Goal: Information Seeking & Learning: Learn about a topic

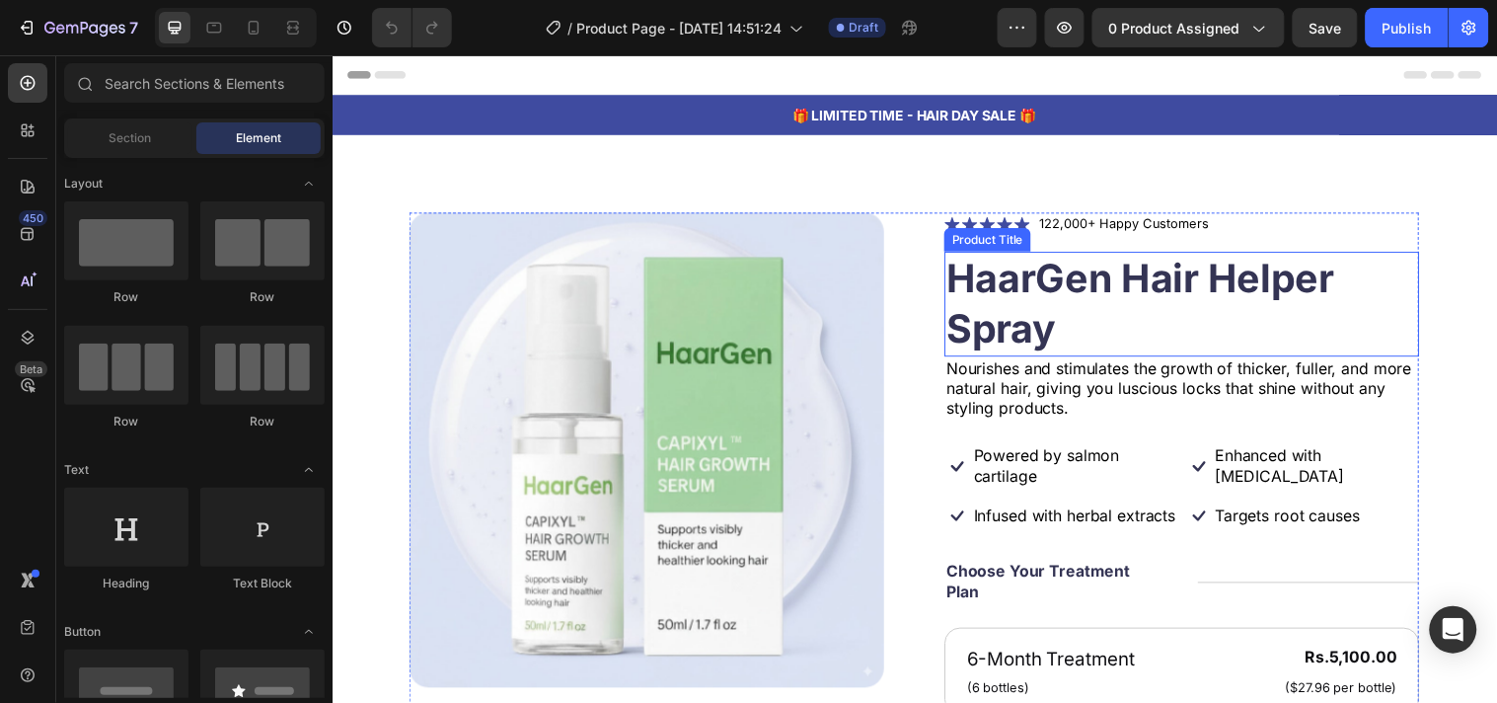
click at [997, 274] on h1 "HaarGen Hair Helper Spray" at bounding box center [1195, 307] width 483 height 107
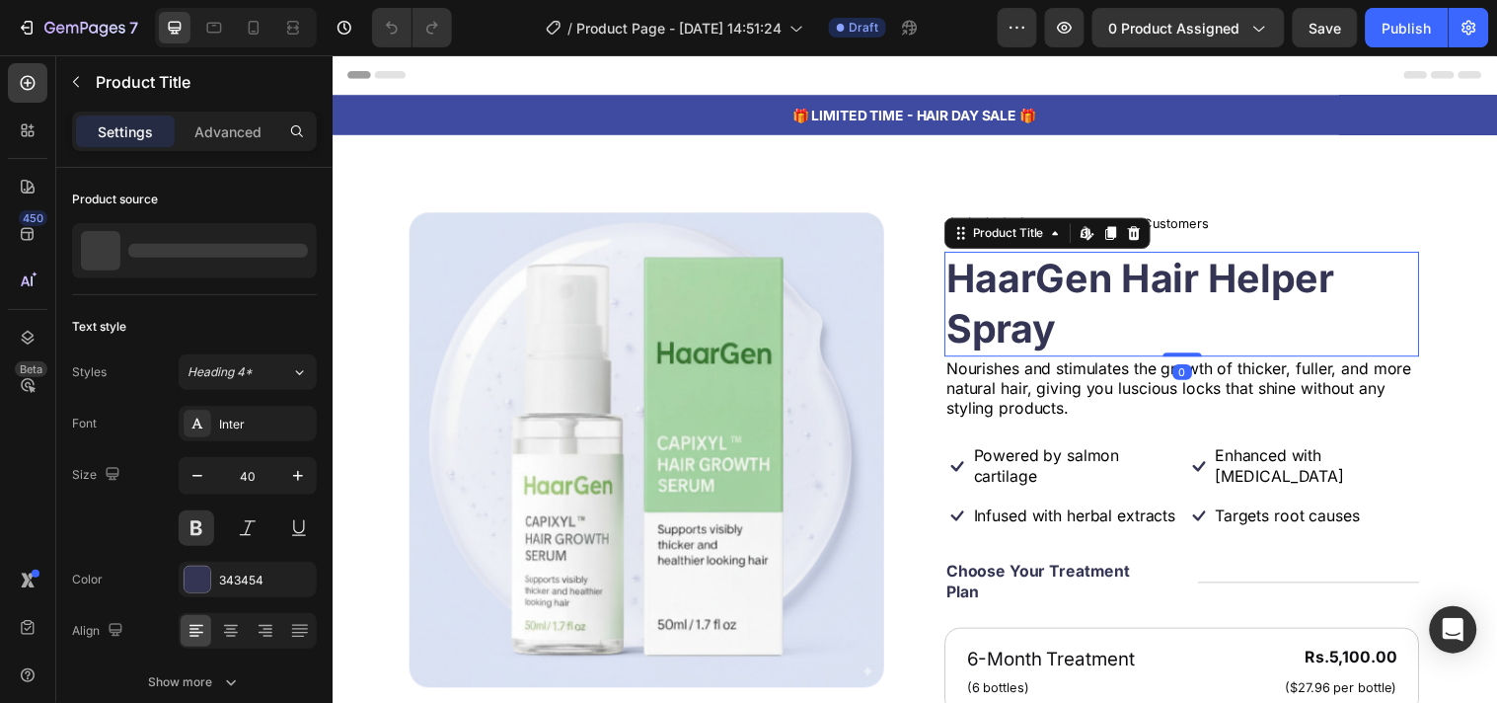
click at [997, 274] on h1 "HaarGen Hair Helper Spray" at bounding box center [1195, 307] width 483 height 107
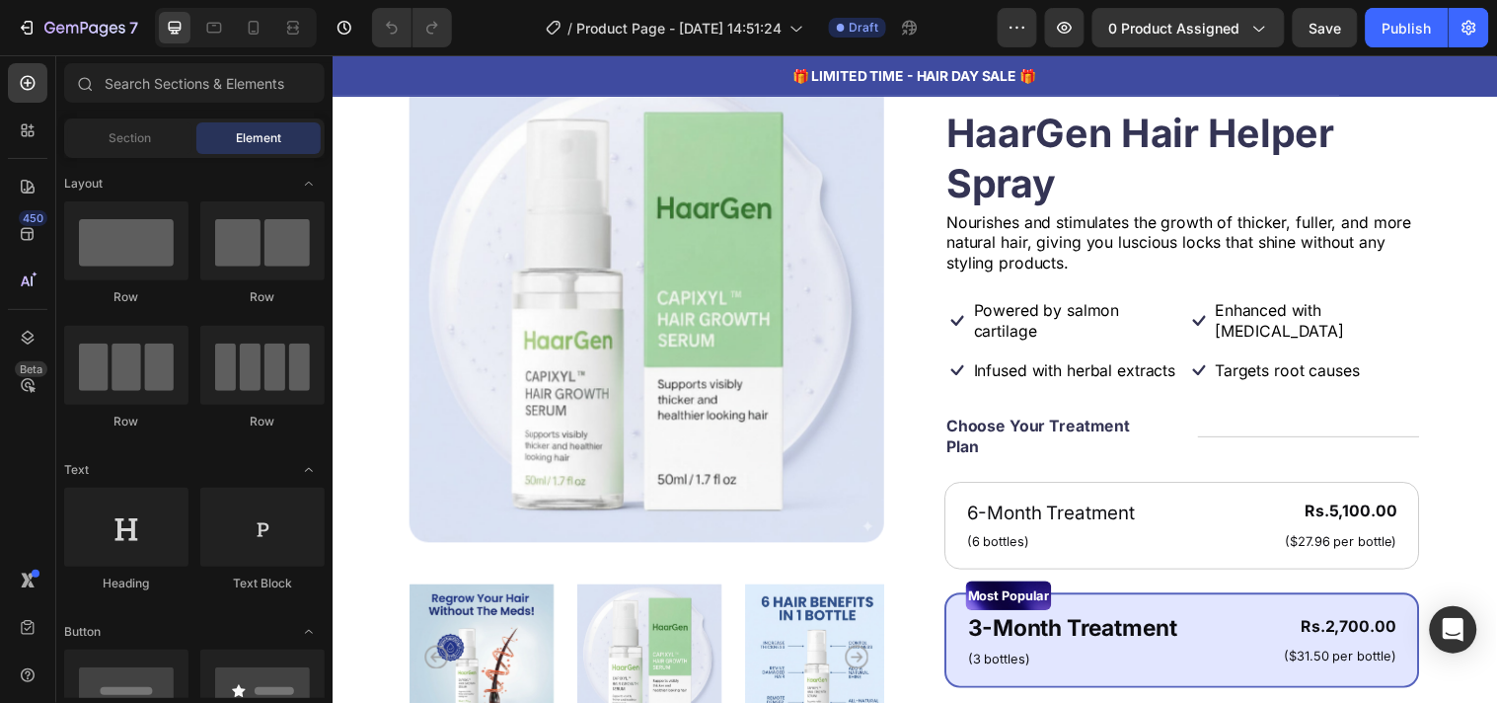
scroll to position [89, 0]
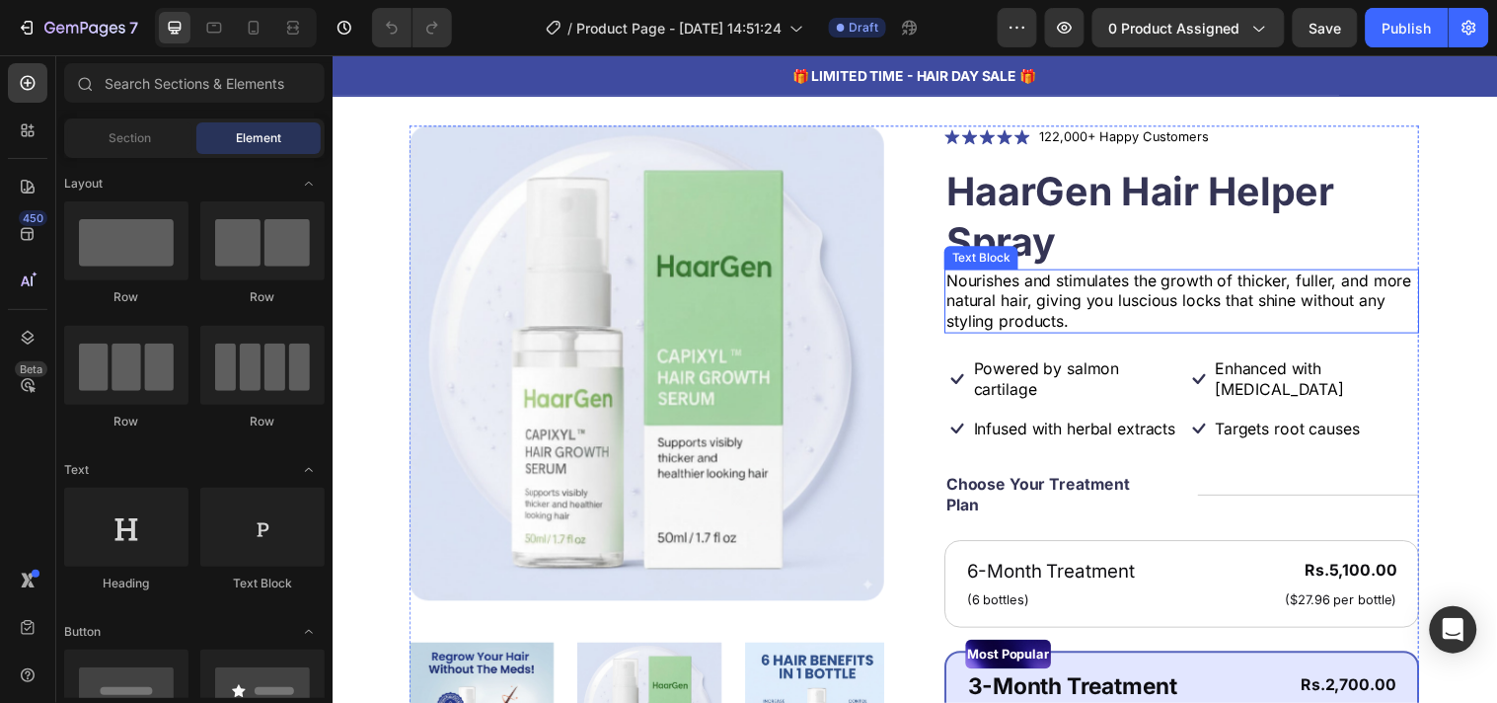
click at [961, 276] on p "Nourishes and stimulates the growth of thicker, fuller, and more natural hair, …" at bounding box center [1195, 303] width 479 height 61
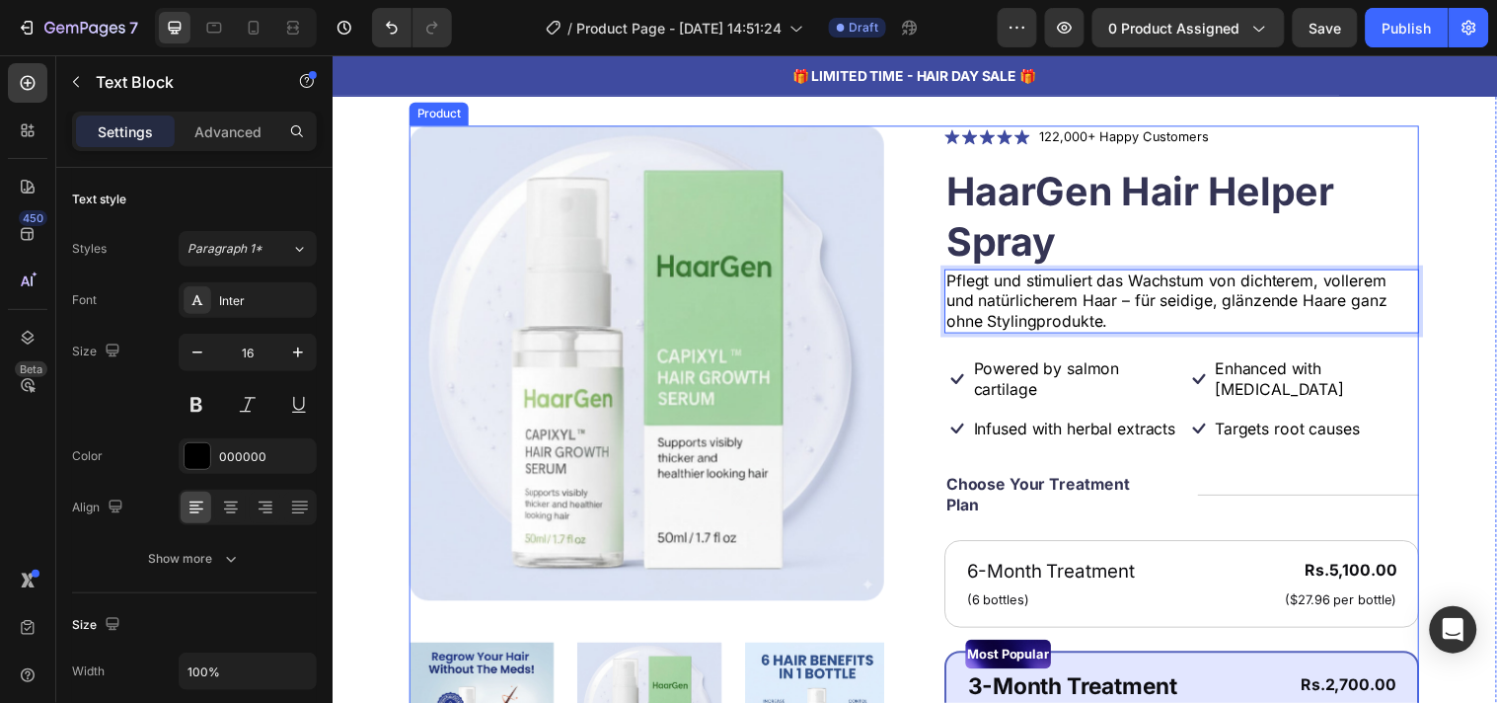
click at [944, 355] on div "Product Images Icon Icon Icon Icon Icon Icon List 122,000+ Happy Customers Text…" at bounding box center [924, 689] width 1026 height 1129
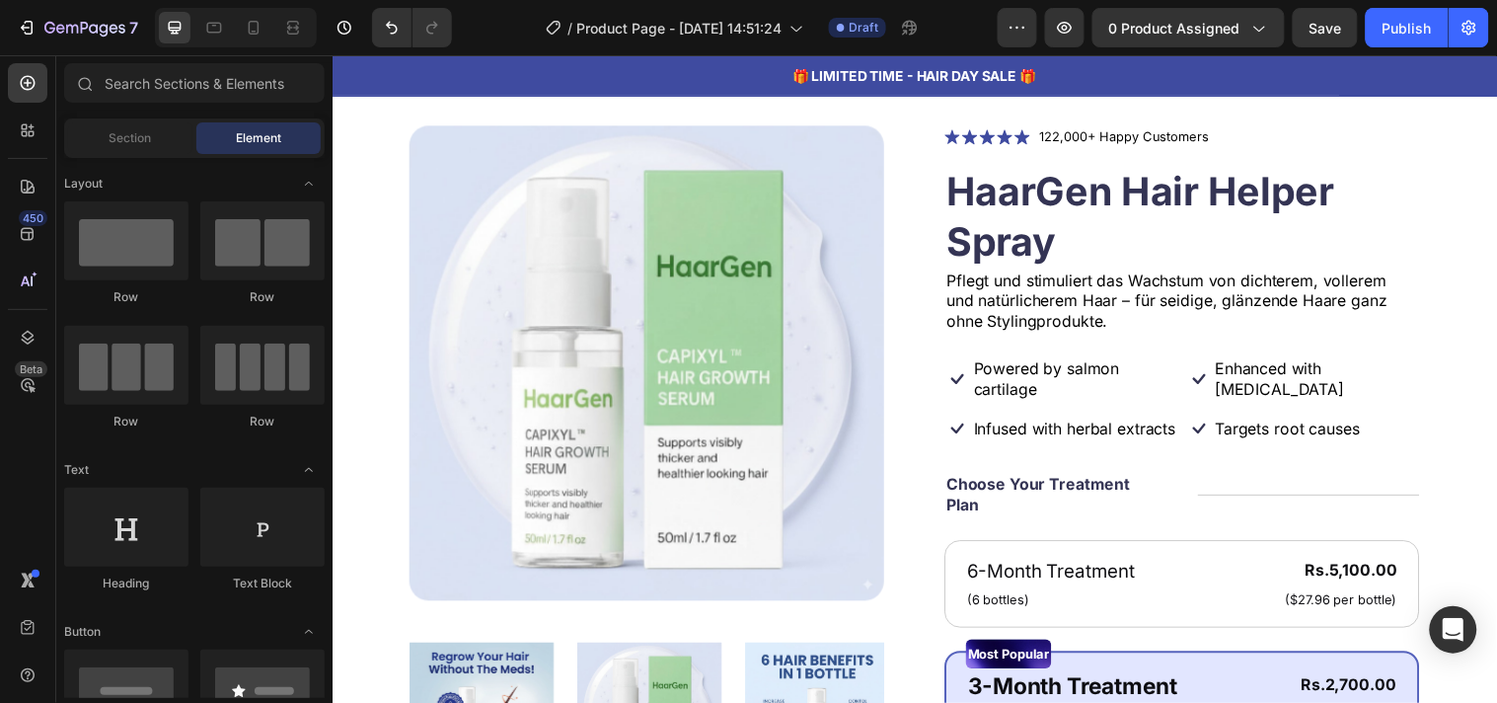
scroll to position [191, 0]
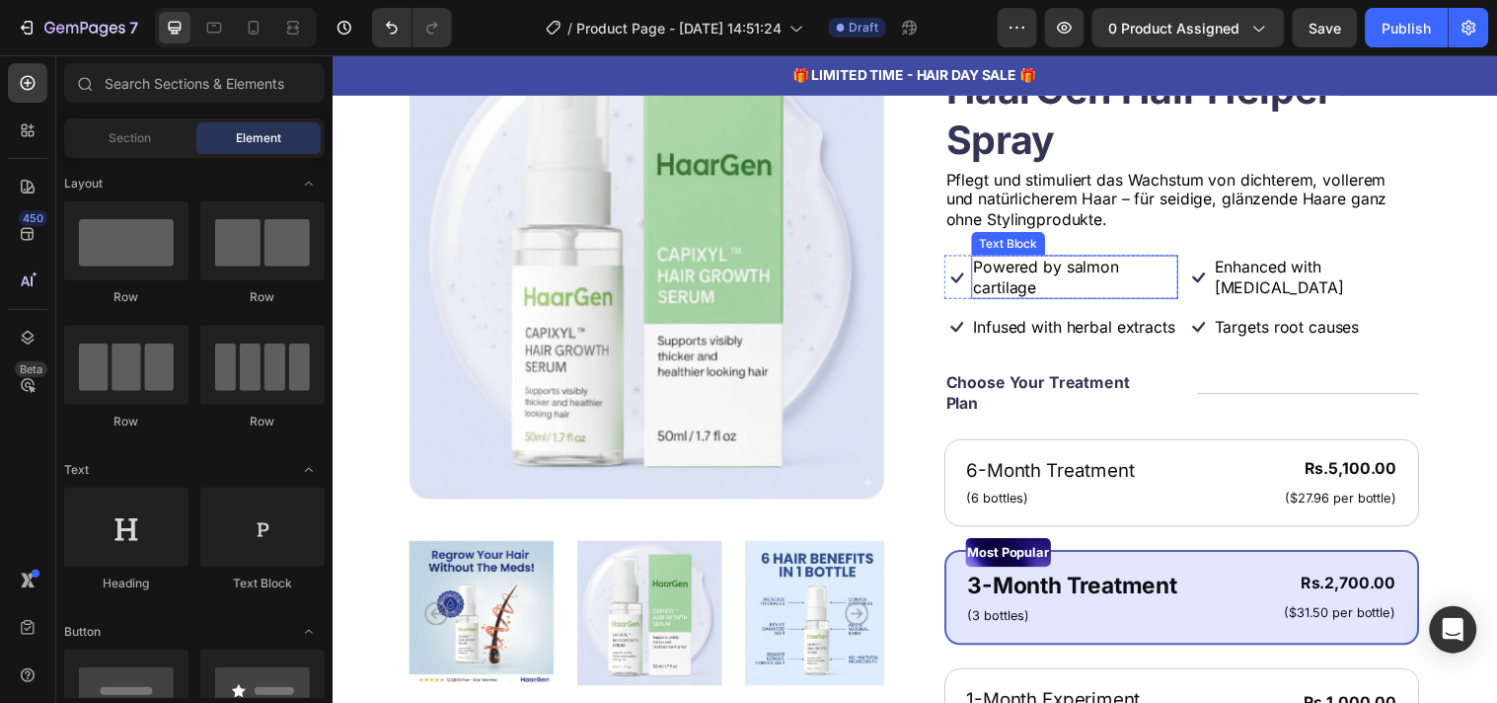
click at [1057, 274] on p "Powered by salmon cartilage" at bounding box center [1087, 280] width 206 height 41
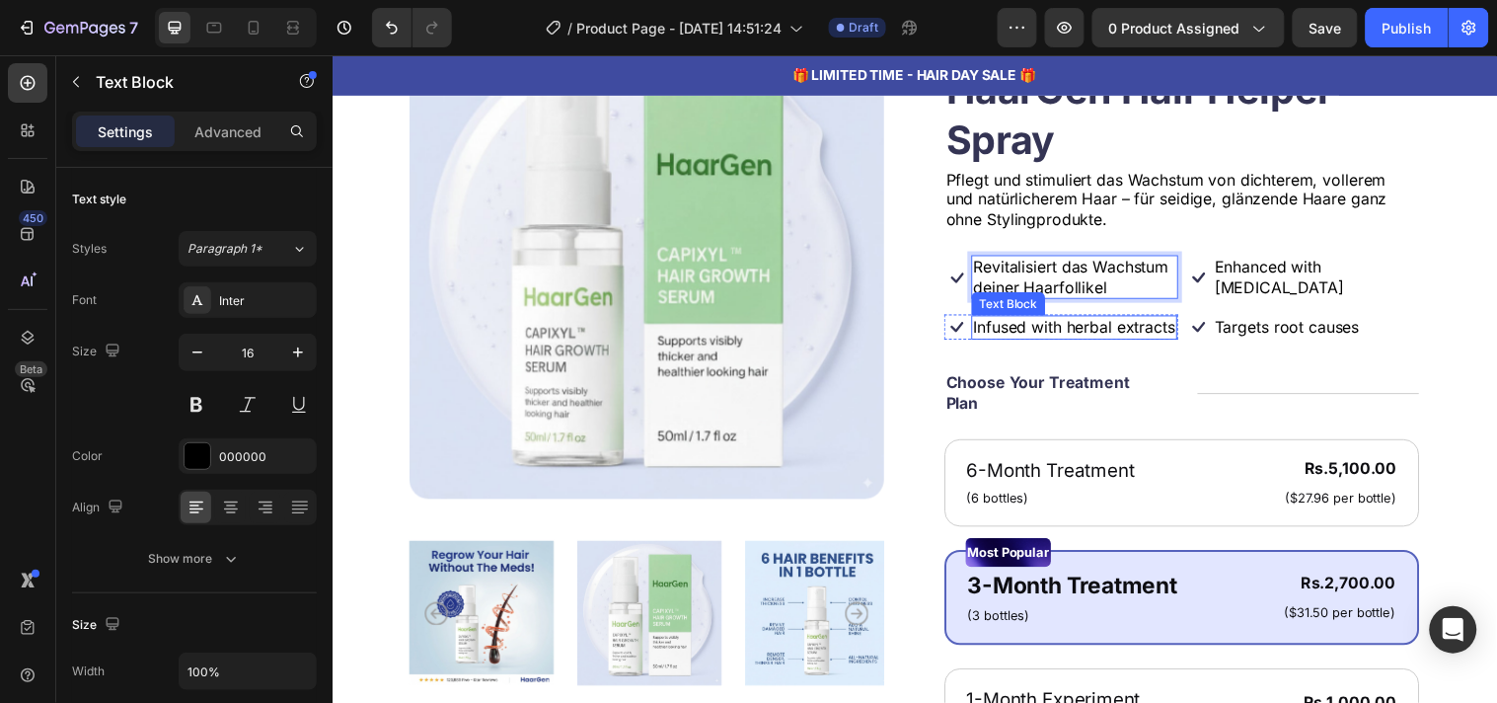
click at [1118, 321] on p "Infused with herbal extracts" at bounding box center [1086, 331] width 205 height 21
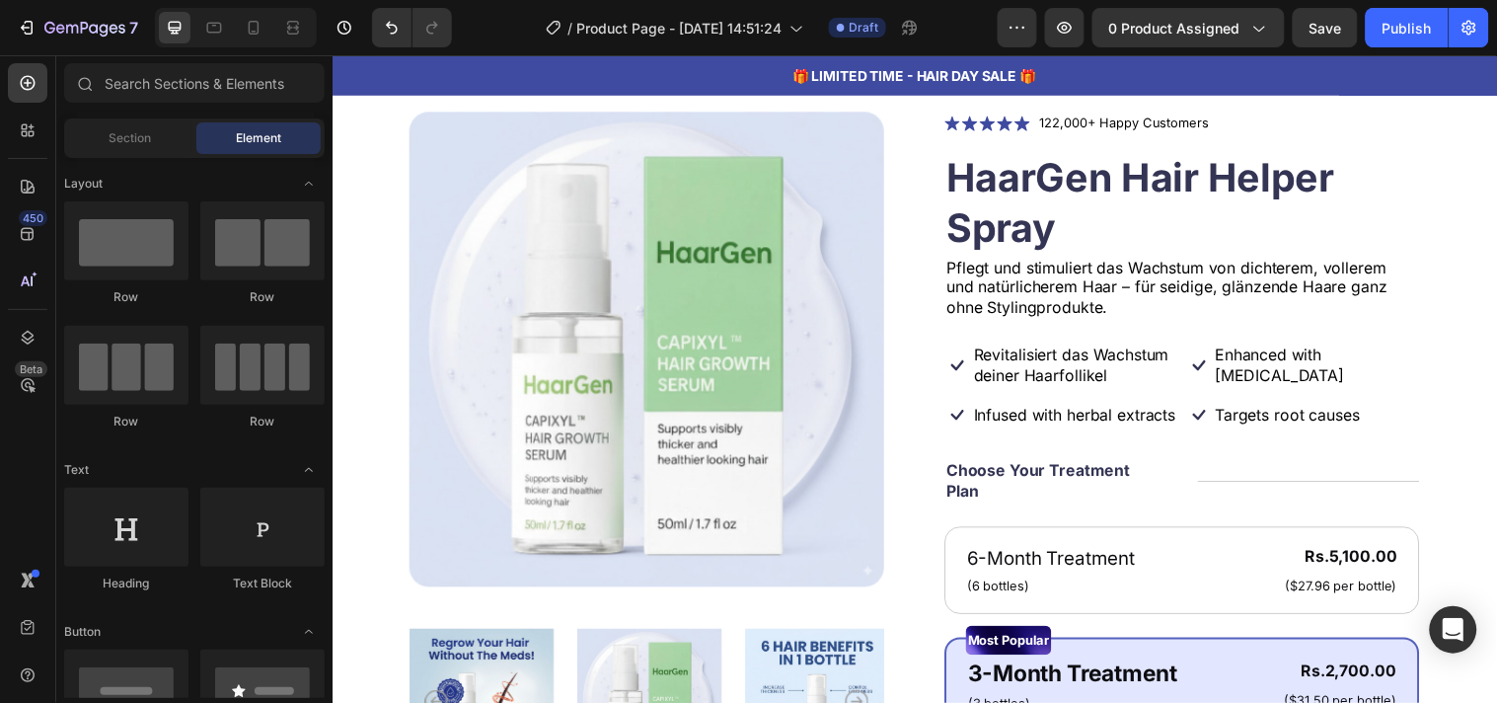
scroll to position [89, 0]
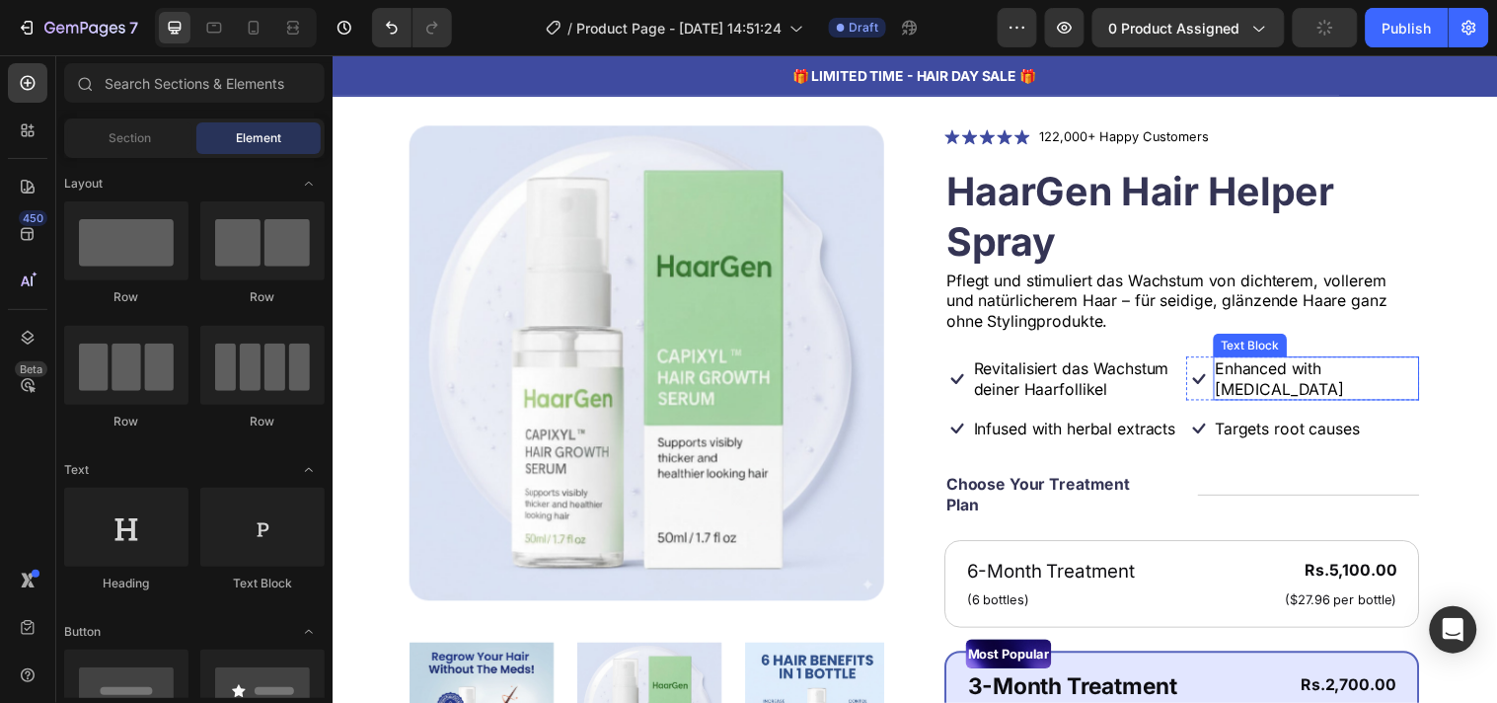
click at [1262, 367] on p "Enhanced with biotin" at bounding box center [1333, 382] width 206 height 41
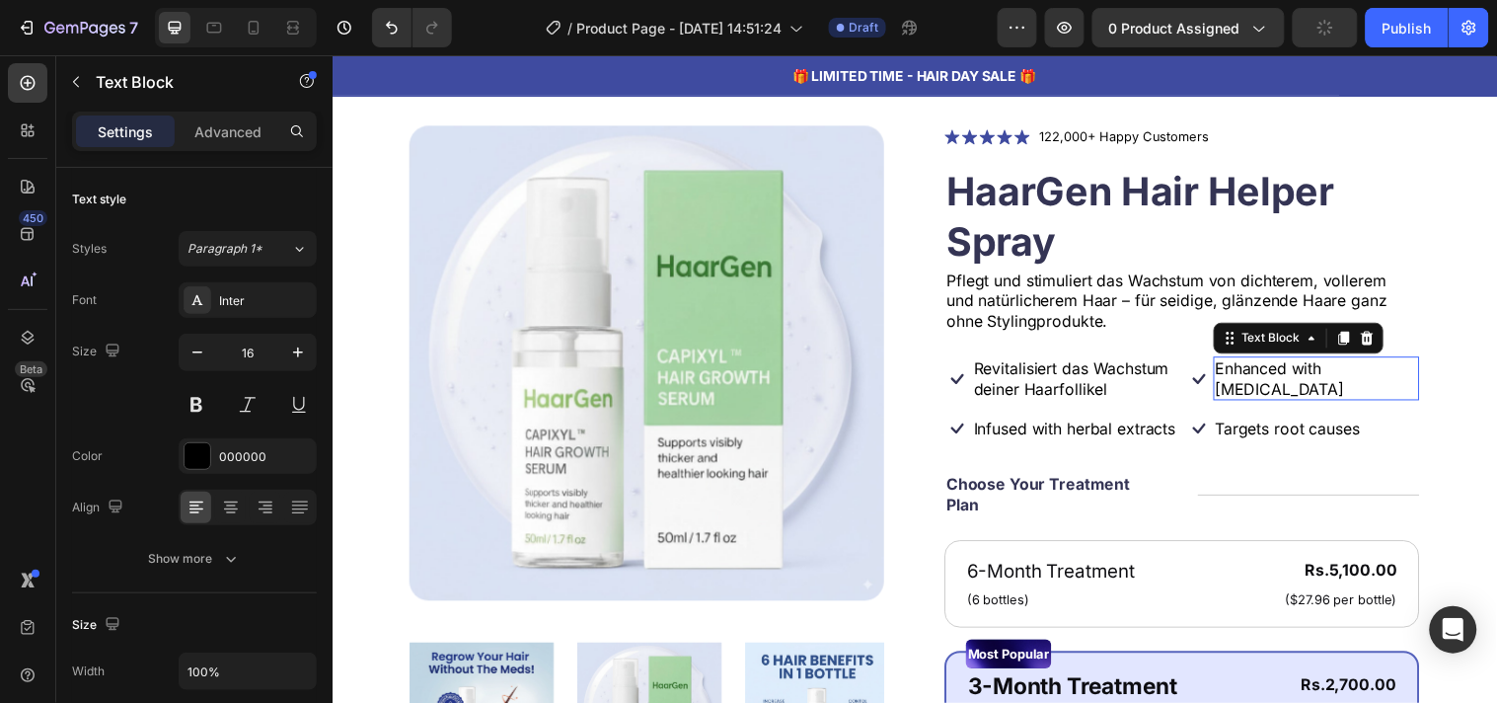
click at [1262, 367] on p "Enhanced with biotin" at bounding box center [1333, 382] width 206 height 41
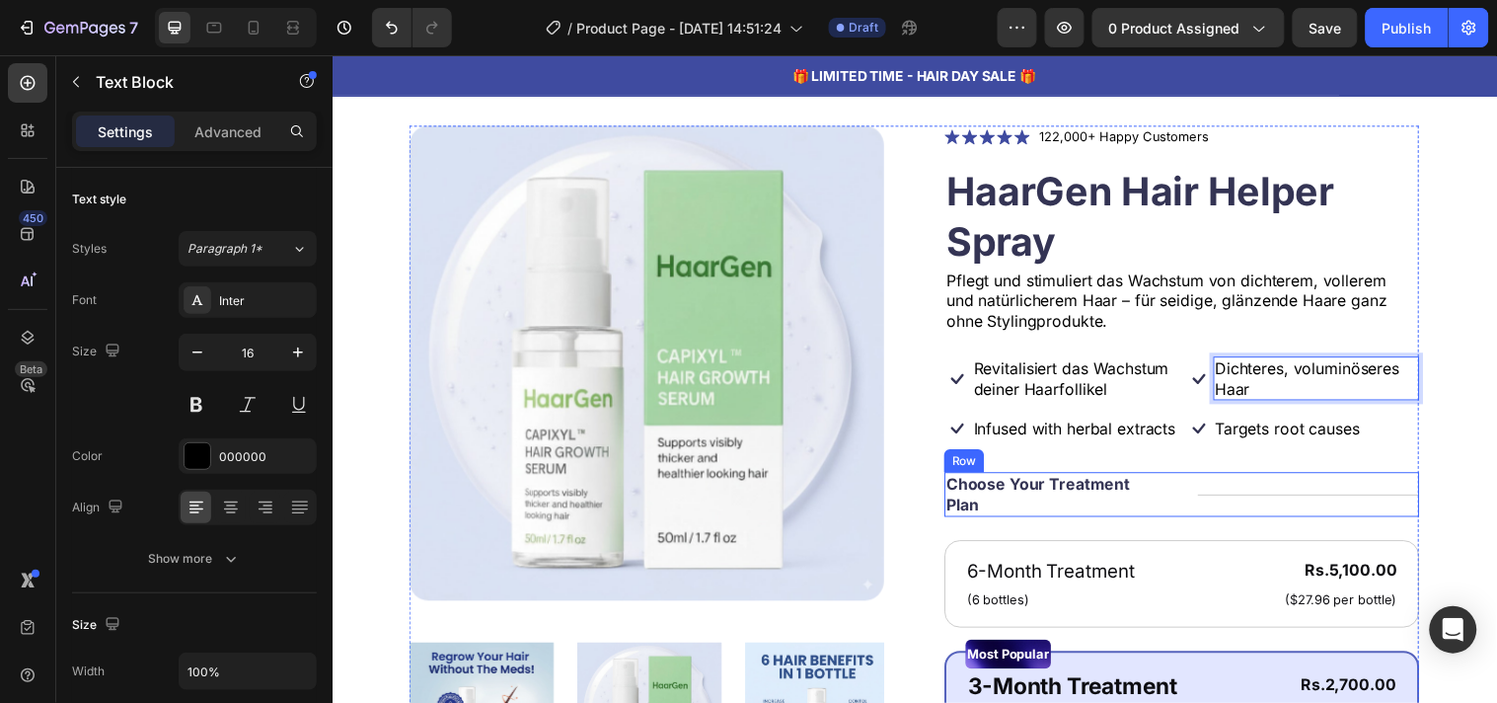
click at [1212, 500] on div "Title Line" at bounding box center [1325, 500] width 226 height 45
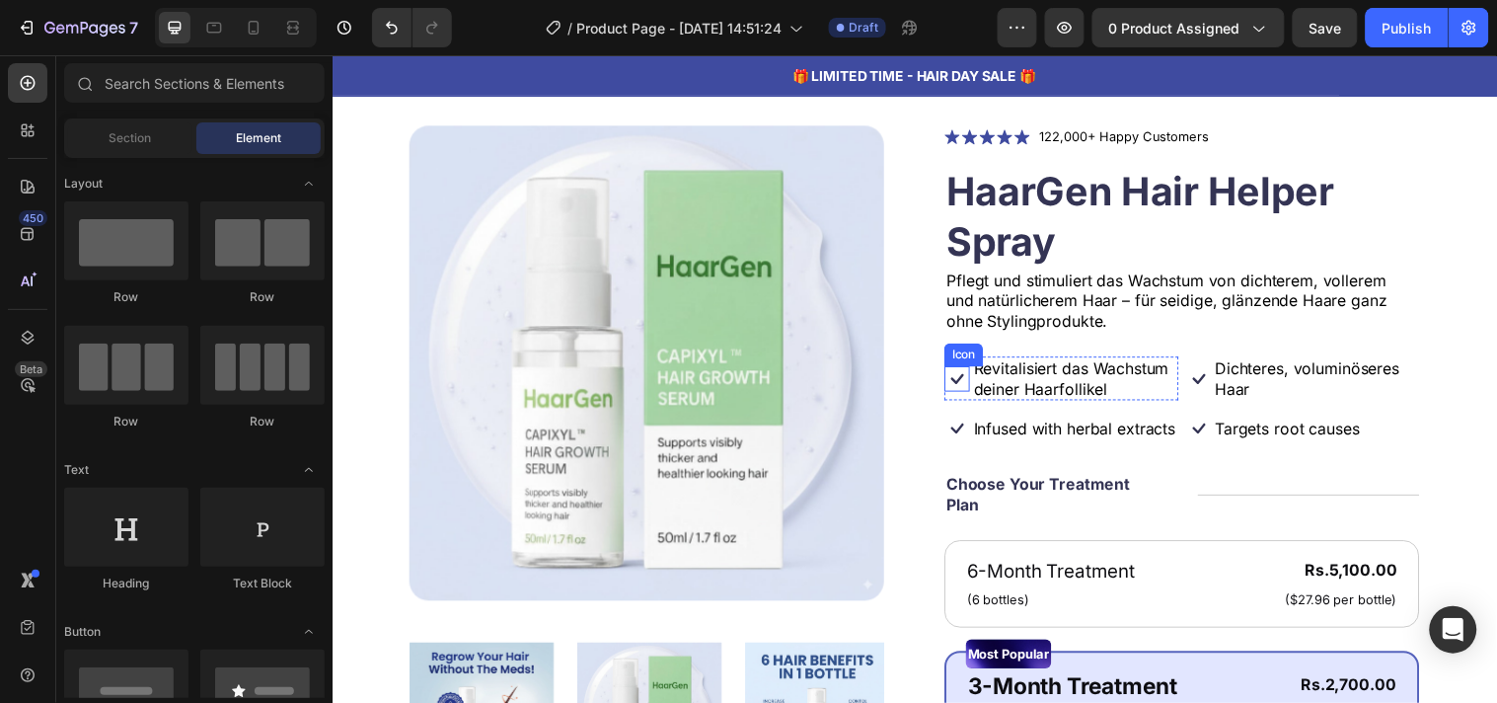
click at [961, 383] on icon at bounding box center [967, 382] width 13 height 11
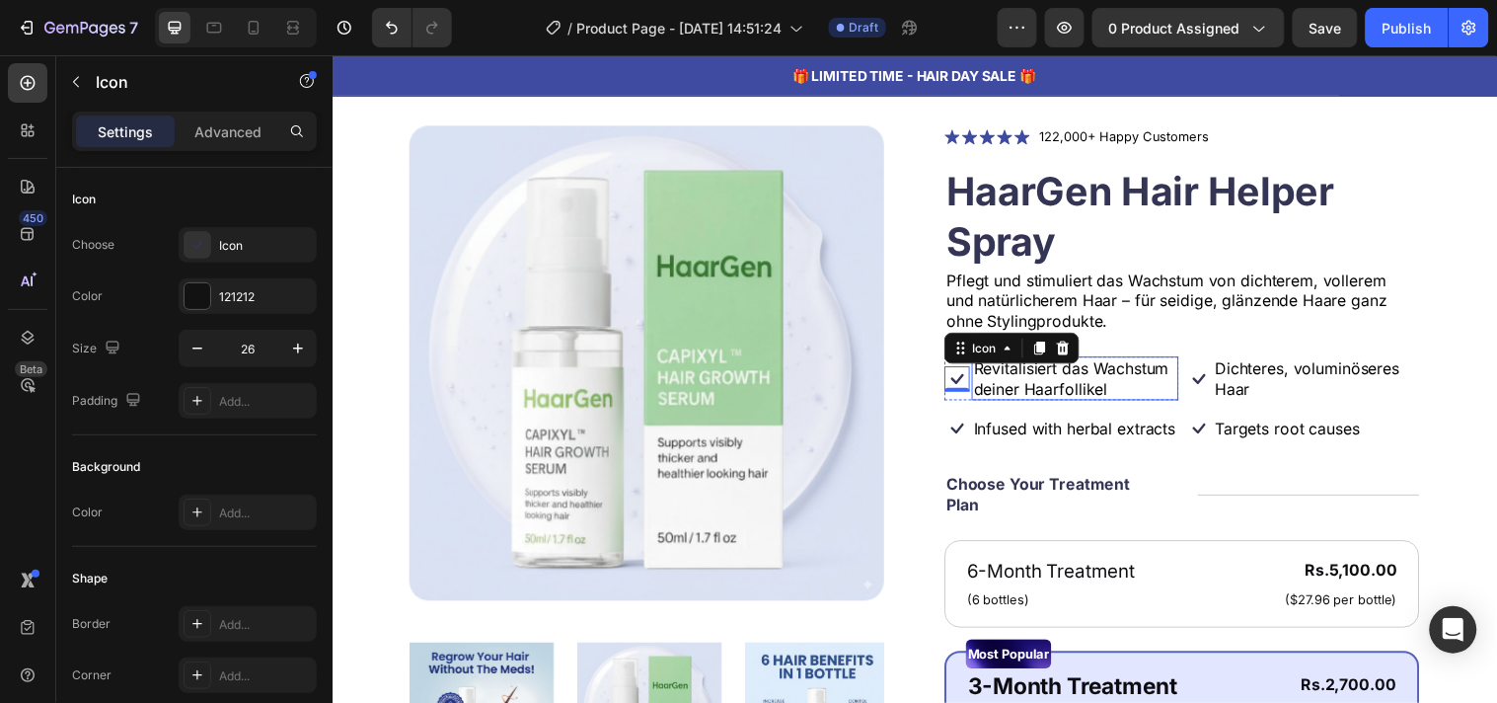
click at [1168, 397] on p "Revitalisiert das Wachstum deiner Haarfollikel" at bounding box center [1087, 382] width 206 height 41
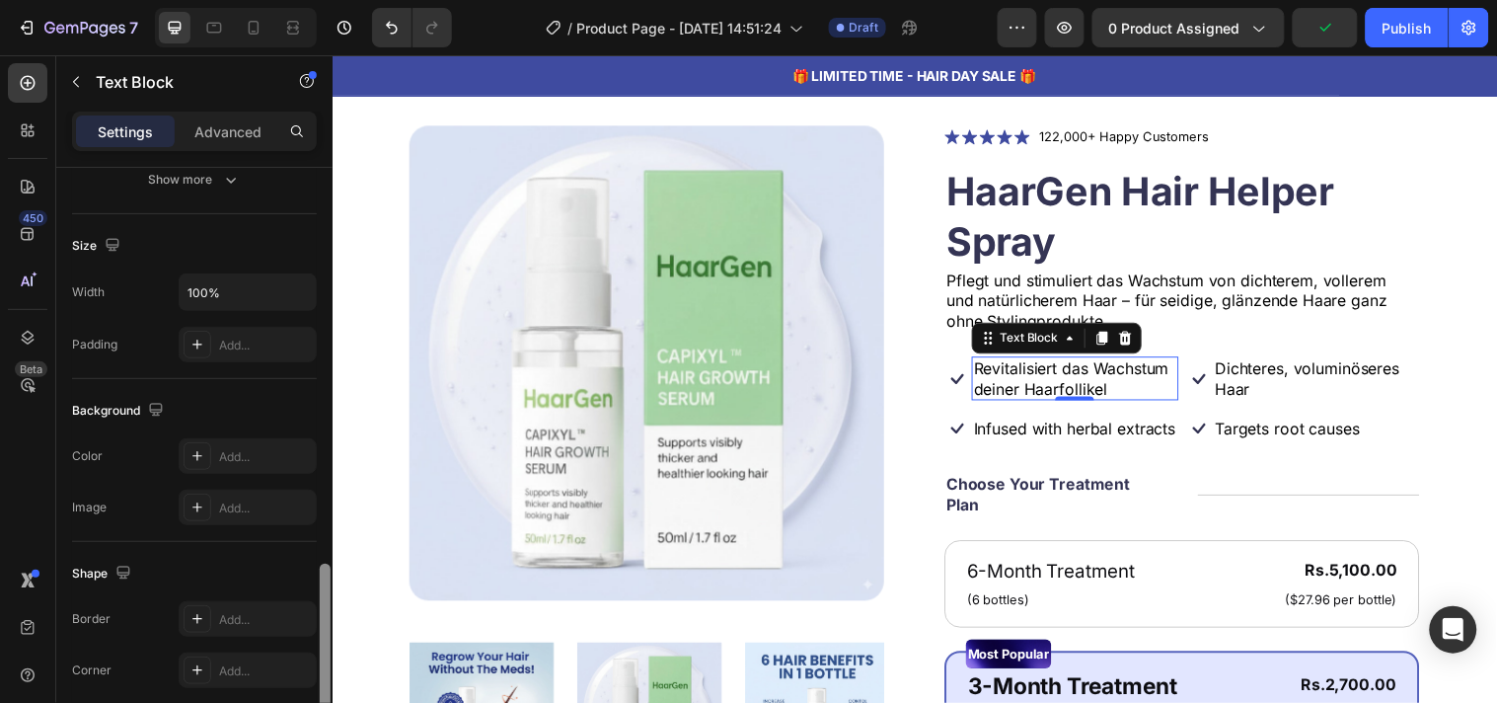
scroll to position [578, 0]
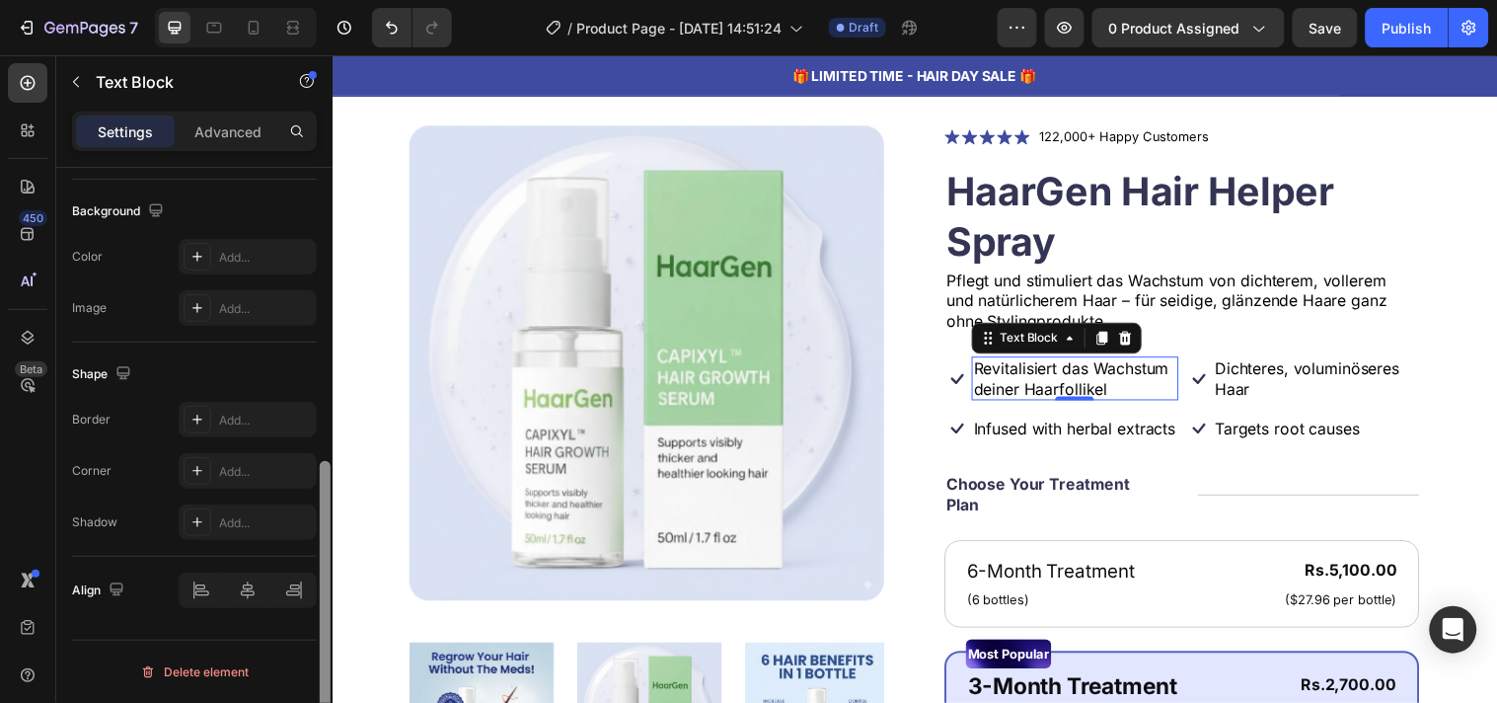
drag, startPoint x: 323, startPoint y: 237, endPoint x: 318, endPoint y: 606, distance: 369.2
click at [318, 606] on div at bounding box center [325, 463] width 15 height 591
click at [964, 378] on icon at bounding box center [967, 382] width 13 height 11
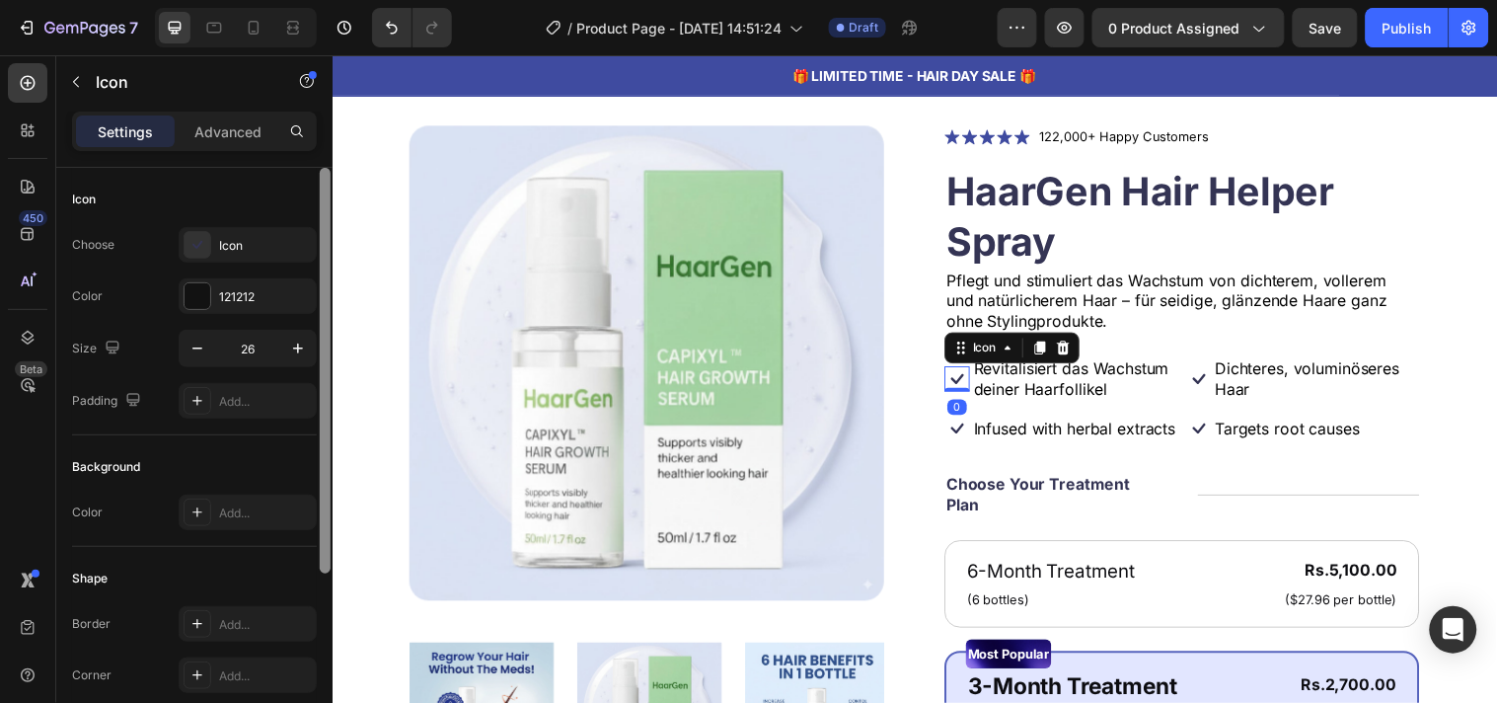
scroll to position [268, 0]
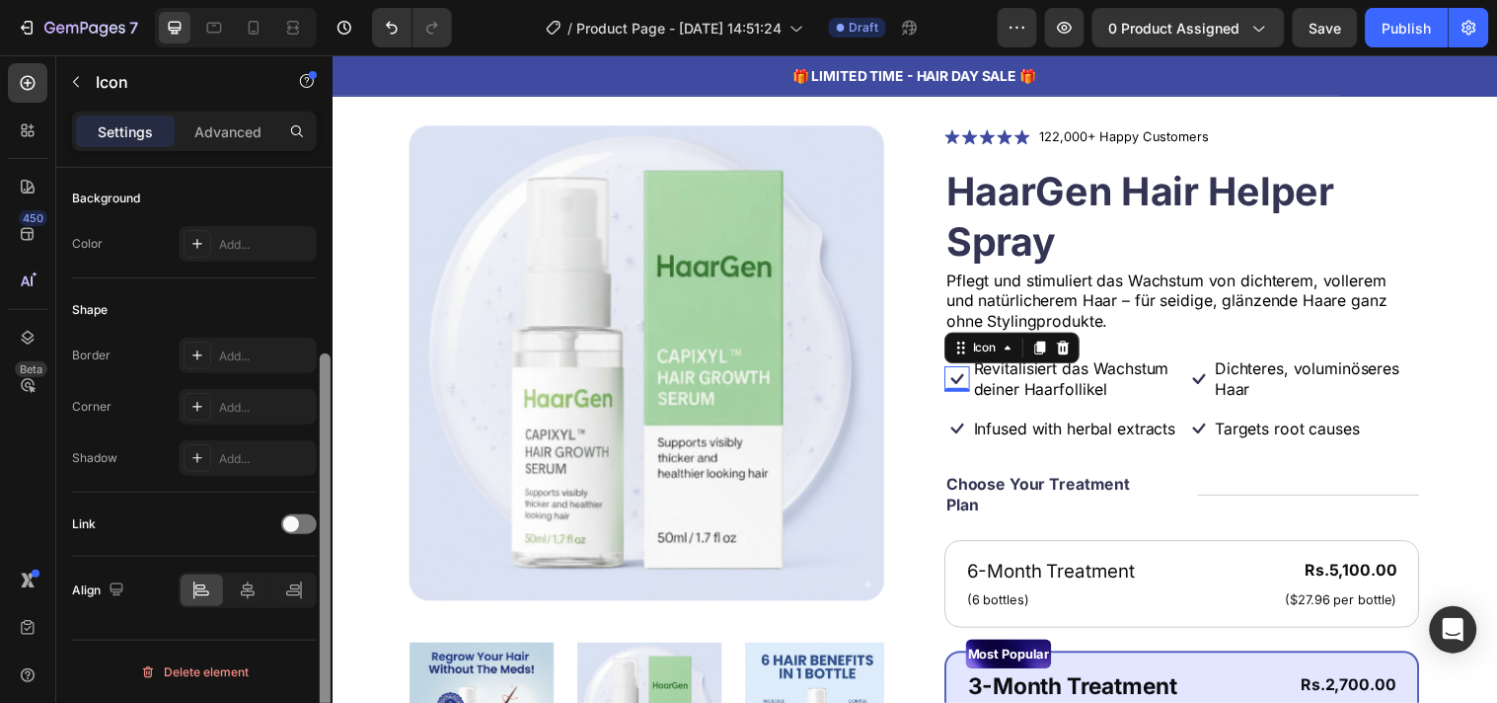
drag, startPoint x: 322, startPoint y: 289, endPoint x: 332, endPoint y: 673, distance: 384.1
click at [332, 673] on div at bounding box center [325, 463] width 15 height 591
click at [958, 406] on div "0" at bounding box center [967, 412] width 20 height 16
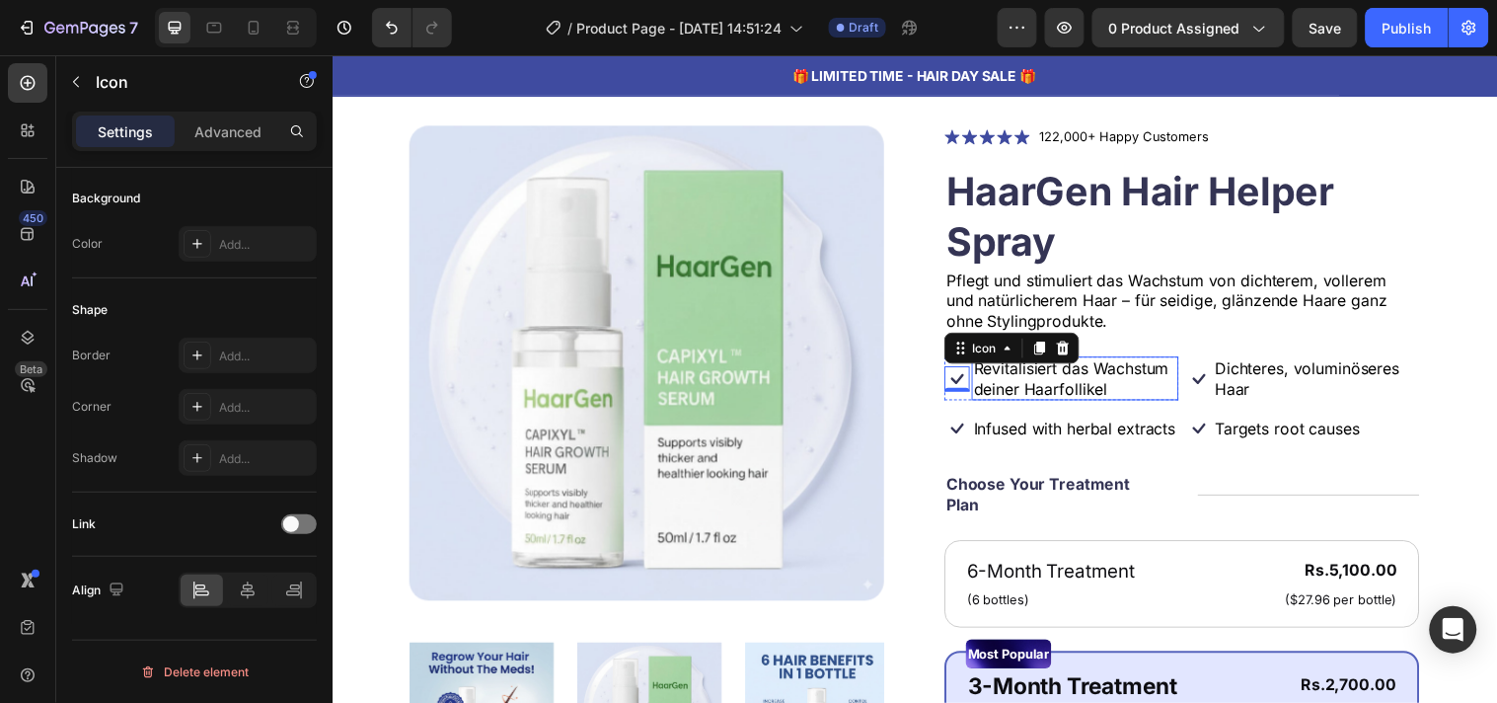
click at [1175, 396] on p "Revitalisiert das Wachstum deiner Haarfollikel" at bounding box center [1087, 382] width 206 height 41
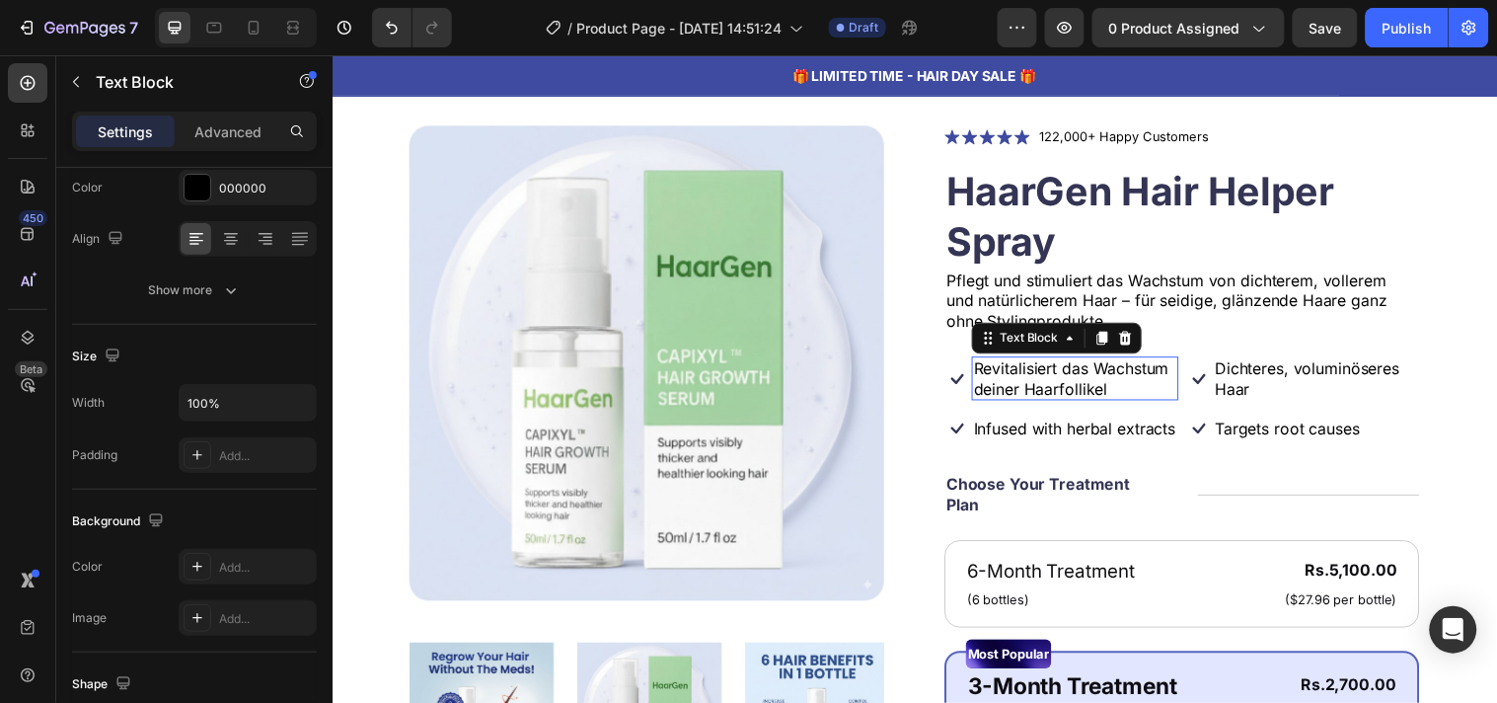
scroll to position [0, 0]
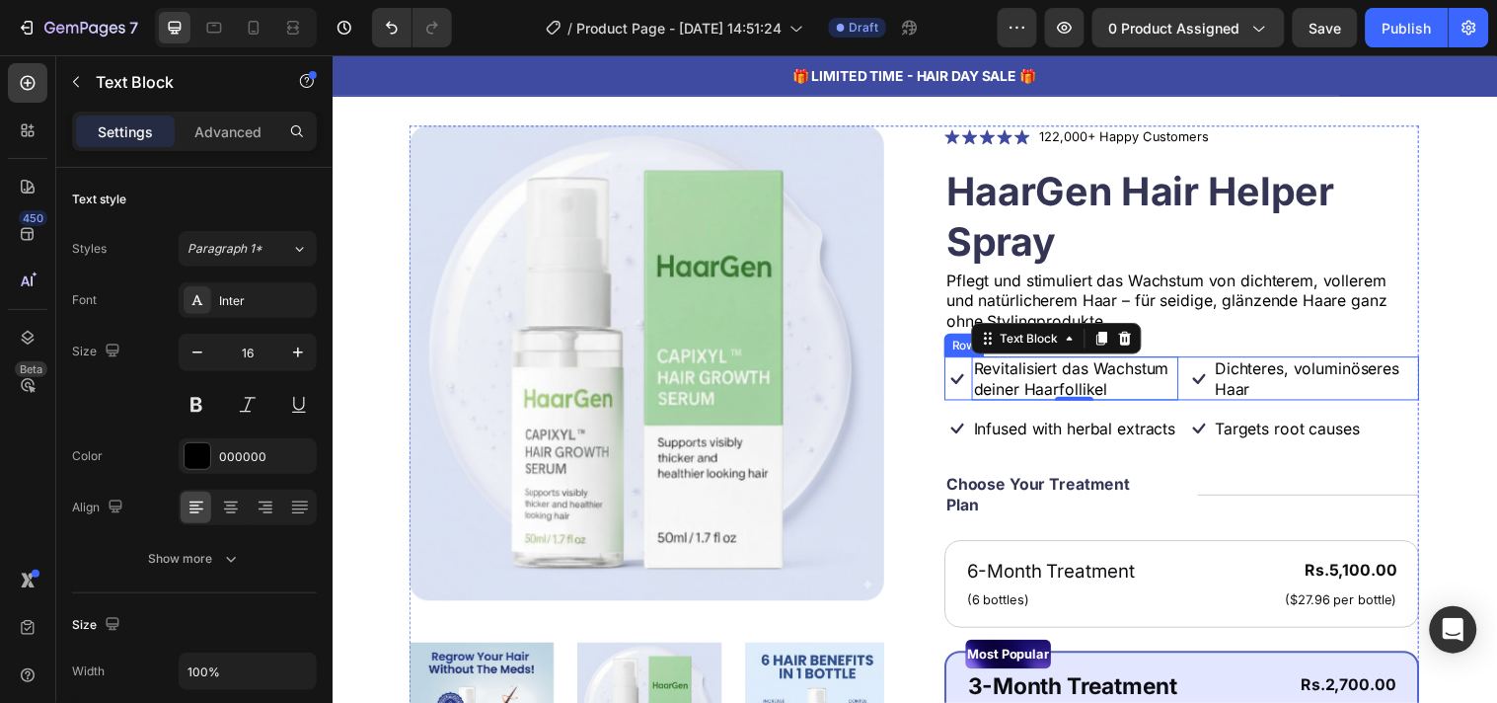
click at [1184, 398] on div "Icon Revitalisiert das Wachstum deiner Haarfollikel Text Block 0 Row Icon Dicht…" at bounding box center [1195, 382] width 483 height 45
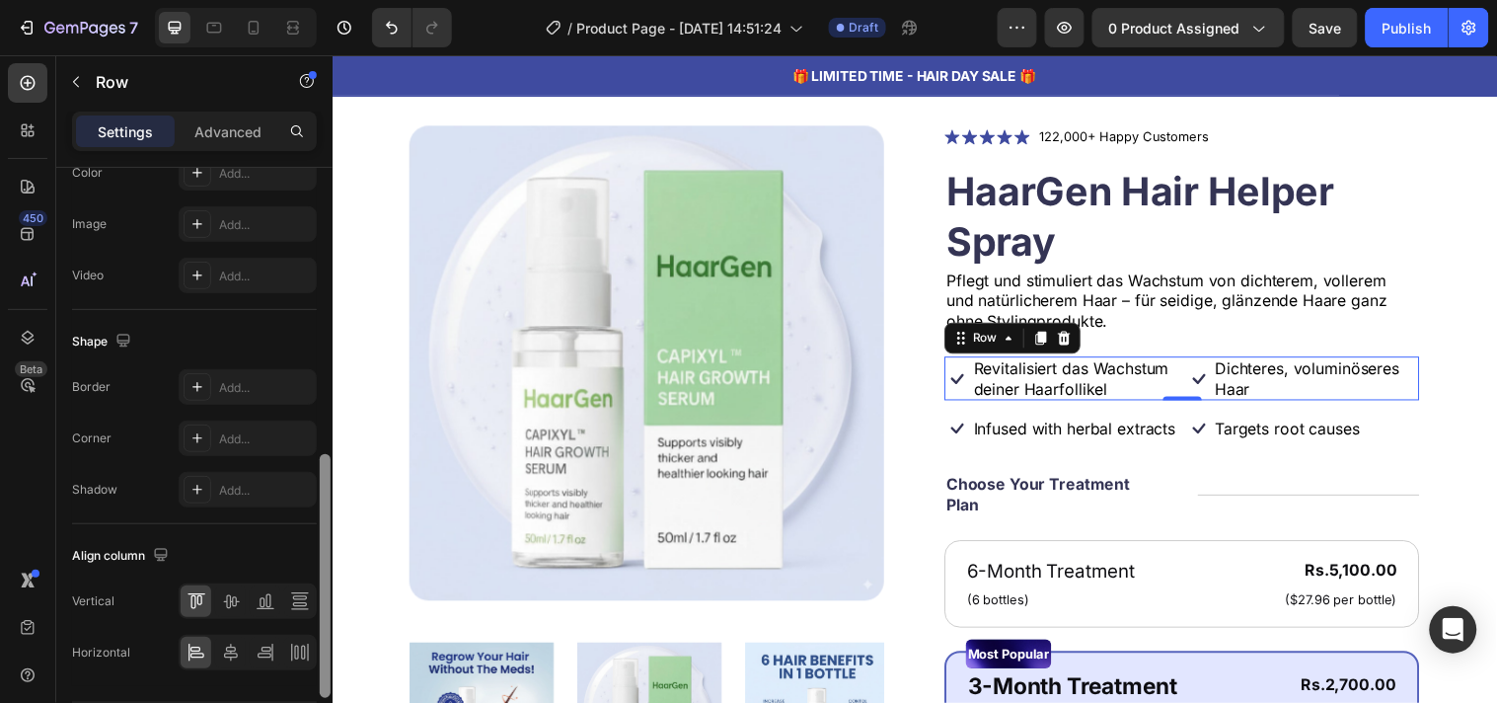
scroll to position [784, 0]
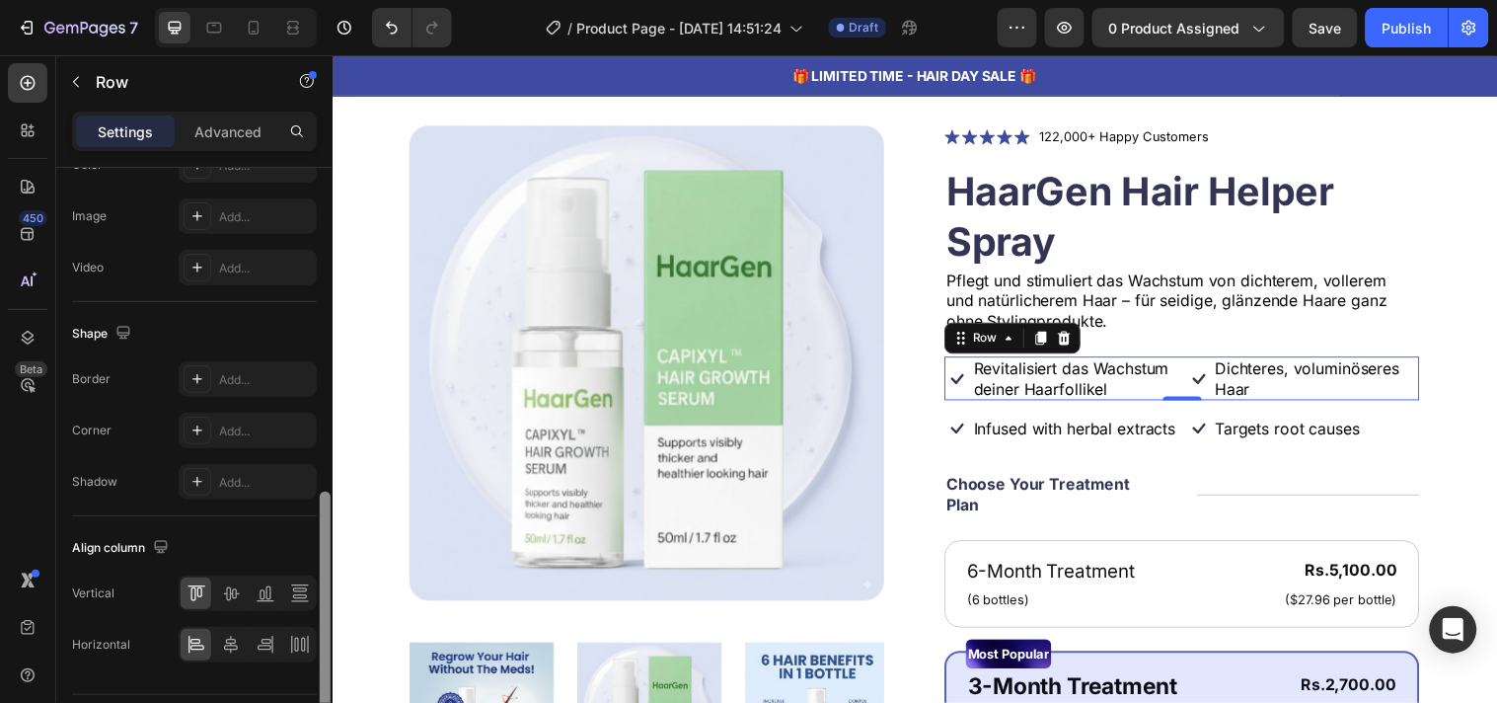
drag, startPoint x: 322, startPoint y: 370, endPoint x: 318, endPoint y: 695, distance: 324.7
click at [318, 695] on div at bounding box center [325, 463] width 15 height 591
click at [192, 594] on icon at bounding box center [197, 593] width 20 height 20
click at [227, 602] on icon at bounding box center [231, 593] width 20 height 20
click at [201, 598] on icon at bounding box center [197, 593] width 20 height 20
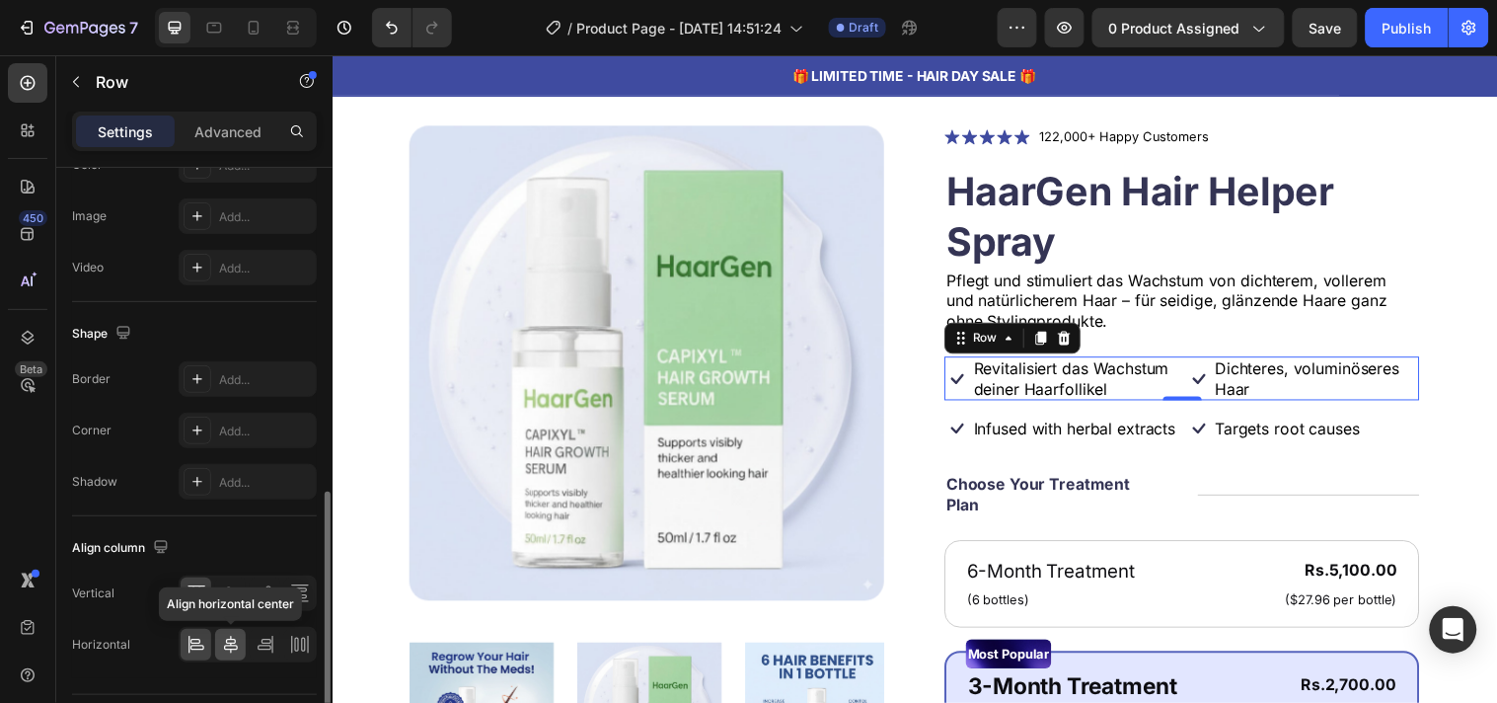
click at [227, 644] on icon at bounding box center [231, 645] width 20 height 20
click at [199, 645] on icon at bounding box center [197, 647] width 14 height 5
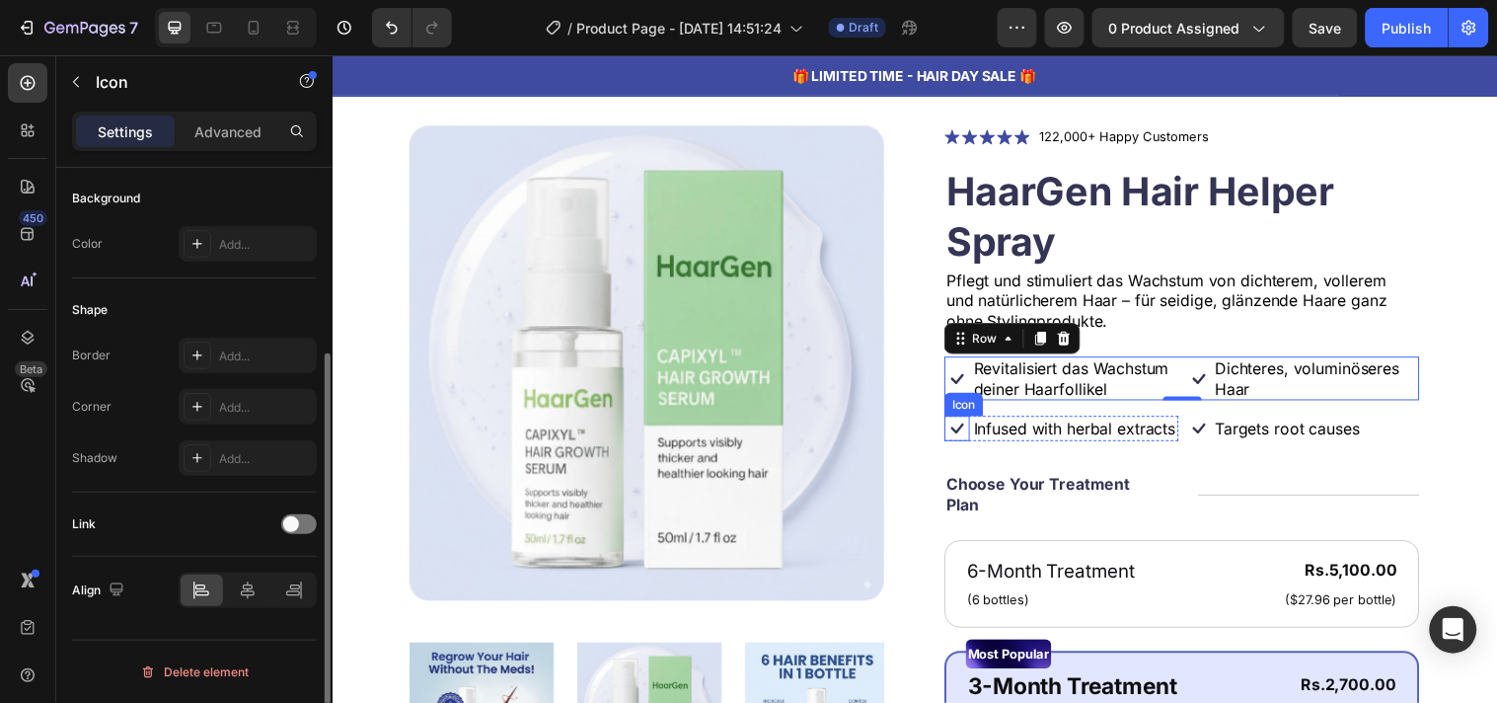
click at [958, 444] on icon at bounding box center [967, 433] width 26 height 26
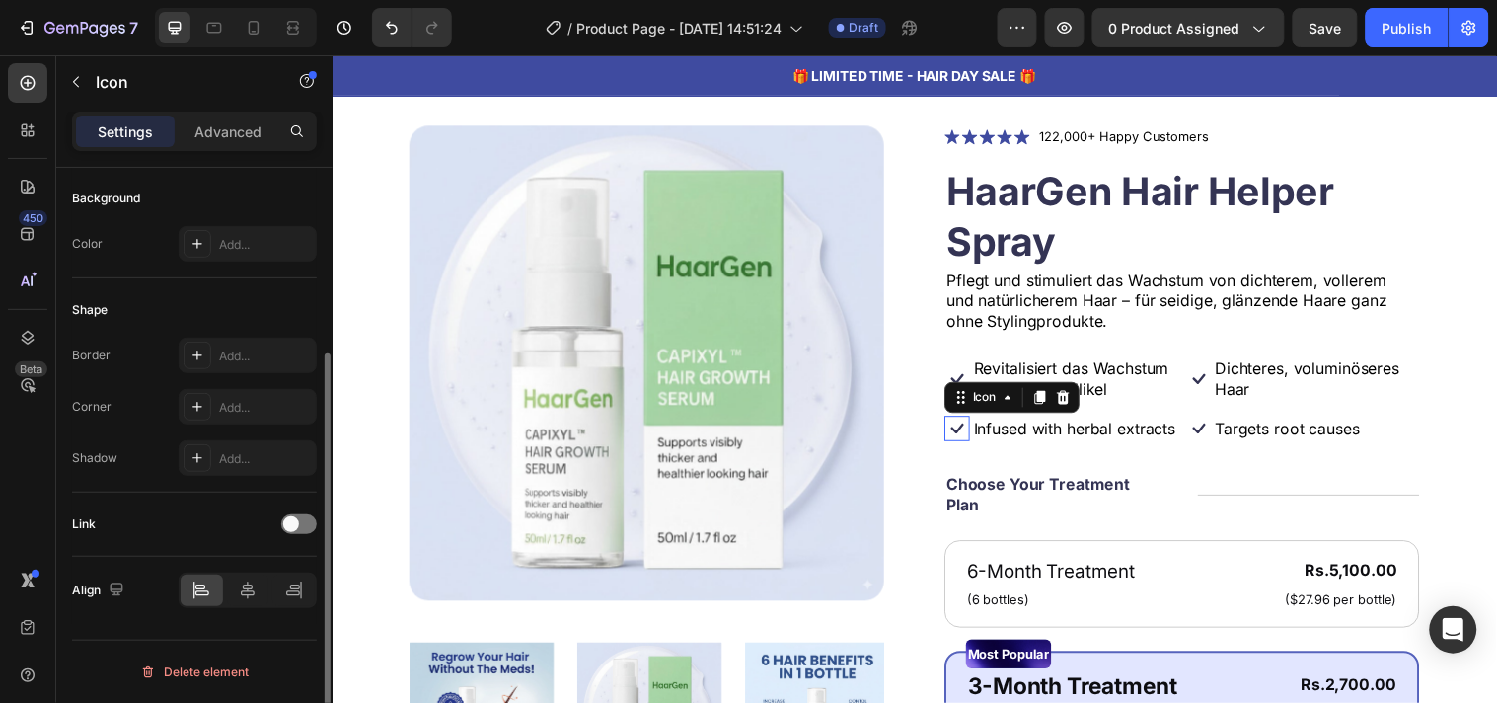
scroll to position [0, 0]
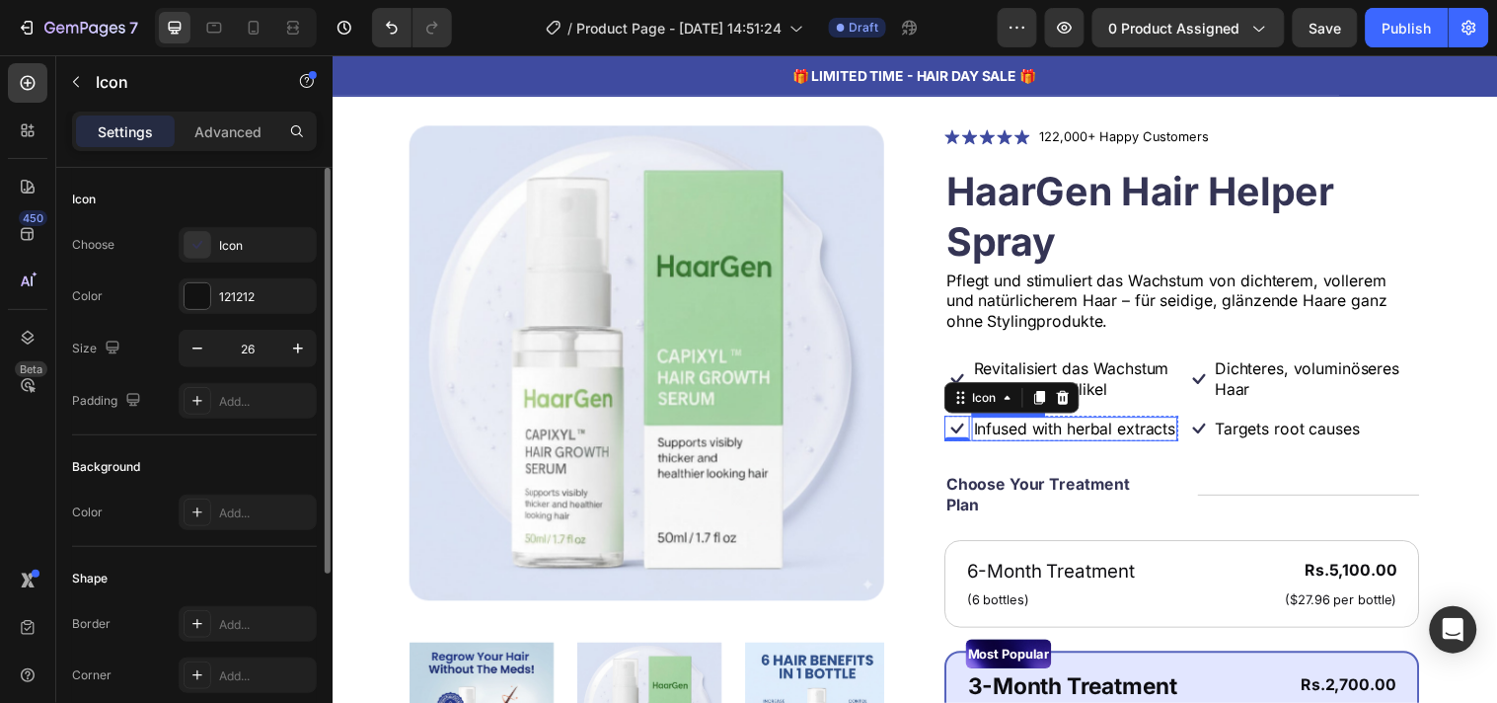
click at [1056, 444] on p "Infused with herbal extracts" at bounding box center [1086, 433] width 205 height 21
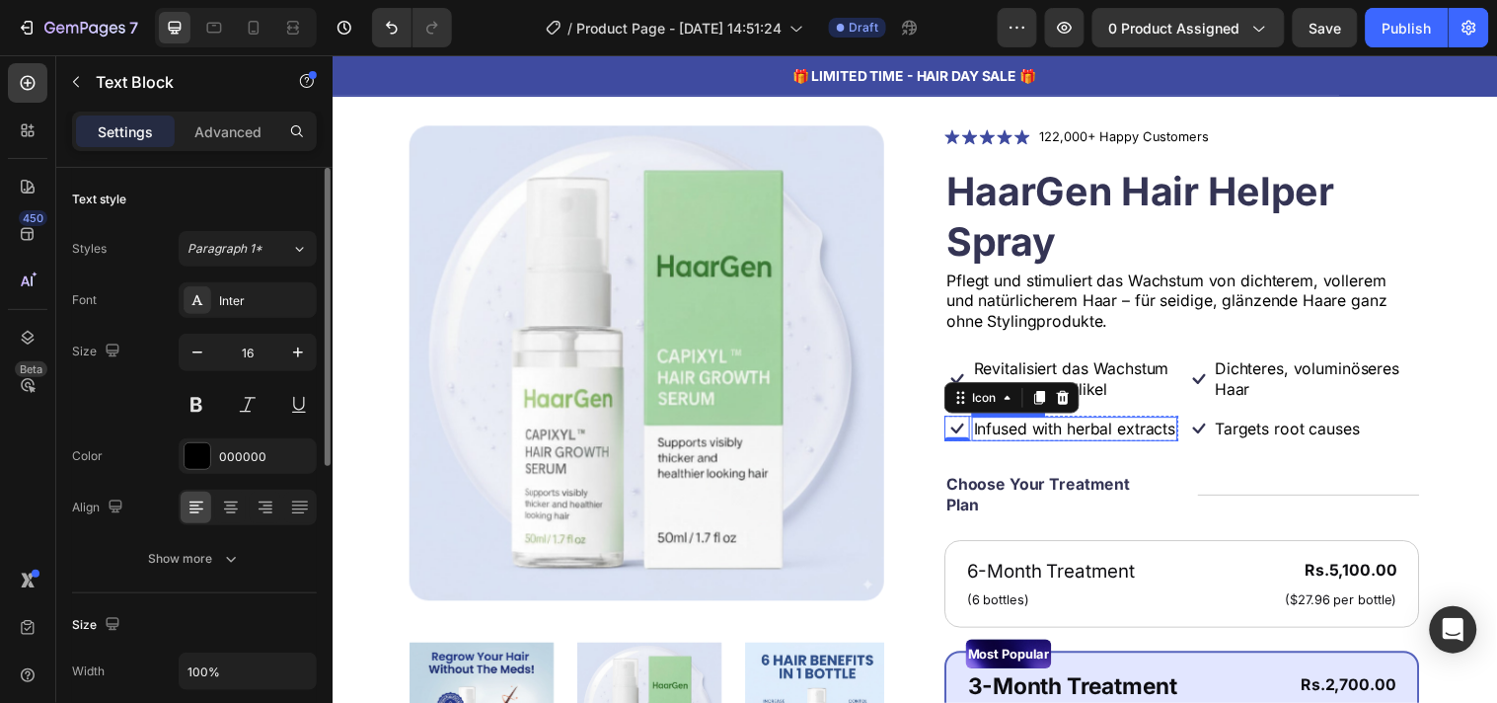
click at [1056, 444] on p "Infused with herbal extracts" at bounding box center [1086, 433] width 205 height 21
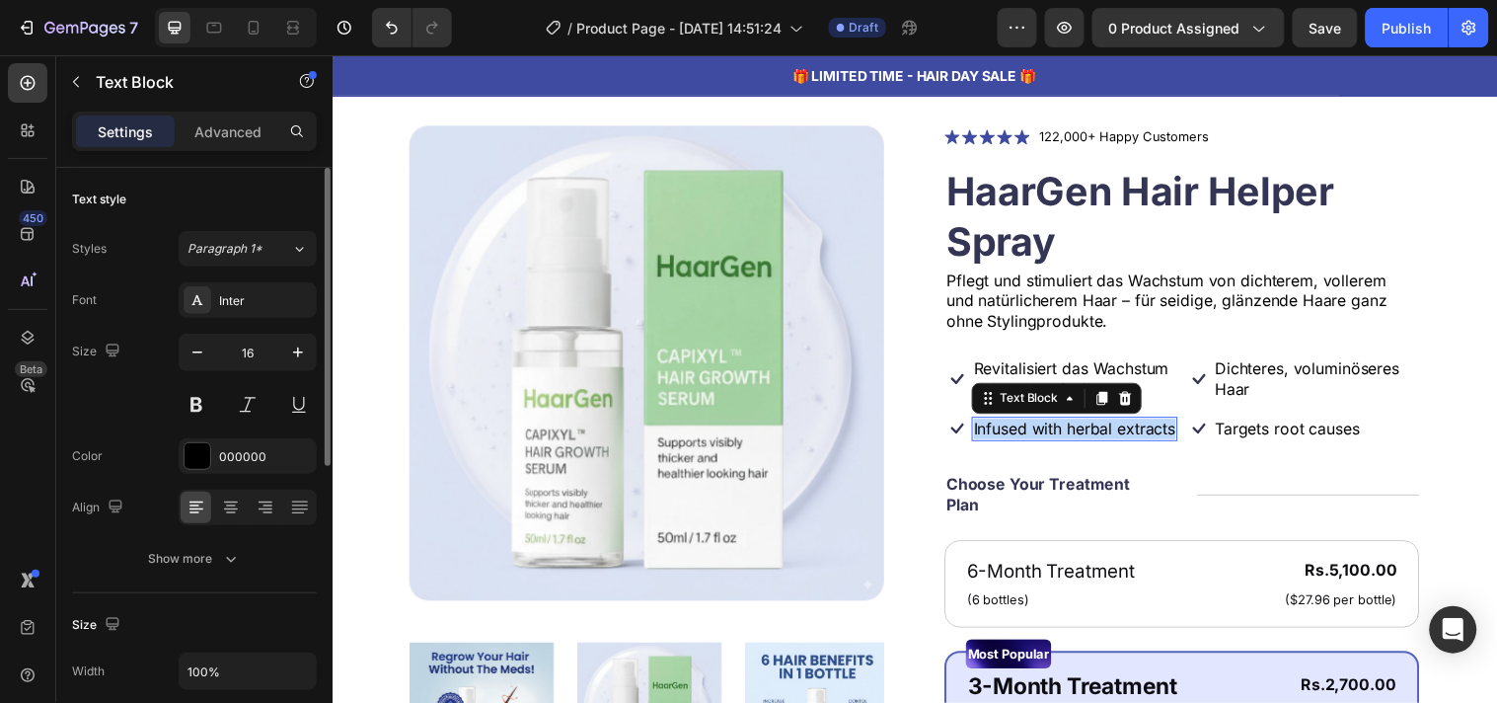
click at [1056, 444] on p "Infused with herbal extracts" at bounding box center [1086, 433] width 205 height 21
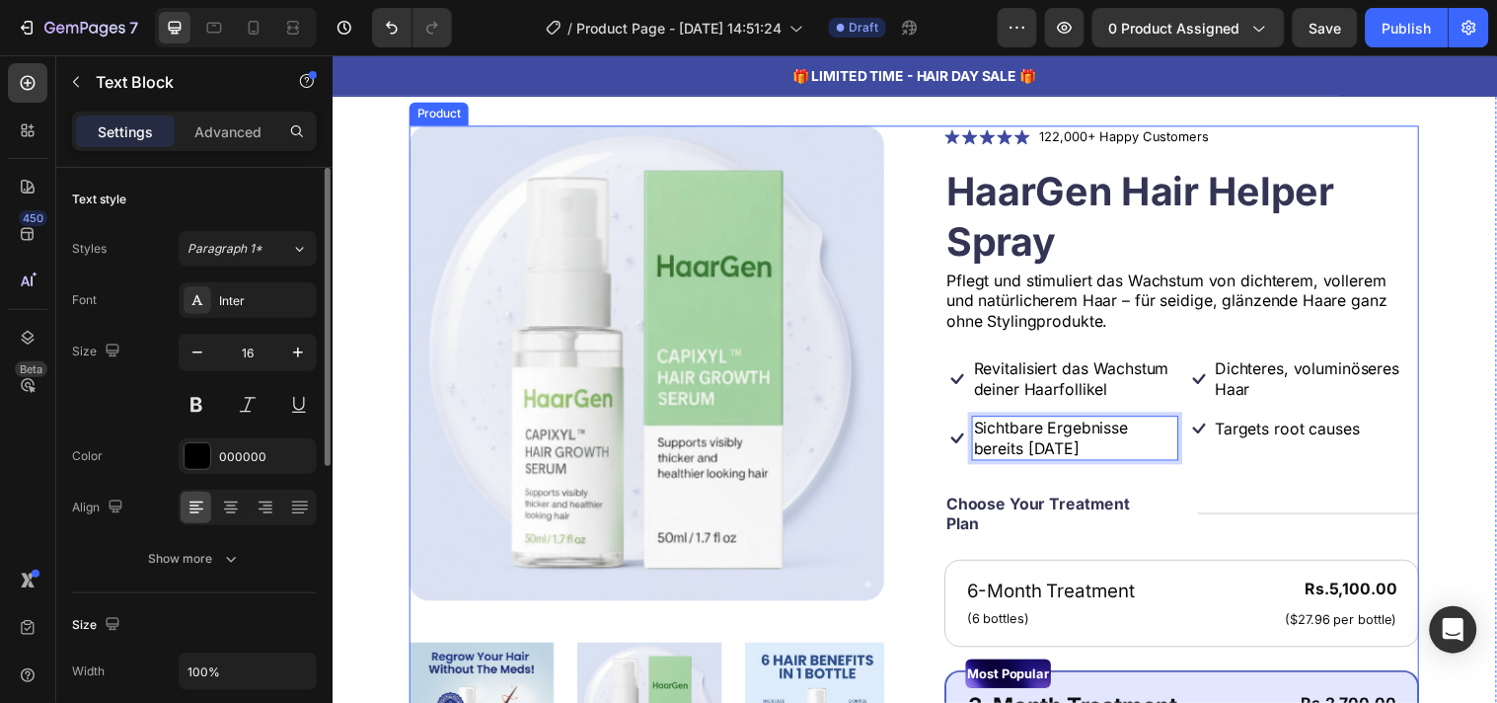
click at [1071, 474] on div "Icon Icon Icon Icon Icon Icon List 122,000+ Happy Customers Text Block Row Haar…" at bounding box center [1195, 699] width 483 height 1149
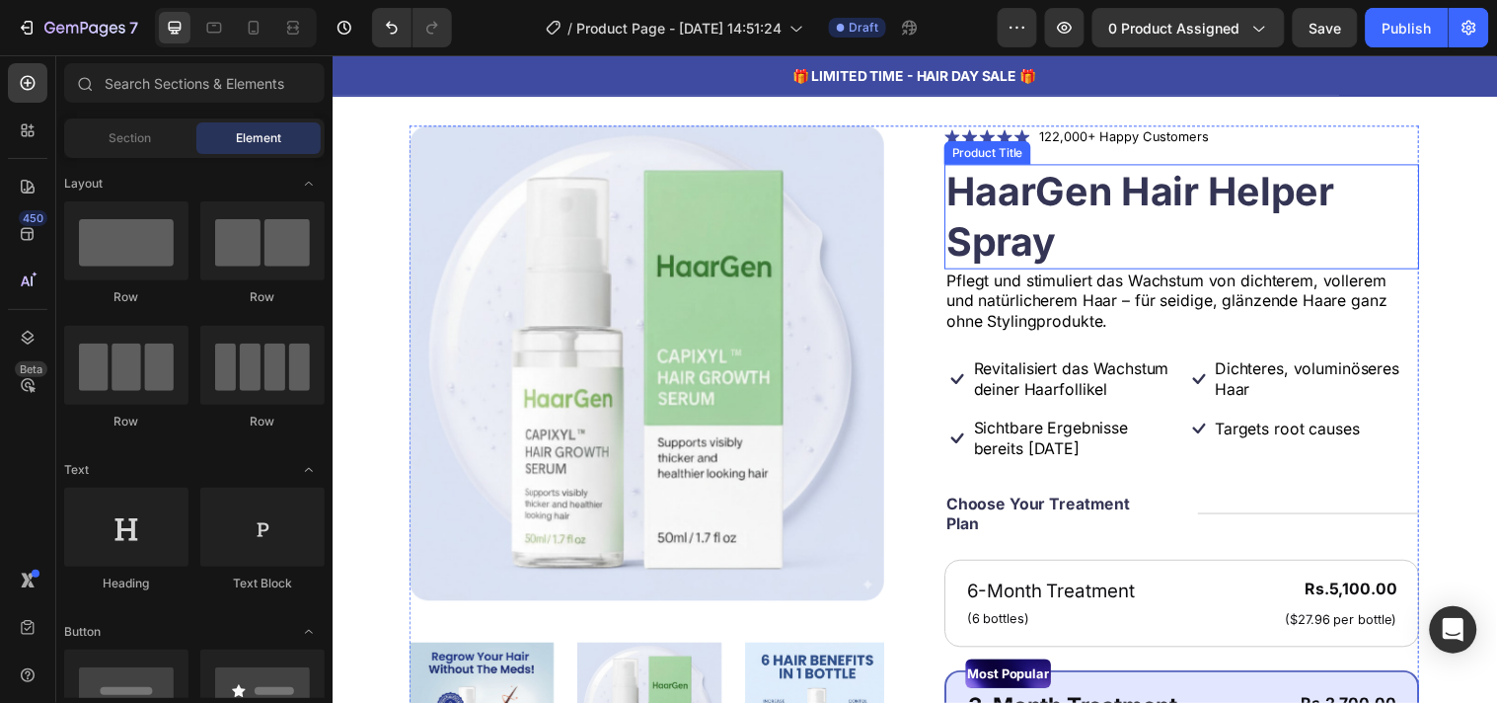
click at [1293, 189] on h1 "HaarGen Hair Helper Spray" at bounding box center [1195, 218] width 483 height 107
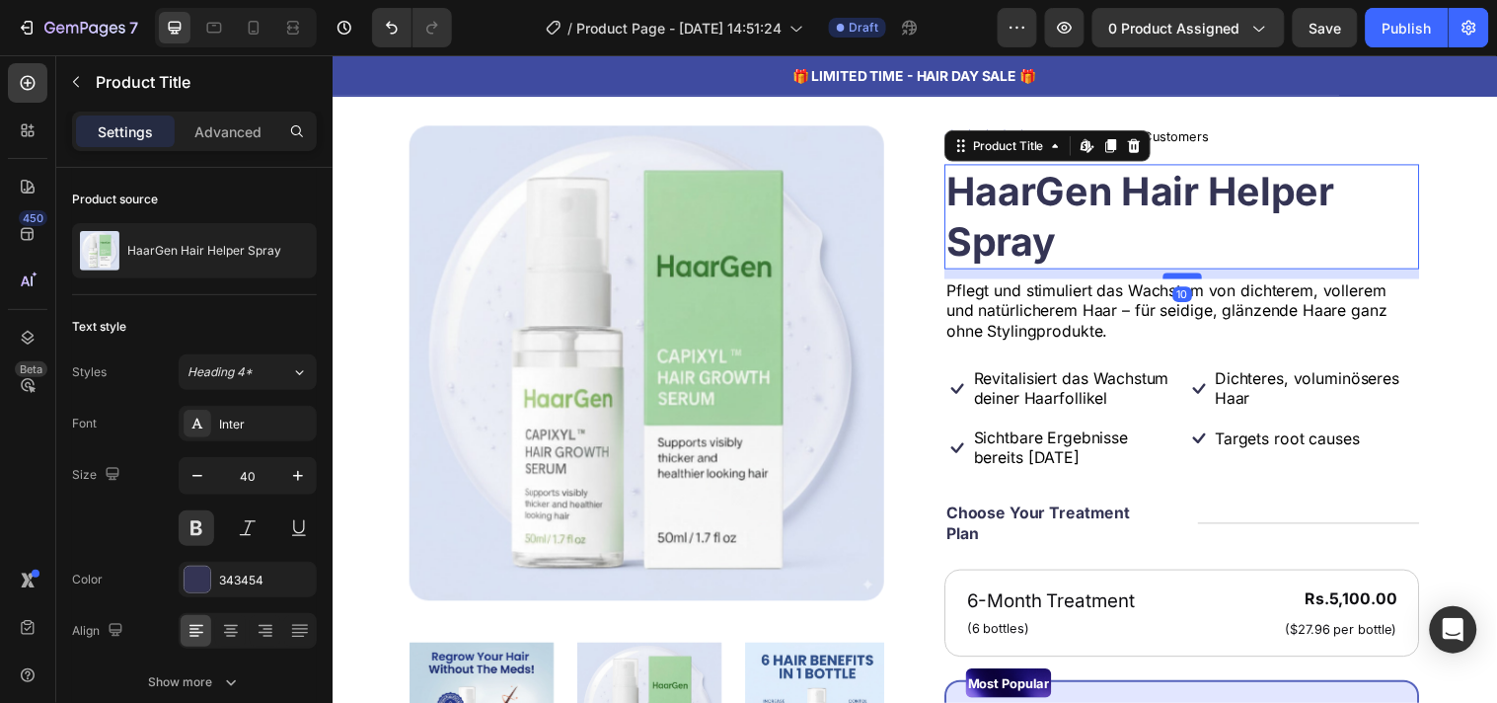
drag, startPoint x: 1190, startPoint y: 266, endPoint x: 1193, endPoint y: 276, distance: 10.3
click at [1193, 276] on div at bounding box center [1195, 278] width 39 height 6
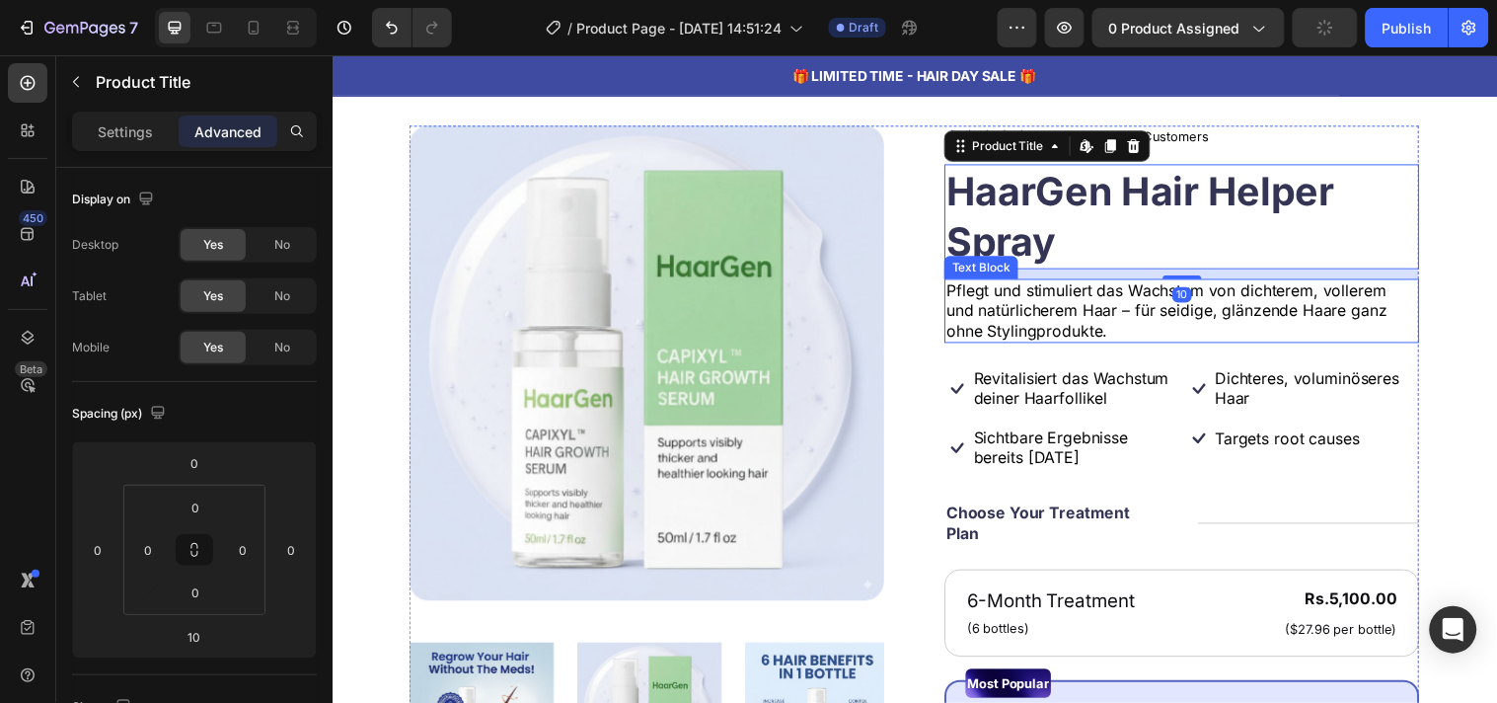
click at [1239, 316] on p "Pflegt und stimuliert das Wachstum von dichterem, vollerem und natürlicherem Ha…" at bounding box center [1195, 313] width 479 height 61
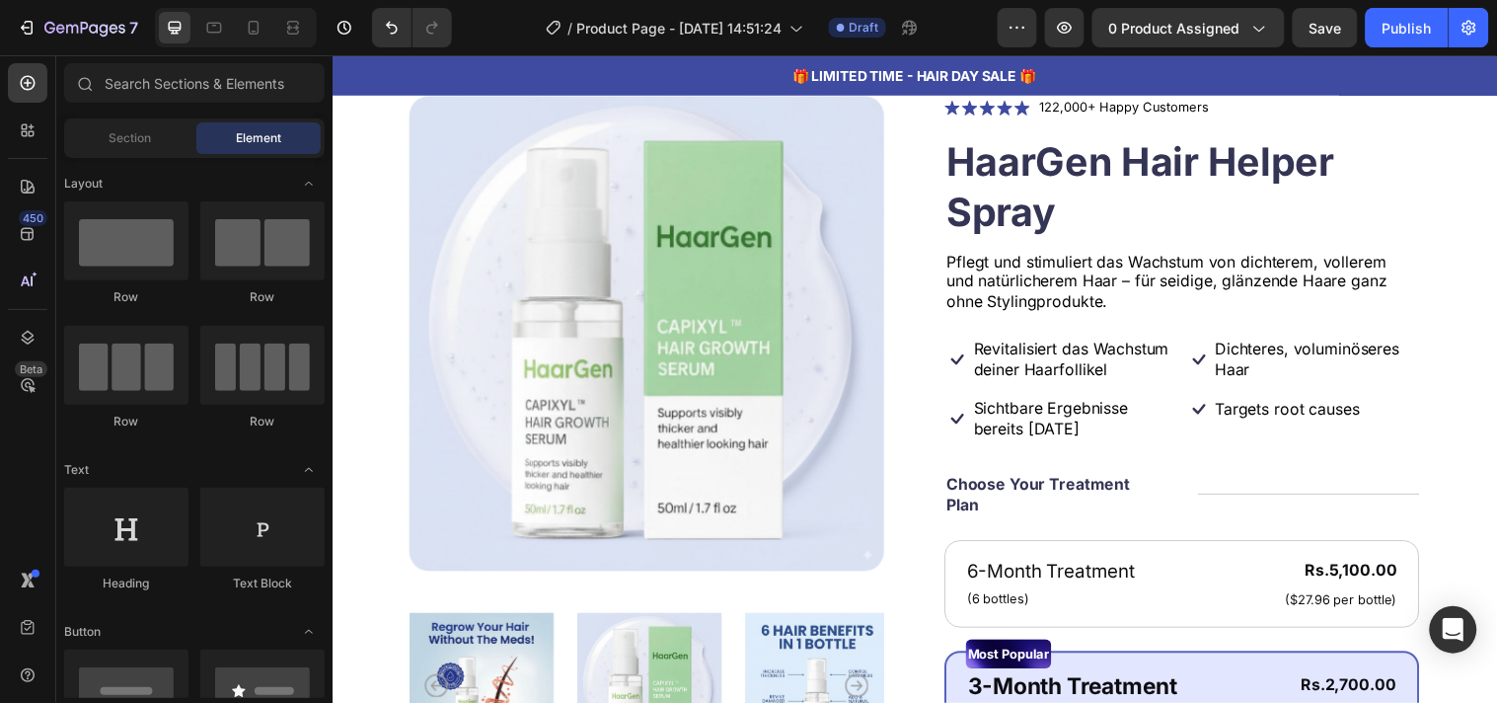
scroll to position [148, 0]
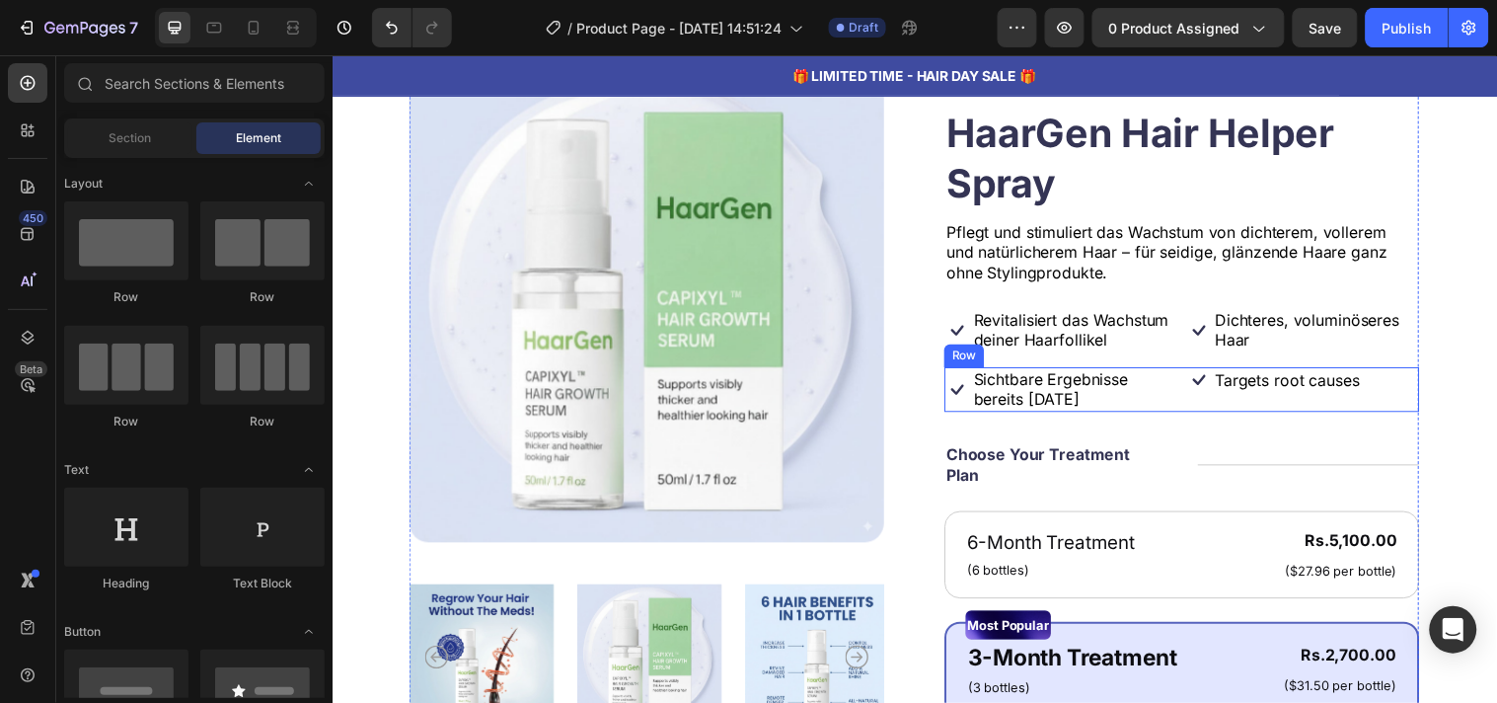
click at [1241, 398] on div "Icon Targets root causes Text Block Row" at bounding box center [1319, 393] width 238 height 45
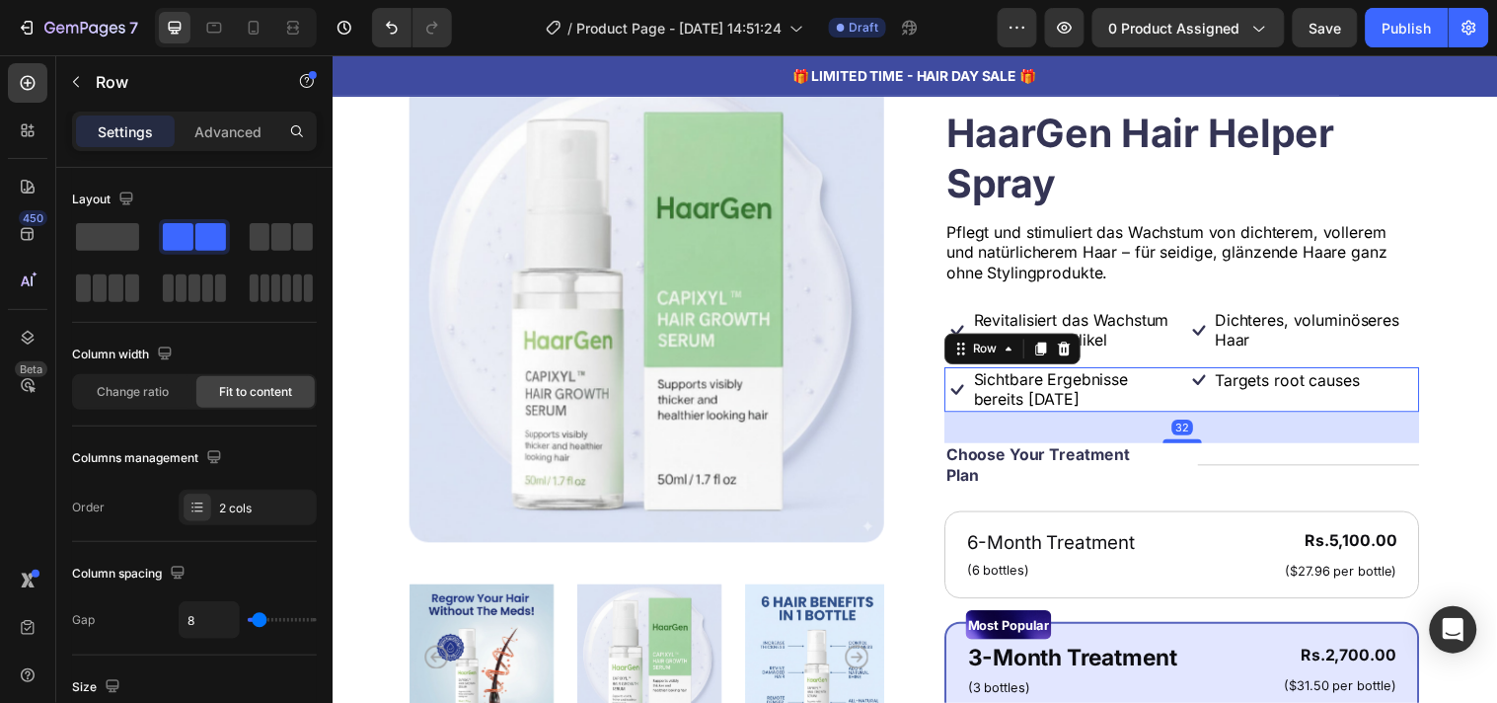
click at [1241, 398] on div "Icon Targets root causes Text Block Row" at bounding box center [1319, 393] width 238 height 45
click at [1238, 391] on p "Targets root causes" at bounding box center [1303, 384] width 147 height 21
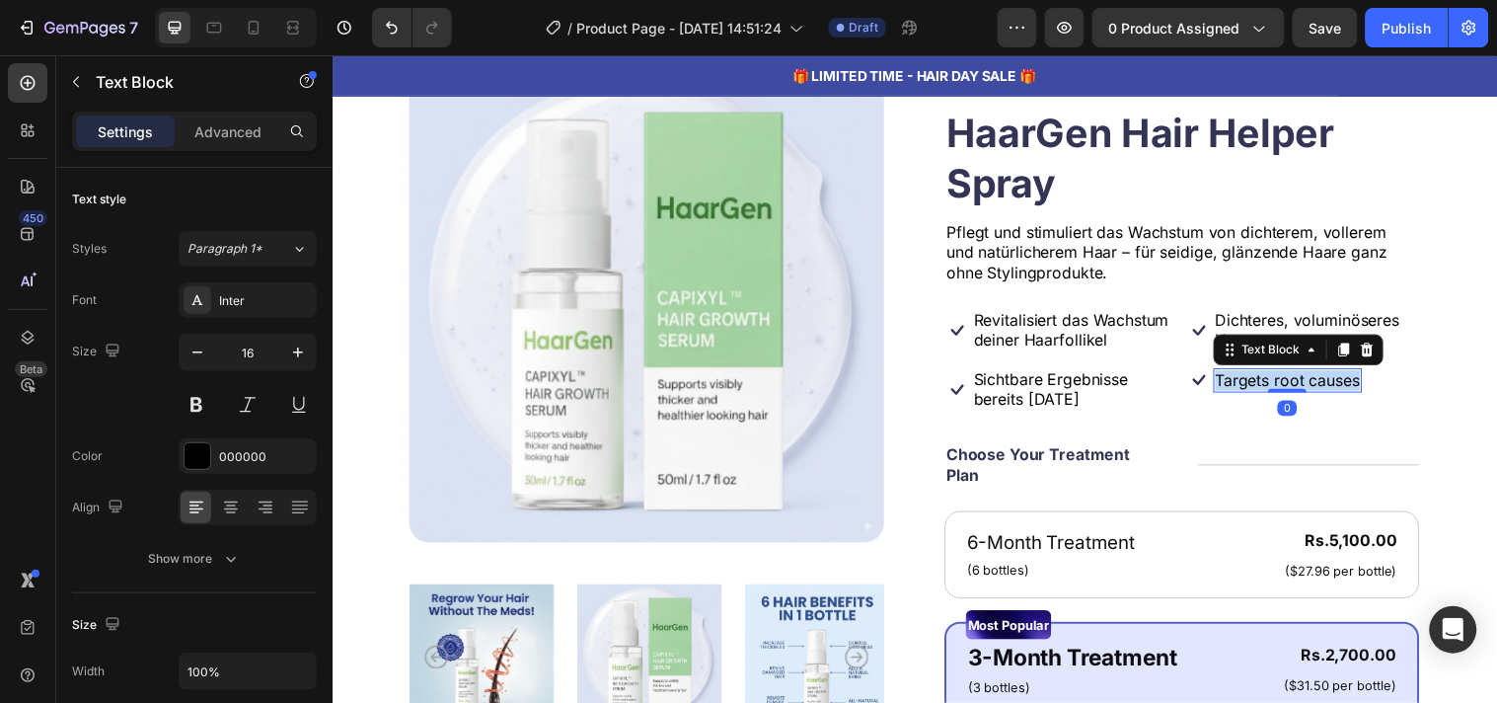
click at [1238, 391] on p "Targets root causes" at bounding box center [1303, 384] width 147 height 21
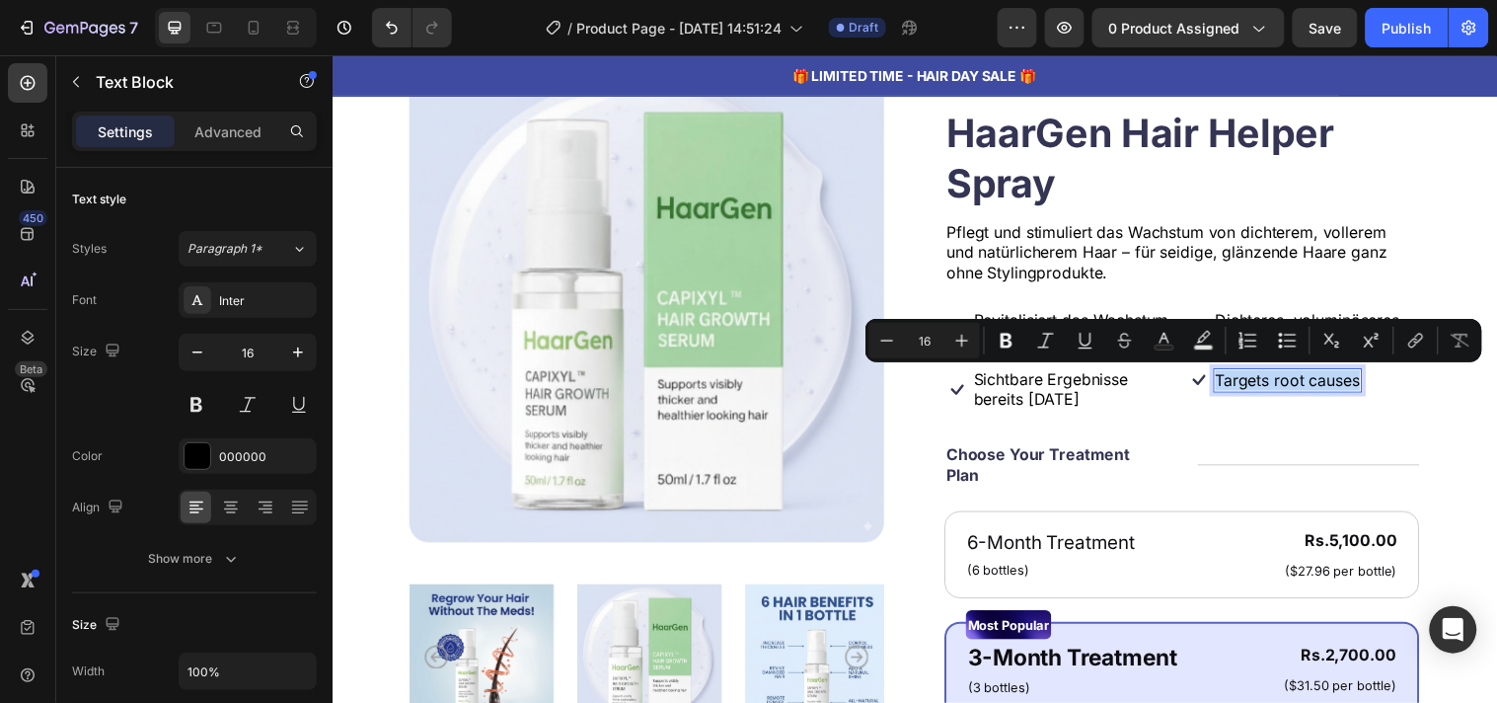
scroll to position [146, 0]
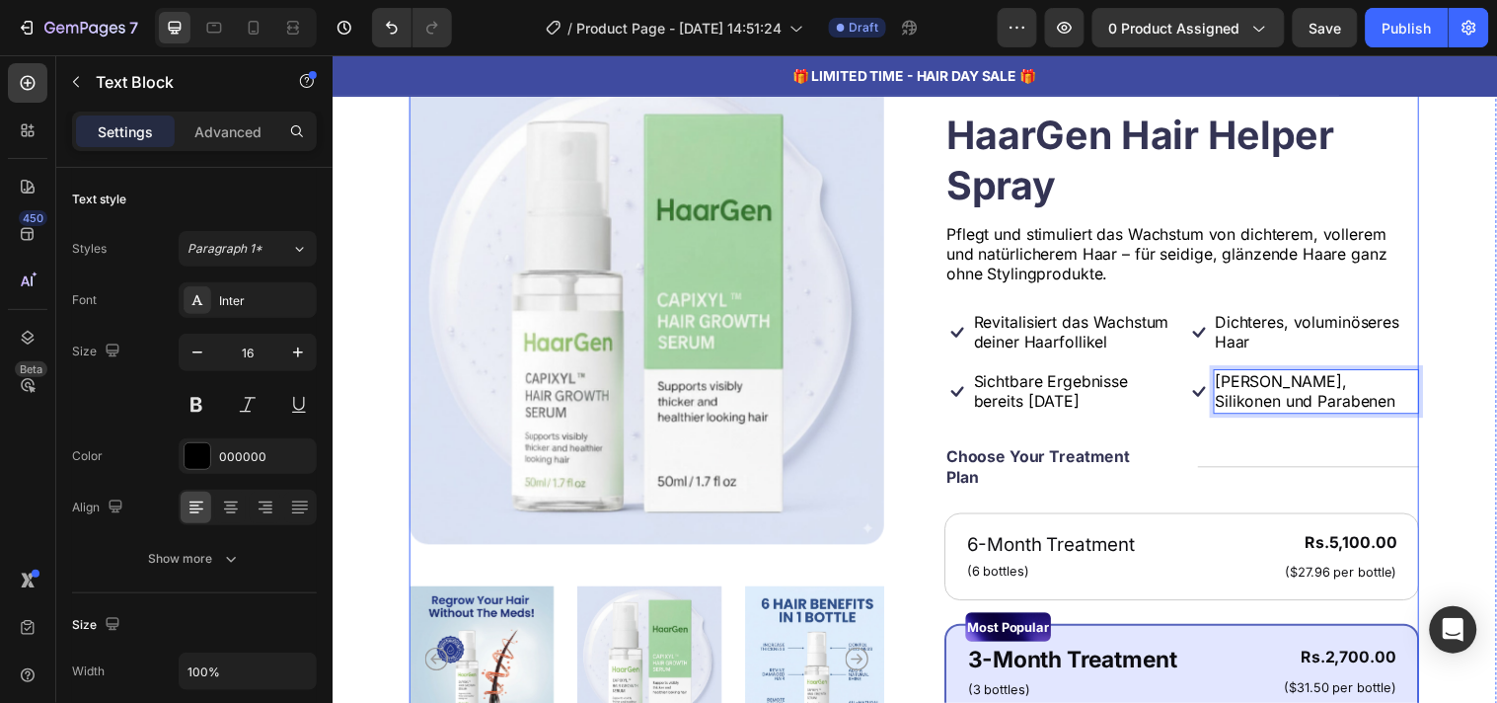
click at [1263, 442] on div "Icon Icon Icon Icon Icon Icon List 122,000+ Happy Customers Text Block Row Haar…" at bounding box center [1195, 647] width 483 height 1159
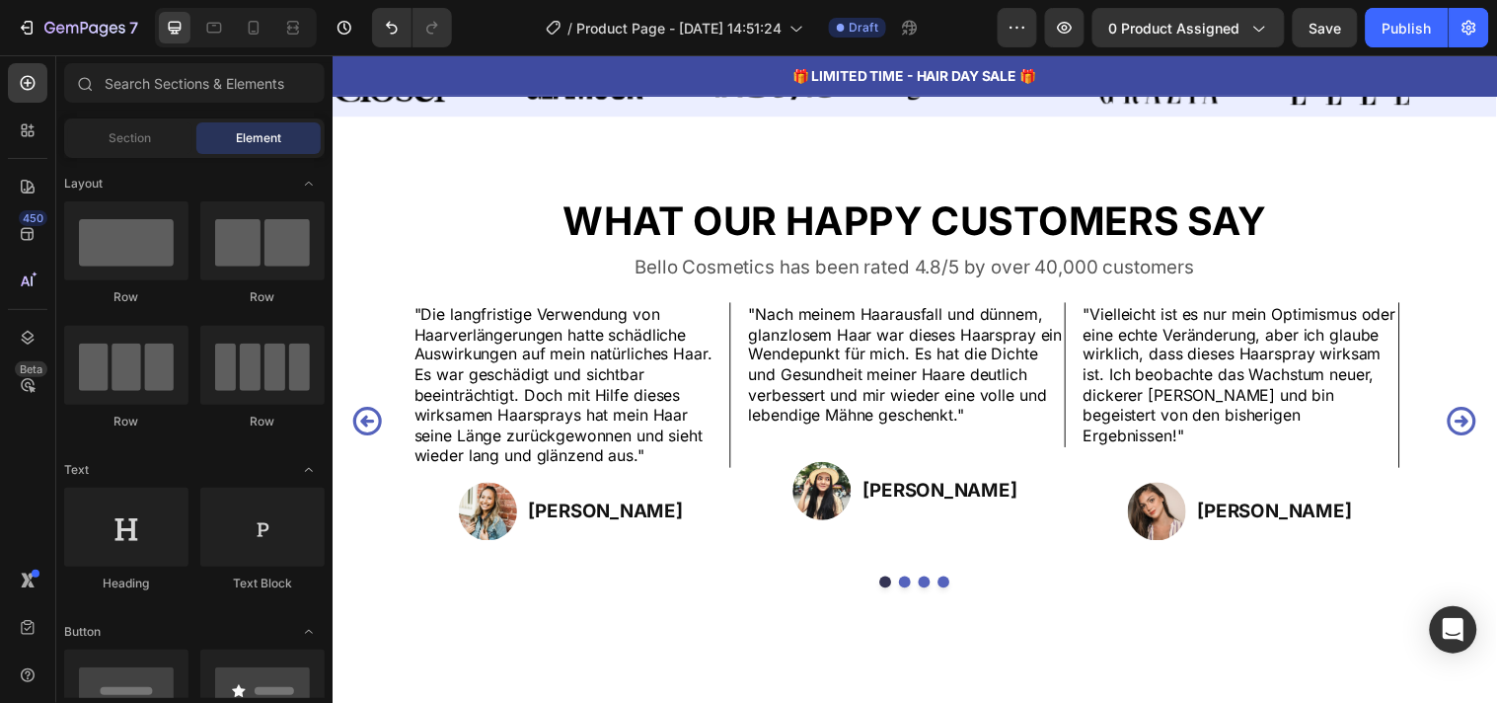
scroll to position [1431, 0]
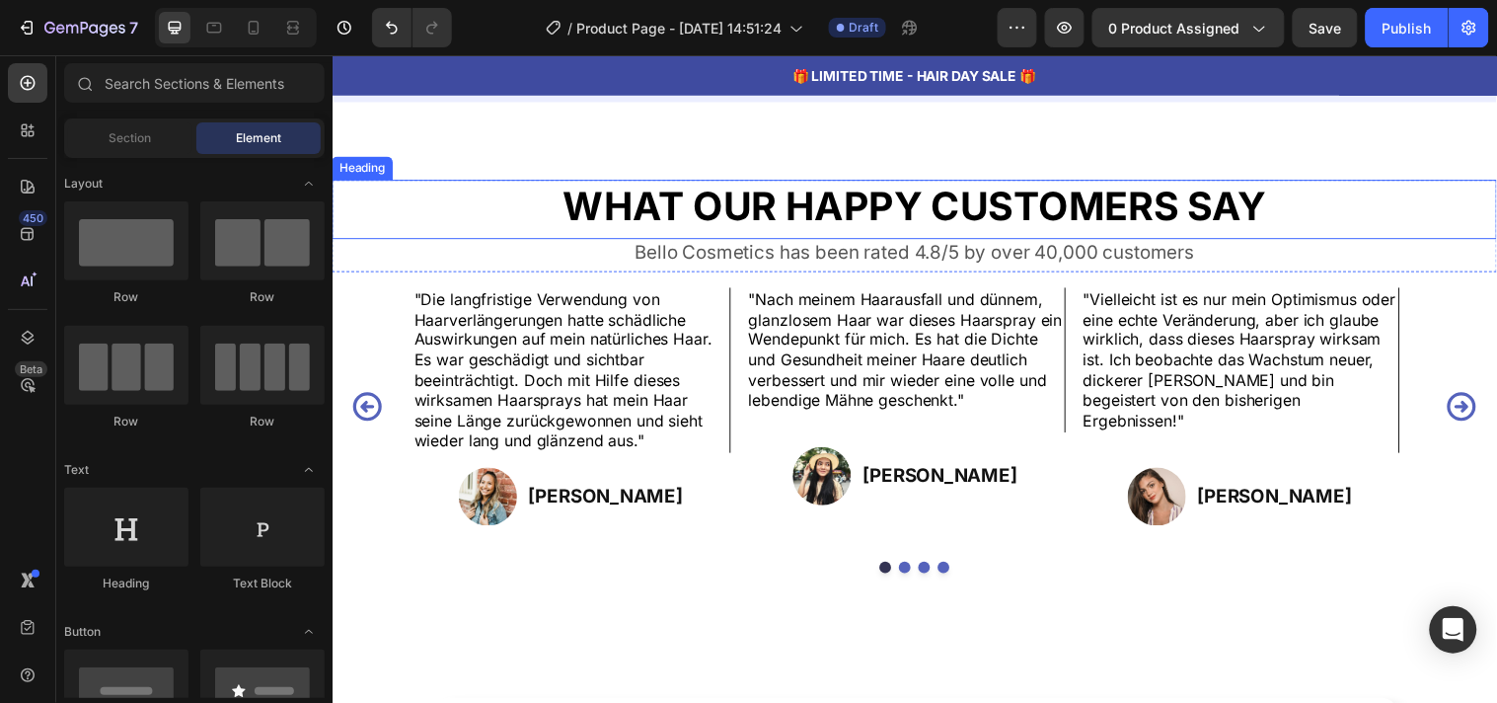
click at [653, 199] on h2 "WHAT OUR HAPPY CUSTOMERS SAY" at bounding box center [924, 208] width 1184 height 55
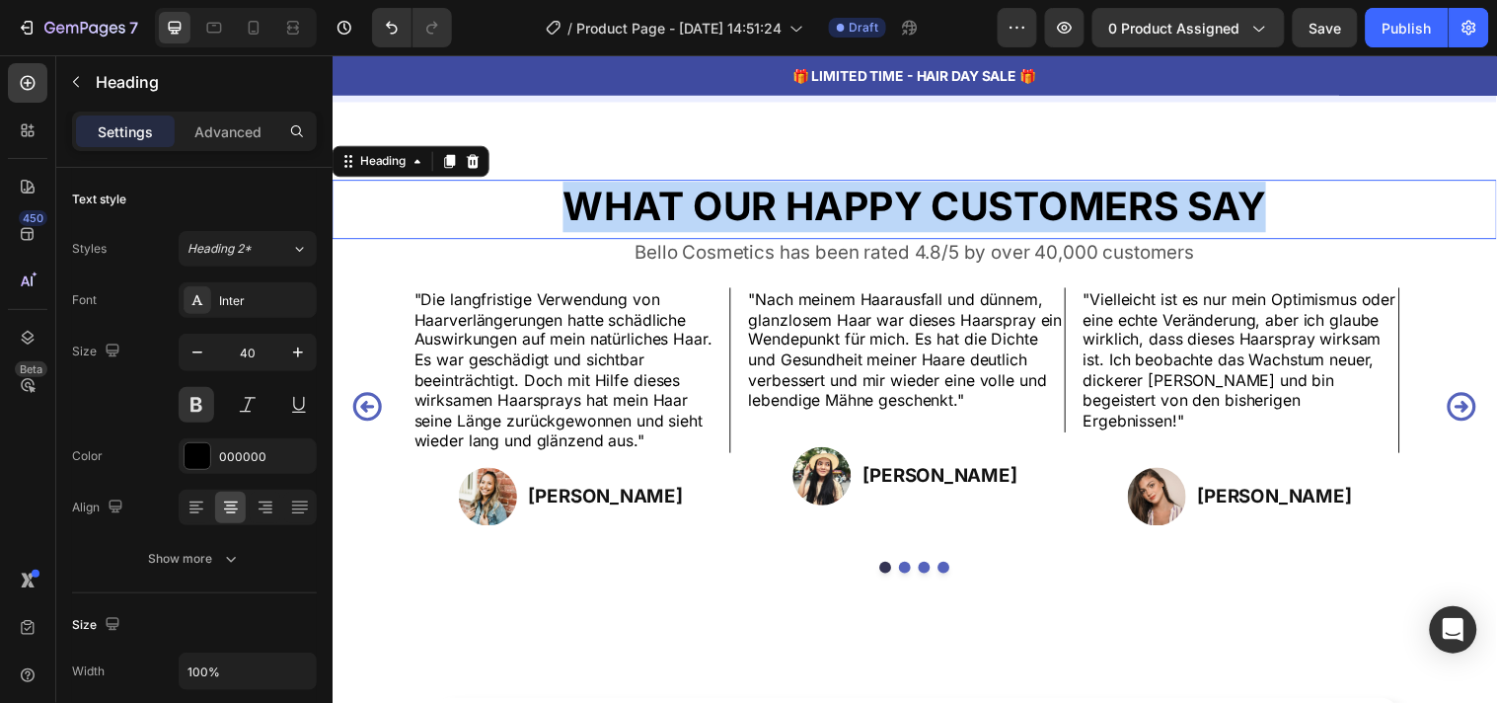
click at [653, 199] on p "WHAT OUR HAPPY CUSTOMERS SAY" at bounding box center [924, 208] width 1180 height 51
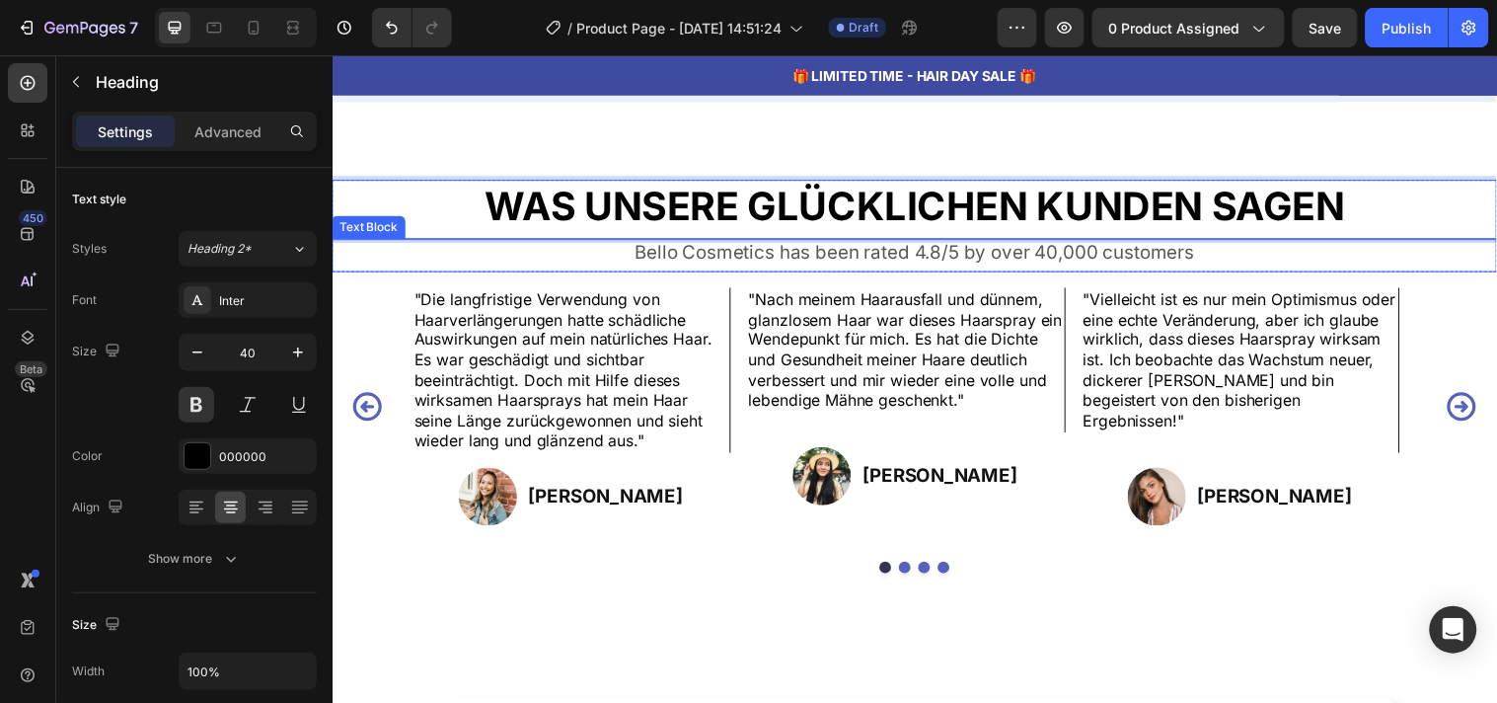
click at [820, 258] on p "Bello Cosmetics has been rated 4.8/5 by over 40,000 customers" at bounding box center [924, 255] width 1180 height 25
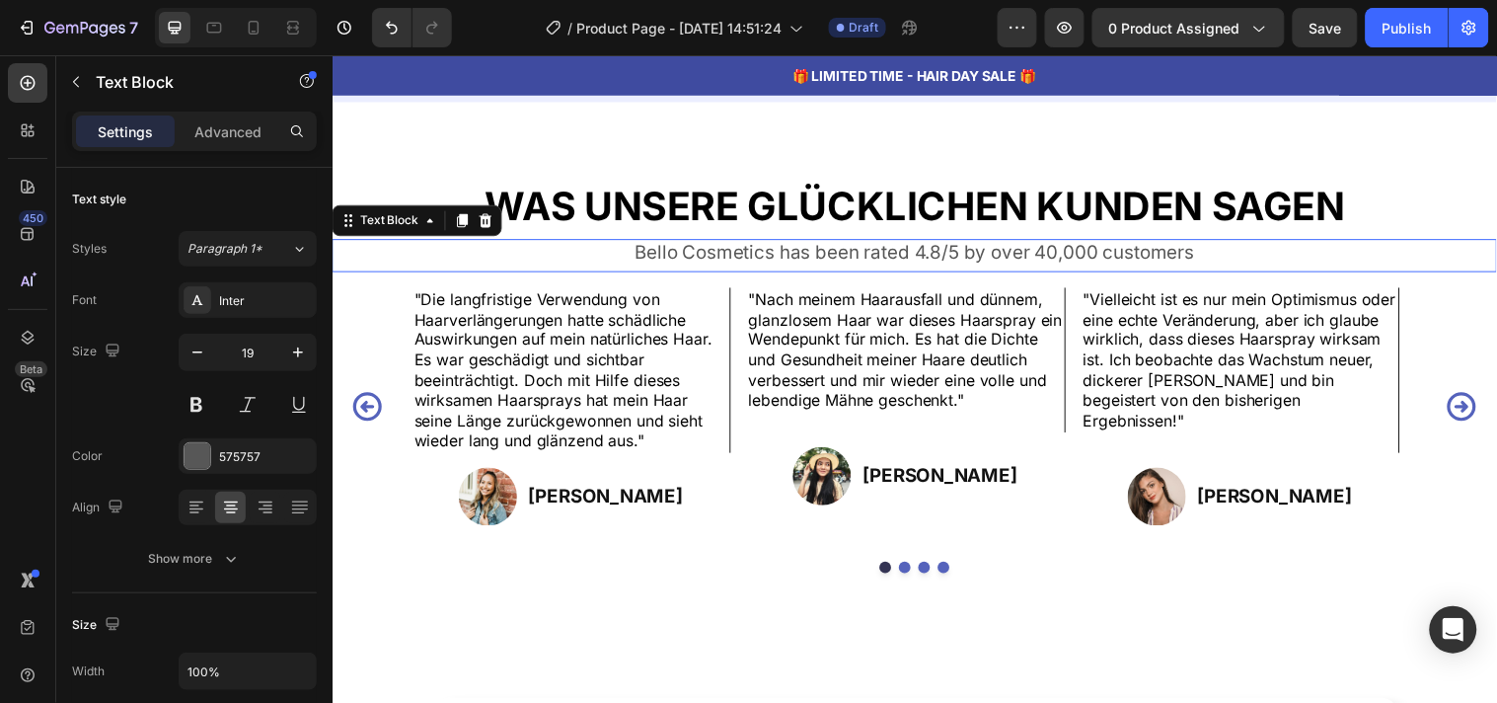
click at [820, 258] on p "Bello Cosmetics has been rated 4.8/5 by over 40,000 customers" at bounding box center [924, 255] width 1180 height 25
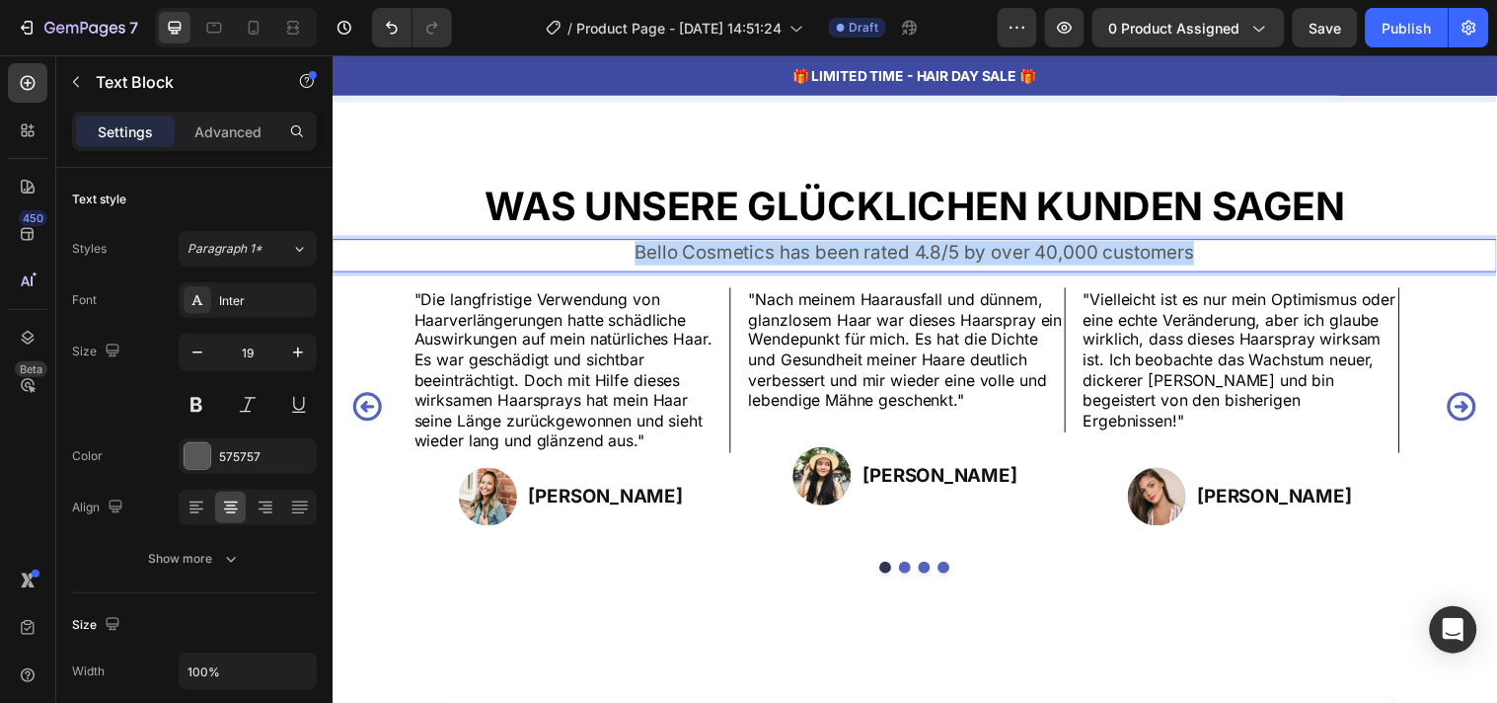
click at [820, 258] on p "Bello Cosmetics has been rated 4.8/5 by over 40,000 customers" at bounding box center [924, 255] width 1180 height 25
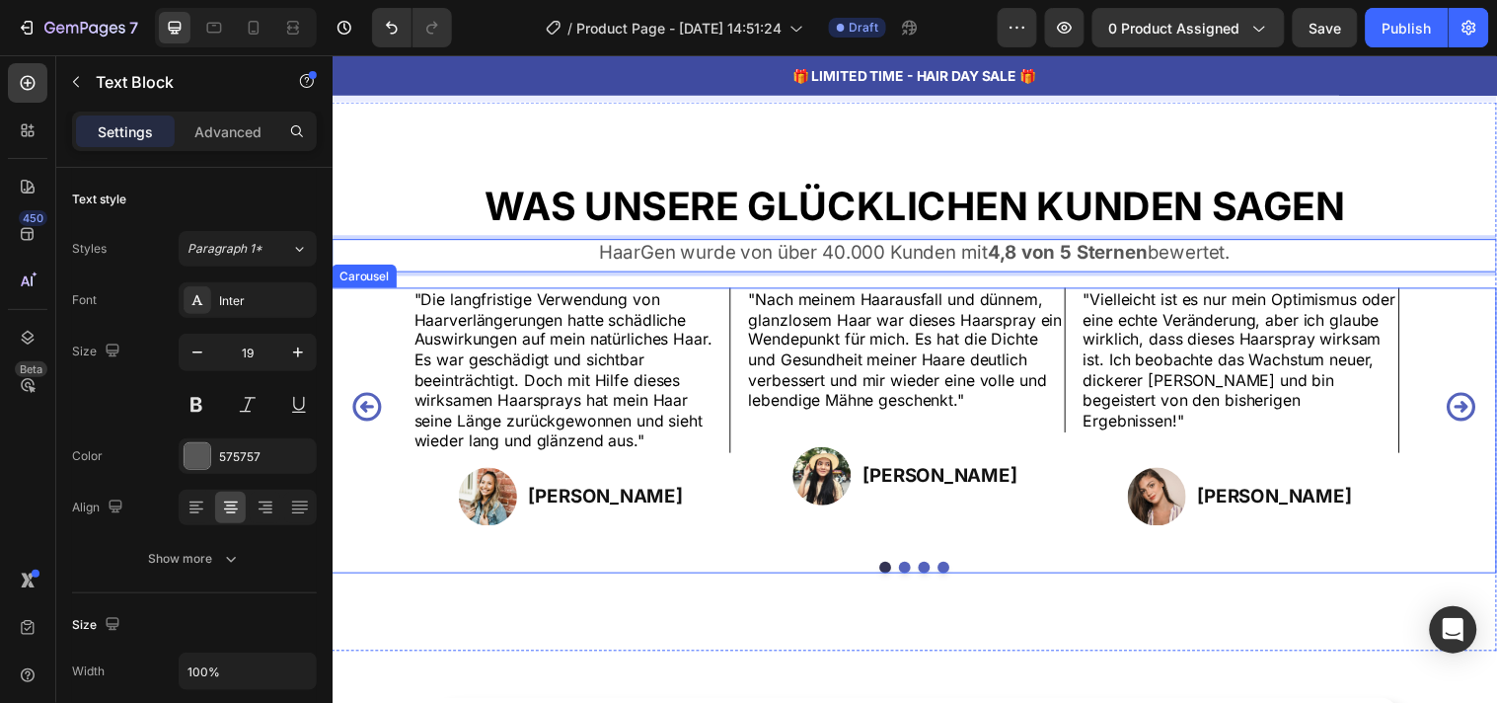
click at [1054, 543] on div ""Die langfristige Verwendung von Haarverlängerungen hatte schädliche Auswirkung…" at bounding box center [924, 435] width 1184 height 290
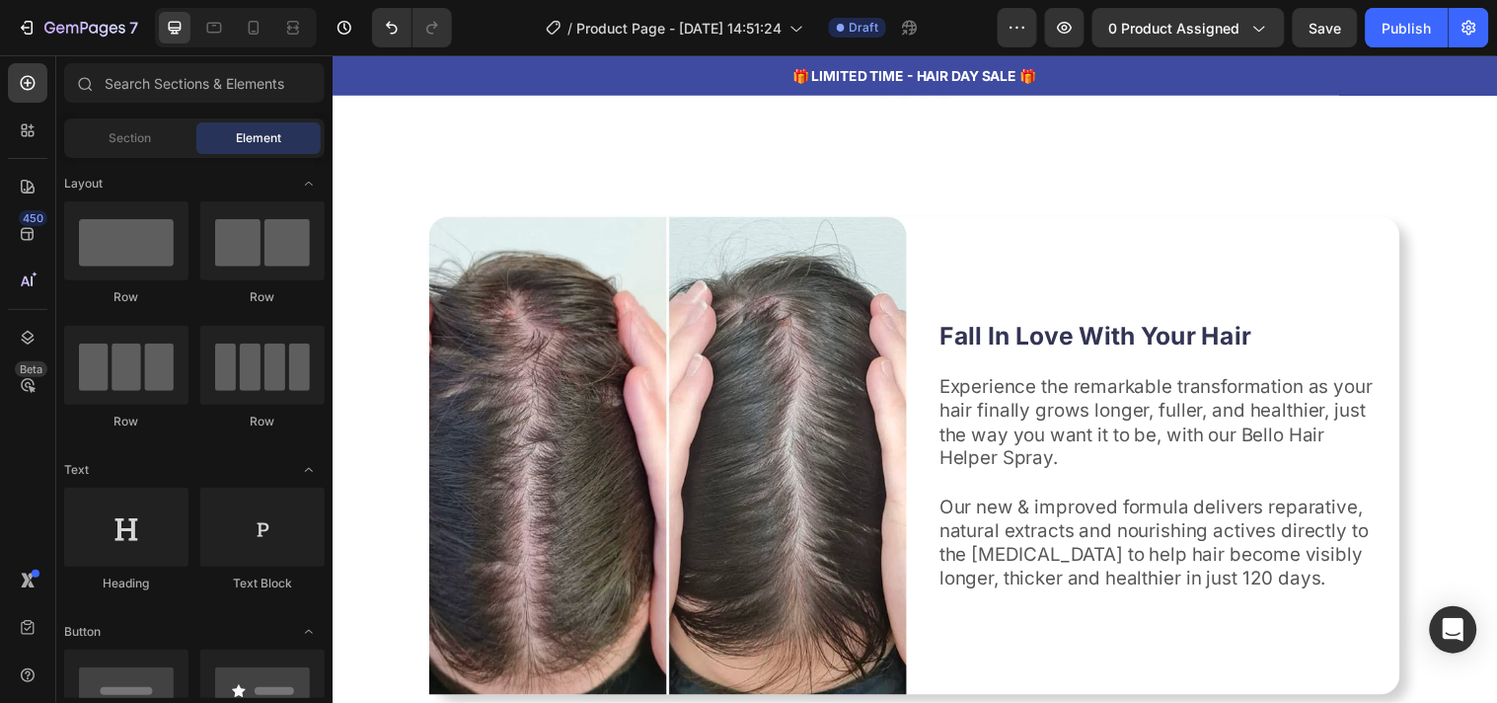
scroll to position [1962, 0]
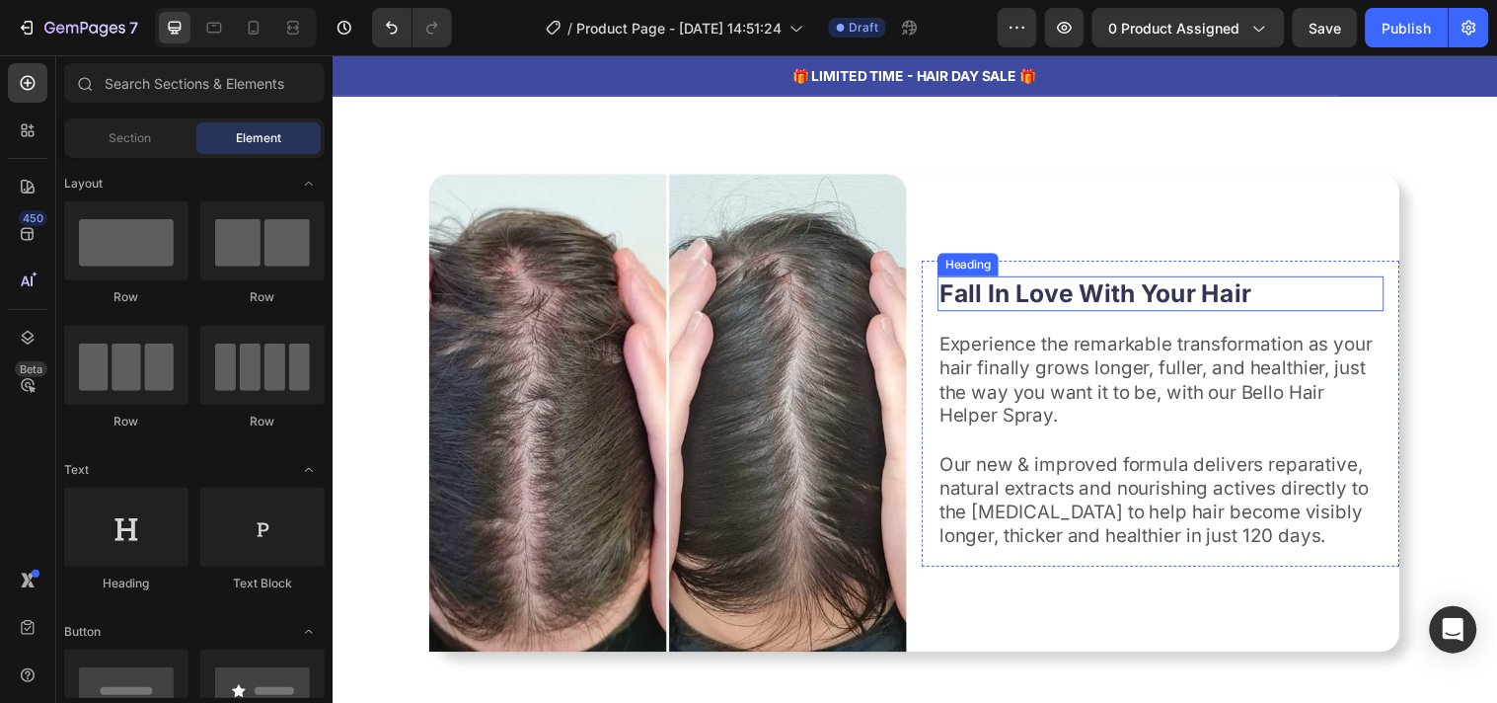
click at [1117, 287] on strong "Fall In Love With Your Hair" at bounding box center [1107, 296] width 317 height 30
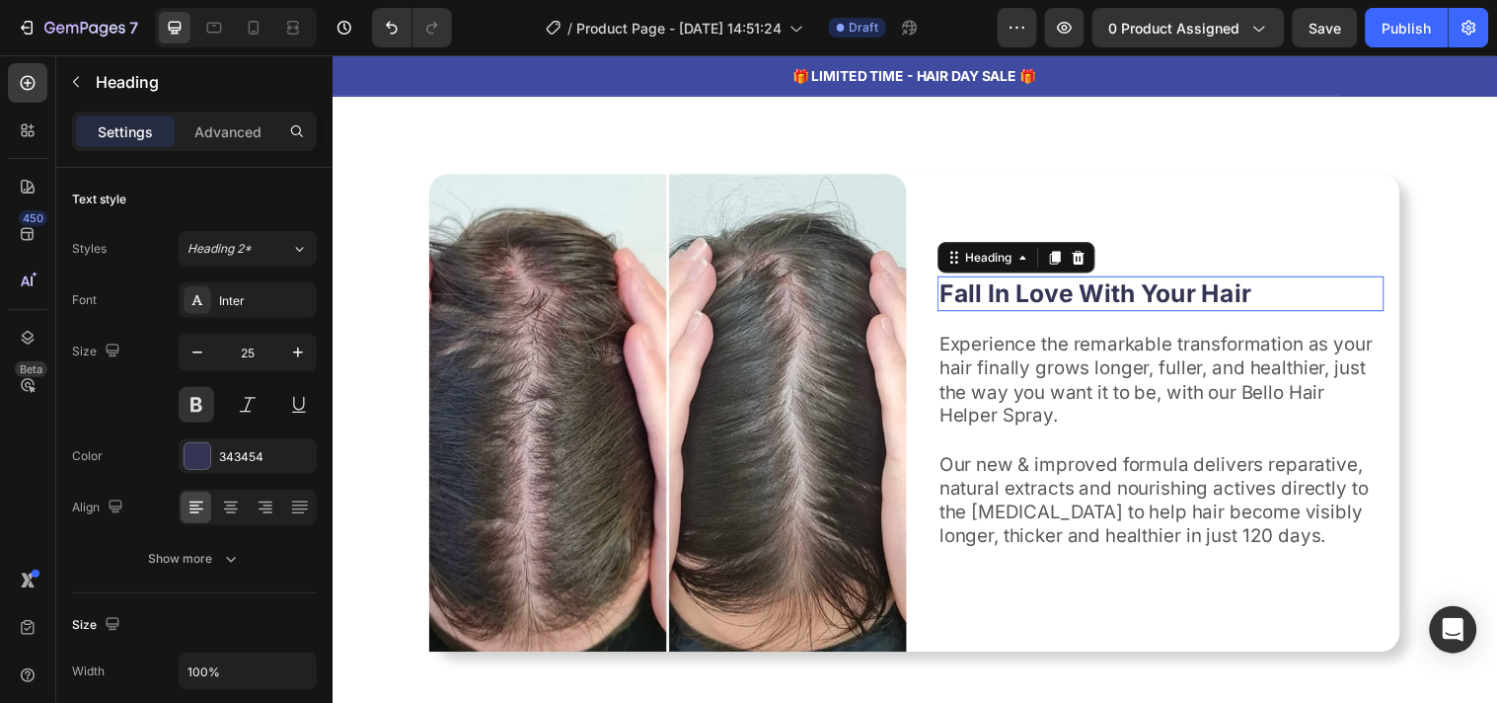
click at [1117, 287] on strong "Fall In Love With Your Hair" at bounding box center [1107, 296] width 317 height 30
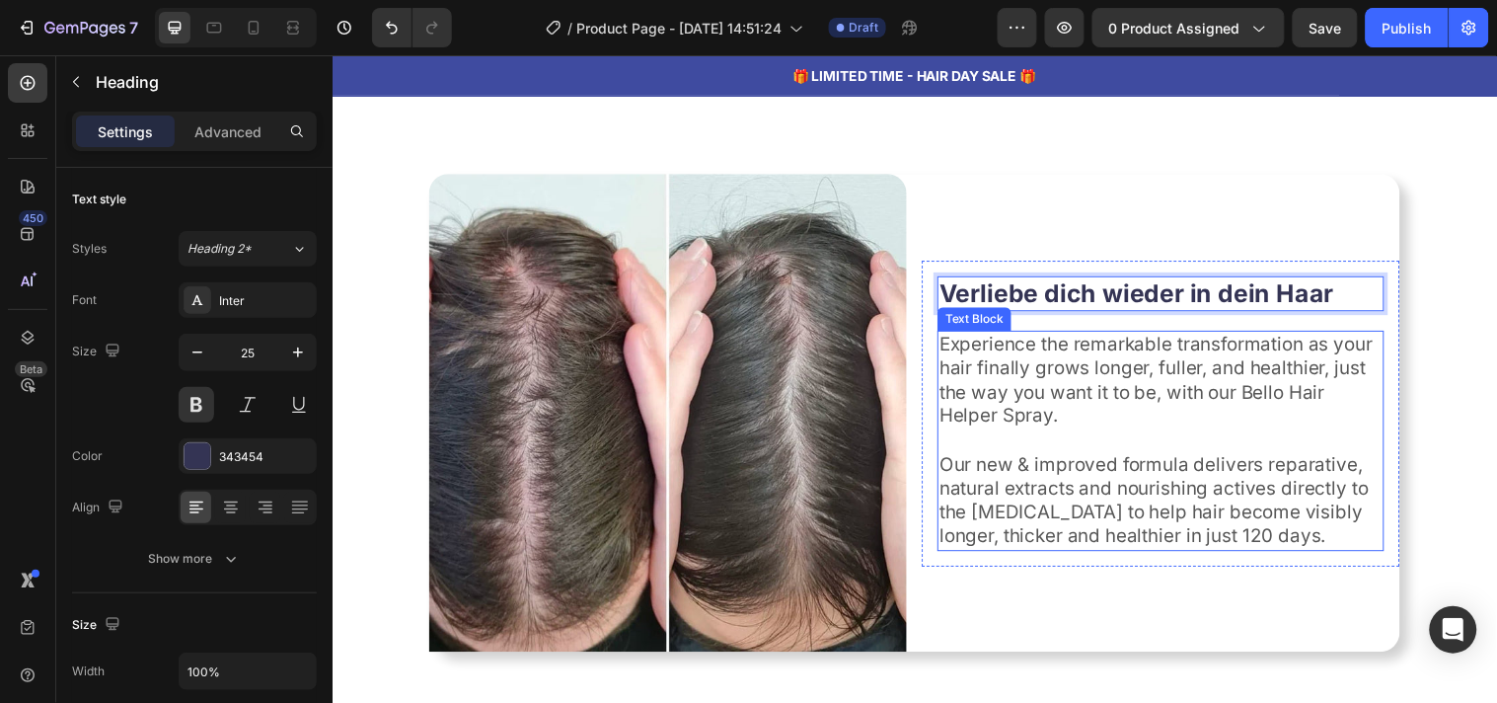
click at [997, 389] on p "Experience the remarkable transformation as your hair finally grows longer, ful…" at bounding box center [1174, 385] width 450 height 98
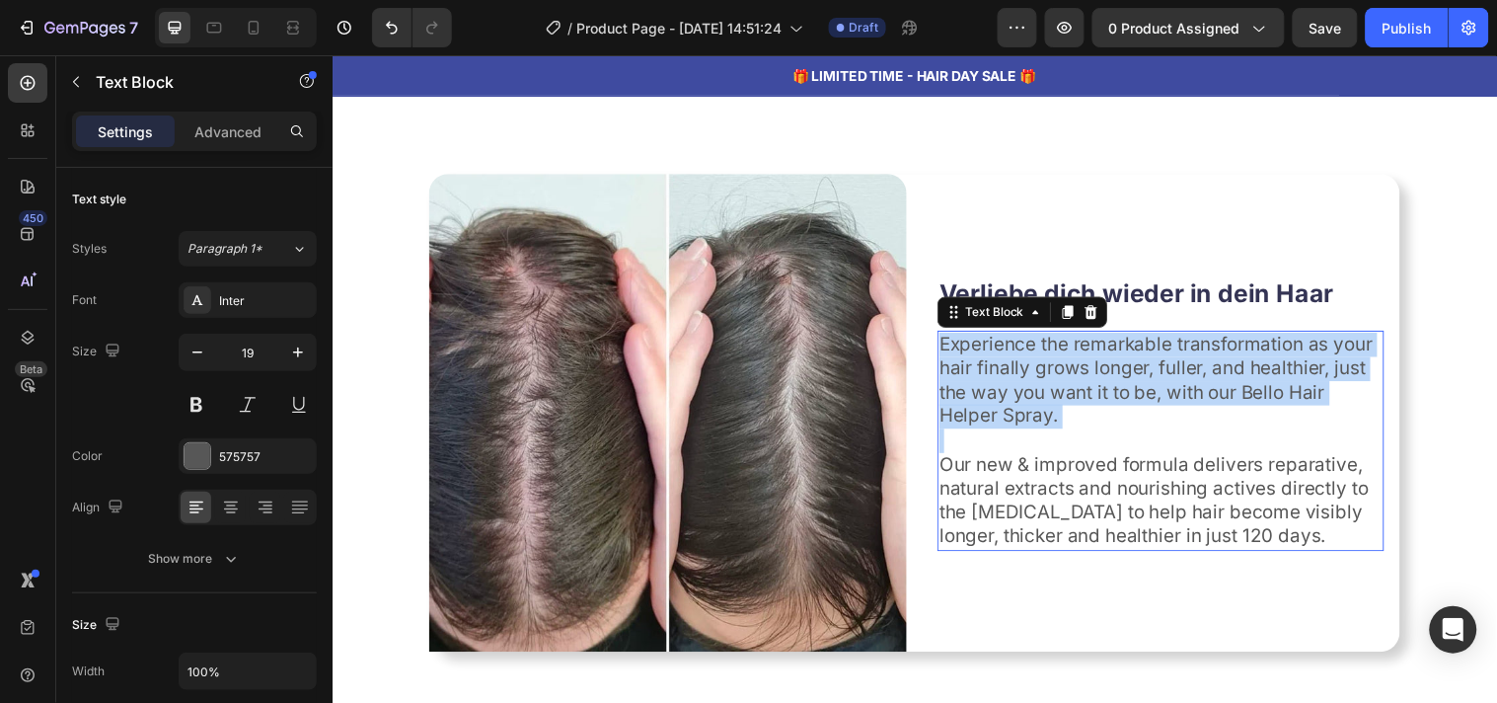
click at [997, 389] on p "Experience the remarkable transformation as your hair finally grows longer, ful…" at bounding box center [1174, 385] width 450 height 98
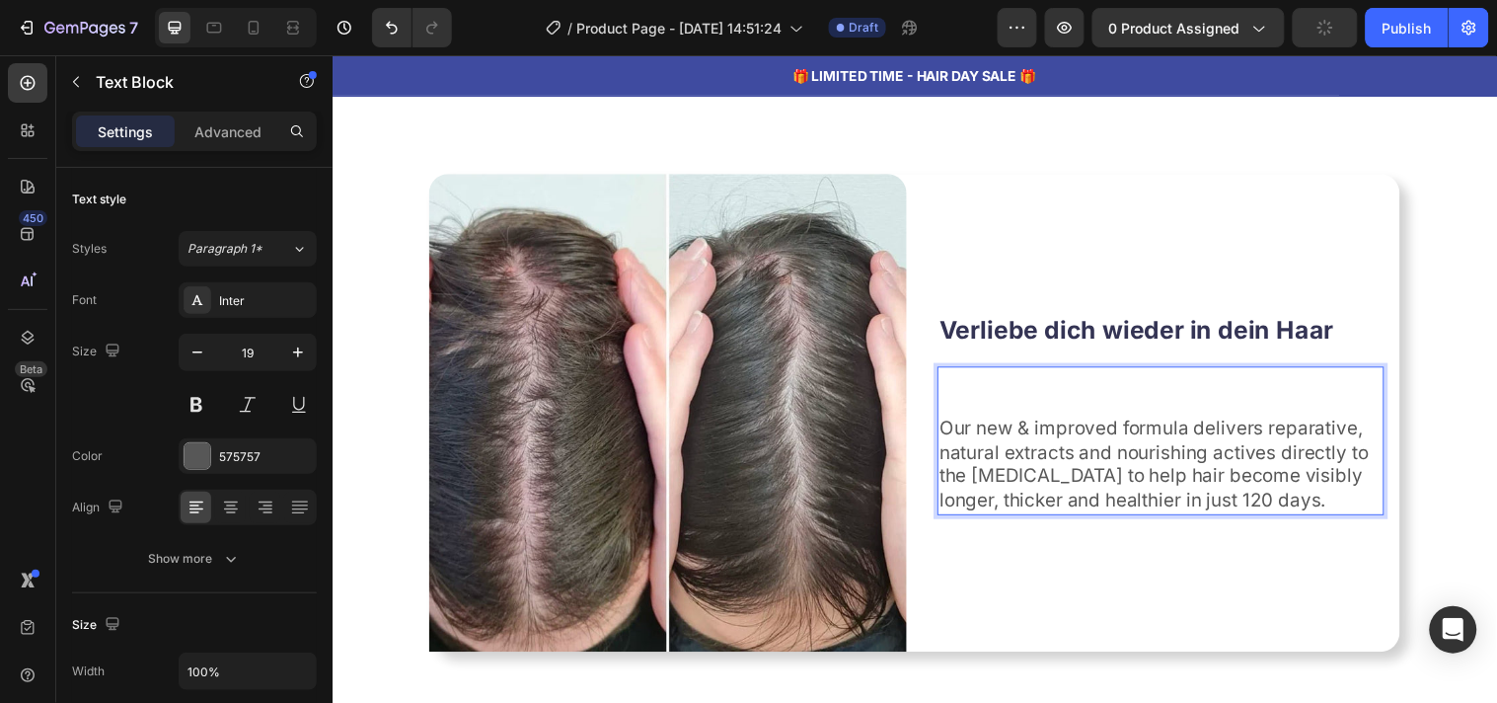
scroll to position [1999, 0]
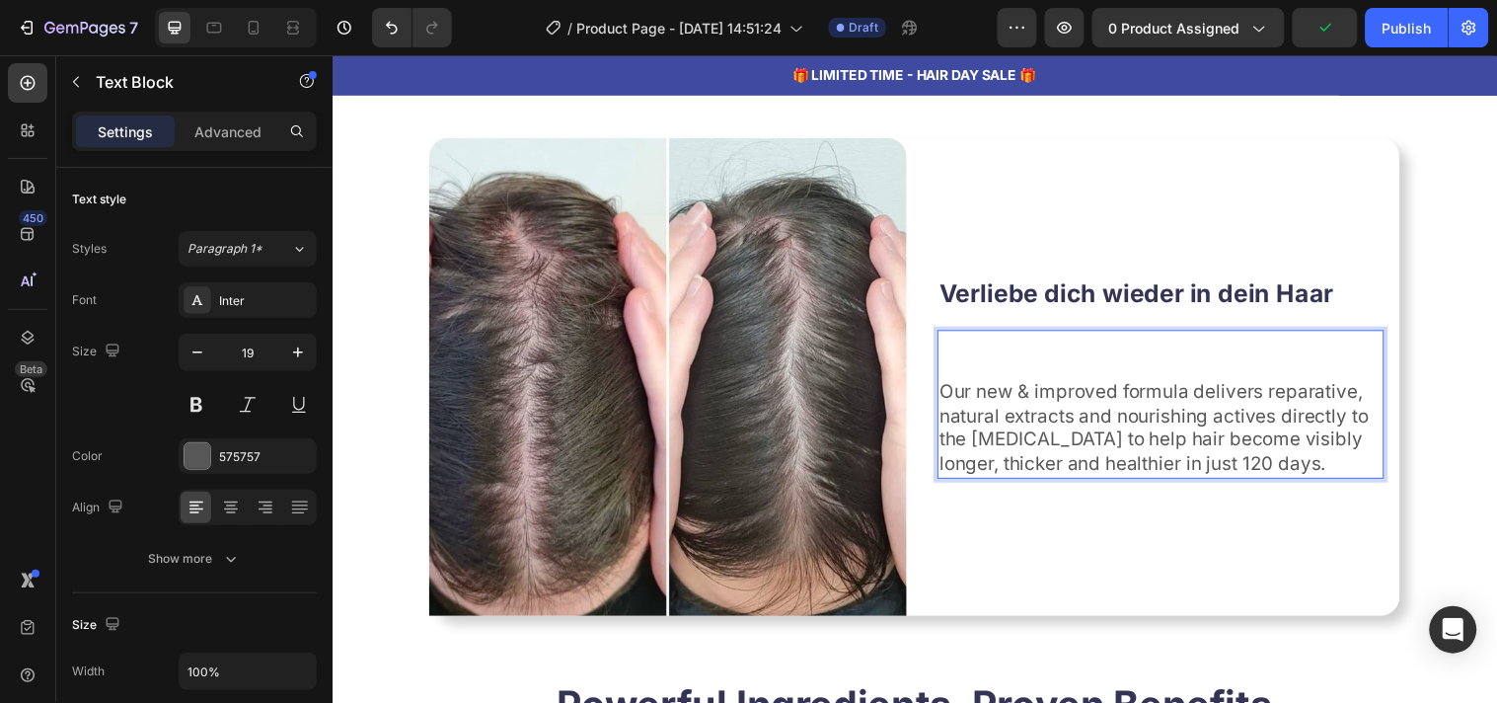
click at [1282, 456] on p "Our new & improved formula delivers reparative, natural extracts and nourishing…" at bounding box center [1174, 434] width 450 height 98
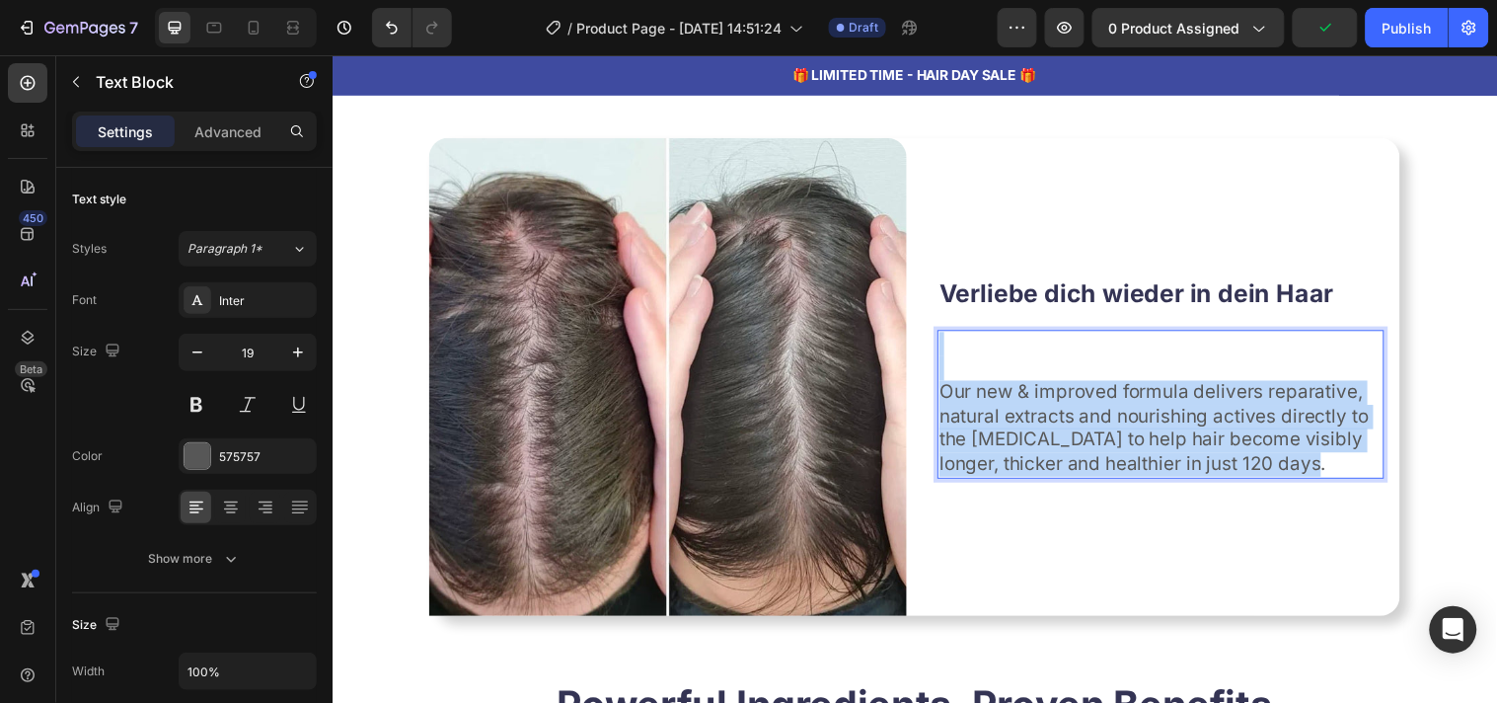
drag, startPoint x: 1284, startPoint y: 465, endPoint x: 941, endPoint y: 324, distance: 371.3
click at [947, 324] on div "⁠⁠⁠⁠⁠⁠⁠ Verliebe dich wieder in dein Haar Heading Our new & improved formula de…" at bounding box center [1174, 381] width 454 height 206
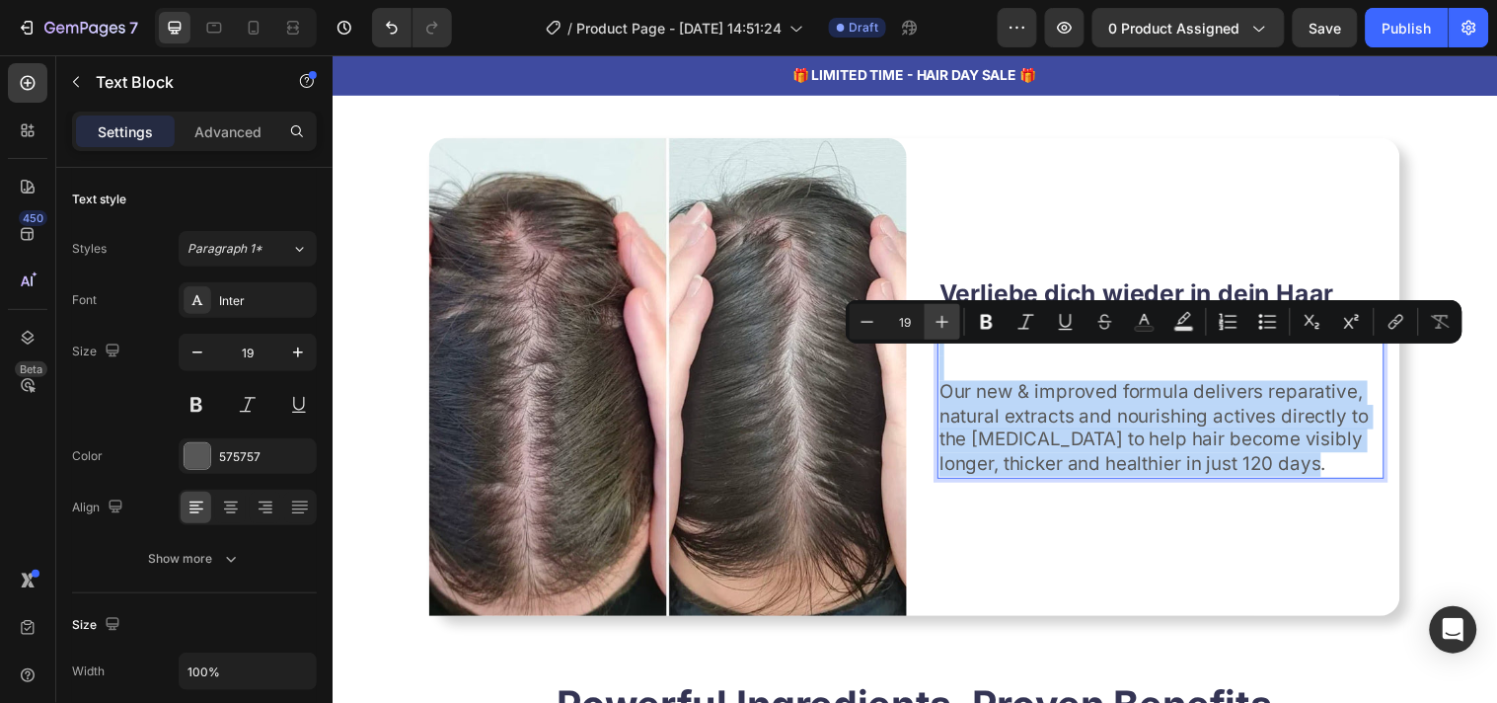
scroll to position [1962, 0]
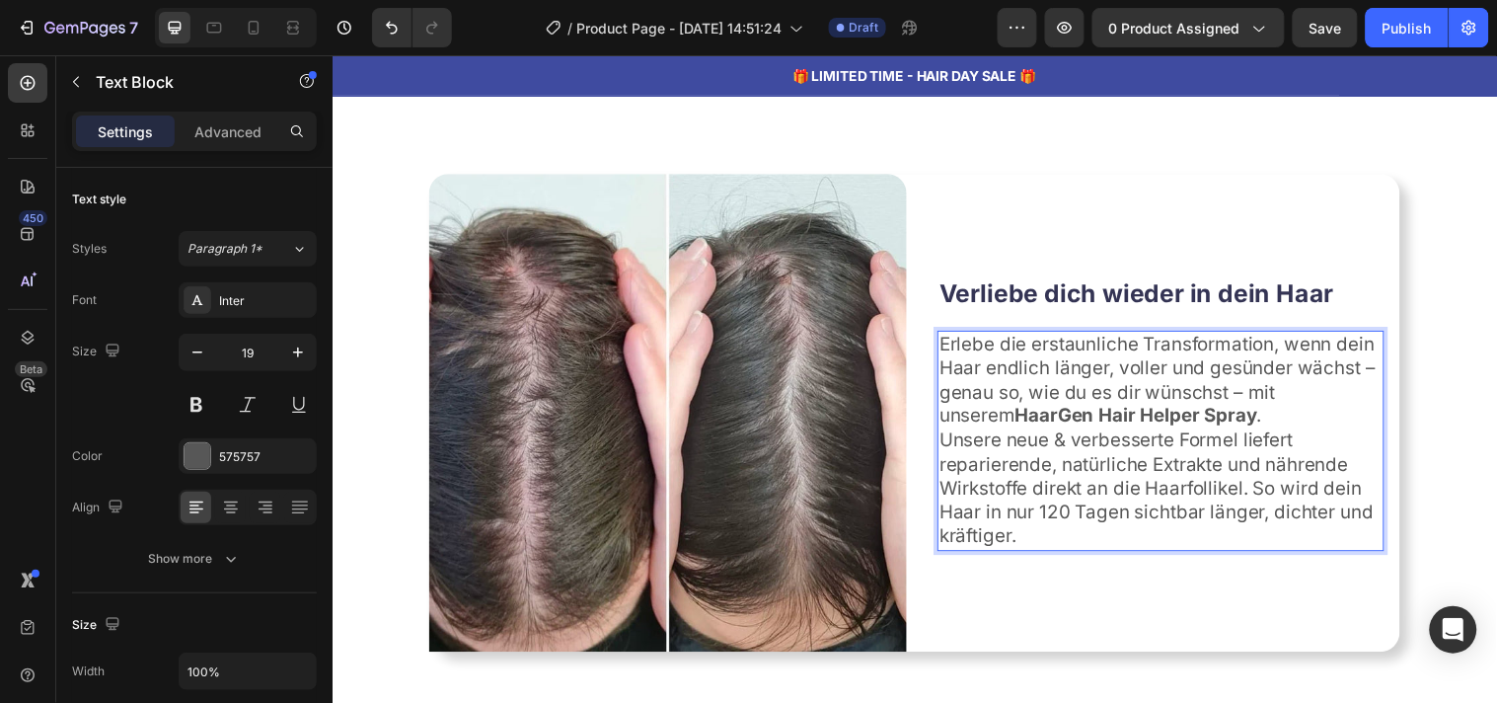
click at [1305, 411] on p "Erlebe die erstaunliche Transformation, wenn dein Haar endlich länger, voller u…" at bounding box center [1174, 385] width 450 height 98
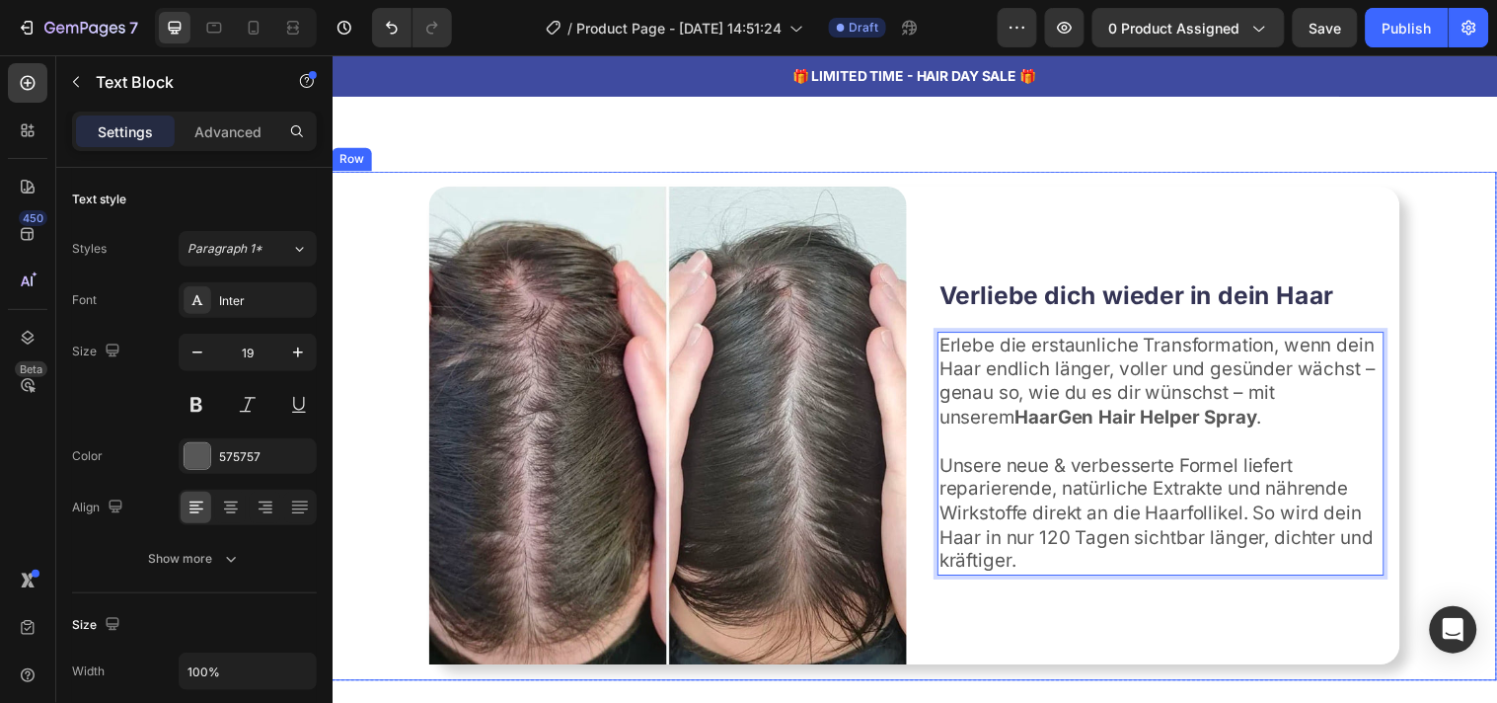
click at [1442, 410] on div "Image ⁠⁠⁠⁠⁠⁠⁠ Verliebe dich wieder in dein Haar Heading Erlebe die erstaunliche…" at bounding box center [924, 430] width 1184 height 517
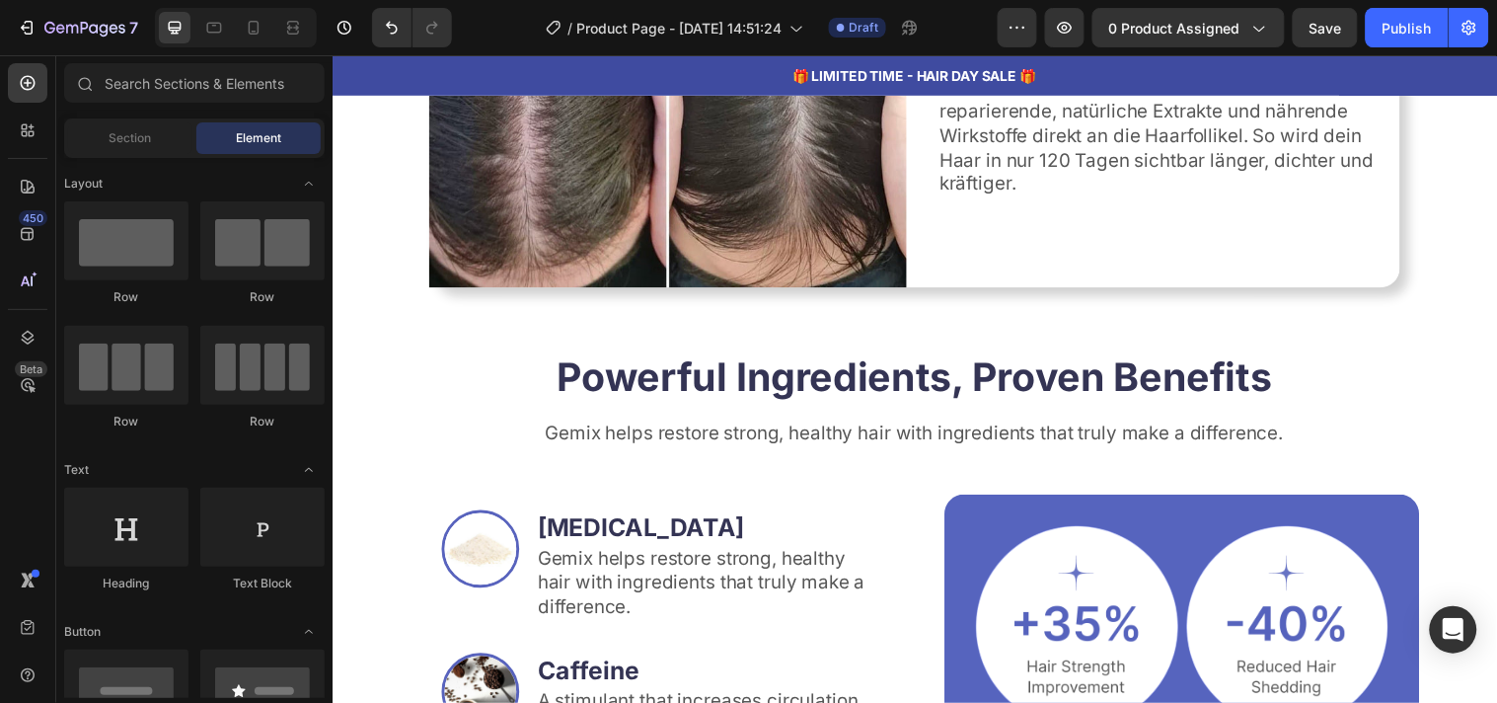
scroll to position [2539, 0]
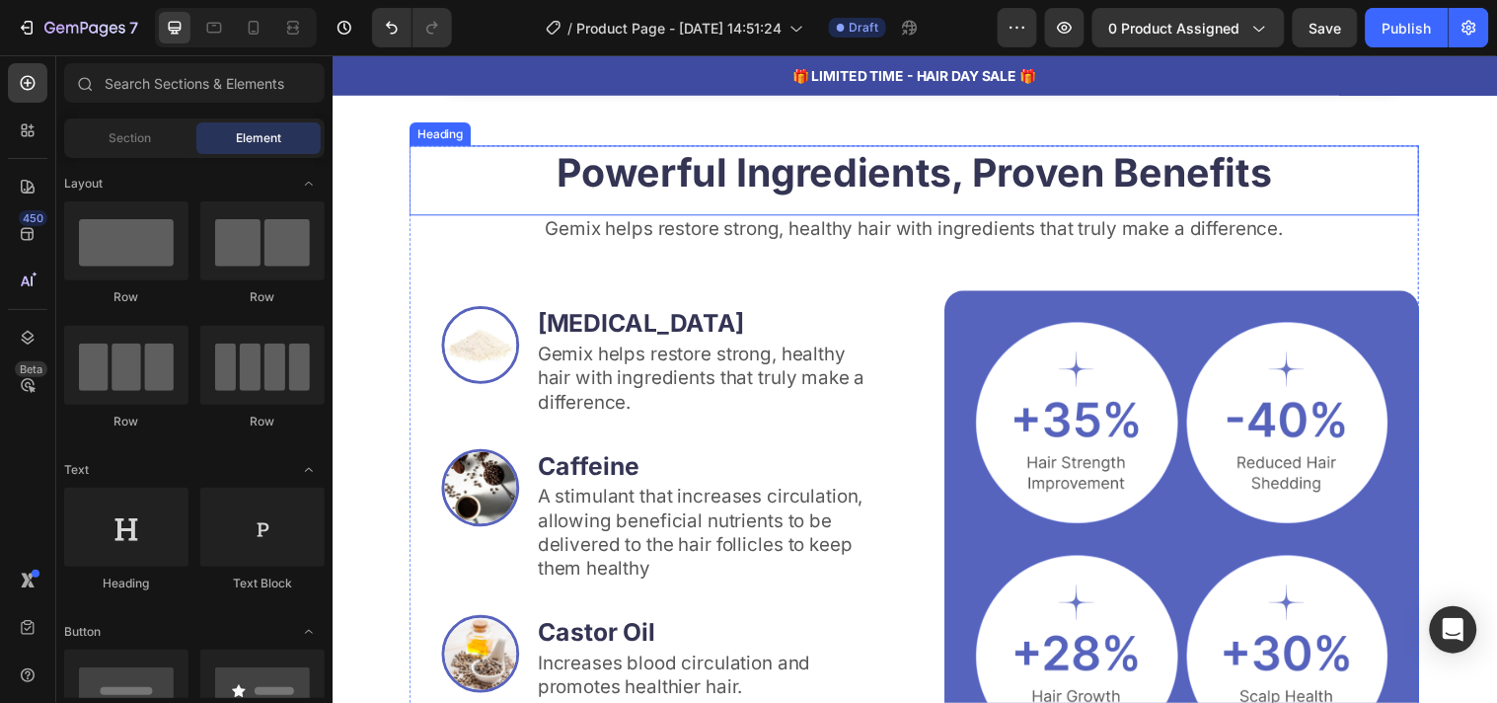
click at [669, 172] on h2 "Powerful Ingredients, Proven Benefits" at bounding box center [924, 173] width 1026 height 55
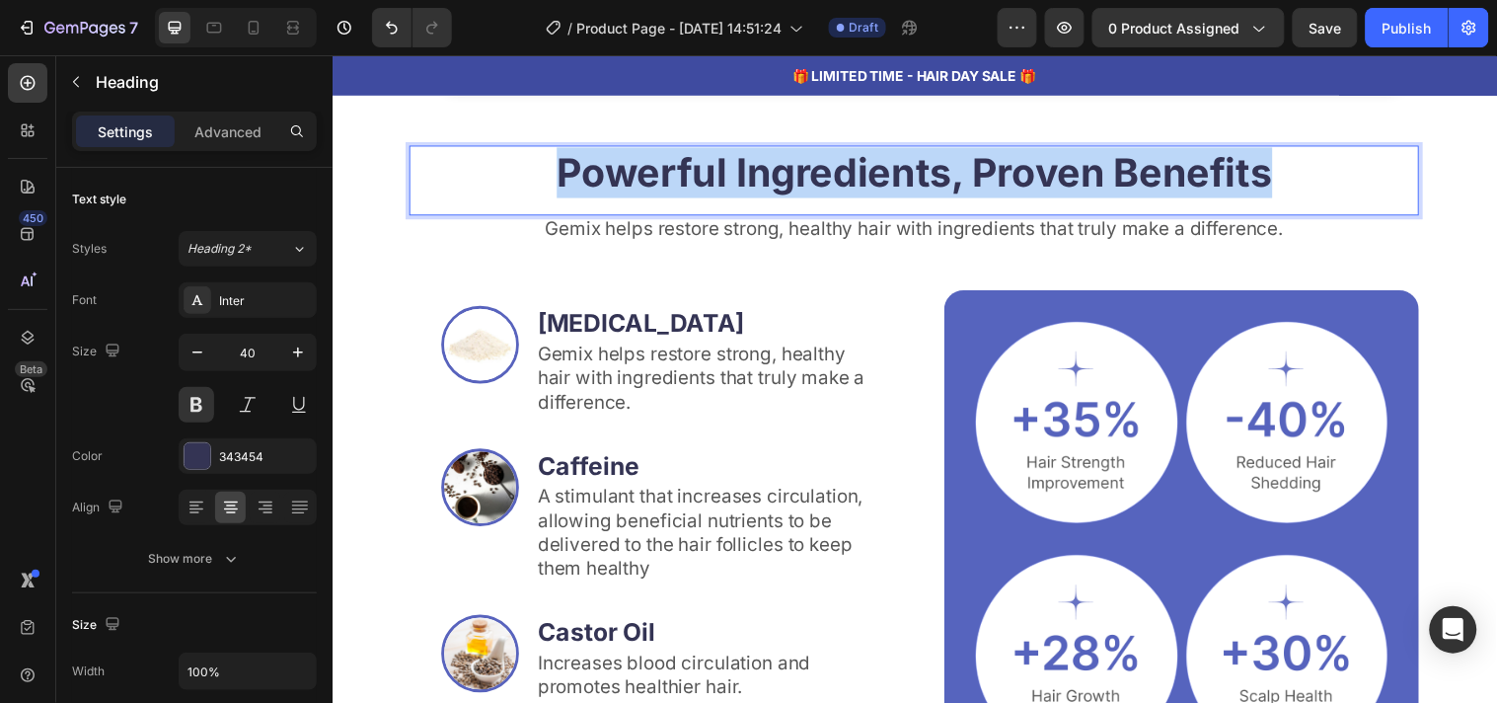
click at [669, 172] on p "Powerful Ingredients, Proven Benefits" at bounding box center [924, 173] width 1023 height 51
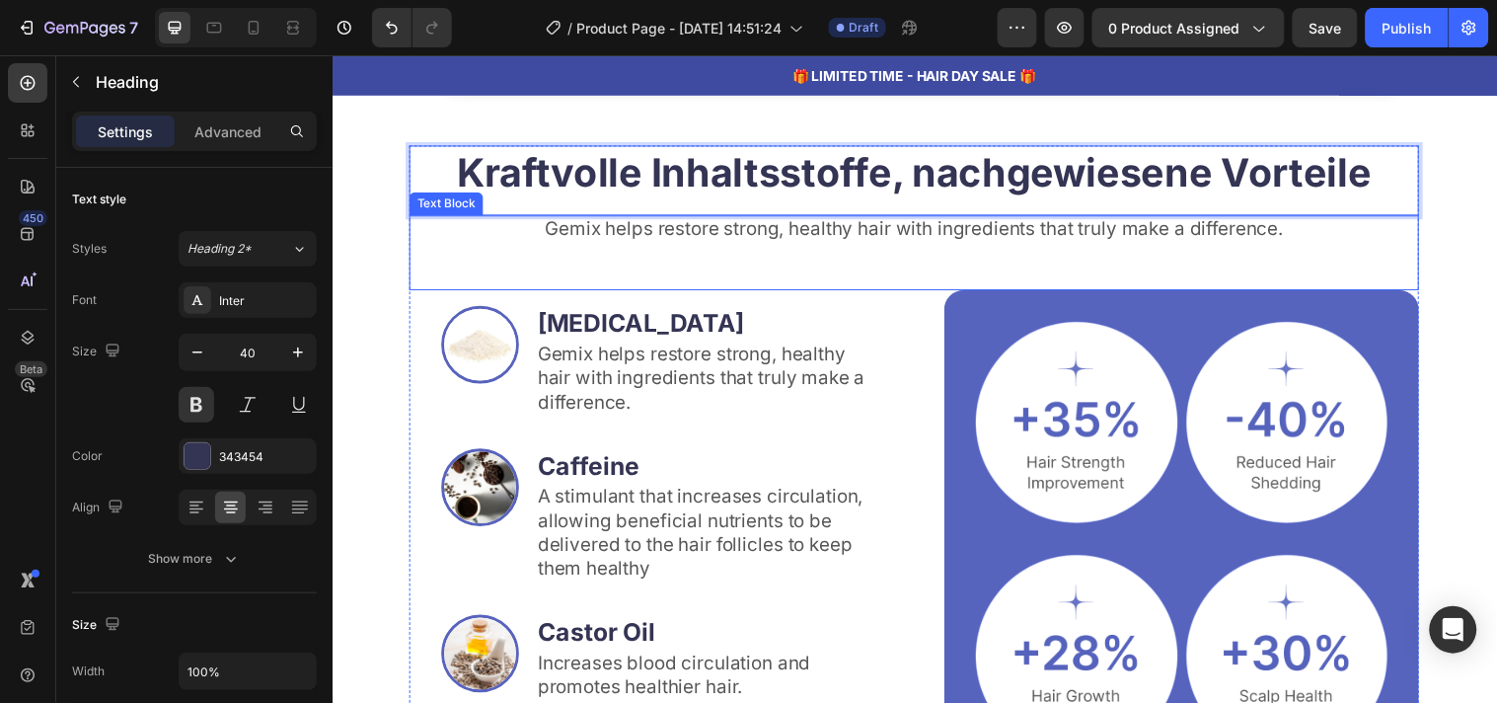
click at [603, 246] on div "Gemix helps restore strong, healthy hair with ingredients that truly make a dif…" at bounding box center [924, 255] width 1026 height 76
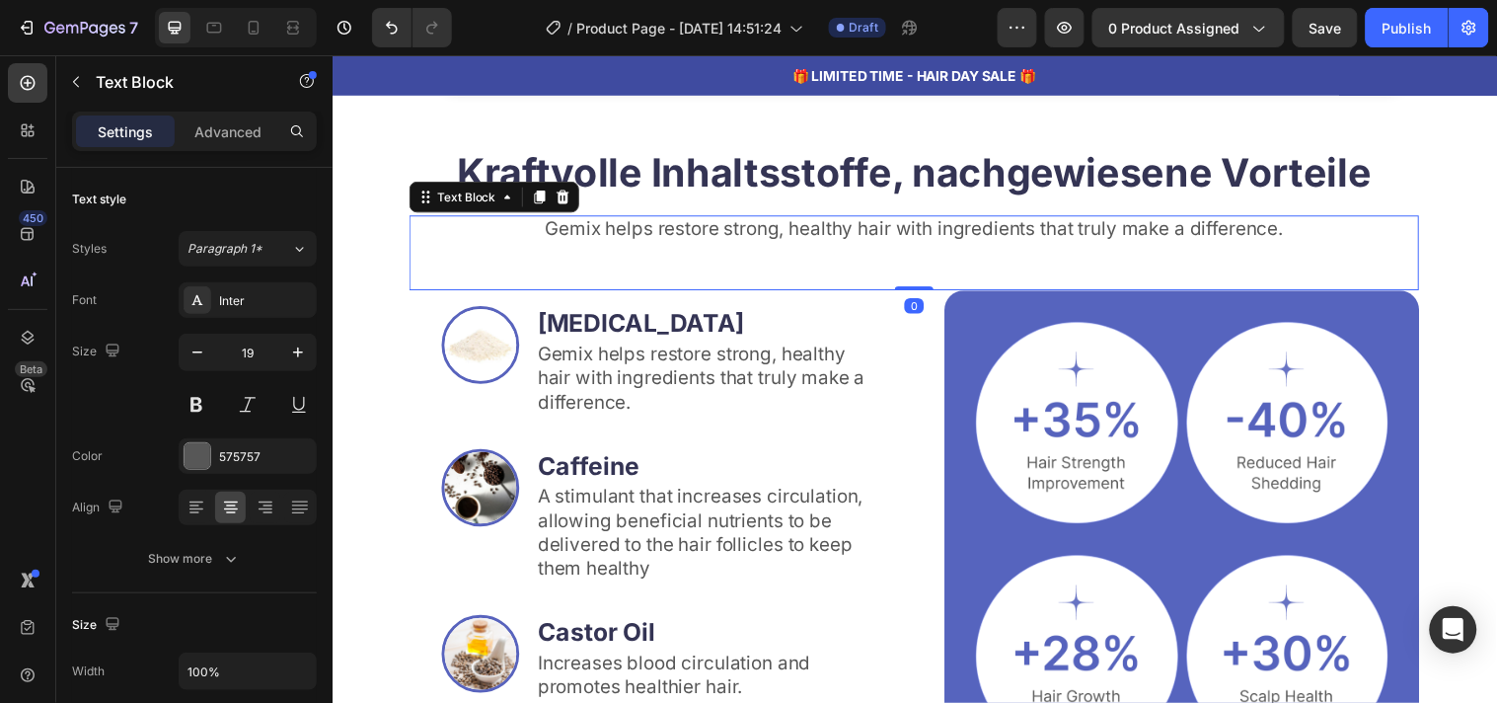
click at [603, 246] on div "Gemix helps restore strong, healthy hair with ingredients that truly make a dif…" at bounding box center [924, 255] width 1026 height 76
click at [594, 225] on p "Gemix helps restore strong, healthy hair with ingredients that truly make a dif…" at bounding box center [924, 231] width 1023 height 25
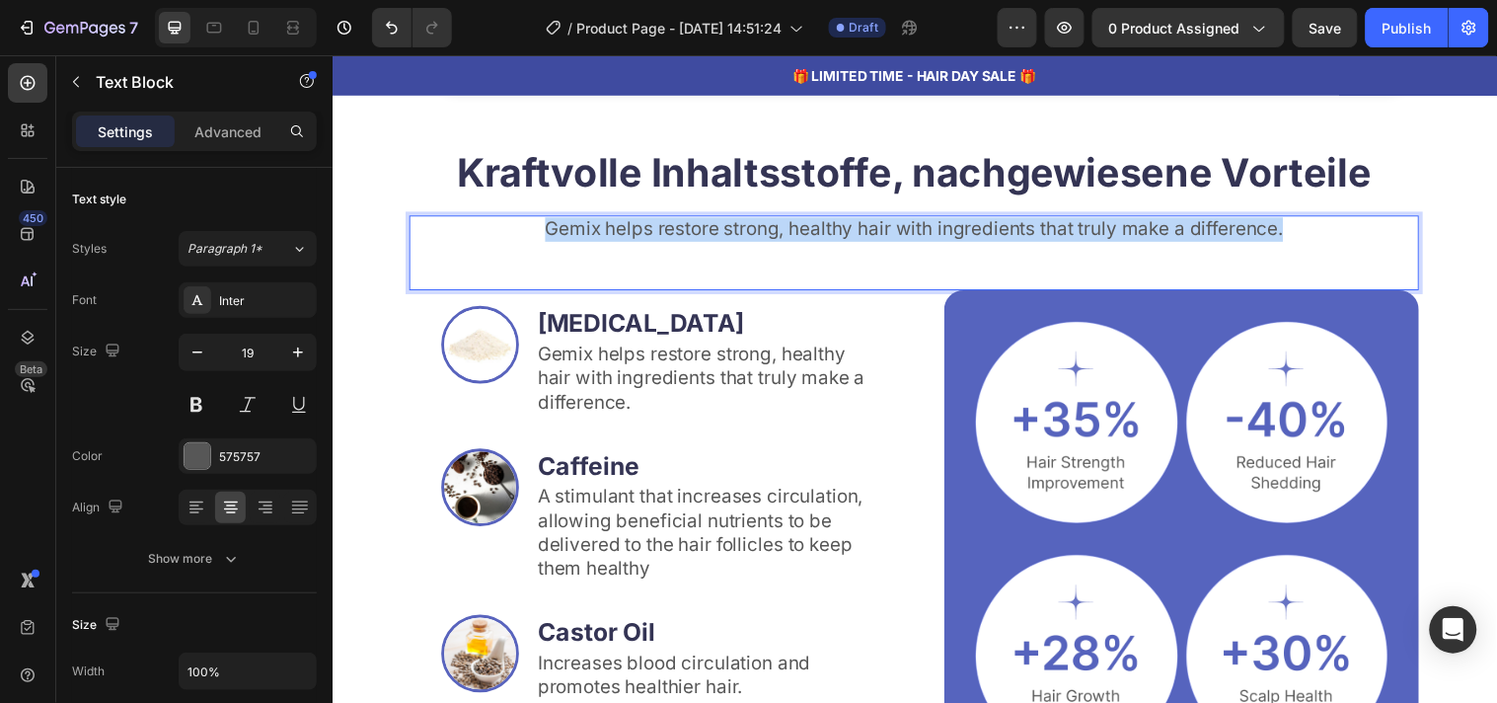
click at [594, 225] on p "Gemix helps restore strong, healthy hair with ingredients that truly make a dif…" at bounding box center [924, 231] width 1023 height 25
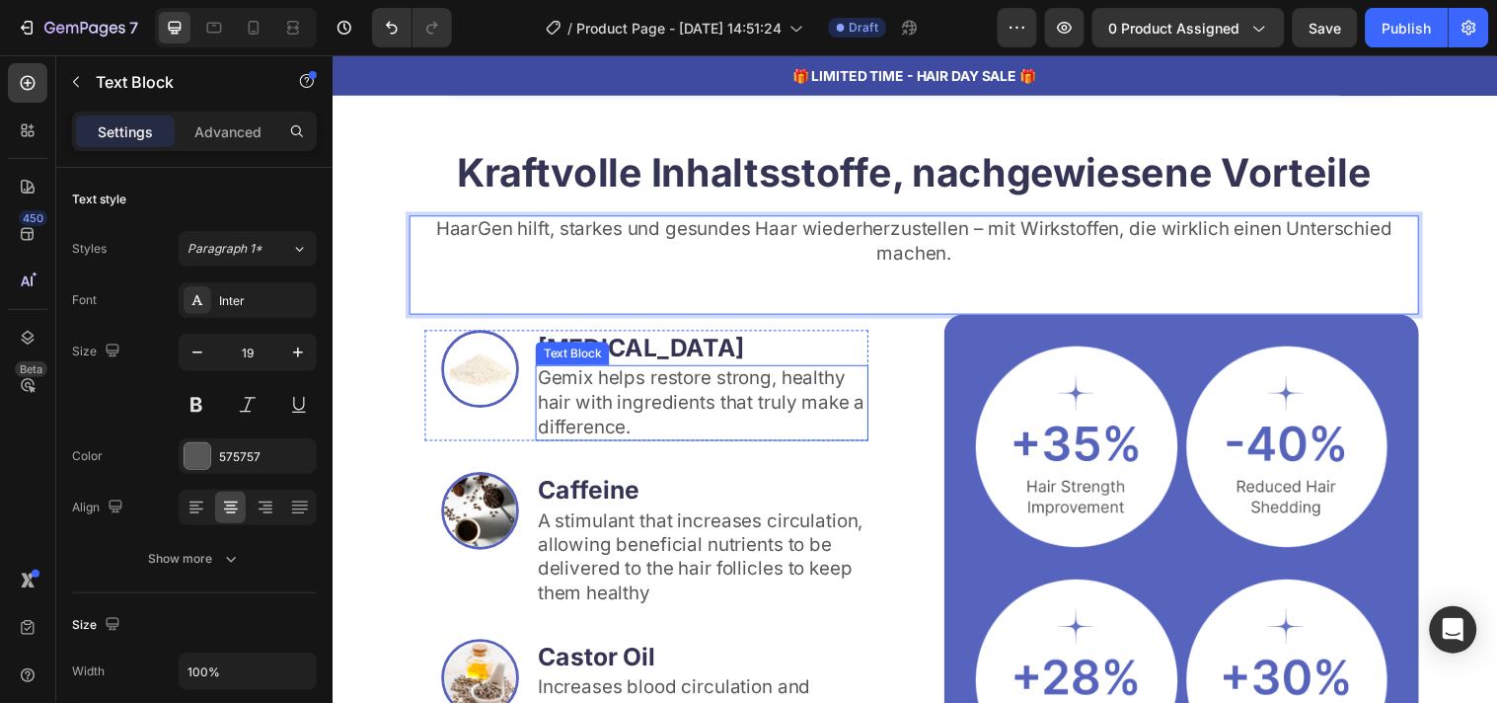
click at [572, 406] on p "Gemix helps restore strong, healthy hair with ingredients that truly make a dif…" at bounding box center [708, 407] width 335 height 73
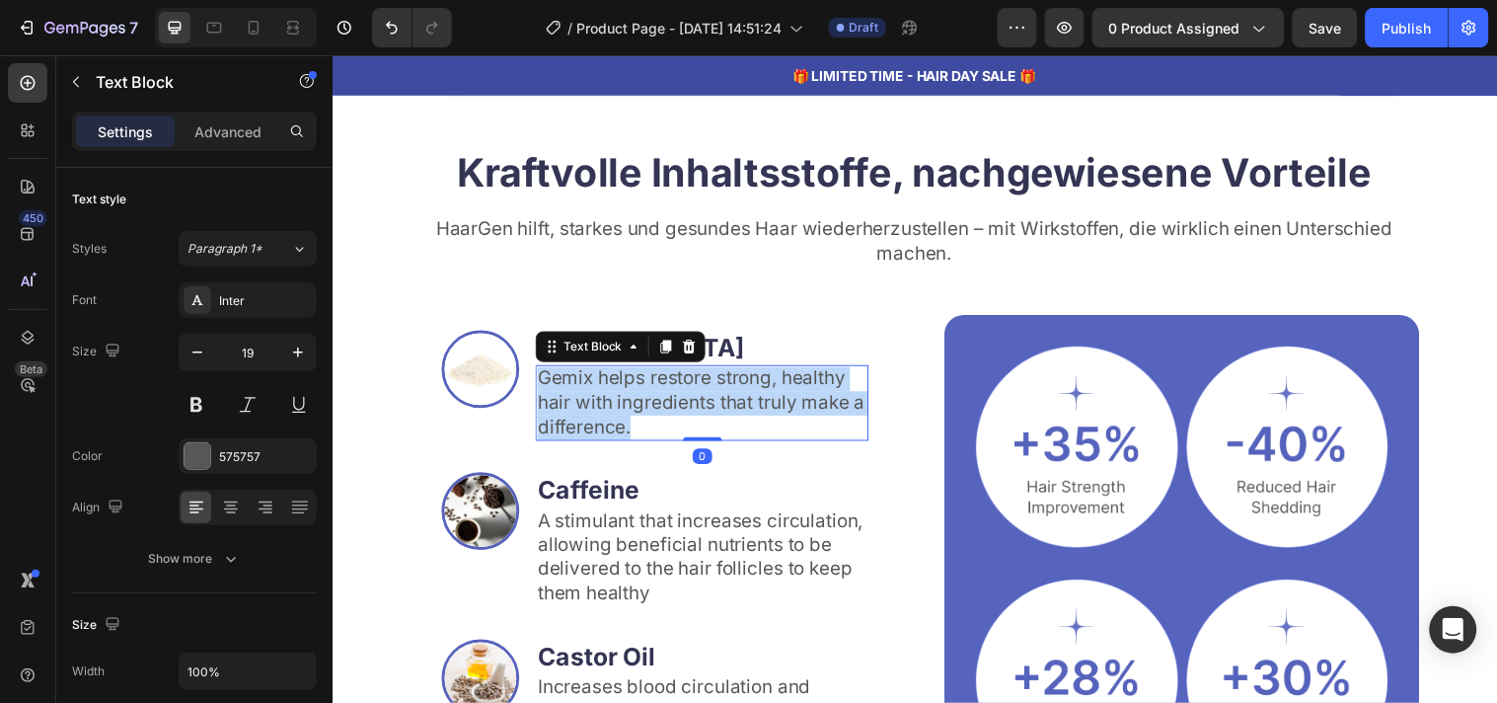
click at [572, 406] on p "Gemix helps restore strong, healthy hair with ingredients that truly make a dif…" at bounding box center [708, 407] width 335 height 73
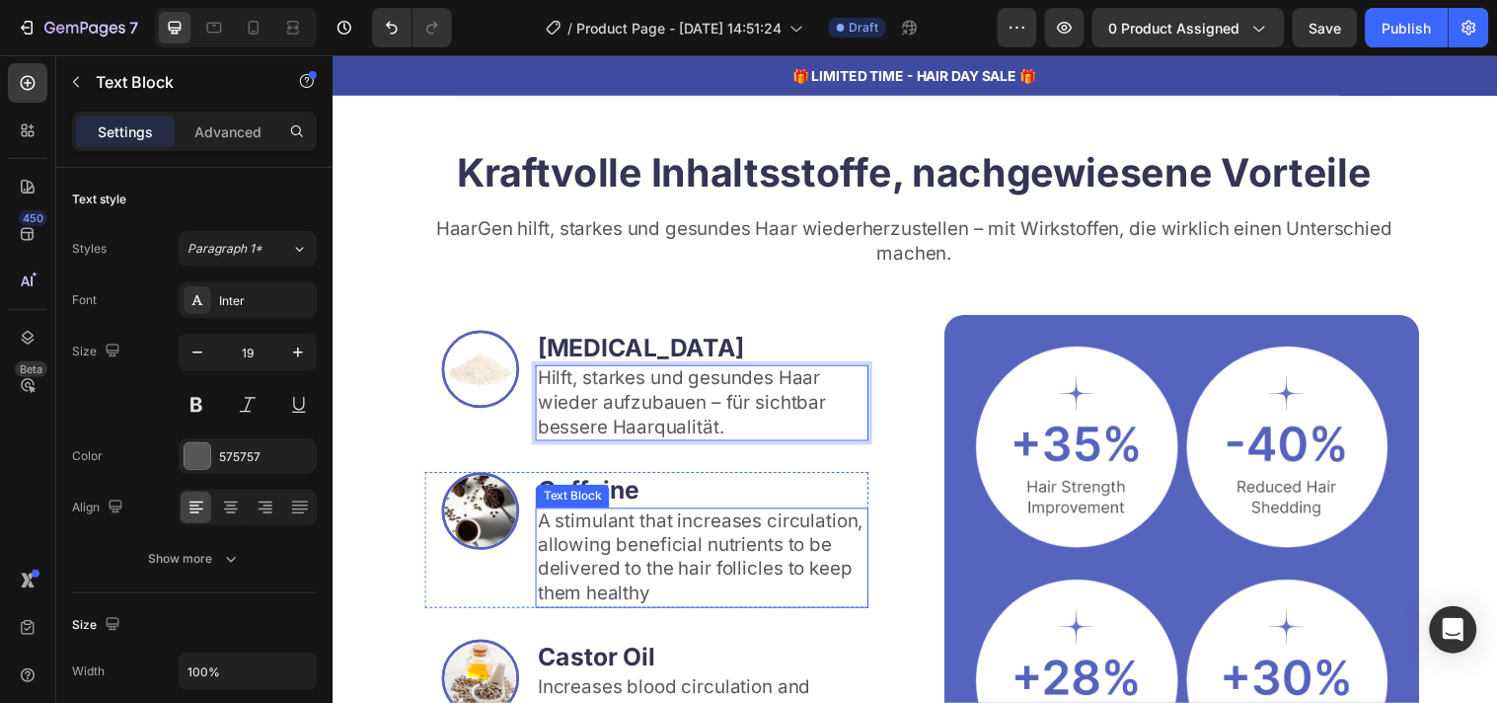
click at [615, 525] on p "A stimulant that increases circulation, allowing beneficial nutrients to be del…" at bounding box center [708, 565] width 335 height 98
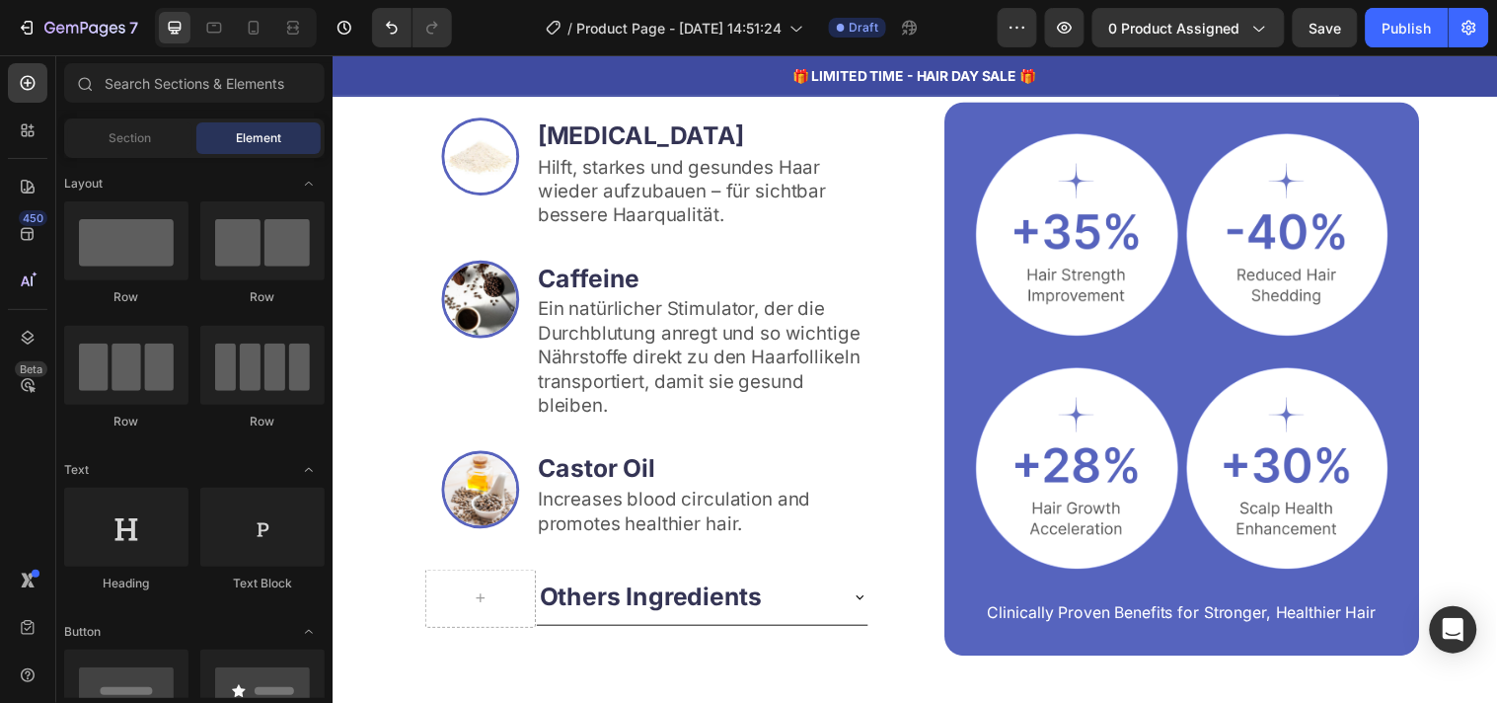
scroll to position [3013, 0]
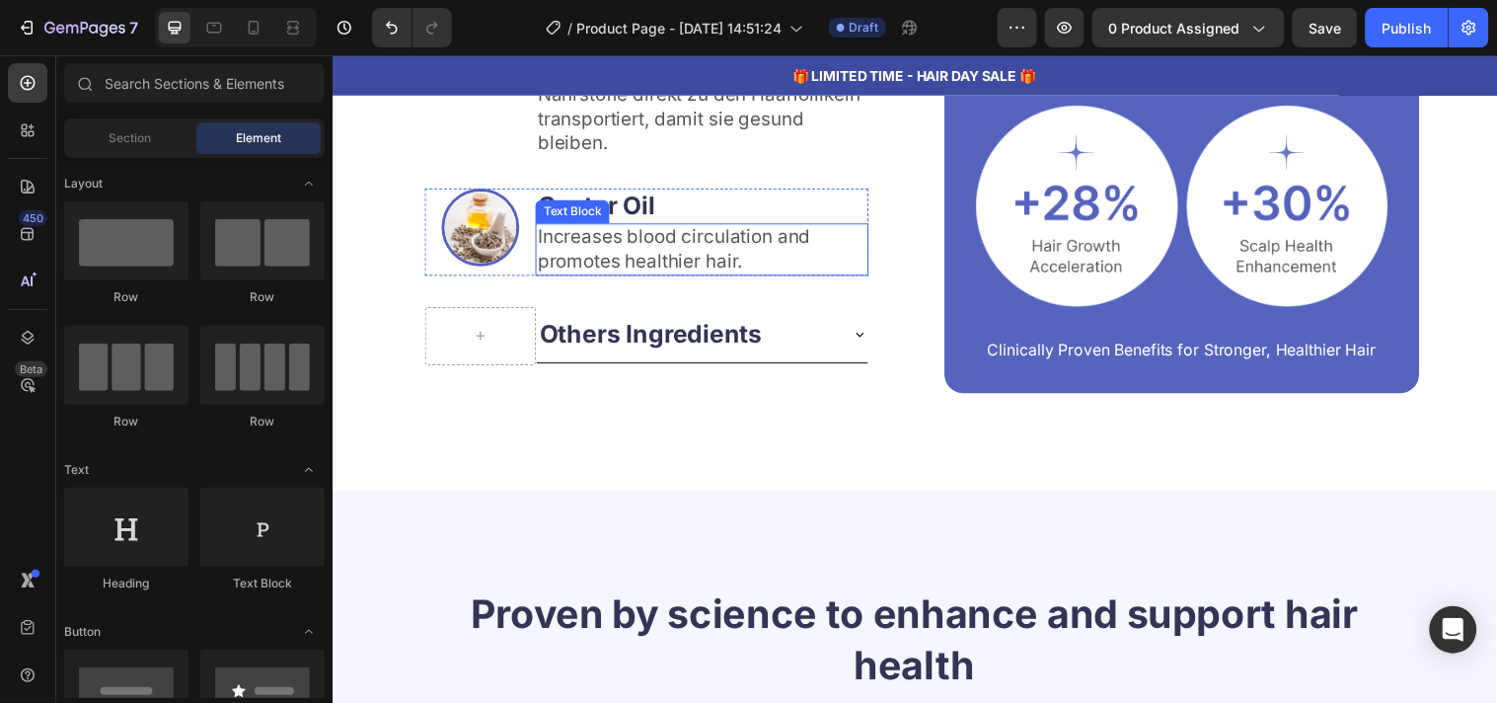
click at [697, 255] on p "Increases blood circulation and promotes healthier hair." at bounding box center [708, 251] width 335 height 48
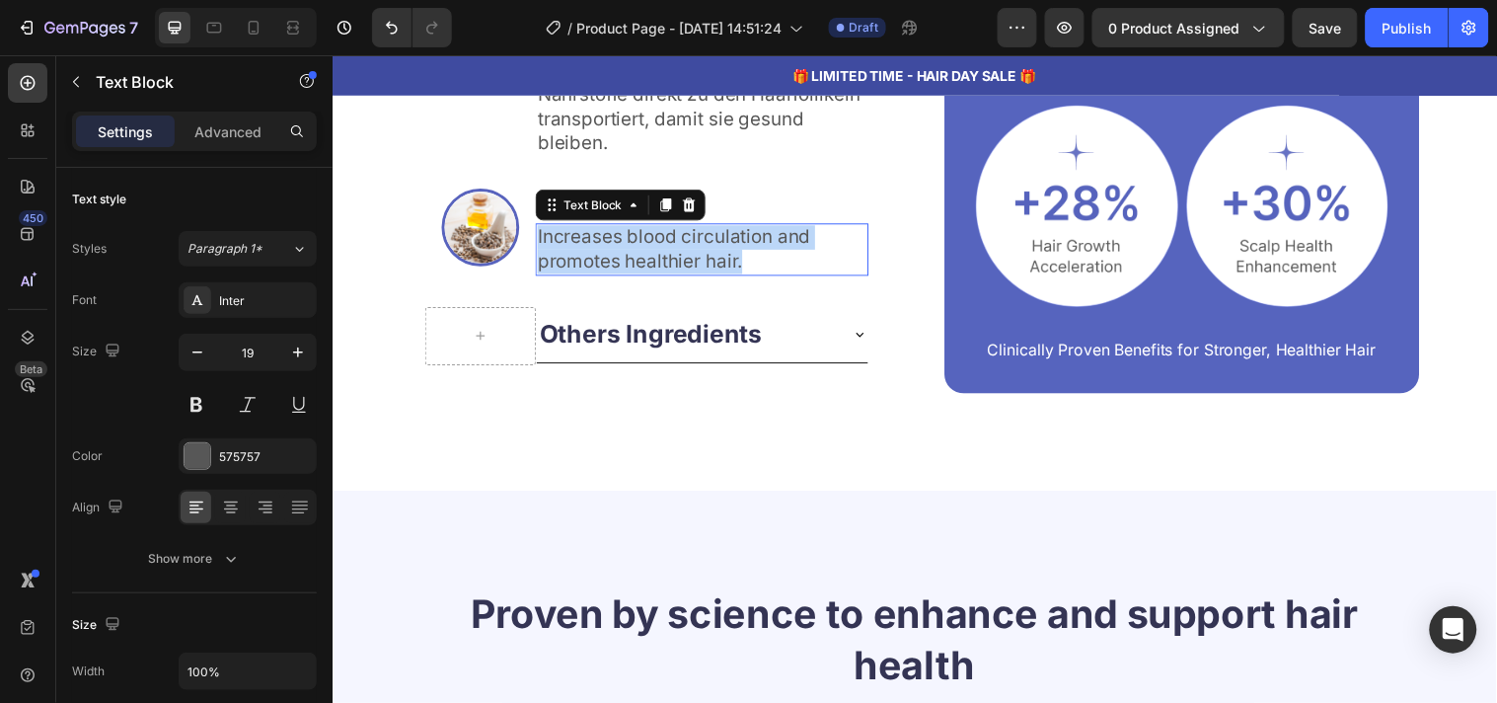
click at [697, 255] on p "Increases blood circulation and promotes healthier hair." at bounding box center [708, 251] width 335 height 48
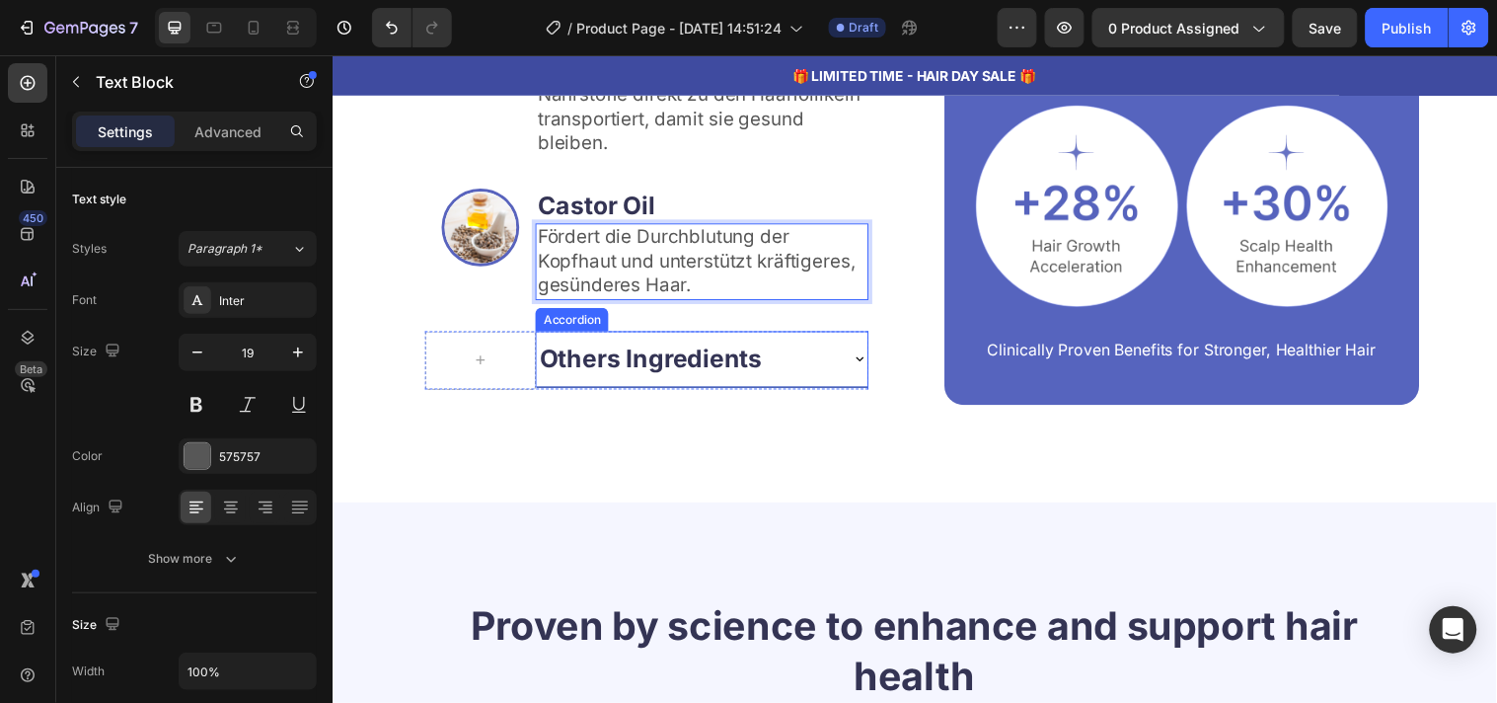
click at [628, 360] on p "Others Ingredients" at bounding box center [656, 362] width 226 height 35
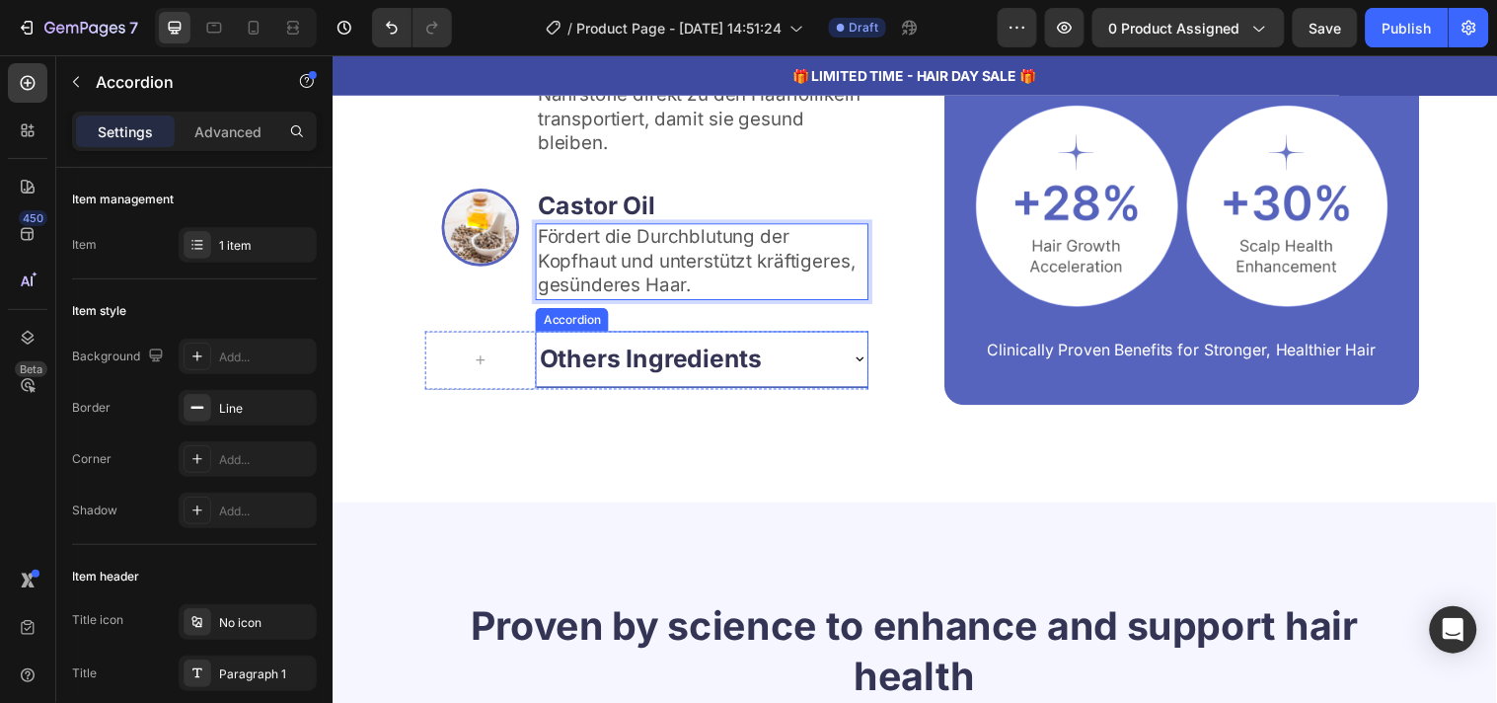
click at [628, 360] on p "Others Ingredients" at bounding box center [656, 362] width 226 height 35
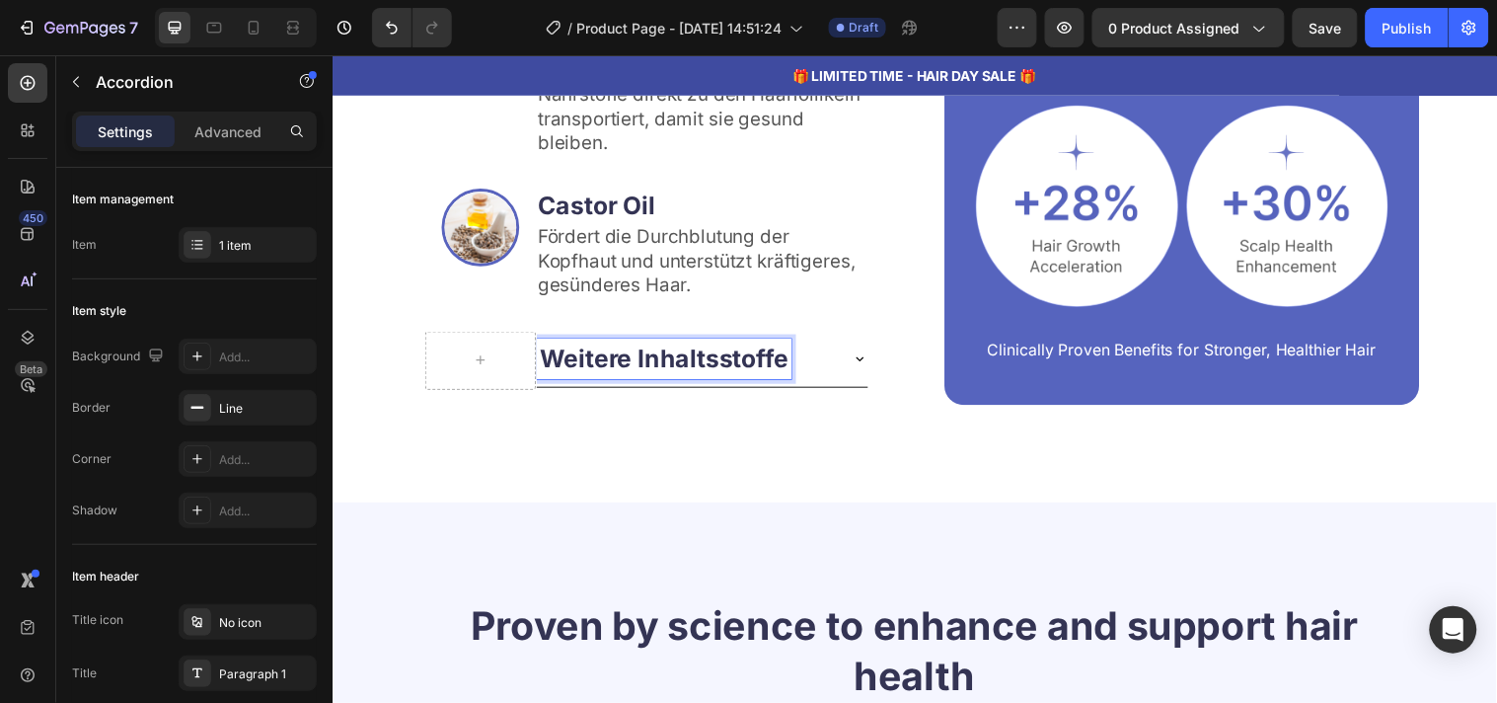
click at [832, 365] on div "Weitere Inhaltsstoffe" at bounding box center [692, 362] width 305 height 40
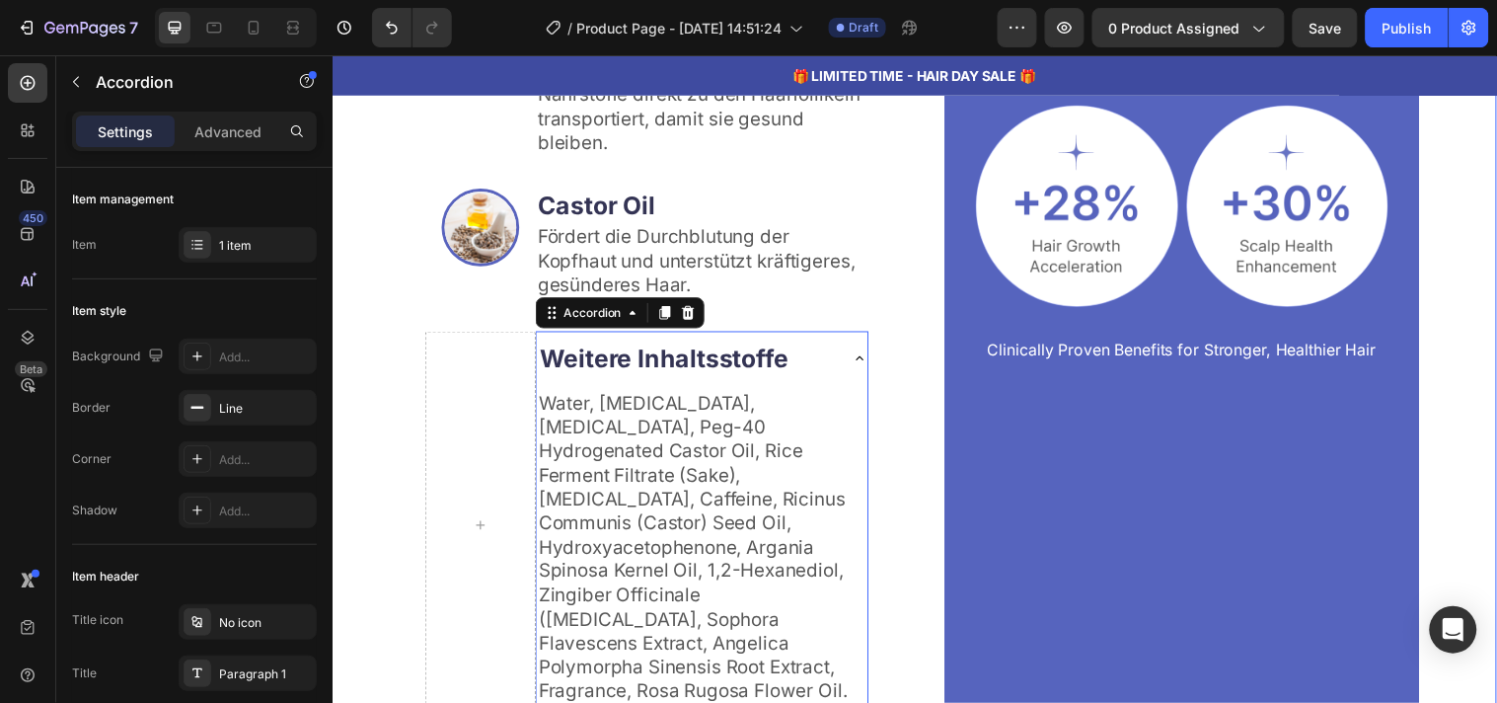
click at [372, 477] on div "Kraftvolle Inhaltsstoffe, nachgewiesene Vorteile Heading HaarGen hilft, starkes…" at bounding box center [924, 253] width 1184 height 1178
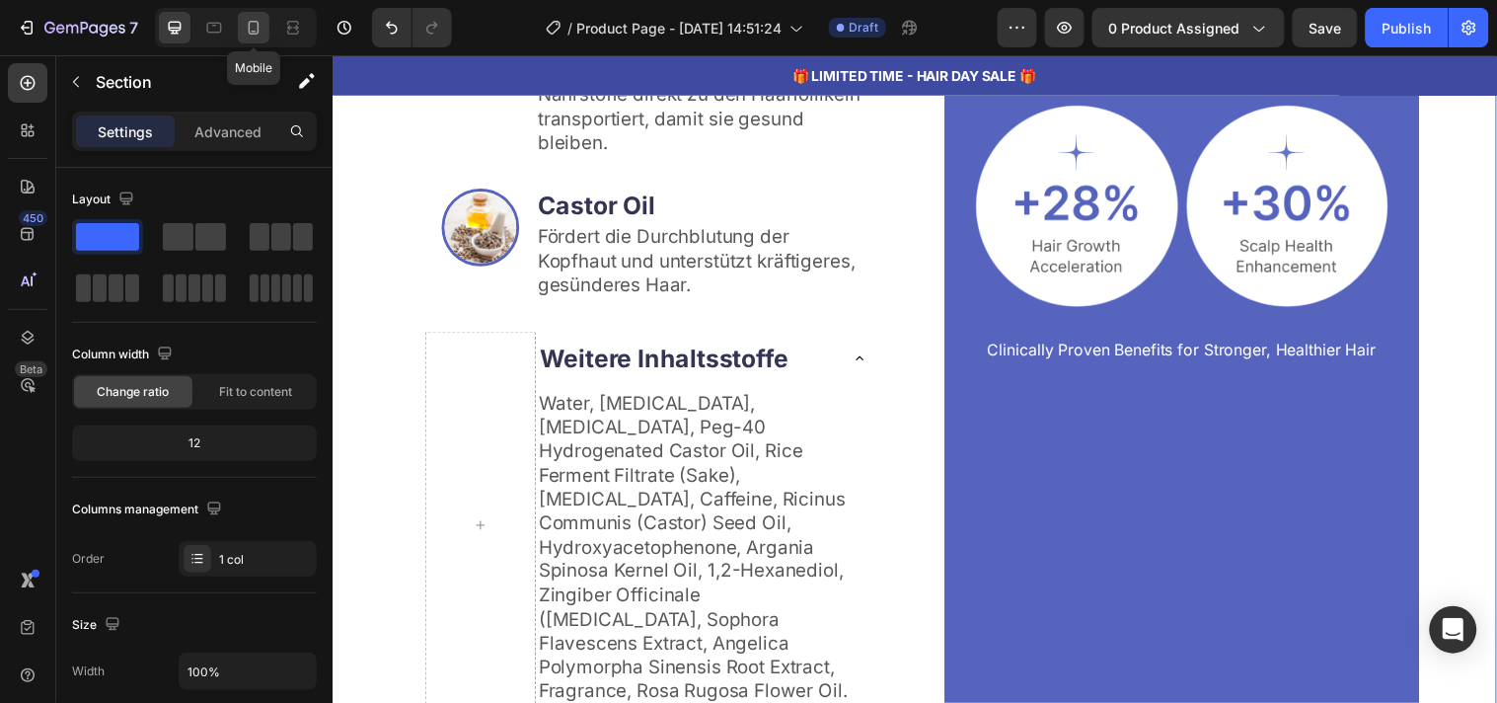
click at [263, 18] on icon at bounding box center [254, 28] width 20 height 20
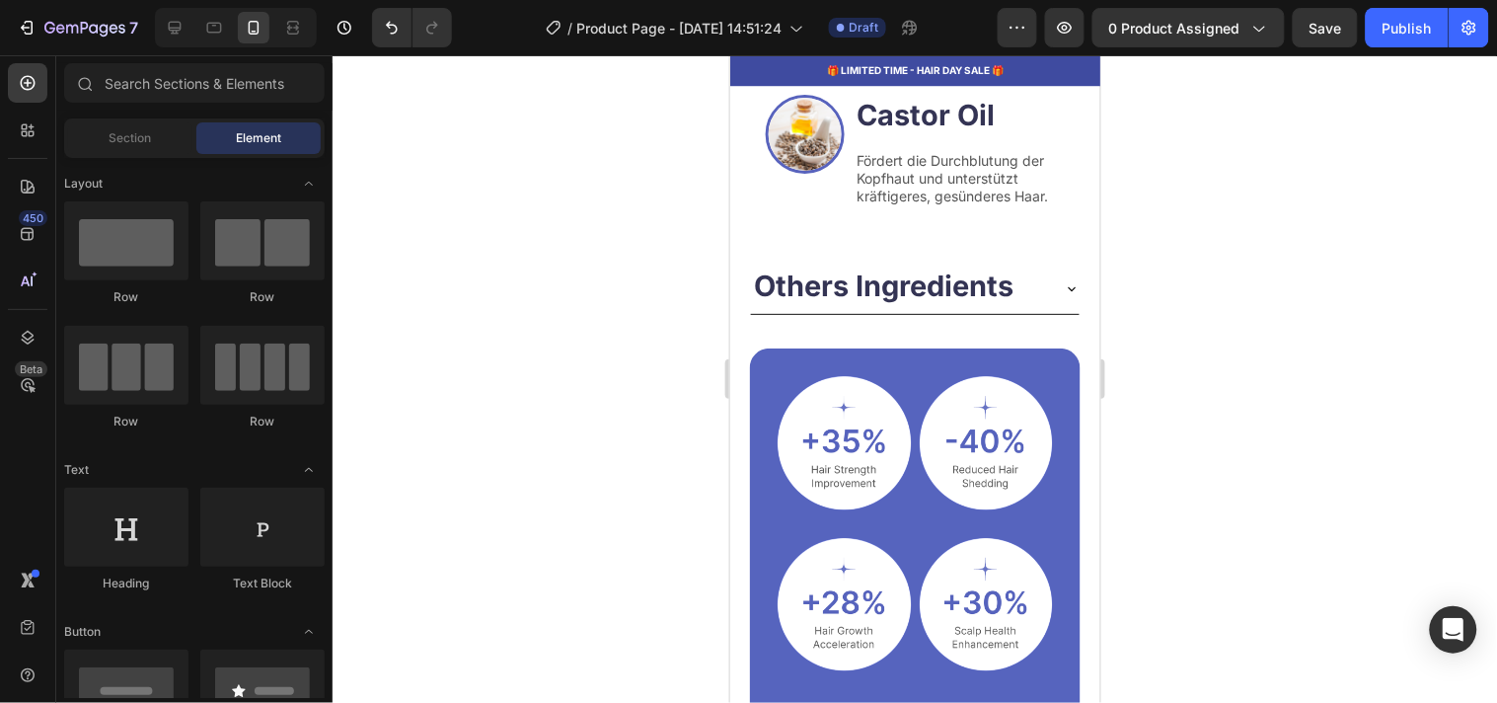
scroll to position [3375, 0]
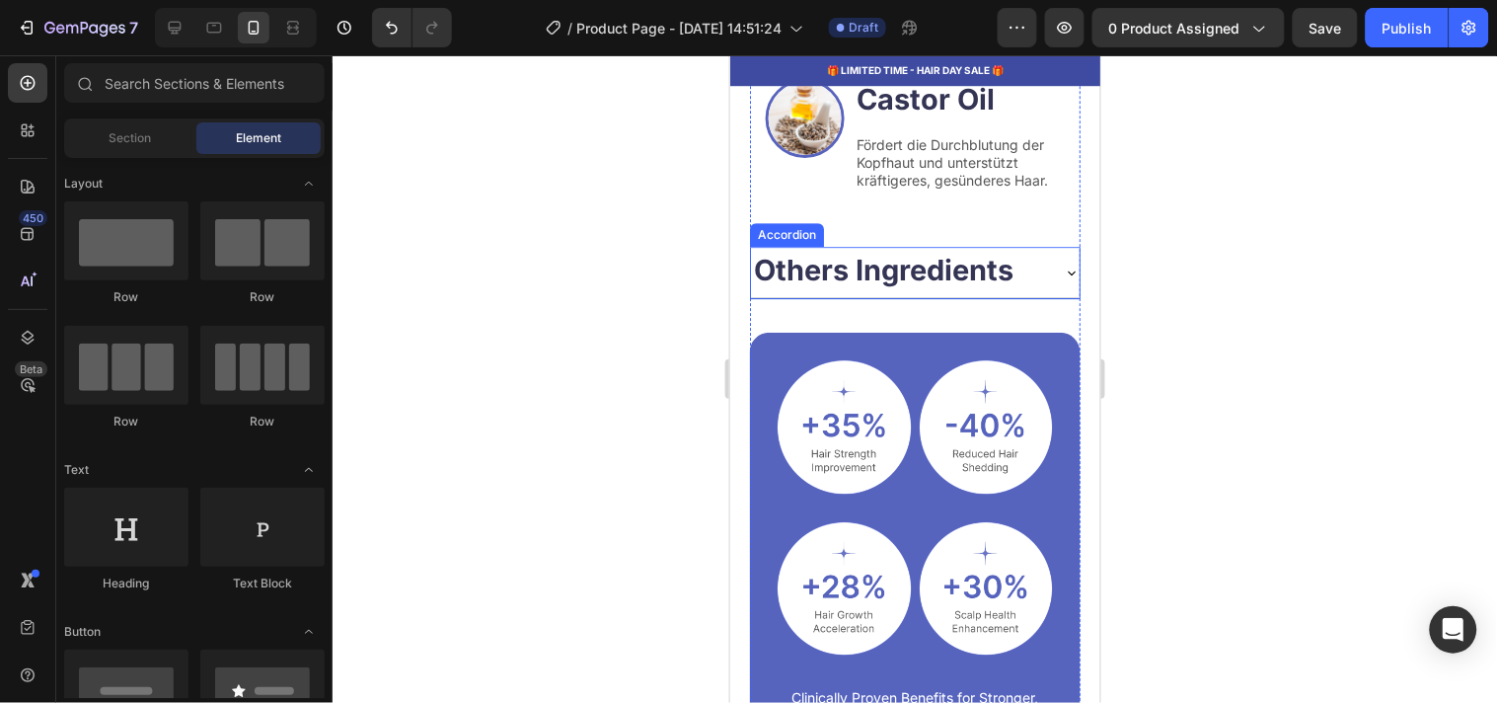
click at [979, 277] on span "Others Ingredients" at bounding box center [883, 269] width 260 height 35
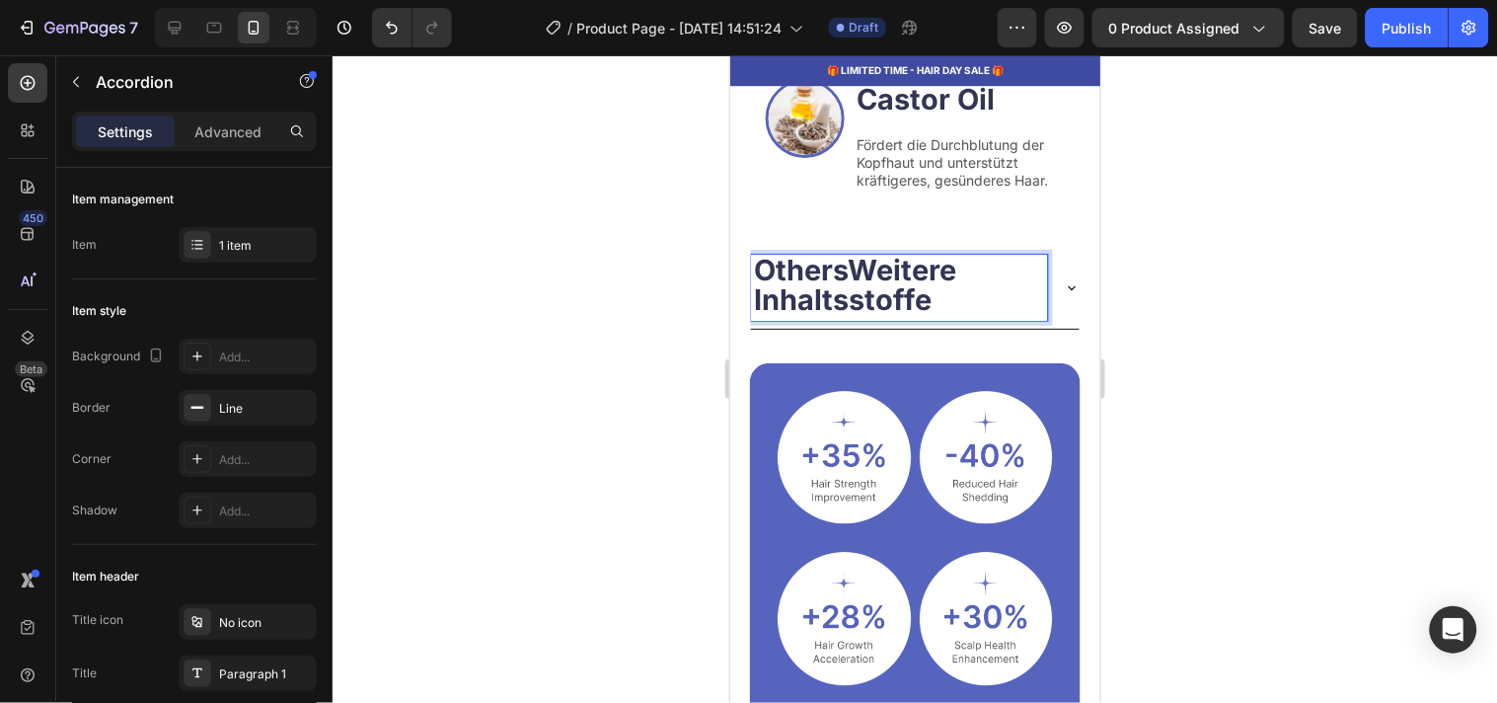
click at [1179, 361] on div at bounding box center [915, 378] width 1165 height 647
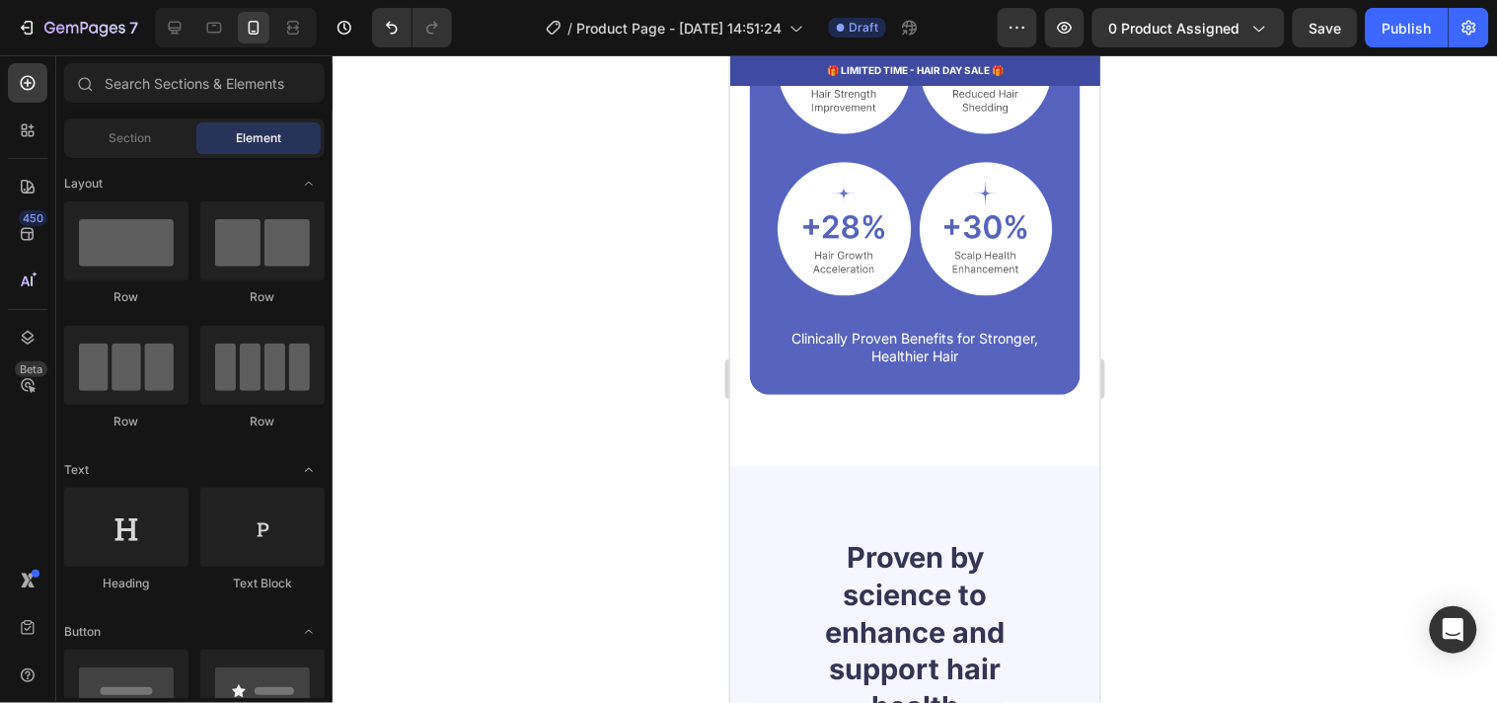
scroll to position [3782, 0]
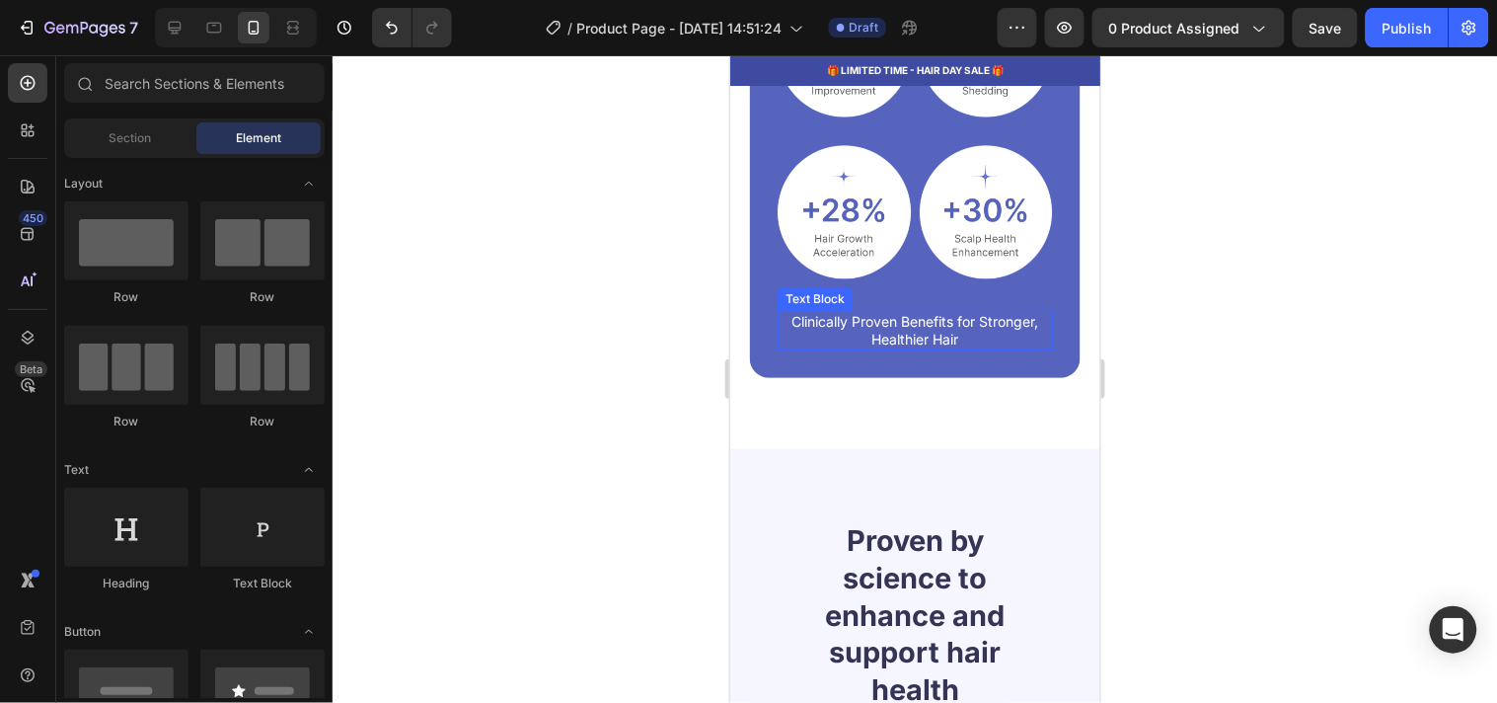
click at [933, 347] on p "Clinically Proven Benefits for Stronger, Healthier Hair" at bounding box center [914, 330] width 271 height 36
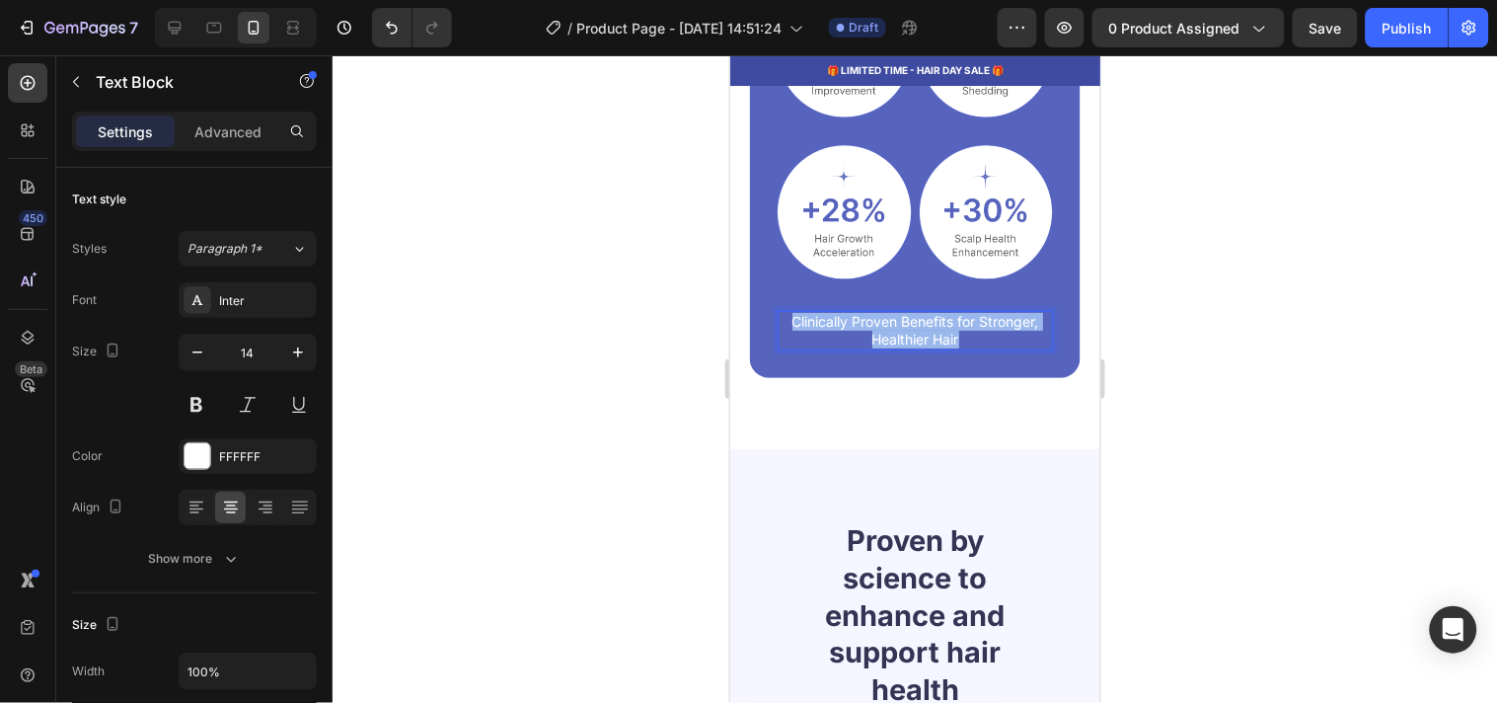
click at [933, 347] on p "Clinically Proven Benefits for Stronger, Healthier Hair" at bounding box center [914, 330] width 271 height 36
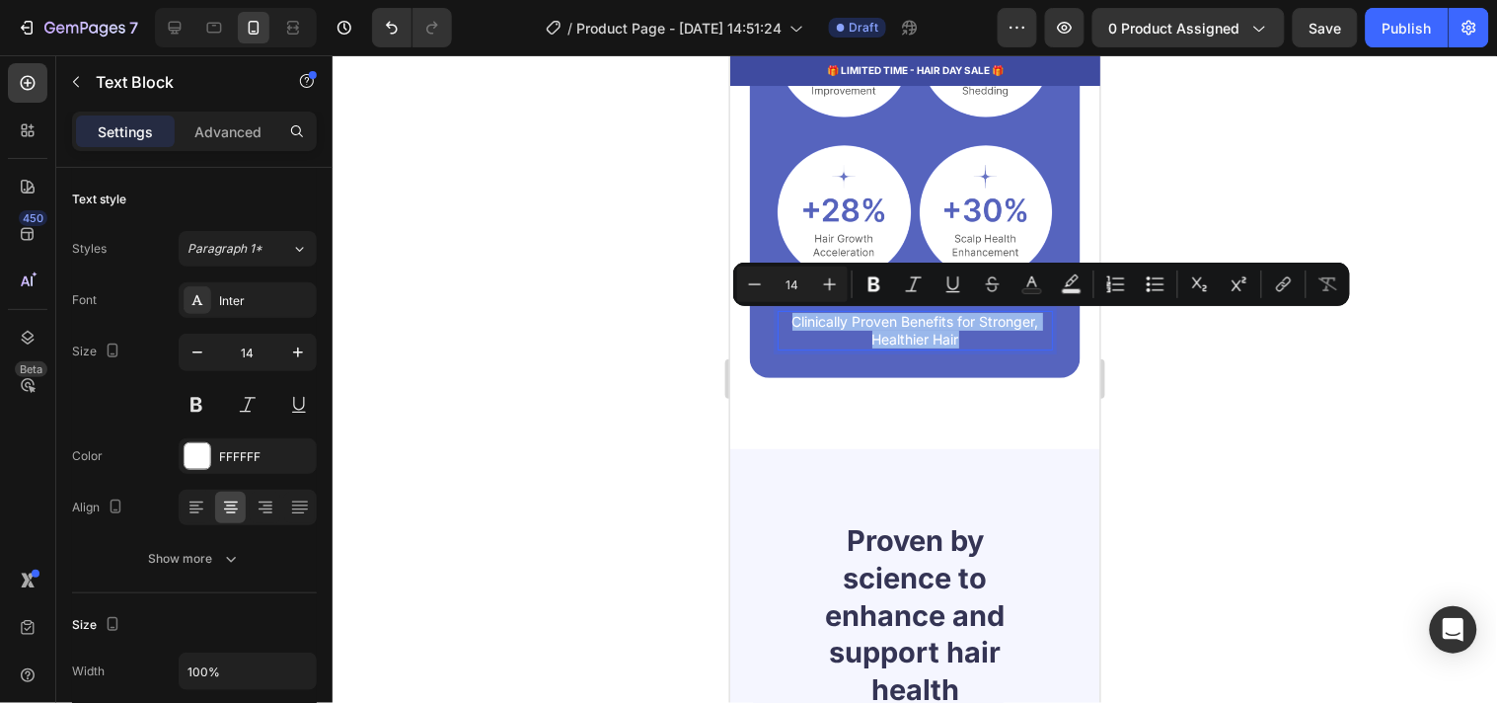
copy p "Clinically Proven Benefits for Stronger, Healthier Hair"
click at [181, 40] on div at bounding box center [175, 28] width 32 height 32
type input "16"
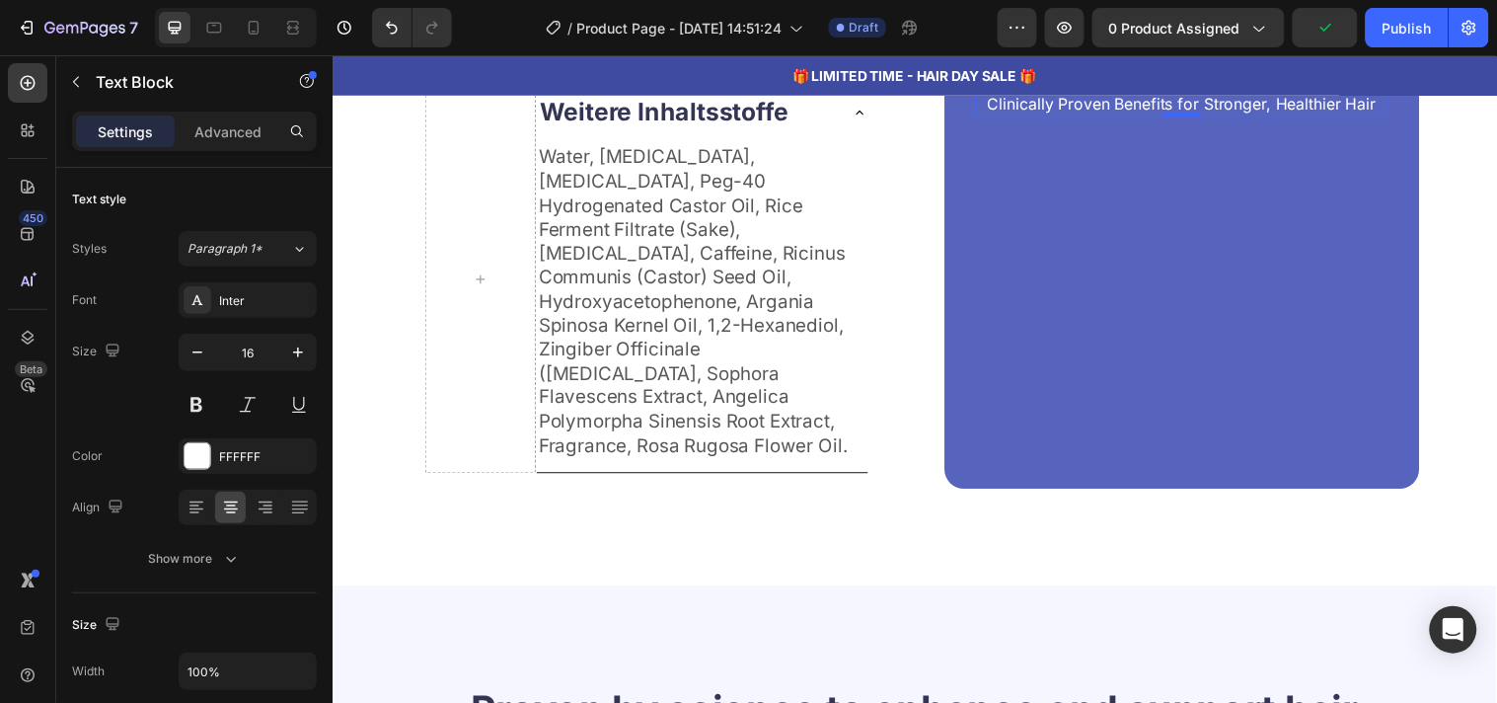
scroll to position [3454, 0]
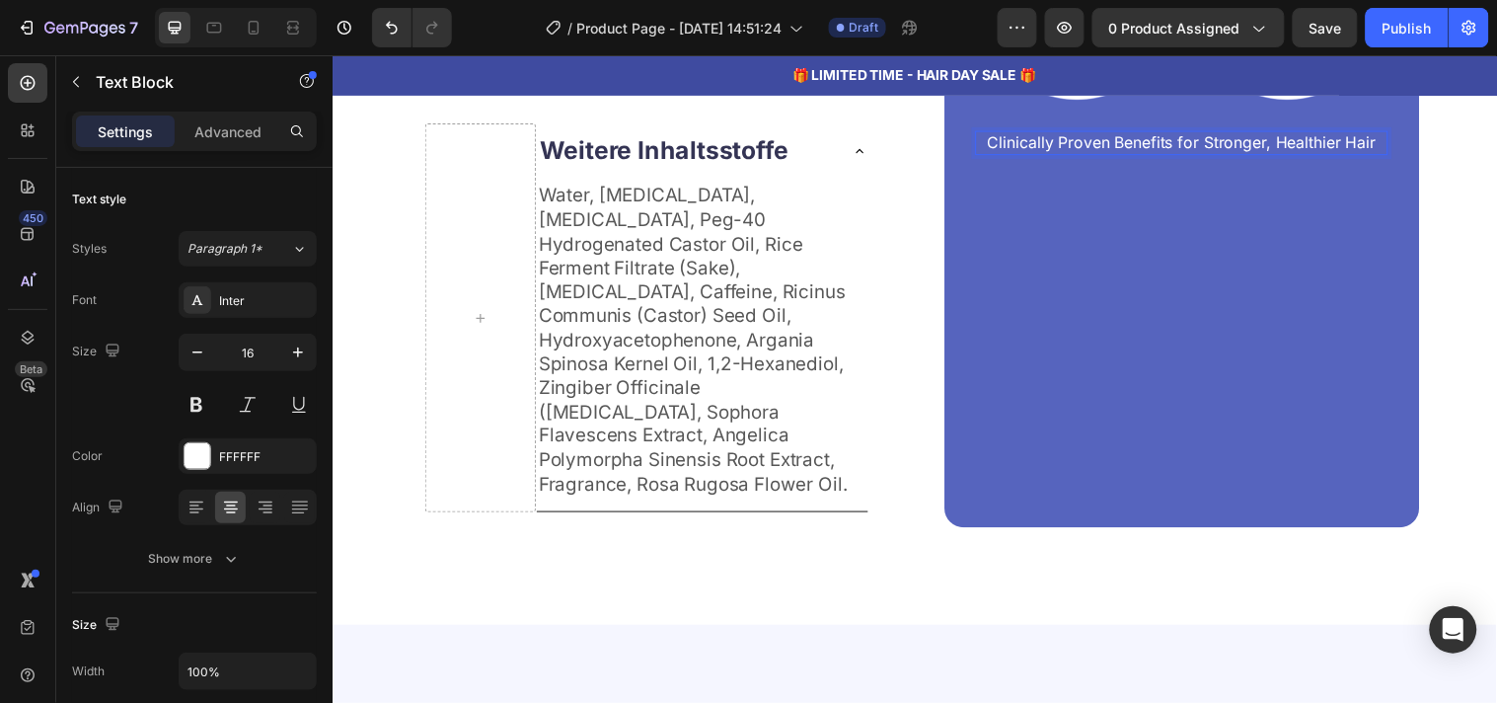
click at [1124, 136] on p "Clinically Proven Benefits for Stronger, Healthier Hair" at bounding box center [1196, 143] width 416 height 21
click at [1195, 263] on div "Image Image Row Image Image Row Klinisch nachgewiesene Vorteile für stärkeres, …" at bounding box center [1195, 79] width 419 height 845
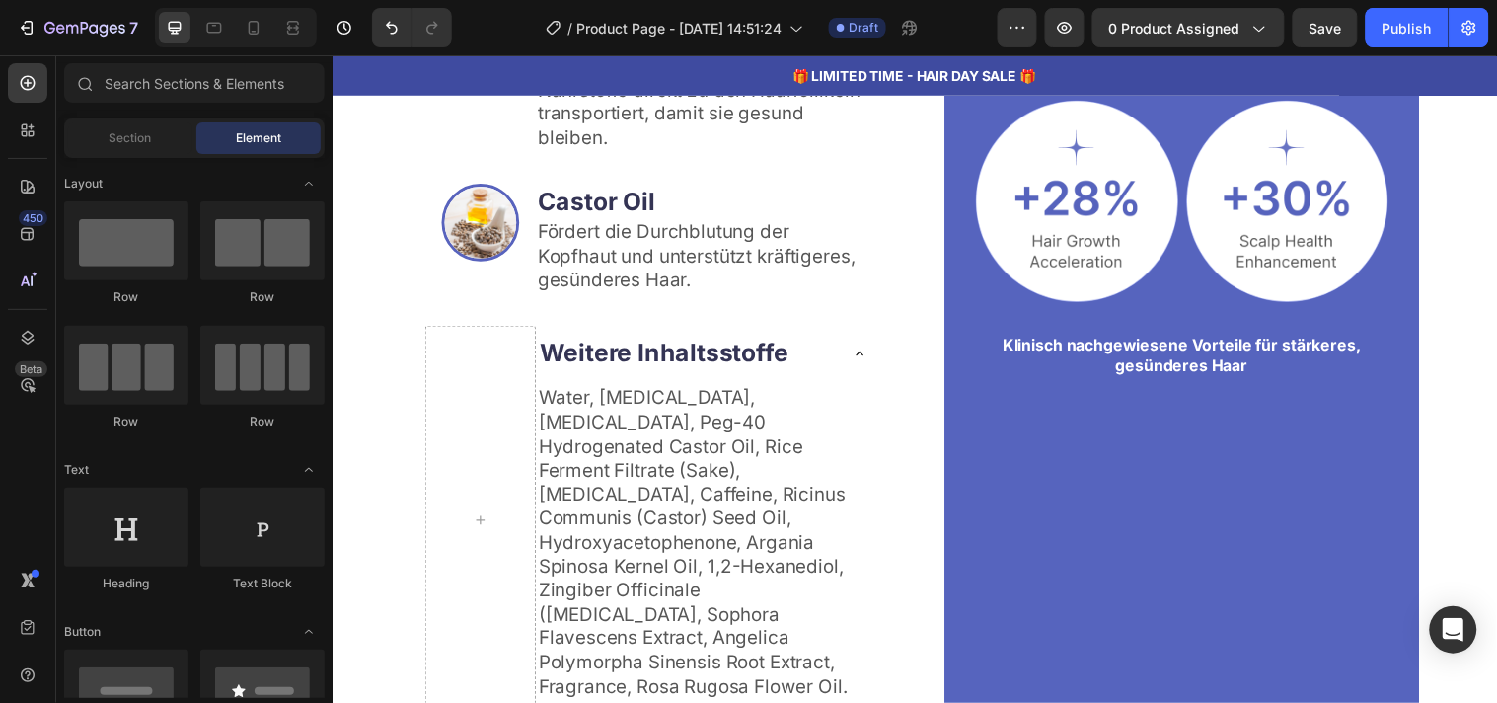
scroll to position [3232, 0]
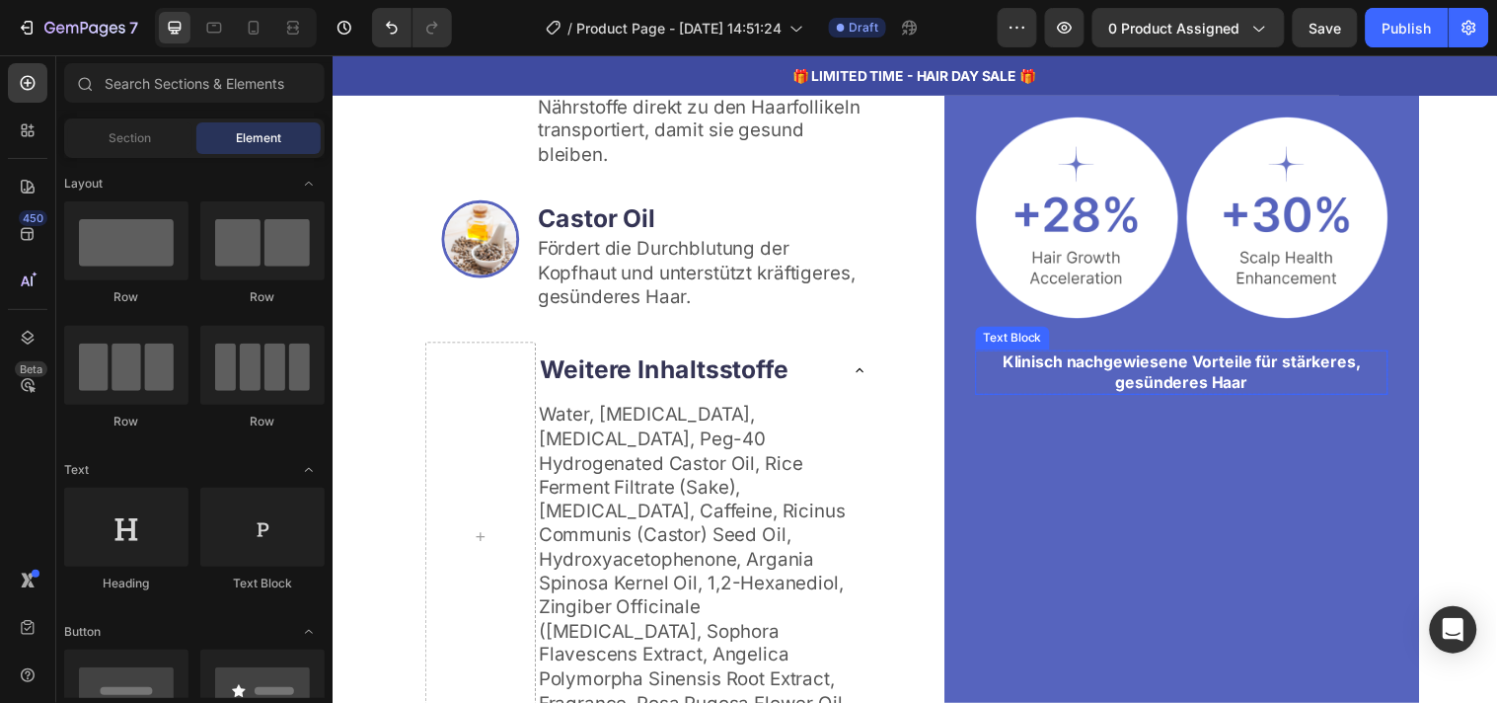
click at [1221, 382] on strong "Klinisch nachgewiesene Vorteile für stärkeres, gesünderes Haar" at bounding box center [1196, 375] width 364 height 40
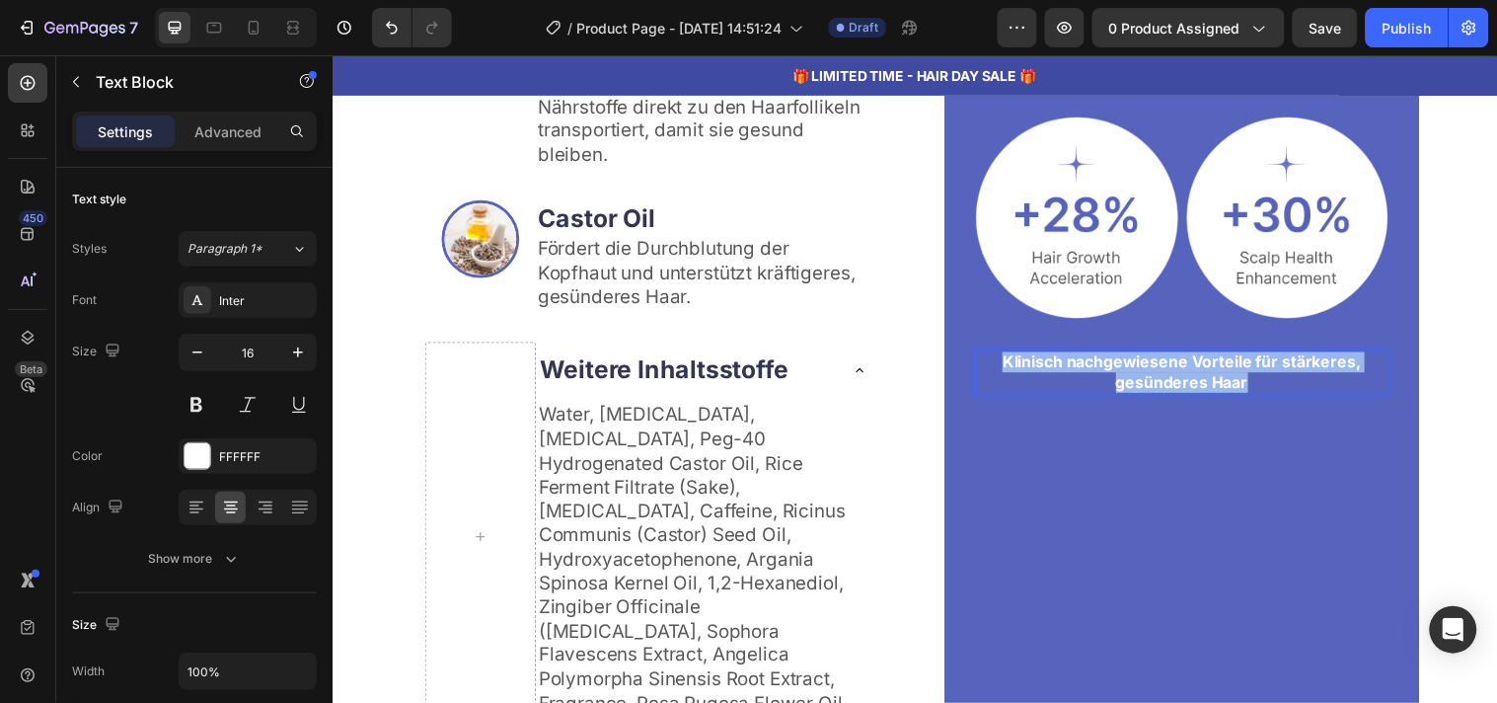
click at [1221, 382] on strong "Klinisch nachgewiesene Vorteile für stärkeres, gesünderes Haar" at bounding box center [1196, 375] width 364 height 40
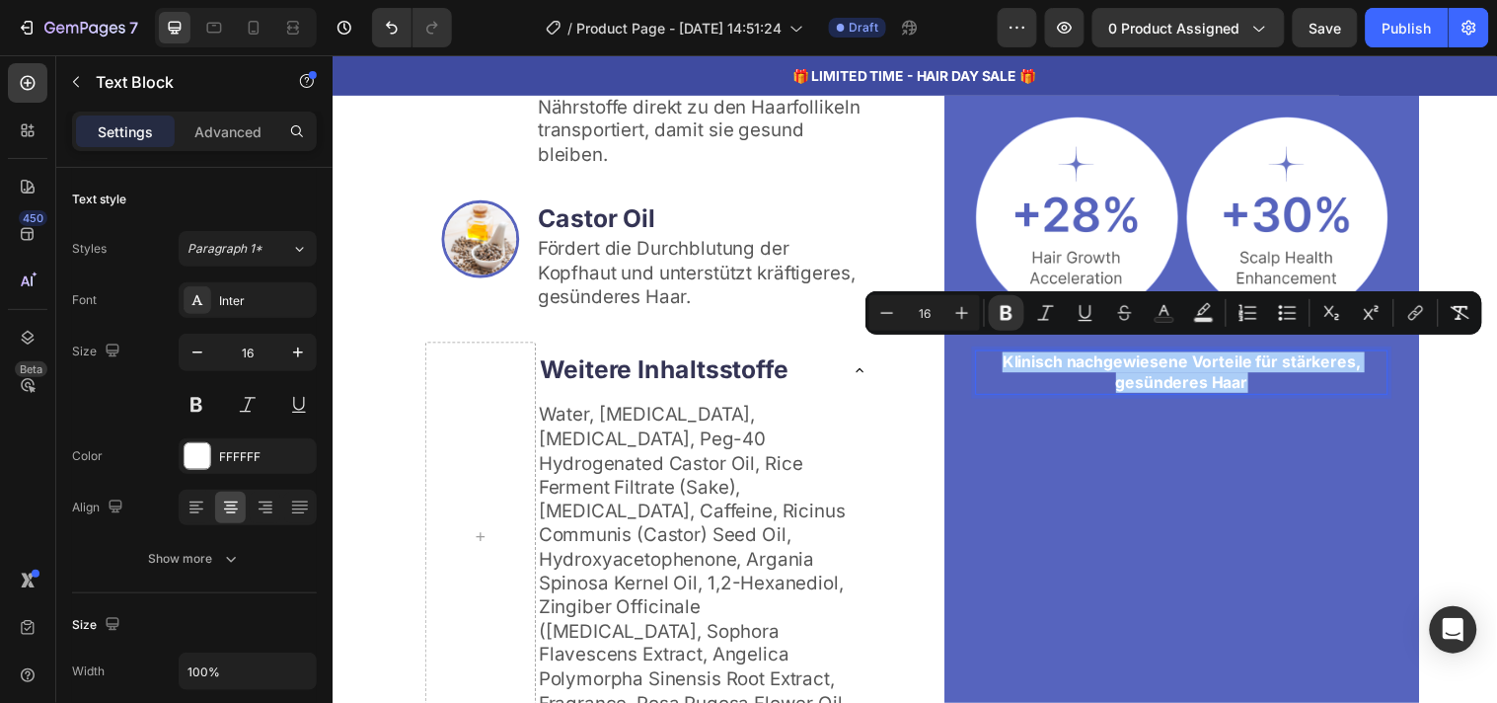
click at [992, 296] on div "Minus 16 Plus Bold Italic Underline Strikethrough Text Color Text Background Co…" at bounding box center [1174, 313] width 609 height 36
click at [1004, 310] on icon "Editor contextual toolbar" at bounding box center [1007, 313] width 20 height 20
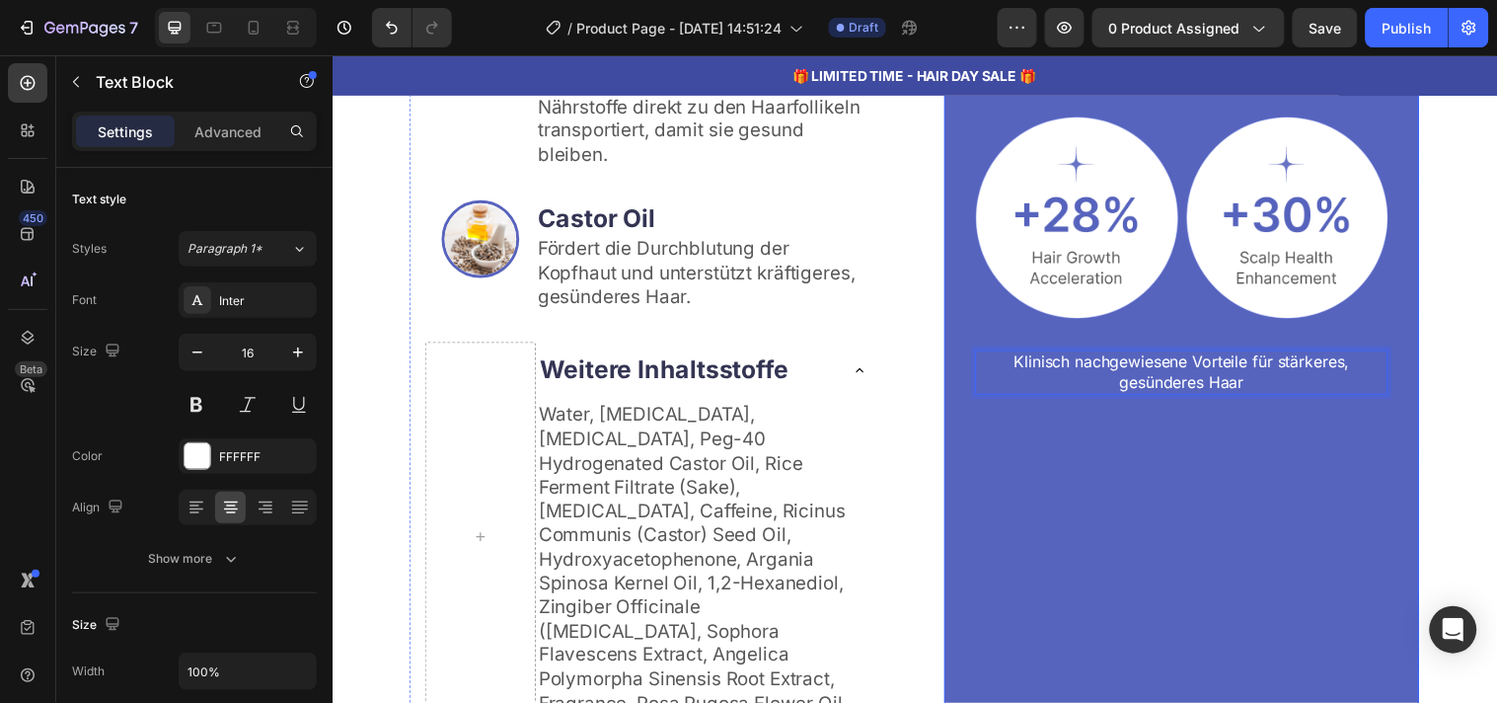
click at [1234, 422] on div "Image Image Row Image Image Row Klinisch nachgewiesene Vorteile für stärkeres, …" at bounding box center [1195, 301] width 419 height 845
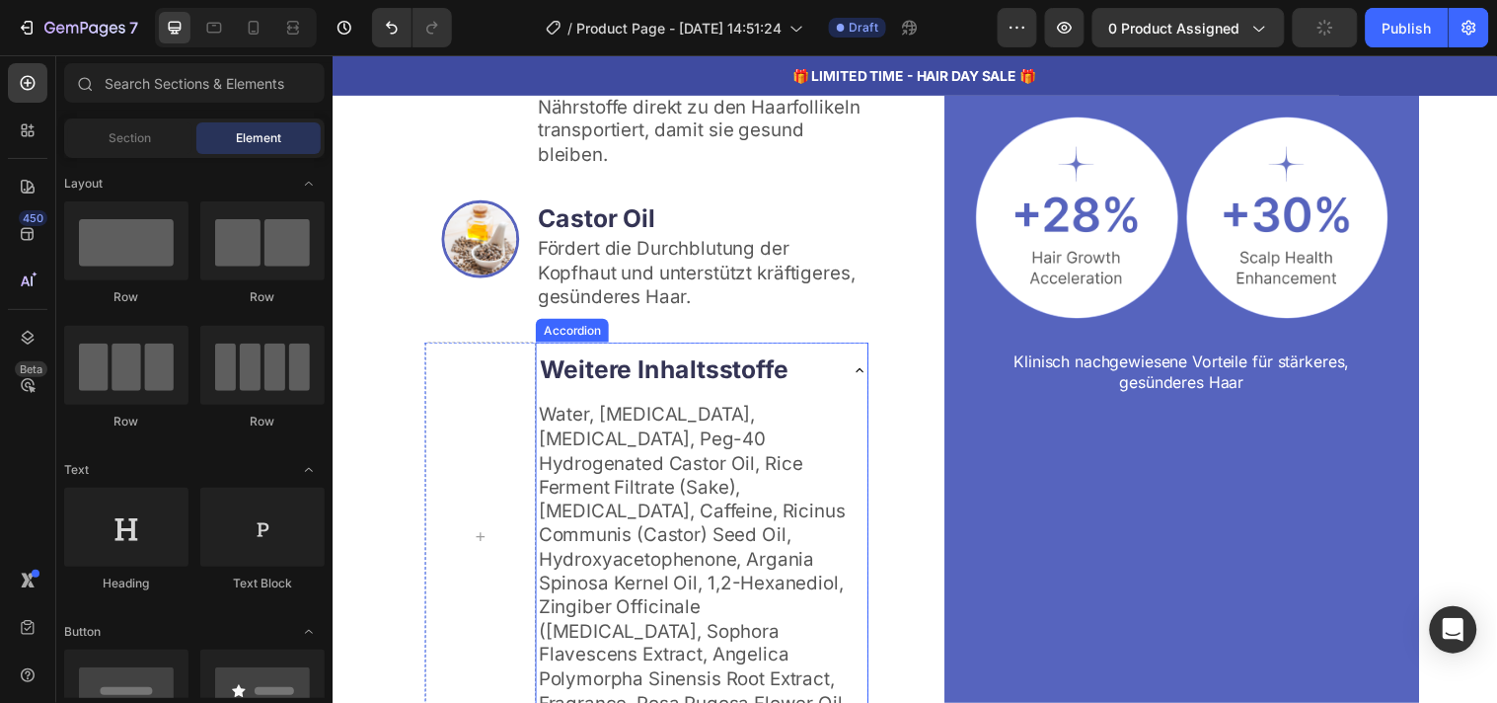
click at [836, 382] on div "Weitere Inhaltsstoffe" at bounding box center [692, 373] width 305 height 40
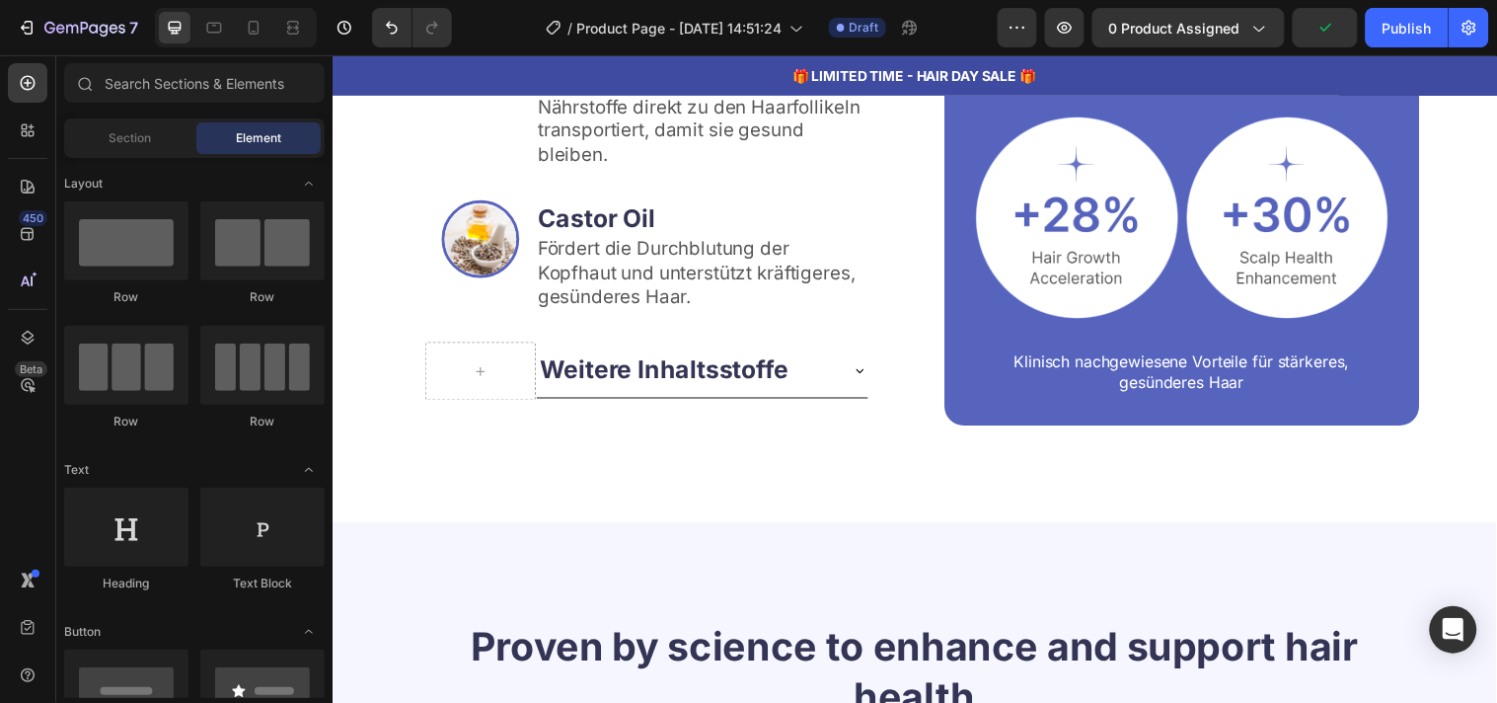
scroll to position [3646, 0]
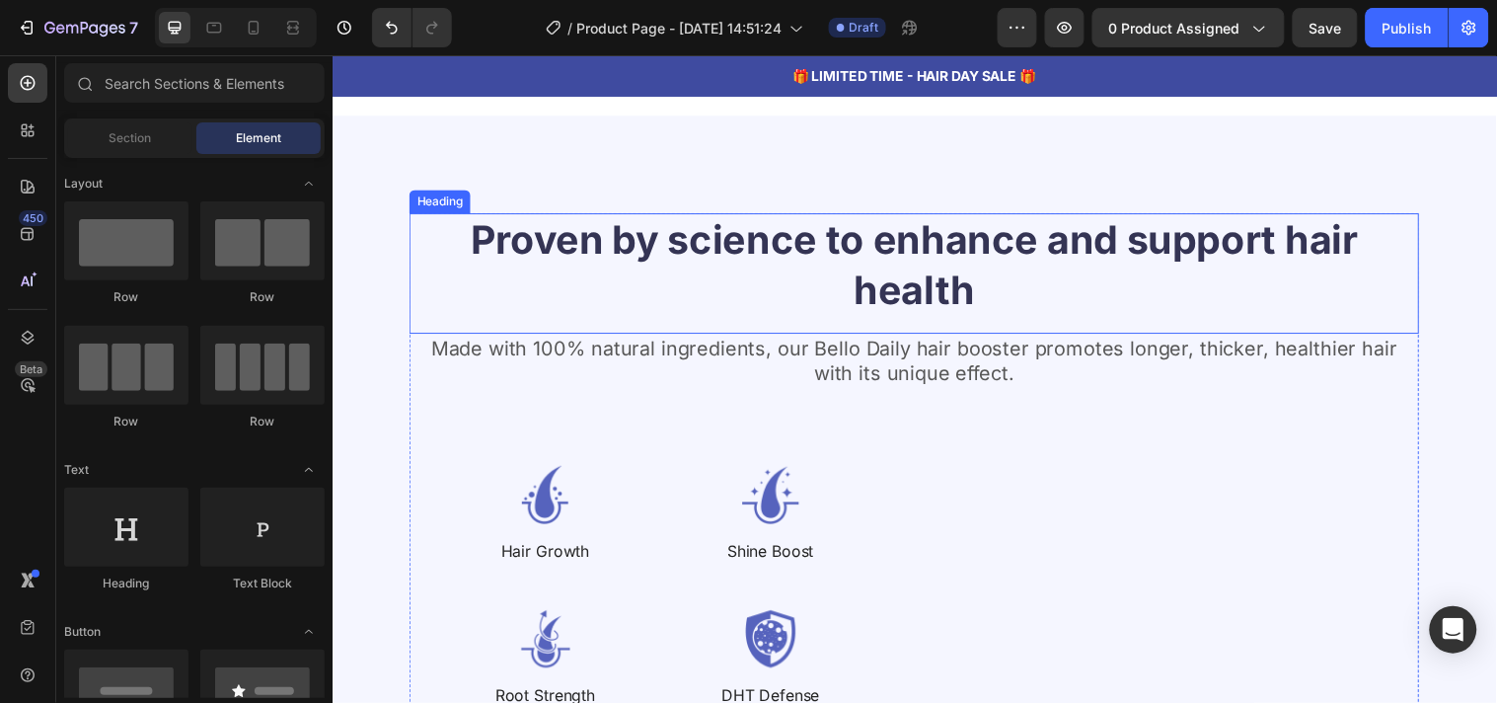
click at [623, 223] on h2 "Proven by science to enhance and support hair health" at bounding box center [924, 267] width 1026 height 107
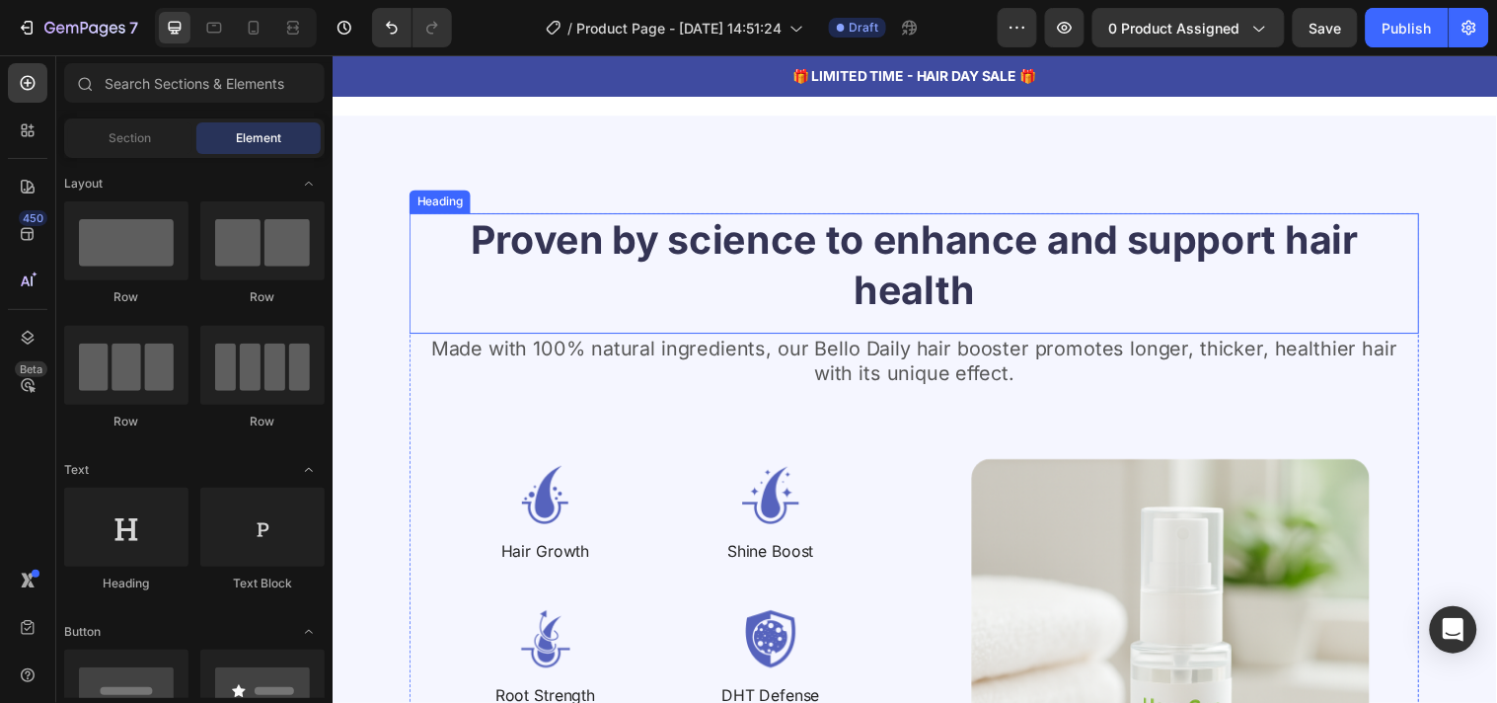
click at [623, 223] on h2 "Proven by science to enhance and support hair health" at bounding box center [924, 267] width 1026 height 107
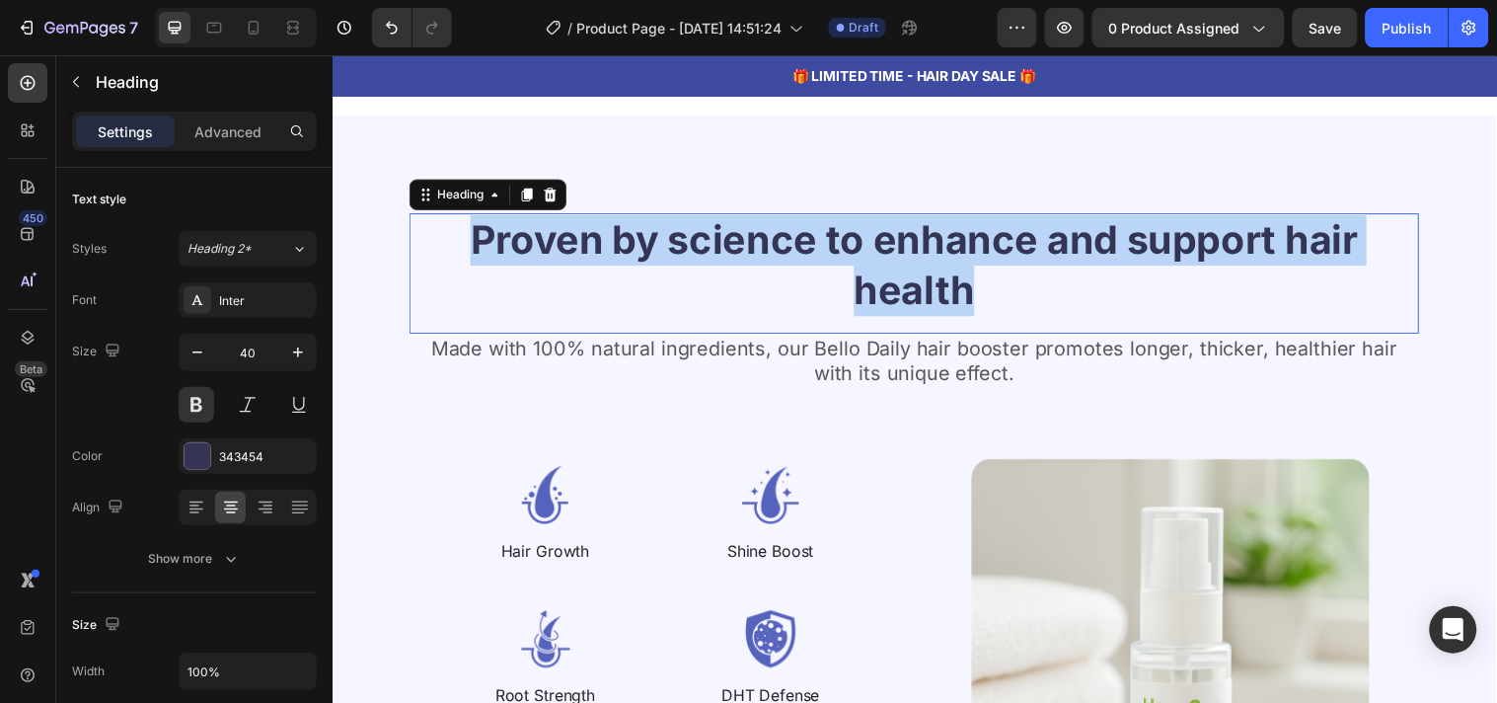
click at [623, 223] on p "Proven by science to enhance and support hair health" at bounding box center [924, 267] width 1023 height 103
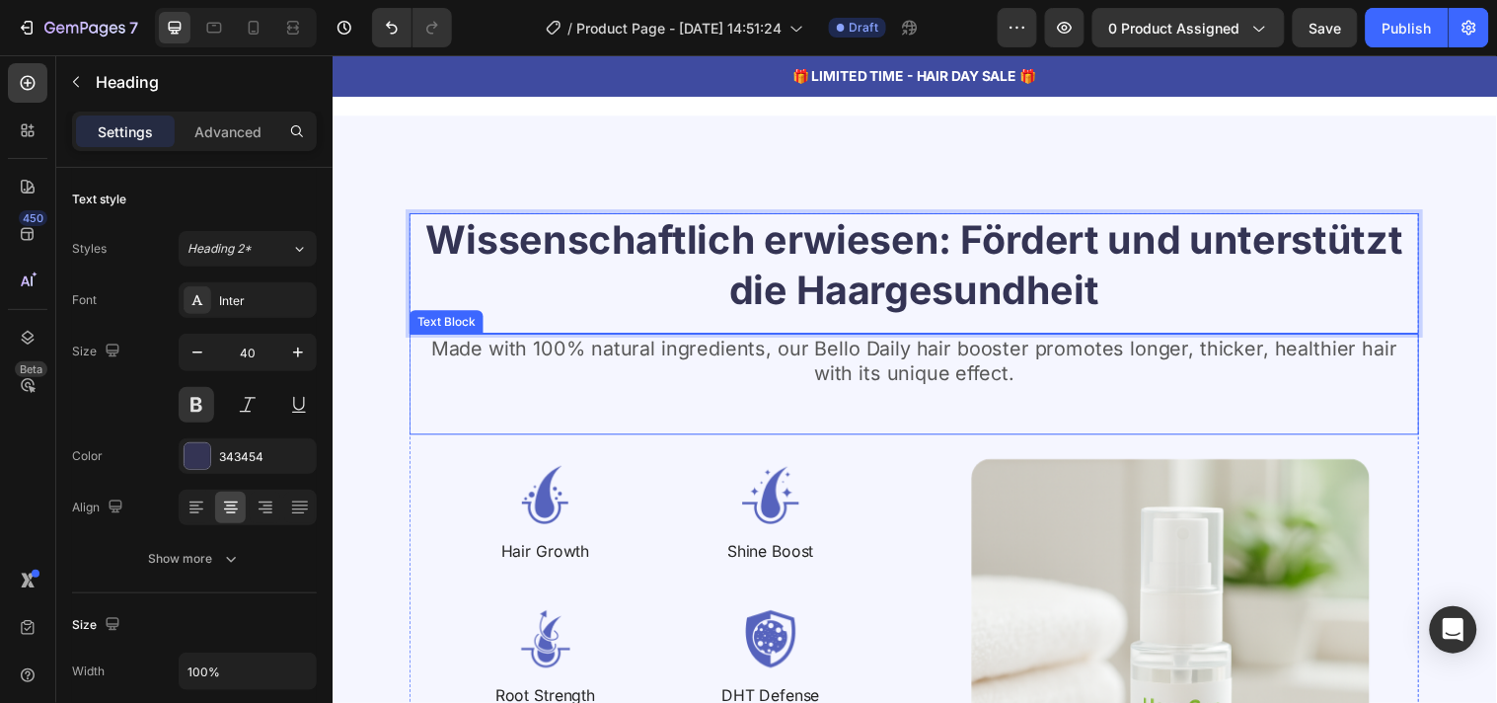
click at [708, 361] on p "Made with 100% natural ingredients, our Bello Daily hair booster promotes longe…" at bounding box center [924, 364] width 1023 height 51
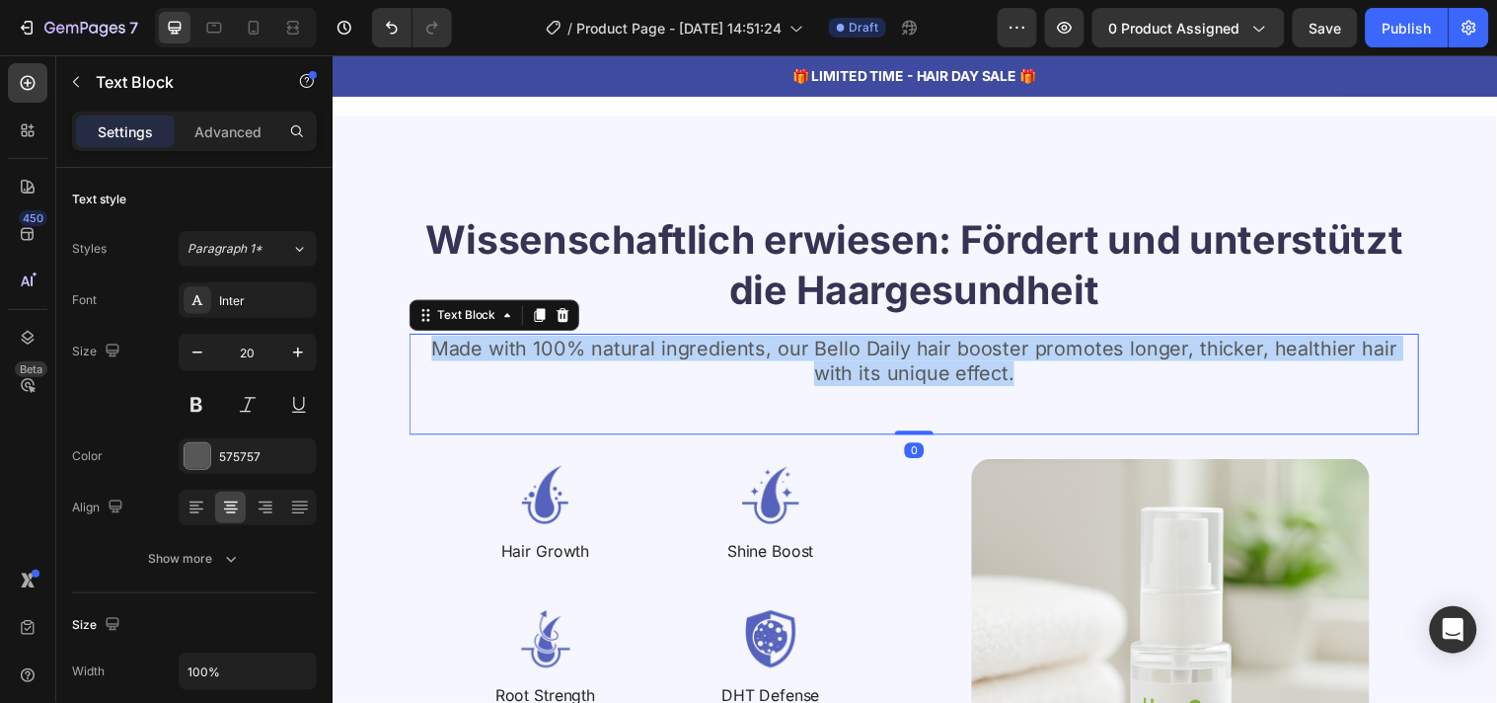
click at [708, 361] on p "Made with 100% natural ingredients, our Bello Daily hair booster promotes longe…" at bounding box center [924, 364] width 1023 height 51
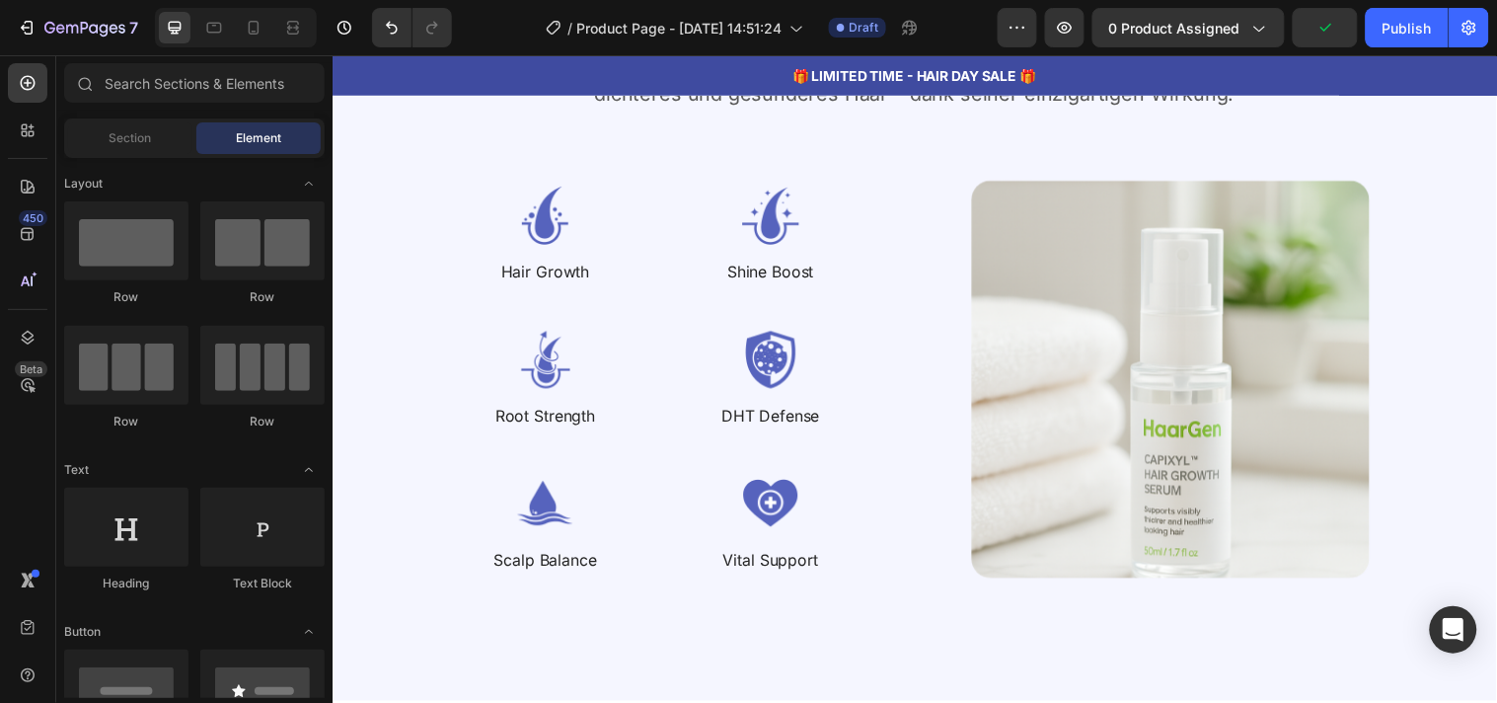
scroll to position [3951, 0]
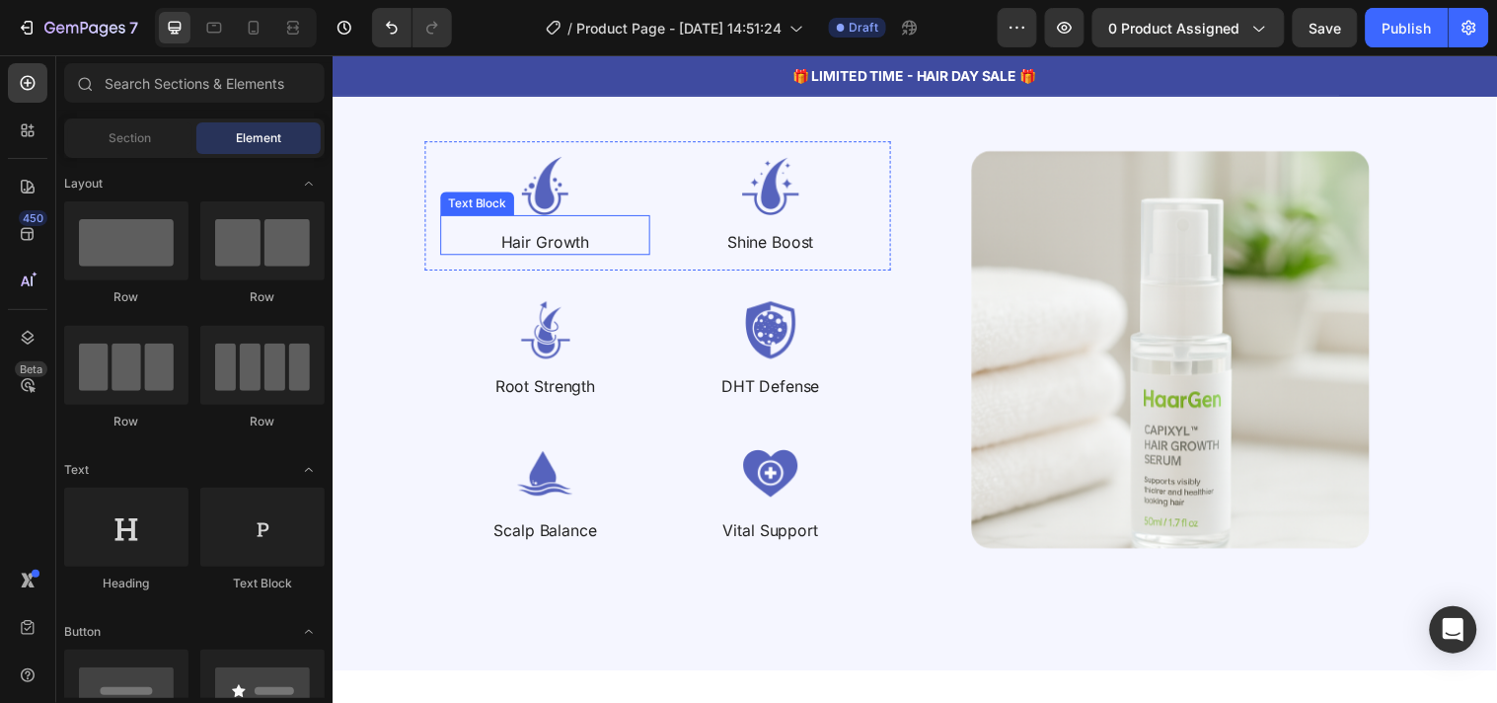
click at [535, 249] on p "Hair Growth" at bounding box center [548, 244] width 209 height 21
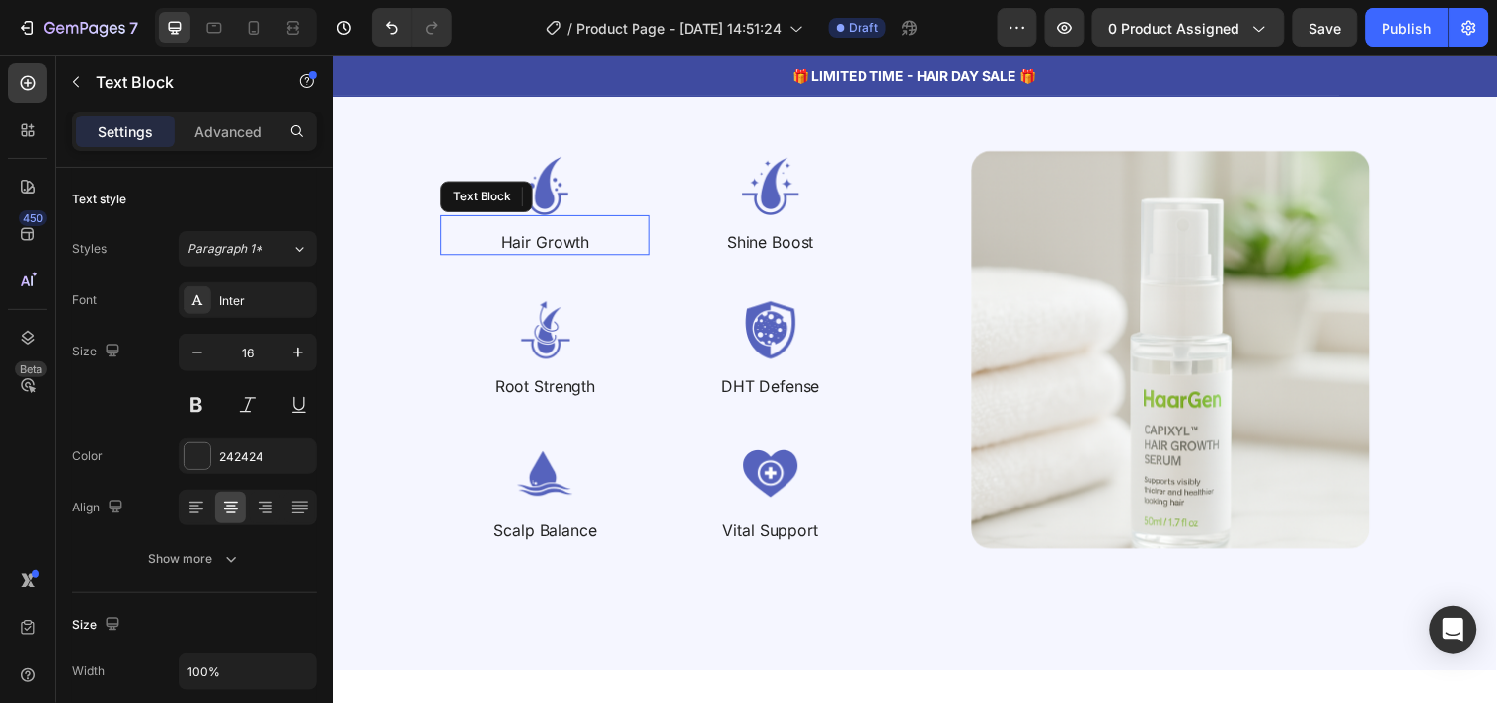
click at [535, 249] on p "Hair Growth" at bounding box center [548, 244] width 209 height 21
click at [567, 249] on strong "Haarwachstum" at bounding box center [549, 244] width 117 height 20
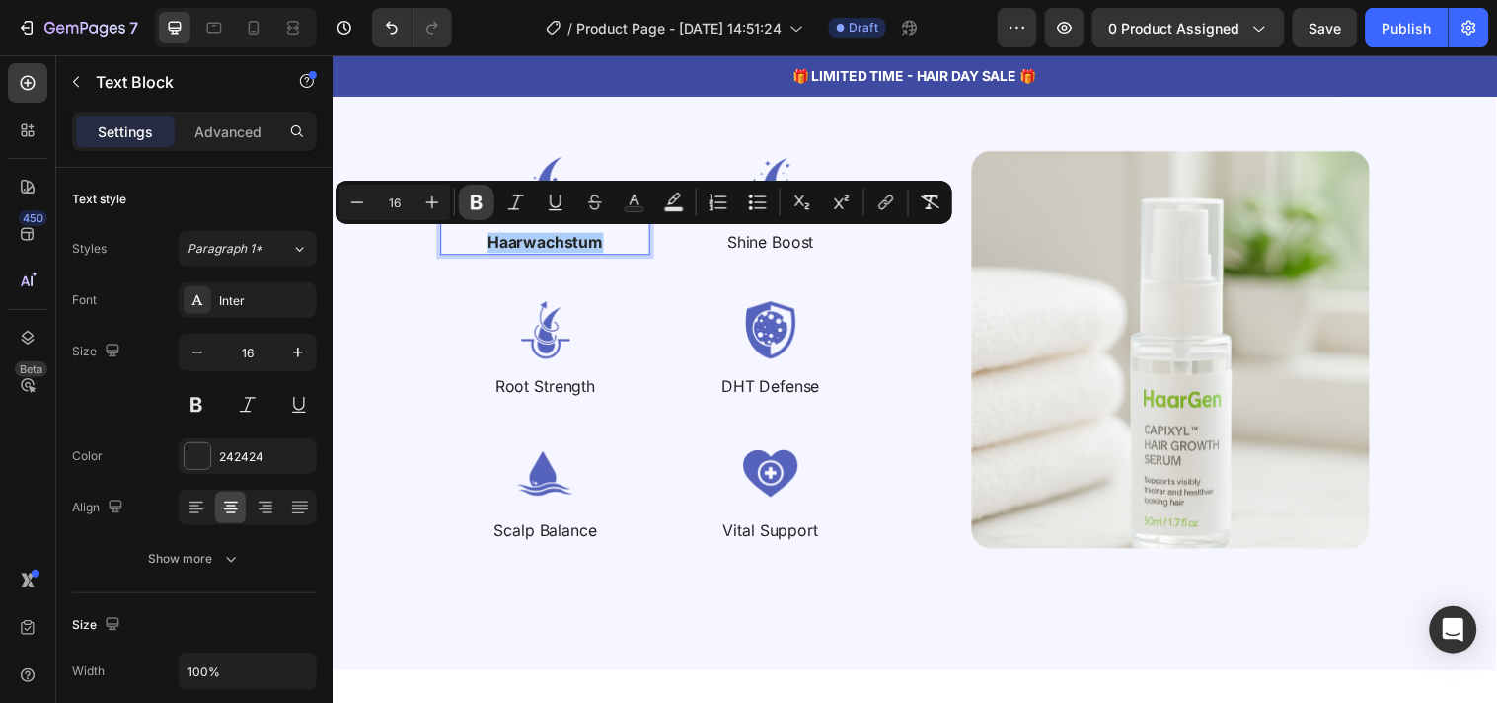
click at [476, 203] on icon "Editor contextual toolbar" at bounding box center [477, 202] width 20 height 20
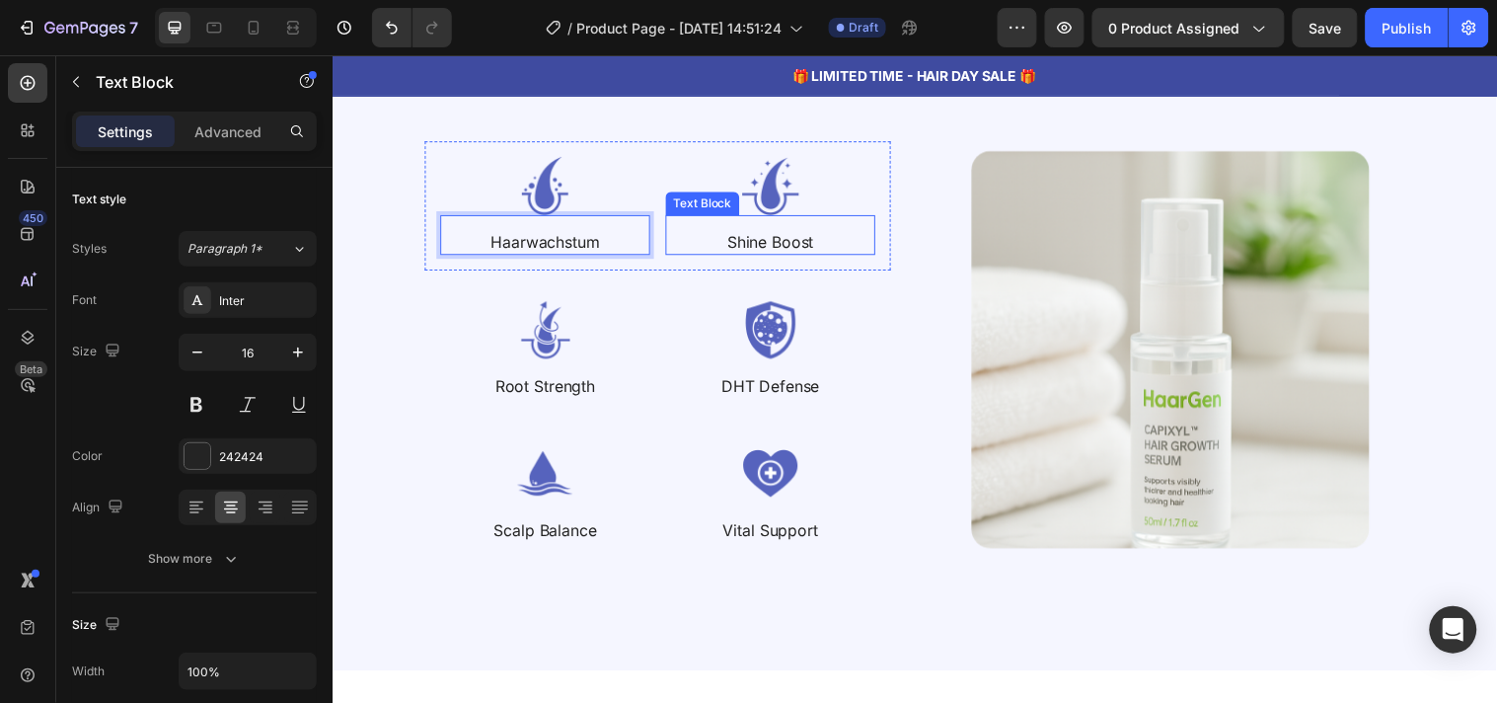
click at [750, 243] on p "Shine Boost" at bounding box center [777, 244] width 209 height 21
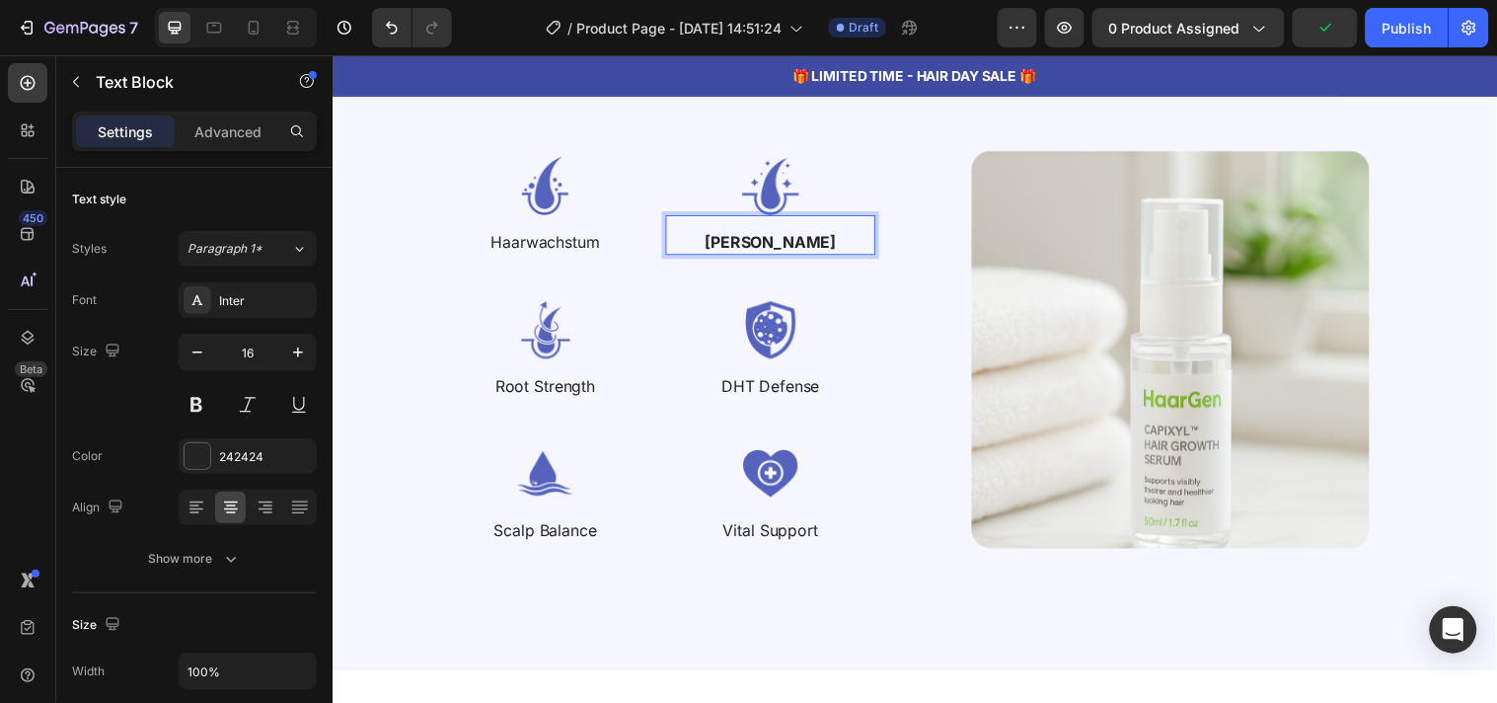
click at [750, 242] on strong "[PERSON_NAME]" at bounding box center [778, 244] width 133 height 20
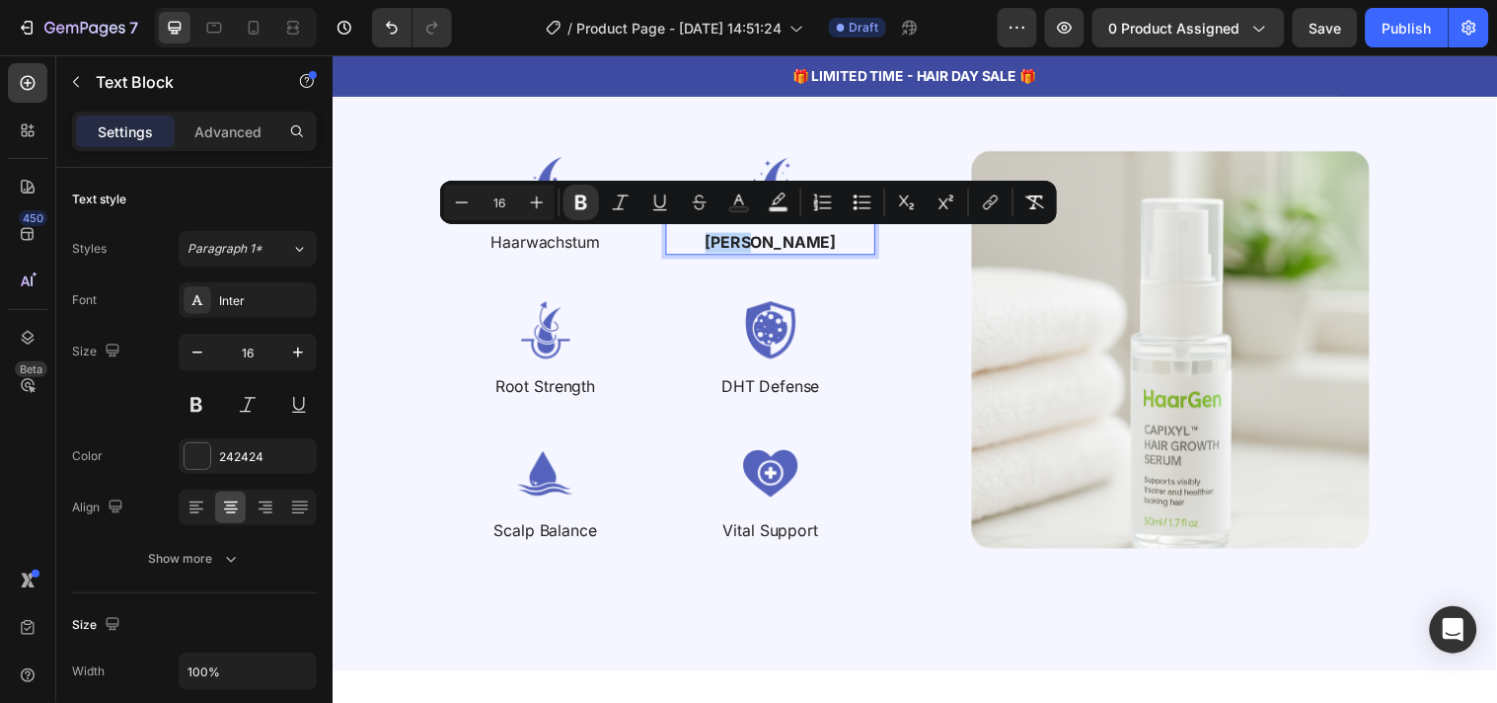
click at [750, 242] on strong "[PERSON_NAME]" at bounding box center [778, 244] width 133 height 20
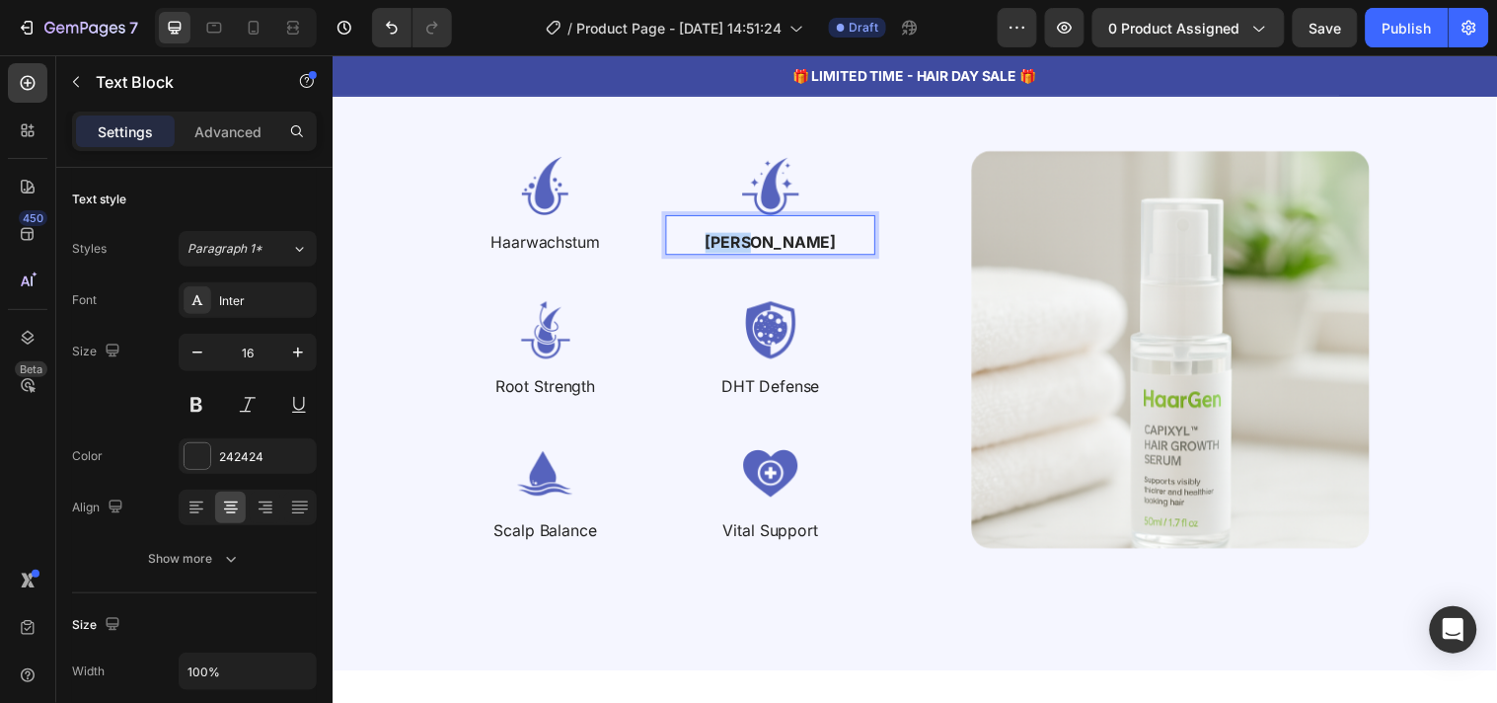
click at [750, 242] on strong "[PERSON_NAME]" at bounding box center [778, 244] width 133 height 20
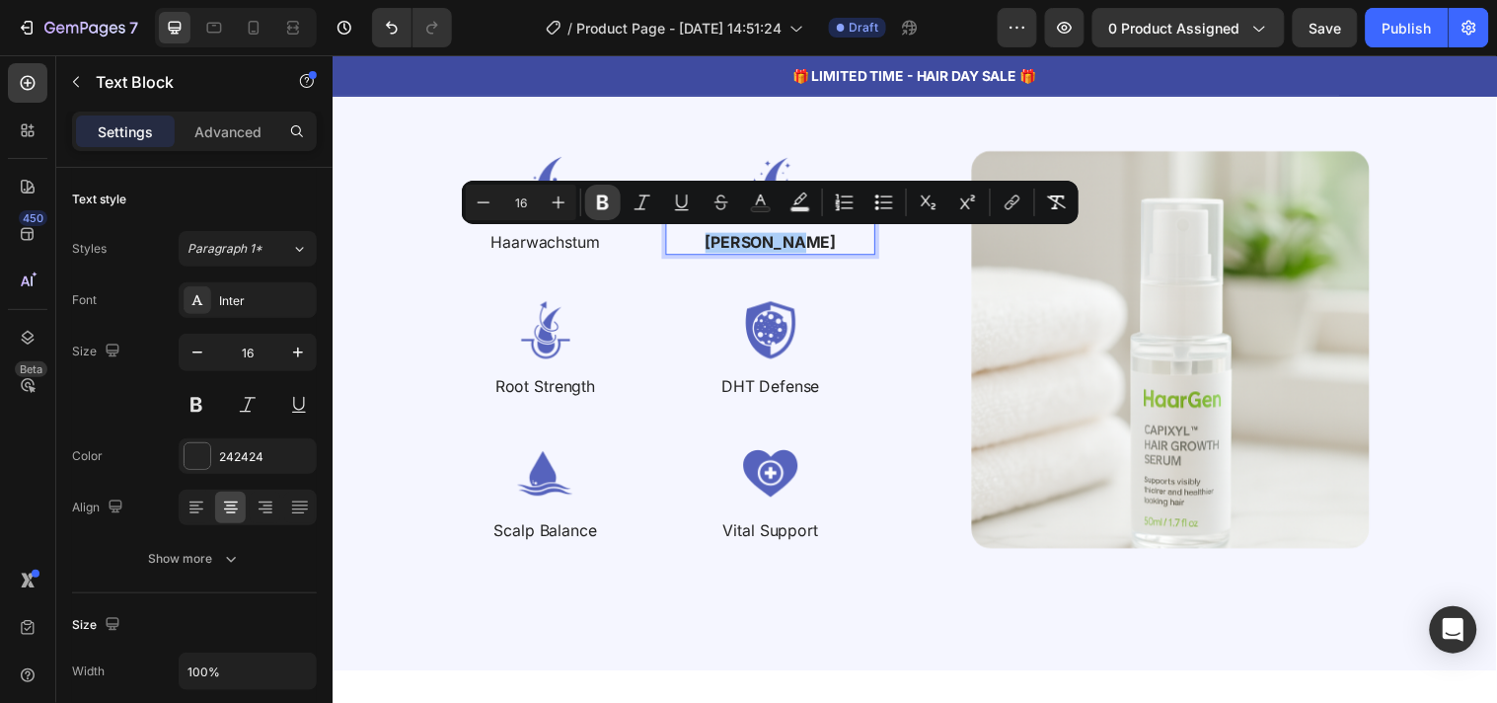
click at [600, 203] on icon "Editor contextual toolbar" at bounding box center [603, 202] width 20 height 20
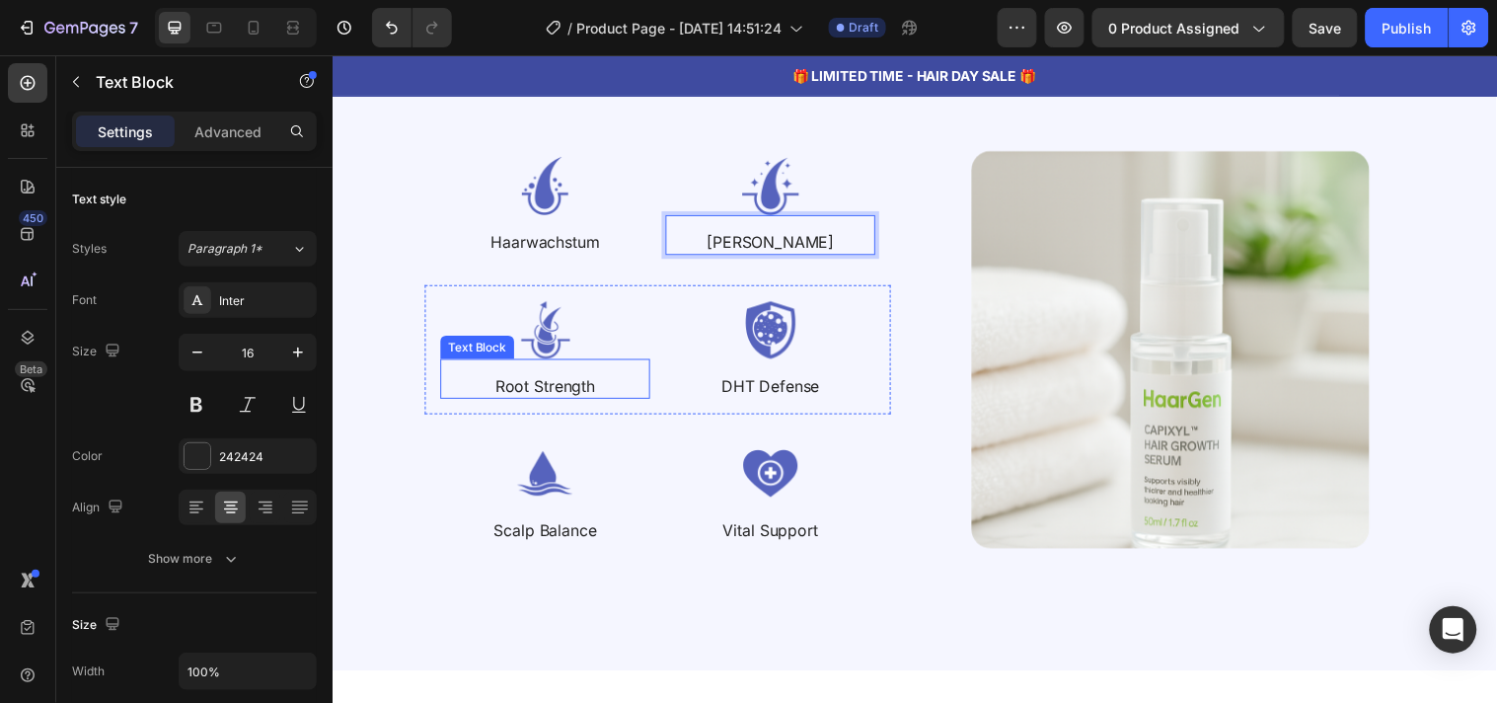
click at [568, 384] on p "Root Strength" at bounding box center [548, 390] width 209 height 21
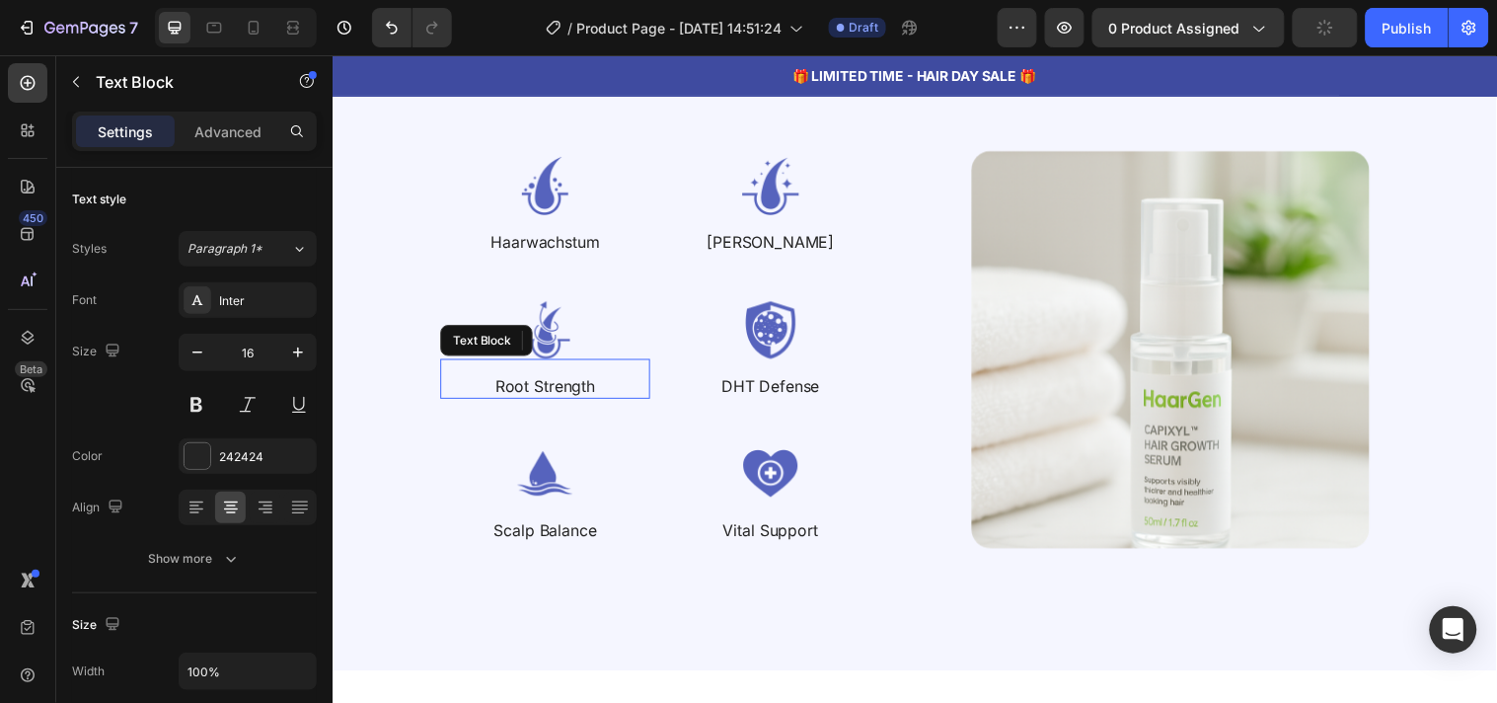
click at [568, 384] on p "Root Strength" at bounding box center [548, 390] width 209 height 21
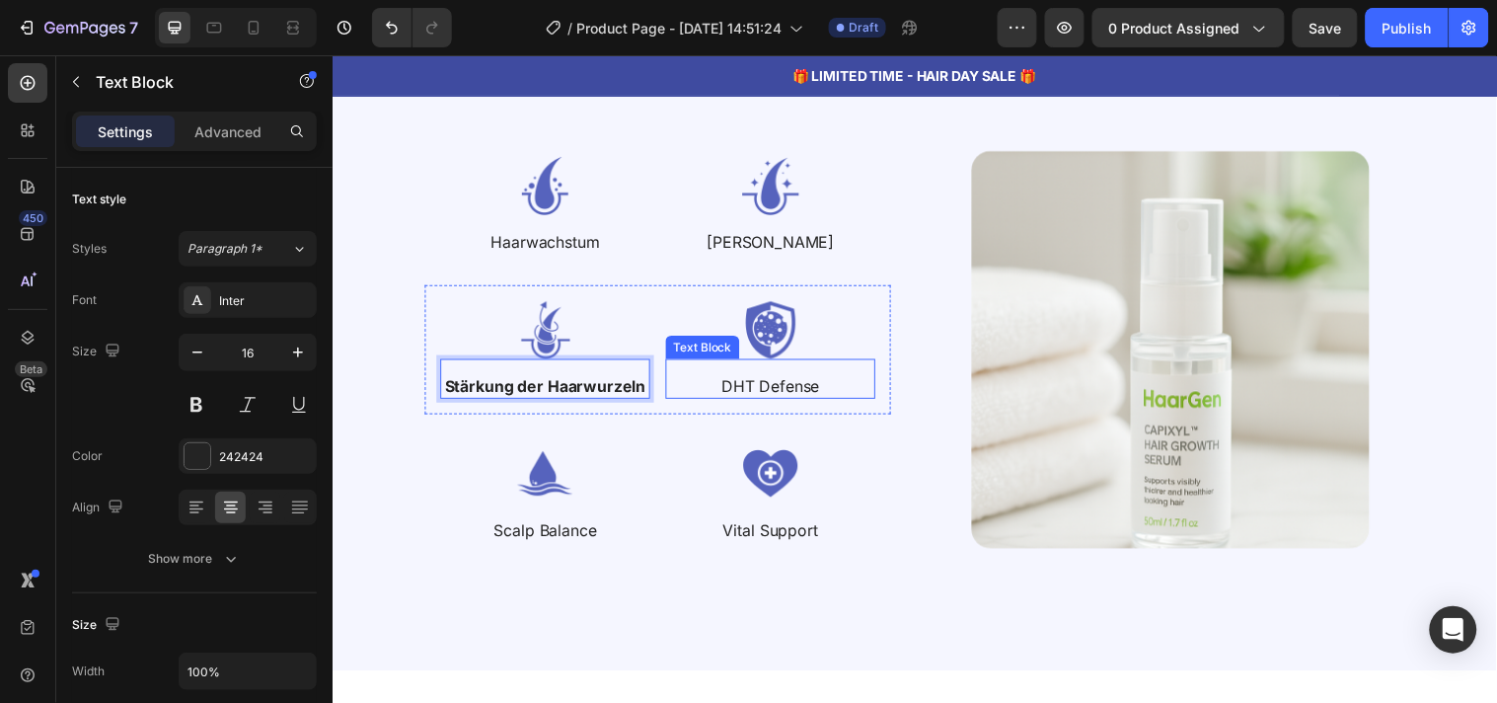
click at [793, 397] on p "DHT Defense" at bounding box center [777, 390] width 209 height 21
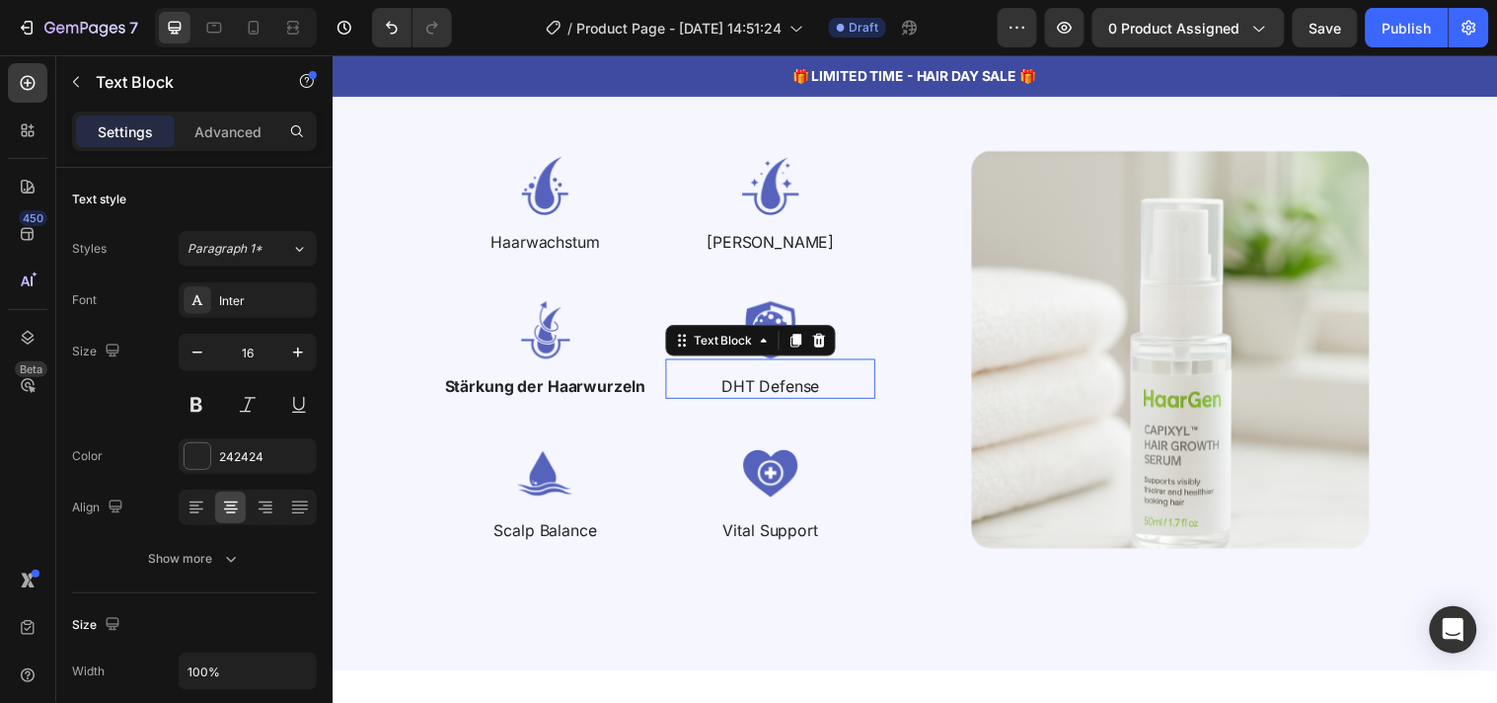
click at [793, 397] on p "DHT Defense" at bounding box center [777, 390] width 209 height 21
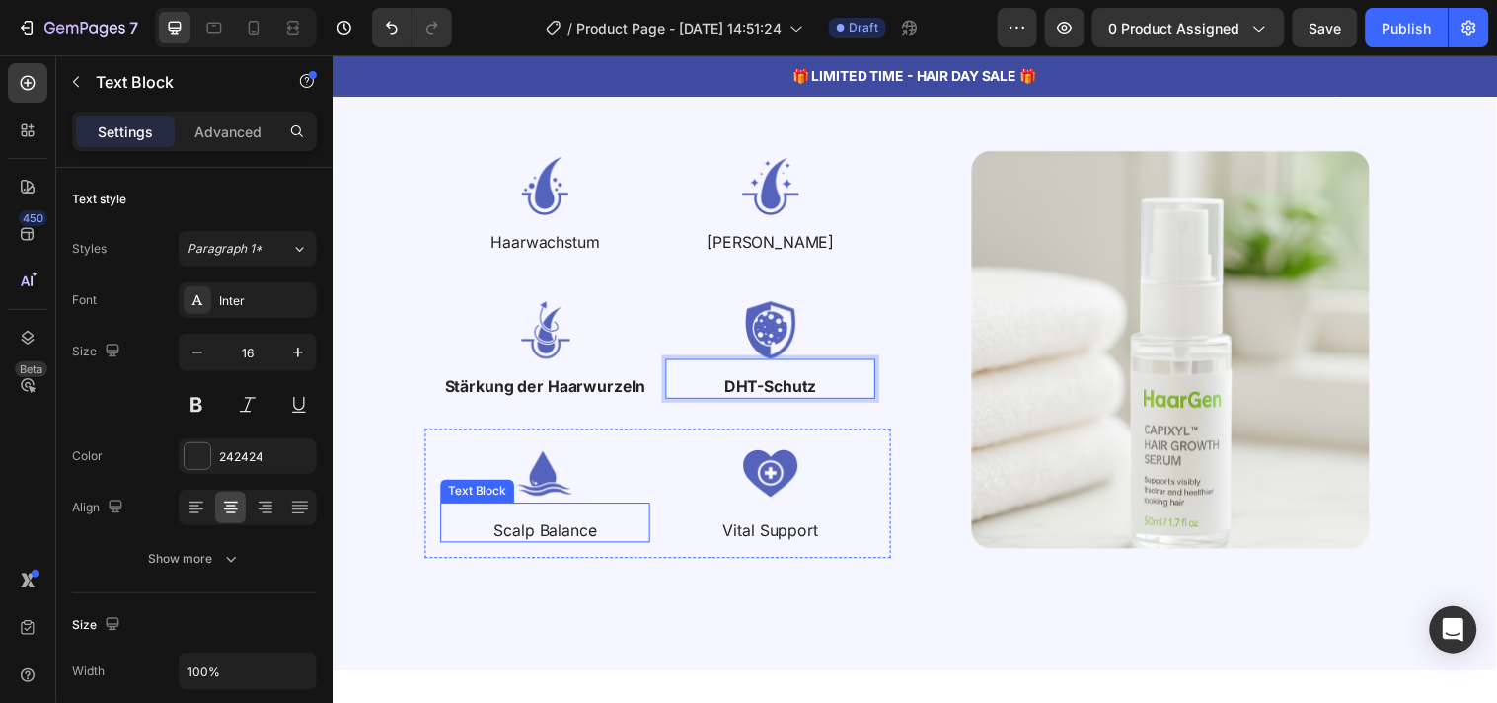
click at [577, 531] on p "Scalp Balance" at bounding box center [548, 536] width 209 height 21
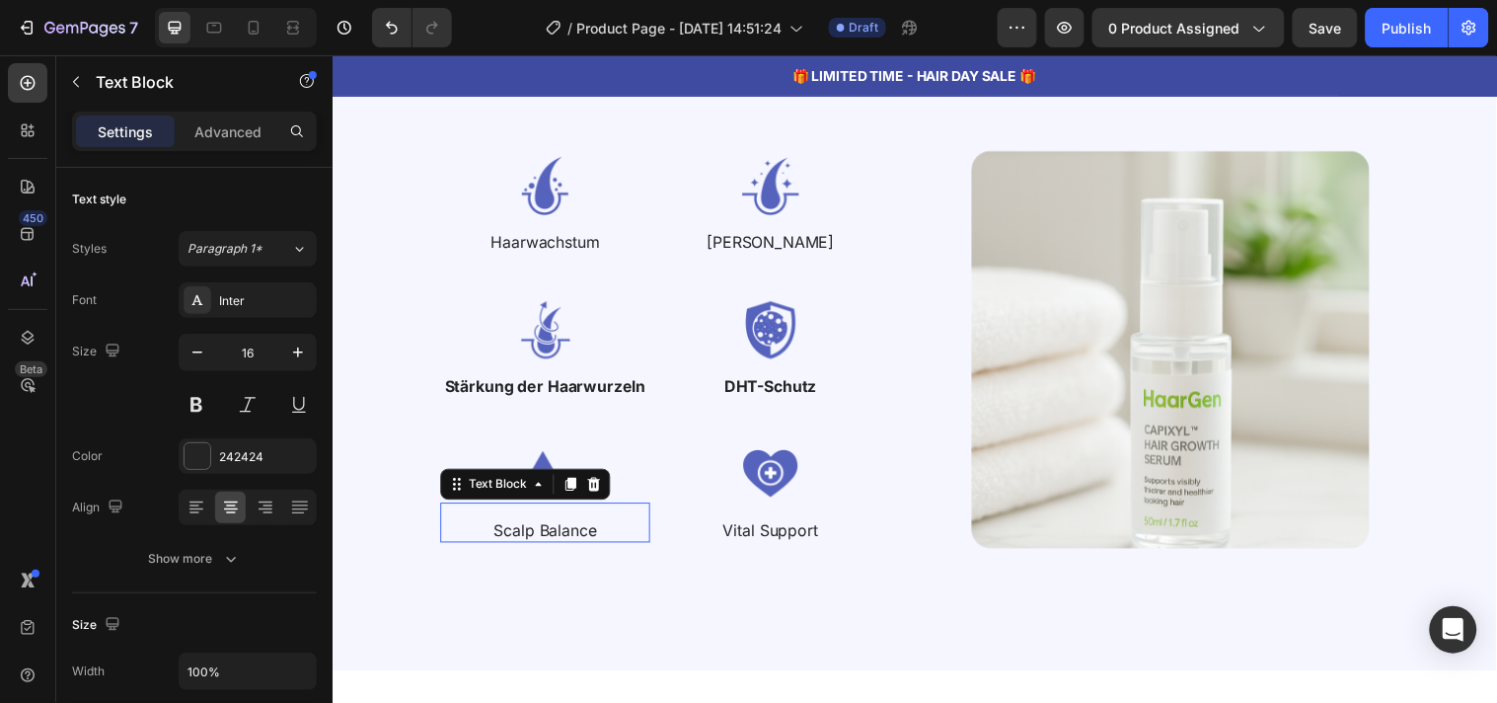
click at [577, 531] on p "Scalp Balance" at bounding box center [548, 536] width 209 height 21
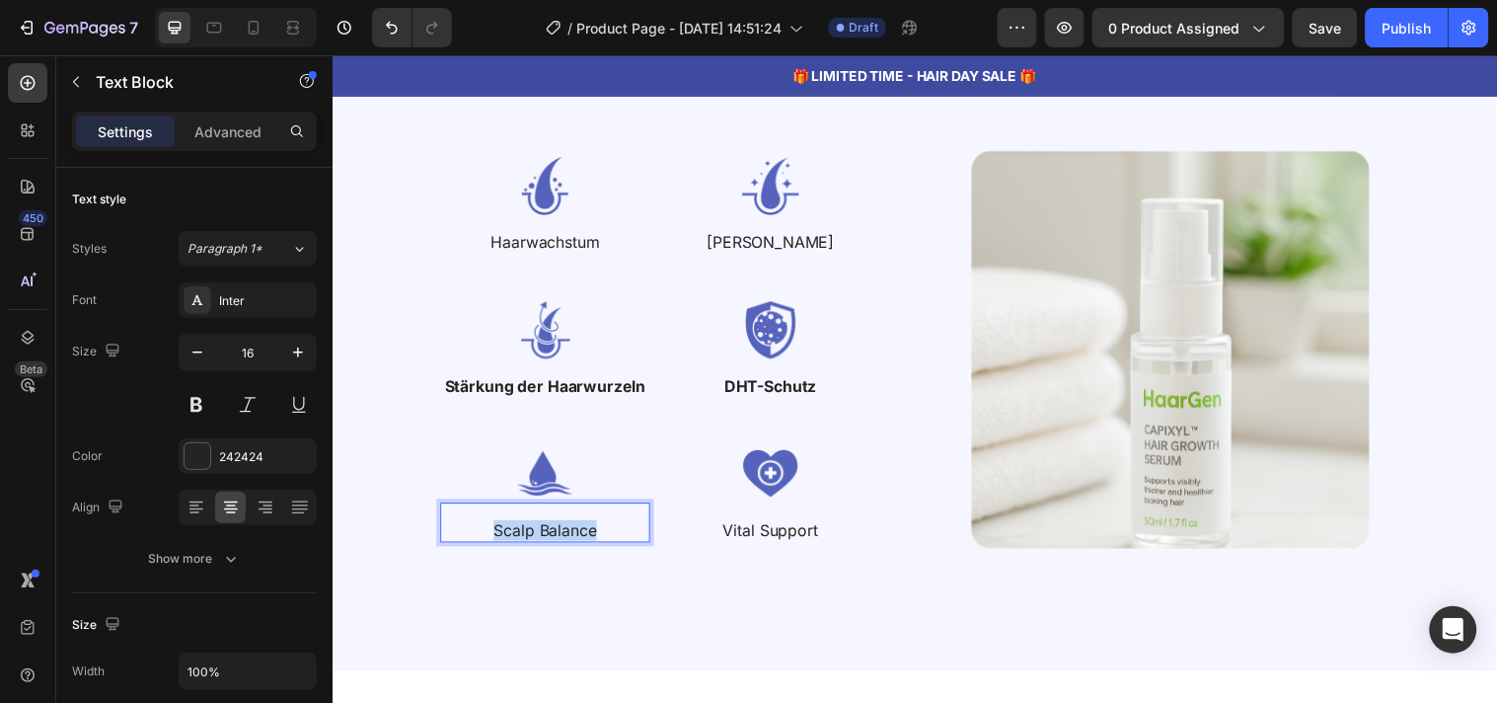
click at [577, 531] on p "Scalp Balance" at bounding box center [548, 536] width 209 height 21
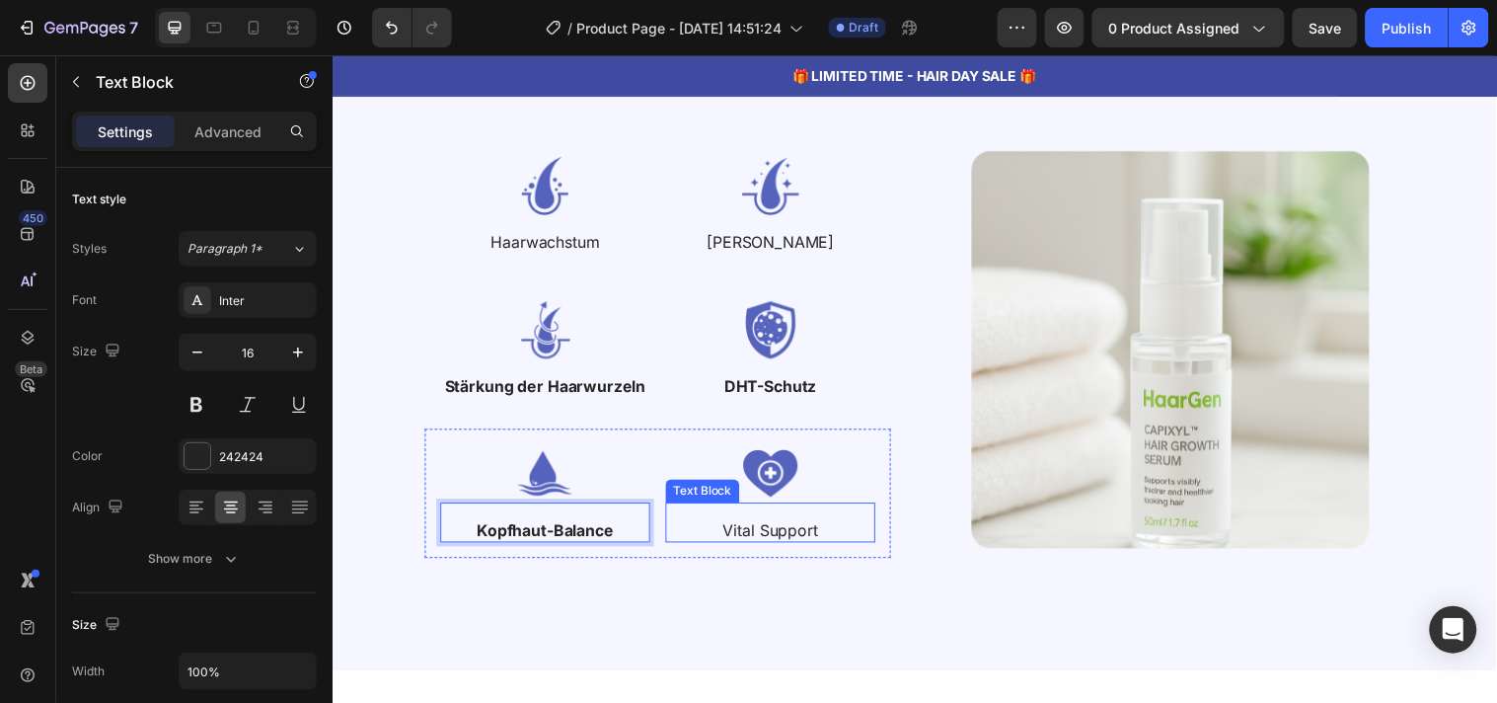
click at [812, 542] on p "Vital Support" at bounding box center [777, 536] width 209 height 21
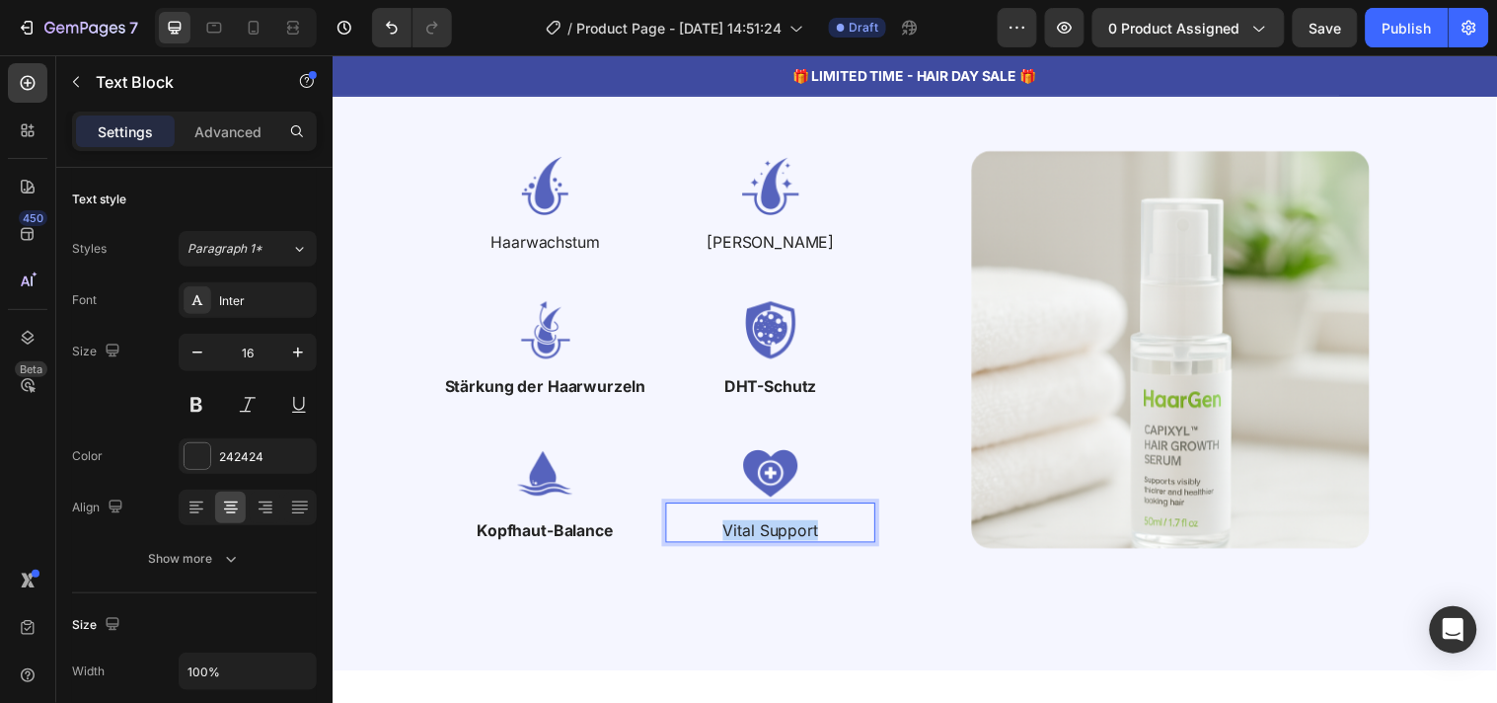
click at [812, 542] on p "Vital Support" at bounding box center [777, 536] width 209 height 21
click at [812, 542] on strong "Vital-Unterstützung" at bounding box center [778, 536] width 155 height 20
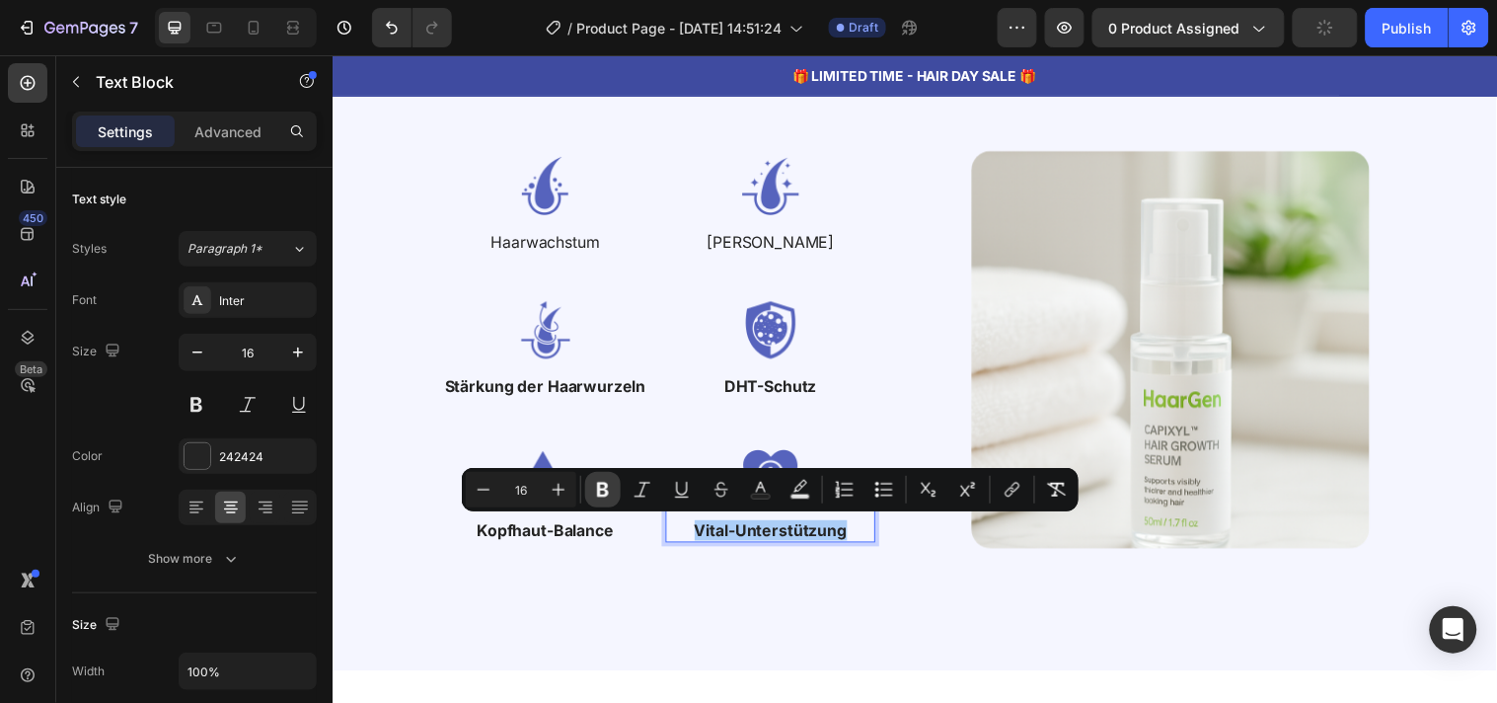
click at [596, 490] on icon "Editor contextual toolbar" at bounding box center [603, 490] width 20 height 20
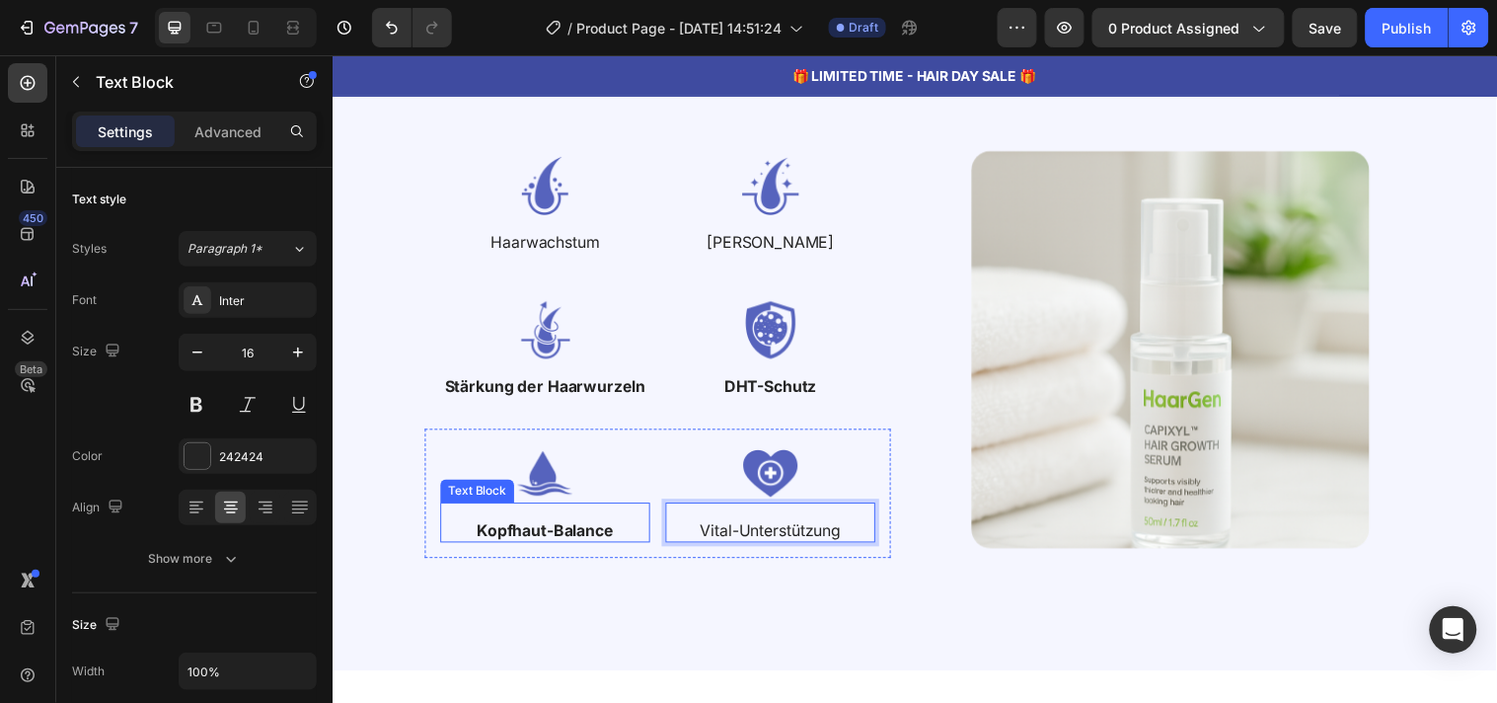
click at [590, 536] on strong "Kopfhaut-Balance" at bounding box center [549, 536] width 139 height 20
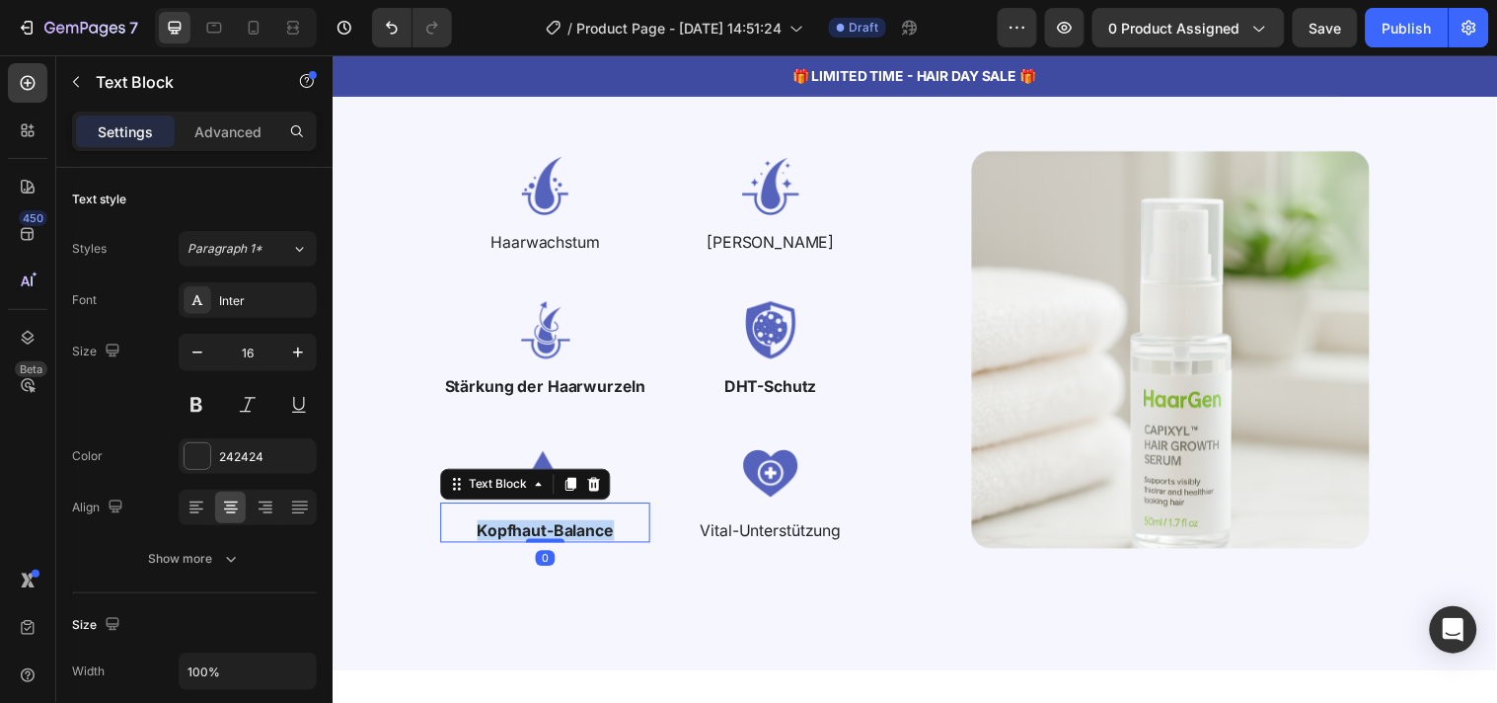
click at [590, 536] on strong "Kopfhaut-Balance" at bounding box center [549, 536] width 139 height 20
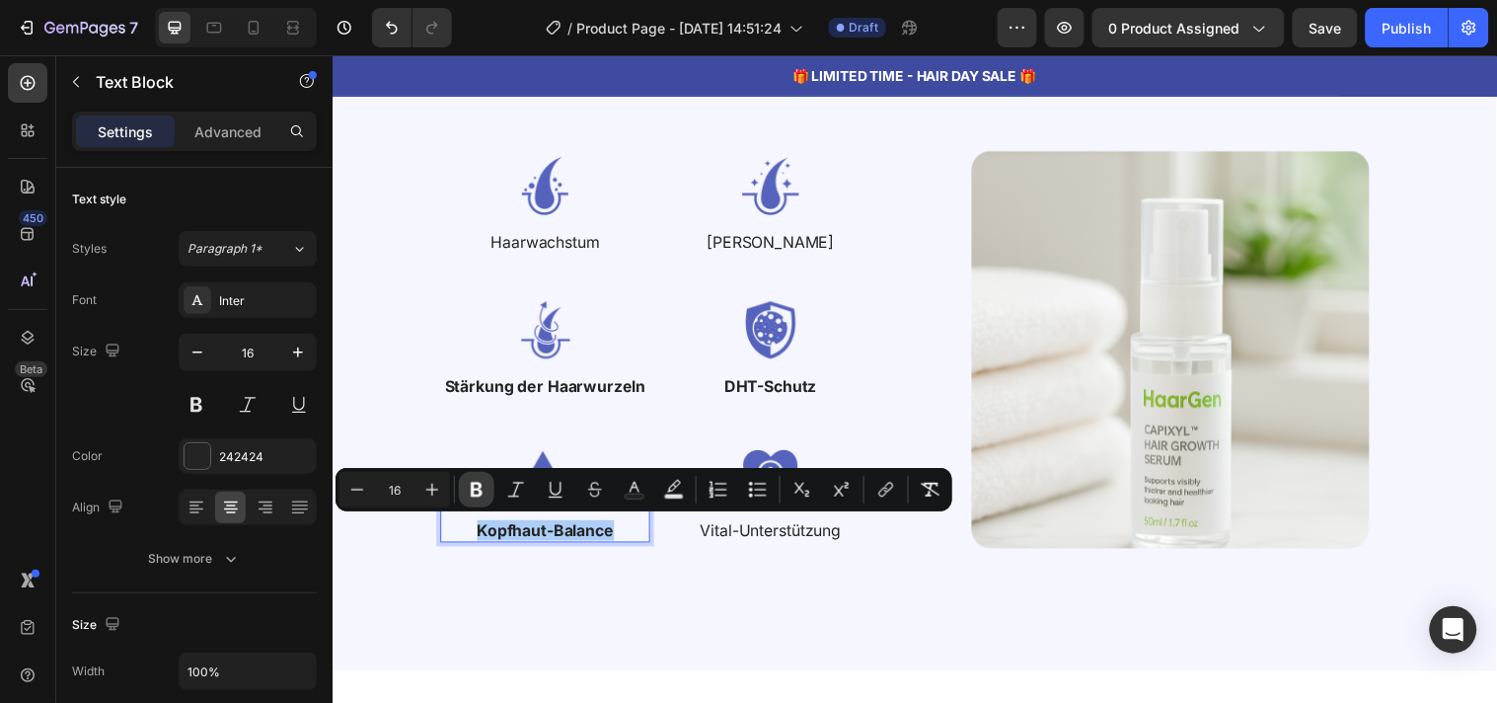
click at [482, 480] on icon "Editor contextual toolbar" at bounding box center [477, 490] width 20 height 20
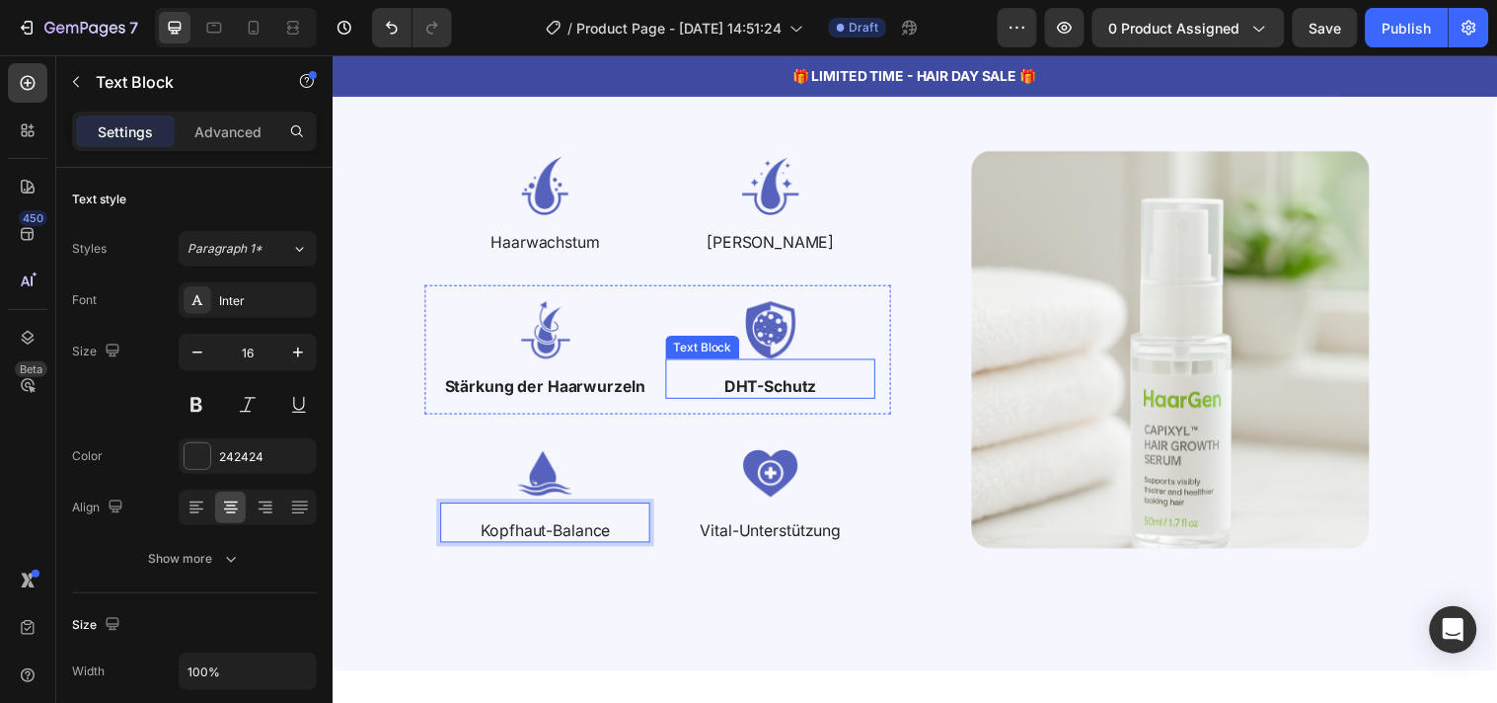
click at [767, 391] on strong "DHT-Schutz" at bounding box center [778, 390] width 94 height 20
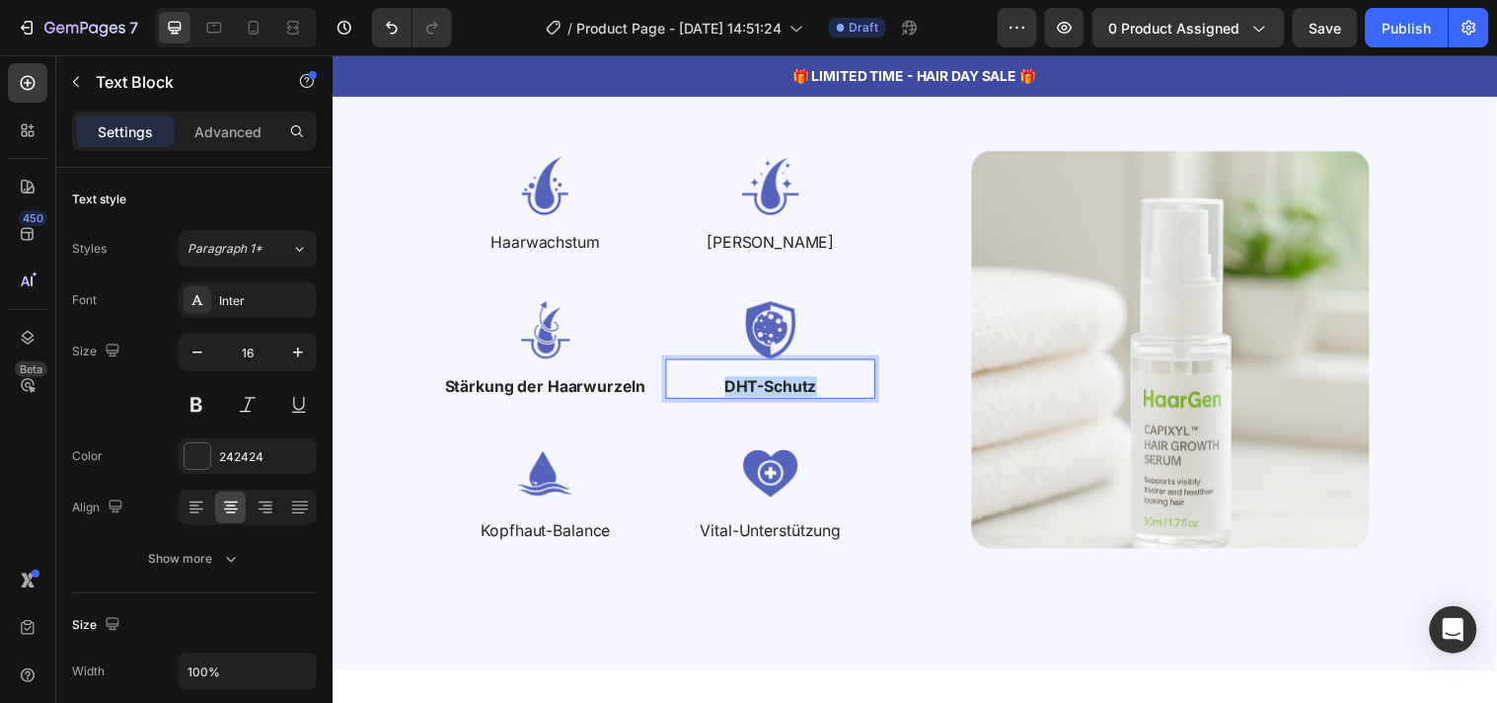
click at [767, 391] on strong "DHT-Schutz" at bounding box center [778, 390] width 94 height 20
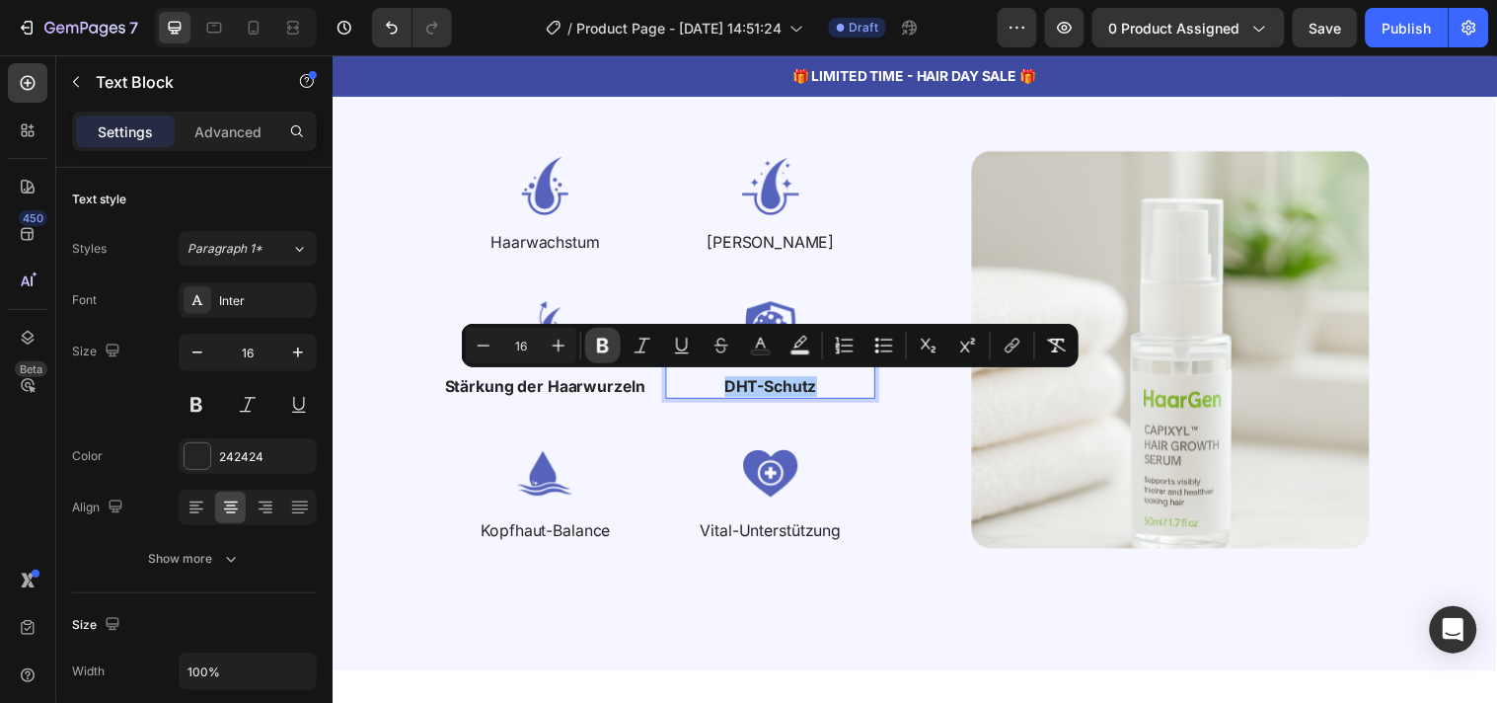
click at [613, 341] on button "Bold" at bounding box center [603, 346] width 36 height 36
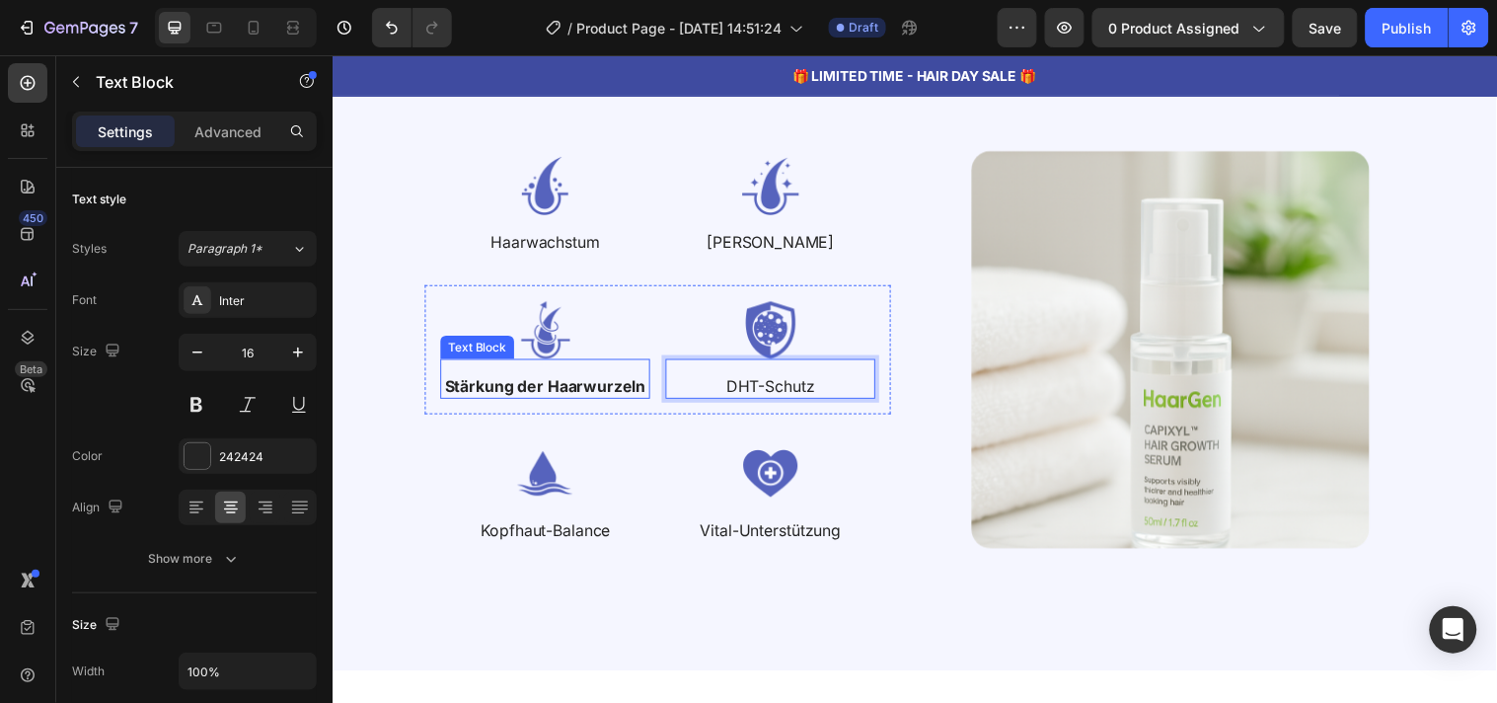
click at [594, 385] on strong "Stärkung der Haarwurzeln" at bounding box center [549, 390] width 204 height 20
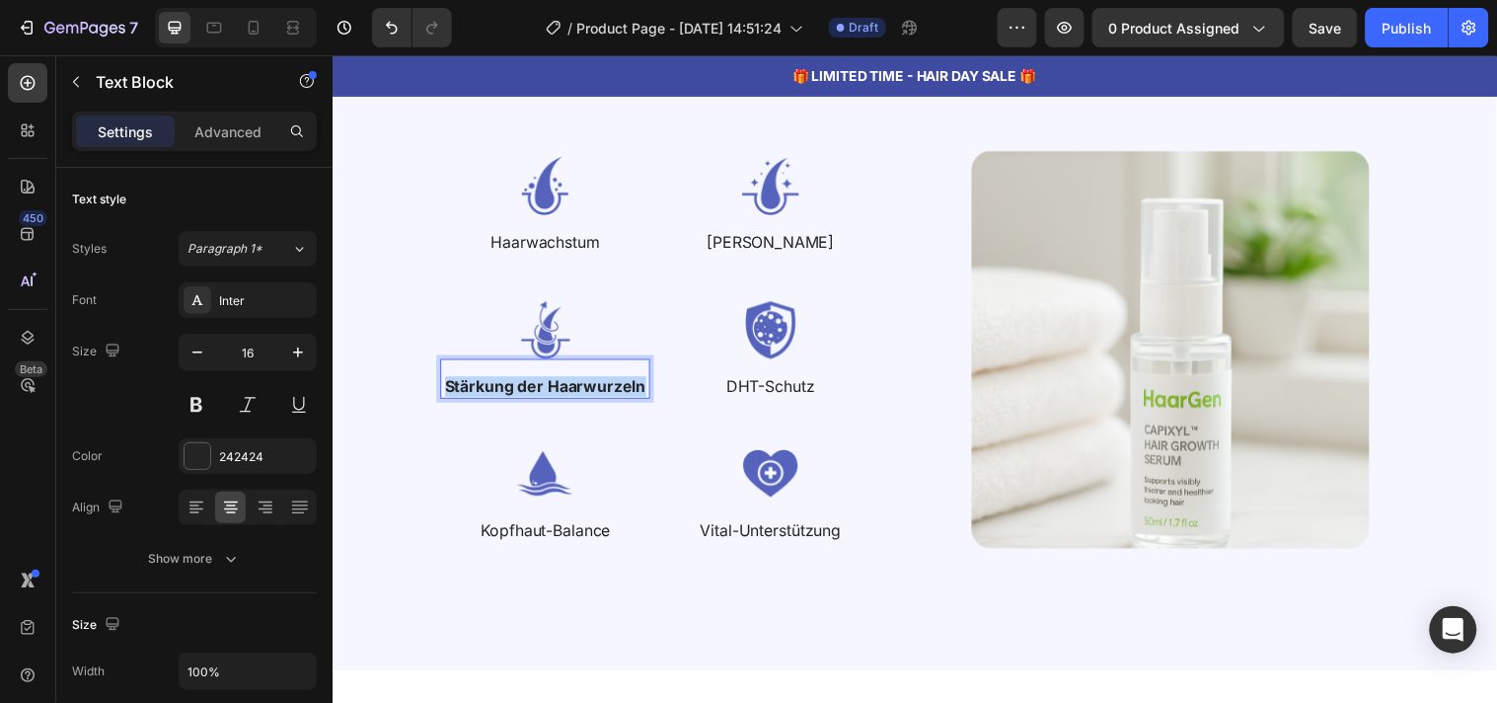
click at [594, 385] on strong "Stärkung der Haarwurzeln" at bounding box center [549, 390] width 204 height 20
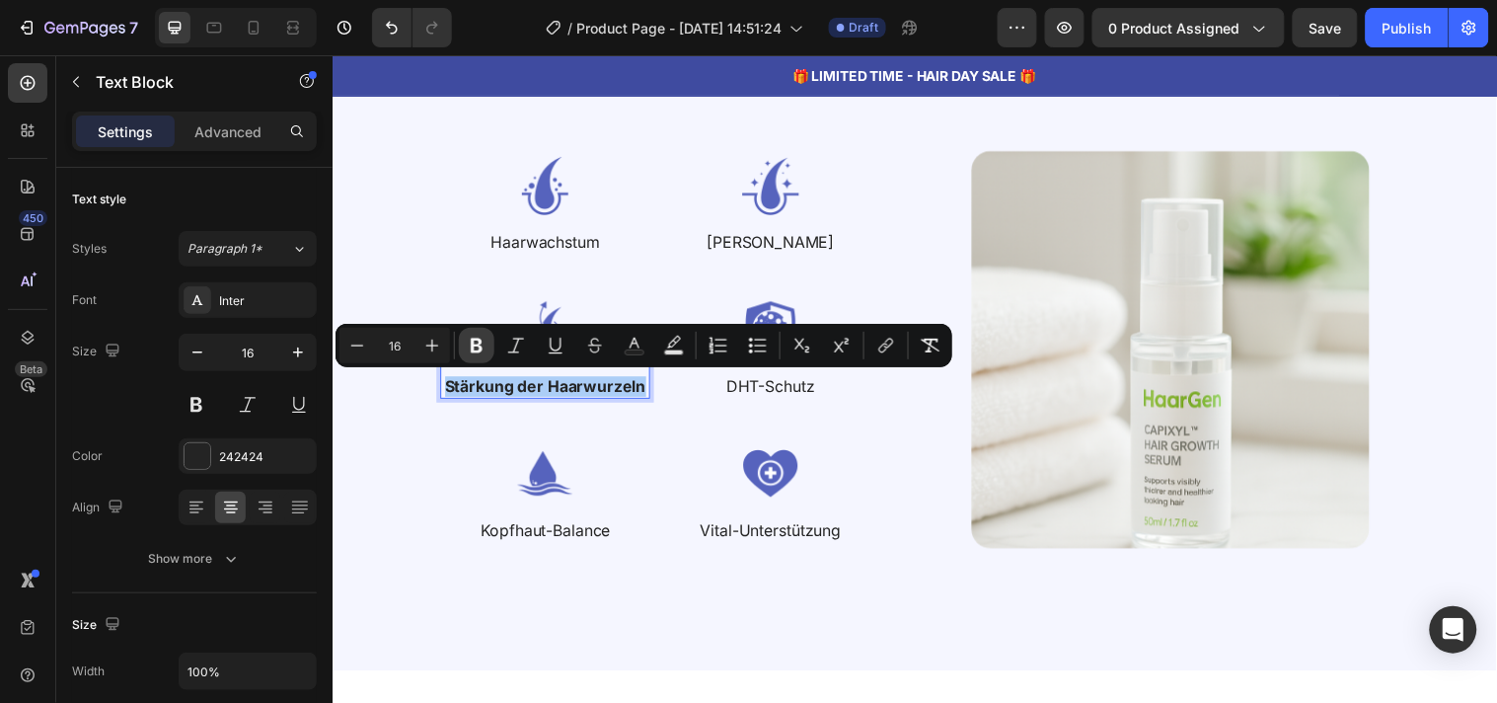
click at [480, 342] on icon "Editor contextual toolbar" at bounding box center [477, 346] width 12 height 15
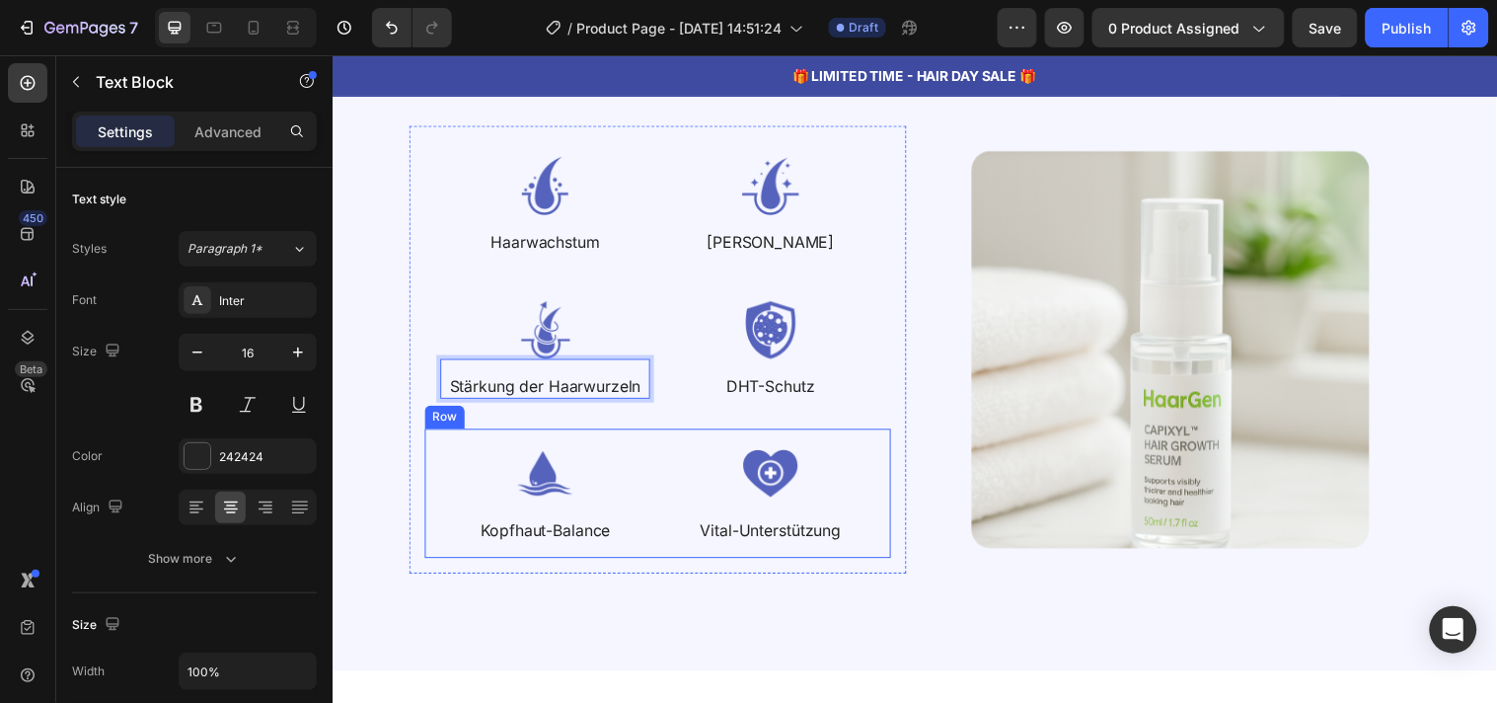
click at [446, 435] on div "Image Kopfhaut-Balance Text Block Image Vital-Unterstützung Text Block Row" at bounding box center [663, 498] width 474 height 131
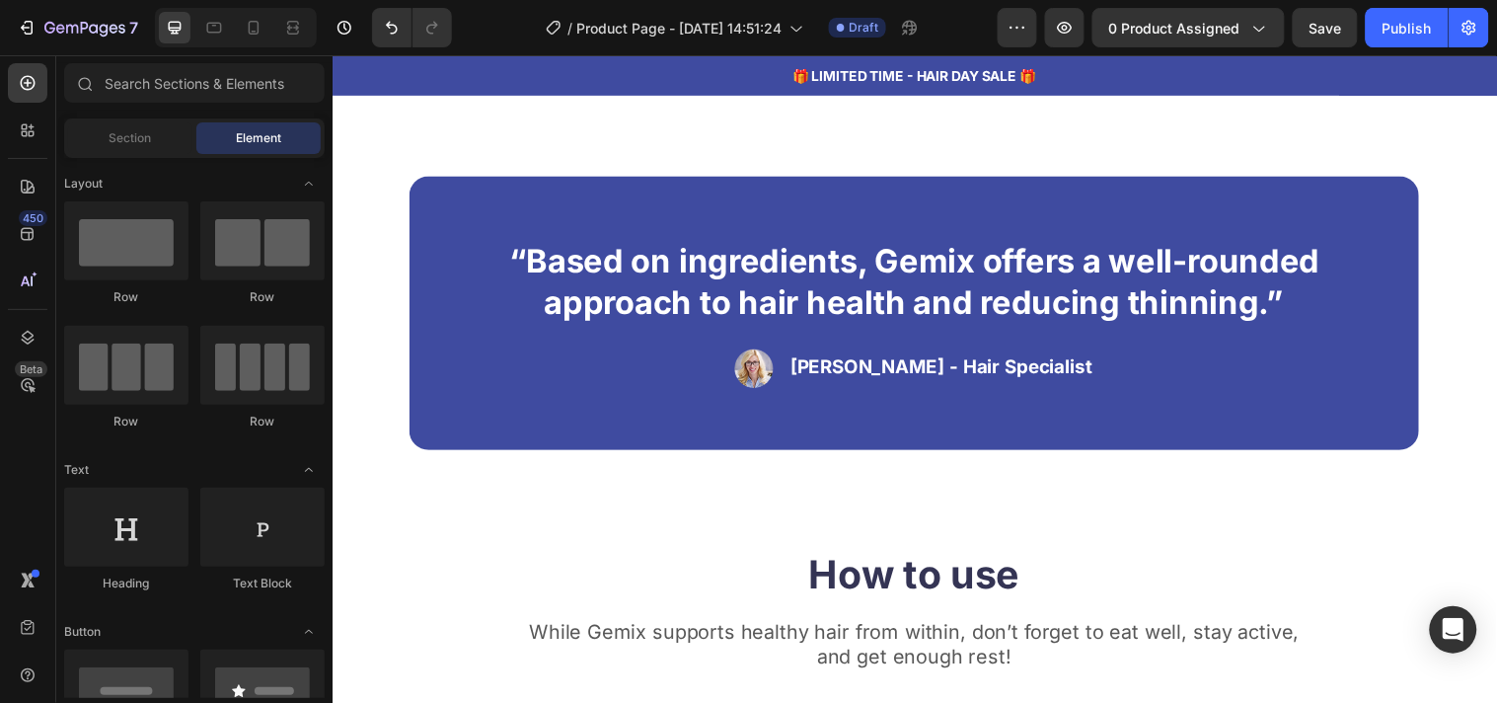
scroll to position [4291, 0]
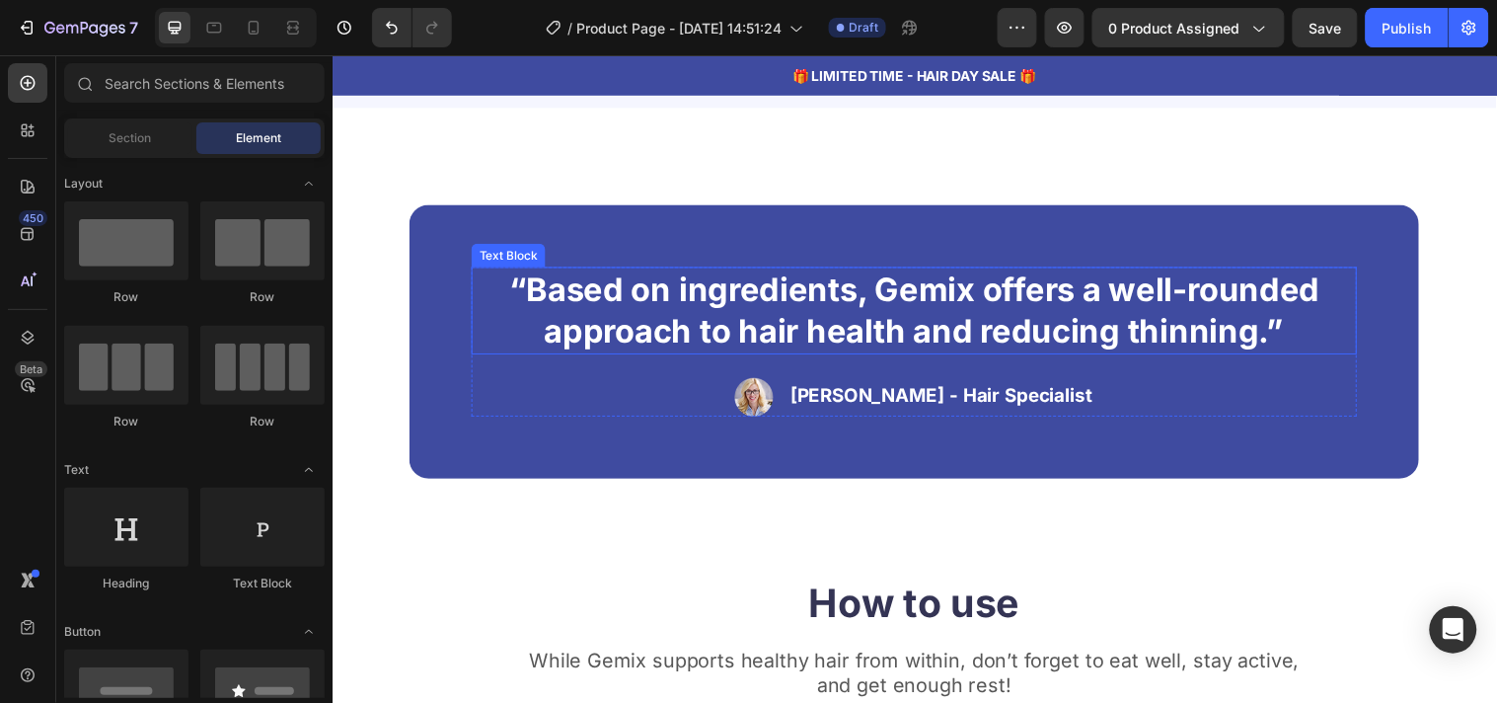
click at [759, 309] on p "“Based on ingredients, Gemix offers a well-rounded approach to hair health and …" at bounding box center [924, 313] width 896 height 85
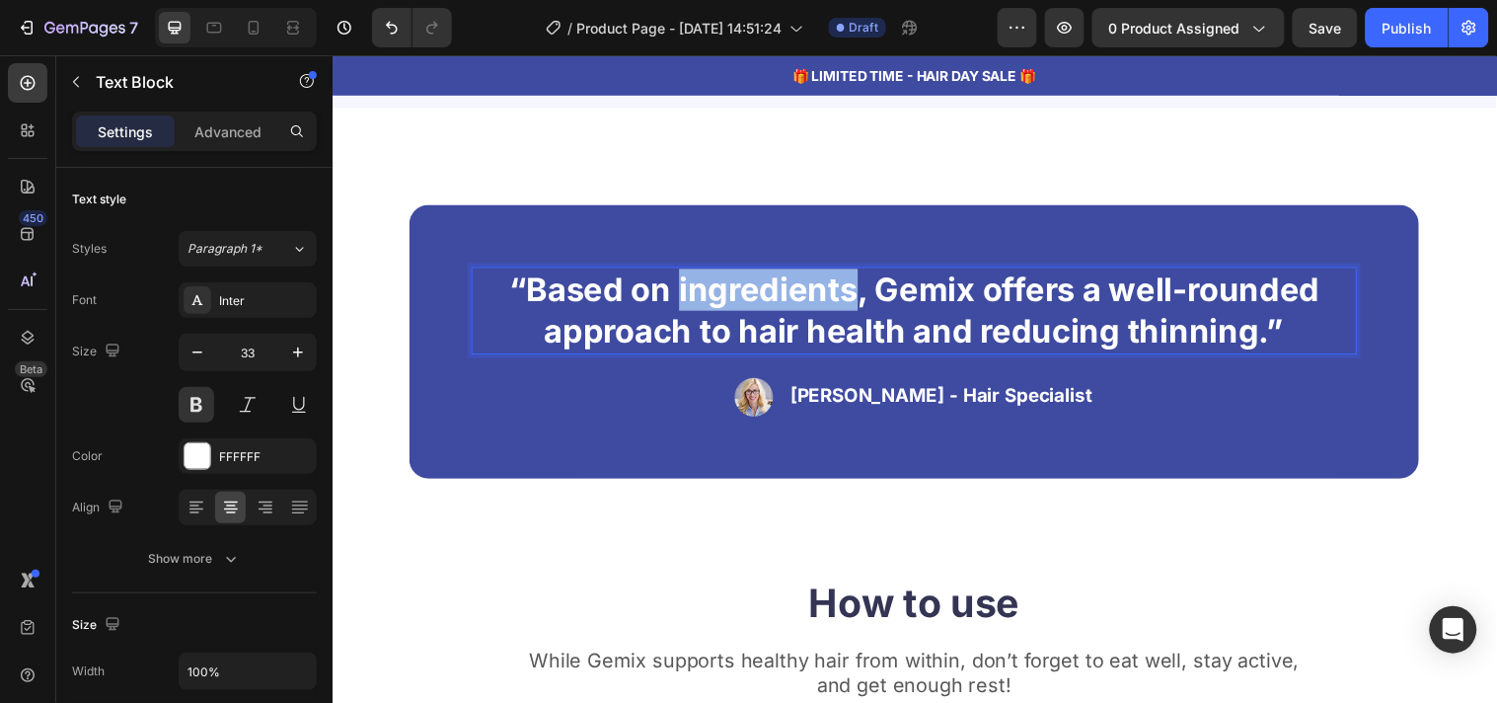
click at [759, 309] on p "“Based on ingredients, Gemix offers a well-rounded approach to hair health and …" at bounding box center [924, 313] width 896 height 85
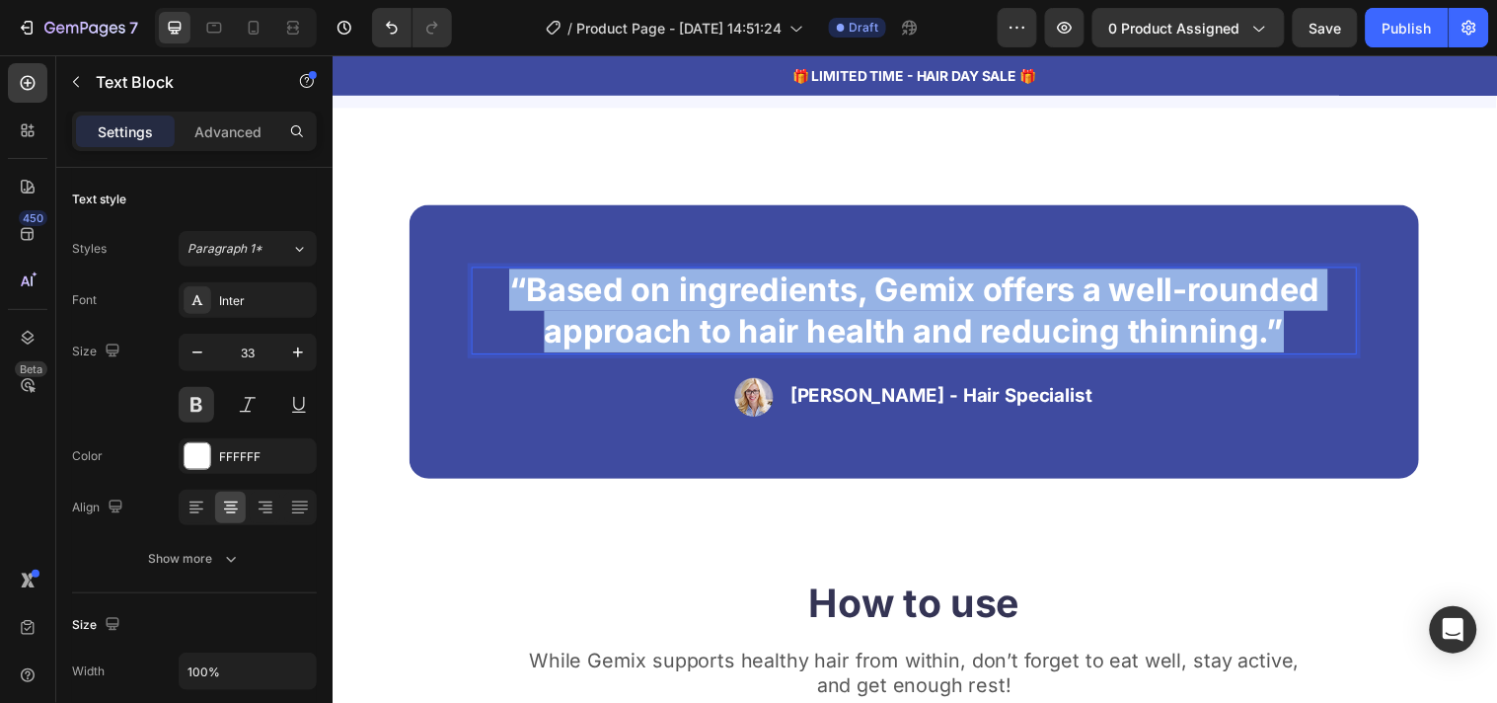
click at [759, 309] on p "“Based on ingredients, Gemix offers a well-rounded approach to hair health and …" at bounding box center [924, 313] width 896 height 85
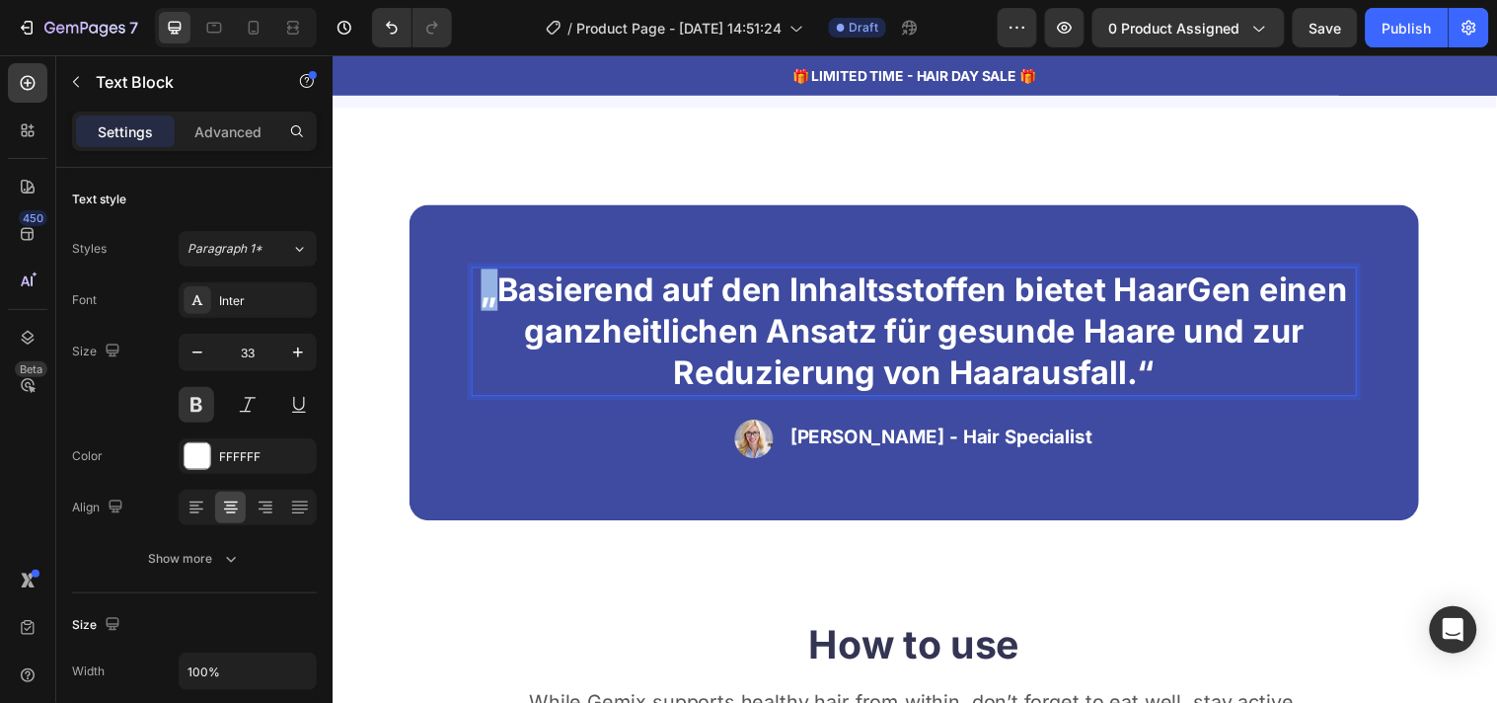
drag, startPoint x: 495, startPoint y: 301, endPoint x: 477, endPoint y: 302, distance: 18.8
click at [477, 302] on p "„Basierend auf den Inhaltsstoffen bietet HaarGen einen ganzheitlichen Ansatz fü…" at bounding box center [924, 334] width 896 height 127
click at [1222, 373] on p ""Basierend auf den Inhaltsstoffen bietet HaarGen einen ganzheitlichen Ansatz fü…" at bounding box center [924, 334] width 896 height 127
click at [1250, 486] on div ""Basierend auf den Inhaltsstoffen bietet HaarGen einen ganzheitlichen Ansatz fü…" at bounding box center [924, 366] width 1026 height 321
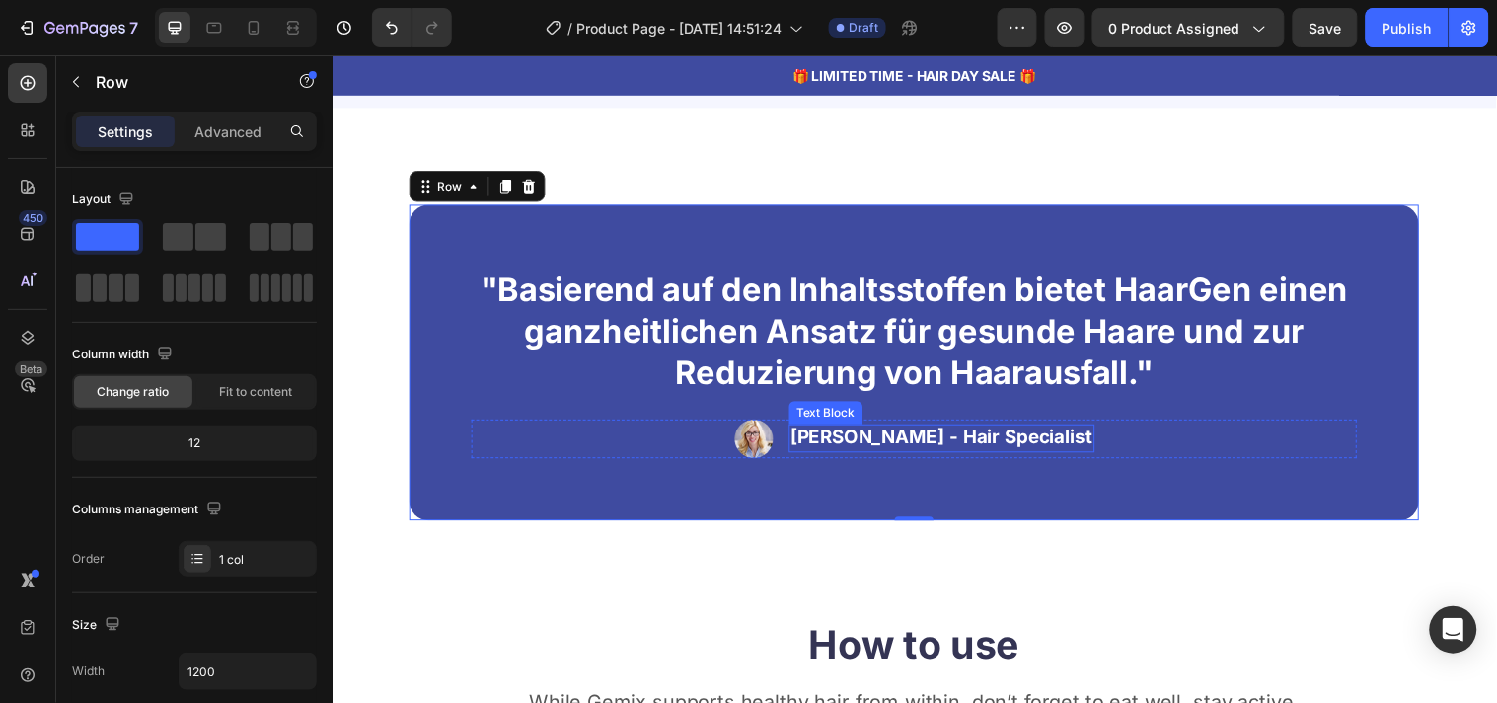
click at [991, 441] on p "Rachel Lin - Hair Specialist" at bounding box center [951, 443] width 307 height 25
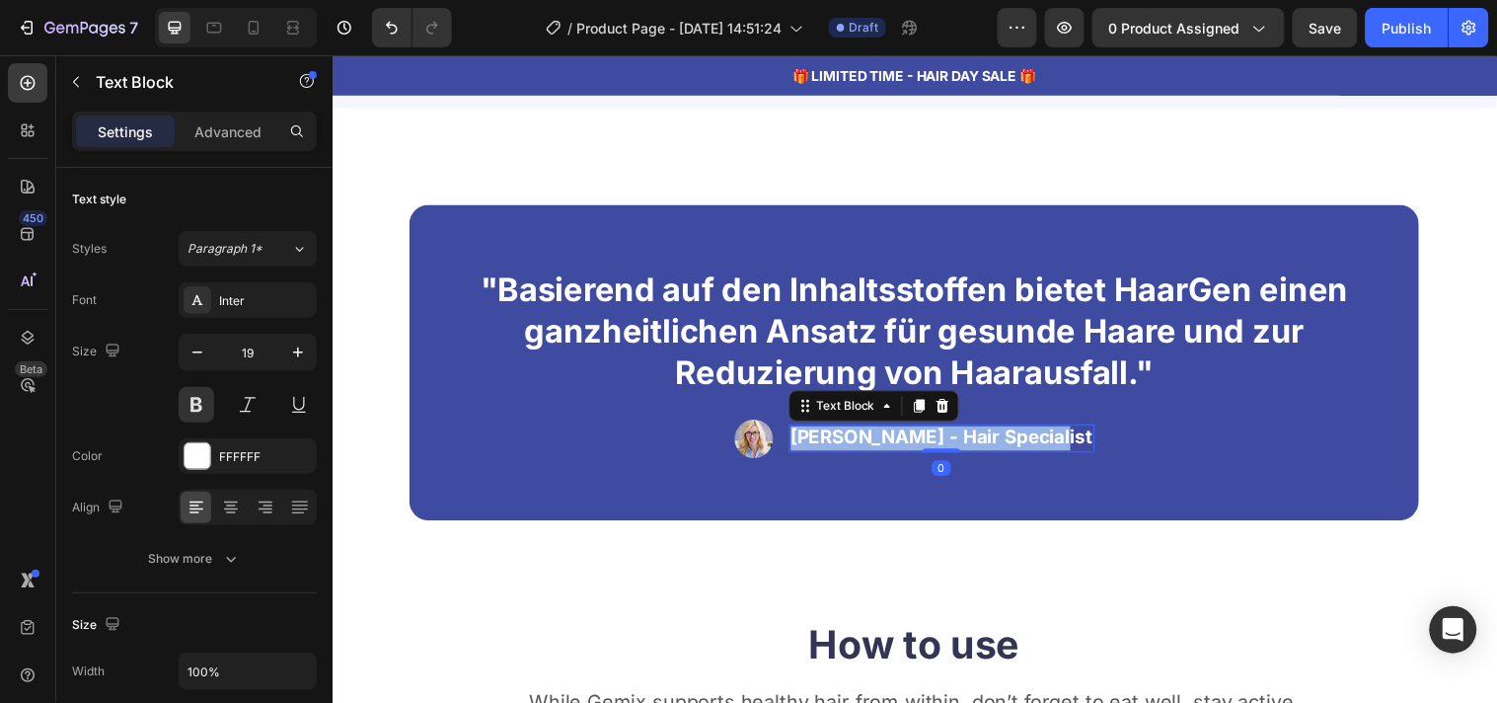
click at [991, 441] on p "Rachel Lin - Hair Specialist" at bounding box center [951, 443] width 307 height 25
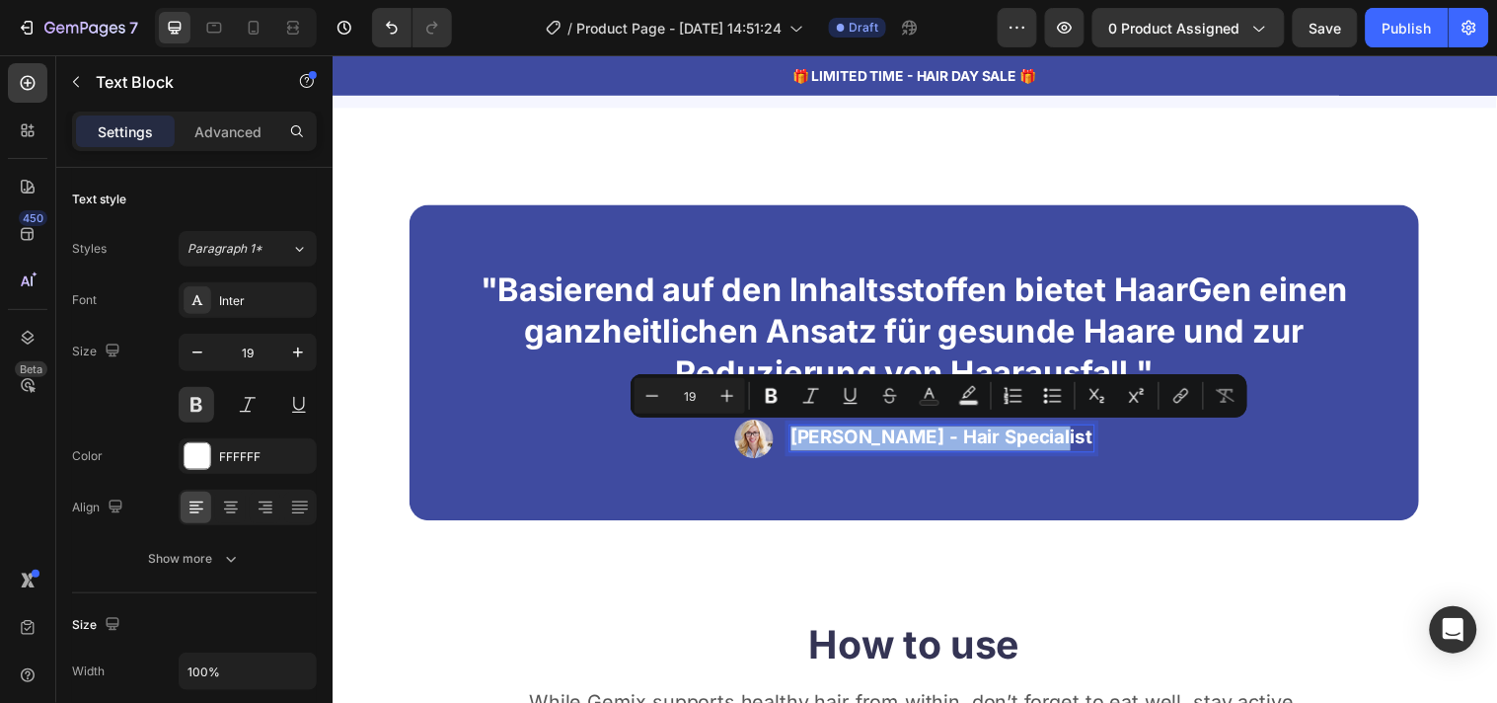
click at [991, 441] on p "Rachel Lin - Hair Specialist" at bounding box center [951, 443] width 307 height 25
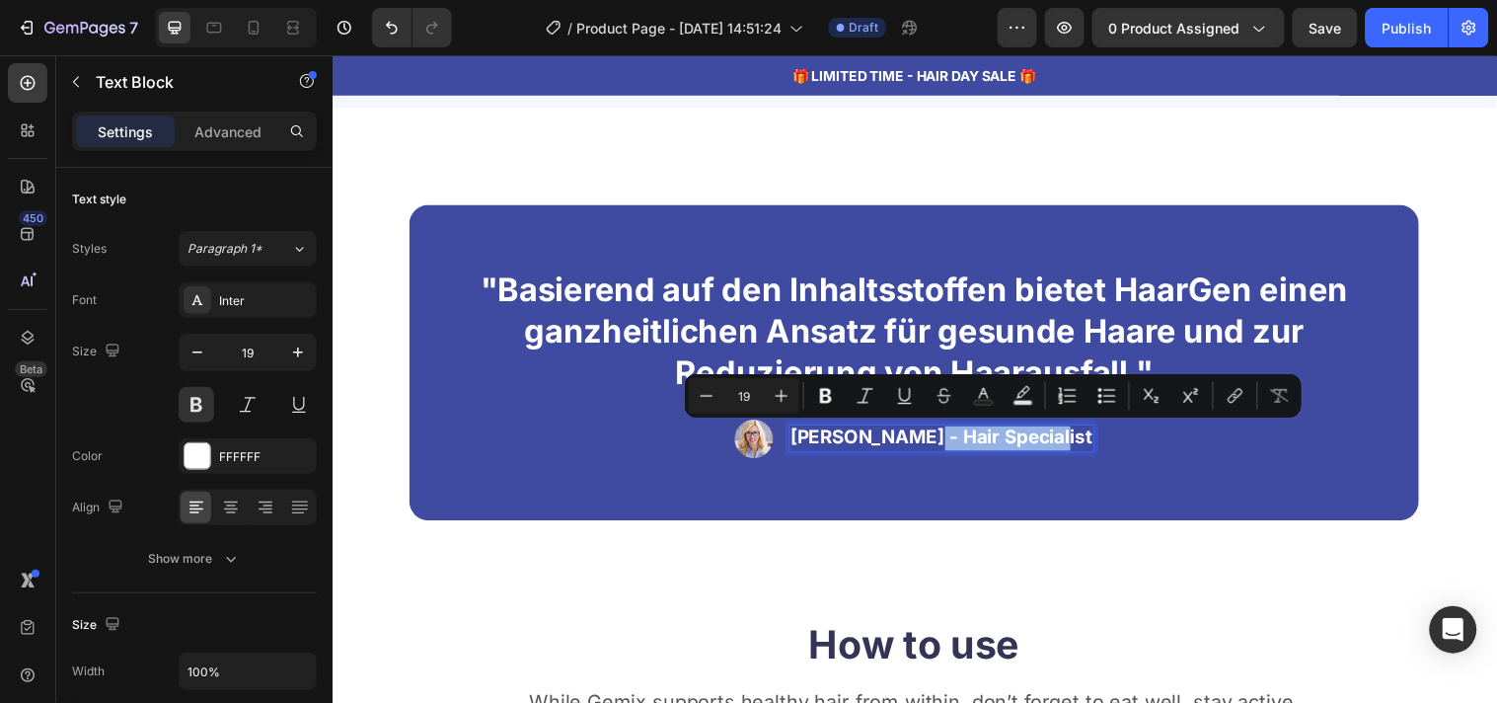
drag, startPoint x: 937, startPoint y: 445, endPoint x: 1064, endPoint y: 441, distance: 127.4
click at [1064, 441] on p "Rachel Lin - Hair Specialist" at bounding box center [951, 443] width 307 height 25
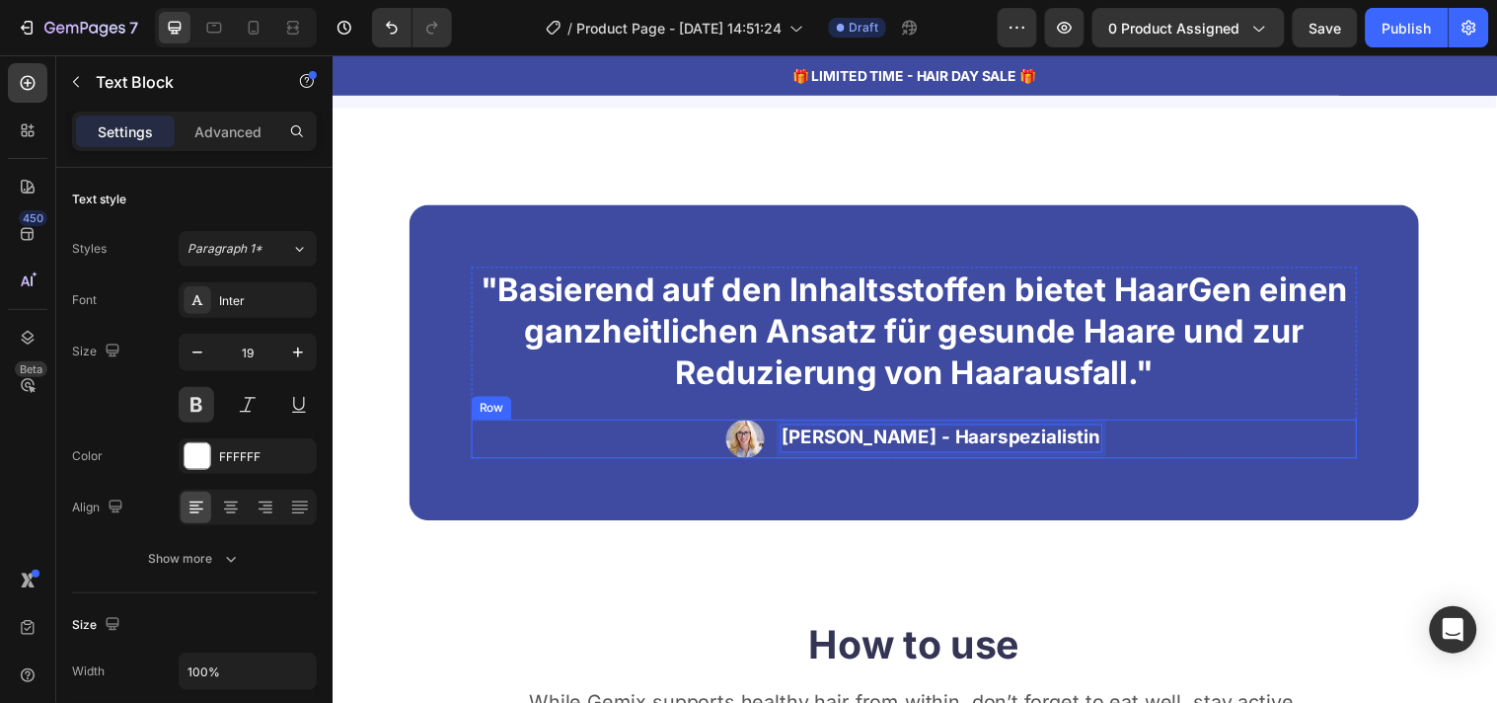
click at [1132, 459] on div "Image Rachel Lin - Haarspezialistin Text Block 0 Row" at bounding box center [924, 443] width 900 height 39
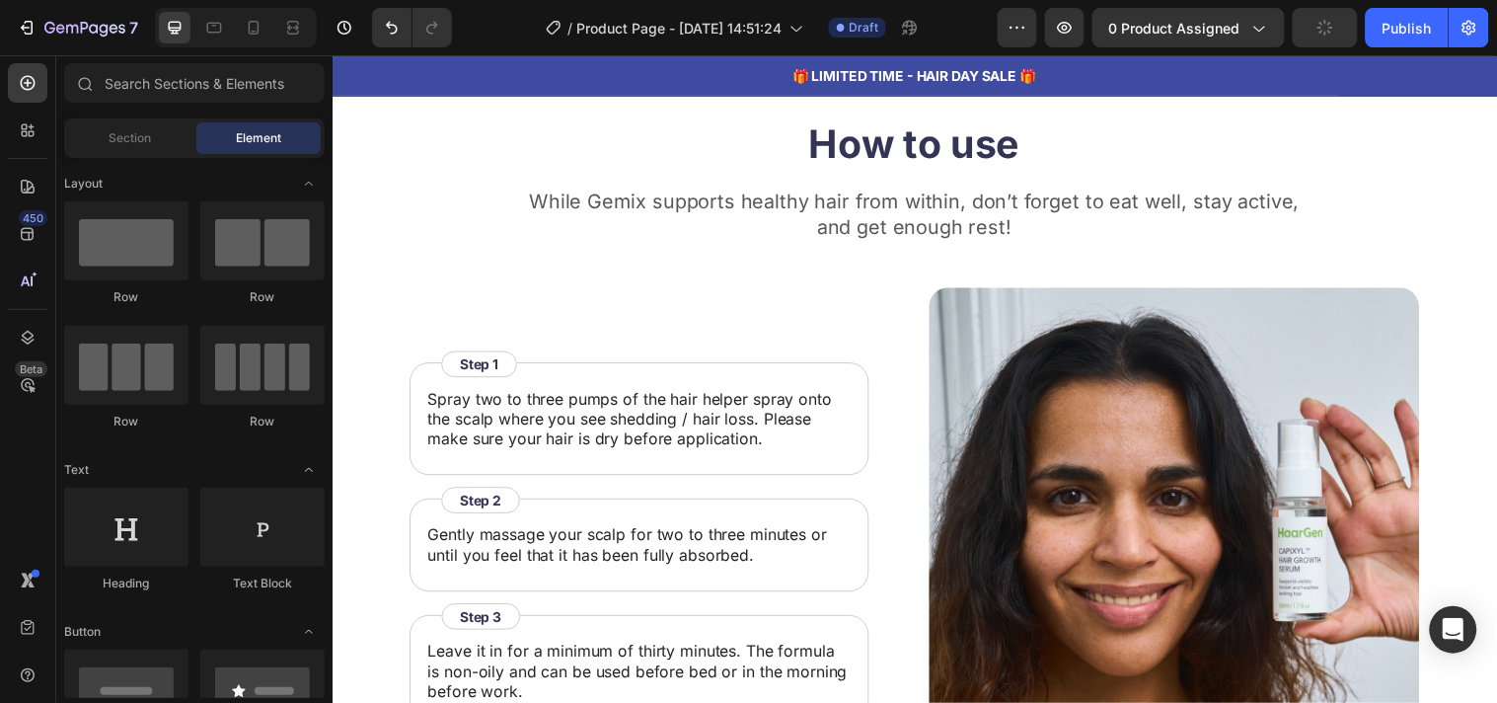
scroll to position [4814, 0]
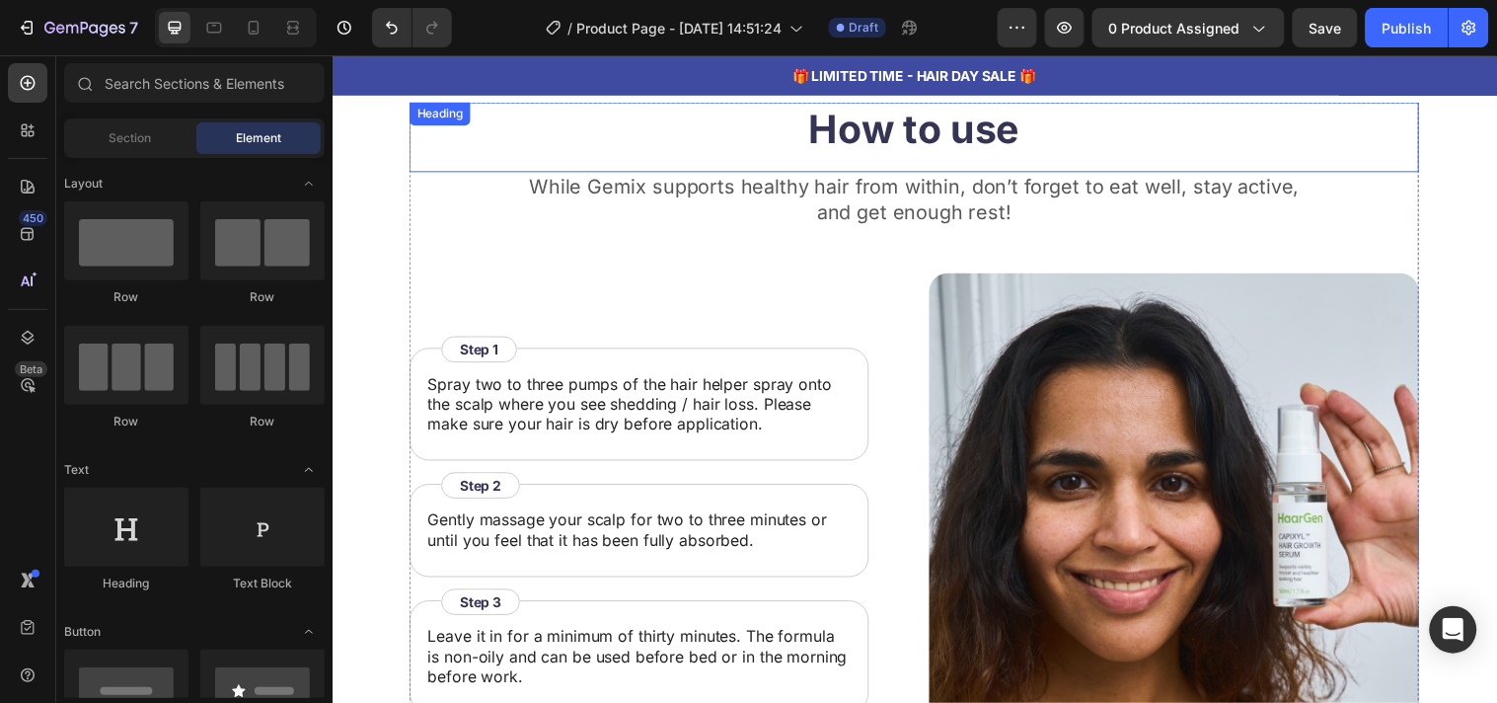
click at [968, 125] on h2 "How to use" at bounding box center [924, 129] width 1026 height 55
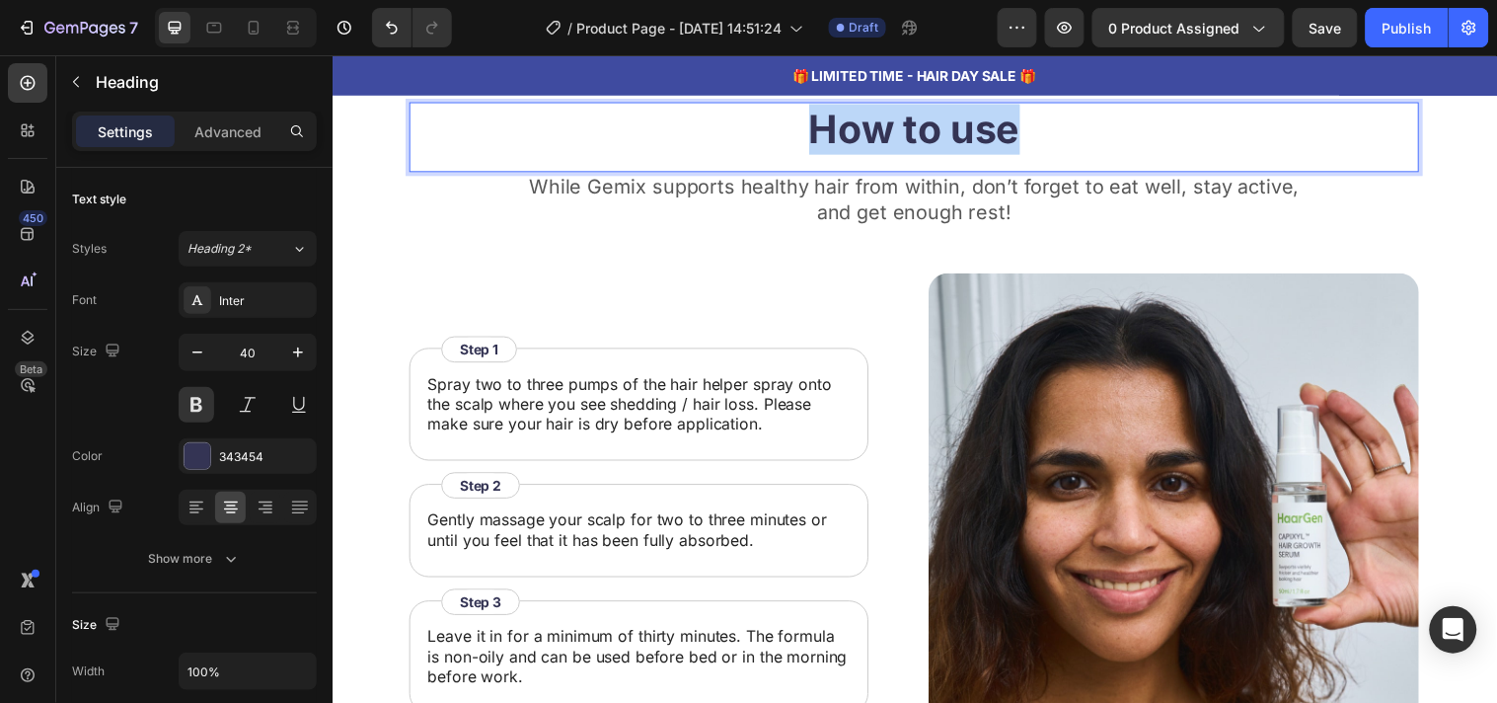
click at [968, 125] on p "How to use" at bounding box center [924, 129] width 1023 height 51
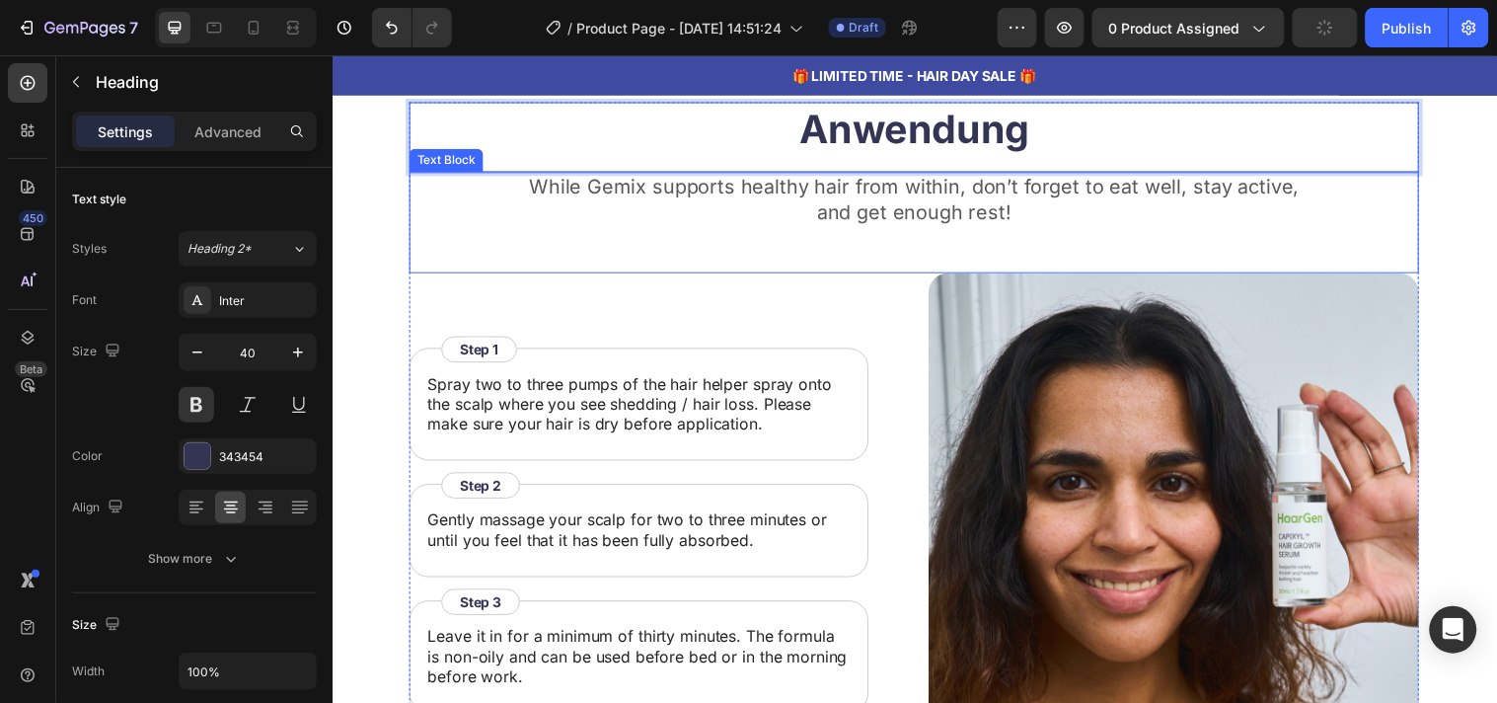
click at [727, 189] on p "While Gemix supports healthy hair from within, don’t forget to eat well, stay a…" at bounding box center [924, 200] width 1023 height 51
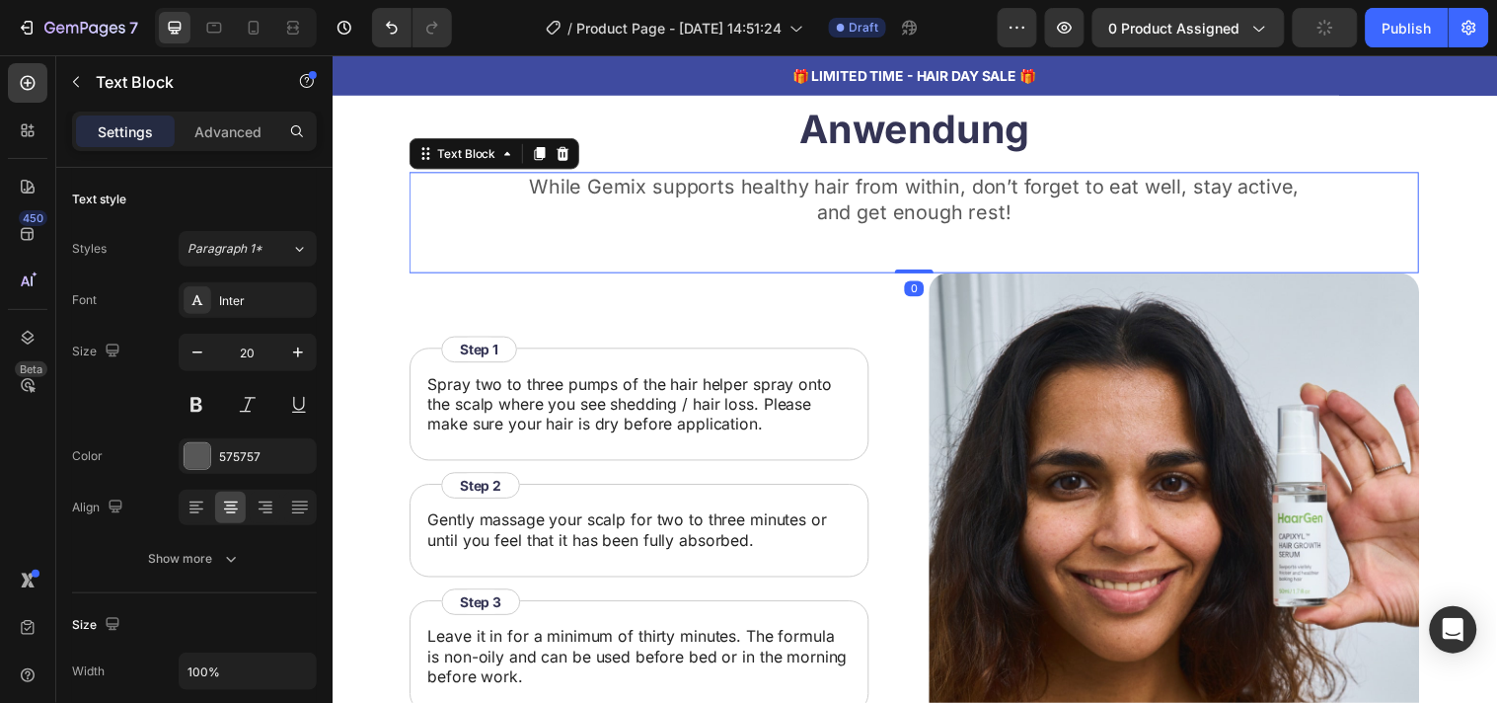
click at [727, 189] on p "While Gemix supports healthy hair from within, don’t forget to eat well, stay a…" at bounding box center [924, 200] width 1023 height 51
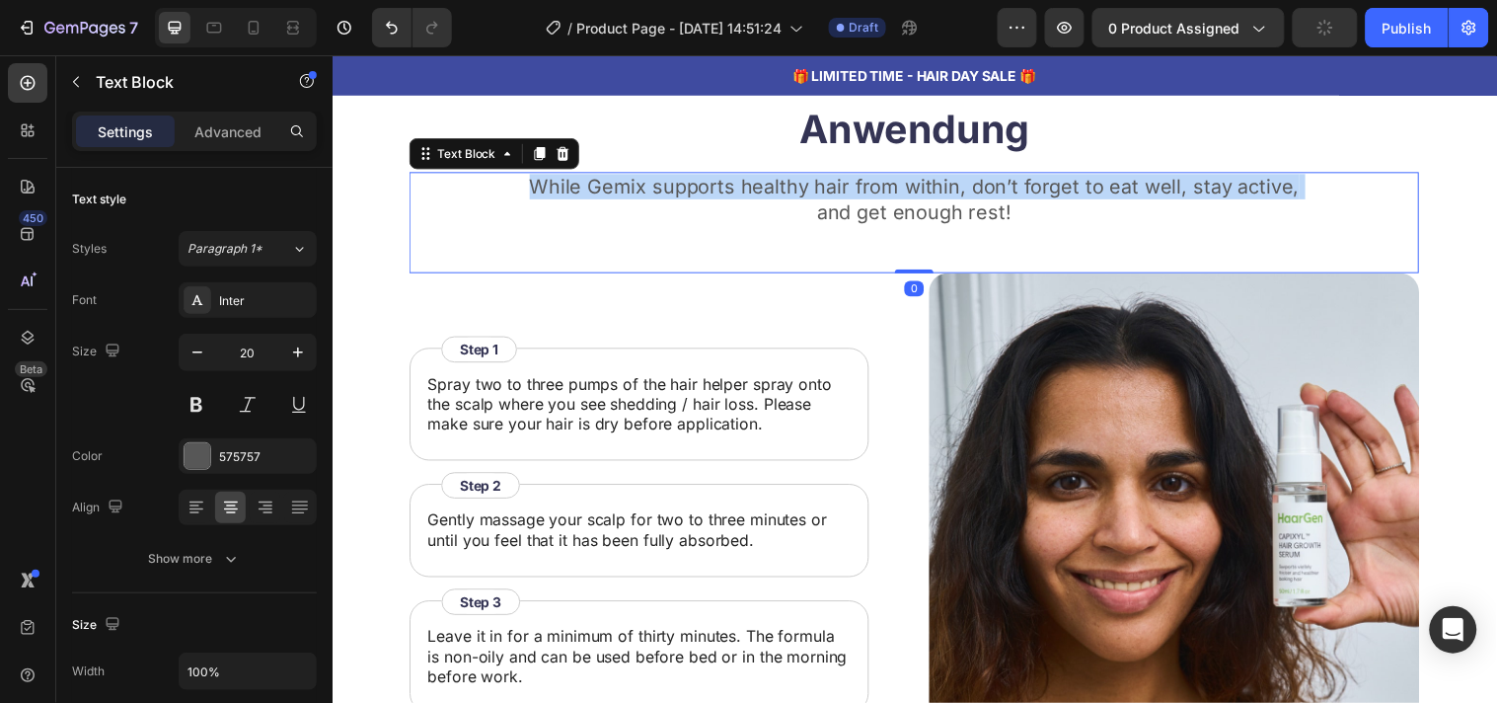
click at [727, 189] on p "While Gemix supports healthy hair from within, don’t forget to eat well, stay a…" at bounding box center [924, 200] width 1023 height 51
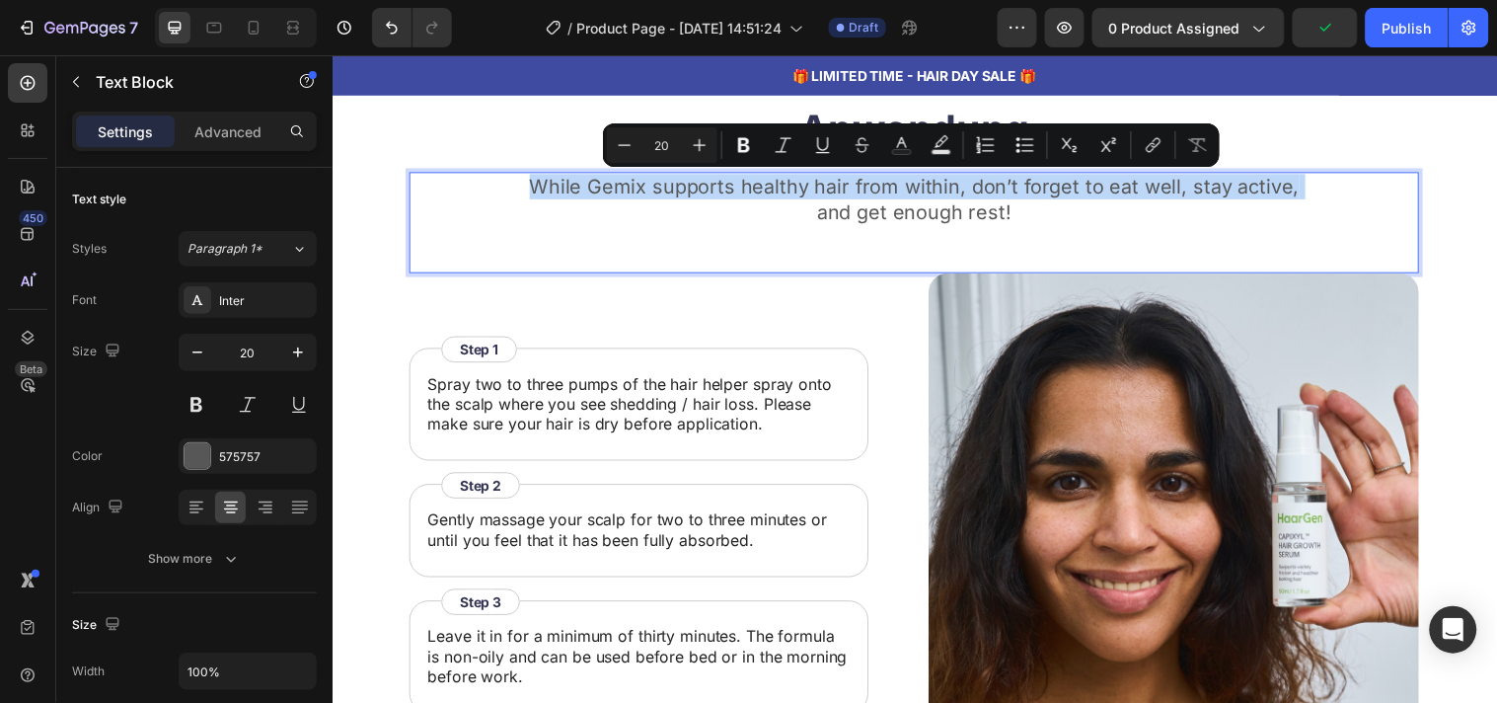
click at [727, 189] on p "While Gemix supports healthy hair from within, don’t forget to eat well, stay a…" at bounding box center [924, 200] width 1023 height 51
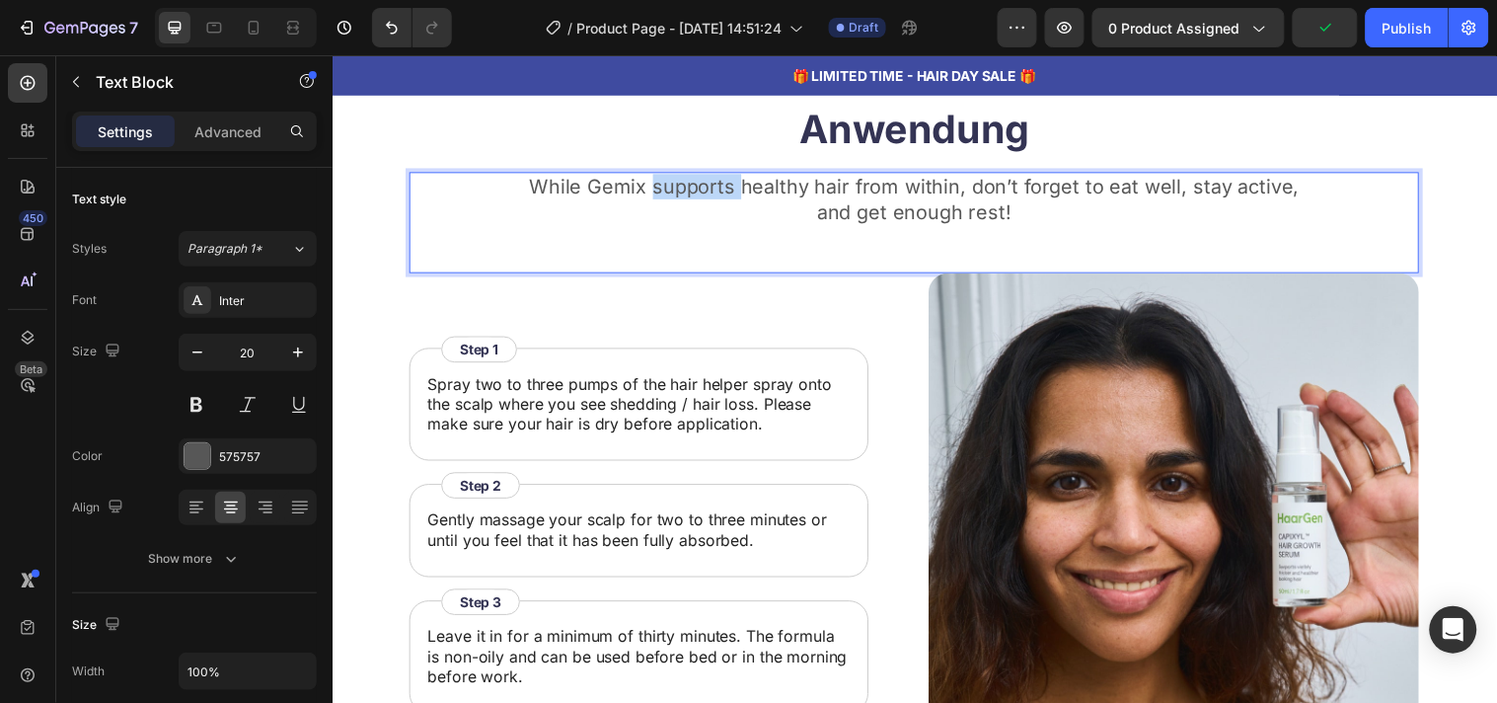
click at [727, 189] on p "While Gemix supports healthy hair from within, don’t forget to eat well, stay a…" at bounding box center [924, 200] width 1023 height 51
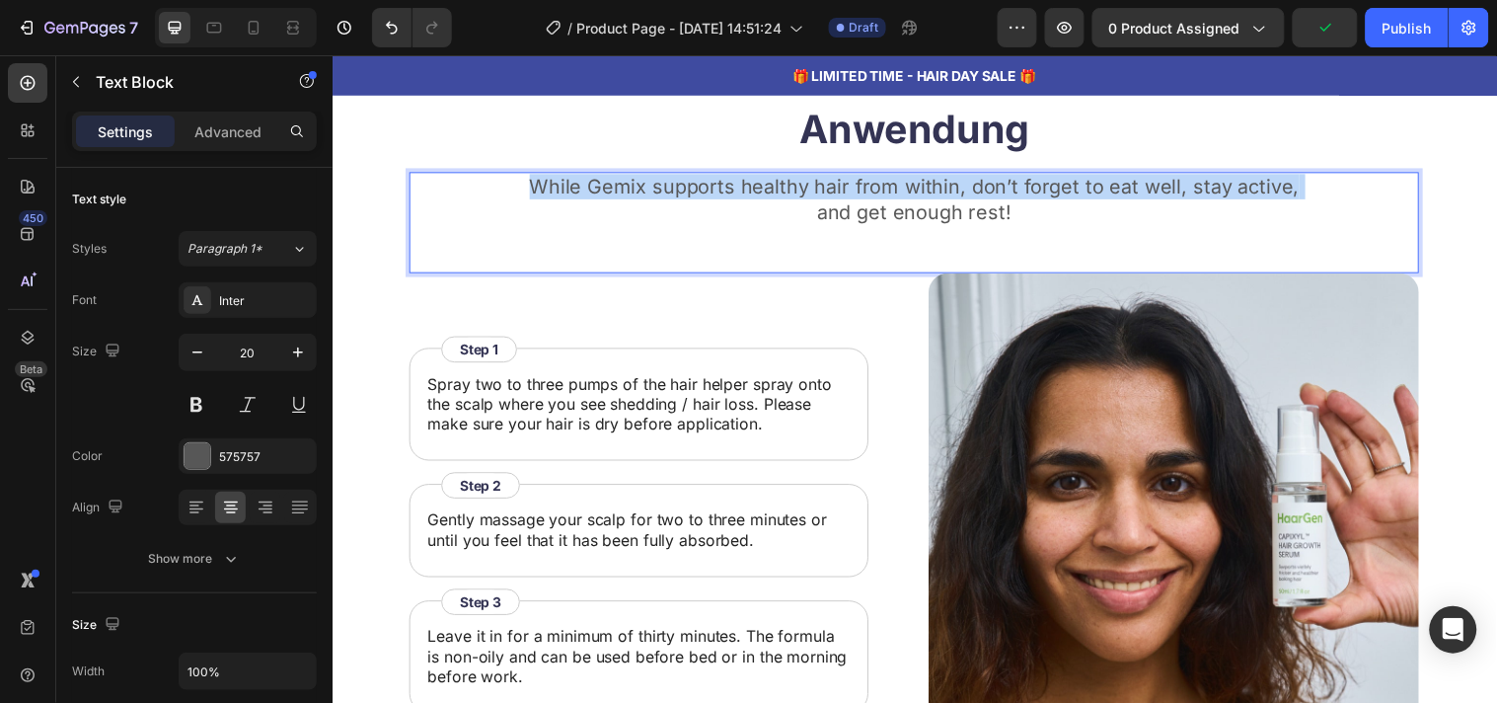
click at [727, 189] on p "While Gemix supports healthy hair from within, don’t forget to eat well, stay a…" at bounding box center [924, 200] width 1023 height 51
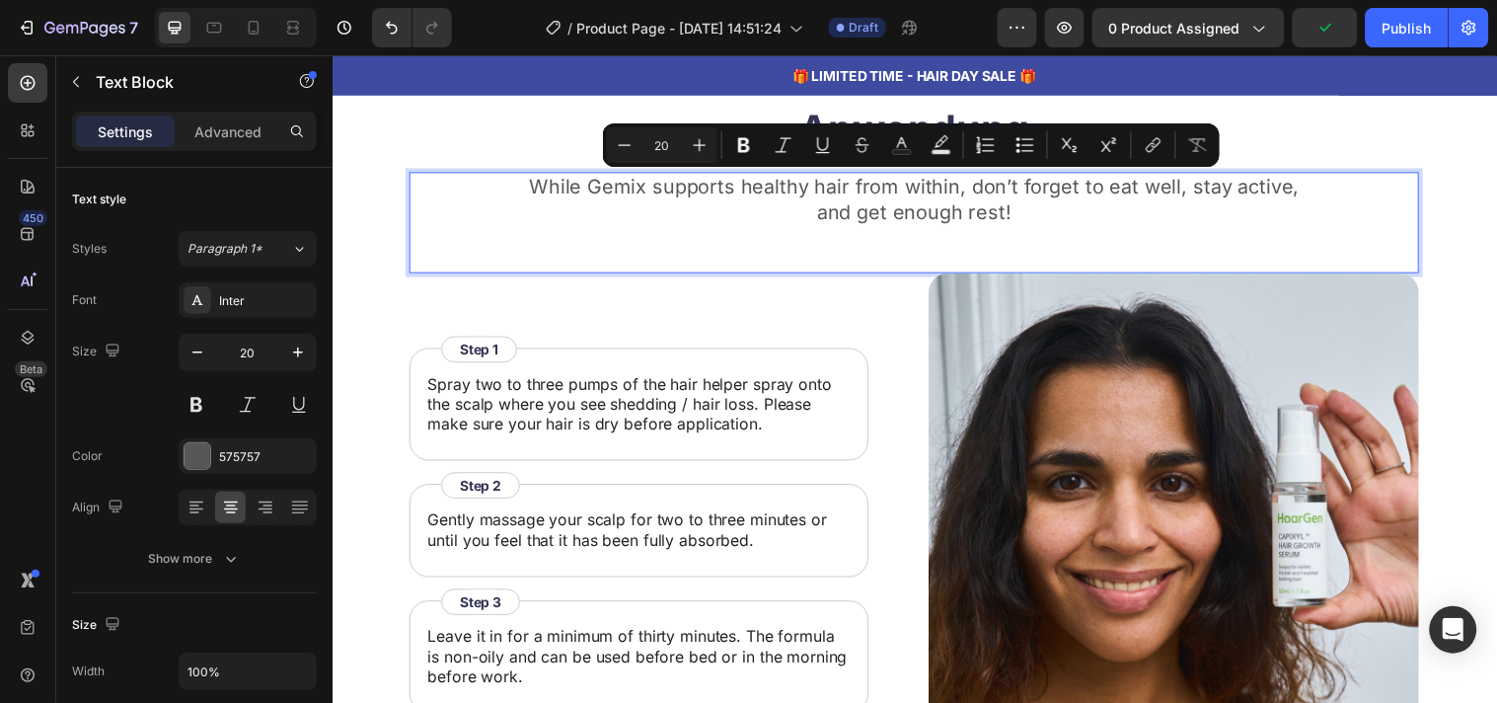
click at [1023, 214] on p "While Gemix supports healthy hair from within, don’t forget to eat well, stay a…" at bounding box center [924, 200] width 1023 height 51
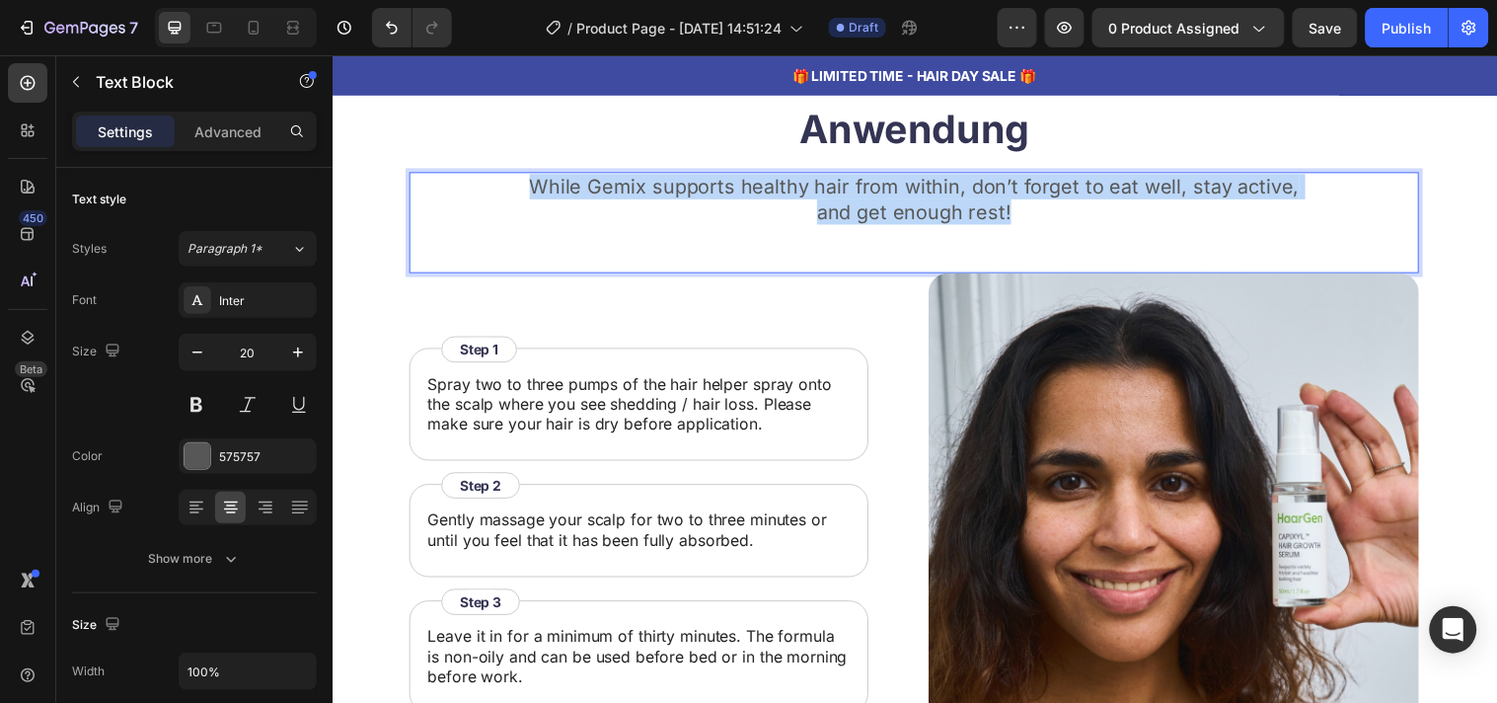
drag, startPoint x: 1023, startPoint y: 214, endPoint x: 494, endPoint y: 191, distance: 528.5
click at [494, 191] on p "While Gemix supports healthy hair from within, don’t forget to eat well, stay a…" at bounding box center [924, 200] width 1023 height 51
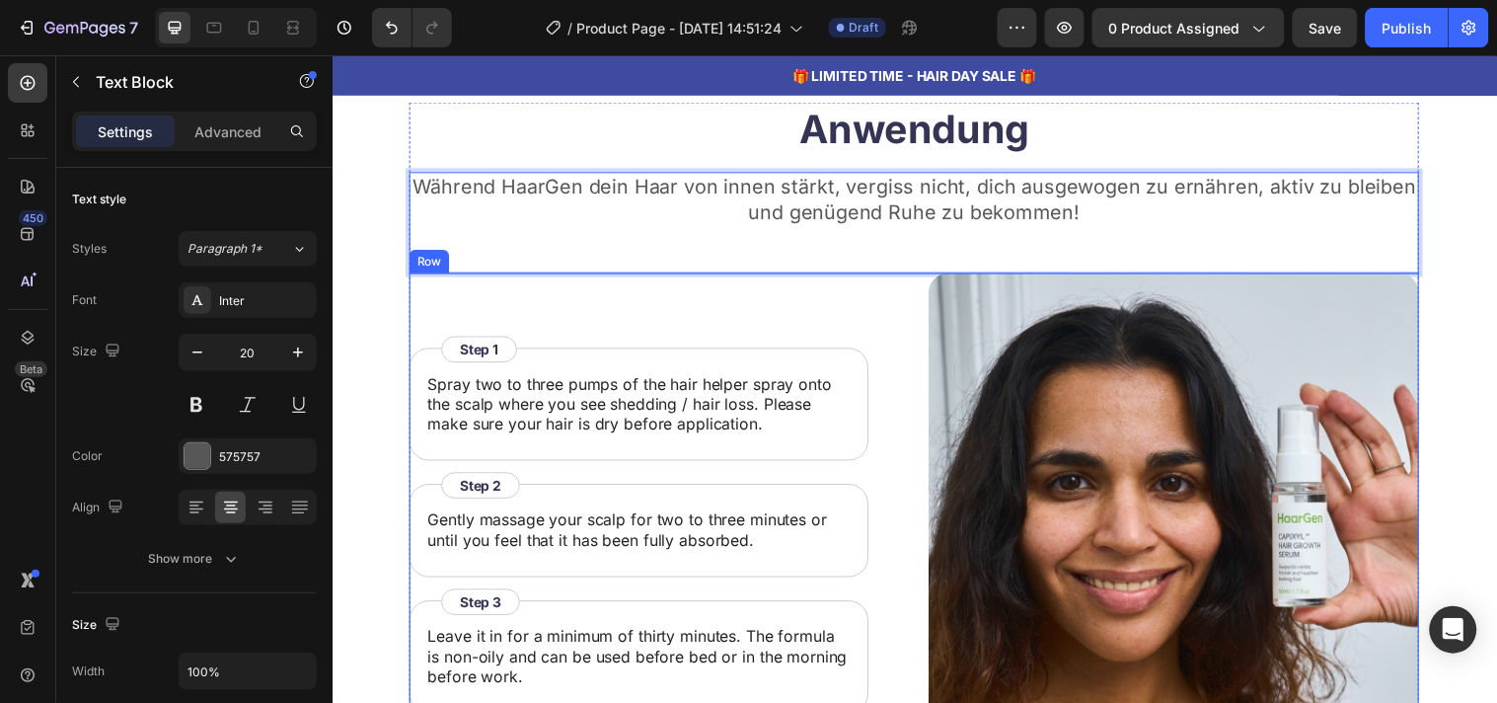
click at [516, 298] on div "Spray two to three pumps of the hair helper spray onto the scalp where you see …" at bounding box center [660, 524] width 498 height 498
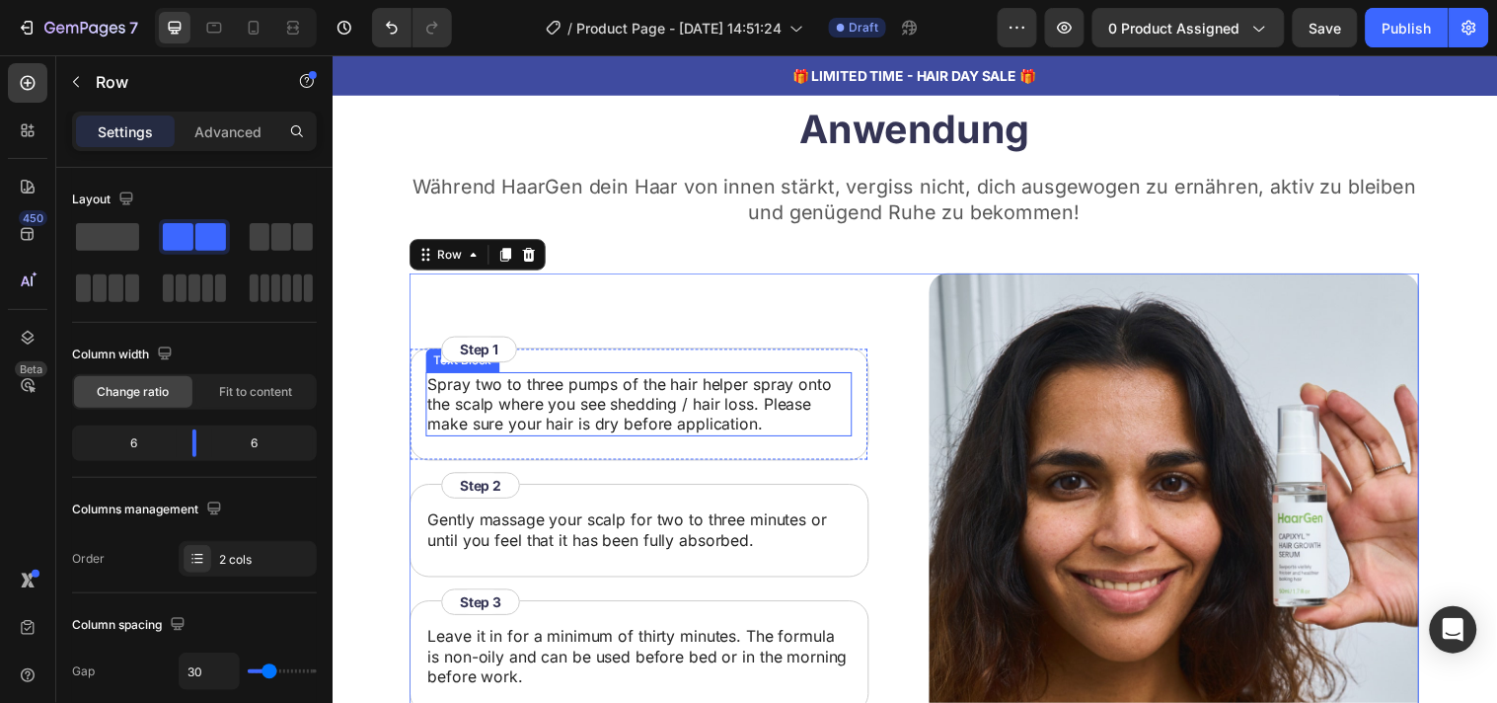
click at [617, 433] on p "Spray two to three pumps of the hair helper spray onto the scalp where you see …" at bounding box center [643, 408] width 429 height 61
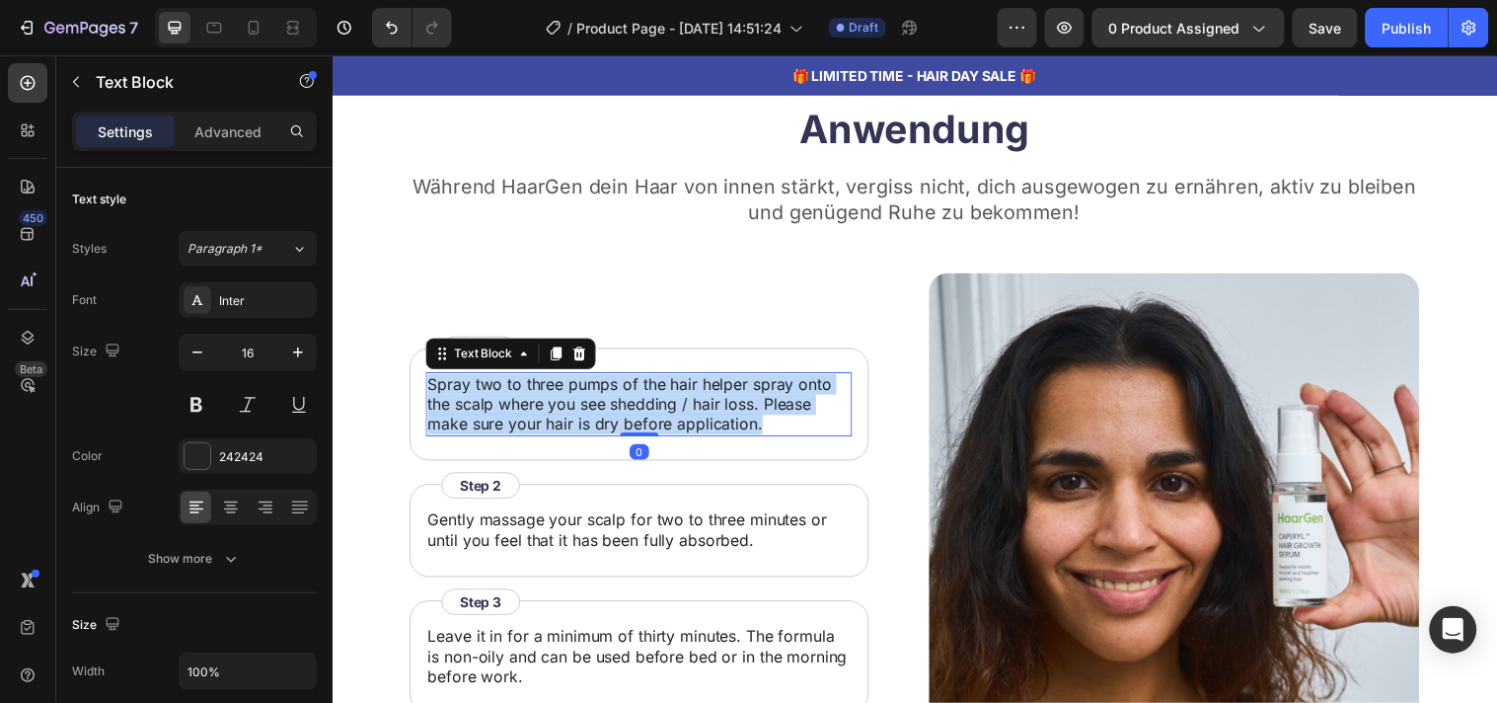
click at [617, 433] on p "Spray two to three pumps of the hair helper spray onto the scalp where you see …" at bounding box center [643, 408] width 429 height 61
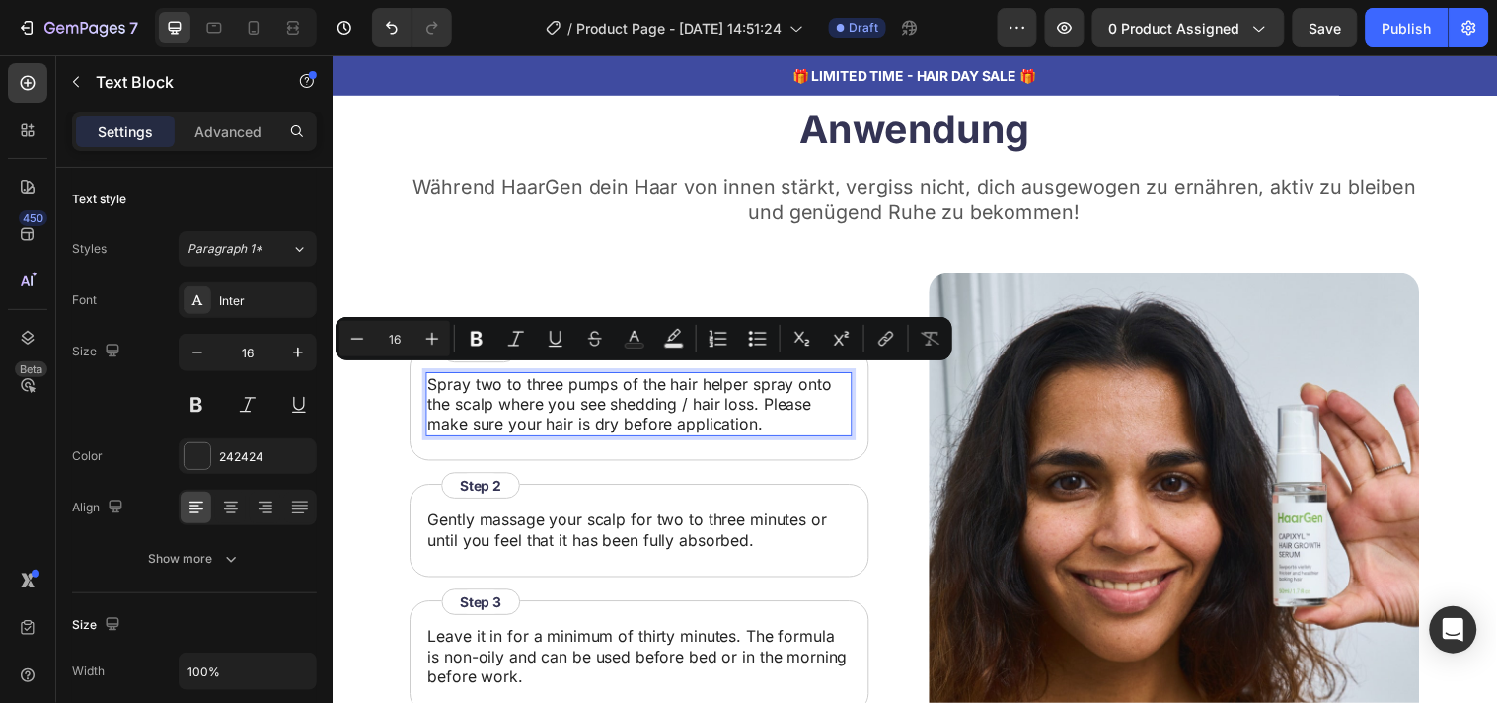
scroll to position [4794, 0]
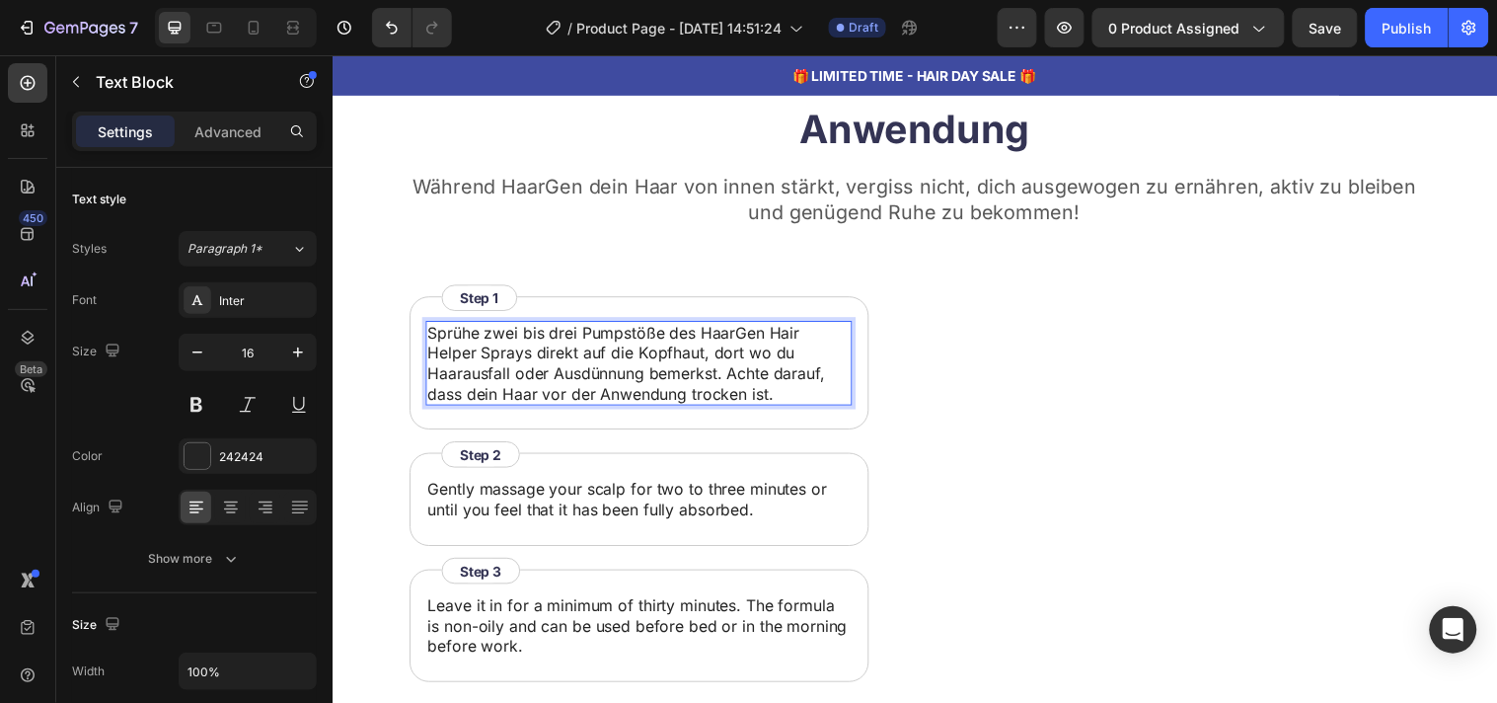
scroll to position [4804, 0]
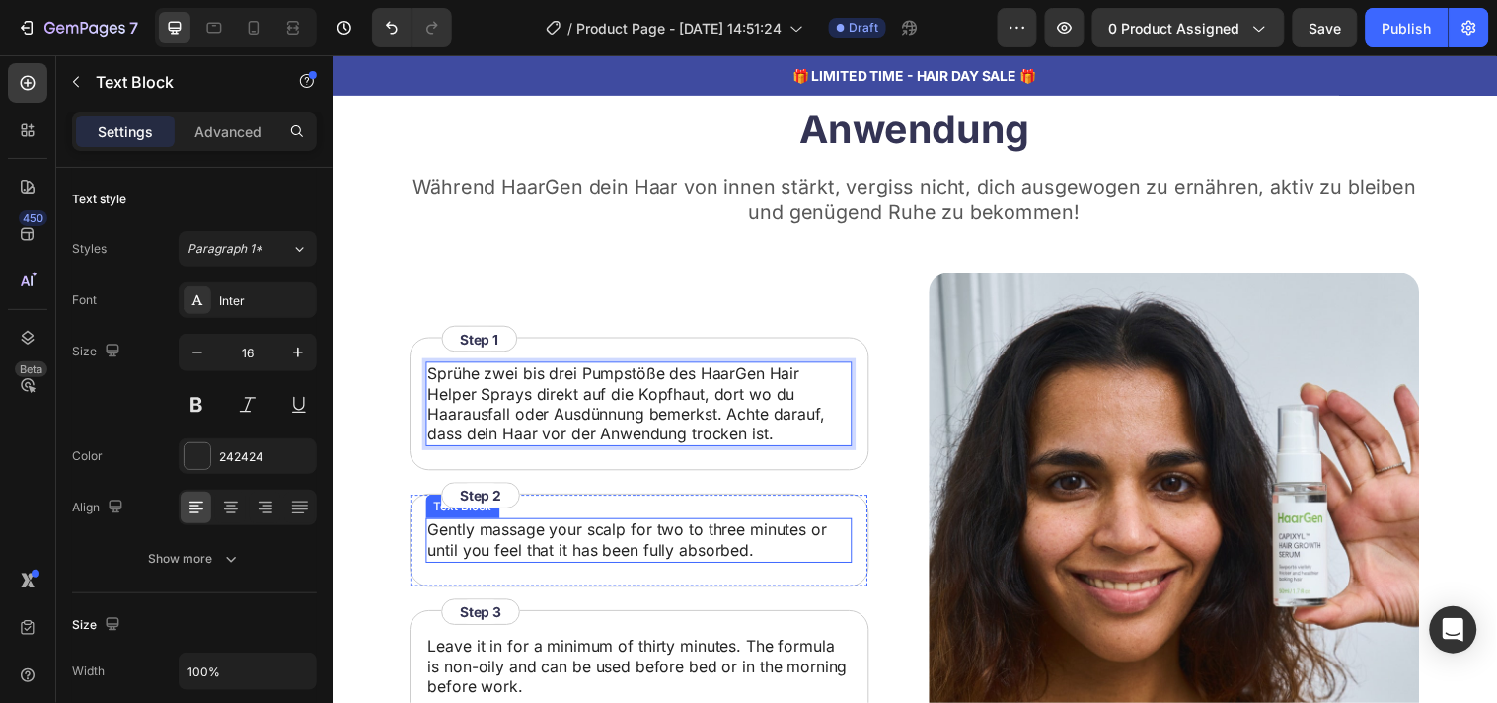
click at [573, 551] on p "Gently massage your scalp for two to three minutes or until you feel that it ha…" at bounding box center [643, 546] width 429 height 41
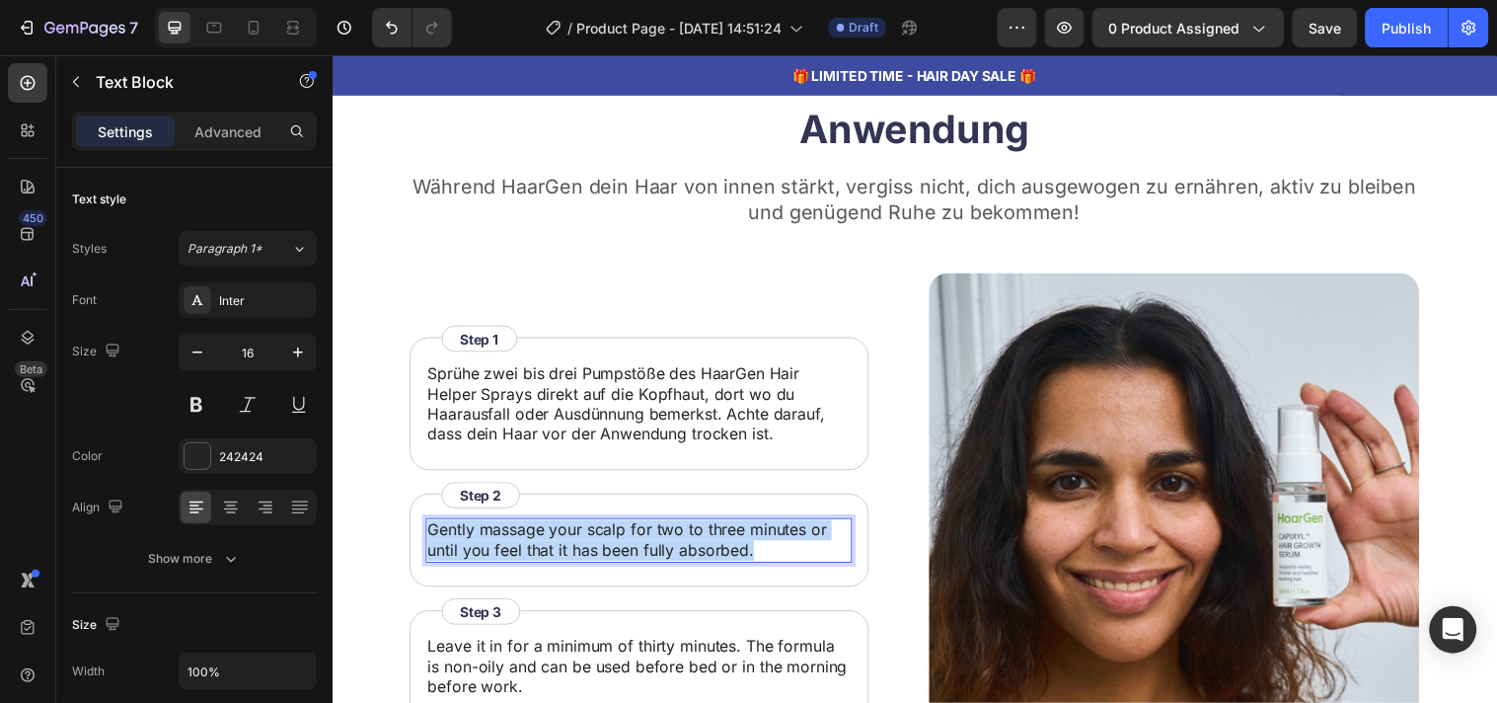
click at [573, 551] on p "Gently massage your scalp for two to three minutes or until you feel that it ha…" at bounding box center [643, 546] width 429 height 41
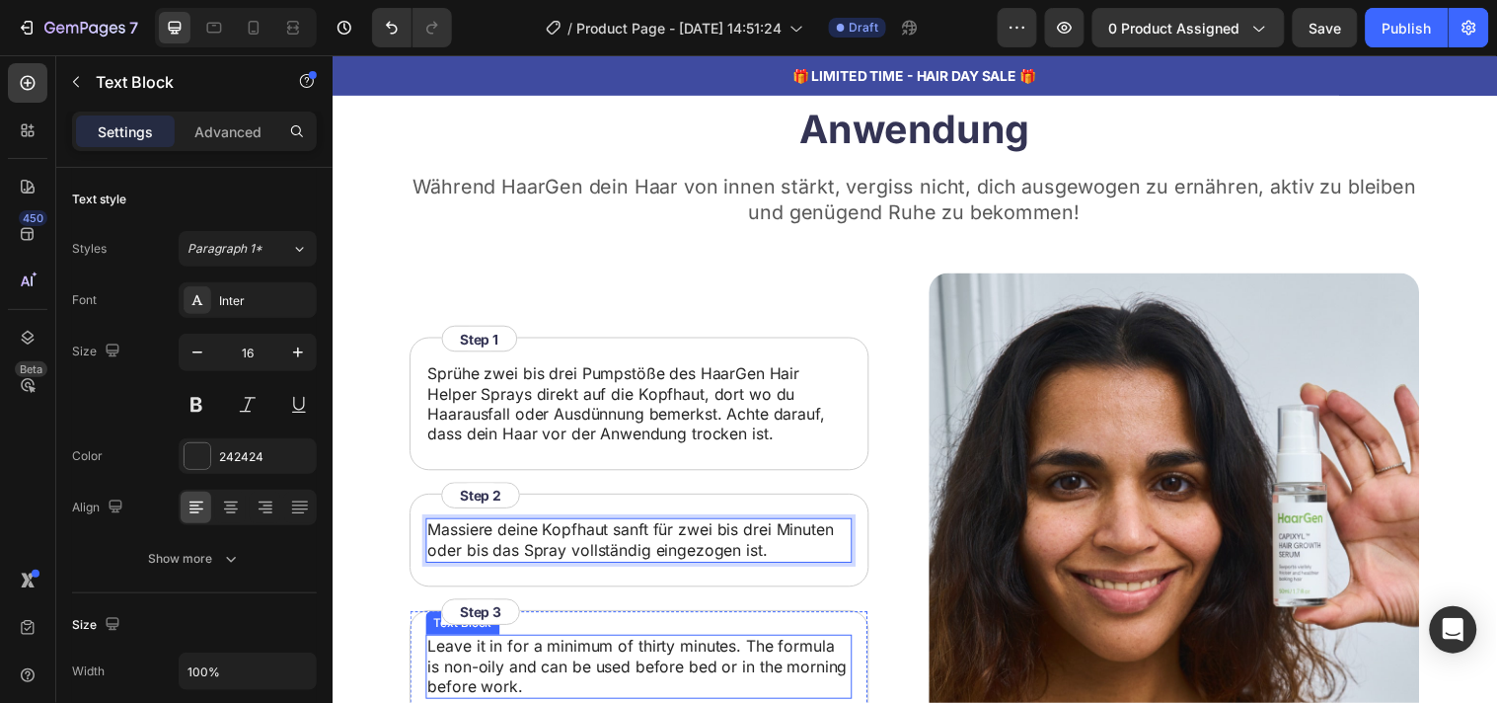
click at [660, 656] on p "Leave it in for a minimum of thirty minutes. The formula is non-oily and can be…" at bounding box center [643, 674] width 429 height 61
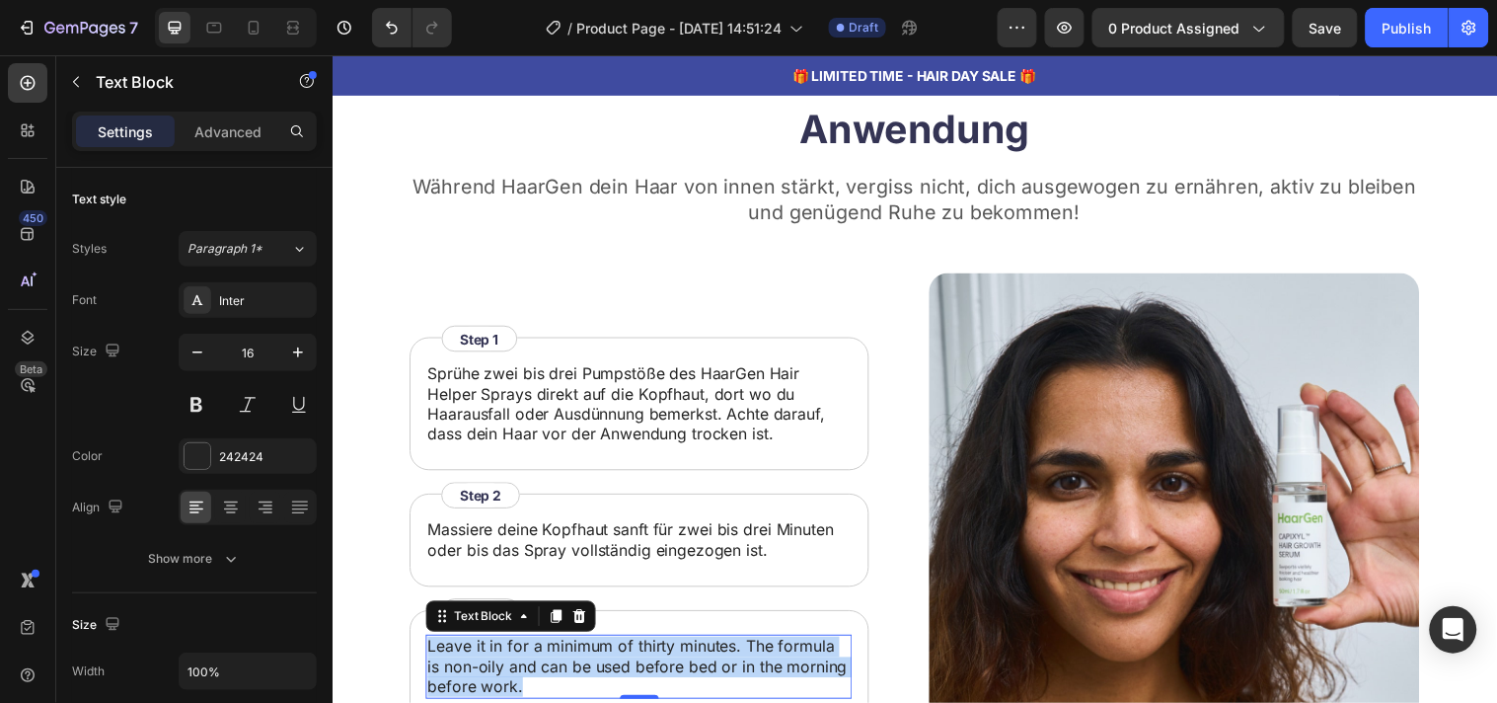
click at [660, 656] on p "Leave it in for a minimum of thirty minutes. The formula is non-oily and can be…" at bounding box center [643, 674] width 429 height 61
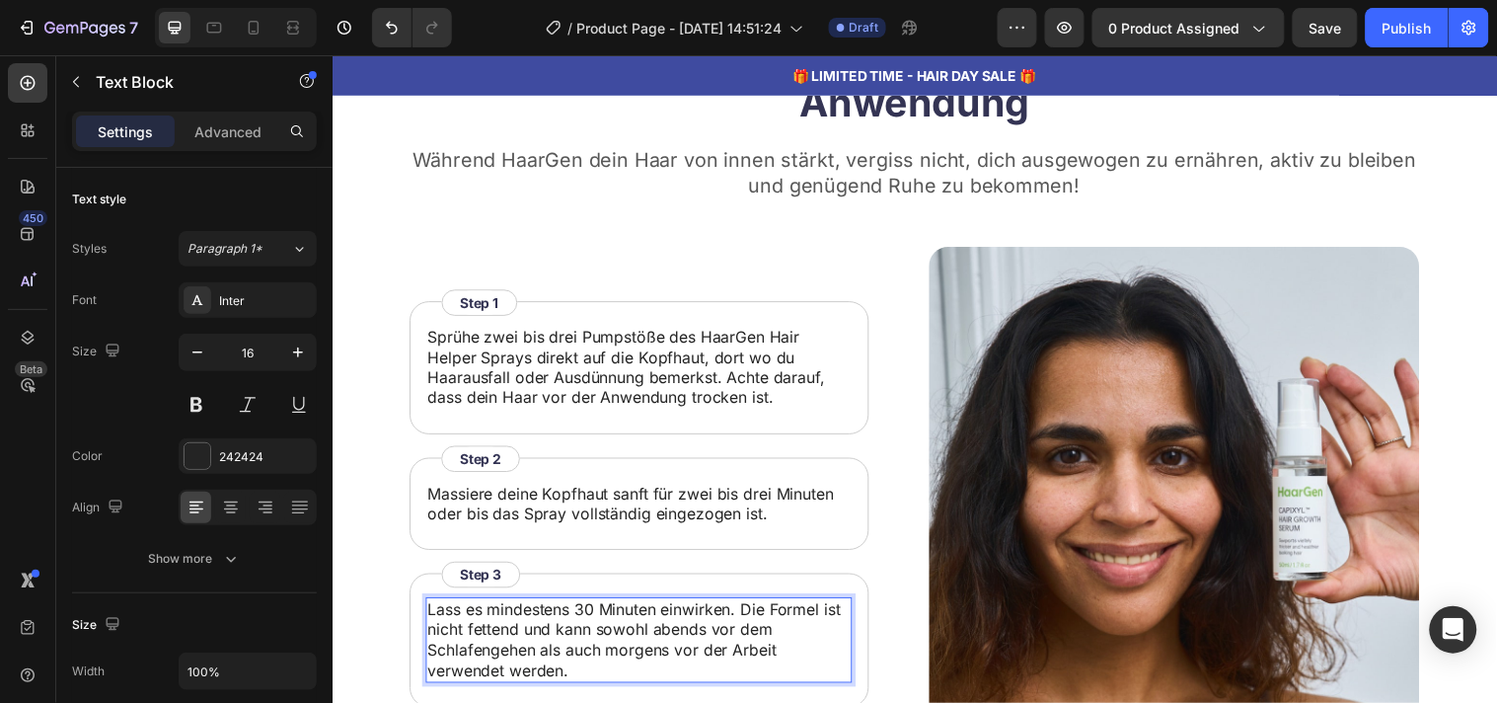
scroll to position [4832, 0]
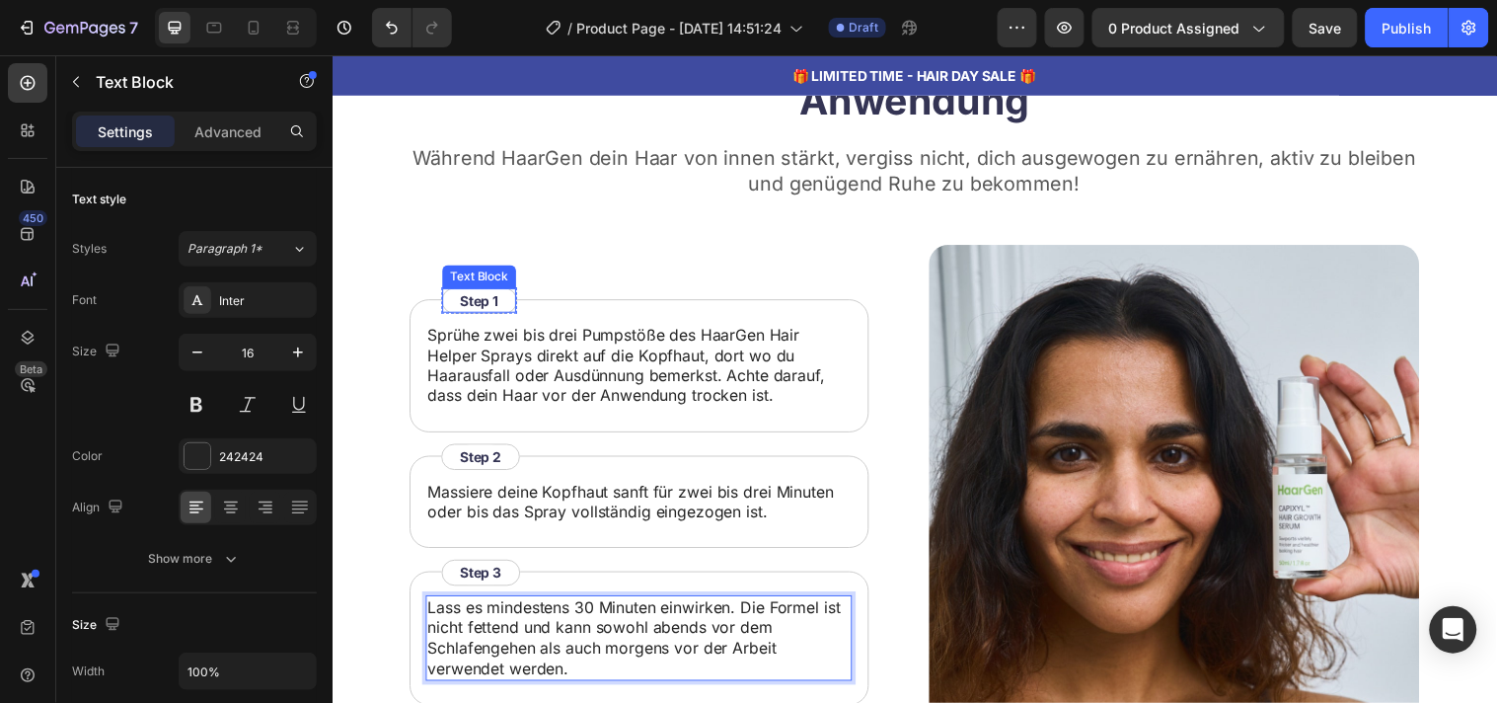
click at [469, 306] on p "Step 1" at bounding box center [481, 303] width 39 height 21
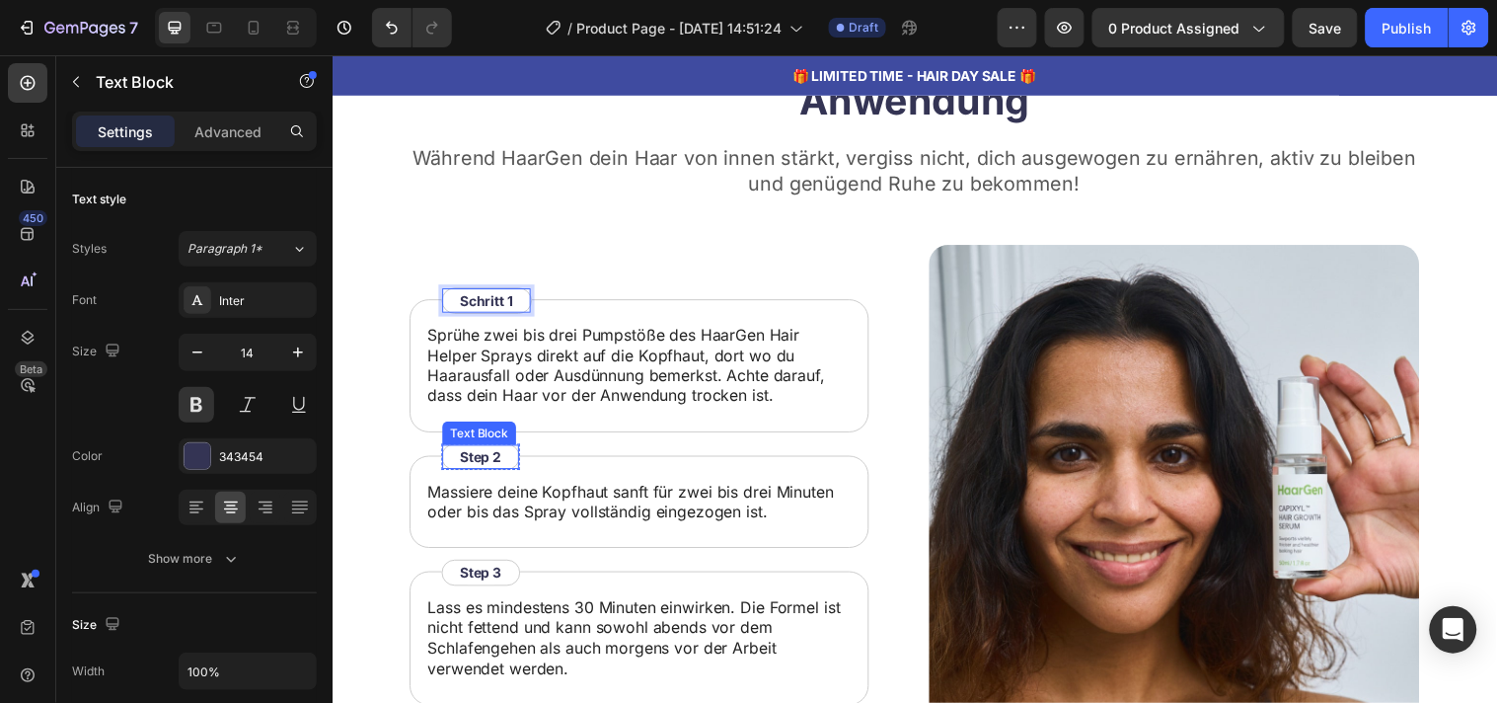
click at [476, 466] on strong "Step 2" at bounding box center [483, 462] width 42 height 17
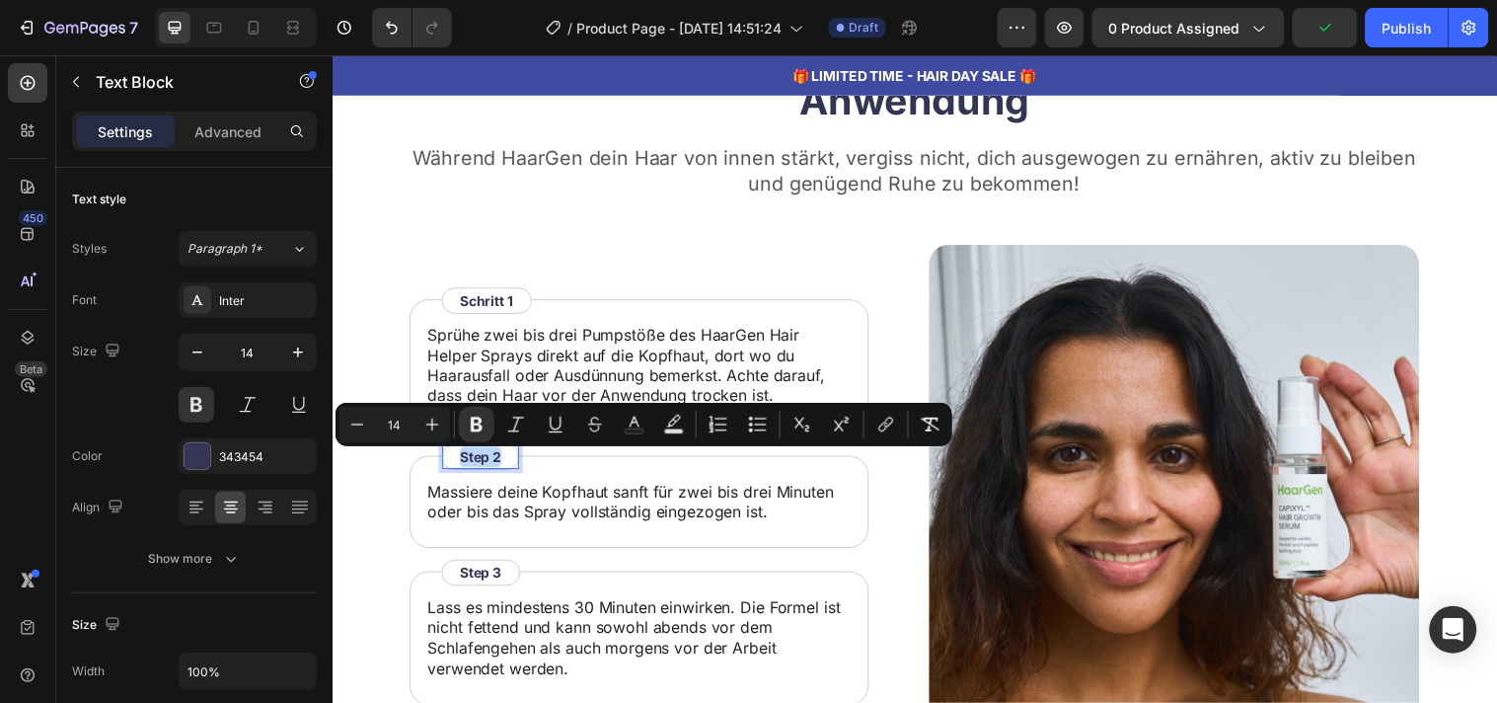
click at [476, 466] on strong "Step 2" at bounding box center [483, 462] width 42 height 17
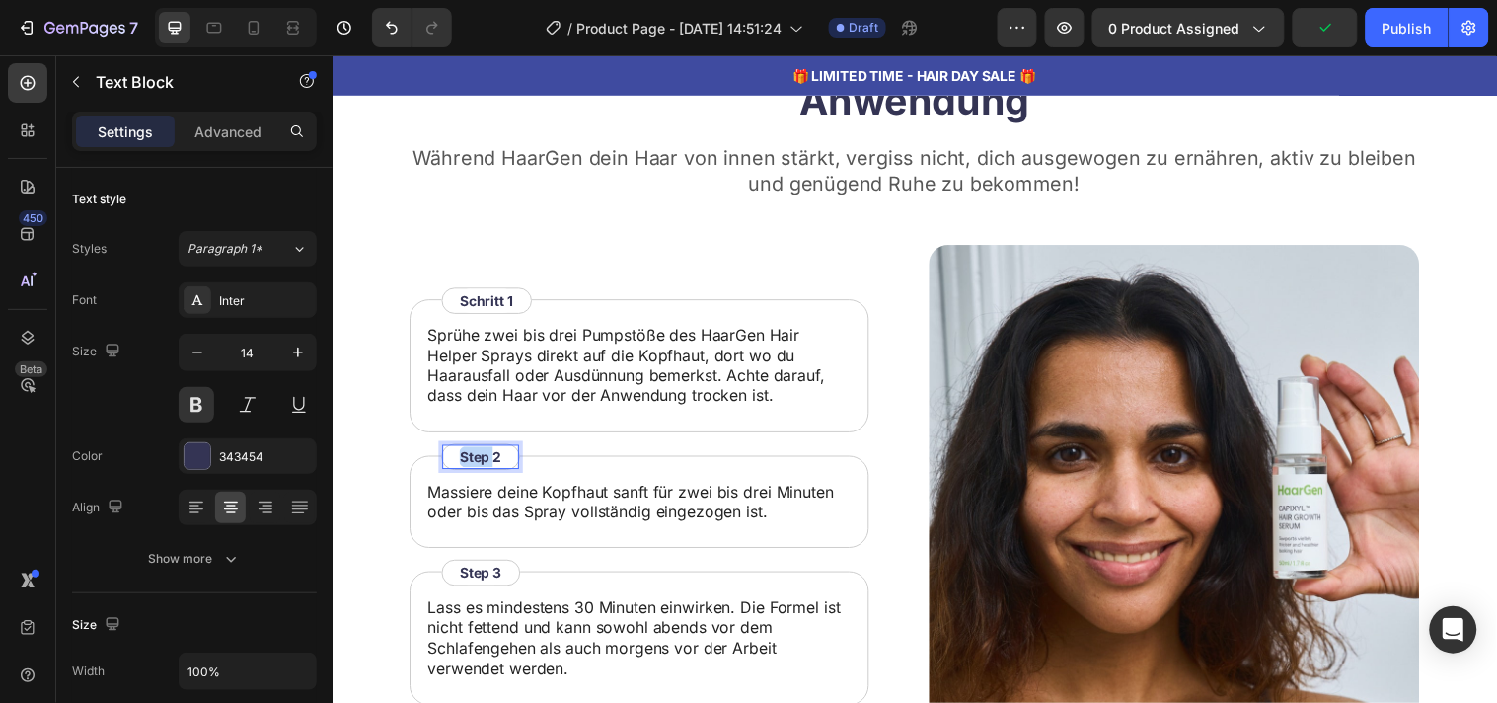
click at [476, 466] on strong "Step 2" at bounding box center [483, 462] width 42 height 17
click at [481, 585] on p "Step 3" at bounding box center [483, 579] width 42 height 21
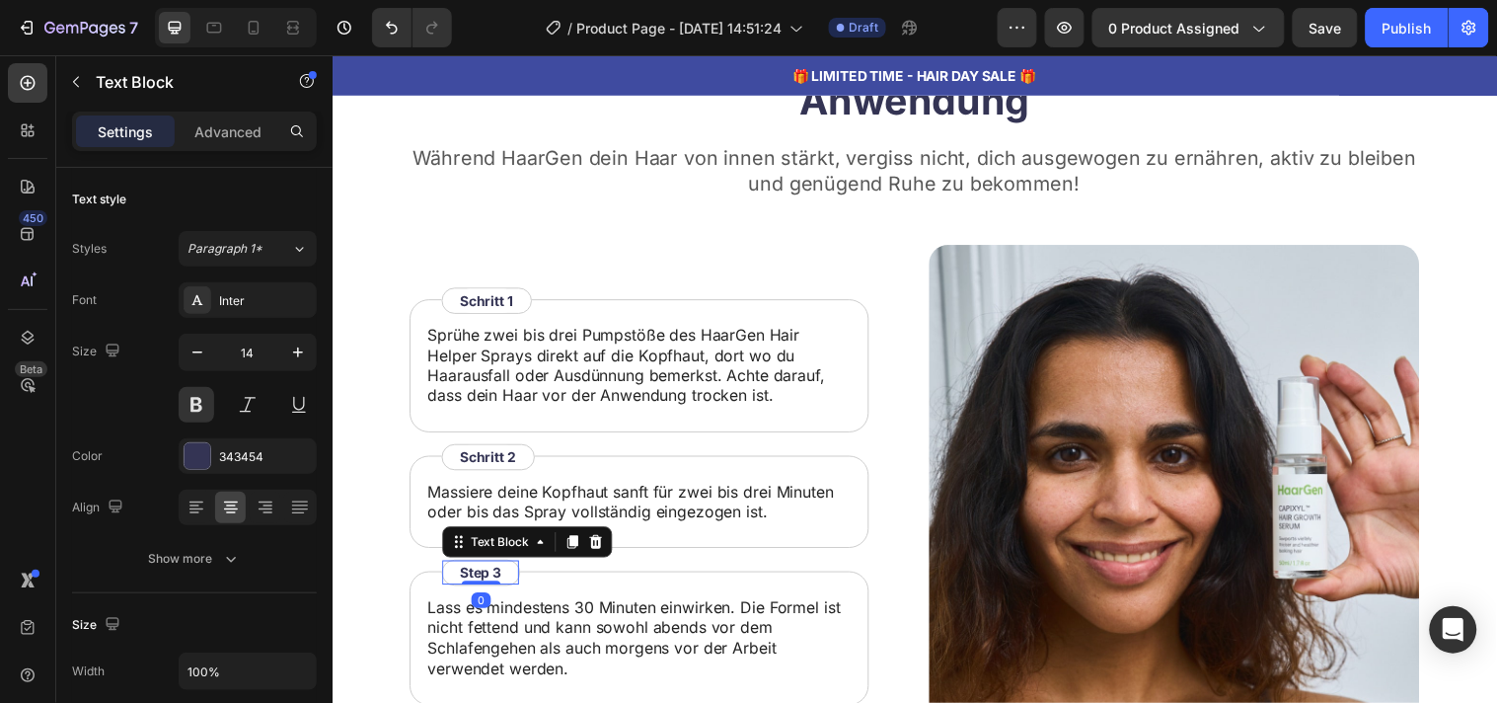
click at [481, 585] on p "Step 3" at bounding box center [483, 579] width 42 height 21
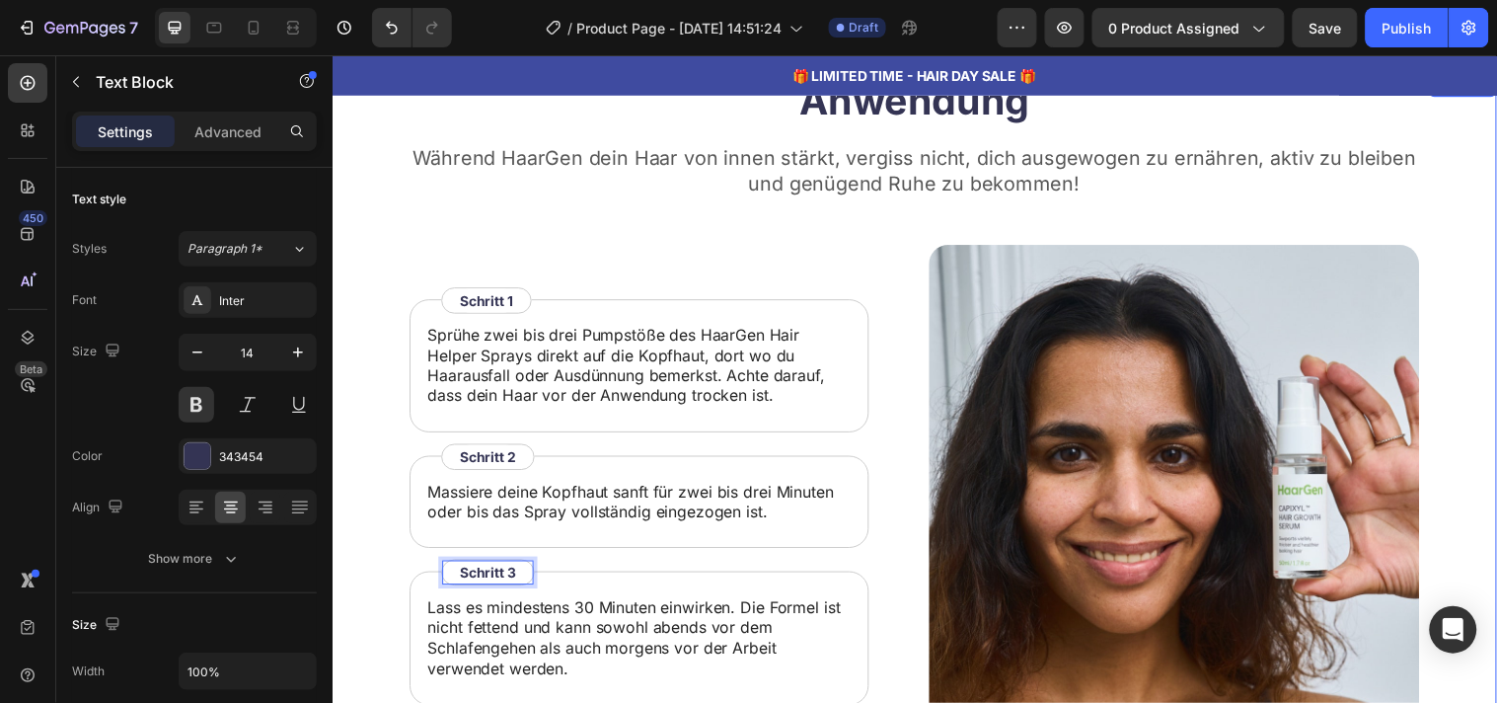
click at [392, 568] on div "Anwendung Heading Während HaarGen dein Haar von innen stärkt, vergiss nicht, di…" at bounding box center [924, 458] width 1184 height 771
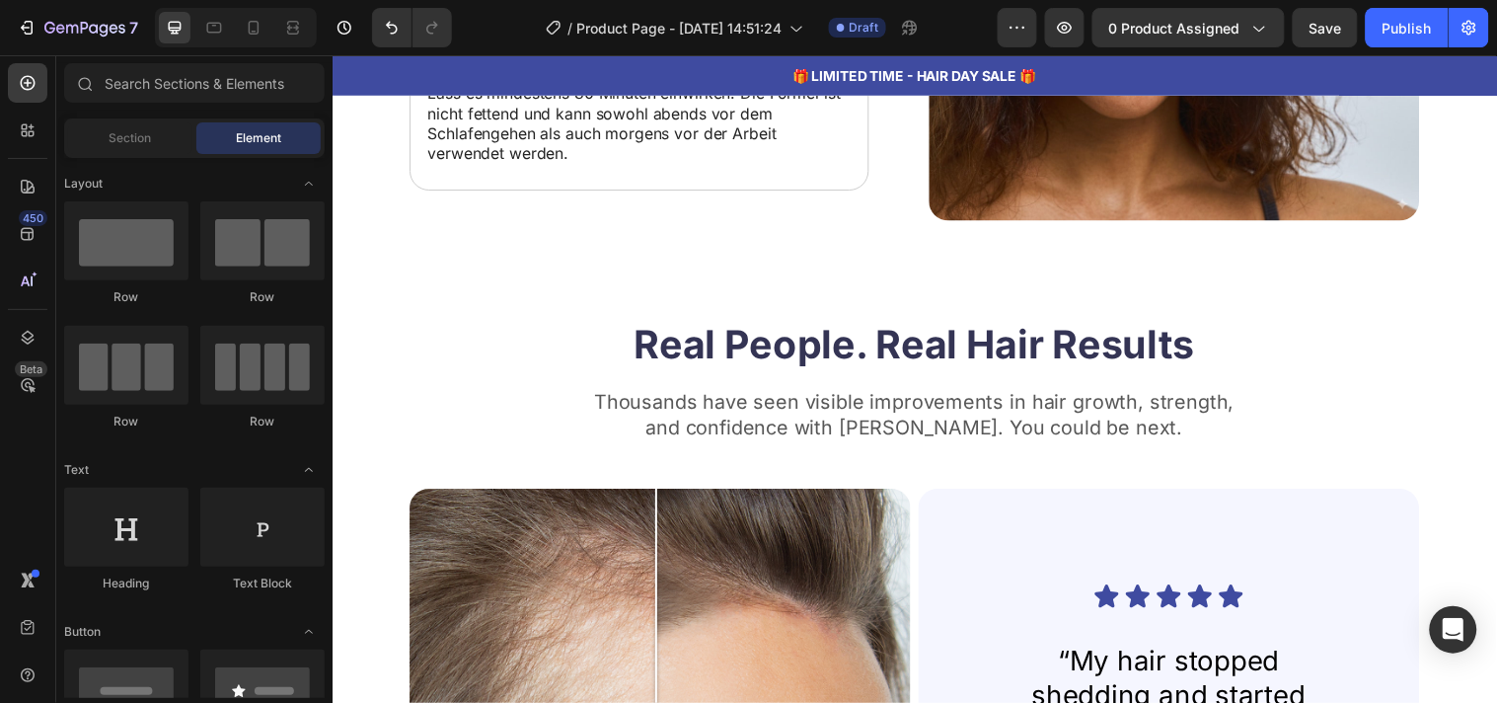
scroll to position [5352, 0]
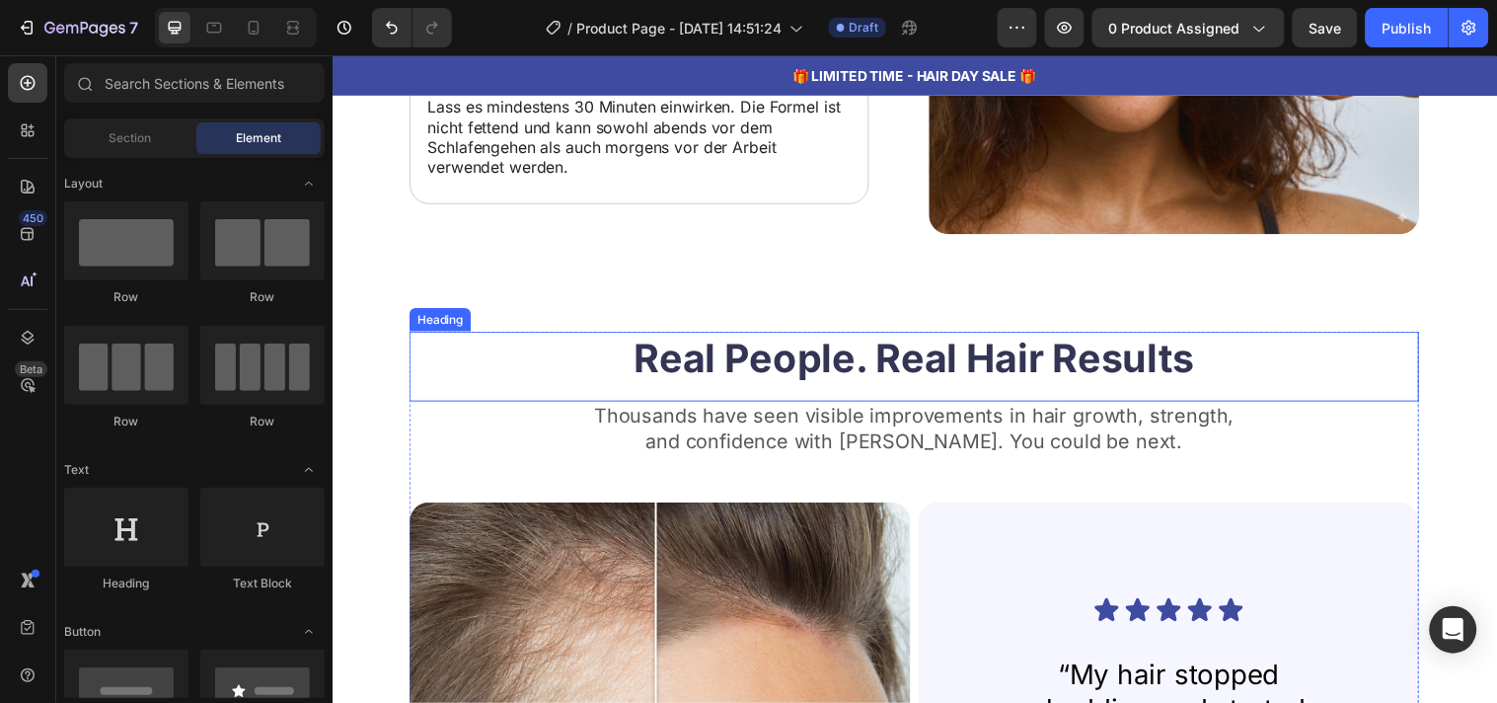
click at [1091, 341] on h2 "Real People. Real Hair Results" at bounding box center [924, 362] width 1026 height 55
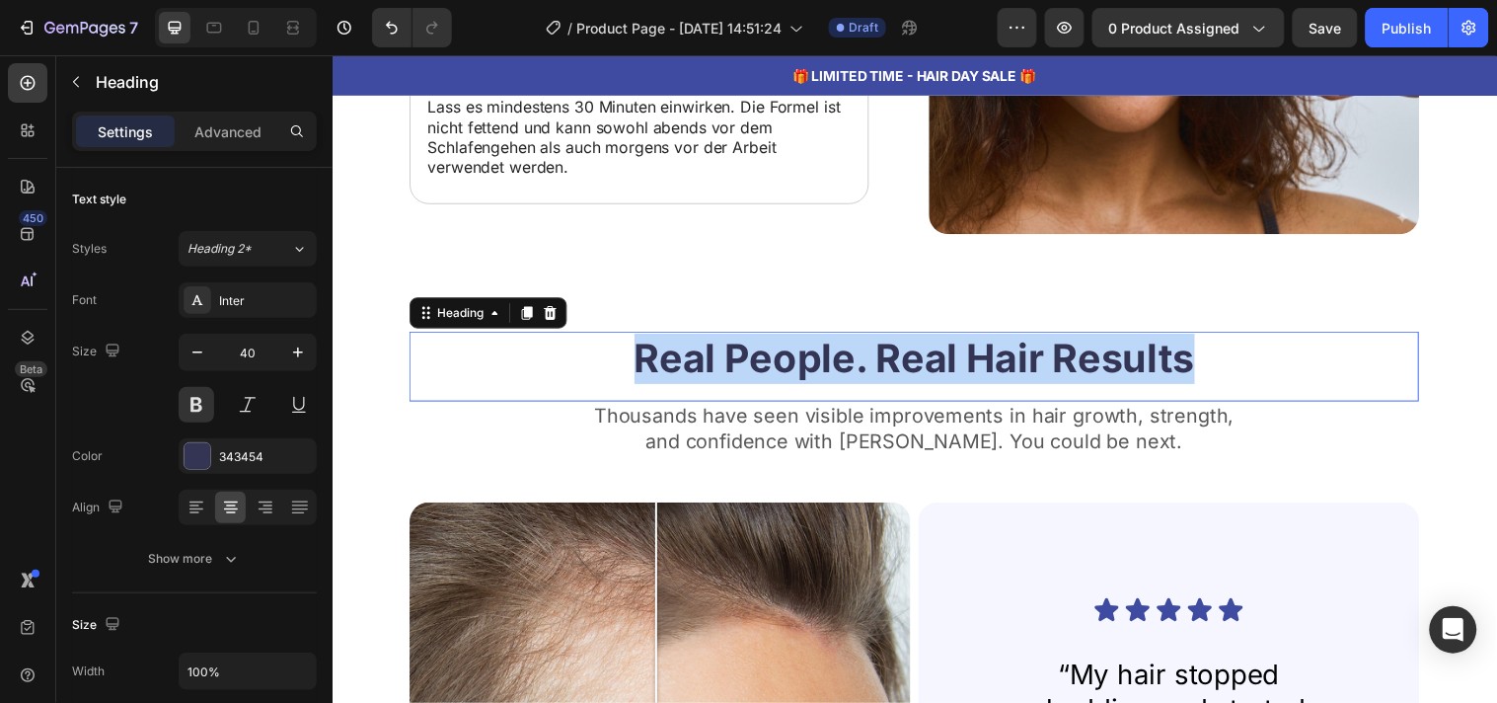
click at [1091, 341] on p "Real People. Real Hair Results" at bounding box center [924, 362] width 1023 height 51
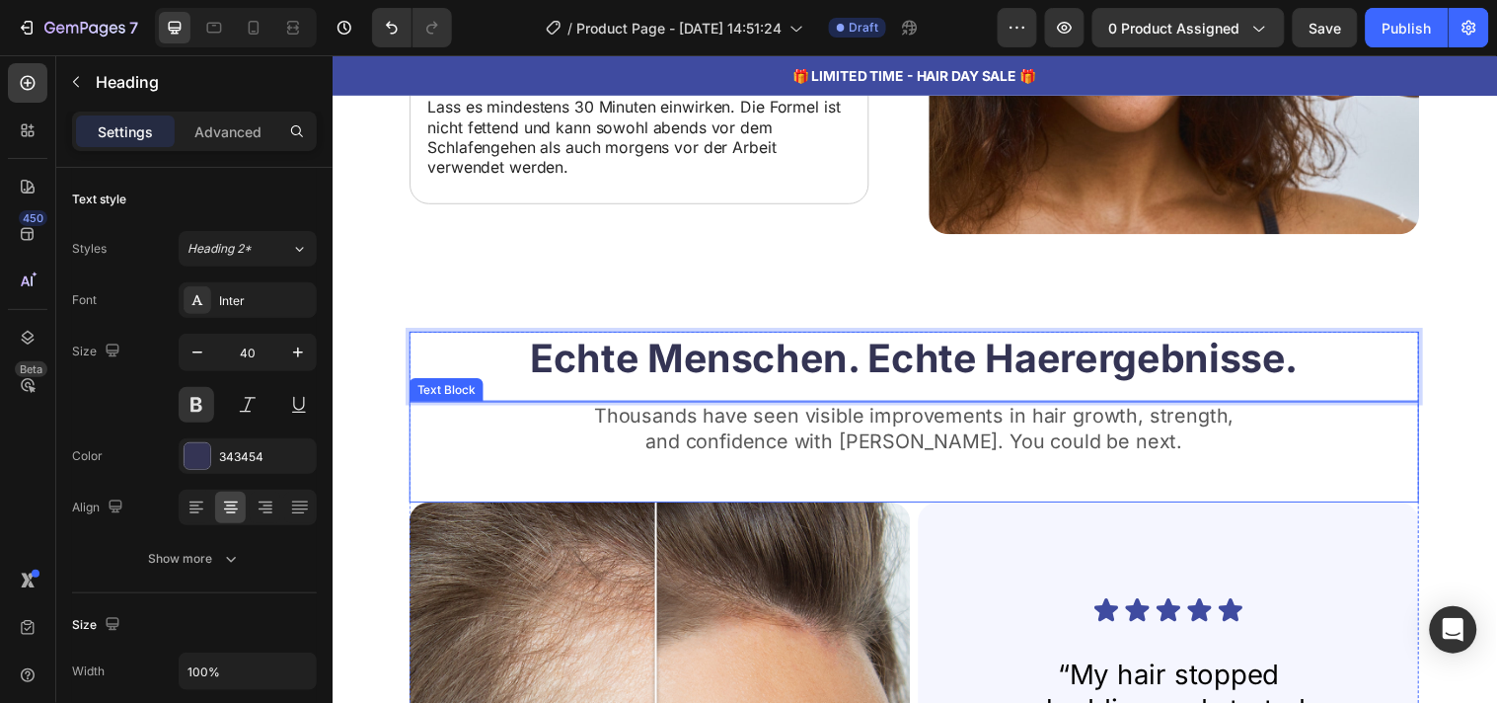
click at [744, 434] on p "and confidence with [PERSON_NAME]. You could be next." at bounding box center [924, 446] width 1023 height 26
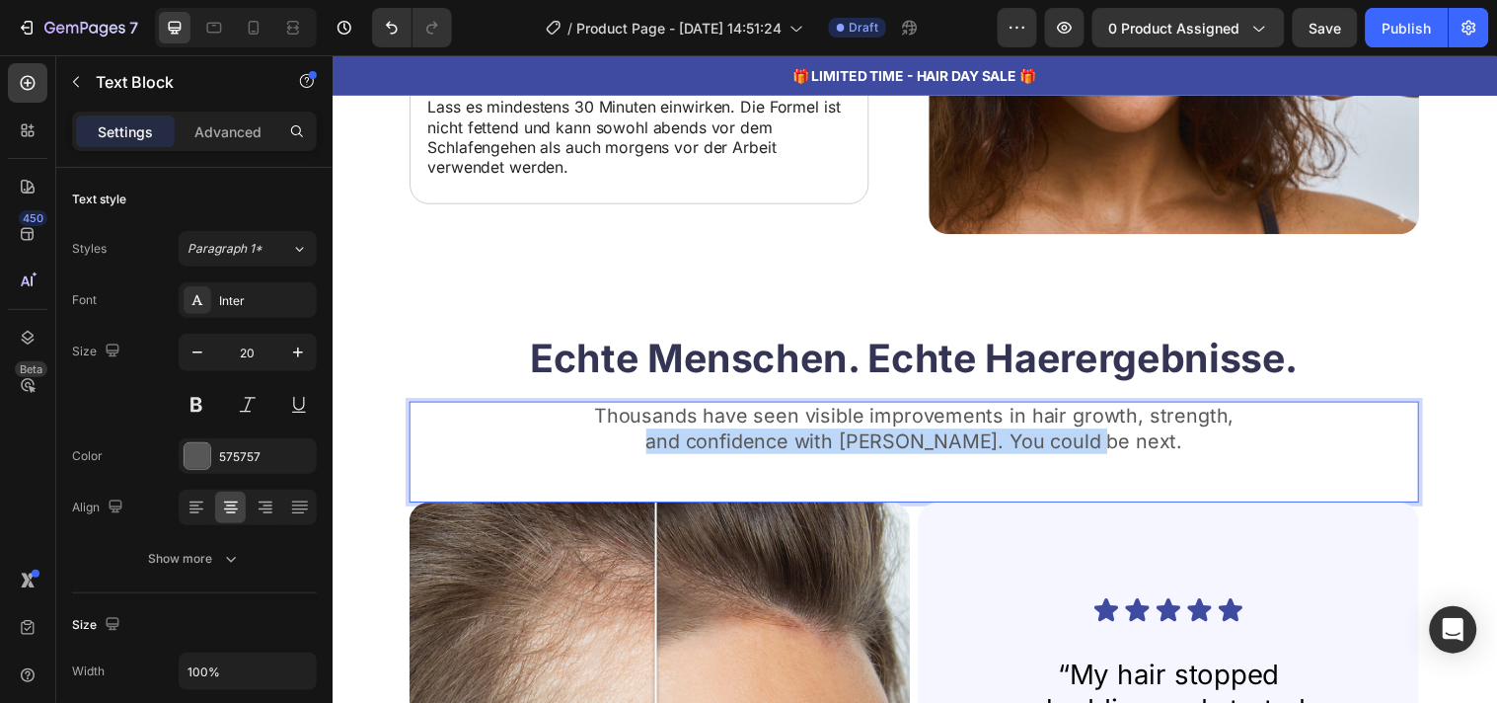
click at [744, 434] on p "and confidence with [PERSON_NAME]. You could be next." at bounding box center [924, 446] width 1023 height 26
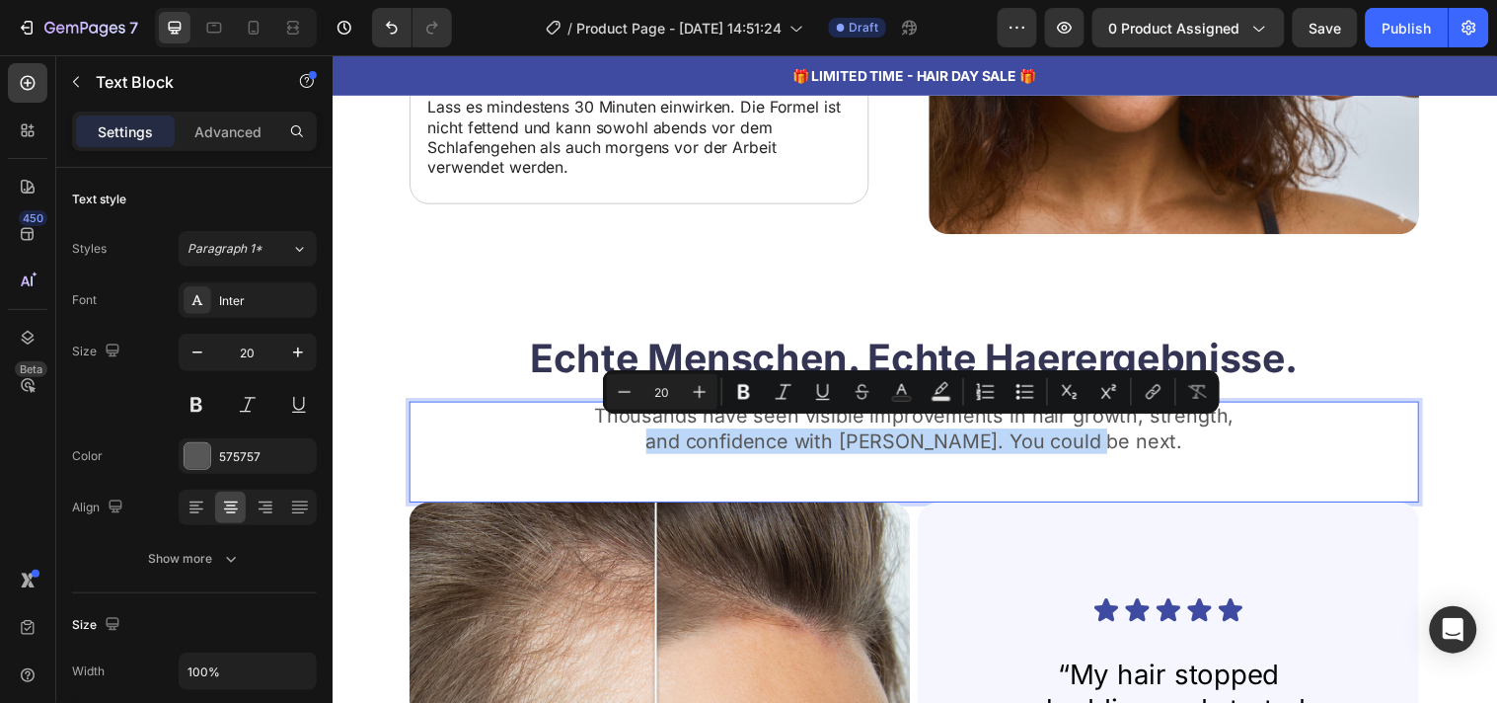
click at [744, 434] on p "and confidence with [PERSON_NAME]. You could be next." at bounding box center [924, 446] width 1023 height 26
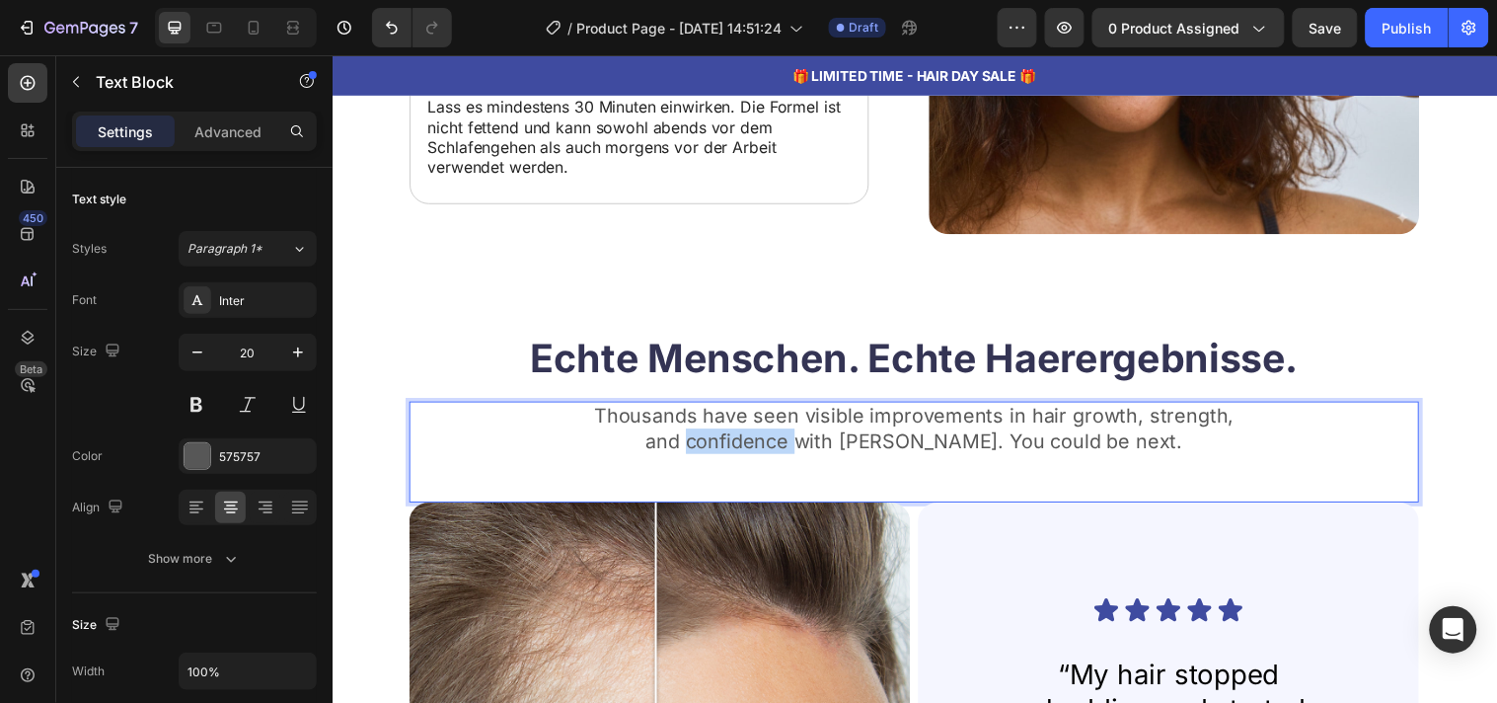
click at [744, 434] on p "and confidence with [PERSON_NAME]. You could be next." at bounding box center [924, 446] width 1023 height 26
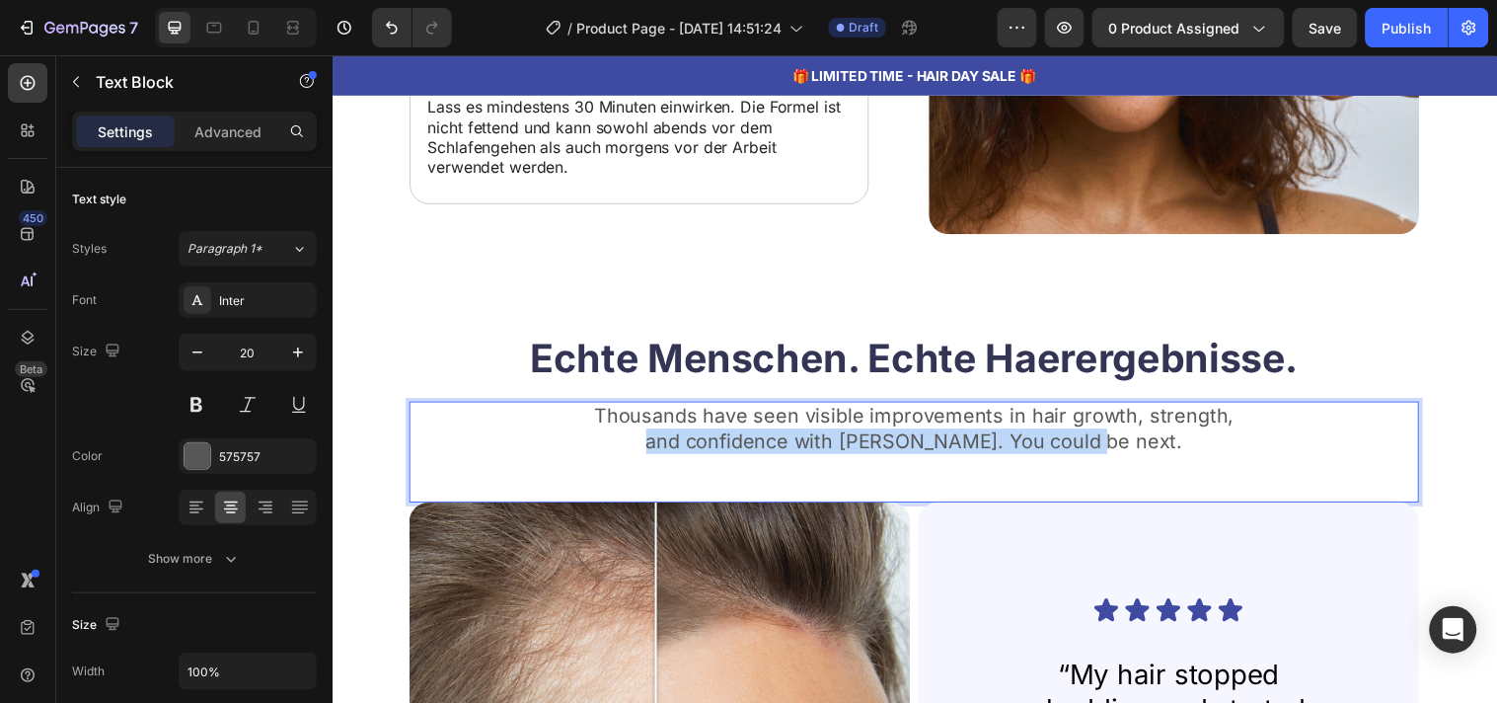
click at [744, 434] on p "and confidence with [PERSON_NAME]. You could be next." at bounding box center [924, 446] width 1023 height 26
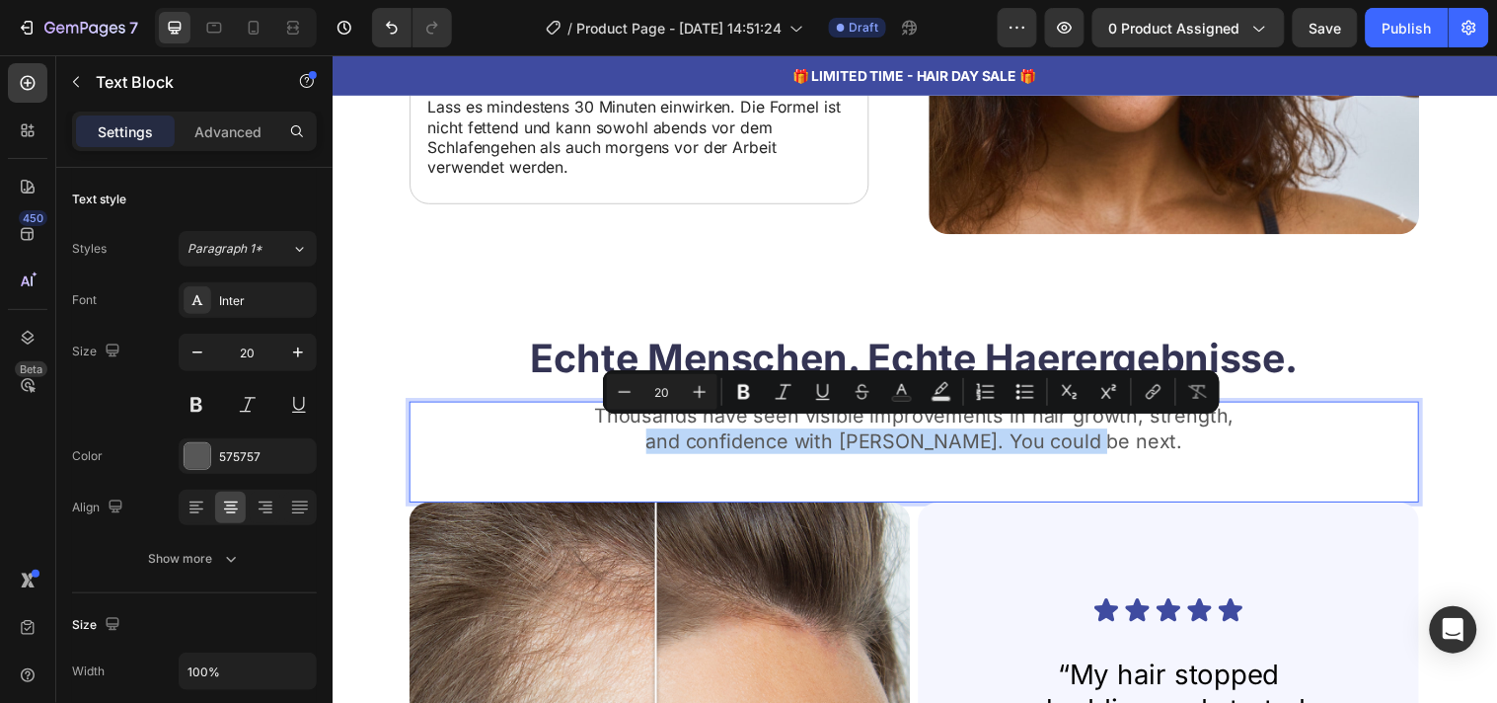
click at [744, 434] on p "and confidence with [PERSON_NAME]. You could be next." at bounding box center [924, 446] width 1023 height 26
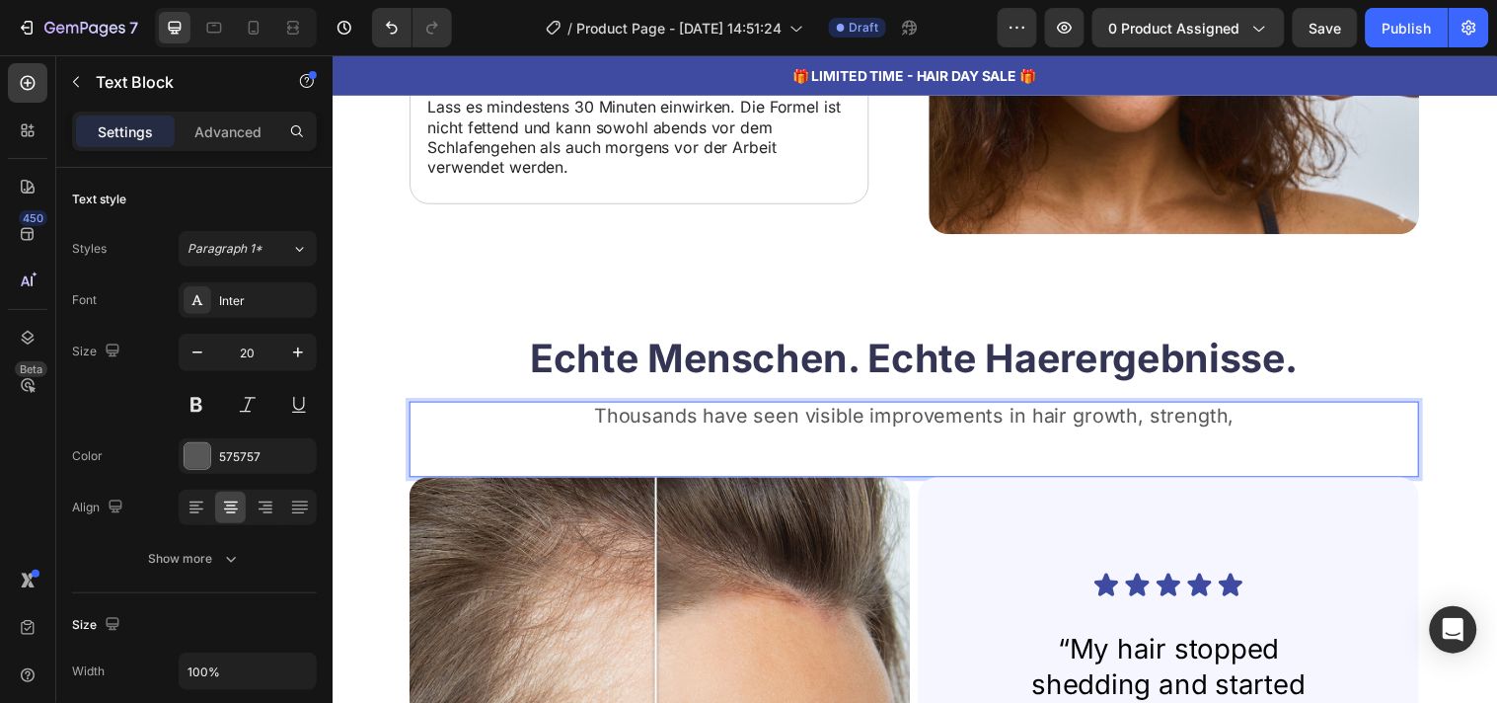
click at [744, 434] on div "Thousands have seen visible improvements in hair growth, strength, Text Block 0" at bounding box center [924, 444] width 1026 height 77
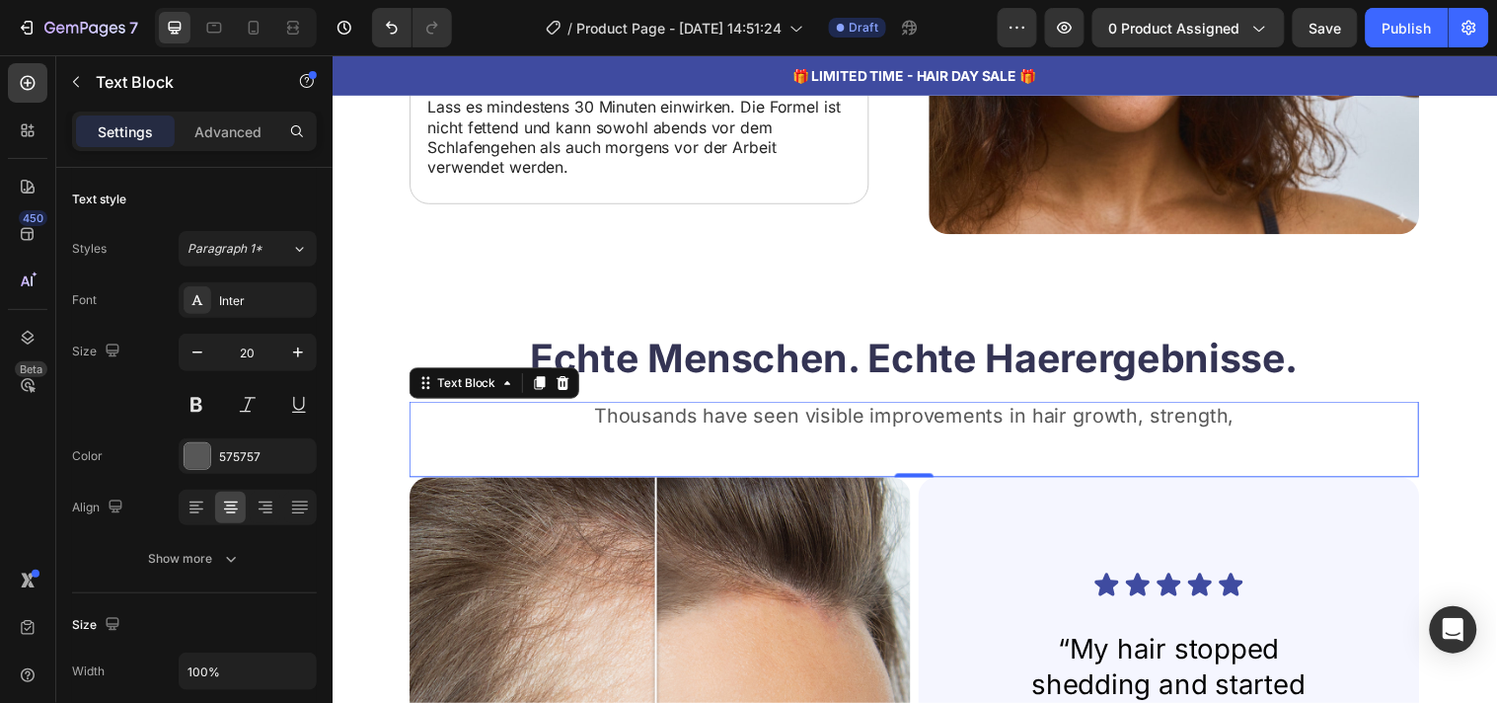
click at [719, 413] on p "Thousands have seen visible improvements in hair growth, strength," at bounding box center [924, 421] width 1023 height 26
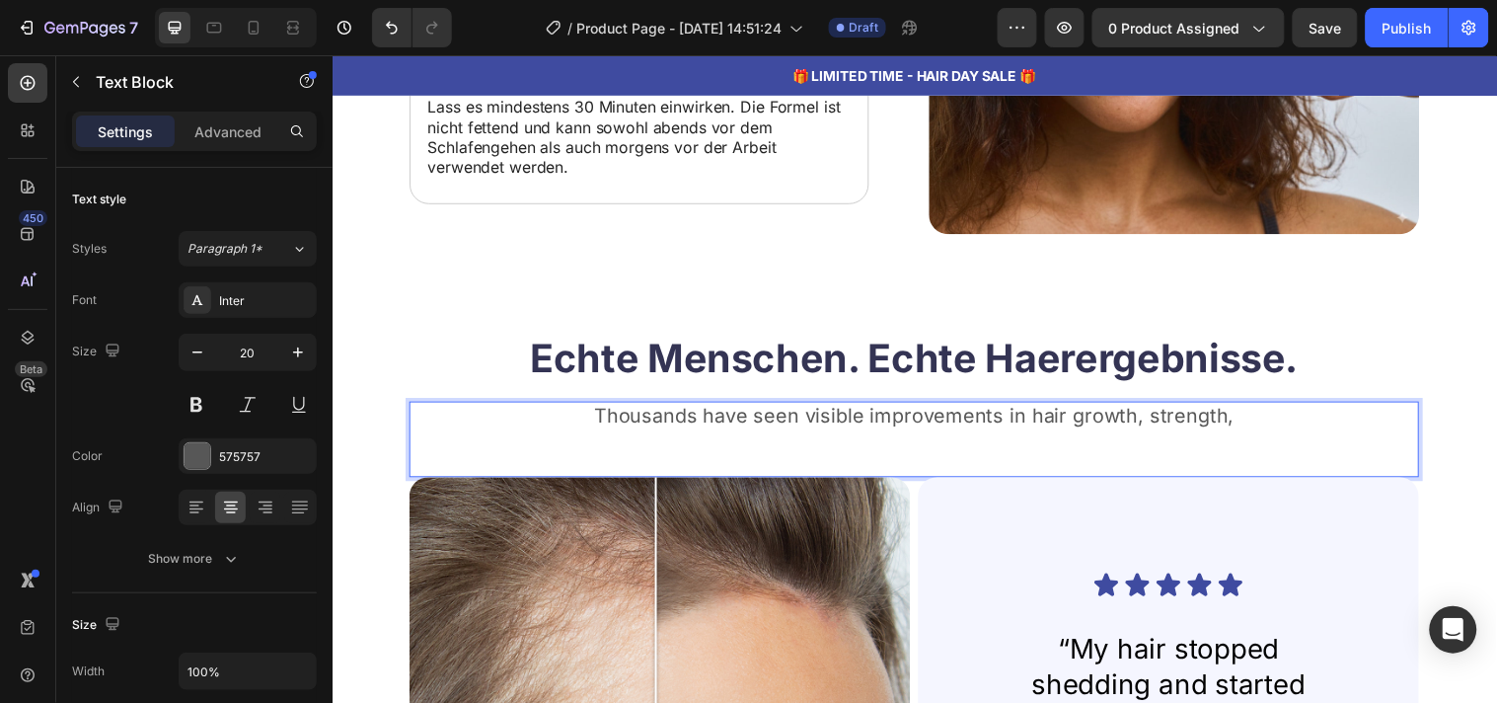
click at [719, 413] on p "Thousands have seen visible improvements in hair growth, strength," at bounding box center [924, 421] width 1023 height 26
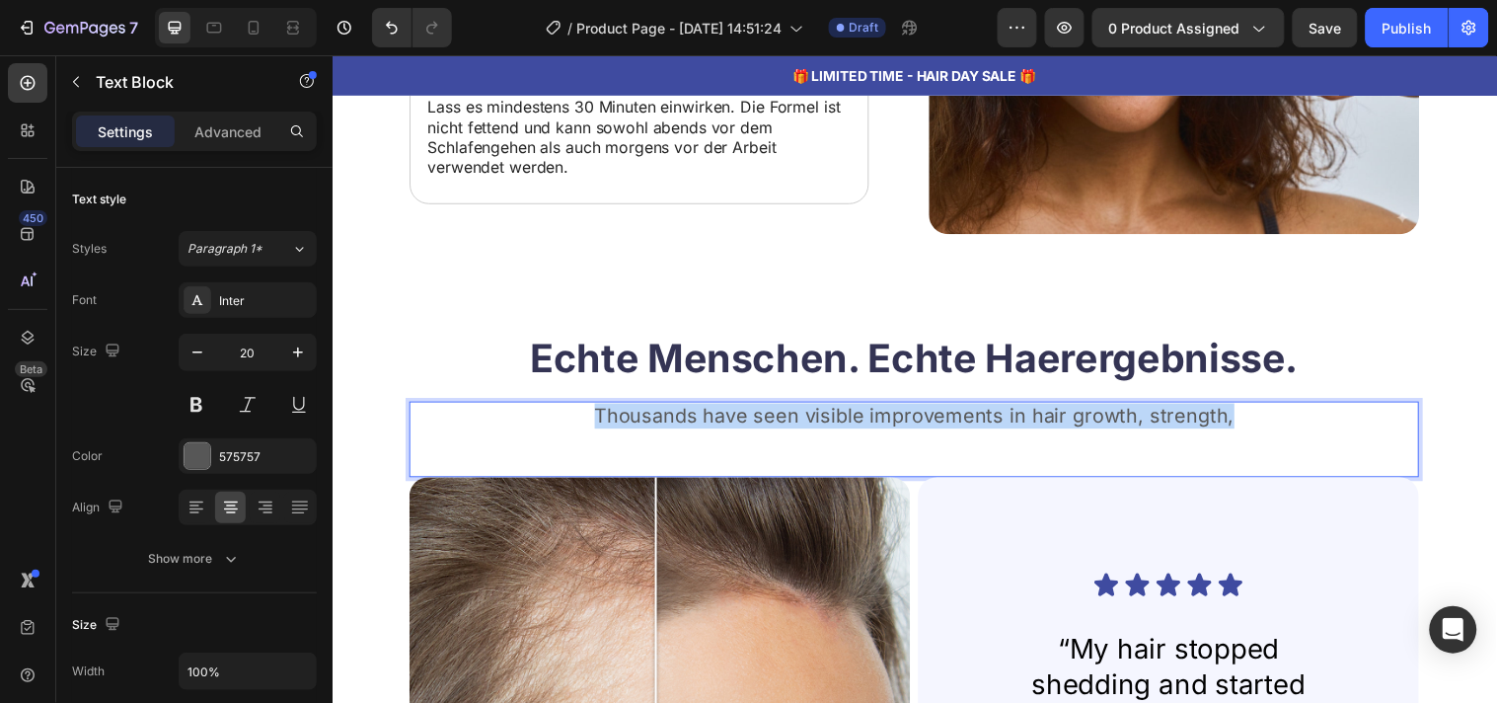
click at [719, 413] on p "Thousands have seen visible improvements in hair growth, strength," at bounding box center [924, 421] width 1023 height 26
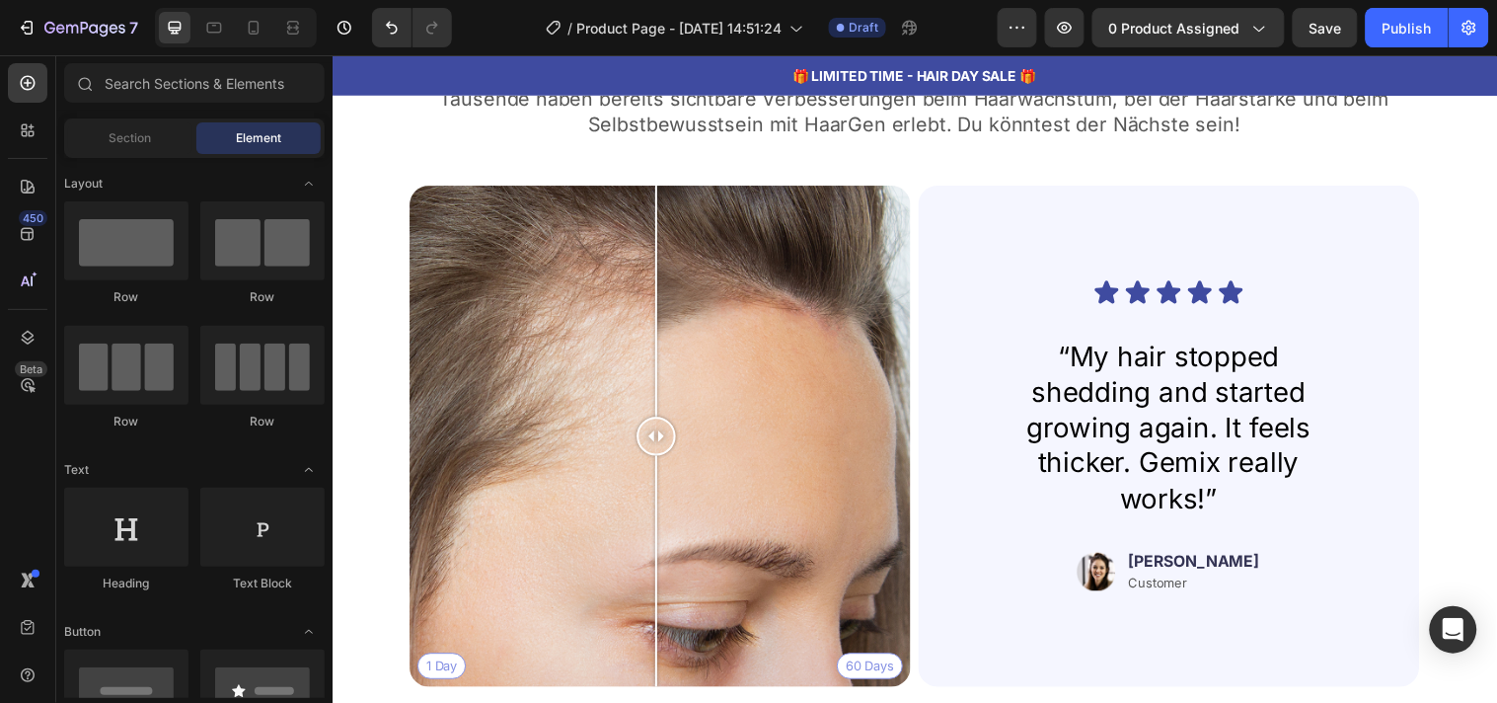
scroll to position [5680, 0]
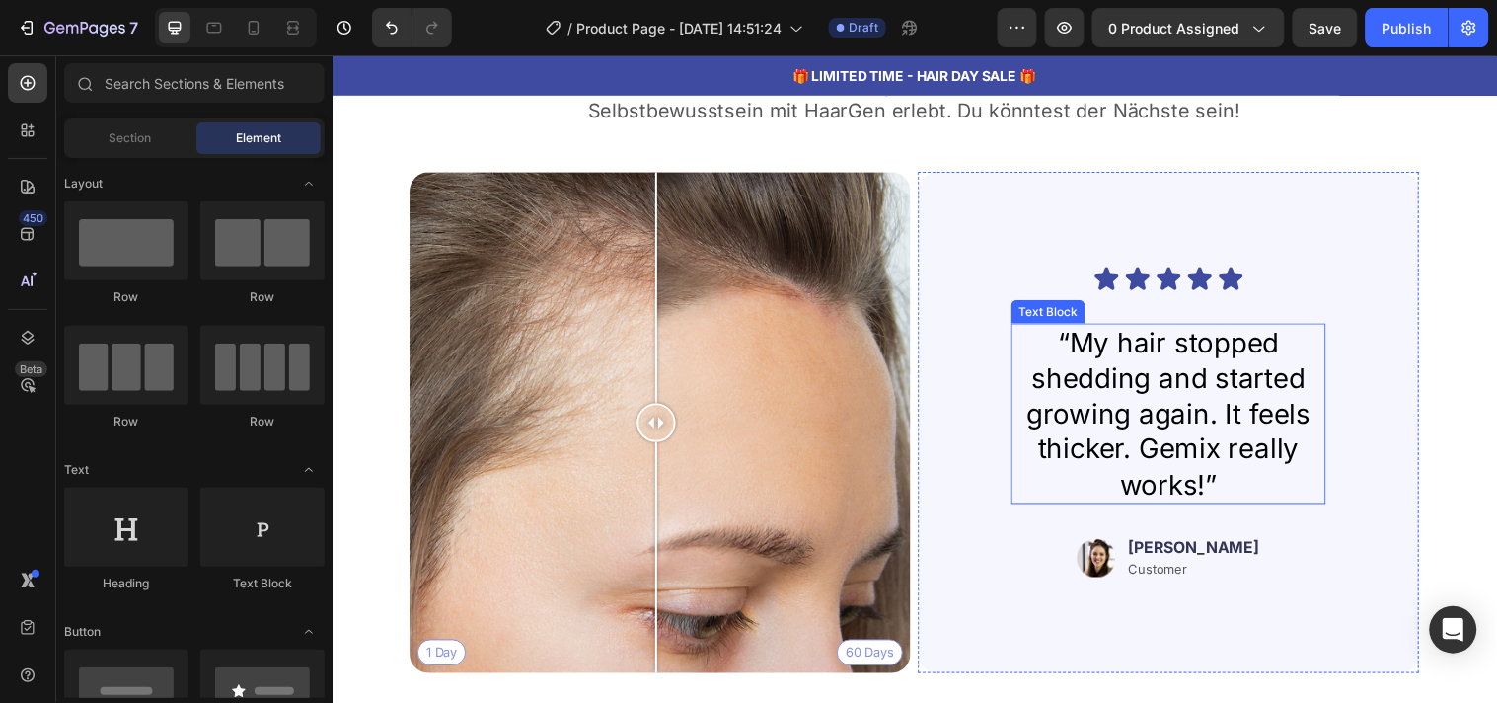
click at [1125, 475] on p "“My hair stopped shedding and started growing again. It feels thicker. Gemix re…" at bounding box center [1182, 419] width 316 height 180
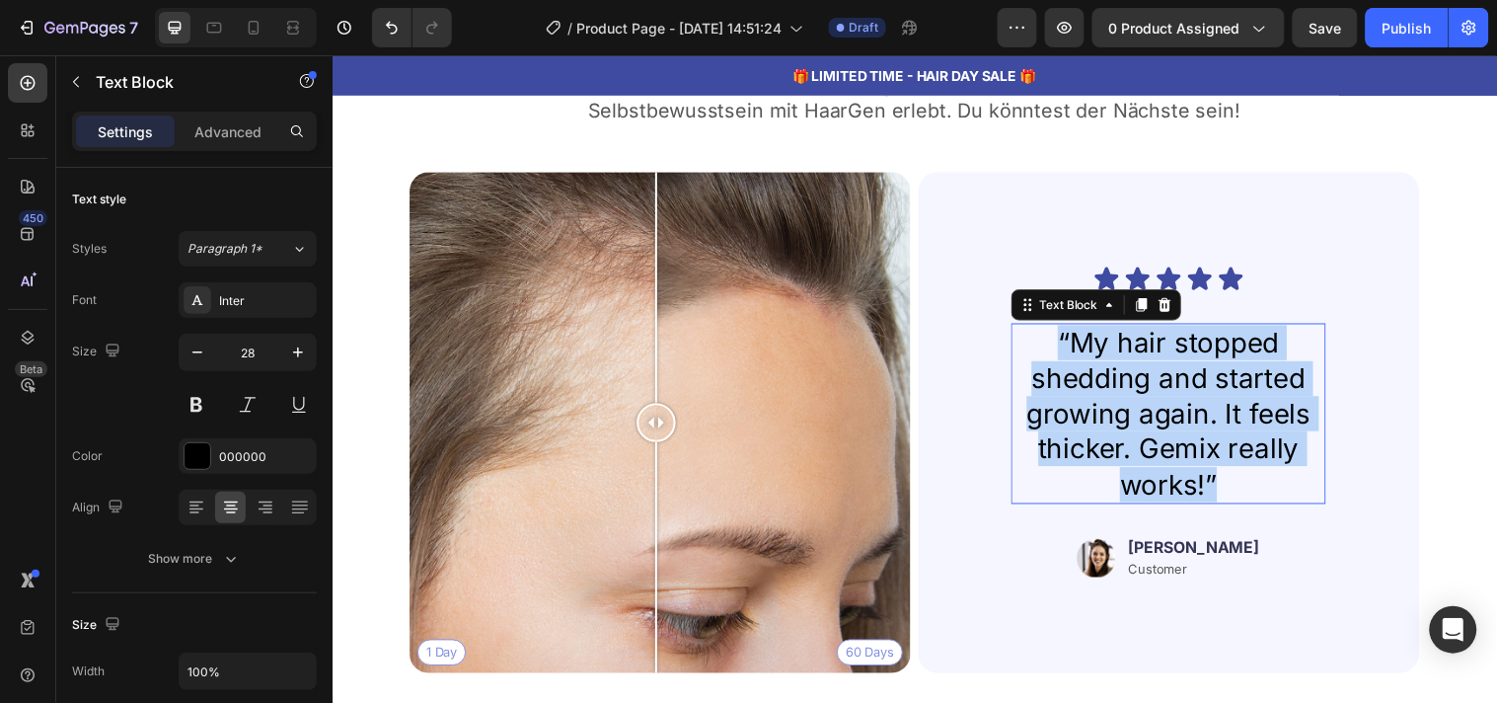
click at [1125, 475] on p "“My hair stopped shedding and started growing again. It feels thicker. Gemix re…" at bounding box center [1182, 419] width 316 height 180
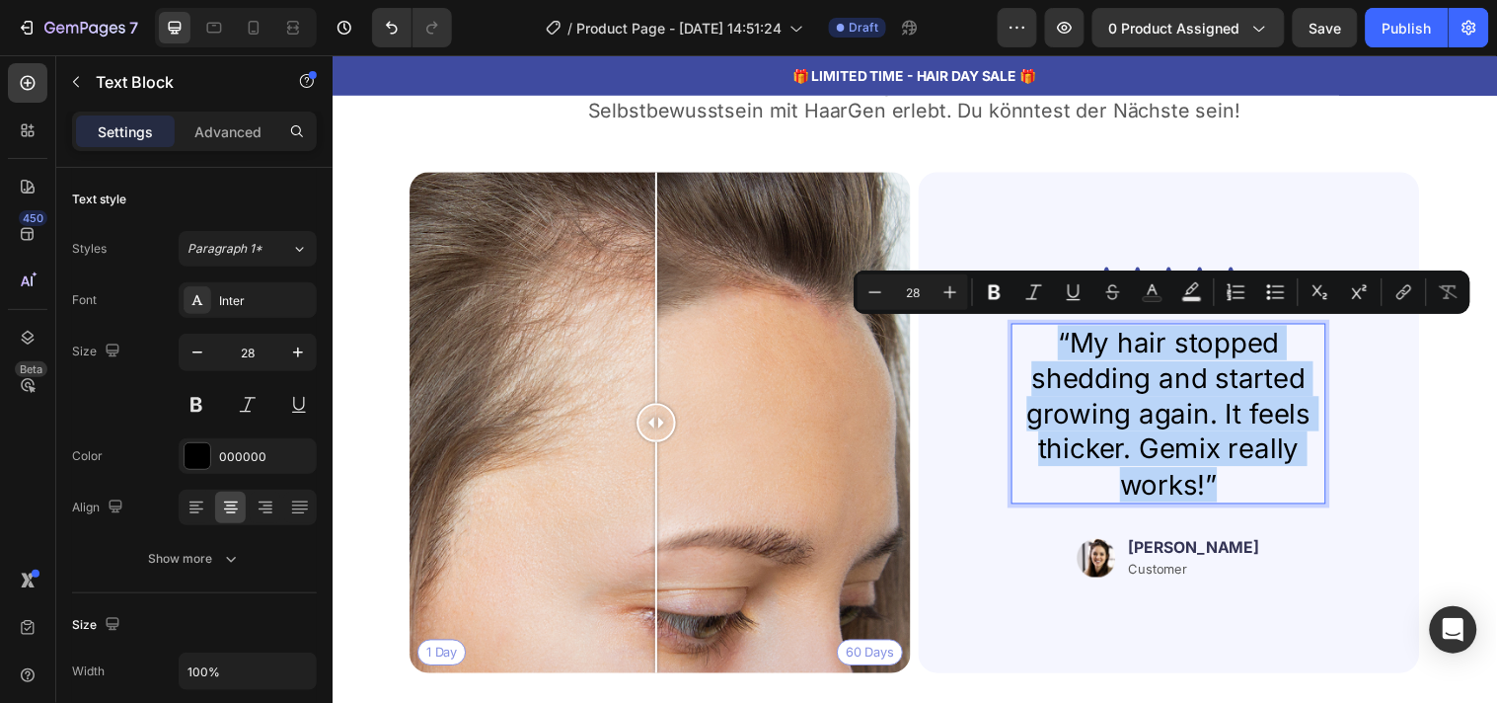
click at [1190, 482] on p "“My hair stopped shedding and started growing again. It feels thicker. Gemix re…" at bounding box center [1182, 419] width 316 height 180
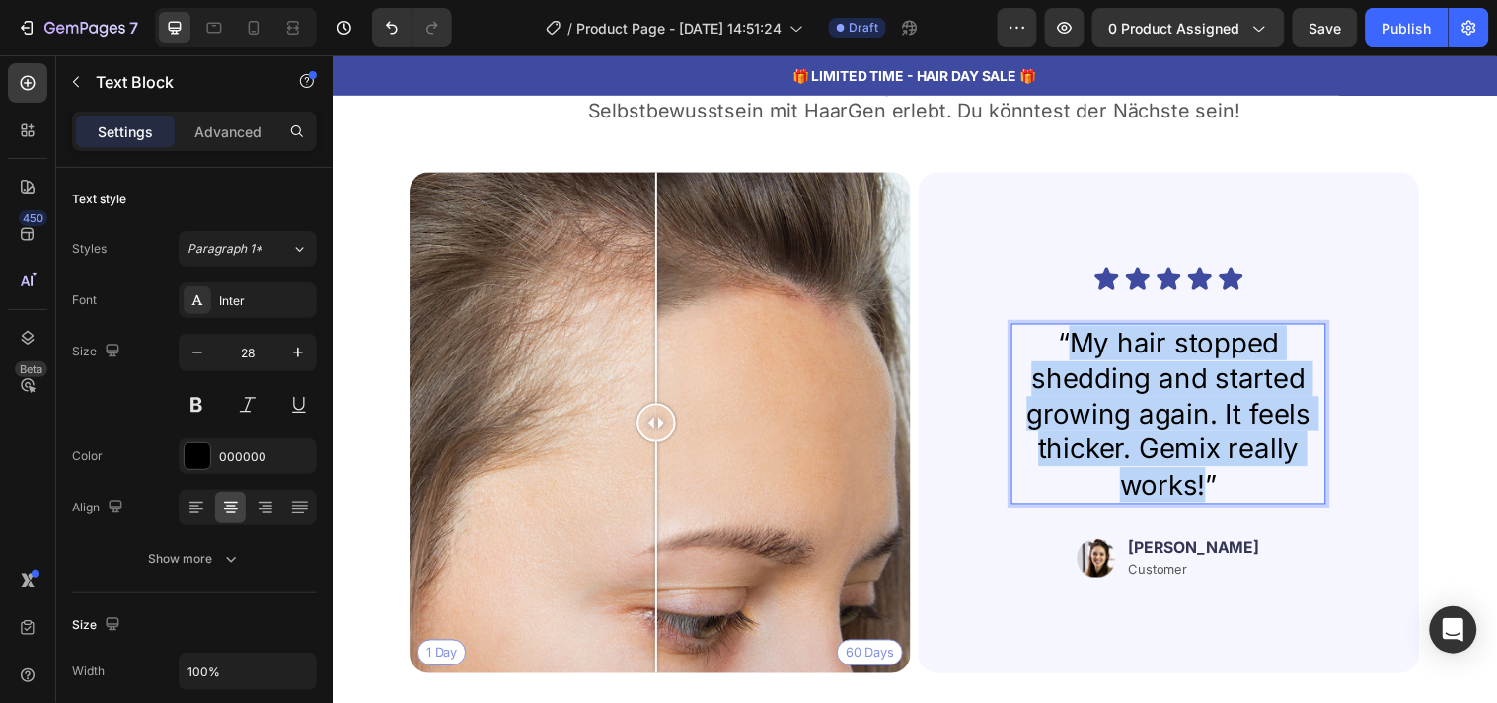
drag, startPoint x: 1209, startPoint y: 488, endPoint x: 1072, endPoint y: 336, distance: 204.8
click at [1072, 336] on p "“My hair stopped shedding and started growing again. It feels thicker. Gemix re…" at bounding box center [1182, 419] width 316 height 180
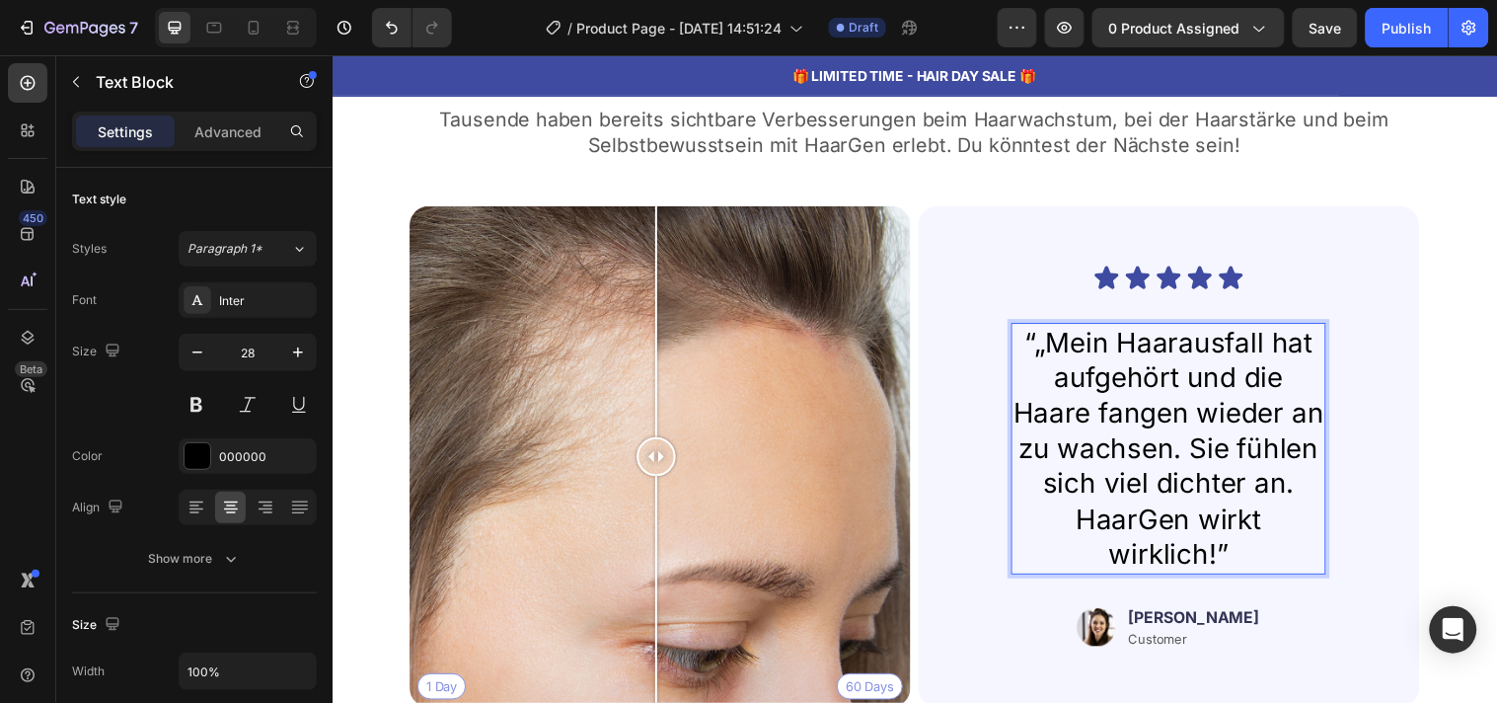
click at [1048, 337] on p "“„Mein Haarausfall hat aufgehört und die Haare fangen wieder an zu wachsen. Sie…" at bounding box center [1182, 454] width 316 height 252
click at [987, 378] on div "Icon Icon Icon Icon Icon Icon List “Mein Haarausfall hat aufgehört und die Haar…" at bounding box center [1182, 462] width 415 height 446
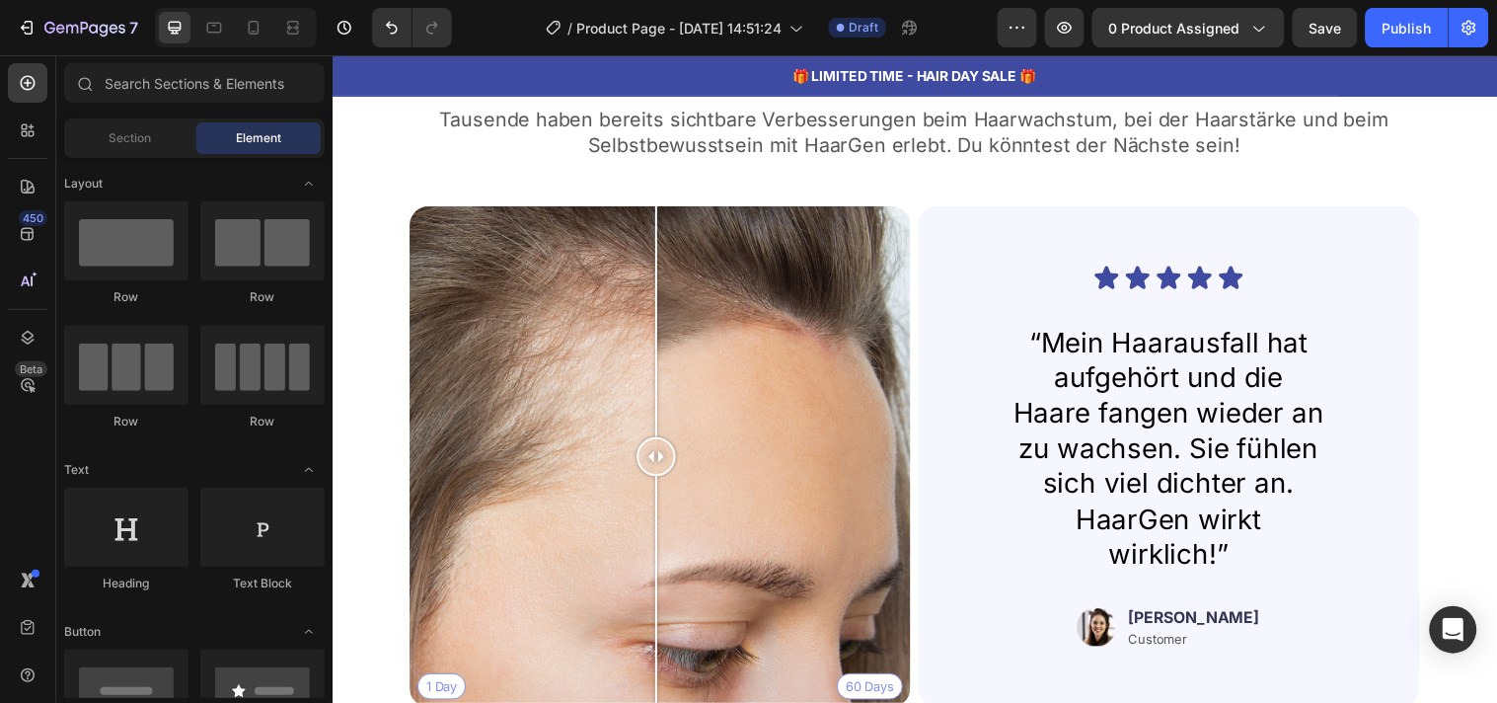
scroll to position [5750, 0]
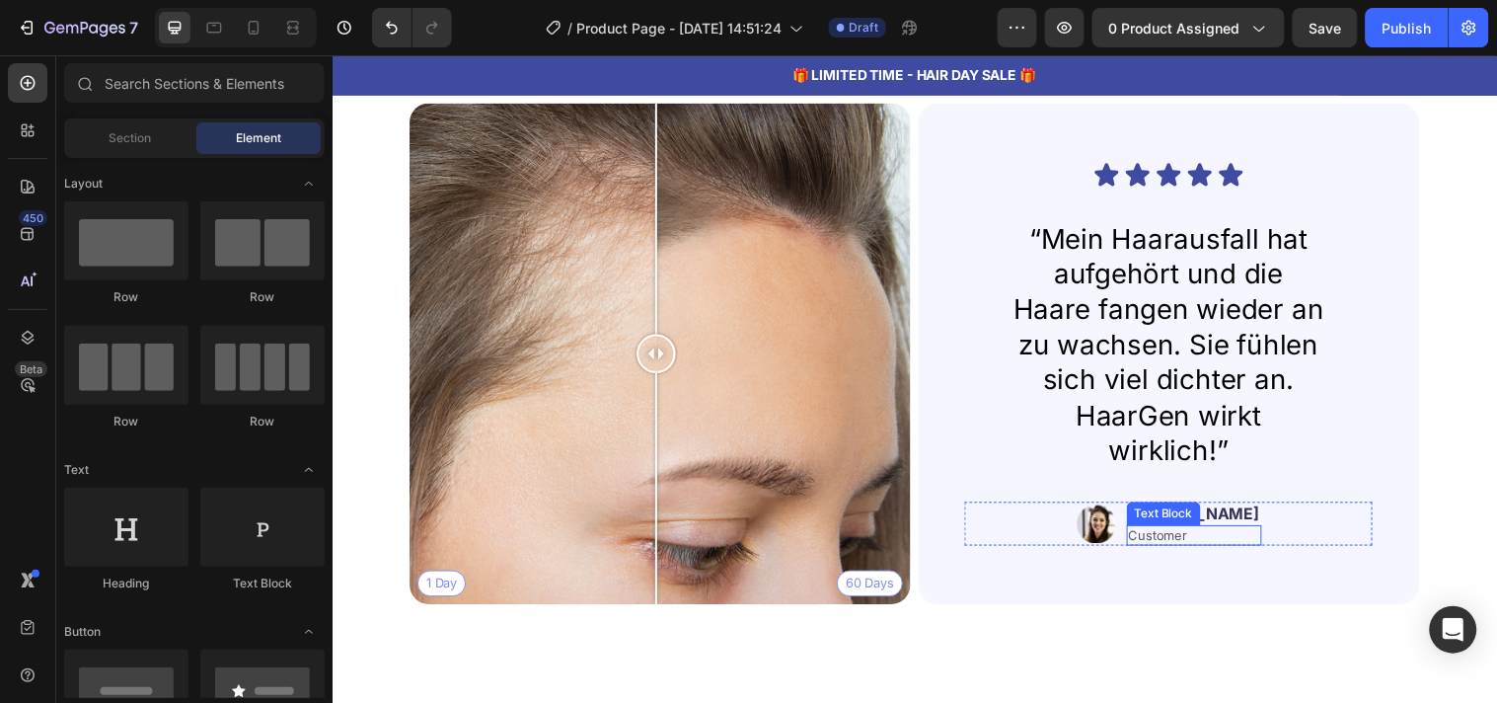
click at [1198, 539] on p "Customer" at bounding box center [1208, 542] width 133 height 17
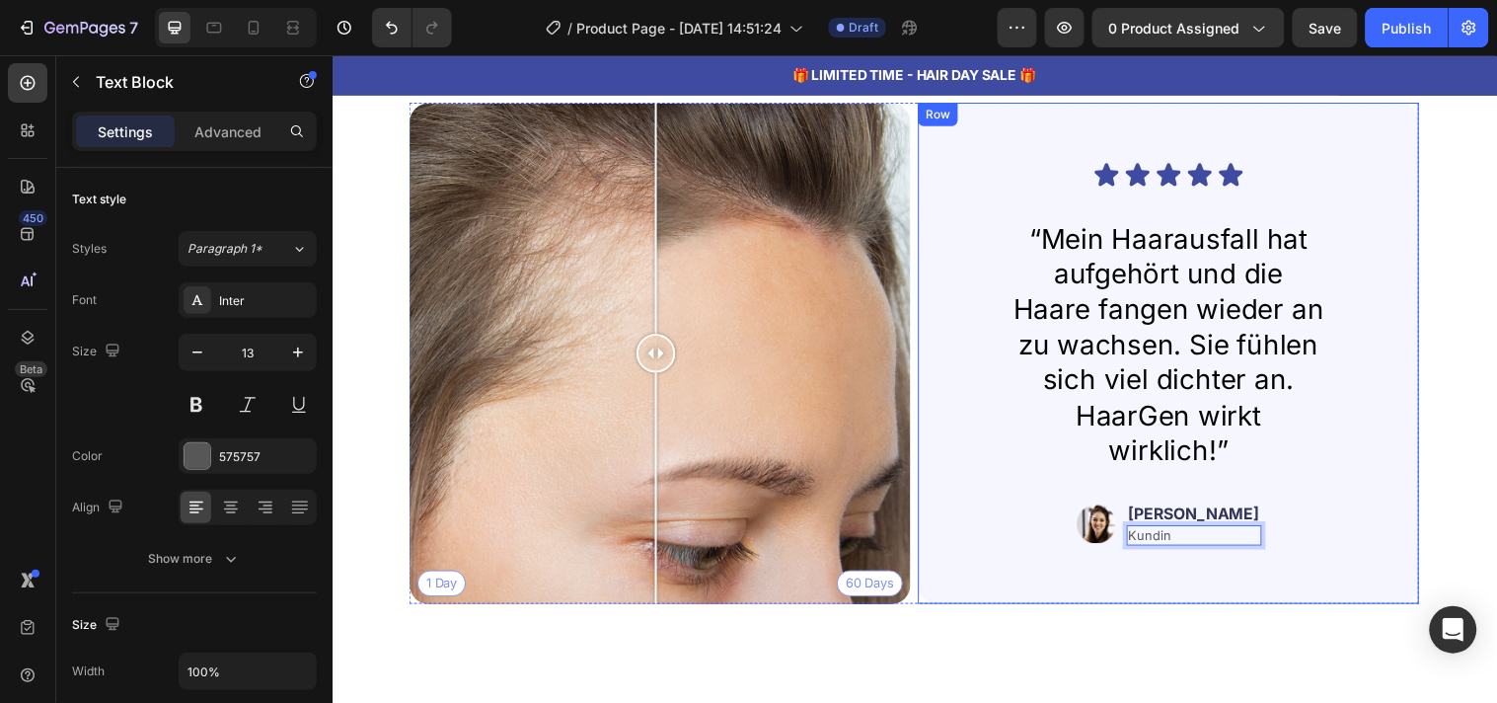
click at [1224, 590] on div "Icon Icon Icon Icon Icon Icon List “Mein Haarausfall hat aufgehört und die Haar…" at bounding box center [1182, 357] width 509 height 509
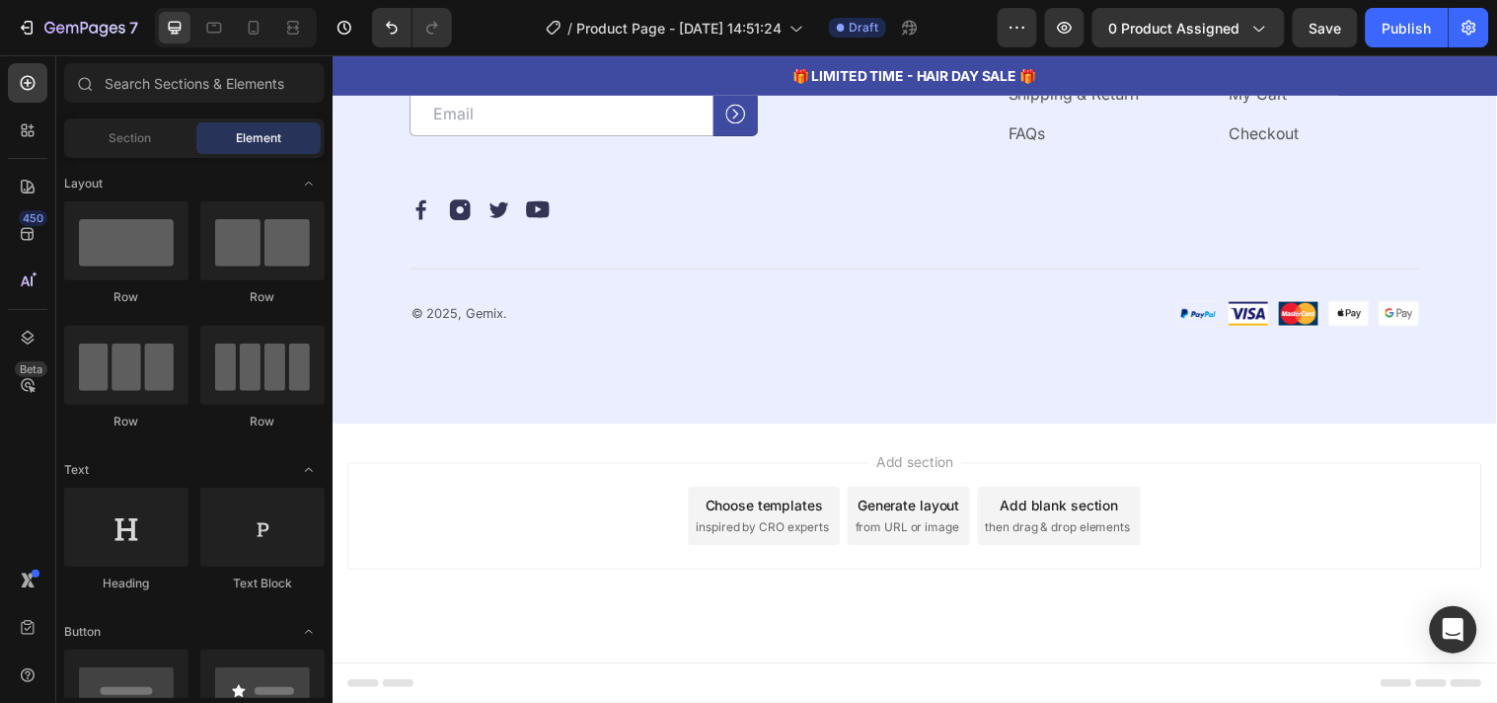
scroll to position [7542, 0]
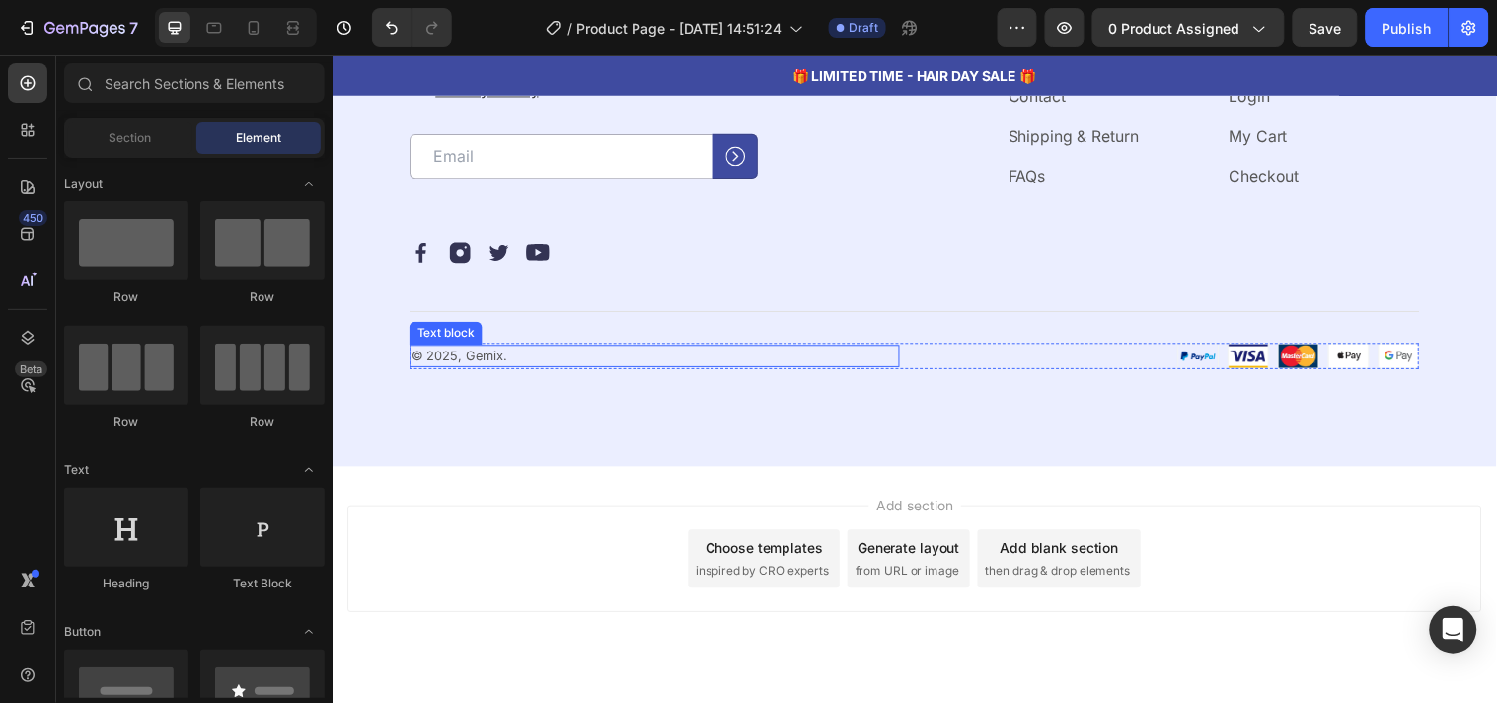
click at [477, 357] on p "© 2025, Gemix." at bounding box center [660, 360] width 494 height 20
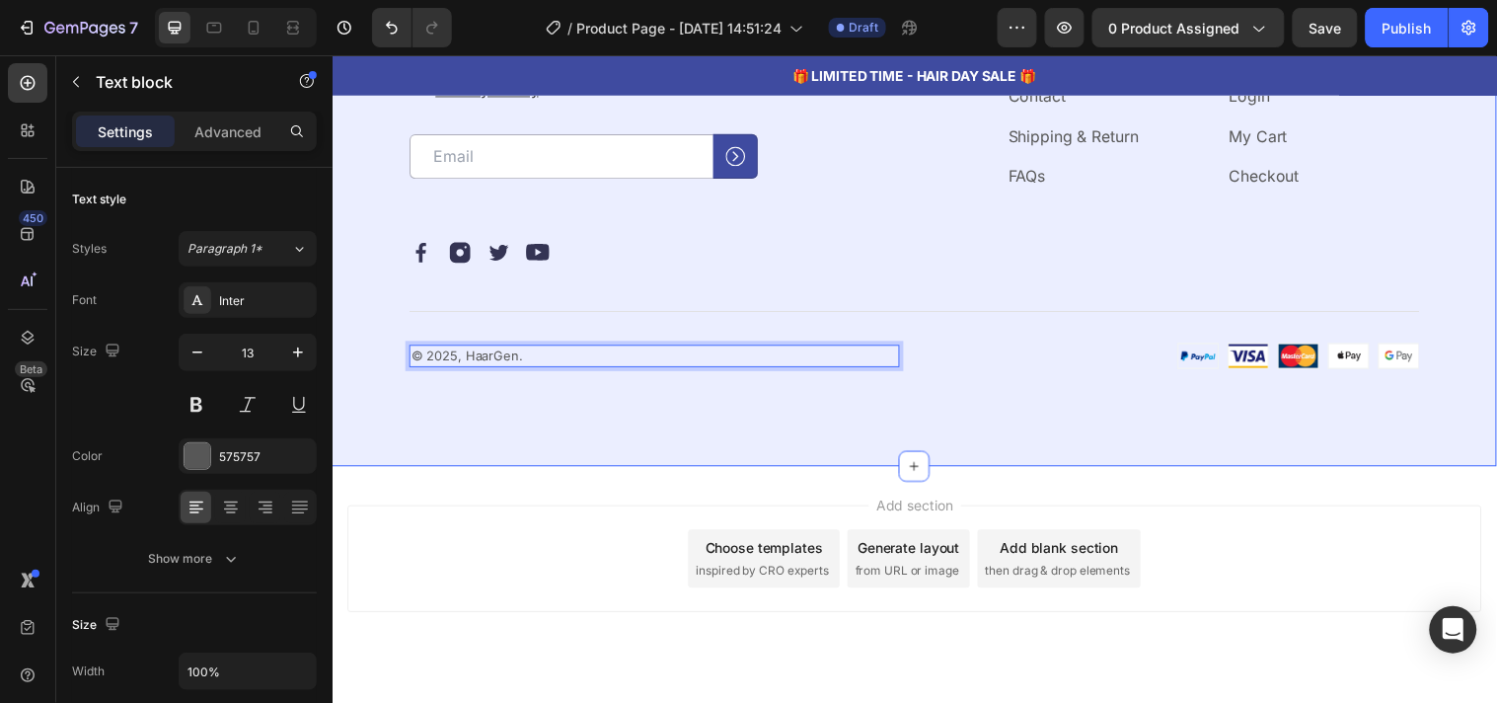
click at [521, 400] on div "Our emails are plastic-free too. Heading By submitting your email, you agree to…" at bounding box center [924, 181] width 1184 height 580
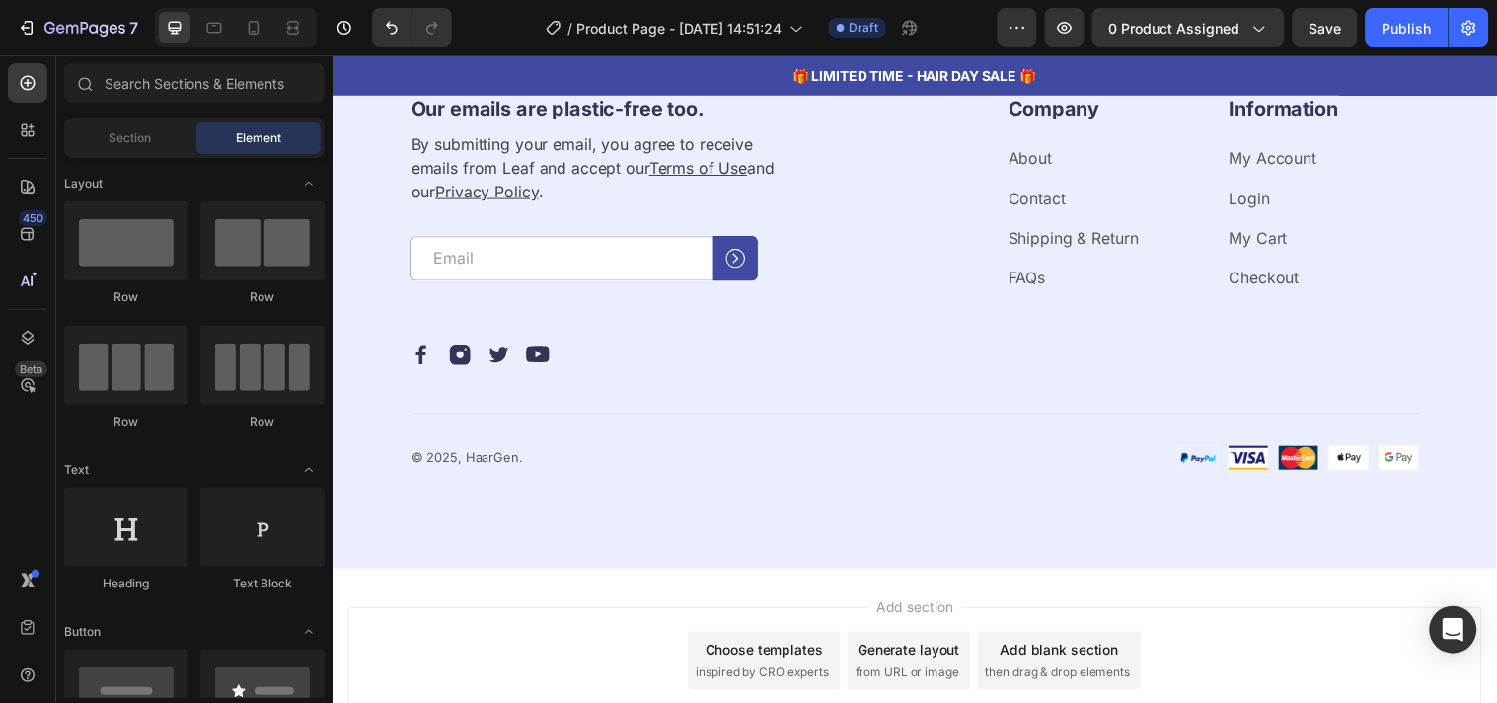
scroll to position [7265, 0]
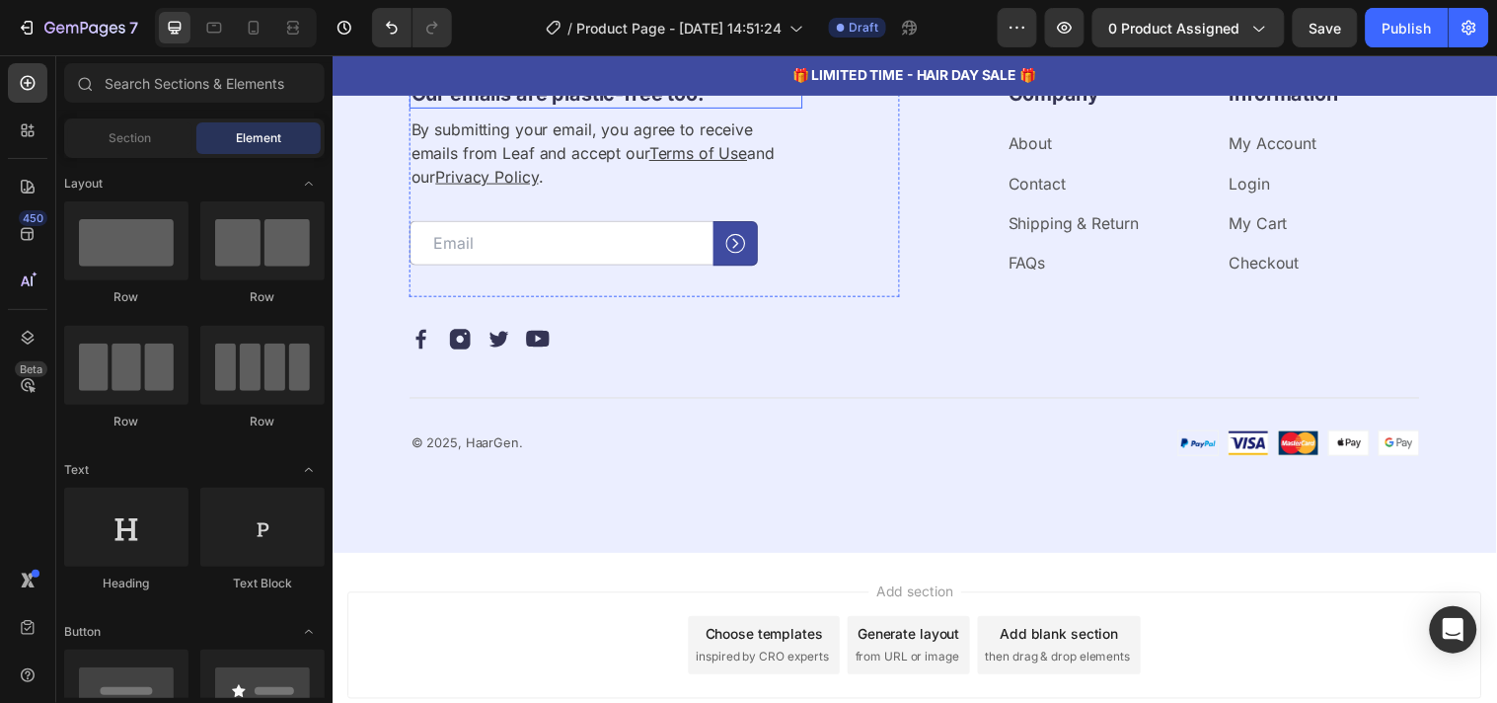
click at [559, 108] on h2 "Our emails are plastic-free too." at bounding box center [611, 93] width 400 height 30
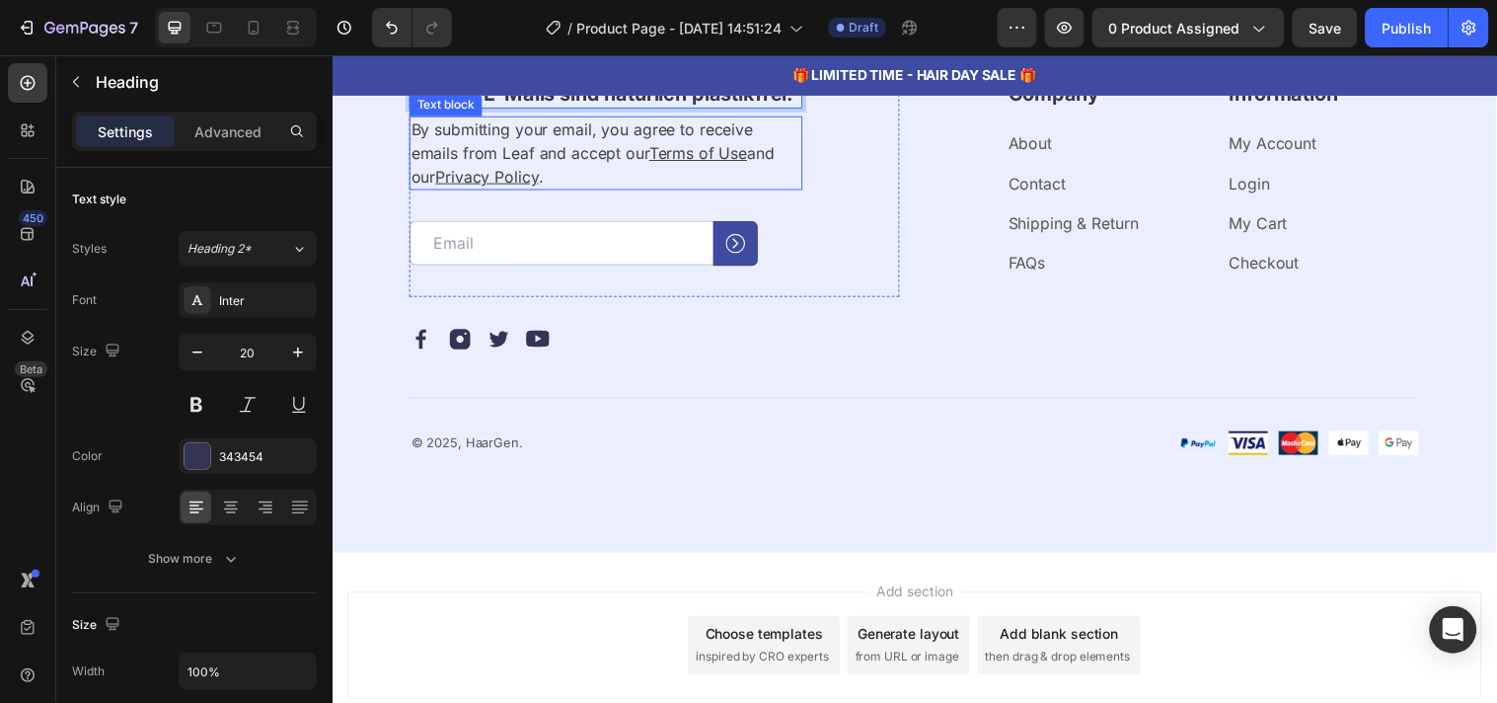
click at [599, 189] on p "By submitting your email, you agree to receive emails from Leaf and accept our …" at bounding box center [611, 152] width 396 height 71
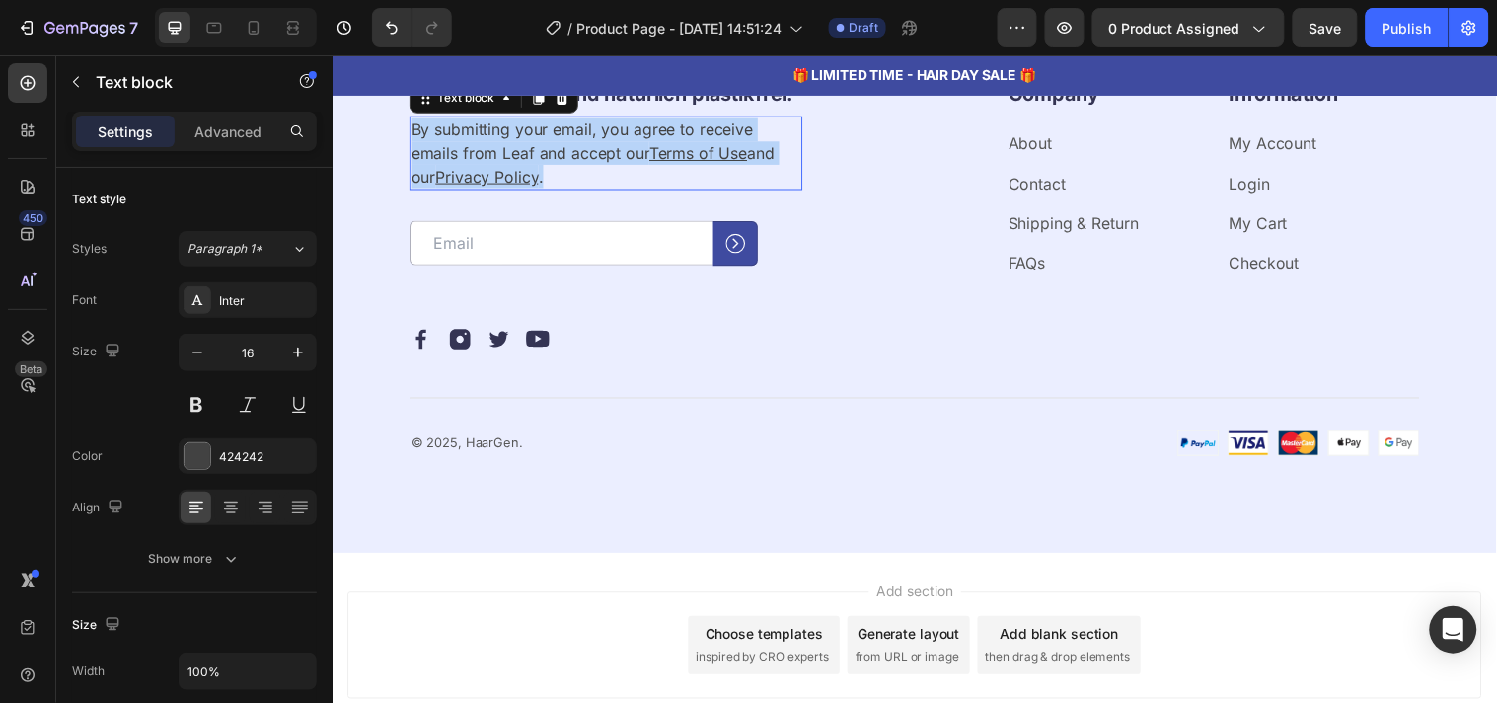
click at [599, 189] on p "By submitting your email, you agree to receive emails from Leaf and accept our …" at bounding box center [611, 152] width 396 height 71
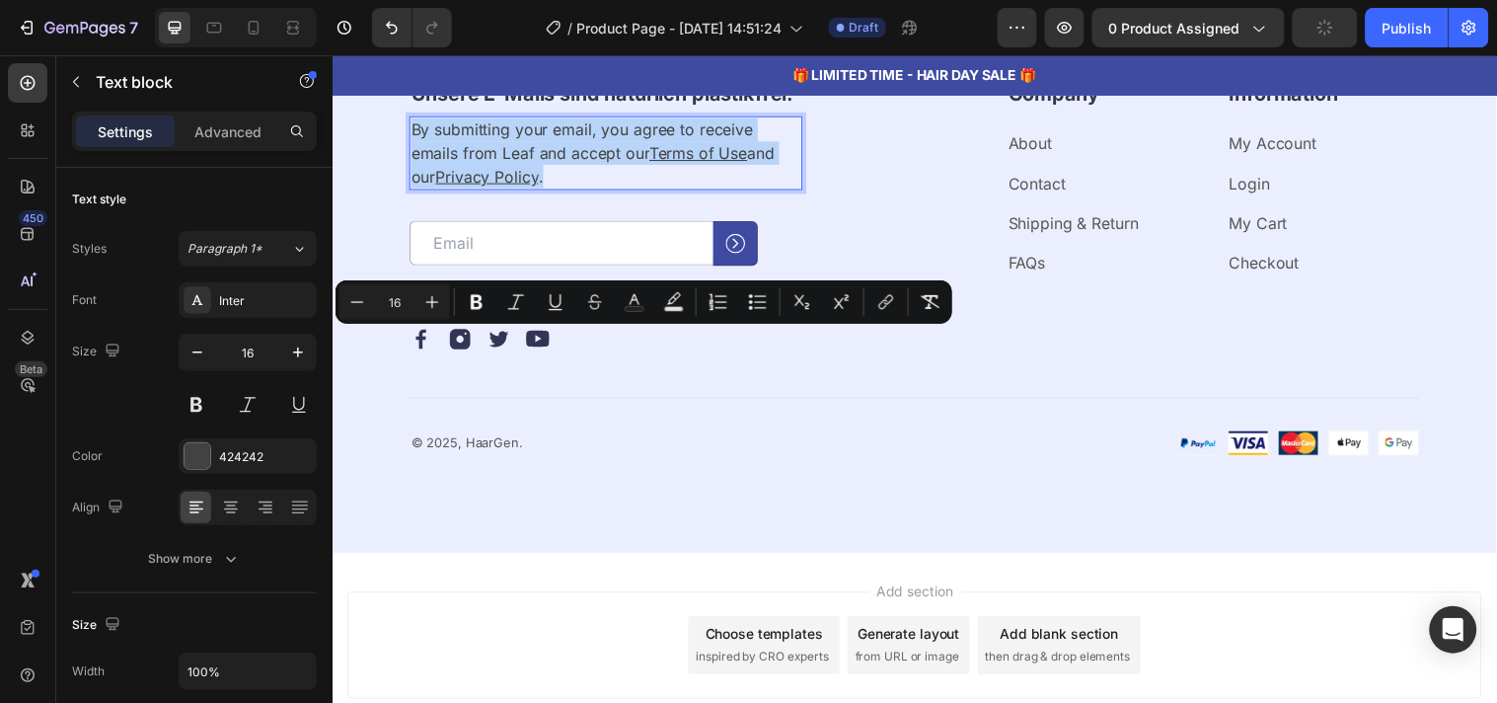
click at [599, 189] on p "By submitting your email, you agree to receive emails from Leaf and accept our …" at bounding box center [611, 152] width 396 height 71
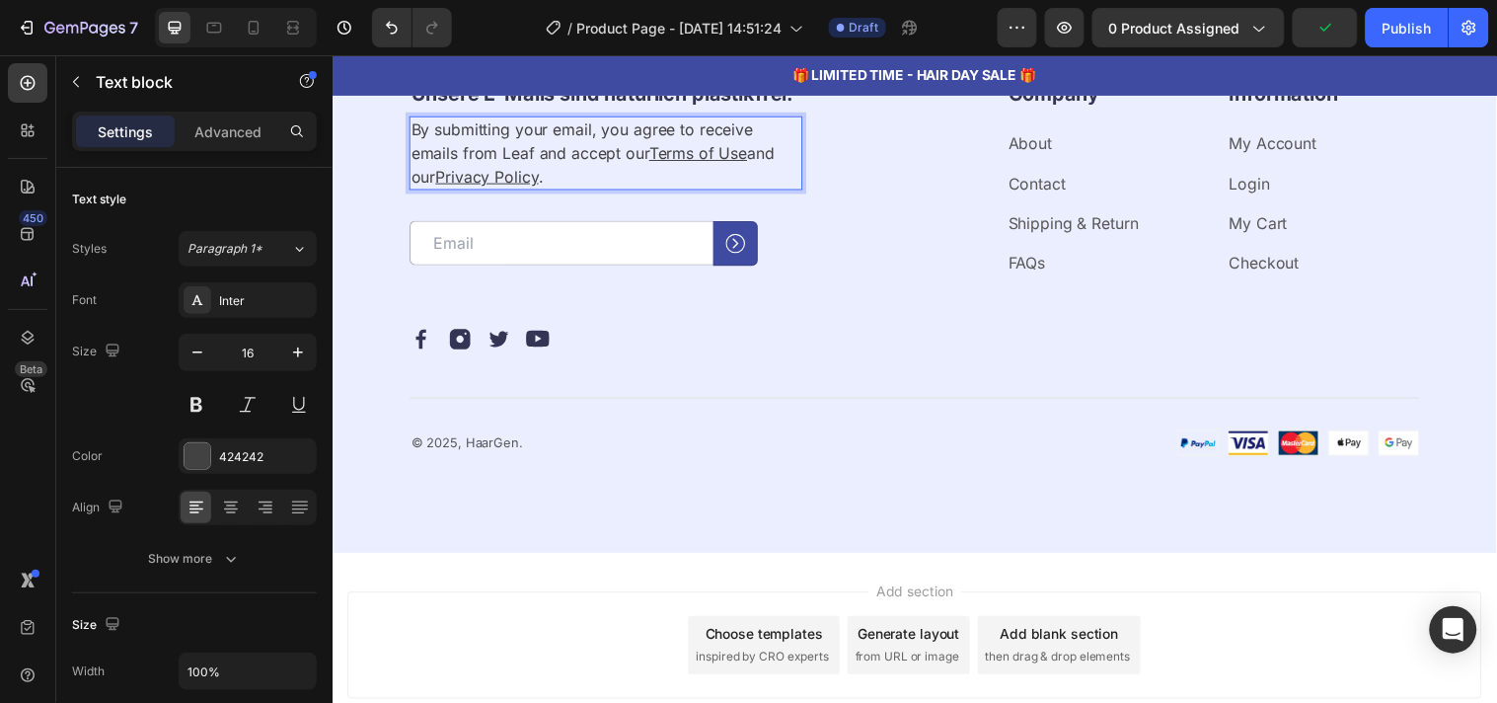
click at [605, 189] on p "By submitting your email, you agree to receive emails from Leaf and accept our …" at bounding box center [611, 152] width 396 height 71
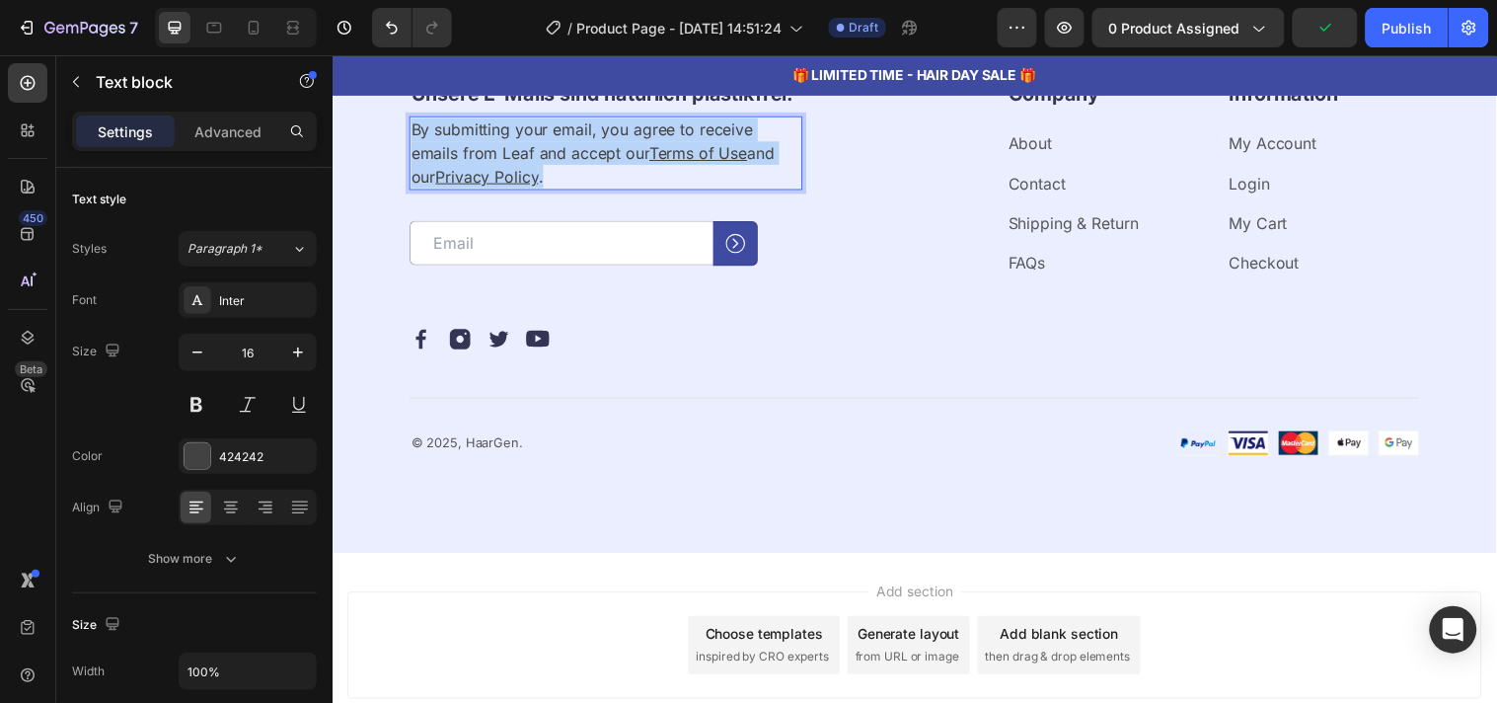
click at [605, 189] on p "By submitting your email, you agree to receive emails from Leaf and accept our …" at bounding box center [611, 152] width 396 height 71
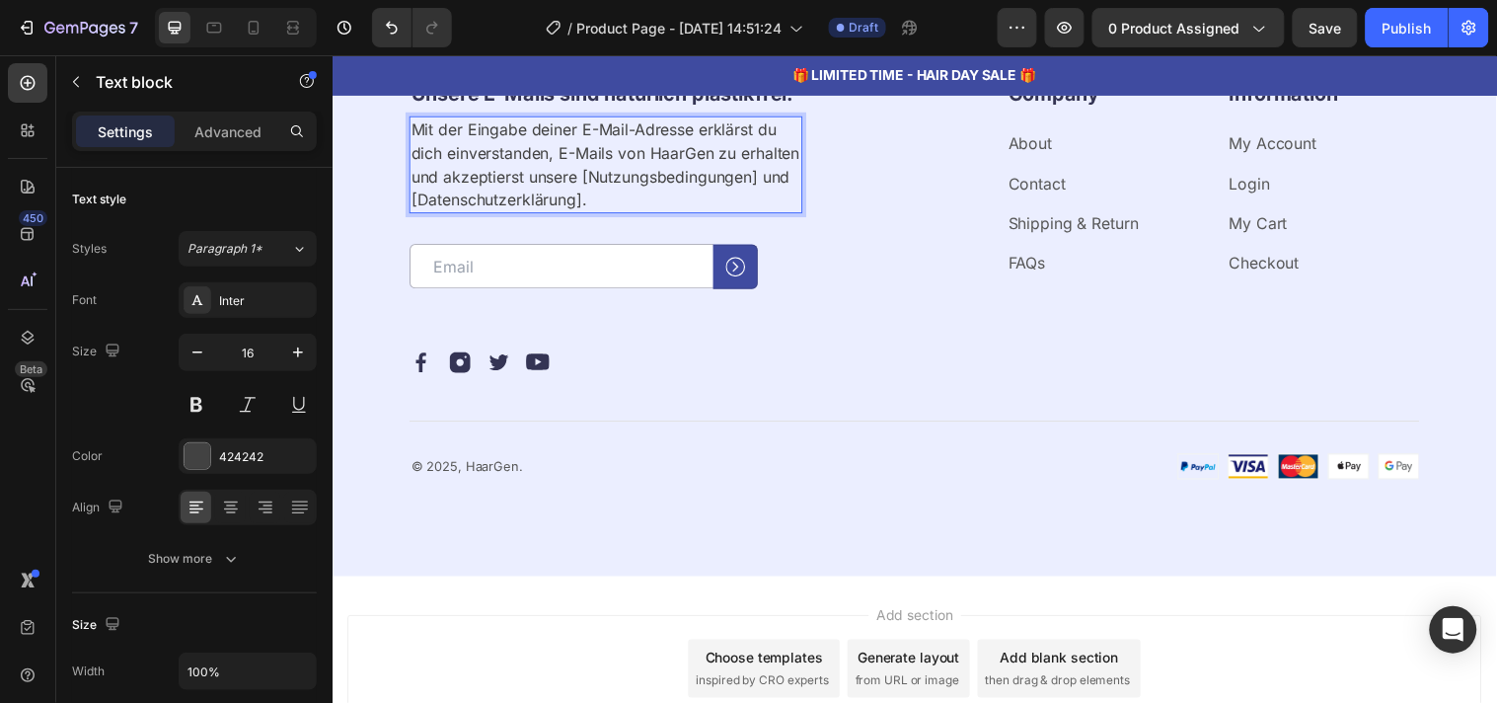
click at [584, 212] on p "Mit der Eingabe deiner E-Mail-Adresse erklärst du dich einverstanden, E-Mails v…" at bounding box center [611, 164] width 396 height 95
click at [417, 212] on p "Mit der Eingabe deiner E-Mail-Adresse erklärst du dich einverstanden, E-Mails v…" at bounding box center [611, 164] width 396 height 95
click at [589, 212] on p "Mit der Eingabe deiner E-Mail-Adresse erklärst du dich einverstanden, E-Mails v…" at bounding box center [611, 164] width 396 height 95
click at [665, 323] on div "⁠⁠⁠⁠⁠⁠⁠ Unsere E-Mails sind natürlich plastikfrei. Heading Mit der Eingabe dein…" at bounding box center [611, 200] width 400 height 245
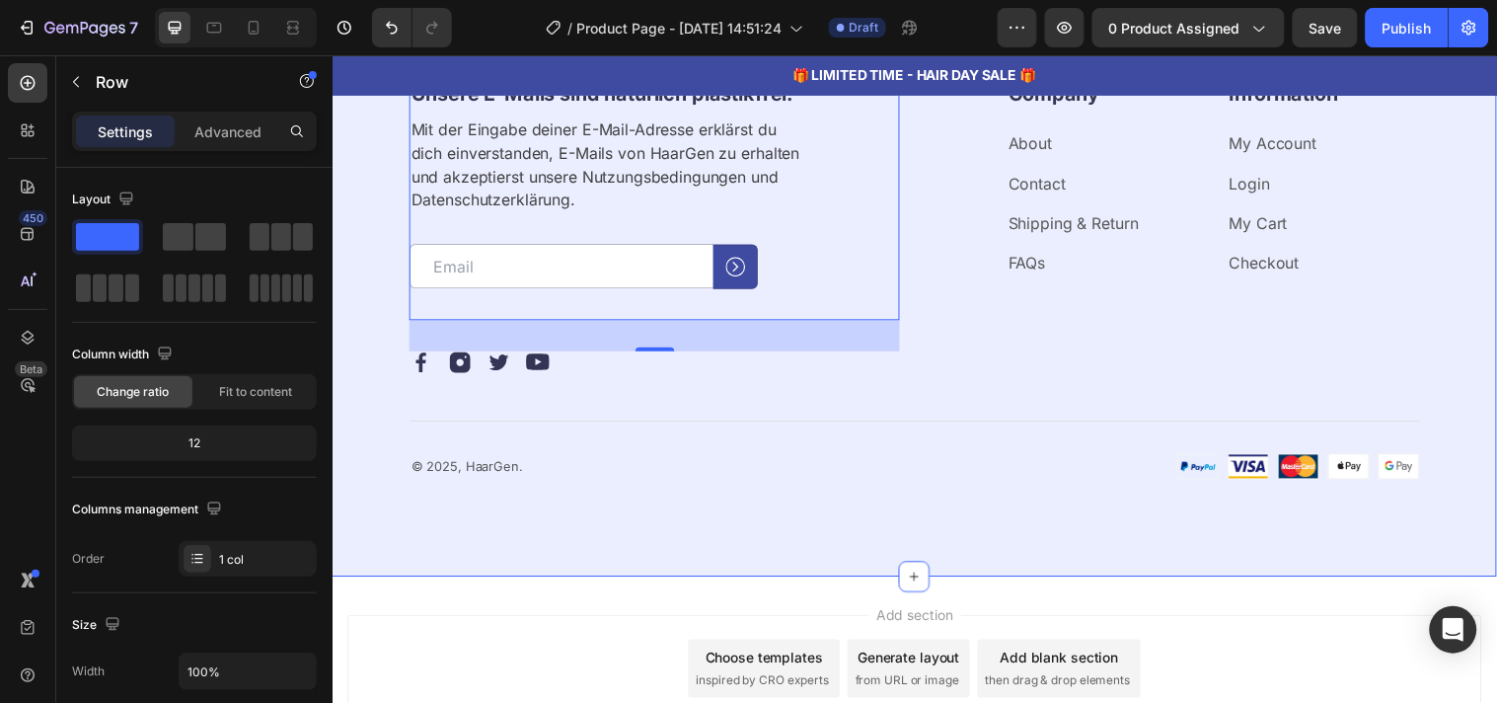
click at [1424, 553] on div "⁠⁠⁠⁠⁠⁠⁠ Unsere E-Mails sind natürlich plastikfrei. Heading Mit der Eingabe dein…" at bounding box center [924, 281] width 1184 height 604
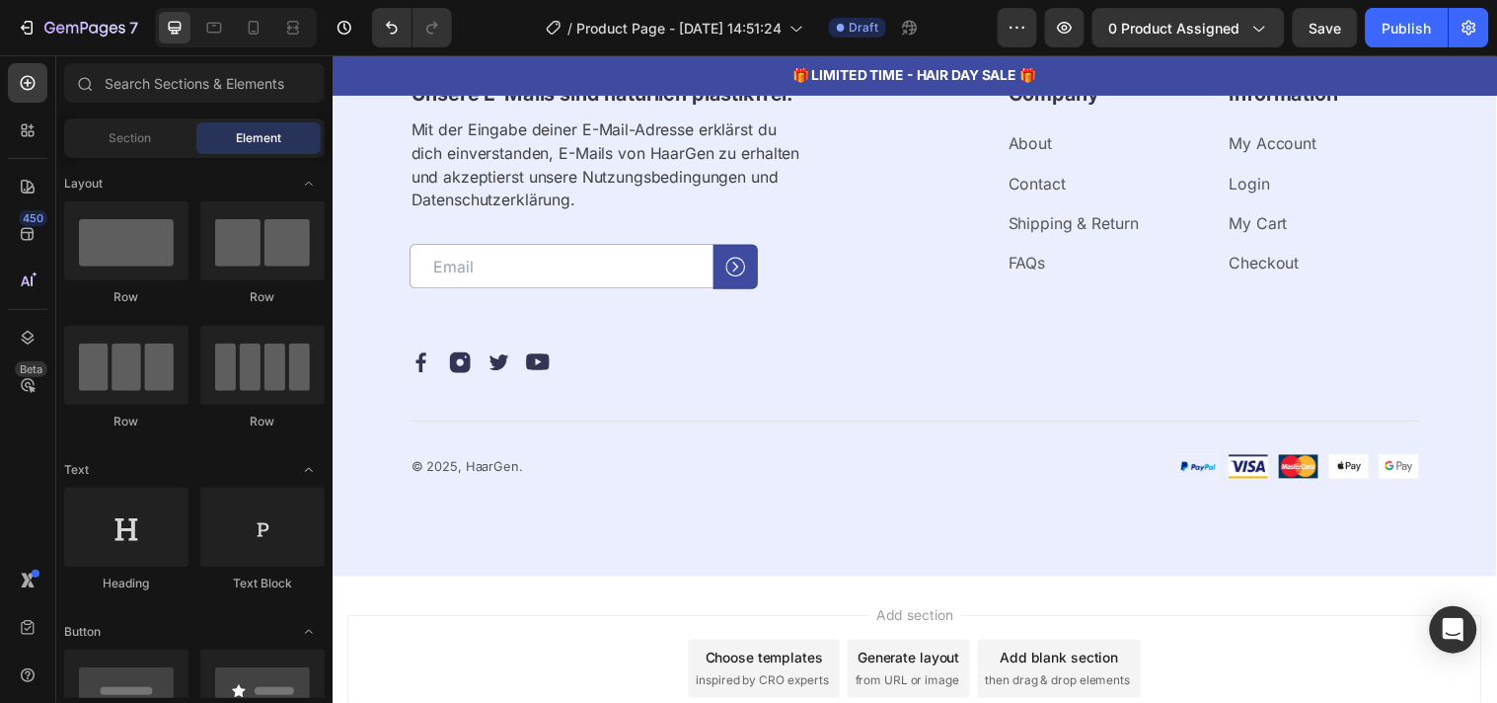
scroll to position [7635, 0]
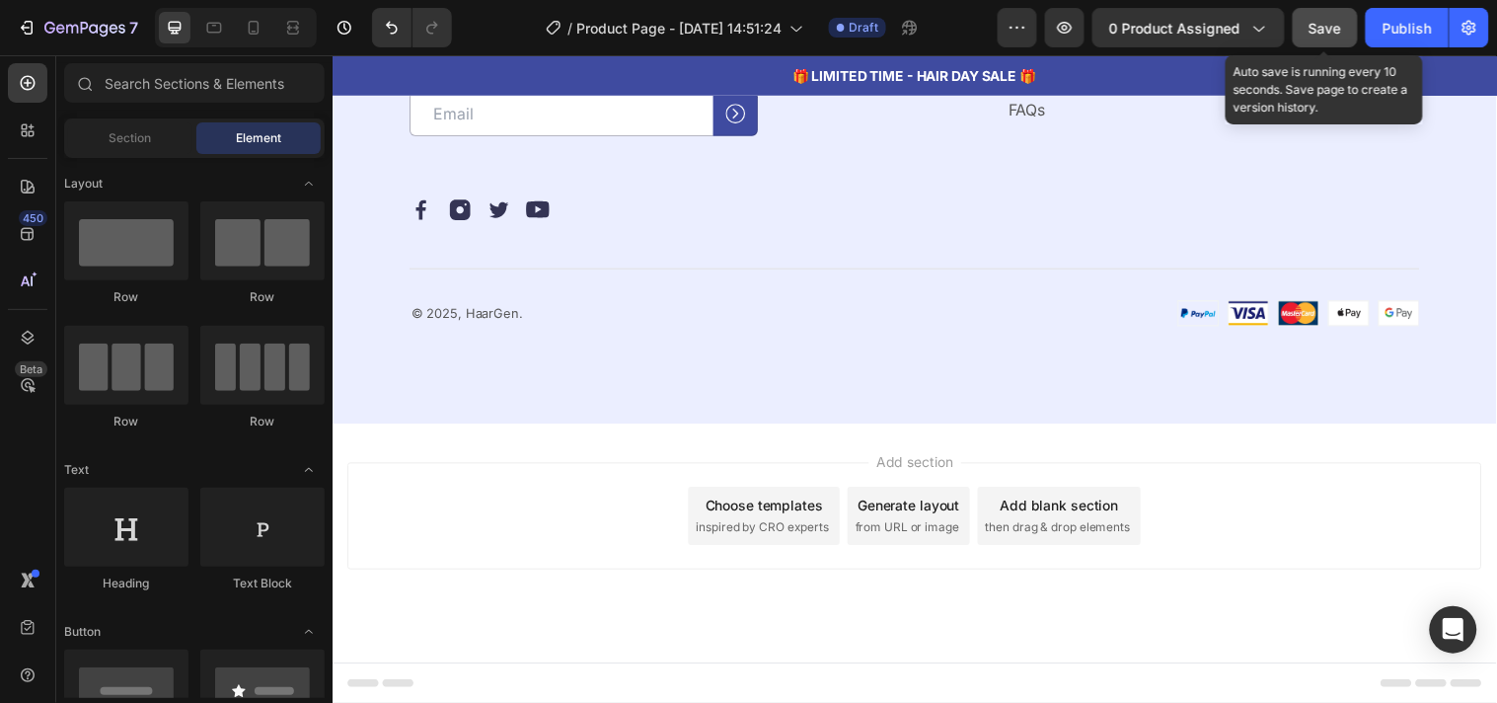
click at [1310, 25] on span "Save" at bounding box center [1326, 28] width 33 height 17
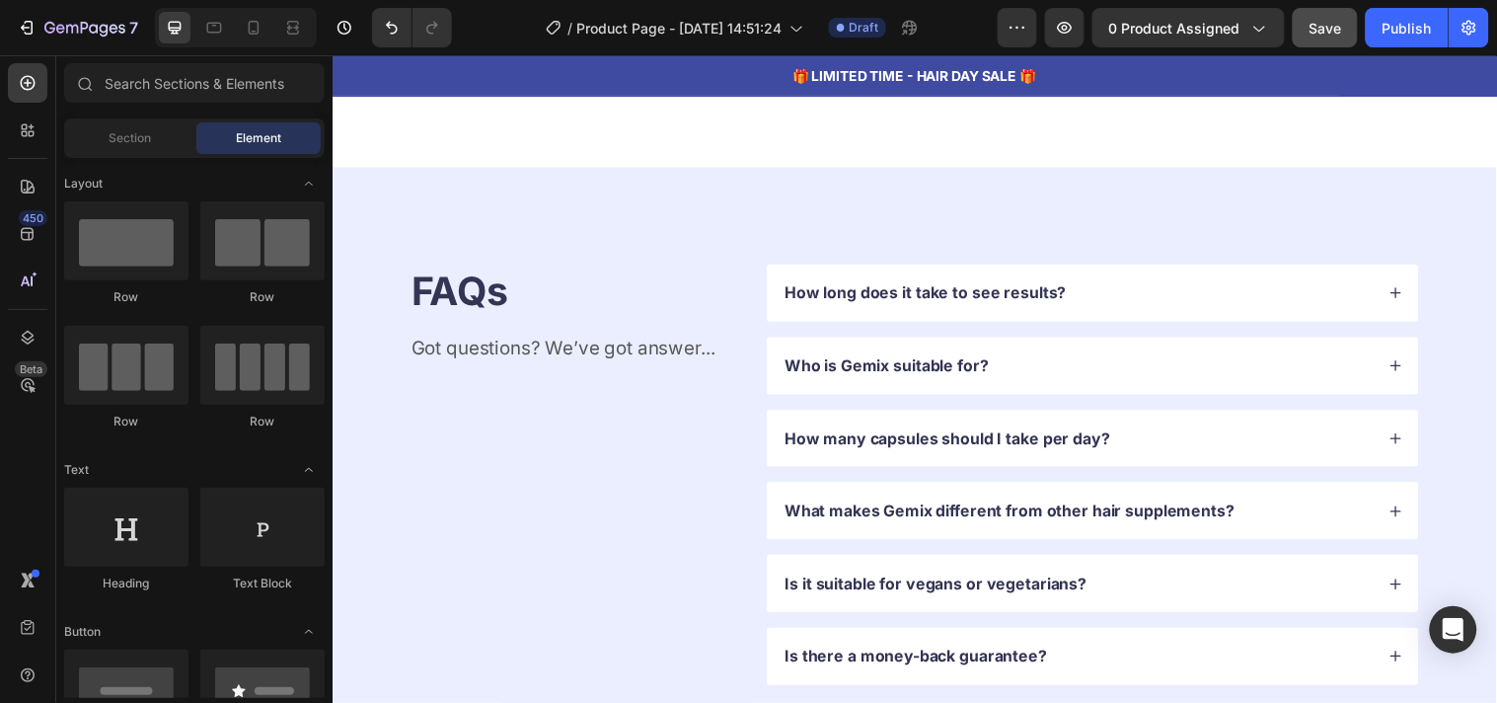
scroll to position [6338, 0]
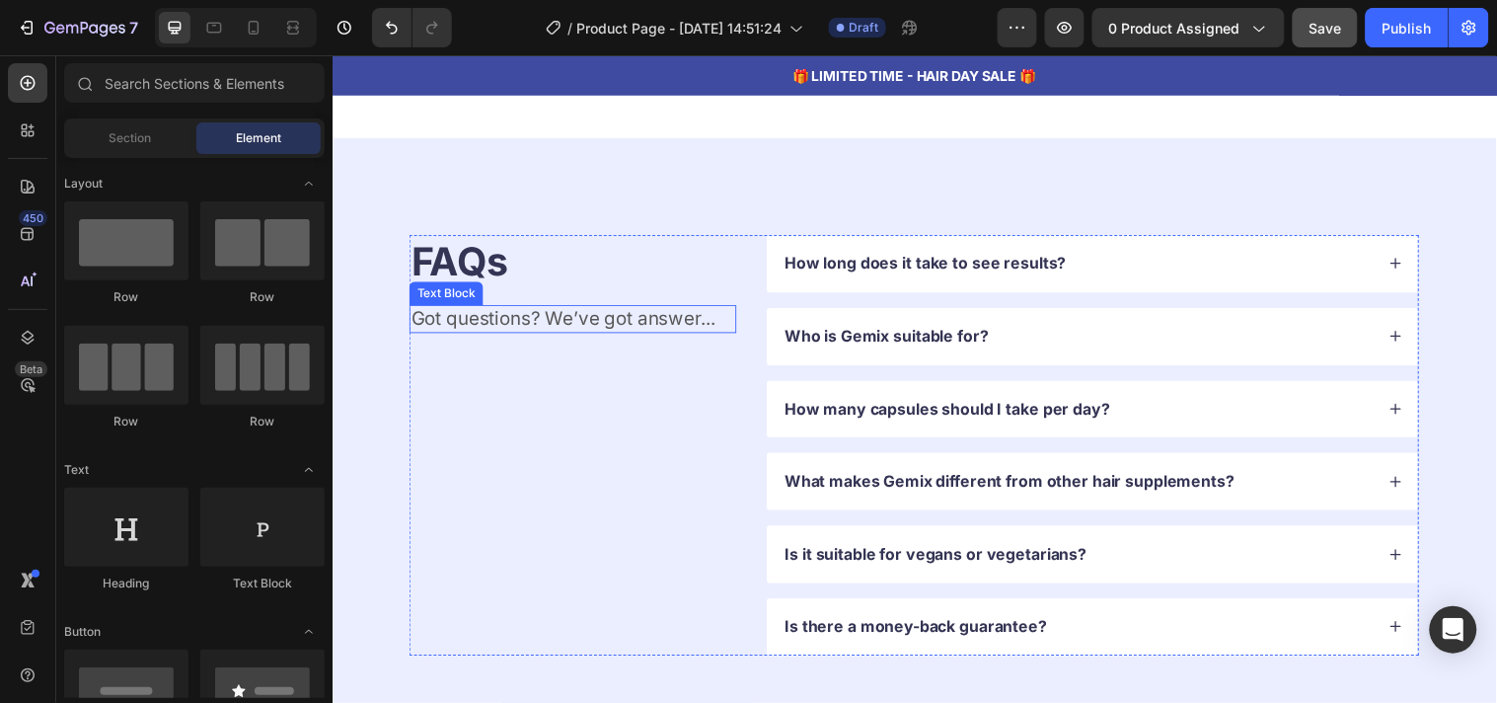
click at [551, 311] on p "Got questions? We’ve got answer..." at bounding box center [577, 322] width 329 height 25
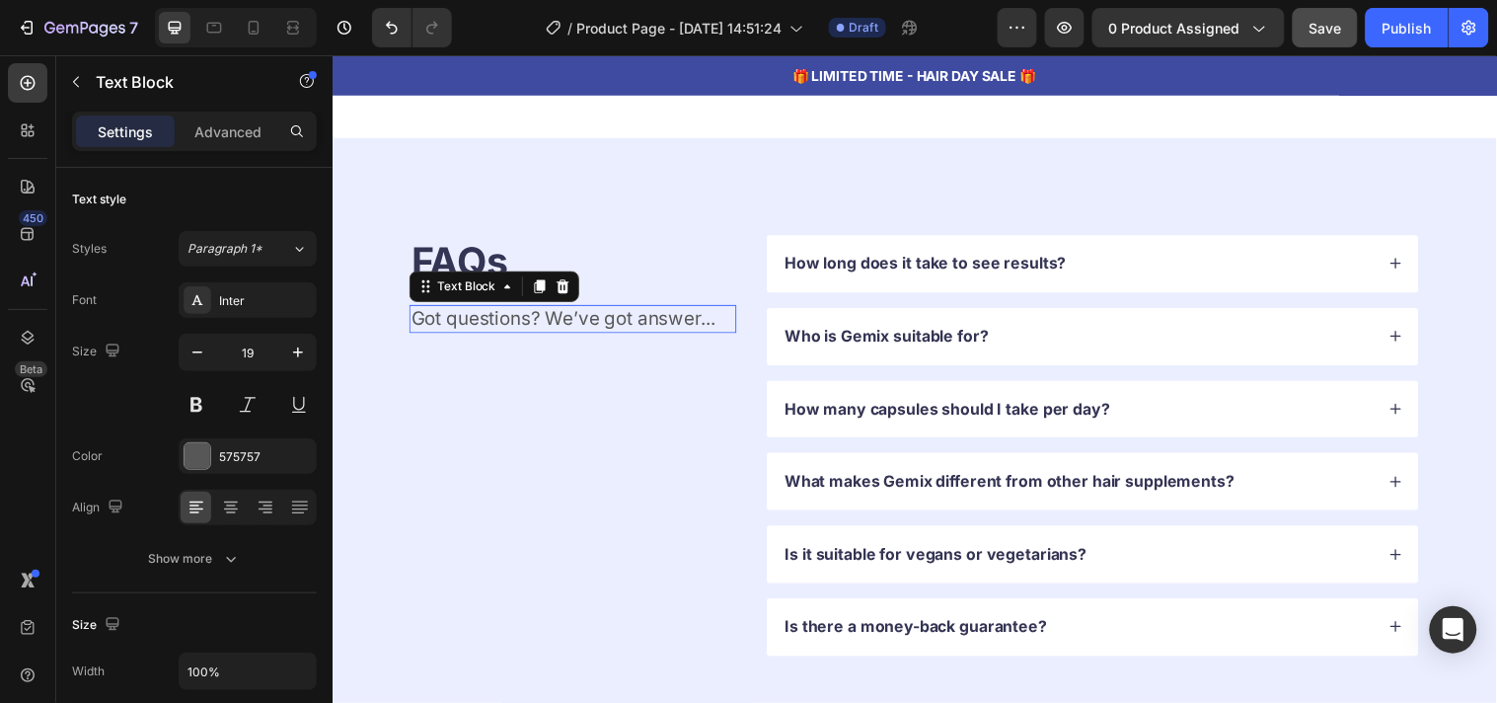
click at [551, 311] on p "Got questions? We’ve got answer..." at bounding box center [577, 322] width 329 height 25
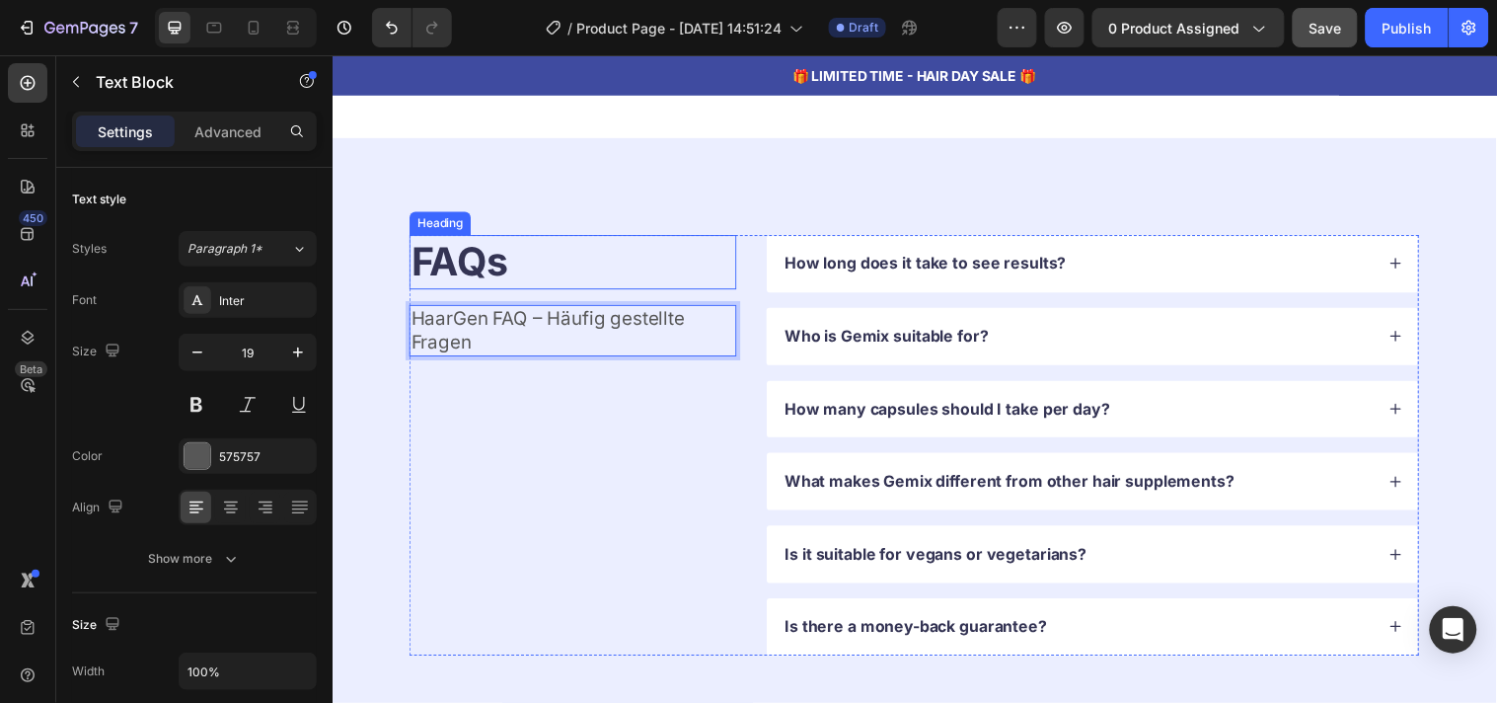
click at [469, 271] on h2 "FAQs" at bounding box center [577, 264] width 333 height 55
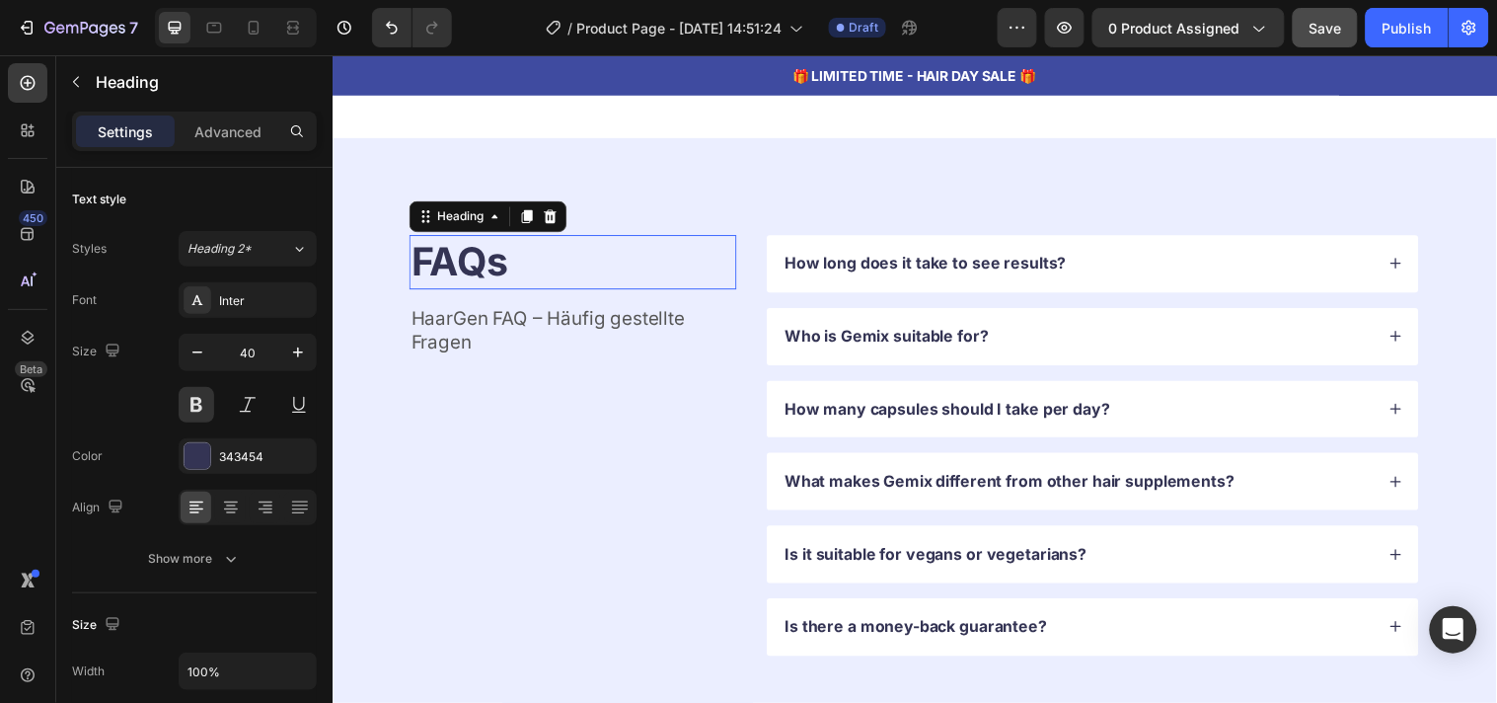
click at [469, 271] on p "FAQs" at bounding box center [577, 264] width 329 height 51
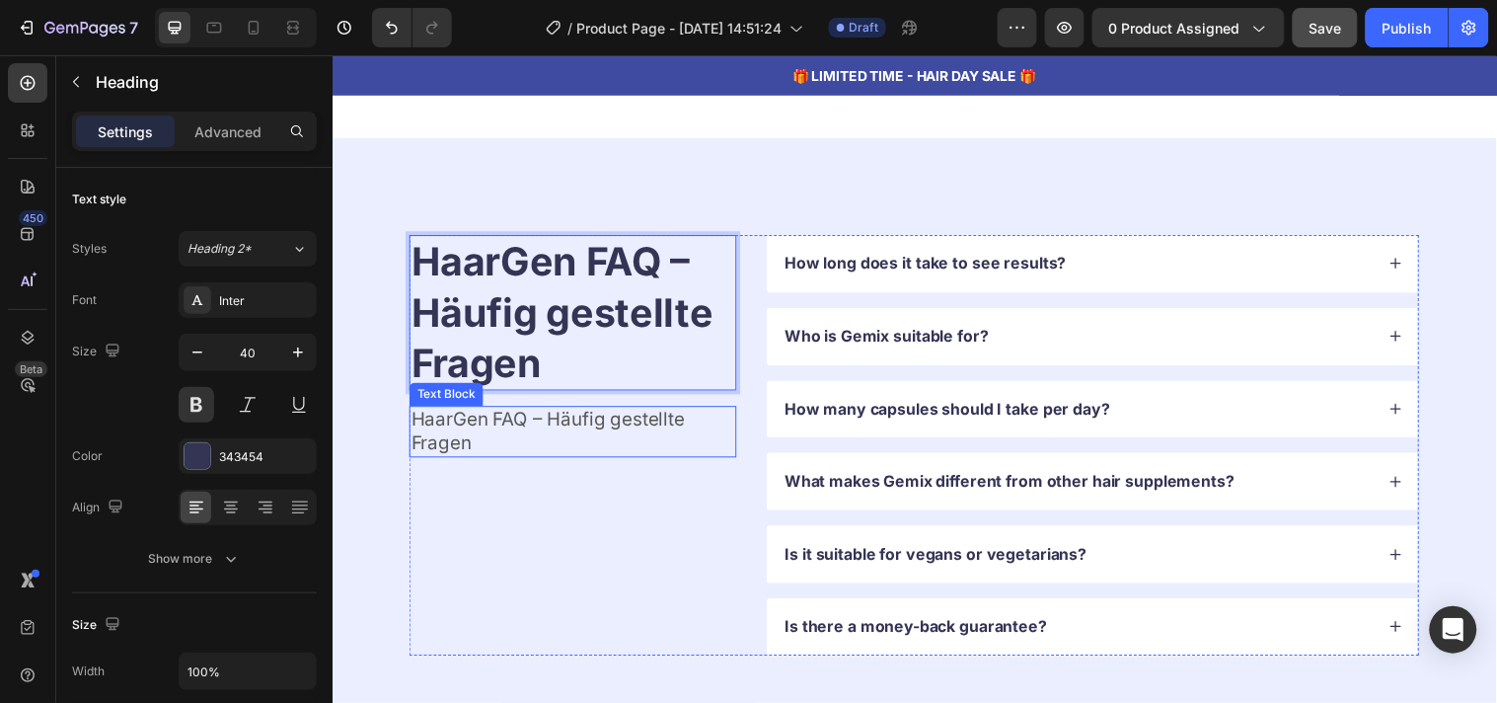
click at [575, 432] on p "HaarGen FAQ – Häufig gestellte Fragen" at bounding box center [577, 437] width 329 height 48
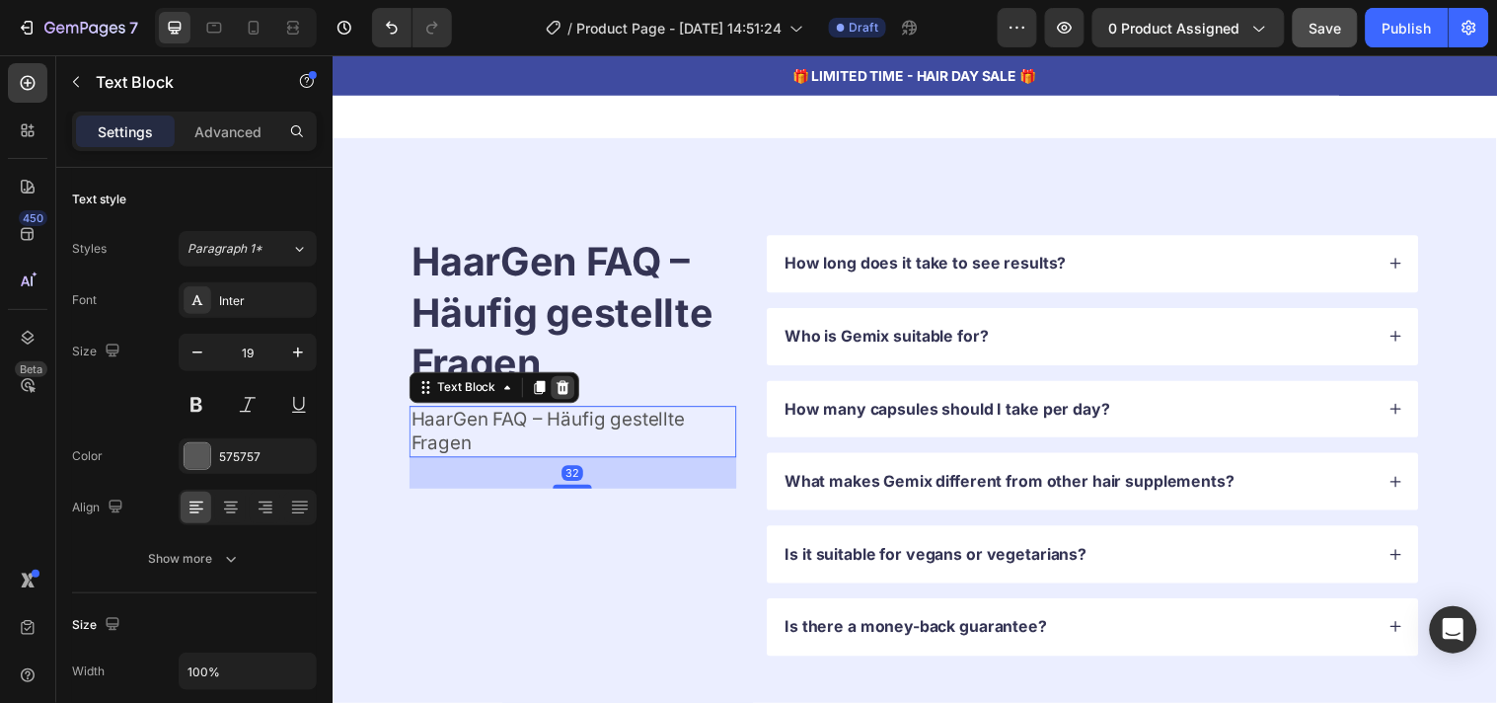
click at [564, 385] on icon at bounding box center [567, 392] width 13 height 14
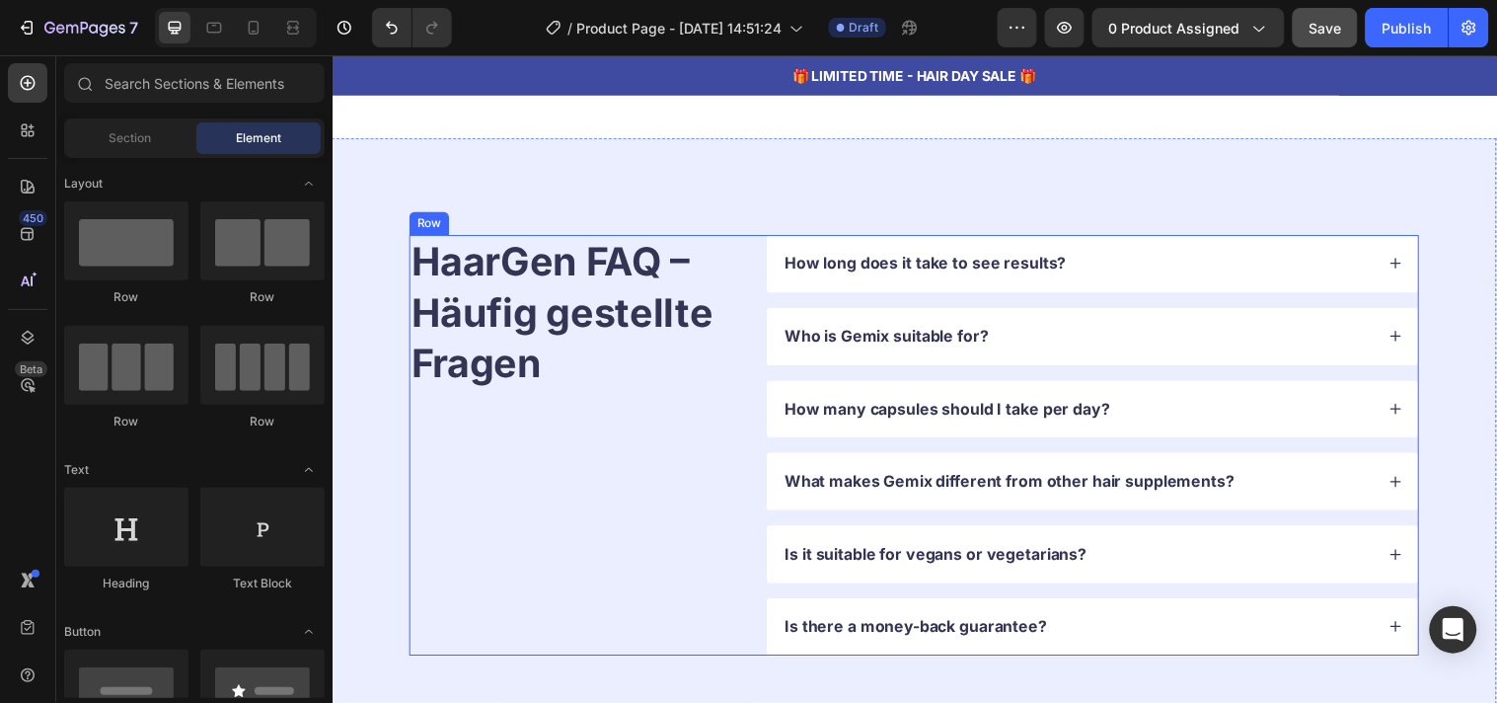
click at [600, 582] on div "HaarGen FAQ – Häufig gestellte Fragen Heading" at bounding box center [577, 450] width 333 height 427
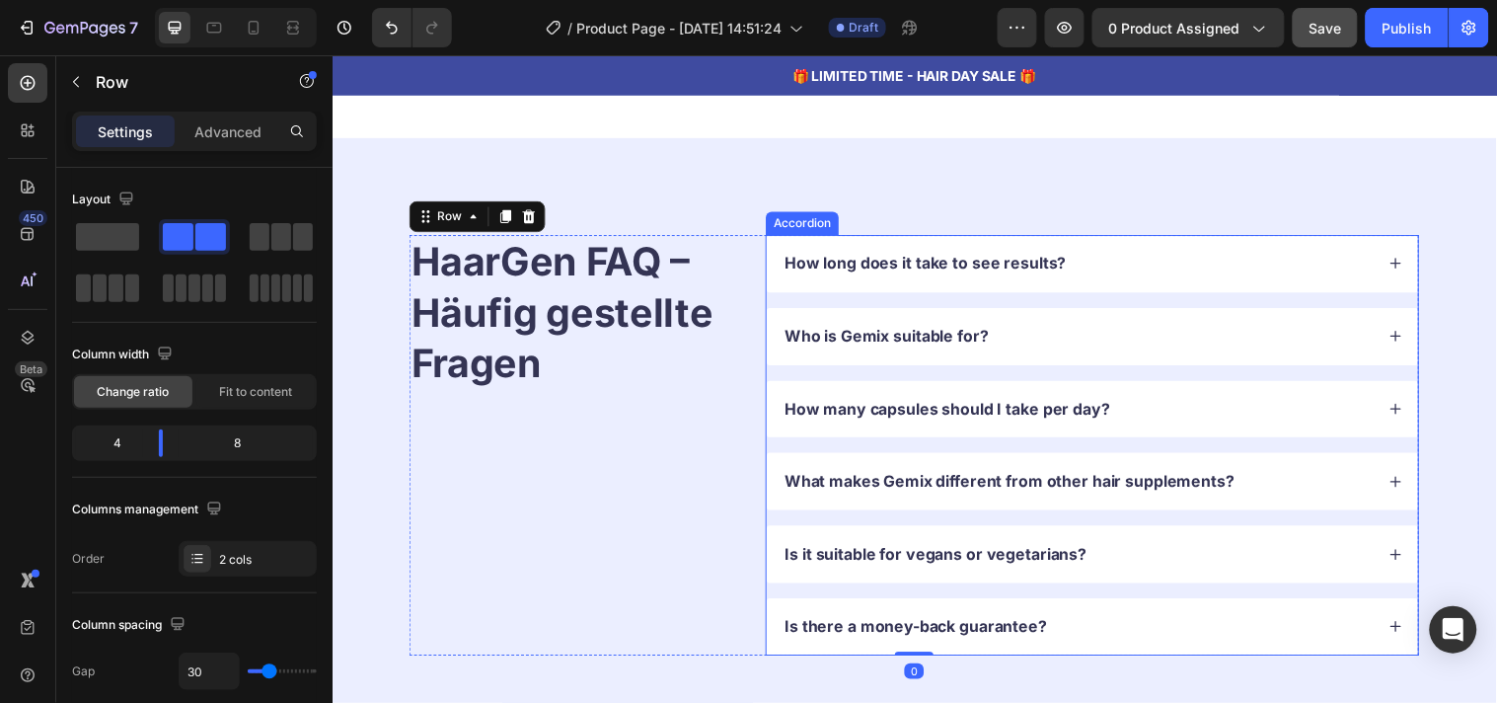
click at [1165, 253] on div "How long does it take to see results?" at bounding box center [1090, 266] width 601 height 27
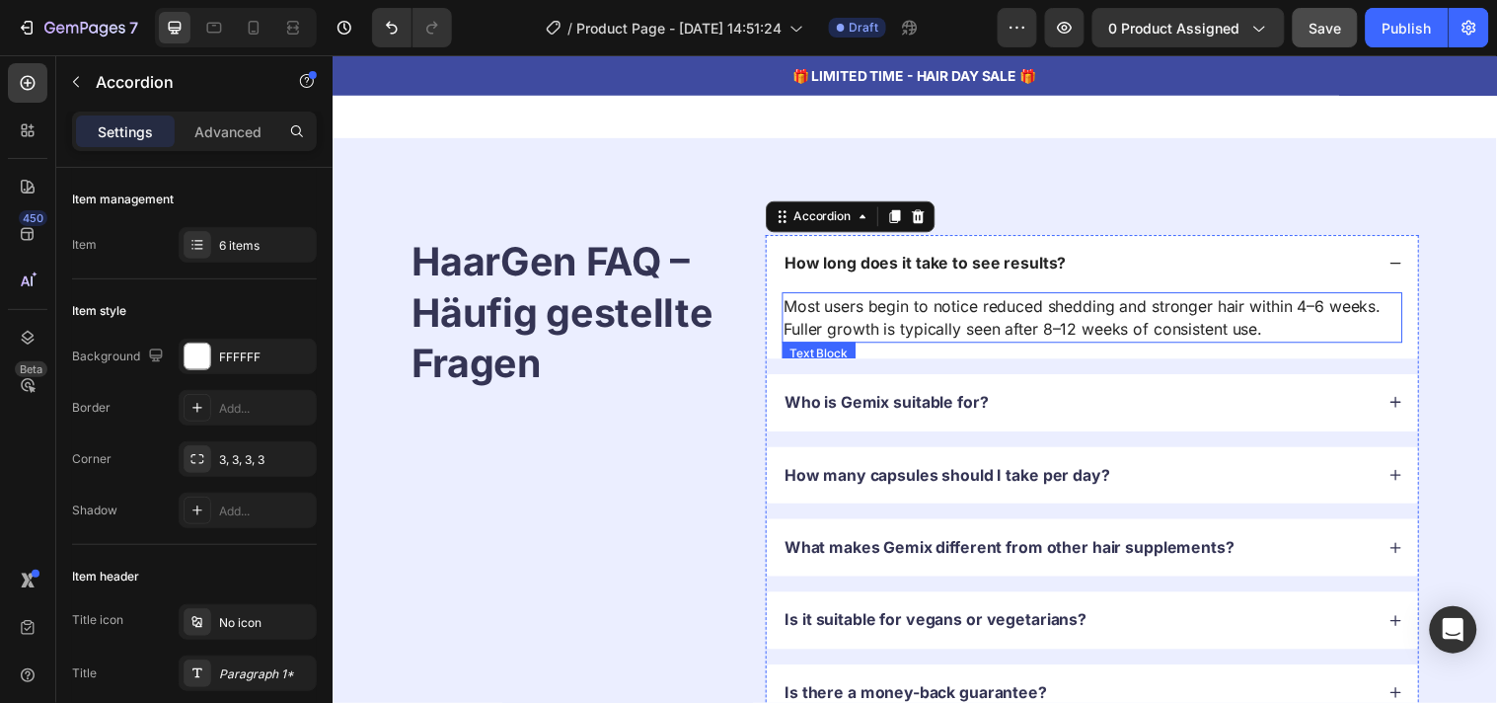
click at [846, 297] on p "Most users begin to notice reduced shedding and stronger hair within 4–6 weeks.…" at bounding box center [1105, 320] width 627 height 47
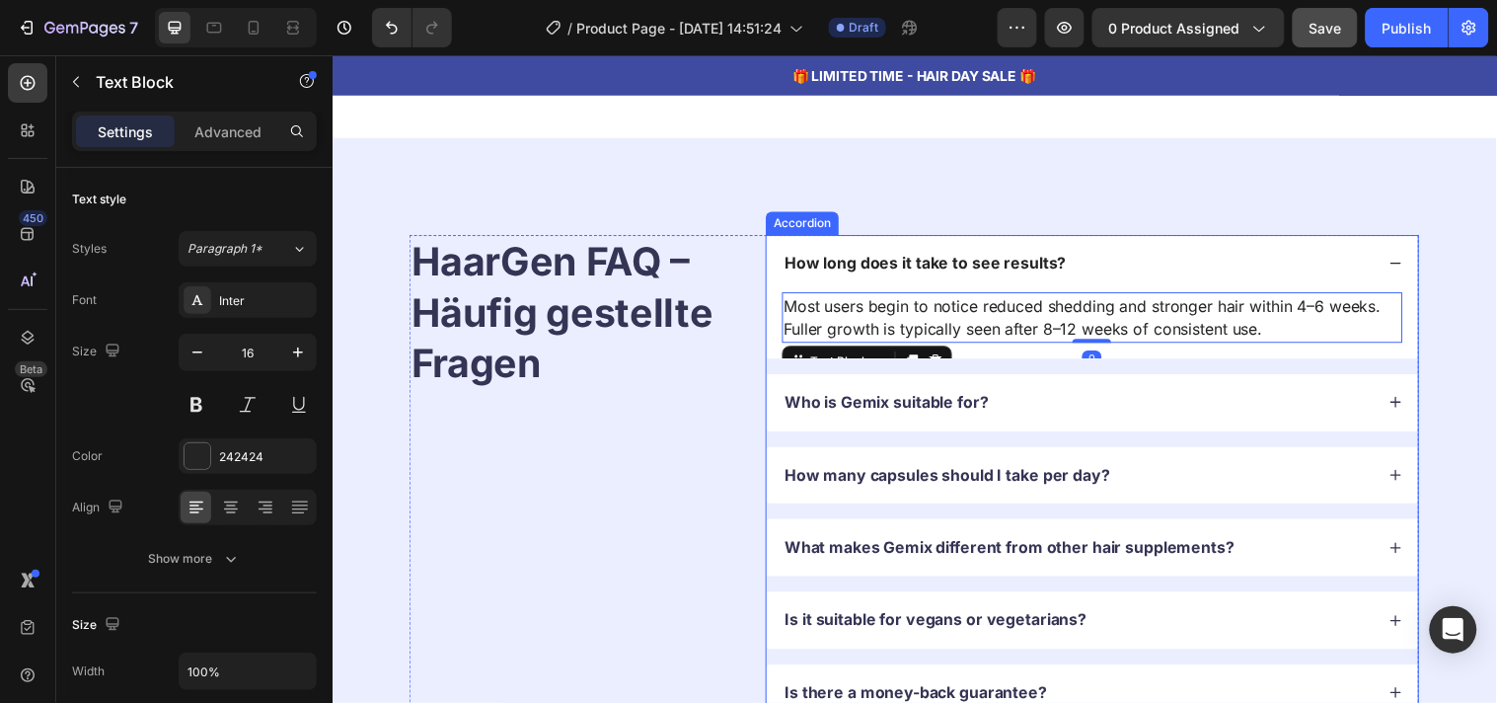
click at [832, 263] on p "How long does it take to see results?" at bounding box center [936, 266] width 286 height 21
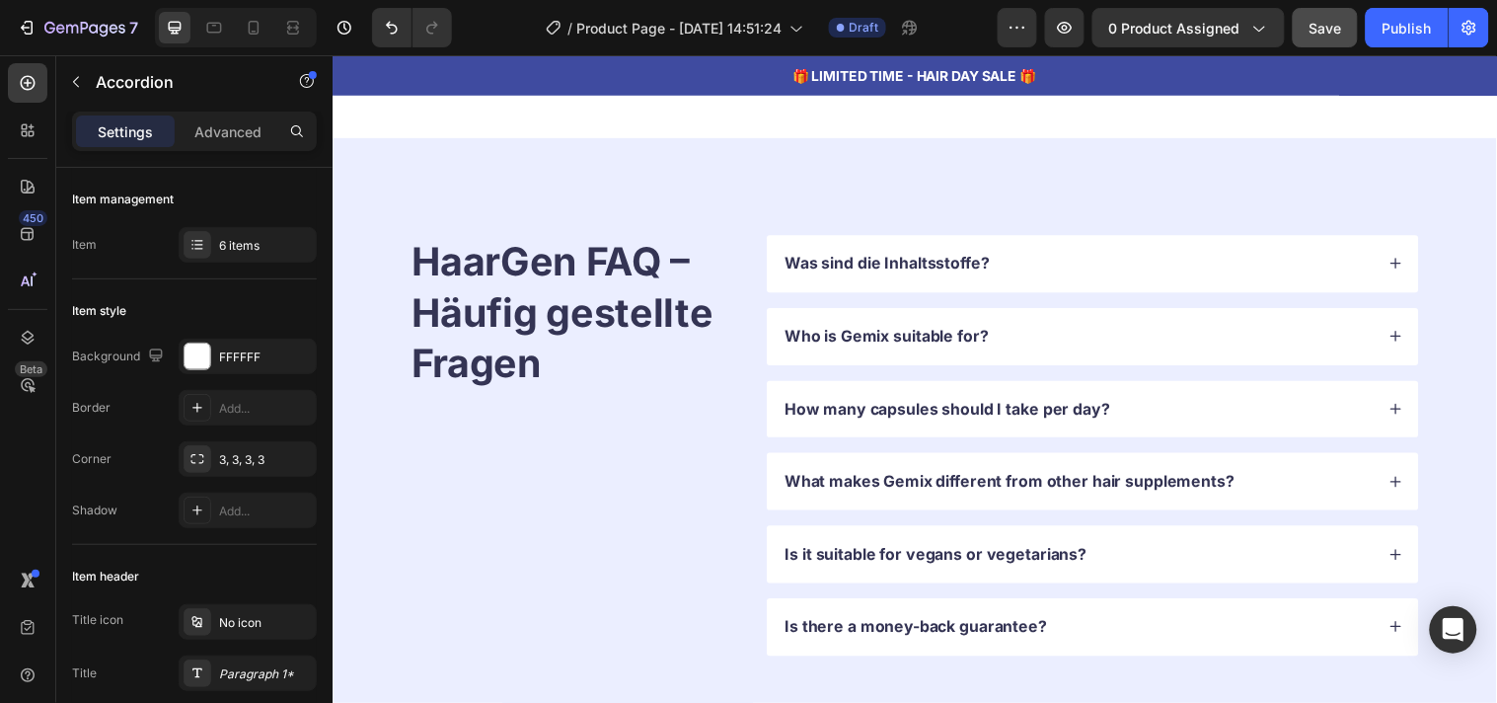
click at [1074, 253] on div "Was sind die Inhaltsstoffe?" at bounding box center [1090, 266] width 601 height 27
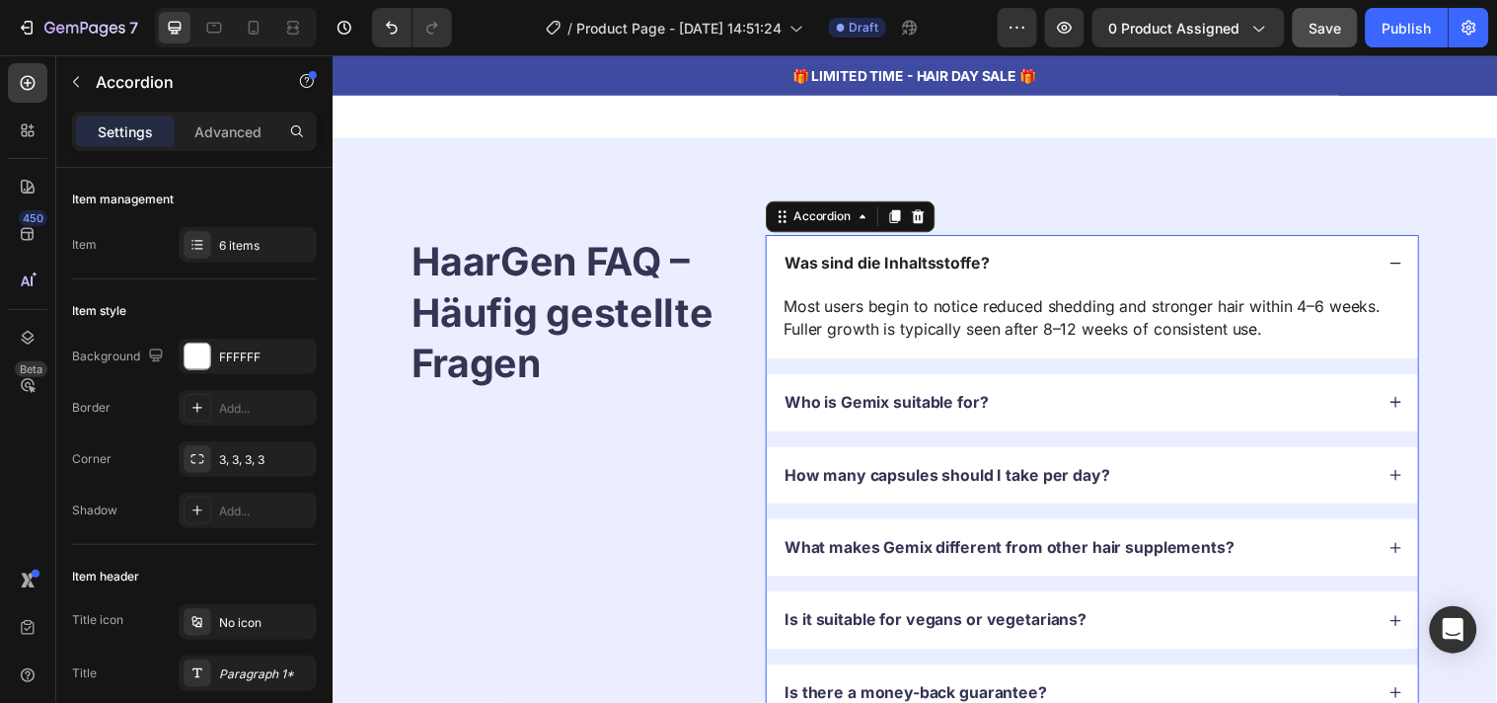
click at [987, 341] on div "Most users begin to notice reduced shedding and stronger hair within 4–6 weeks.…" at bounding box center [1105, 328] width 662 height 67
click at [951, 323] on p "Most users begin to notice reduced shedding and stronger hair within 4–6 weeks.…" at bounding box center [1105, 320] width 627 height 47
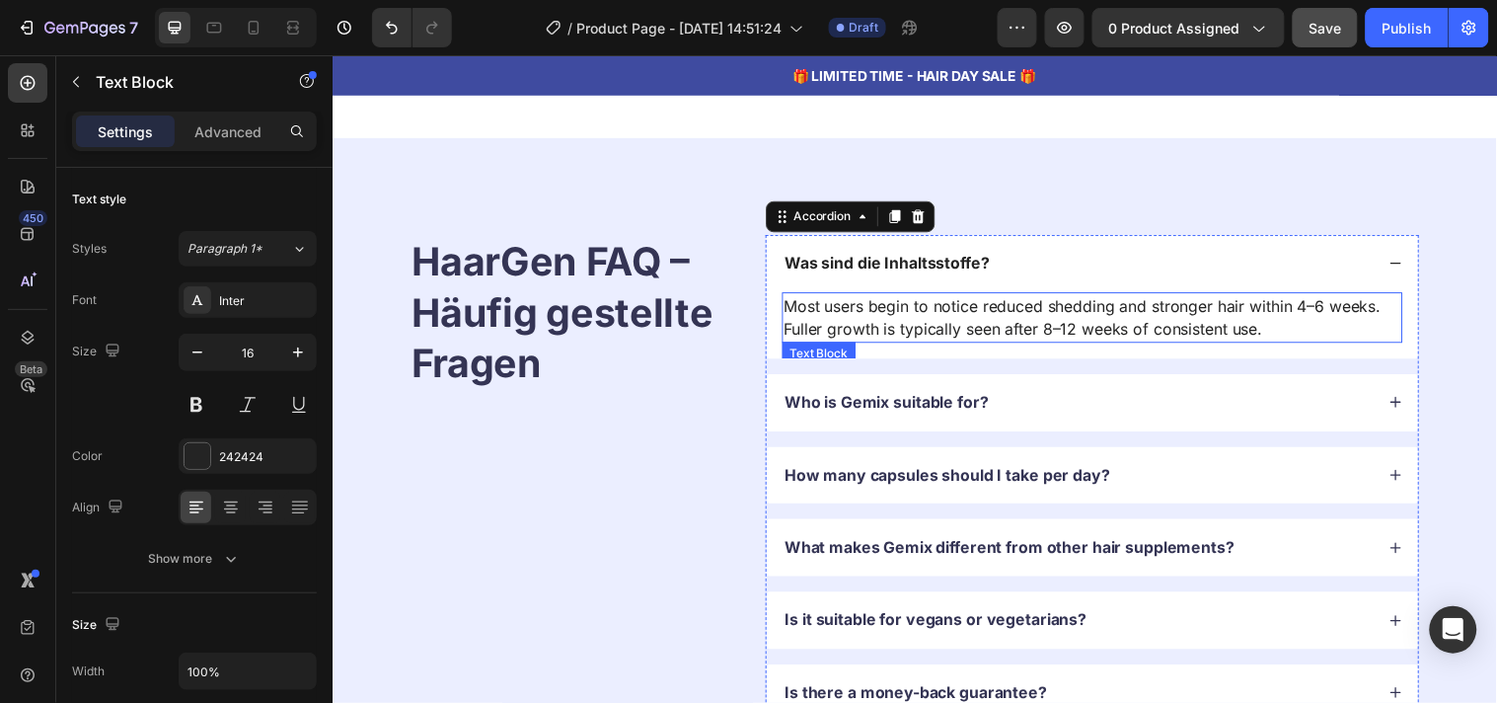
click at [951, 323] on p "Most users begin to notice reduced shedding and stronger hair within 4–6 weeks.…" at bounding box center [1105, 320] width 627 height 47
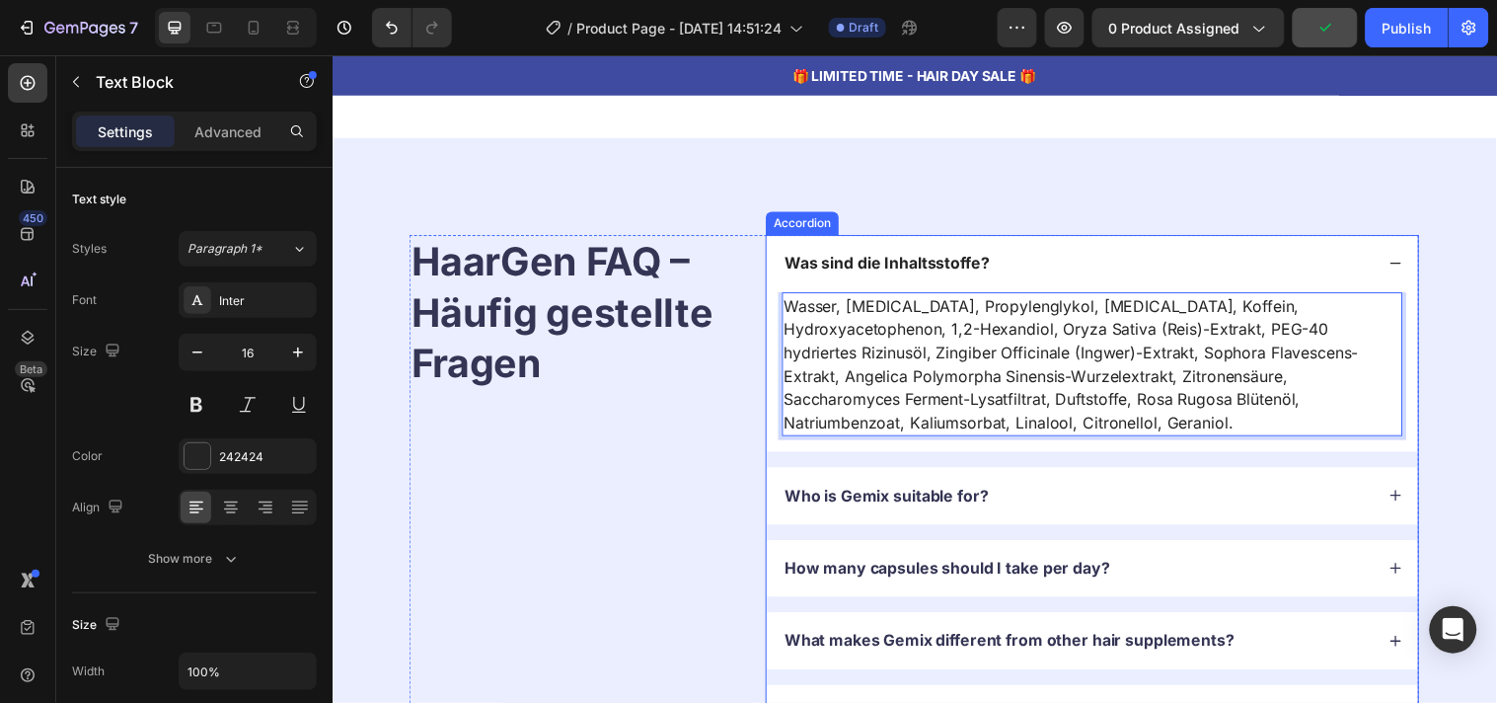
click at [773, 425] on div "Was sind die Inhaltsstoffe? Wasser, [MEDICAL_DATA], Propylenglykol, [MEDICAL_DA…" at bounding box center [1105, 531] width 664 height 589
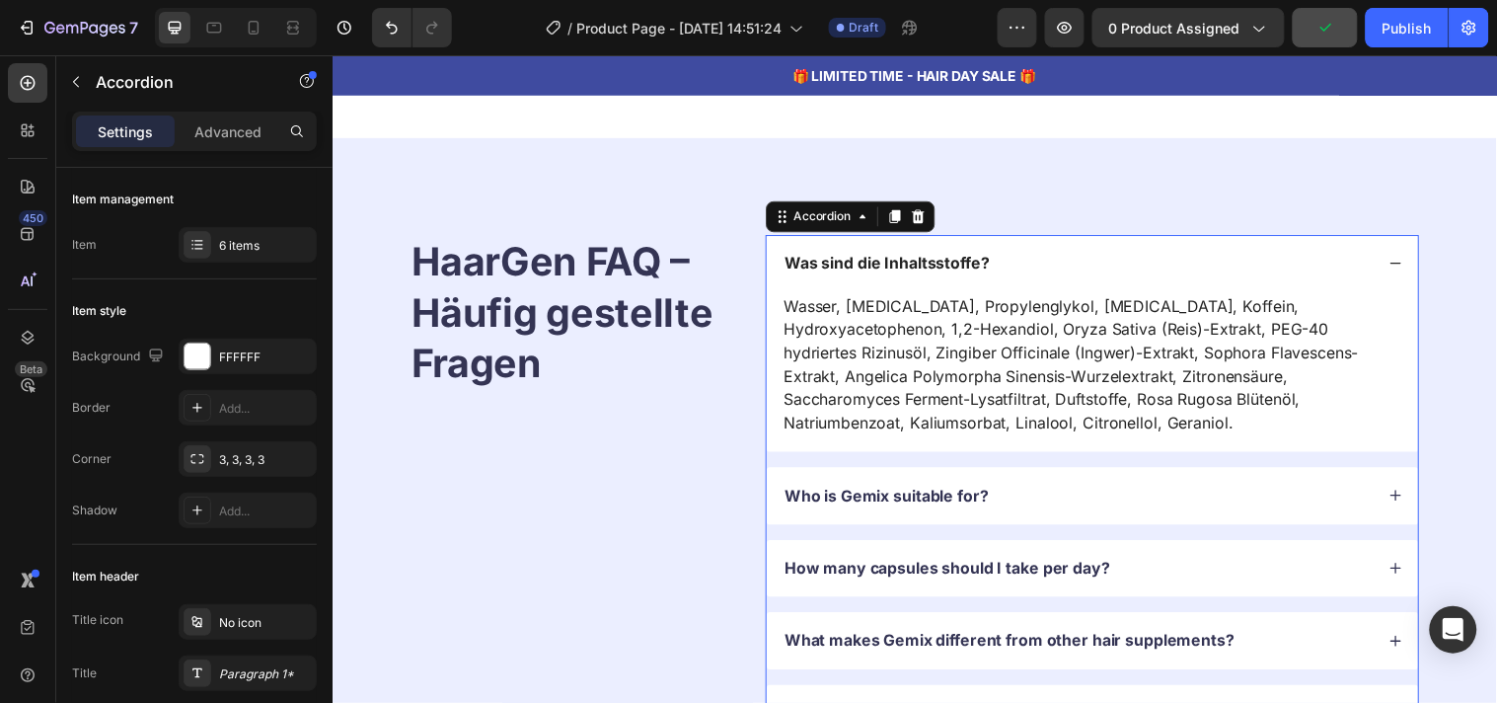
click at [1069, 259] on div "Was sind die Inhaltsstoffe?" at bounding box center [1090, 266] width 601 height 27
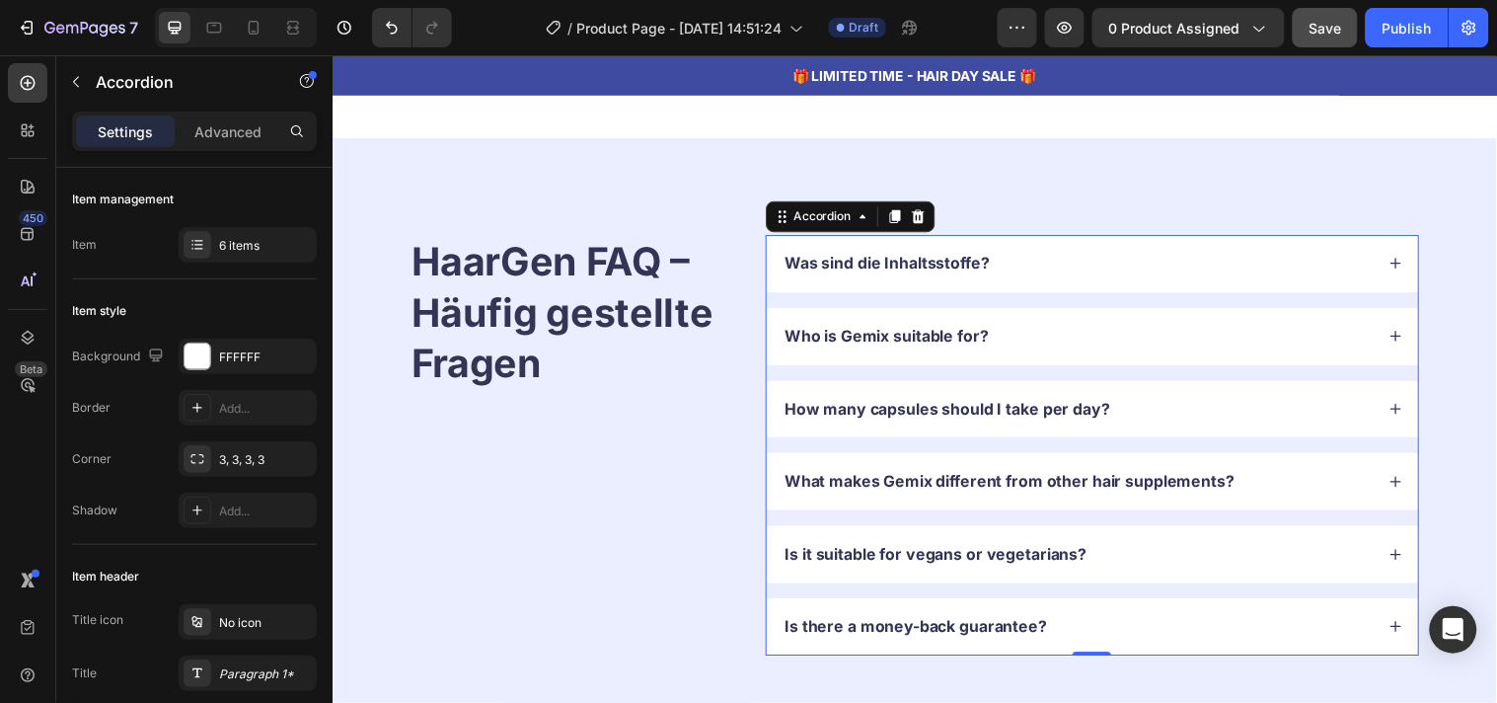
click at [1104, 313] on div "Who is Gemix suitable for?" at bounding box center [1105, 340] width 662 height 58
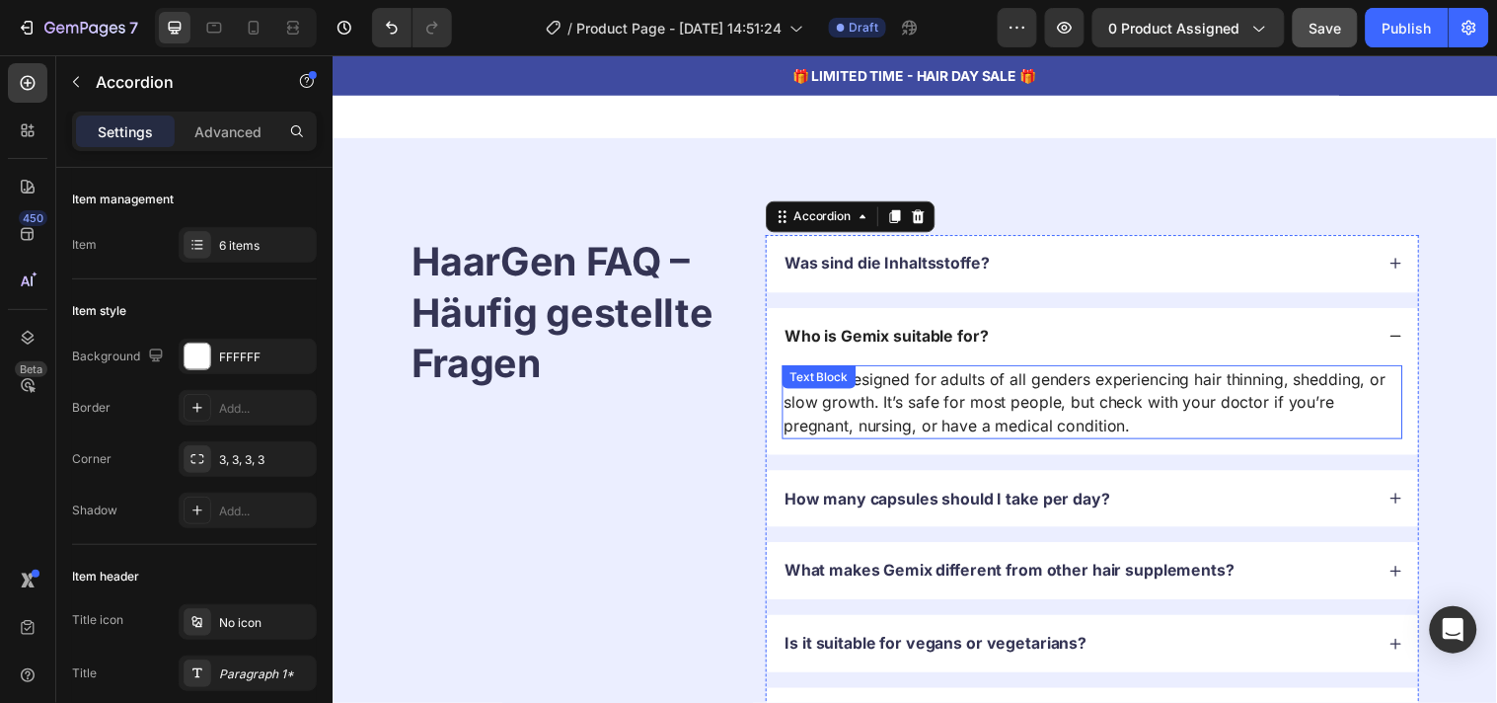
click at [876, 409] on p "Follix is designed for adults of all genders experiencing hair thinning, sheddi…" at bounding box center [1105, 406] width 627 height 71
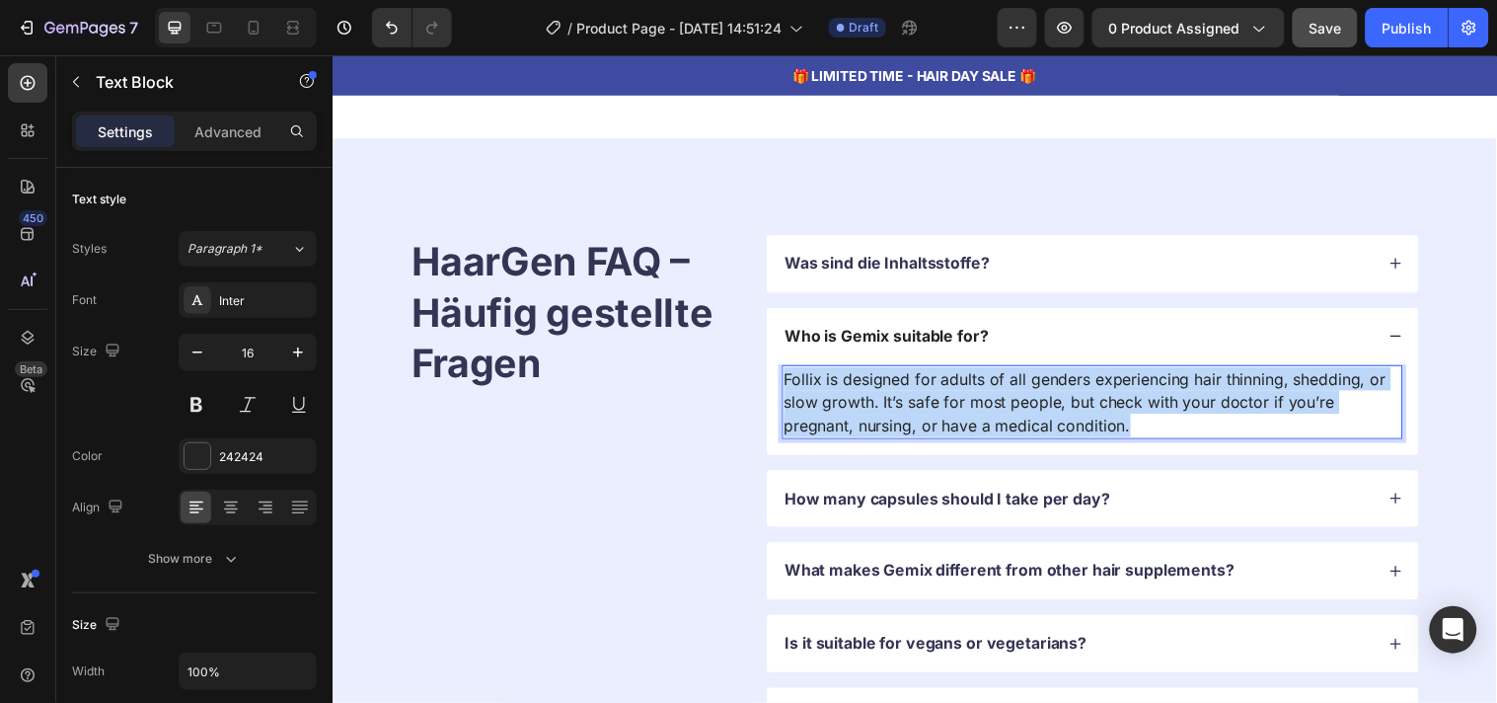
click at [876, 409] on p "Follix is designed for adults of all genders experiencing hair thinning, sheddi…" at bounding box center [1105, 406] width 627 height 71
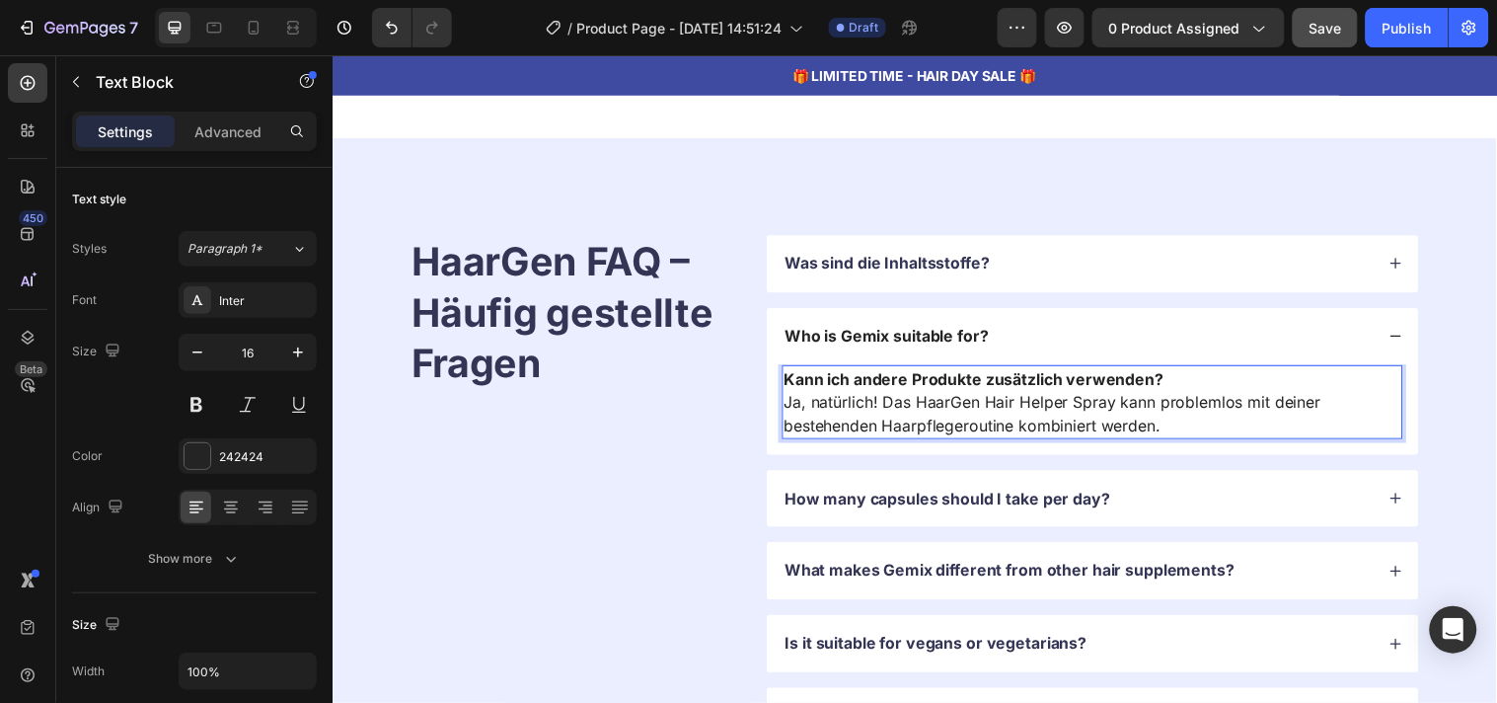
click at [901, 373] on strong "Kann ich andere Produkte zusätzlich verwenden?" at bounding box center [985, 383] width 386 height 20
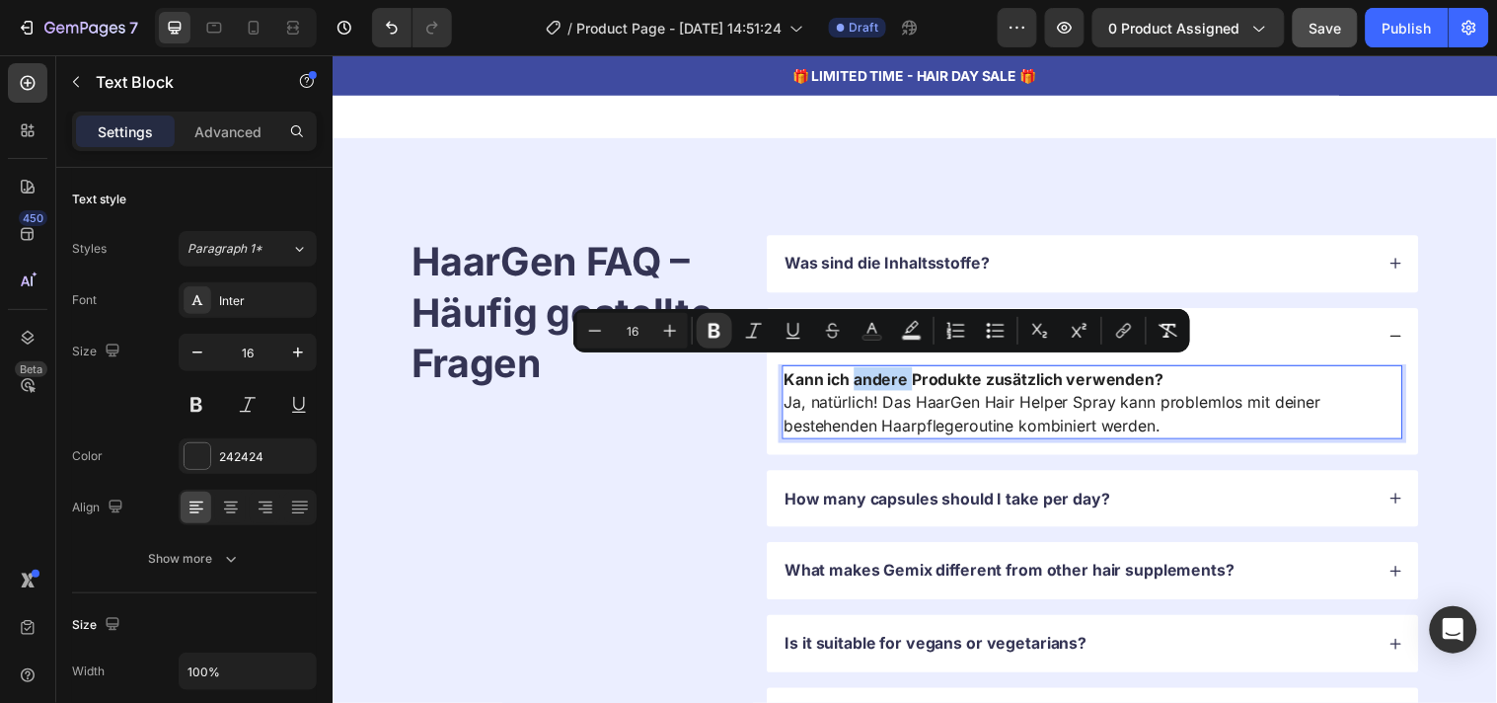
click at [901, 373] on strong "Kann ich andere Produkte zusätzlich verwenden?" at bounding box center [985, 383] width 386 height 20
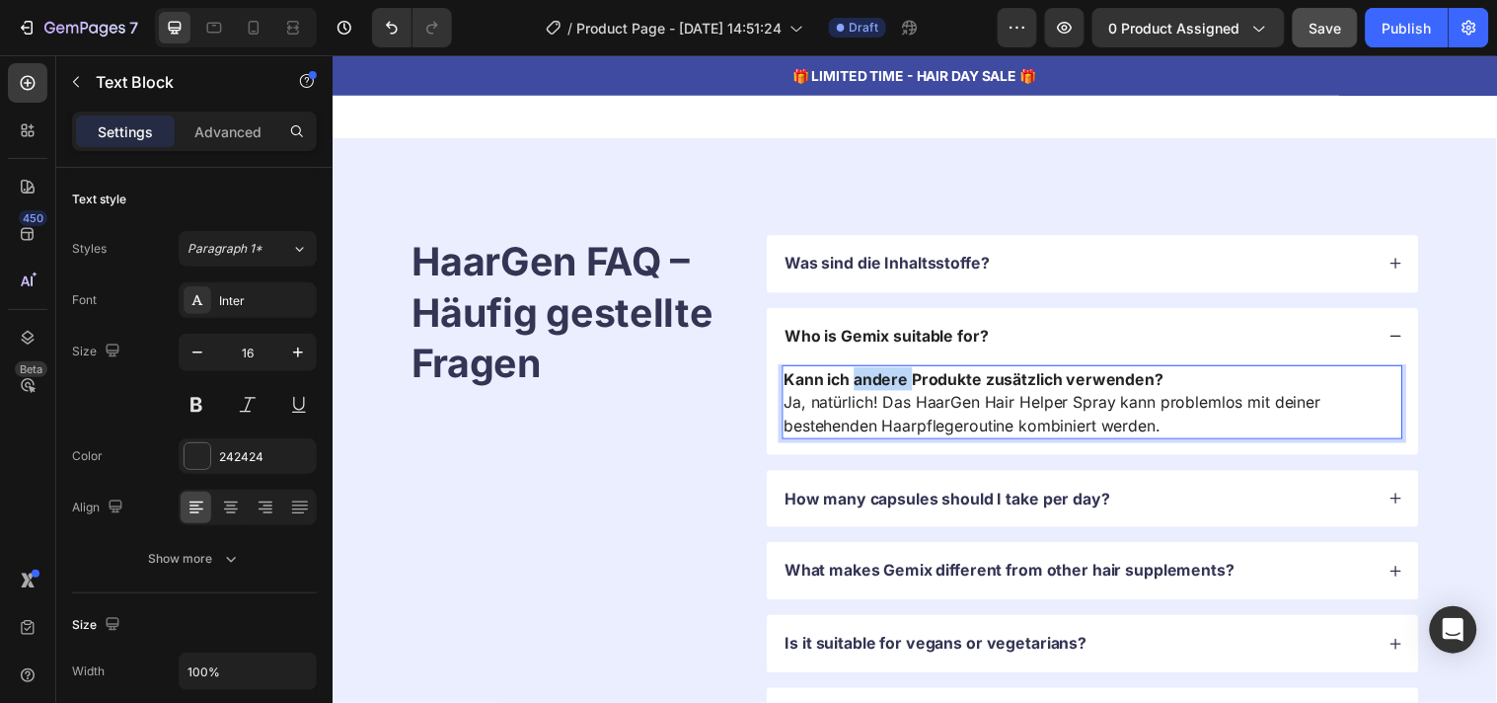
click at [901, 373] on strong "Kann ich andere Produkte zusätzlich verwenden?" at bounding box center [985, 383] width 386 height 20
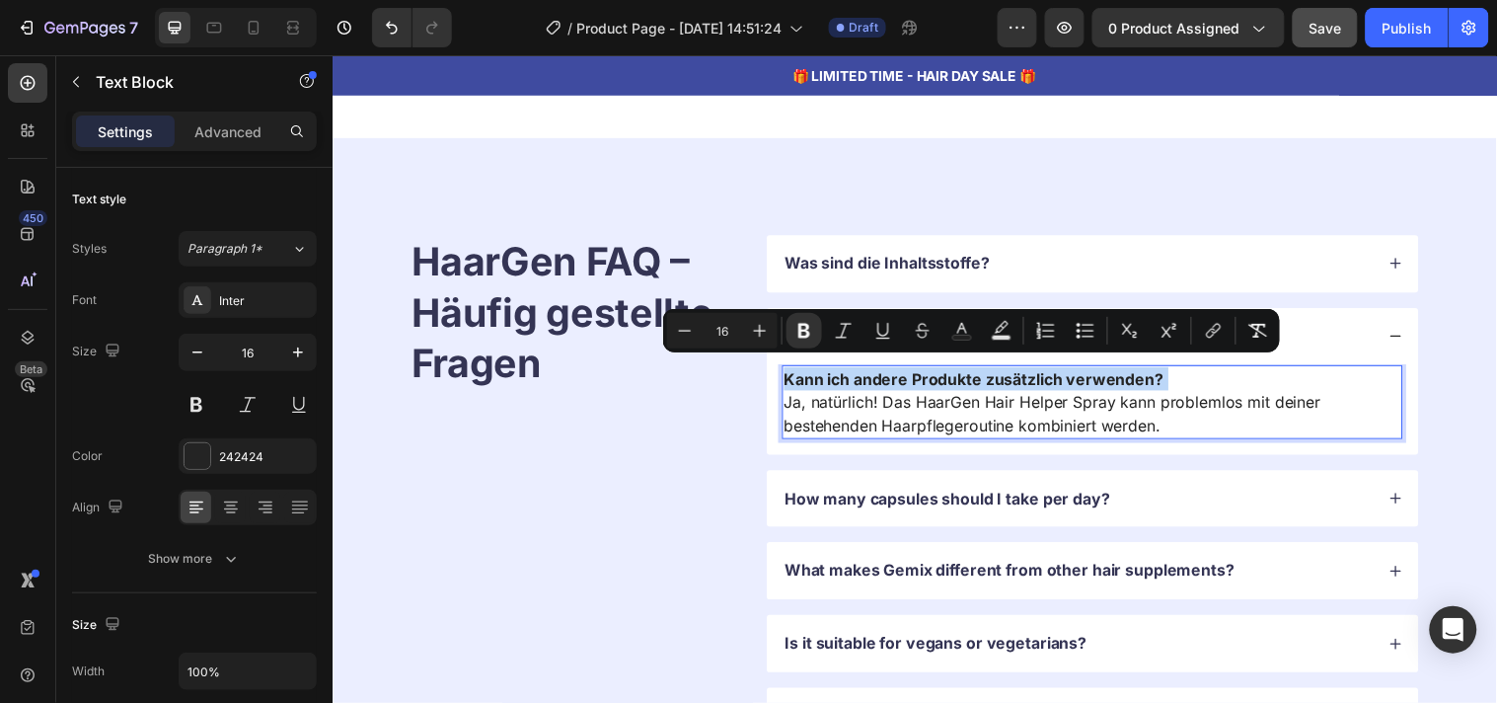
copy p "Kann ich andere Produkte zusätzlich verwenden?"
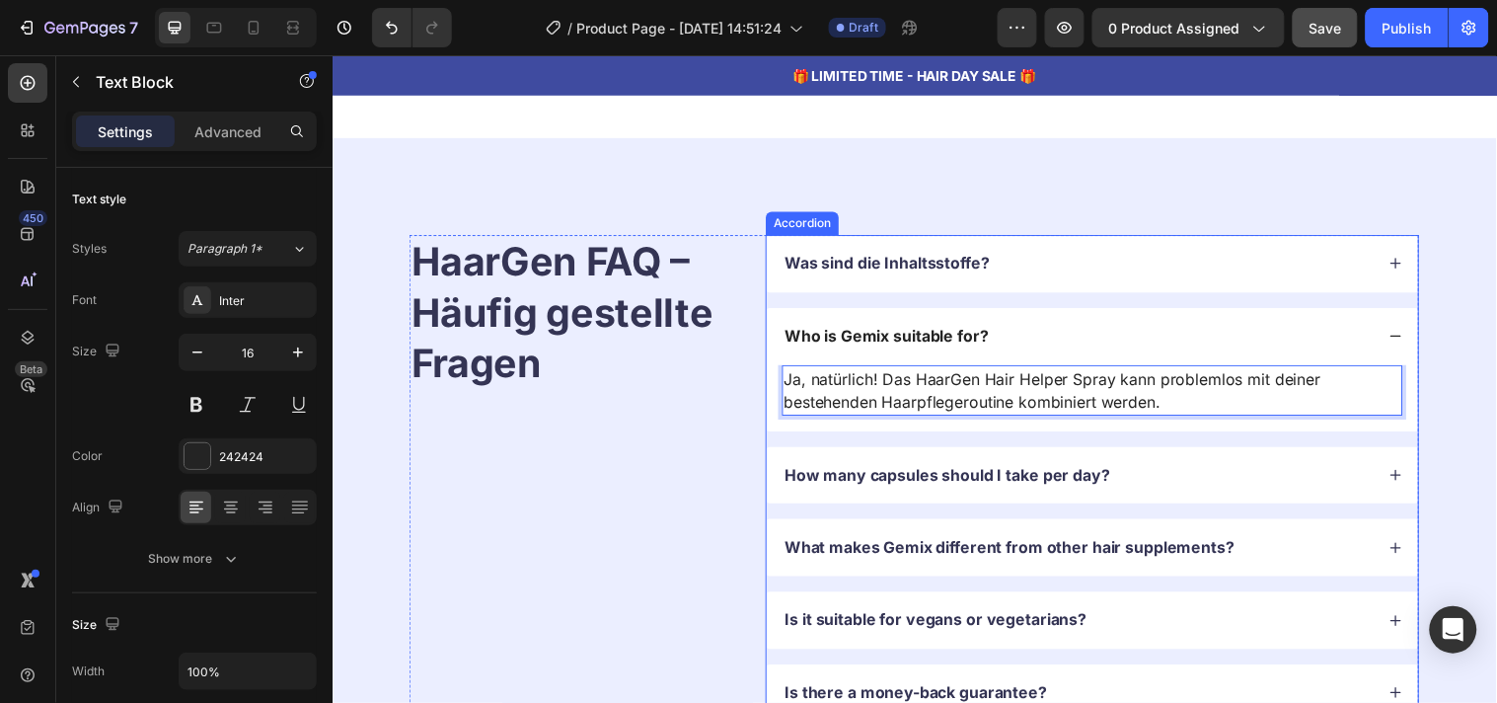
click at [925, 339] on p "Who is Gemix suitable for?" at bounding box center [896, 340] width 207 height 21
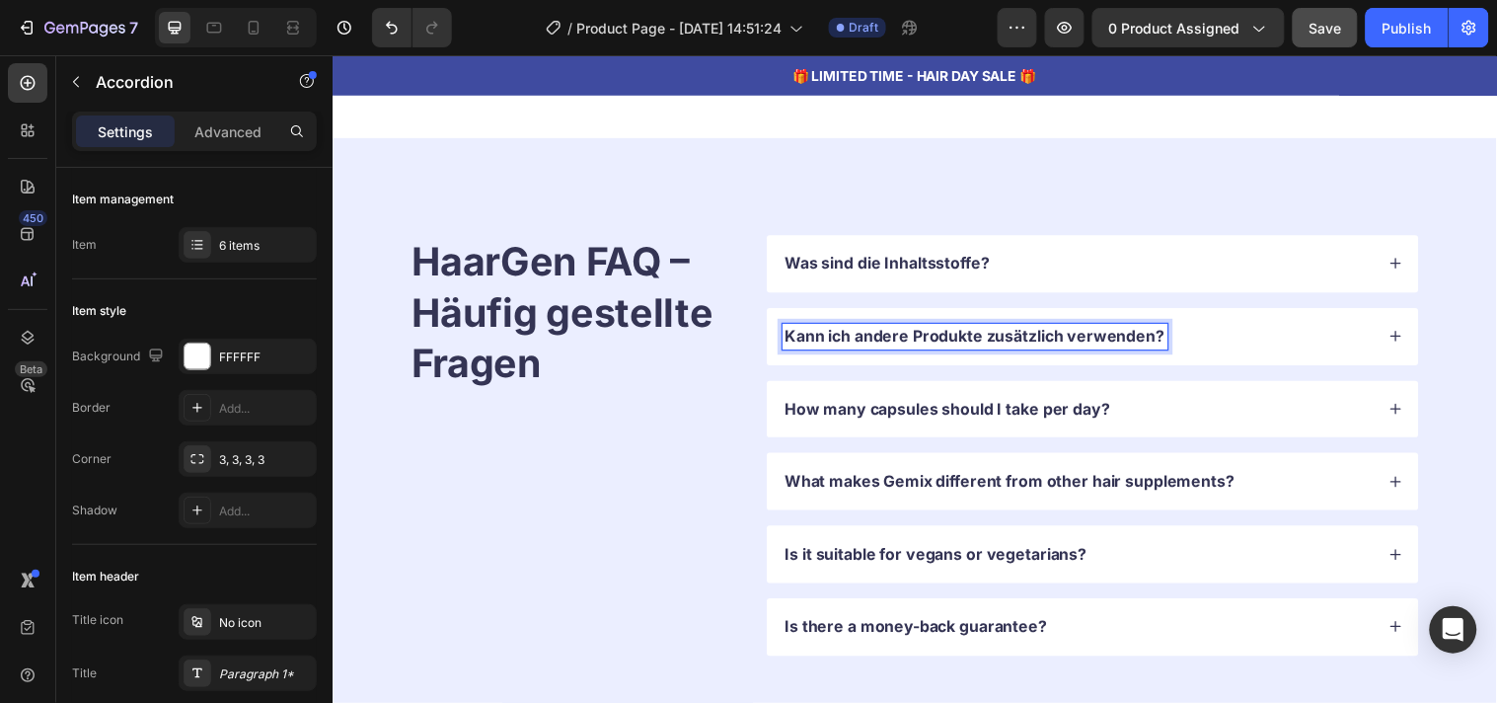
click at [1202, 340] on div "Kann ich andere Produkte zusätzlich verwenden?" at bounding box center [1090, 340] width 601 height 27
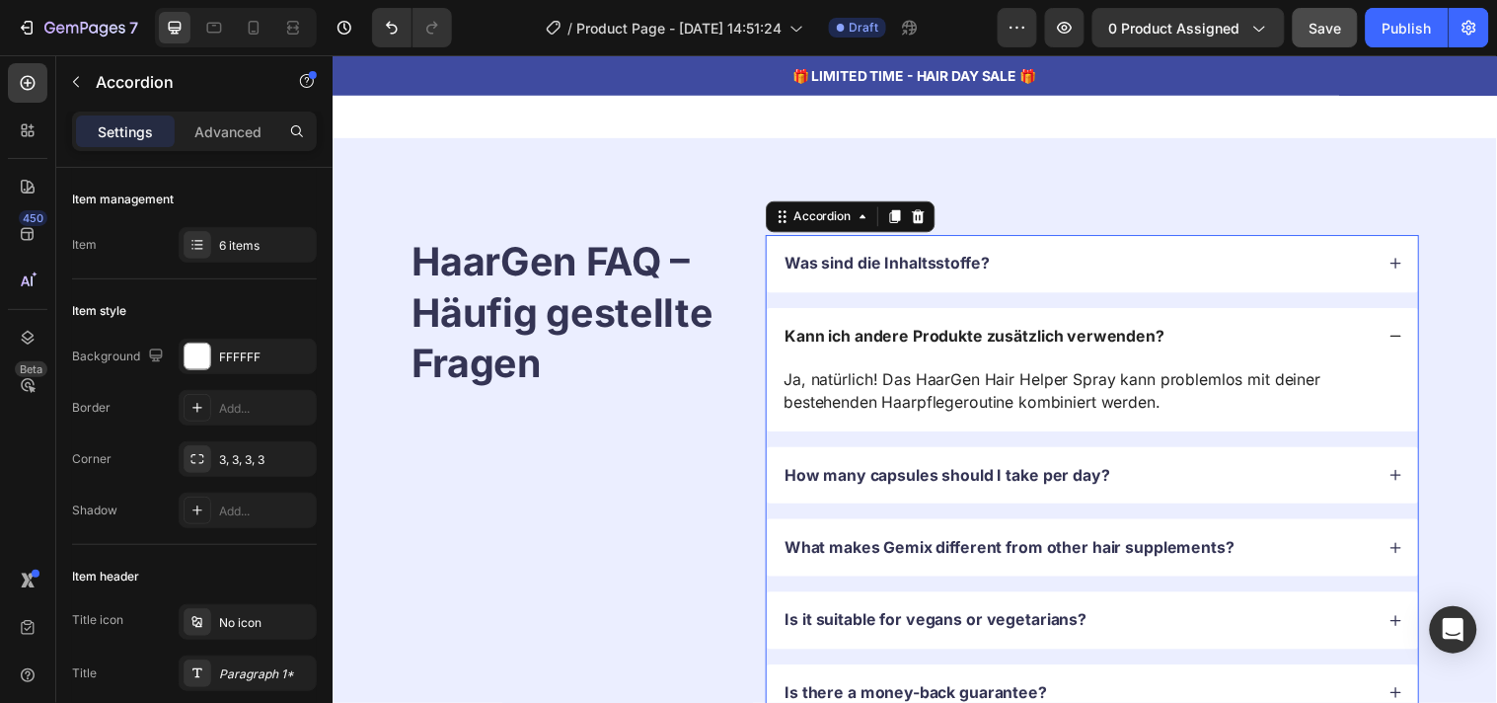
click at [1202, 340] on div "Kann ich andere Produkte zusätzlich verwenden?" at bounding box center [1090, 340] width 601 height 27
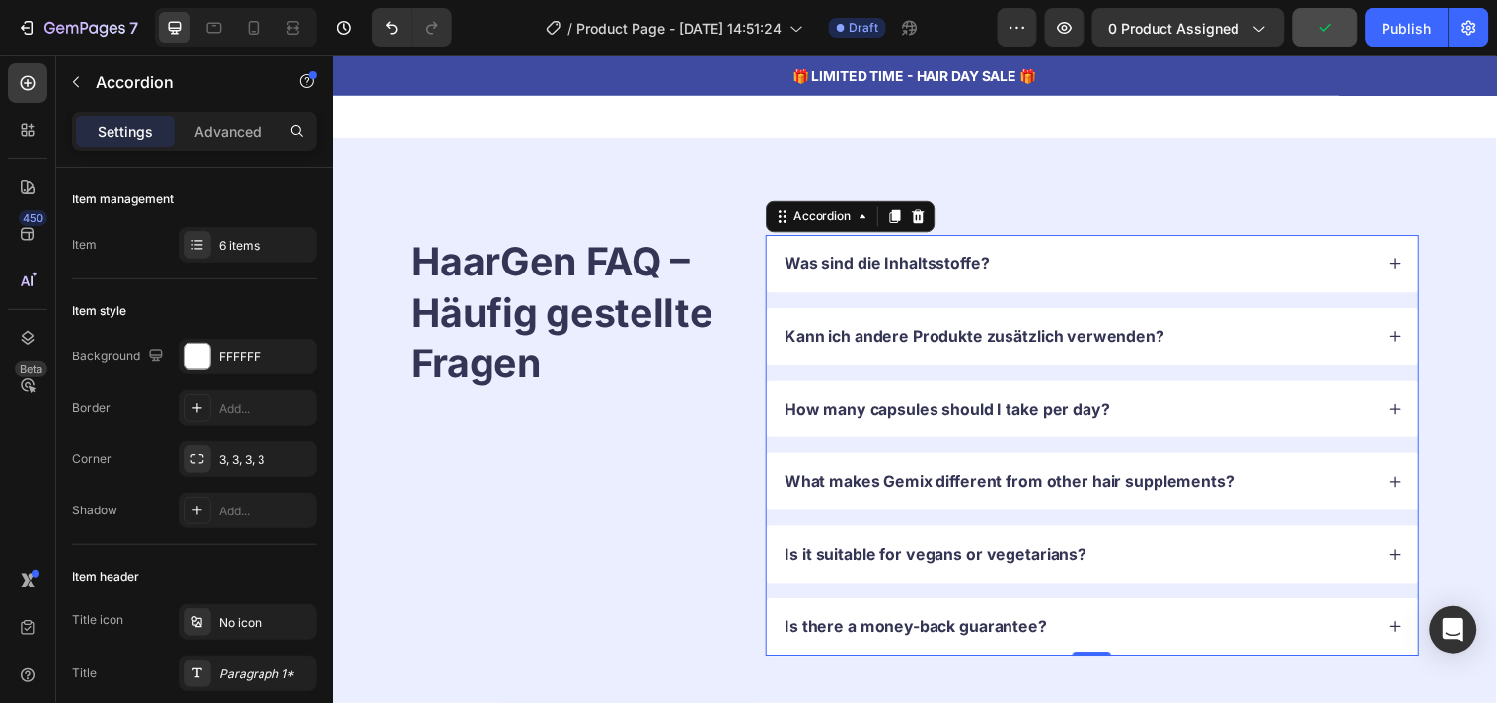
click at [1211, 387] on div "How many capsules should I take per day?" at bounding box center [1105, 414] width 662 height 58
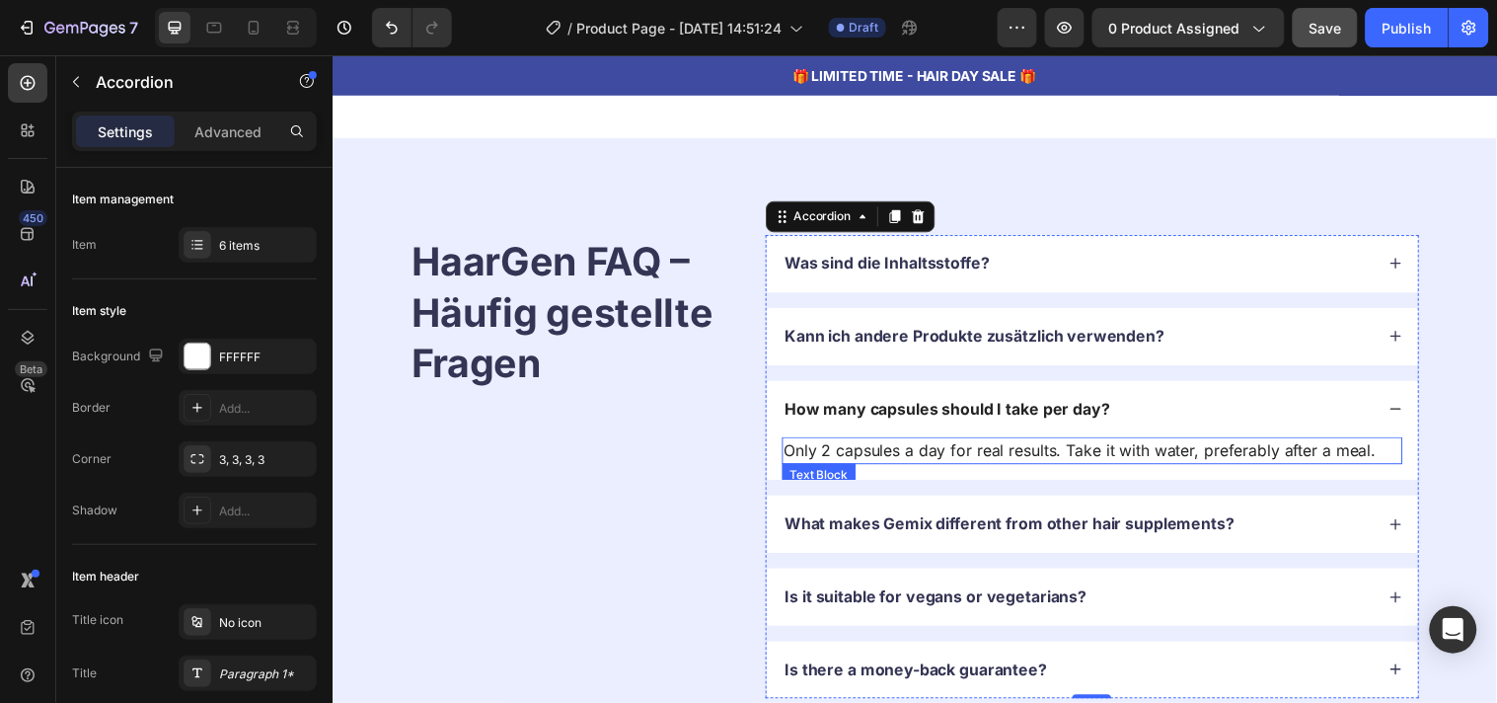
click at [870, 449] on p "Only 2 capsules a day for real results. Take it with water, preferably after a …" at bounding box center [1105, 456] width 627 height 24
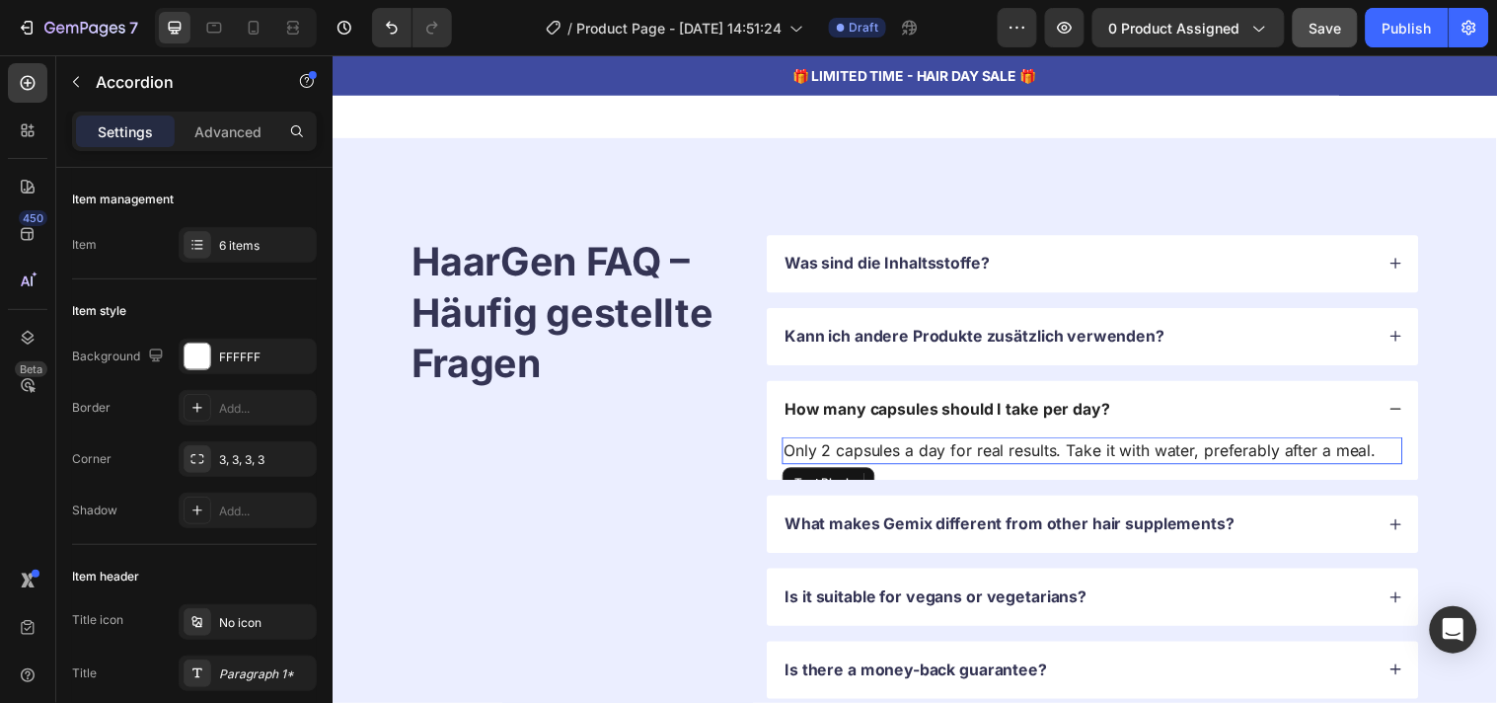
click at [870, 449] on p "Only 2 capsules a day for real results. Take it with water, preferably after a …" at bounding box center [1105, 456] width 627 height 24
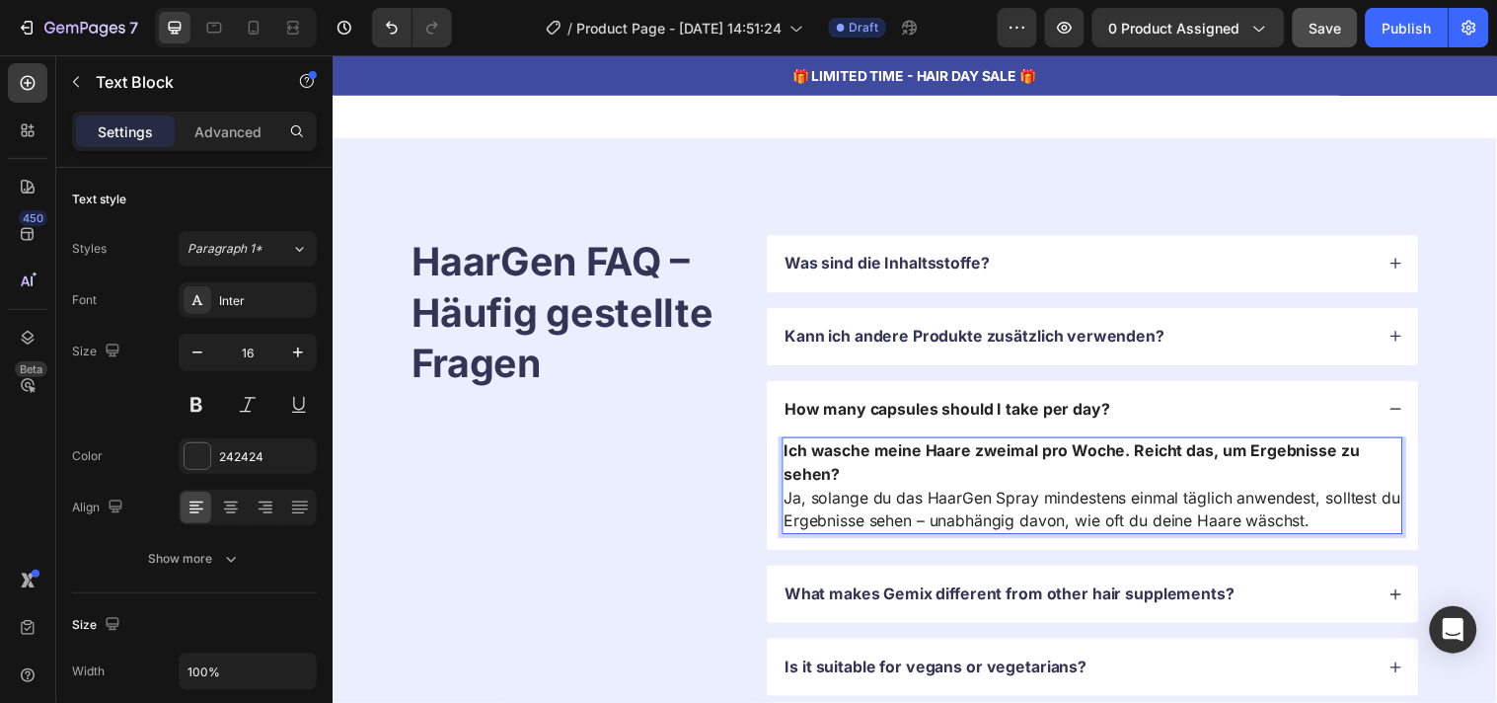
click at [870, 449] on strong "Ich wasche meine Haare zweimal pro Woche. Reicht das, um Ergebnisse zu sehen?" at bounding box center [1084, 467] width 585 height 43
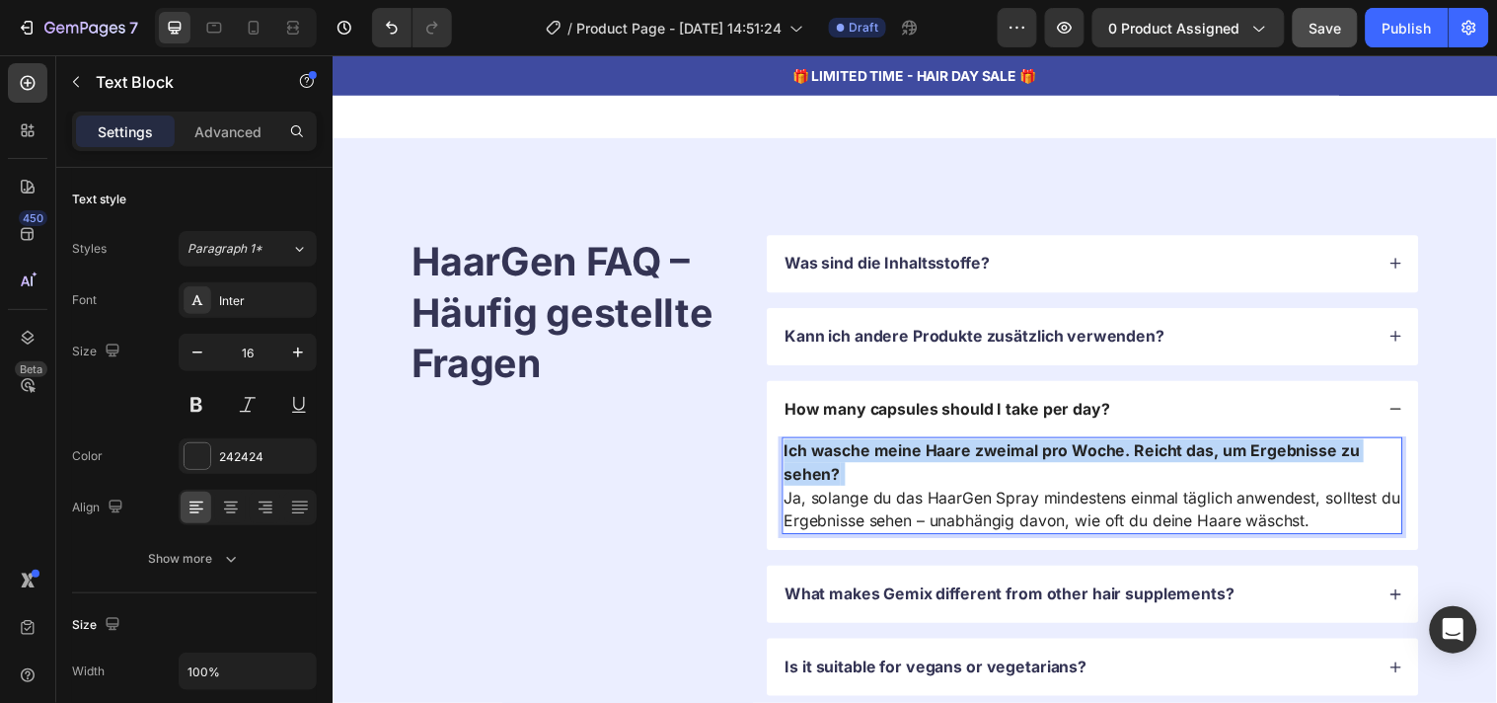
click at [870, 449] on strong "Ich wasche meine Haare zweimal pro Woche. Reicht das, um Ergebnisse zu sehen?" at bounding box center [1084, 467] width 585 height 43
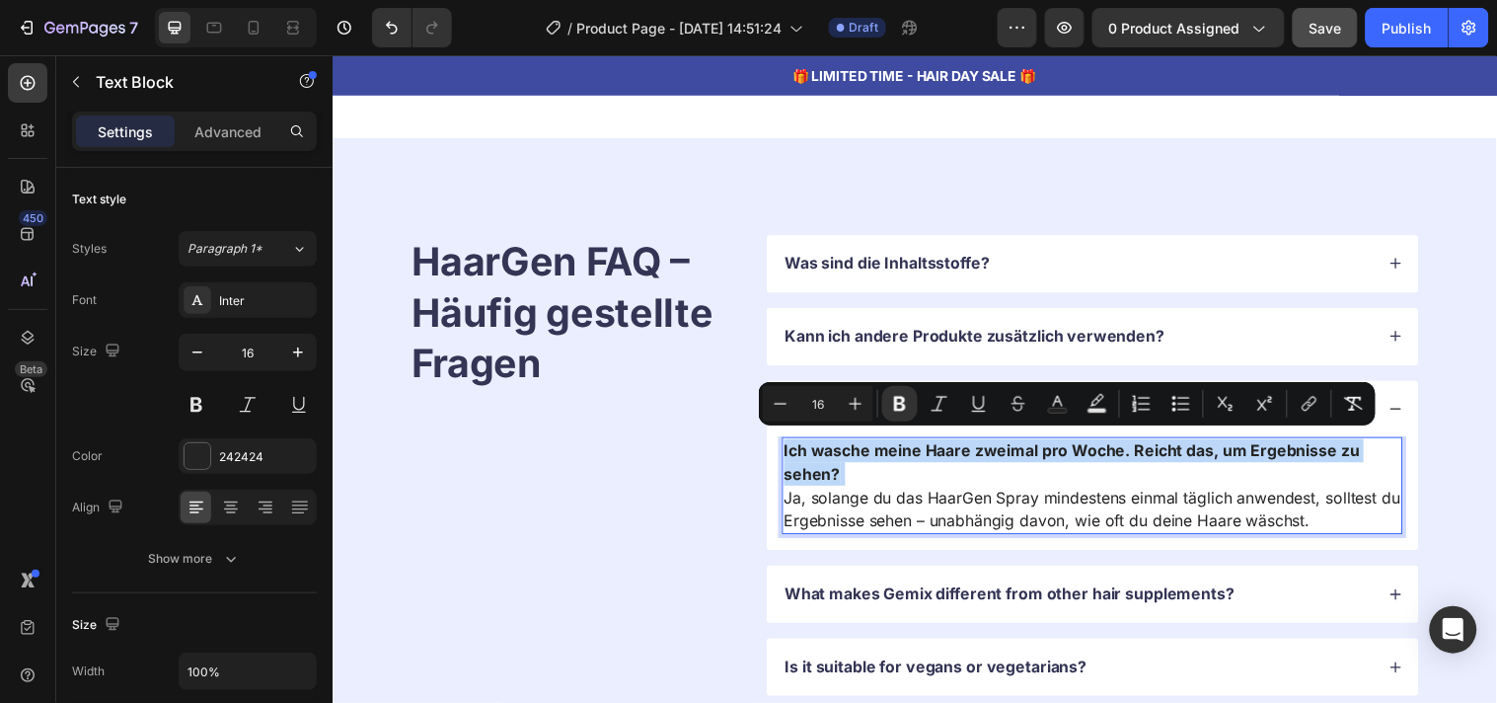
copy p "Ich wasche meine Haare zweimal pro Woche. Reicht das, um Ergebnisse zu sehen?"
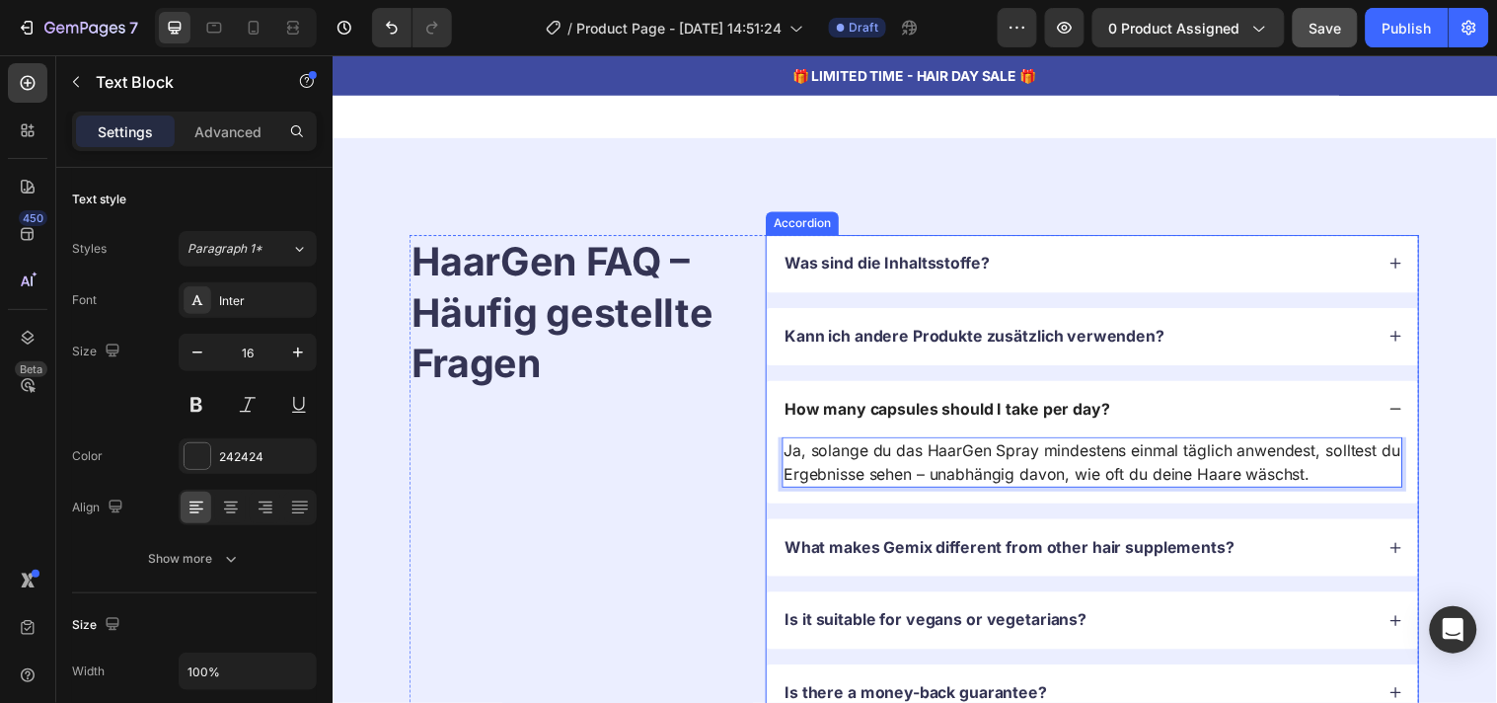
click at [865, 405] on p "How many capsules should I take per day?" at bounding box center [958, 414] width 331 height 21
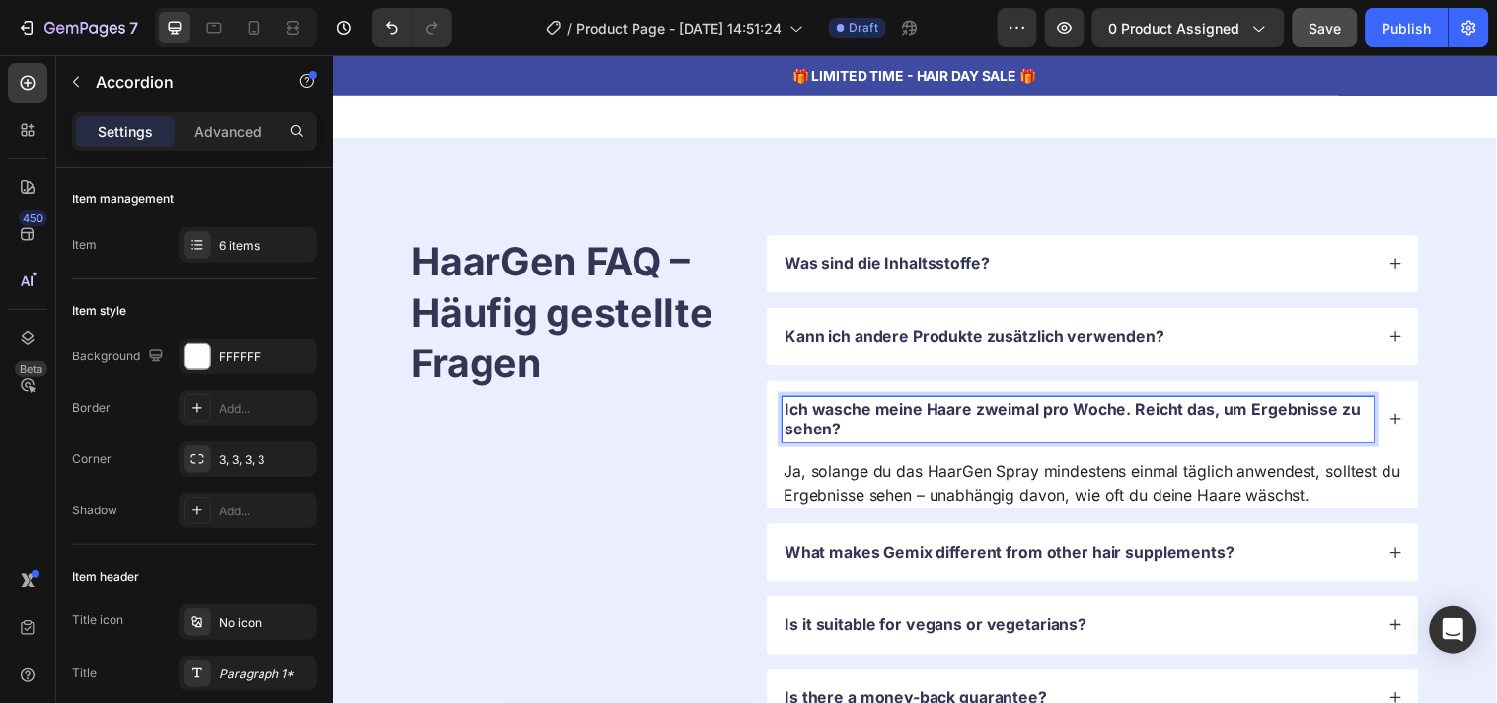
click at [1284, 565] on div "What makes Gemix different from other hair supplements?" at bounding box center [1090, 559] width 601 height 27
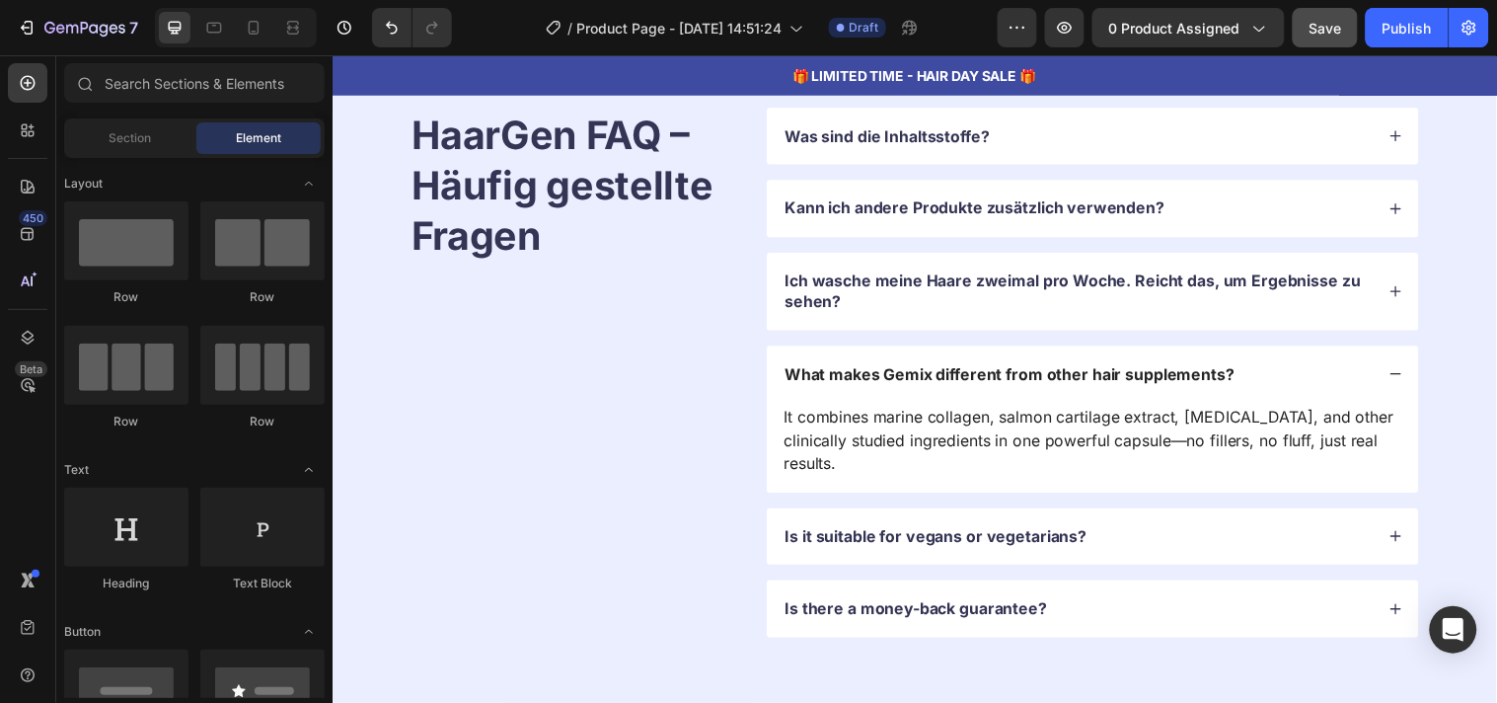
scroll to position [6566, 0]
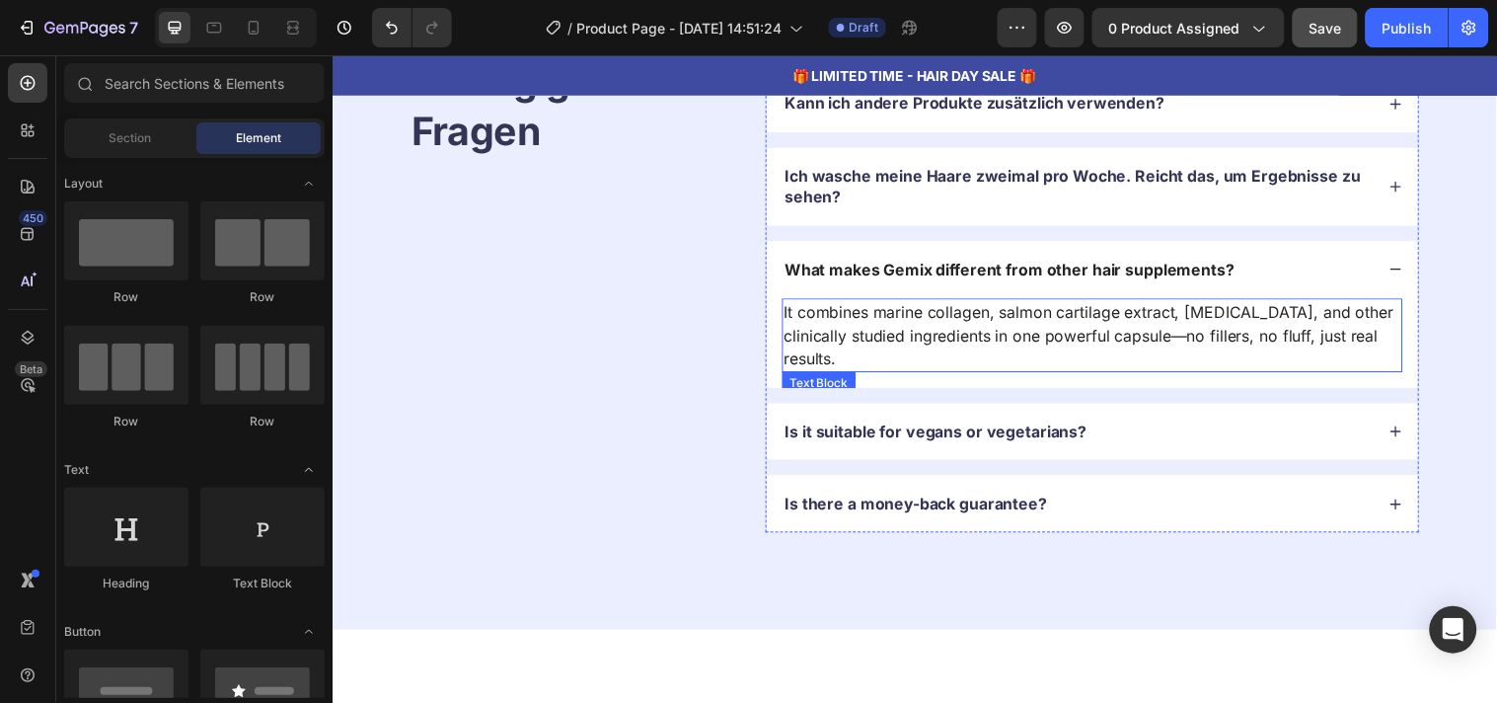
click at [941, 339] on p "It combines marine collagen, salmon cartilage extract, [MEDICAL_DATA], and othe…" at bounding box center [1105, 338] width 627 height 71
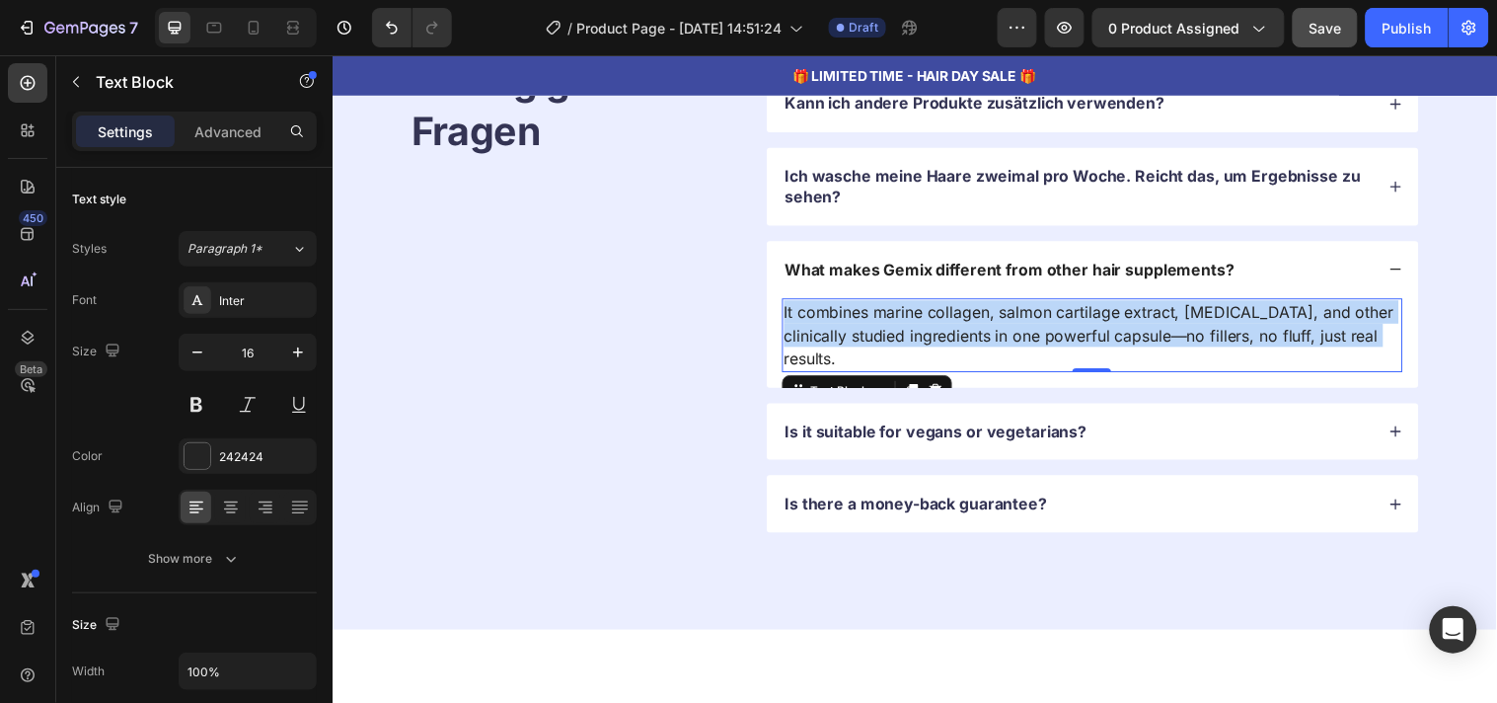
click at [941, 339] on p "It combines marine collagen, salmon cartilage extract, [MEDICAL_DATA], and othe…" at bounding box center [1105, 338] width 627 height 71
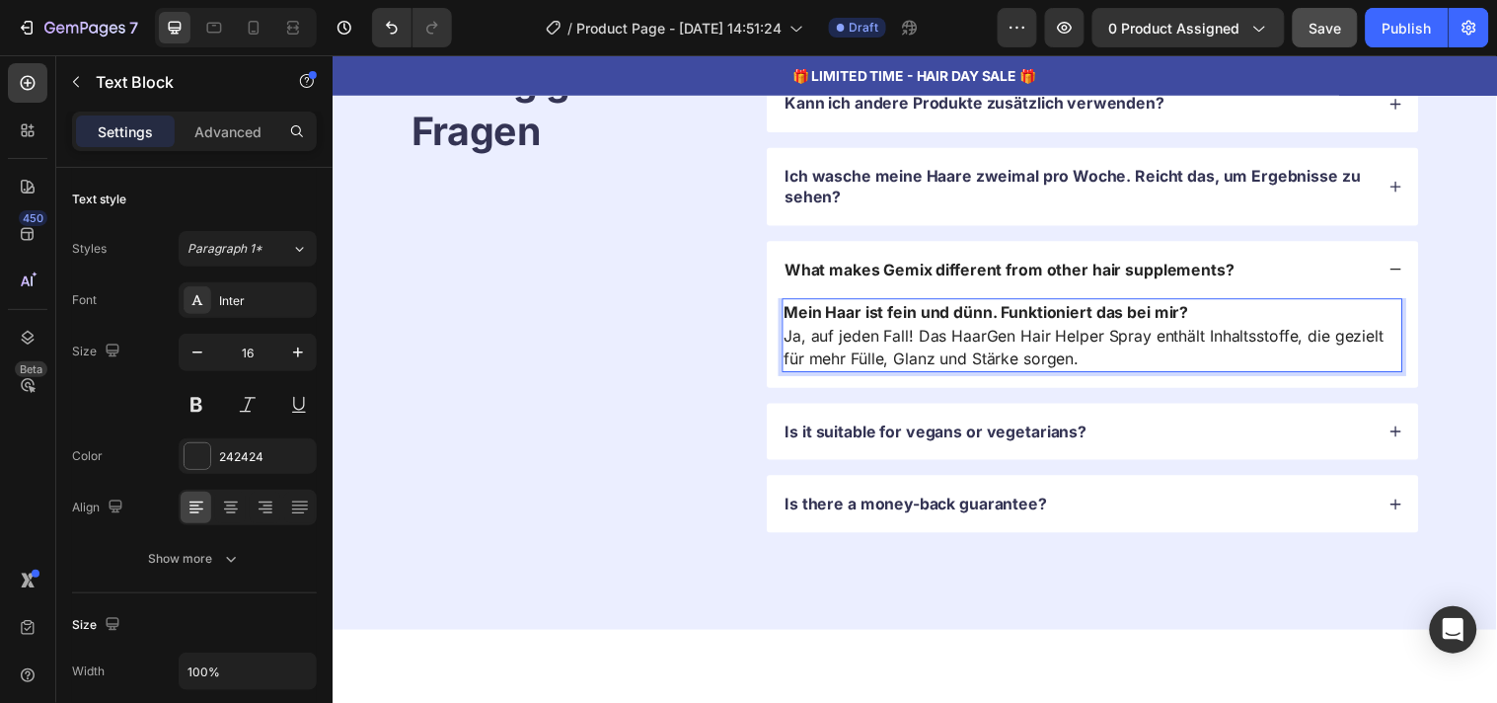
click at [921, 315] on strong "Mein Haar ist fein und dünn. Funktioniert das bei mir?" at bounding box center [998, 315] width 412 height 20
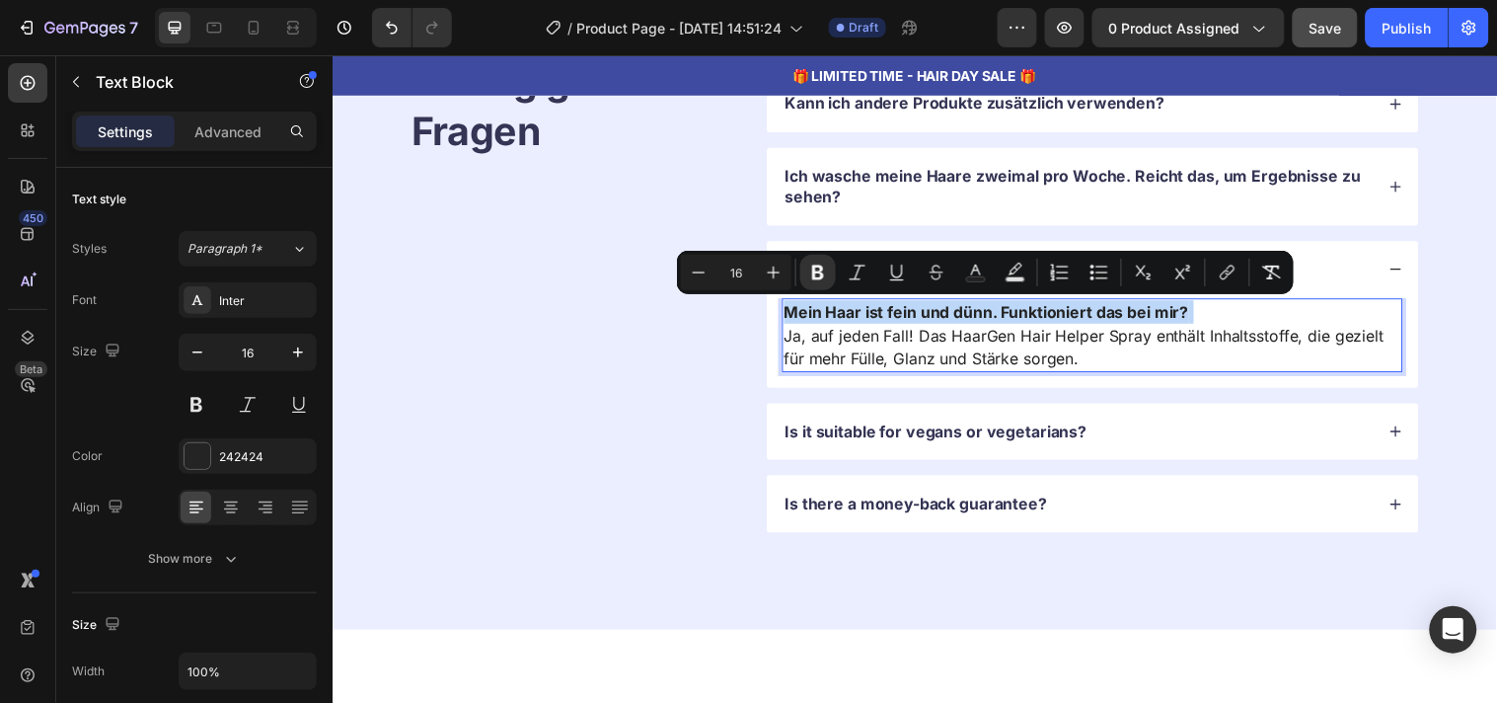
copy p "Mein Haar ist fein und dünn. Funktioniert das bei mir?"
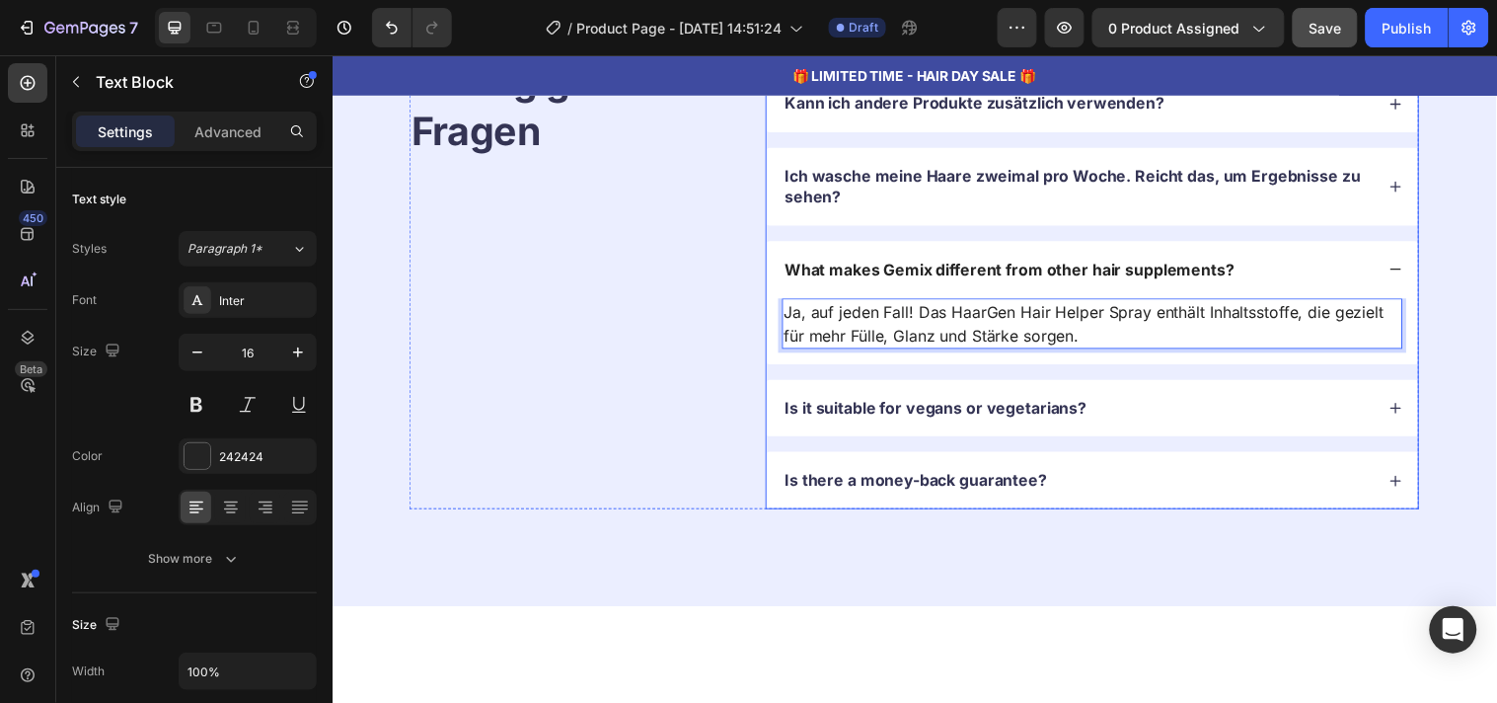
click at [922, 280] on p "What makes Gemix different from other hair supplements?" at bounding box center [1021, 272] width 457 height 21
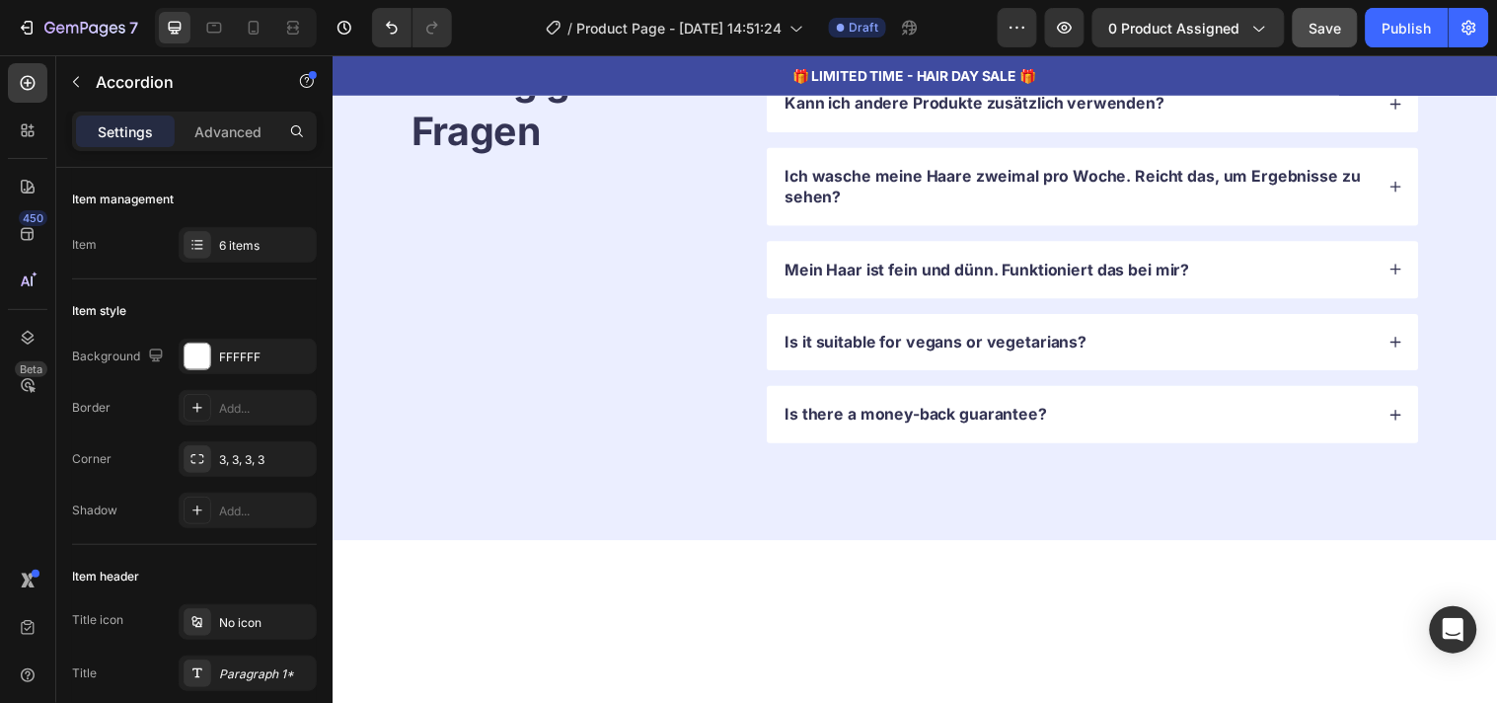
click at [1175, 362] on div "Is it suitable for vegans or vegetarians?" at bounding box center [1105, 346] width 662 height 58
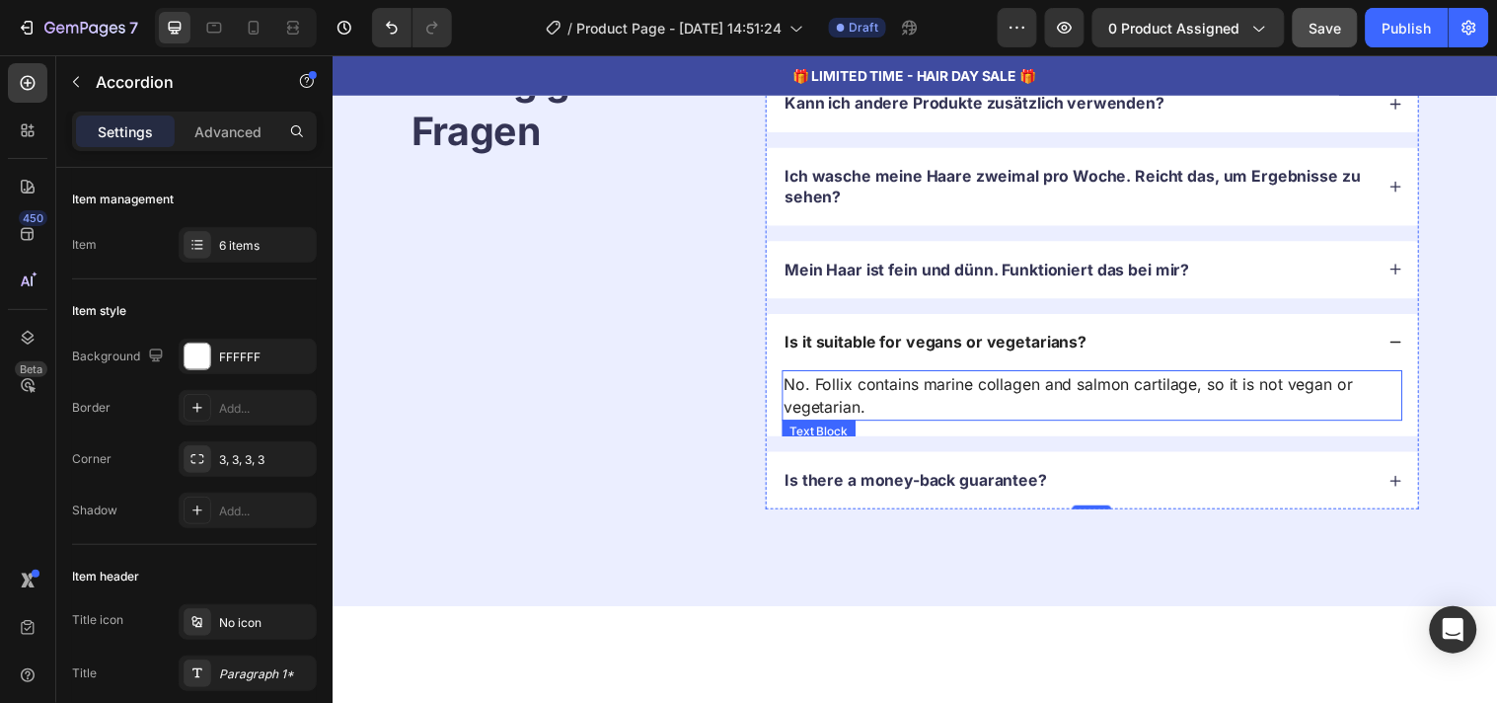
click at [921, 397] on p "No. Follix contains marine collagen and salmon cartilage, so it is not vegan or…" at bounding box center [1105, 399] width 627 height 47
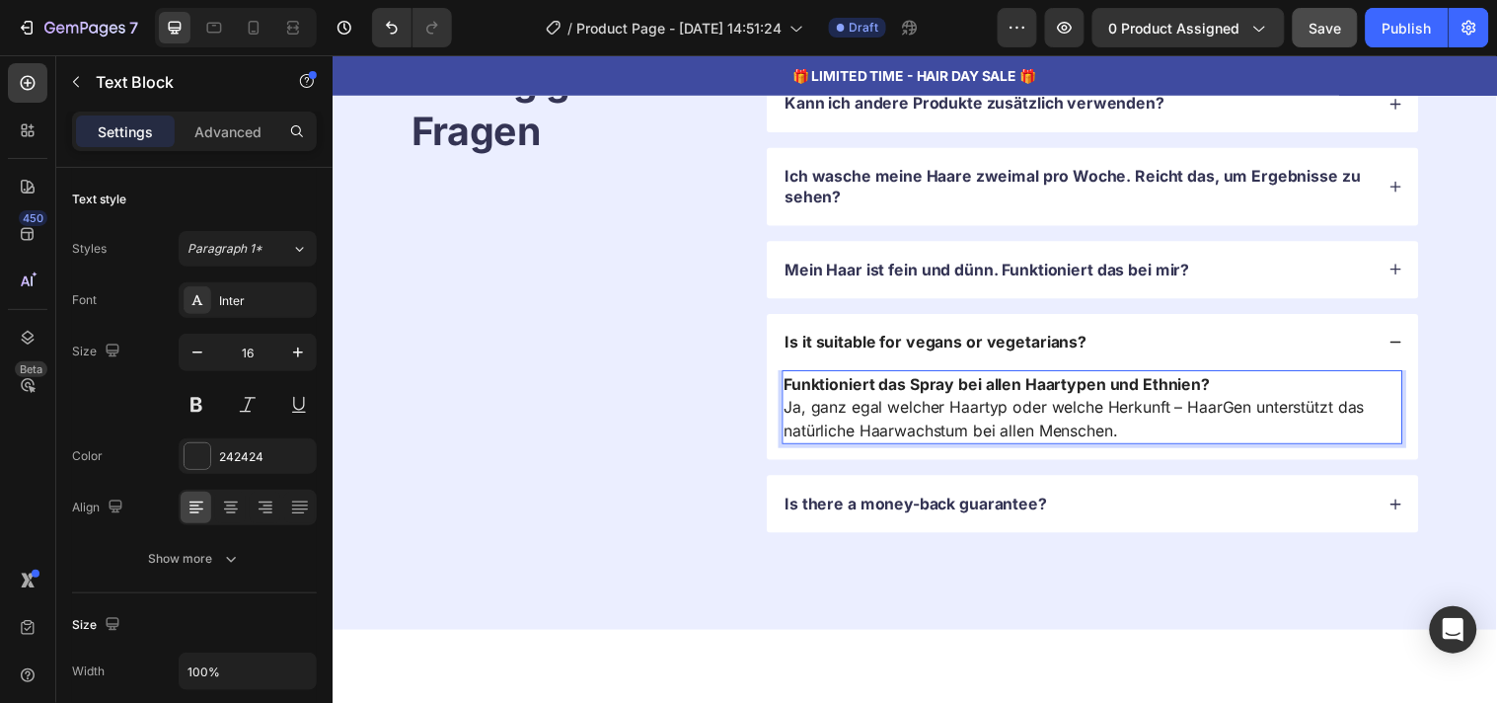
click at [921, 397] on strong "Funktioniert das Spray bei allen Haartypen und Ethnien?" at bounding box center [1008, 388] width 433 height 20
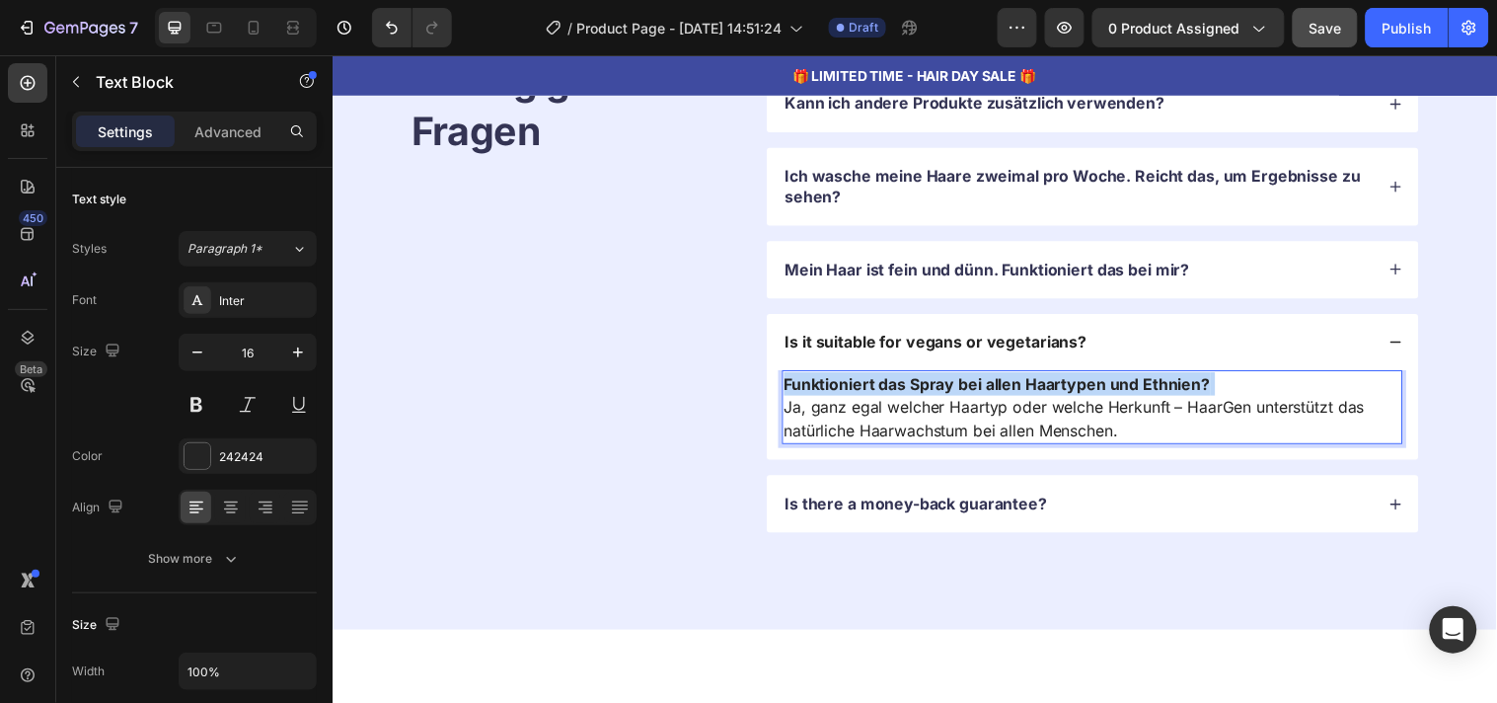
click at [921, 397] on strong "Funktioniert das Spray bei allen Haartypen und Ethnien?" at bounding box center [1008, 388] width 433 height 20
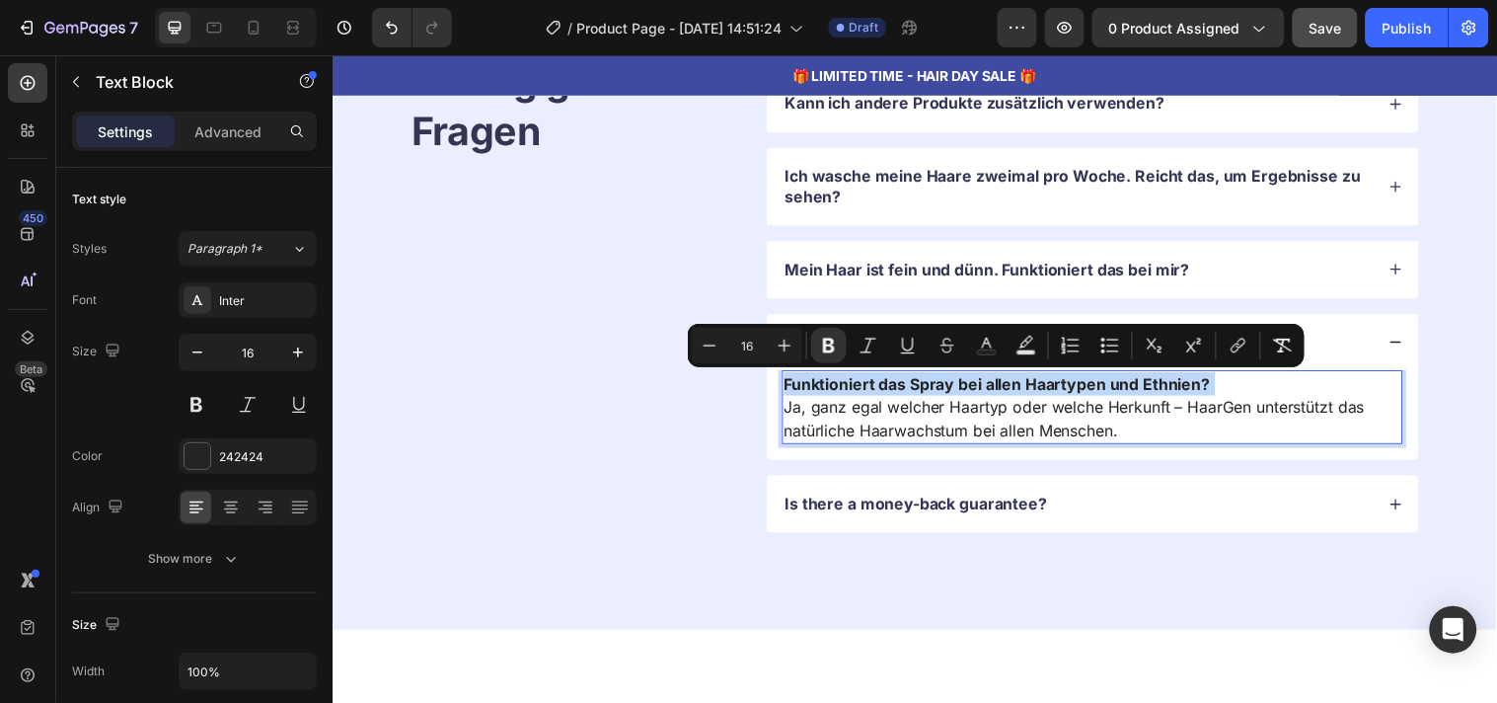
copy p "Funktioniert das Spray bei allen Haartypen und Ethnien?"
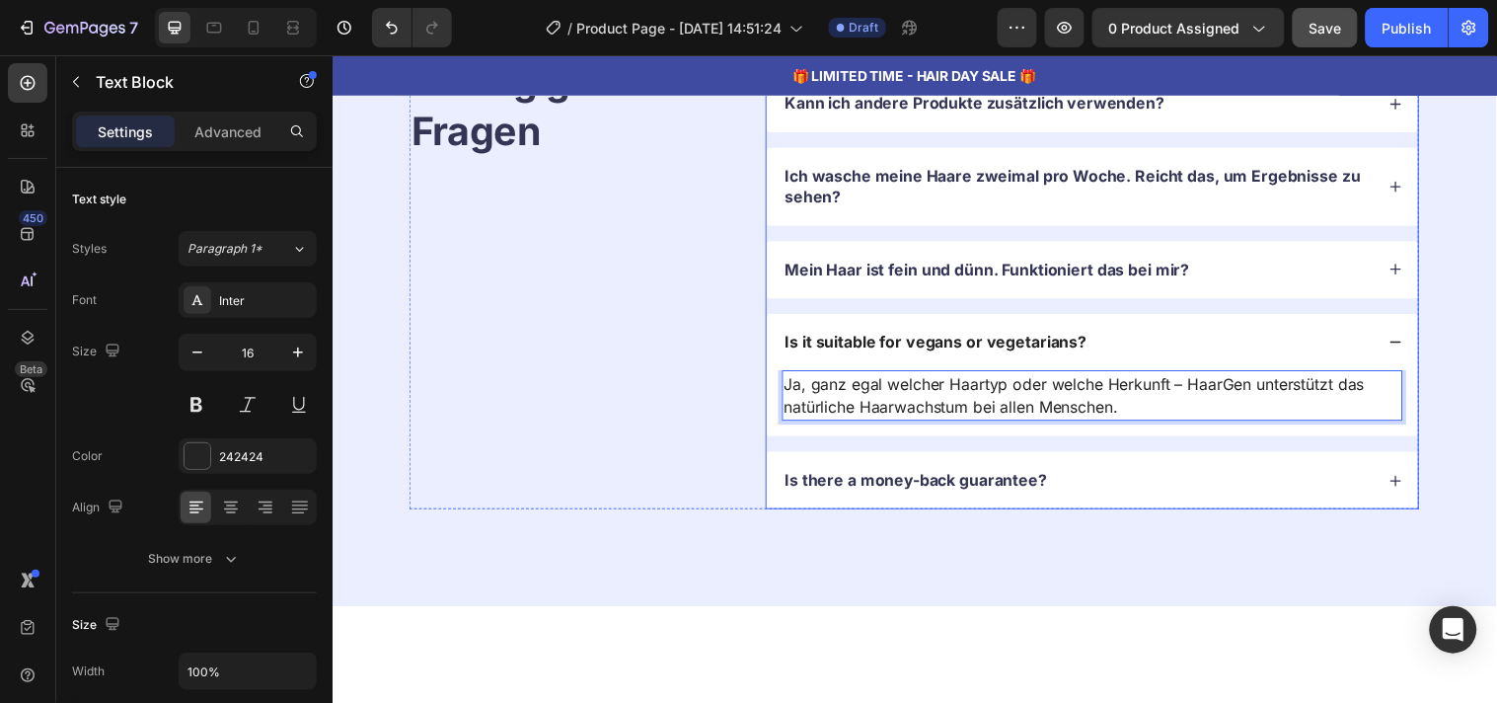
click at [921, 345] on p "Is it suitable for vegans or vegetarians?" at bounding box center [946, 346] width 307 height 21
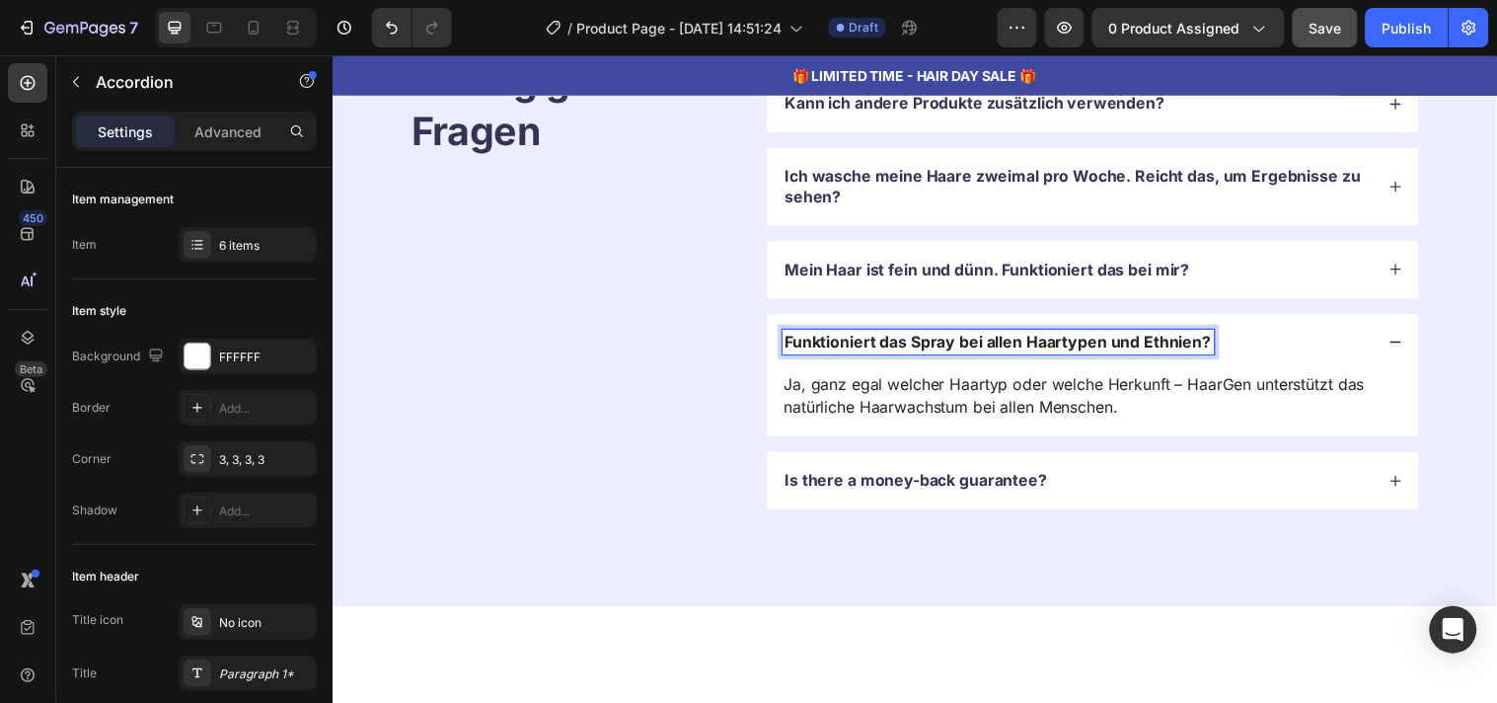
click at [709, 375] on div "HaarGen FAQ – Häufig gestellte Fragen Heading" at bounding box center [577, 258] width 333 height 515
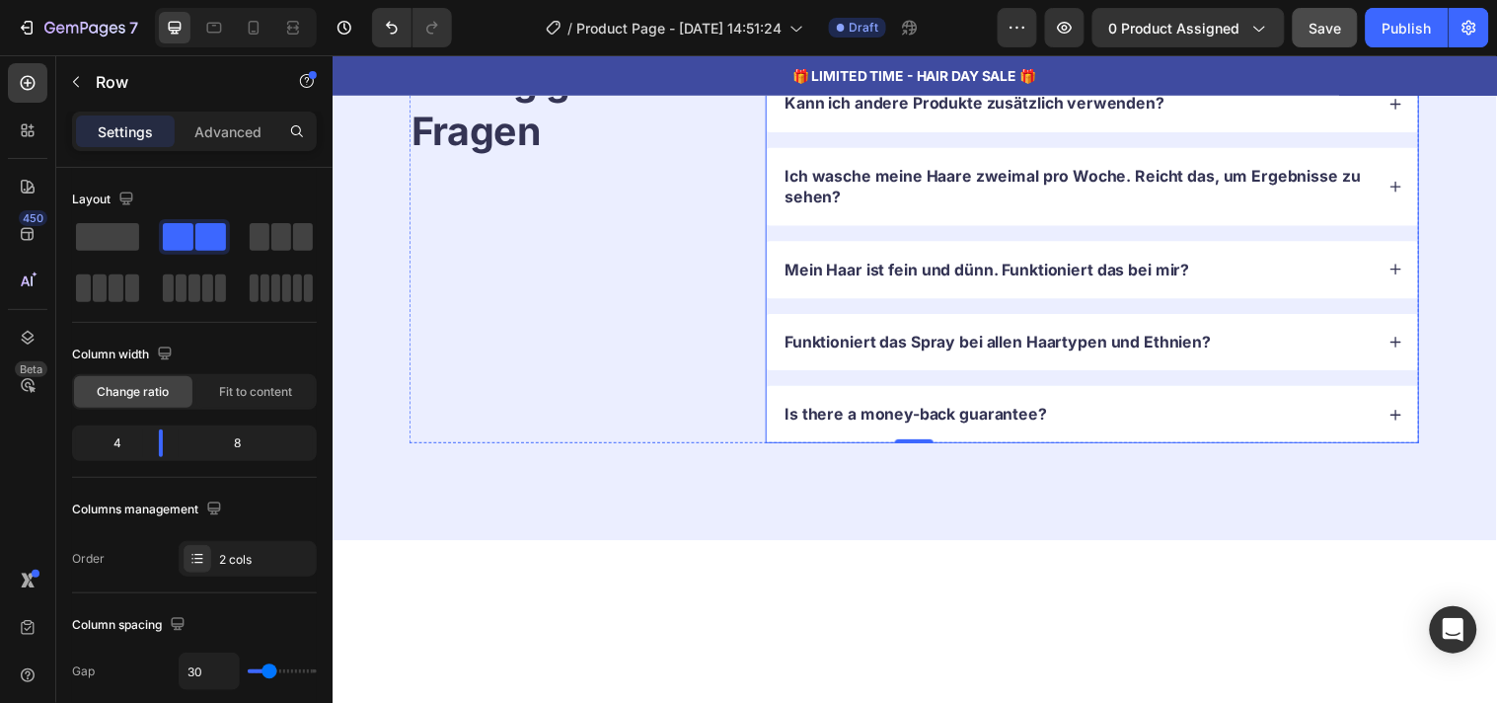
click at [1204, 425] on div "Is there a money-back guarantee?" at bounding box center [1090, 419] width 601 height 27
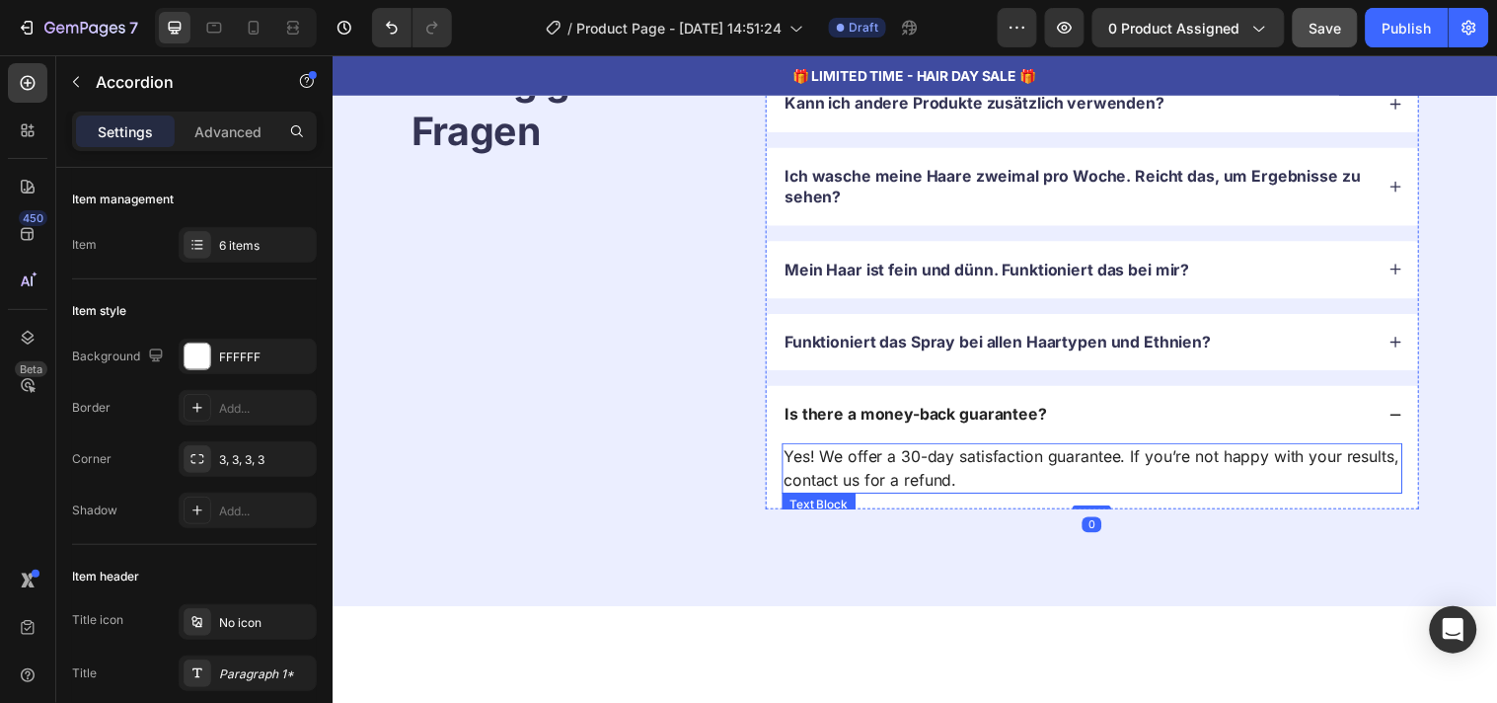
click at [1005, 489] on p "Yes! We offer a 30-day satisfaction guarantee. If you’re not happy with your re…" at bounding box center [1105, 473] width 627 height 47
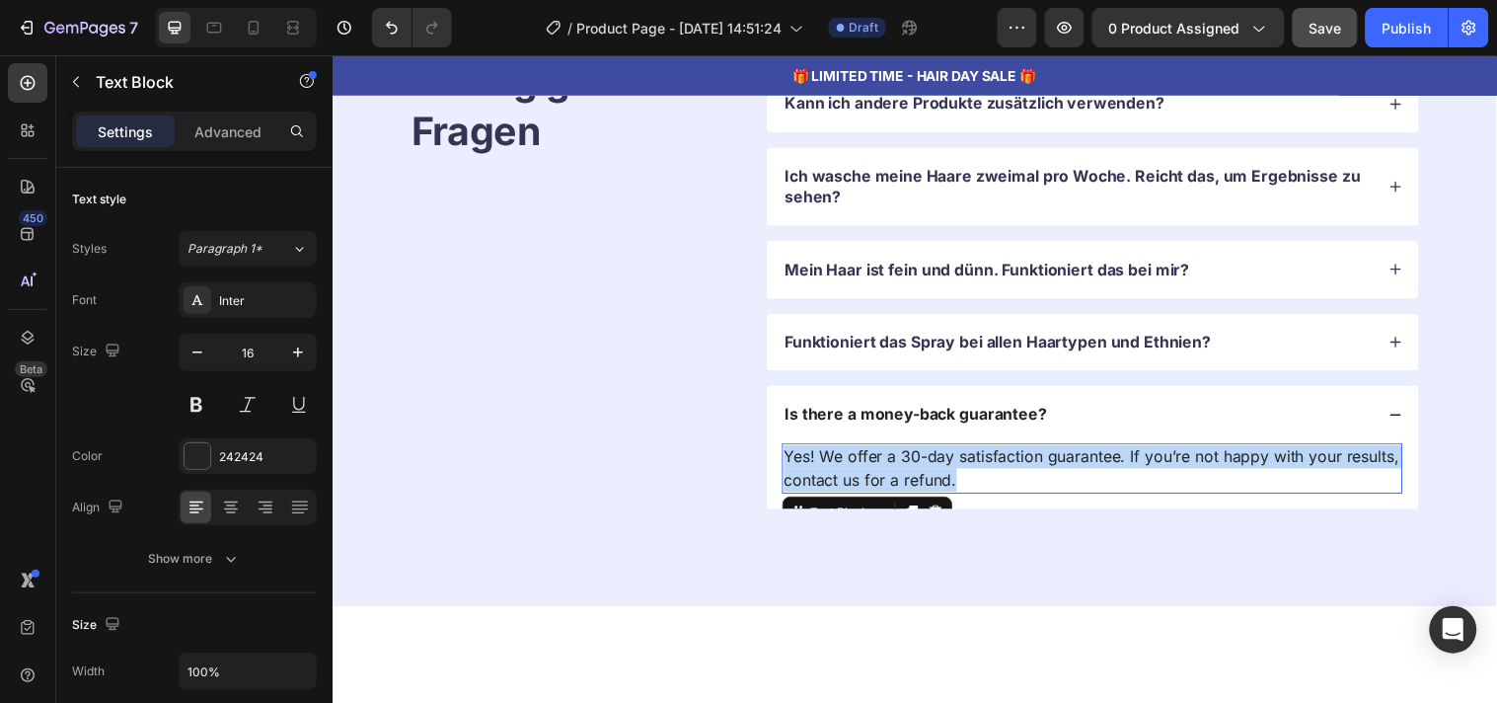
click at [1005, 489] on p "Yes! We offer a 30-day satisfaction guarantee. If you’re not happy with your re…" at bounding box center [1105, 473] width 627 height 47
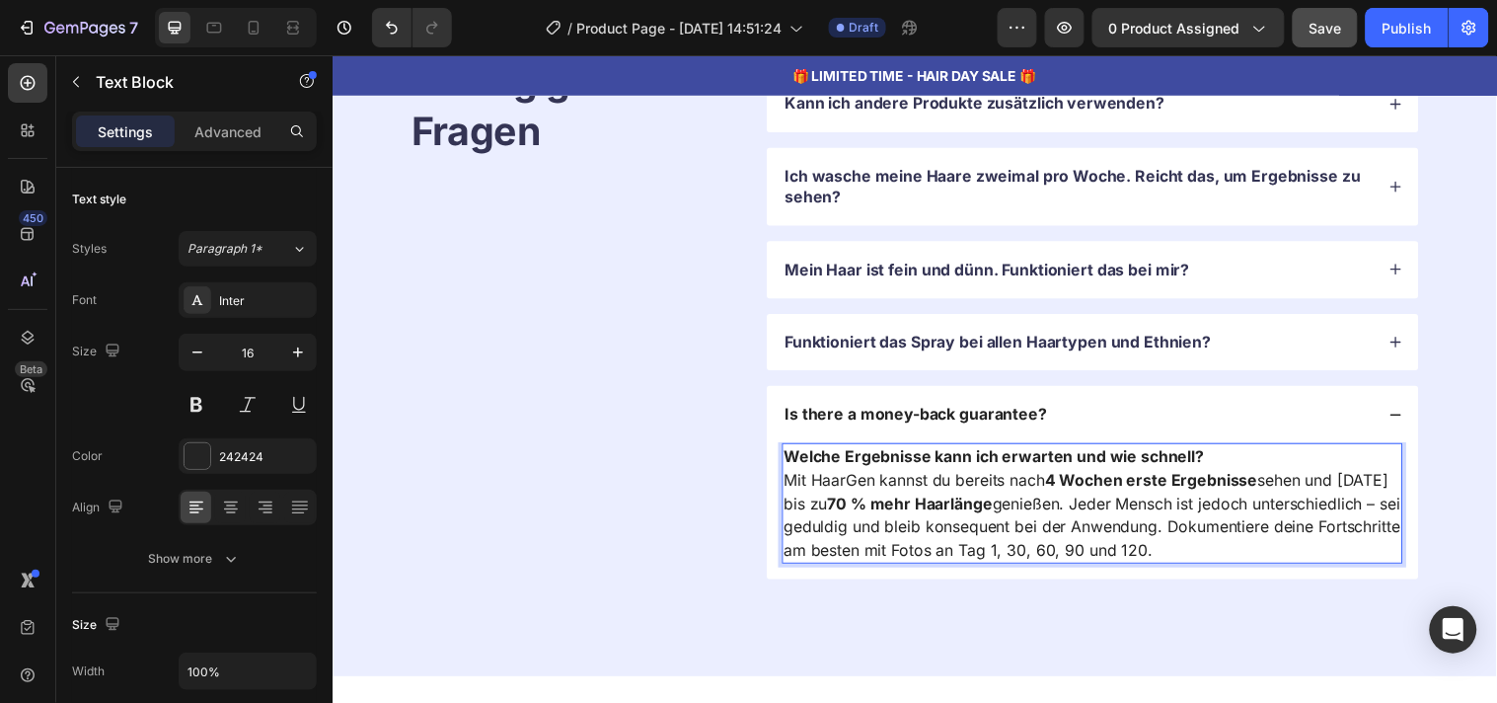
click at [976, 459] on strong "Welche Ergebnisse kann ich erwarten und wie schnell?" at bounding box center [1005, 462] width 427 height 20
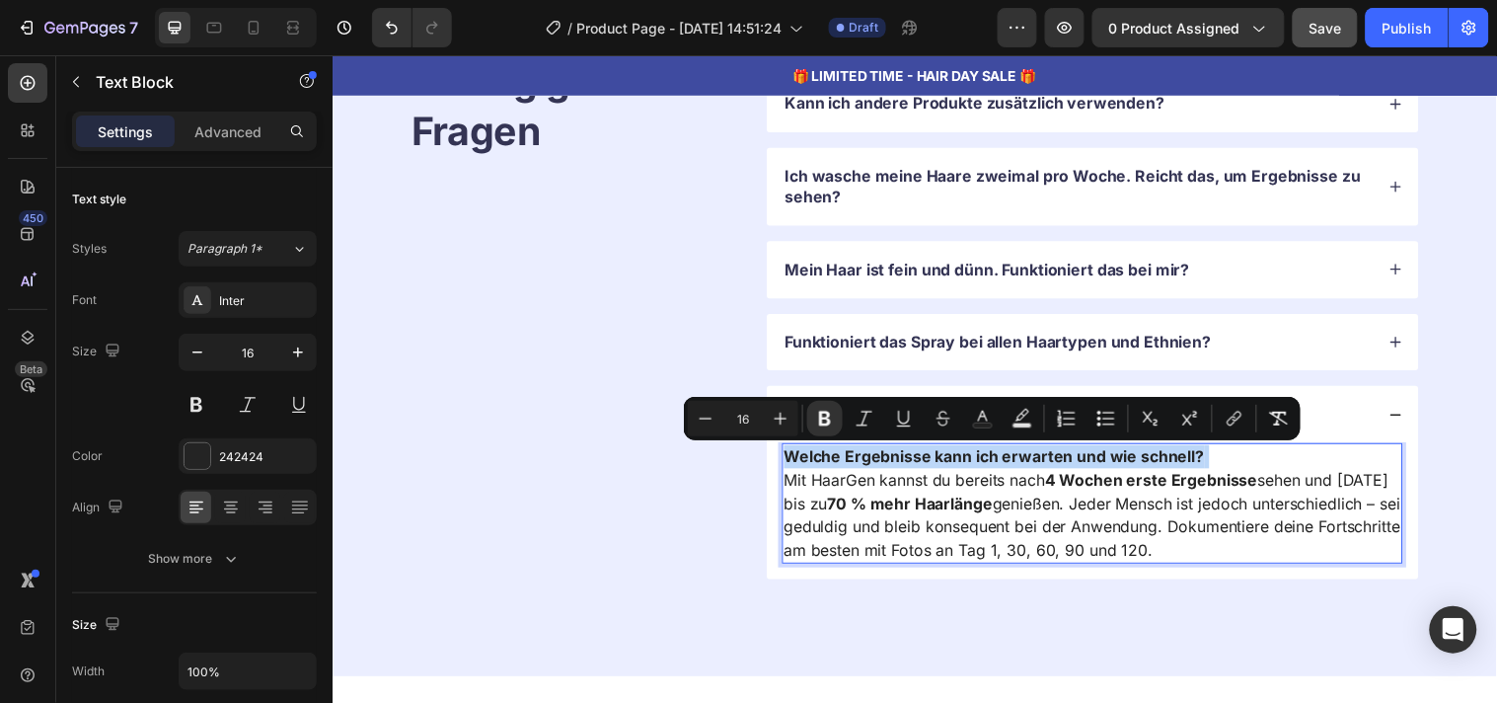
copy p "Welche Ergebnisse kann ich erwarten und wie schnell?"
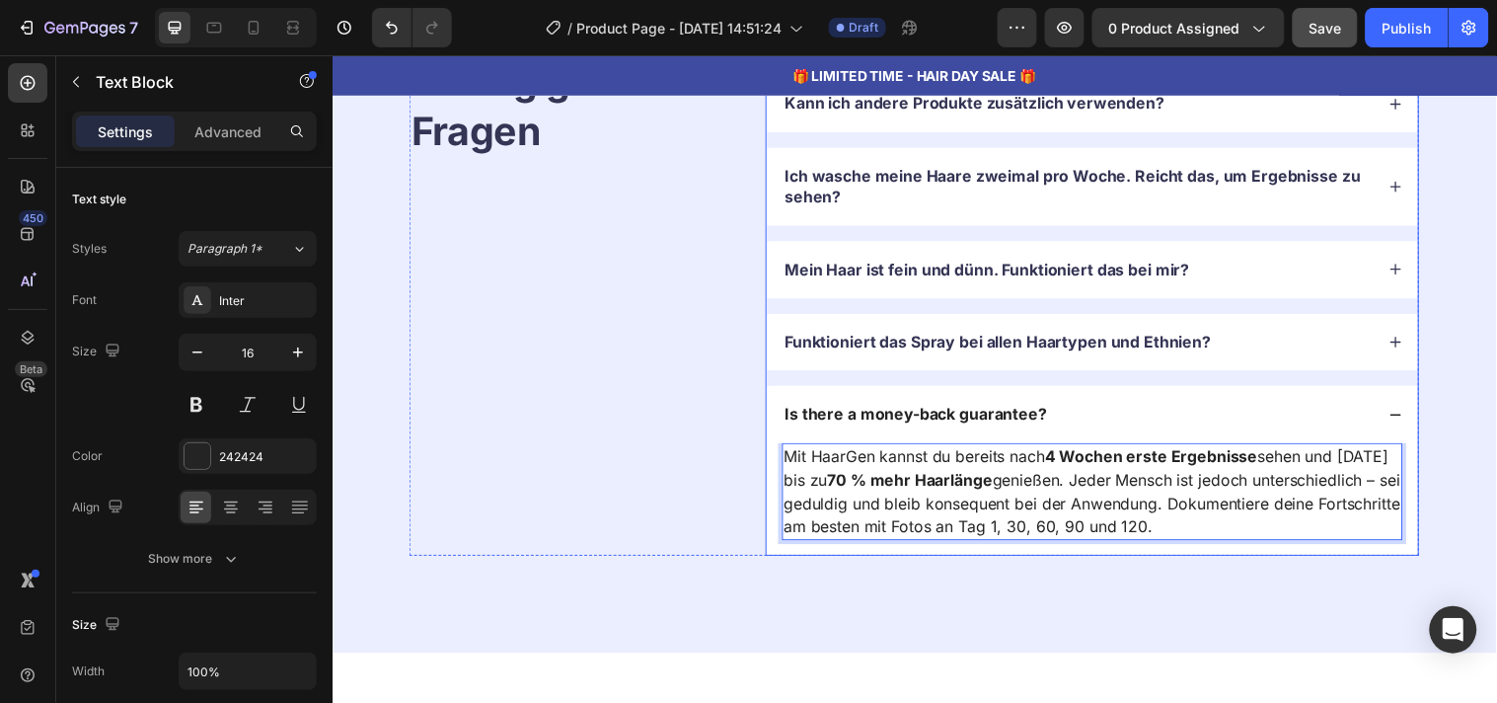
click at [953, 423] on p "Is there a money-back guarantee?" at bounding box center [926, 419] width 266 height 21
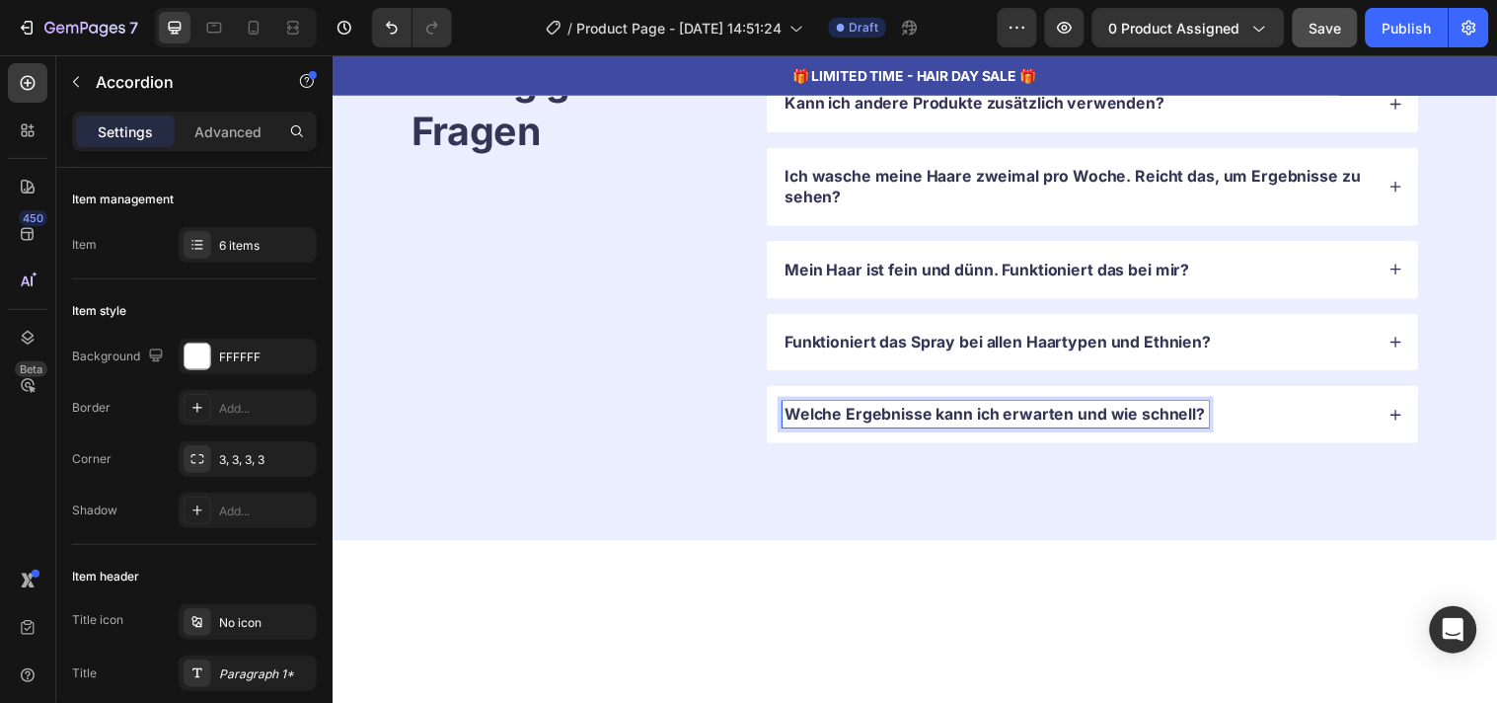
click at [726, 418] on div "HaarGen FAQ – Häufig gestellte Fragen Heading" at bounding box center [577, 225] width 333 height 448
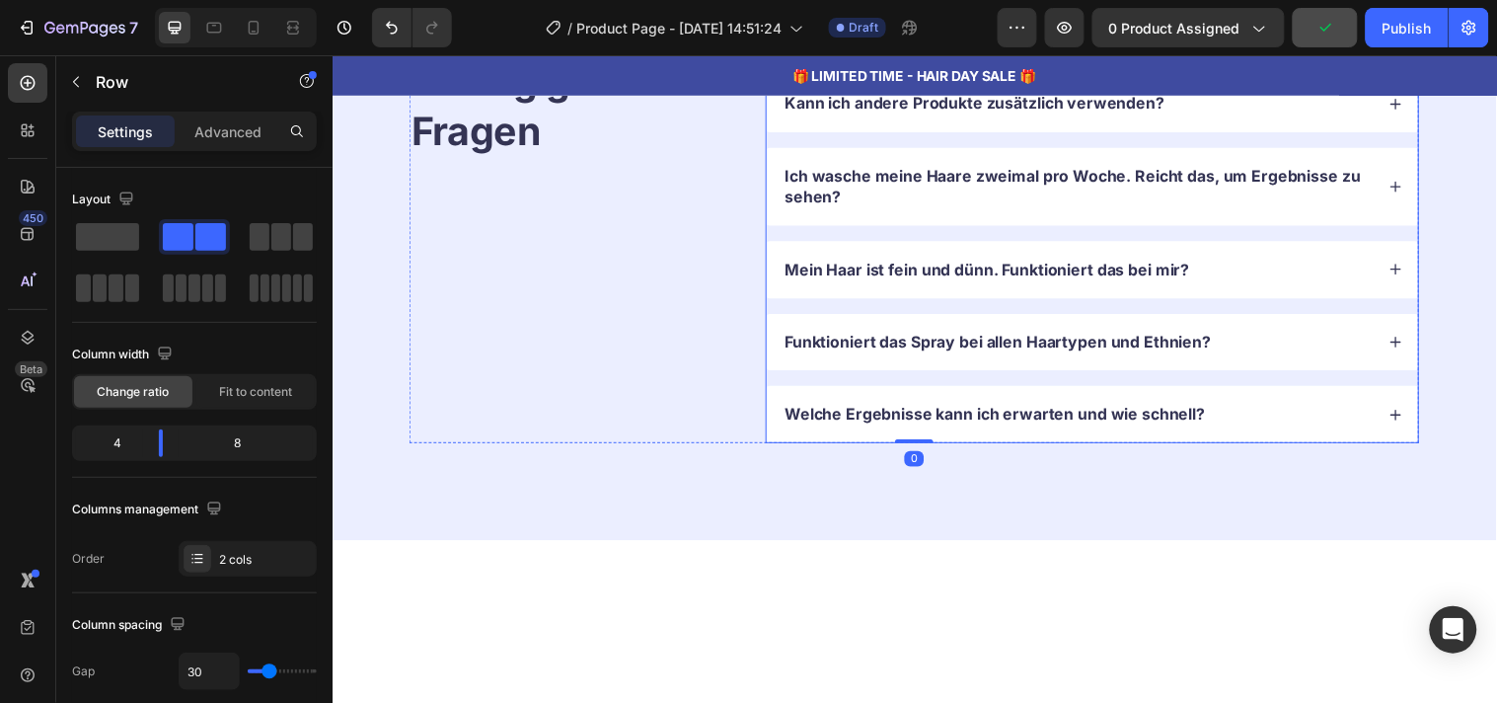
click at [1377, 383] on div "Was sind die Inhaltsstoffe? Kann ich andere Produkte zusätzlich verwenden? Ich …" at bounding box center [1105, 225] width 664 height 448
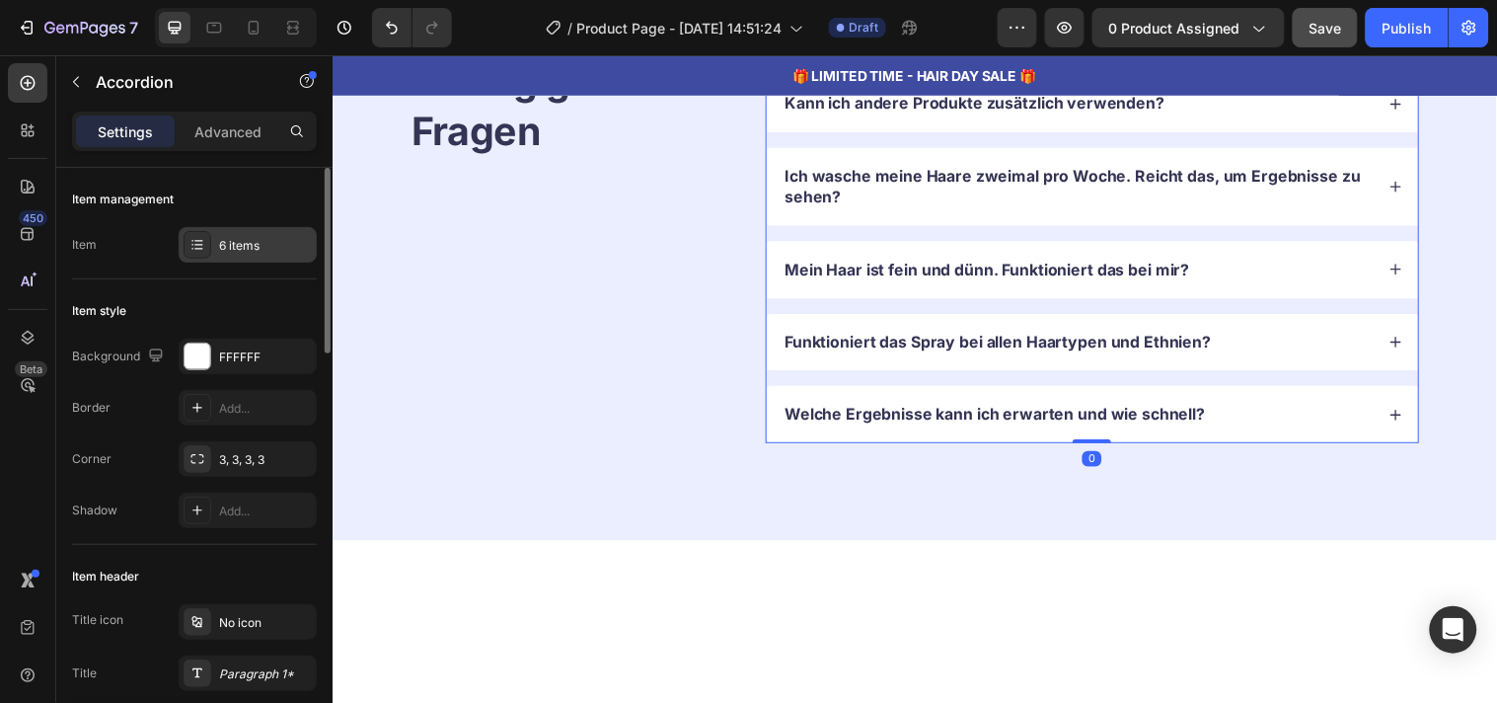
click at [252, 253] on div "6 items" at bounding box center [265, 246] width 93 height 18
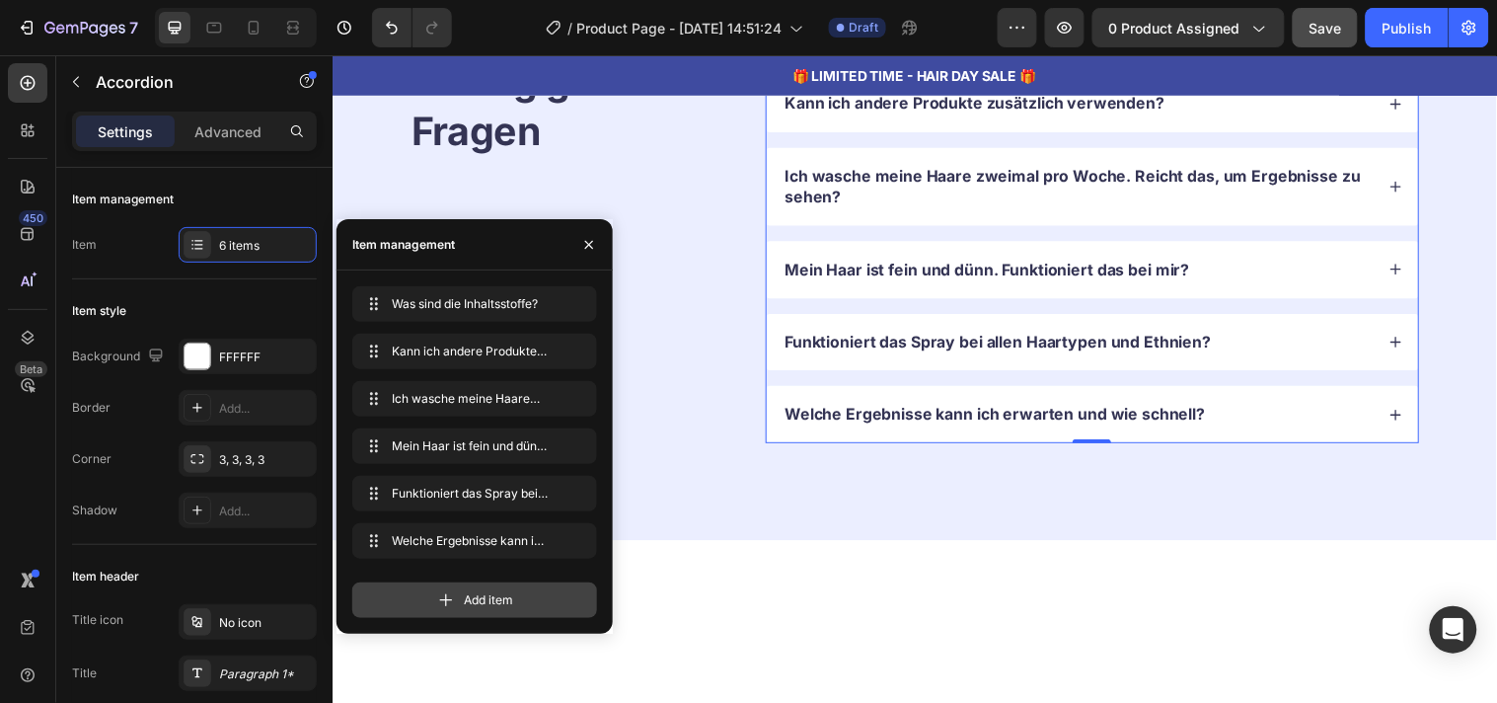
click at [449, 607] on icon at bounding box center [446, 600] width 20 height 20
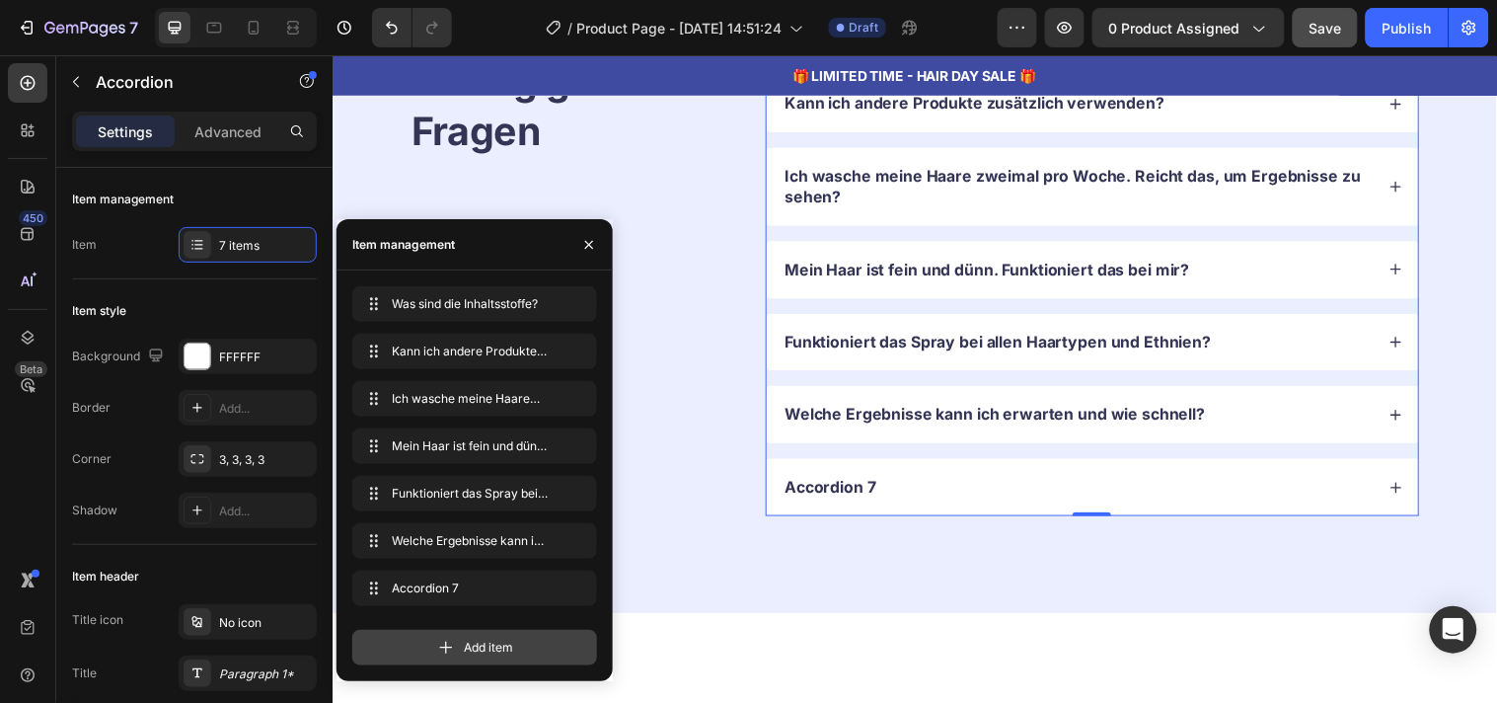
click at [456, 647] on div "Add item" at bounding box center [474, 648] width 245 height 36
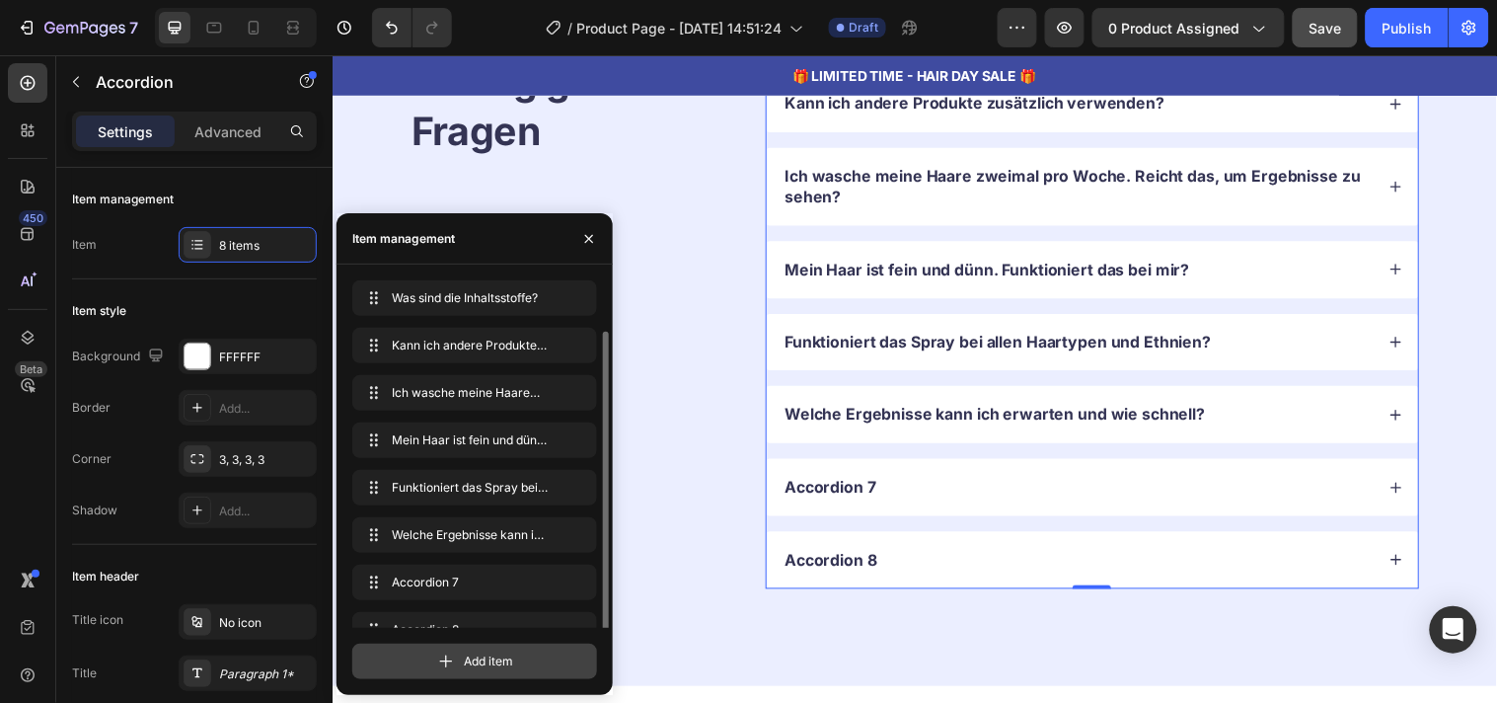
click at [456, 655] on div "Add item" at bounding box center [474, 662] width 245 height 36
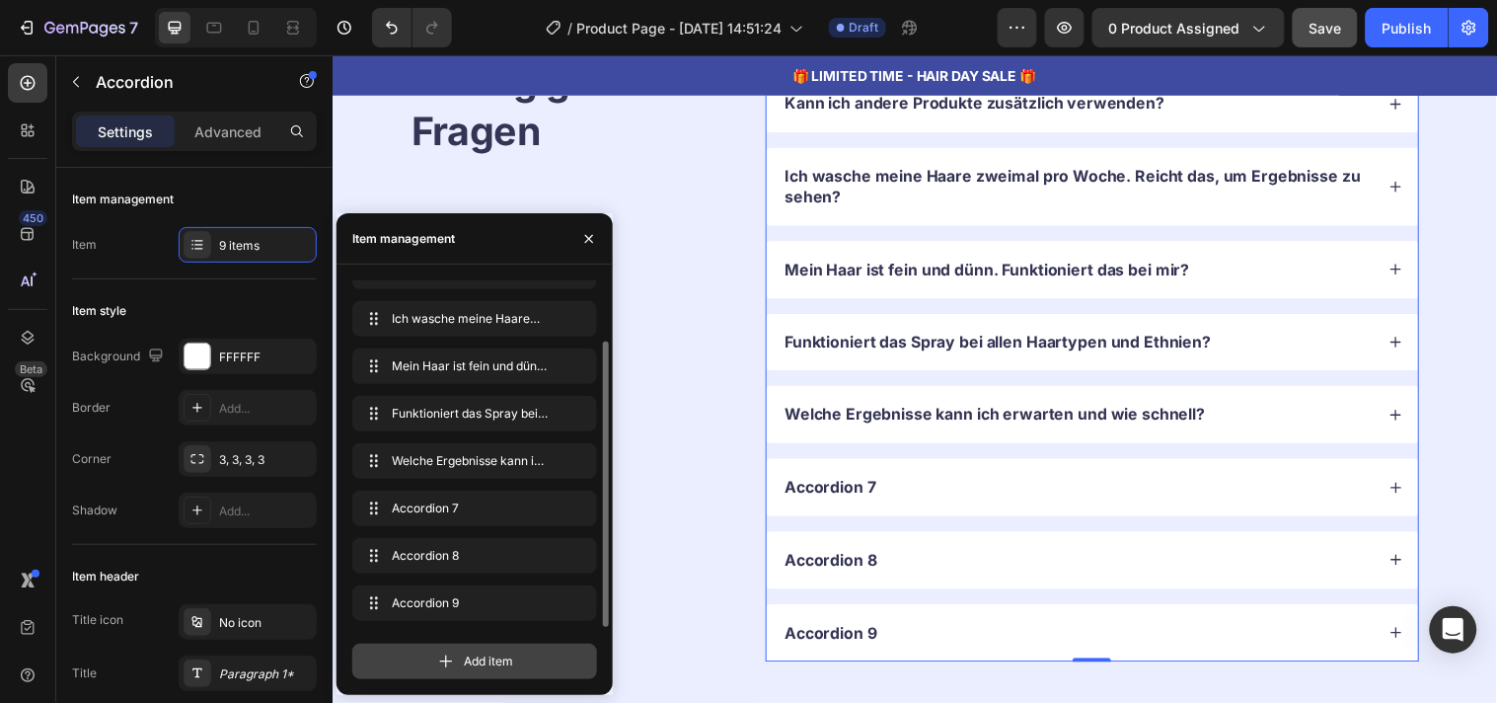
scroll to position [74, 0]
click at [456, 655] on div "Add item" at bounding box center [474, 662] width 245 height 36
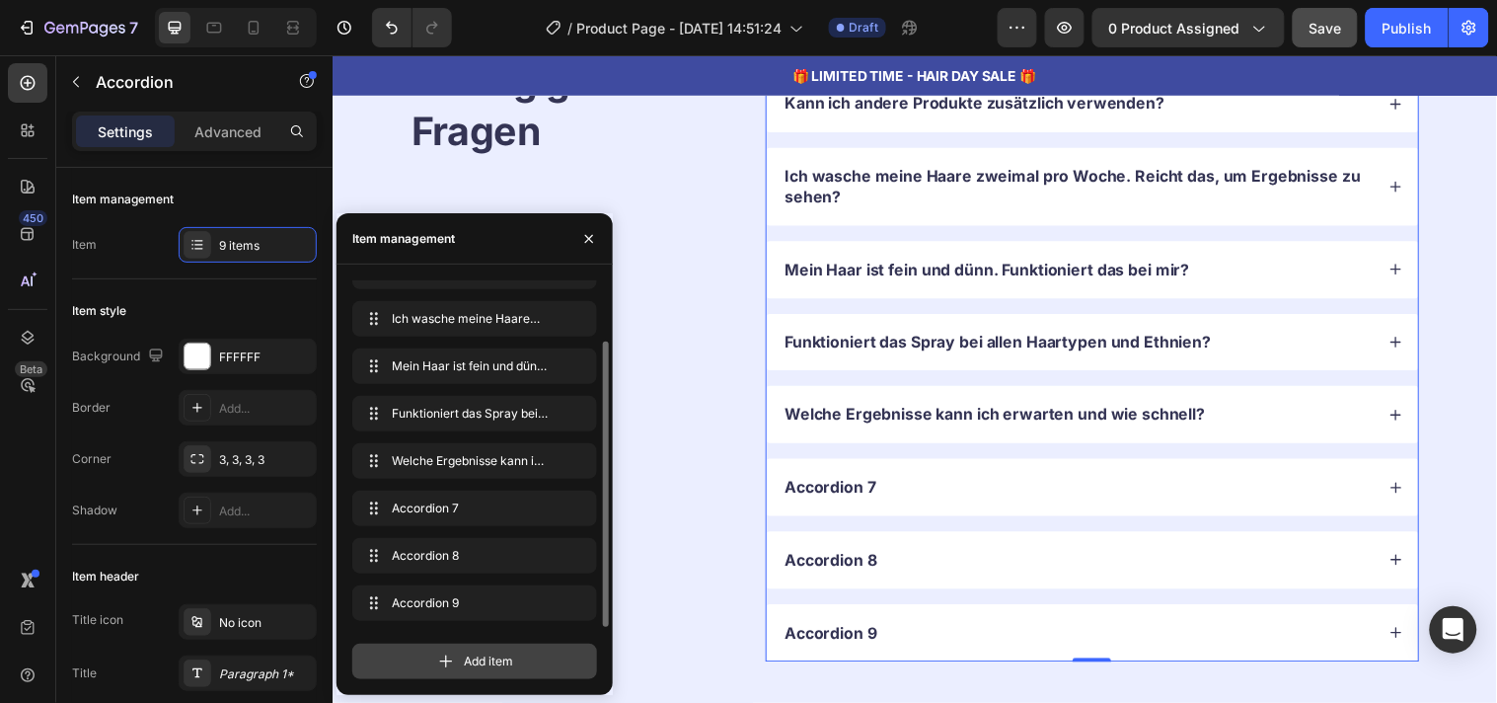
click at [456, 655] on div "Add item" at bounding box center [474, 662] width 245 height 36
click at [679, 536] on div "HaarGen FAQ – Häufig gestellte Fragen Heading" at bounding box center [577, 335] width 333 height 669
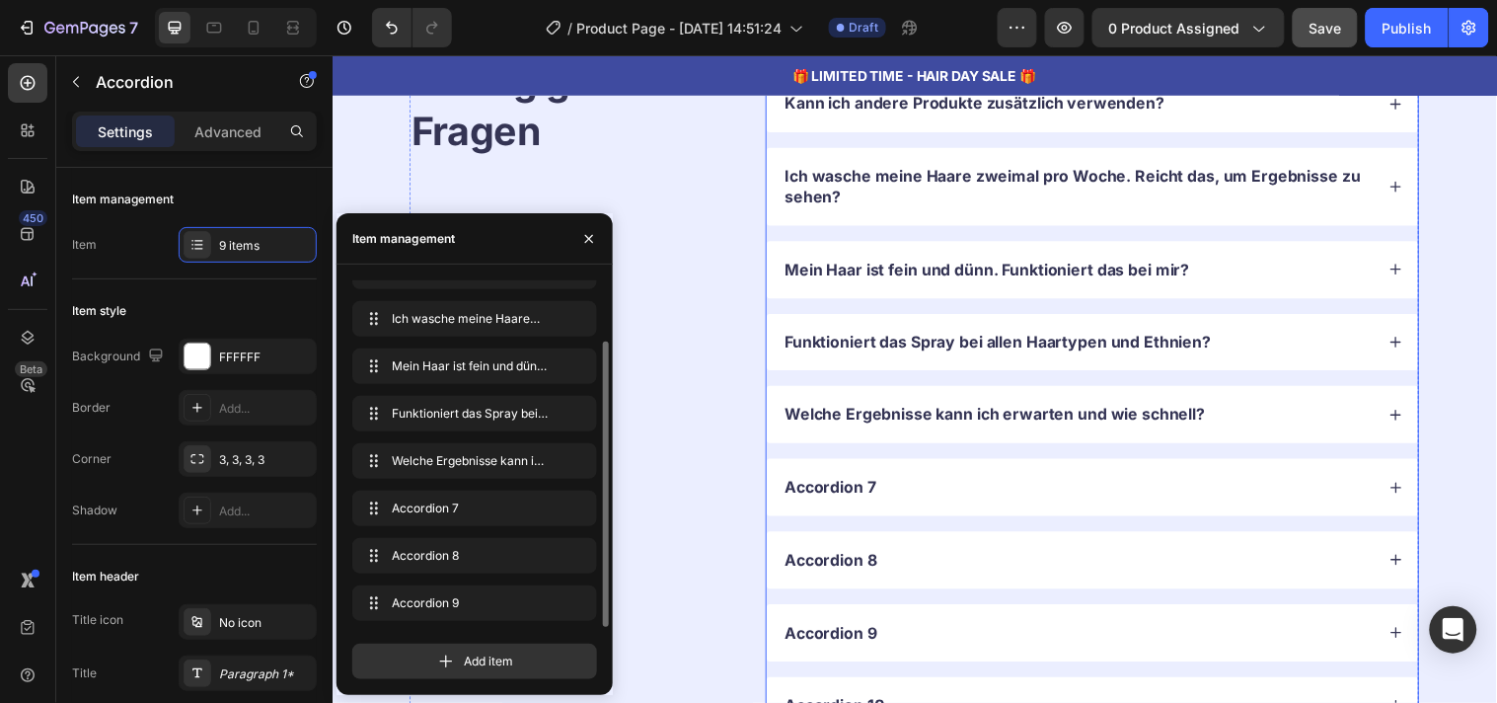
click at [1163, 496] on div "Accordion 7" at bounding box center [1090, 493] width 601 height 27
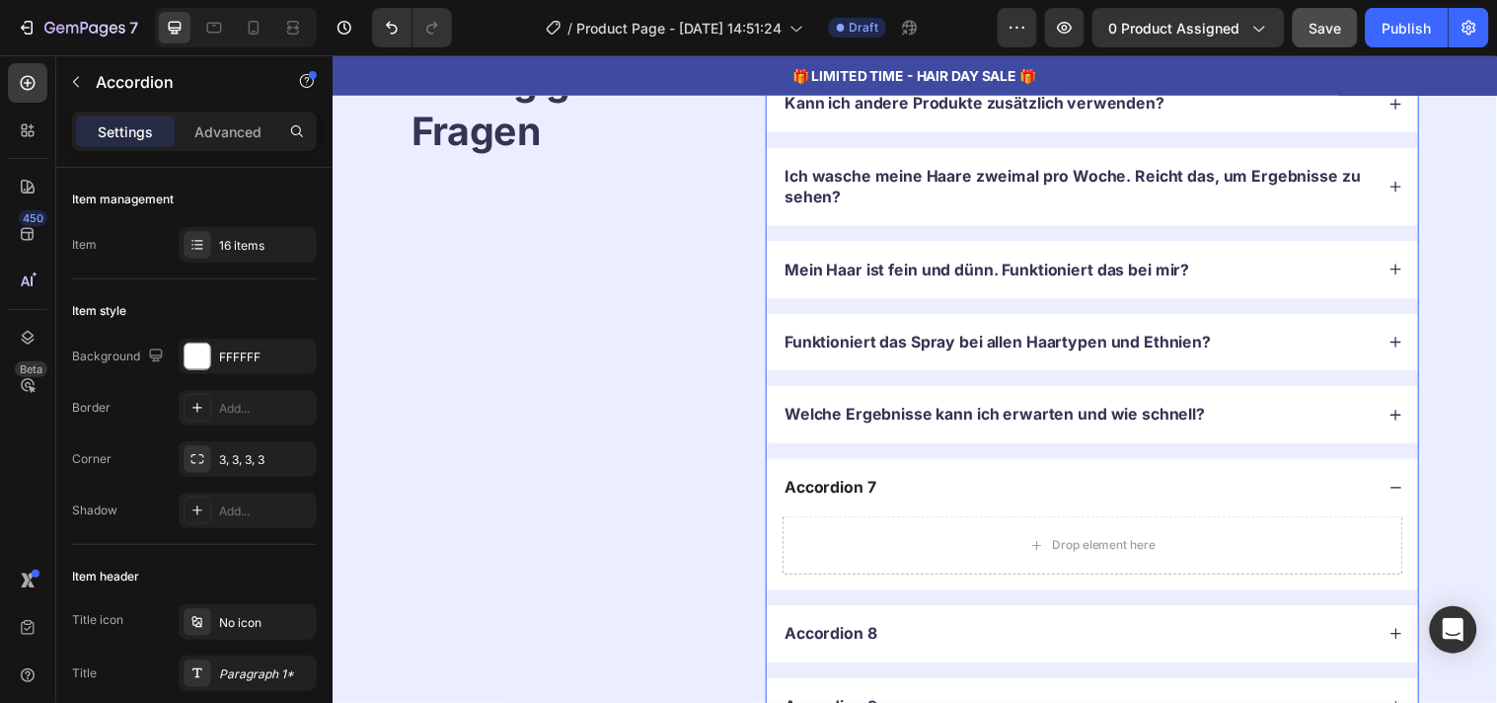
click at [1331, 426] on div "Welche Ergebnisse kann ich erwarten und wie schnell?" at bounding box center [1090, 419] width 601 height 27
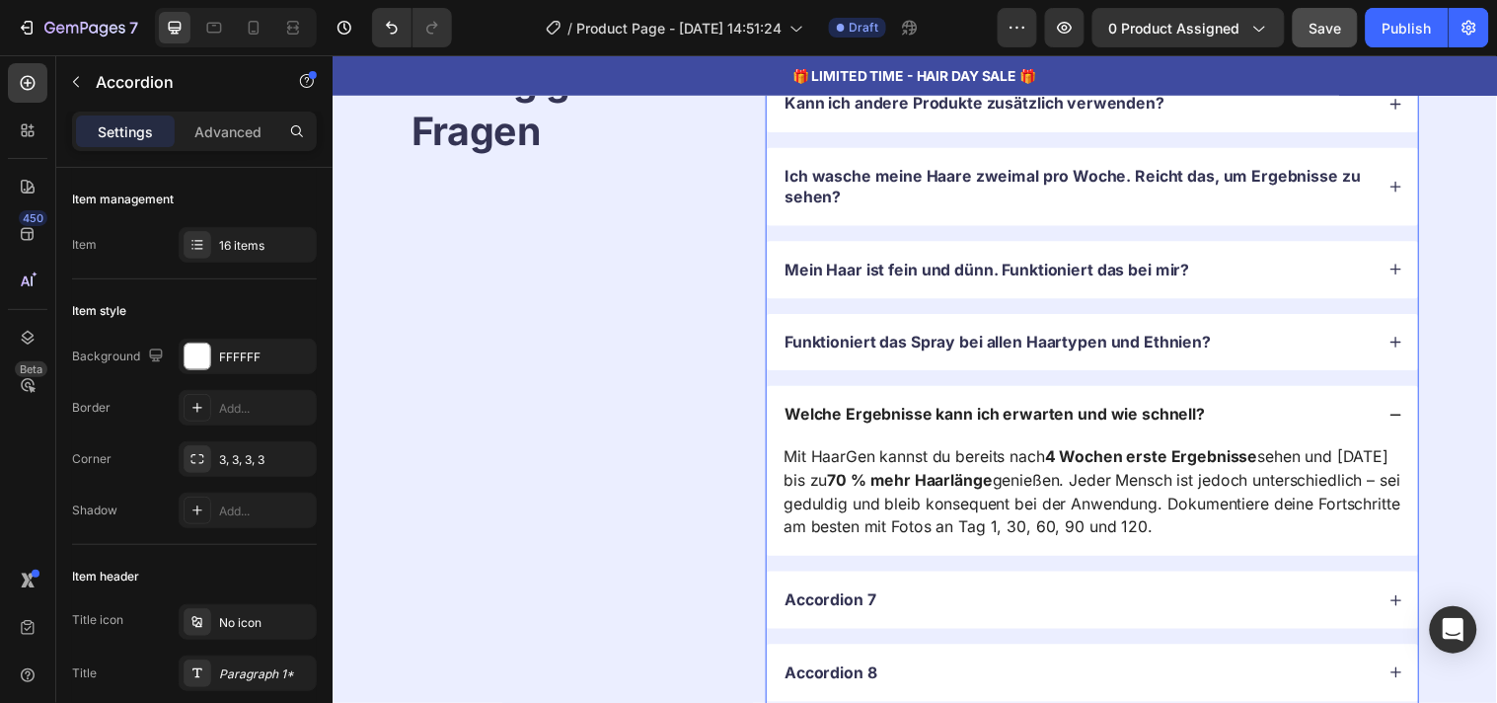
click at [1212, 399] on div "Welche Ergebnisse kann ich erwarten und wie schnell?" at bounding box center [1105, 419] width 662 height 58
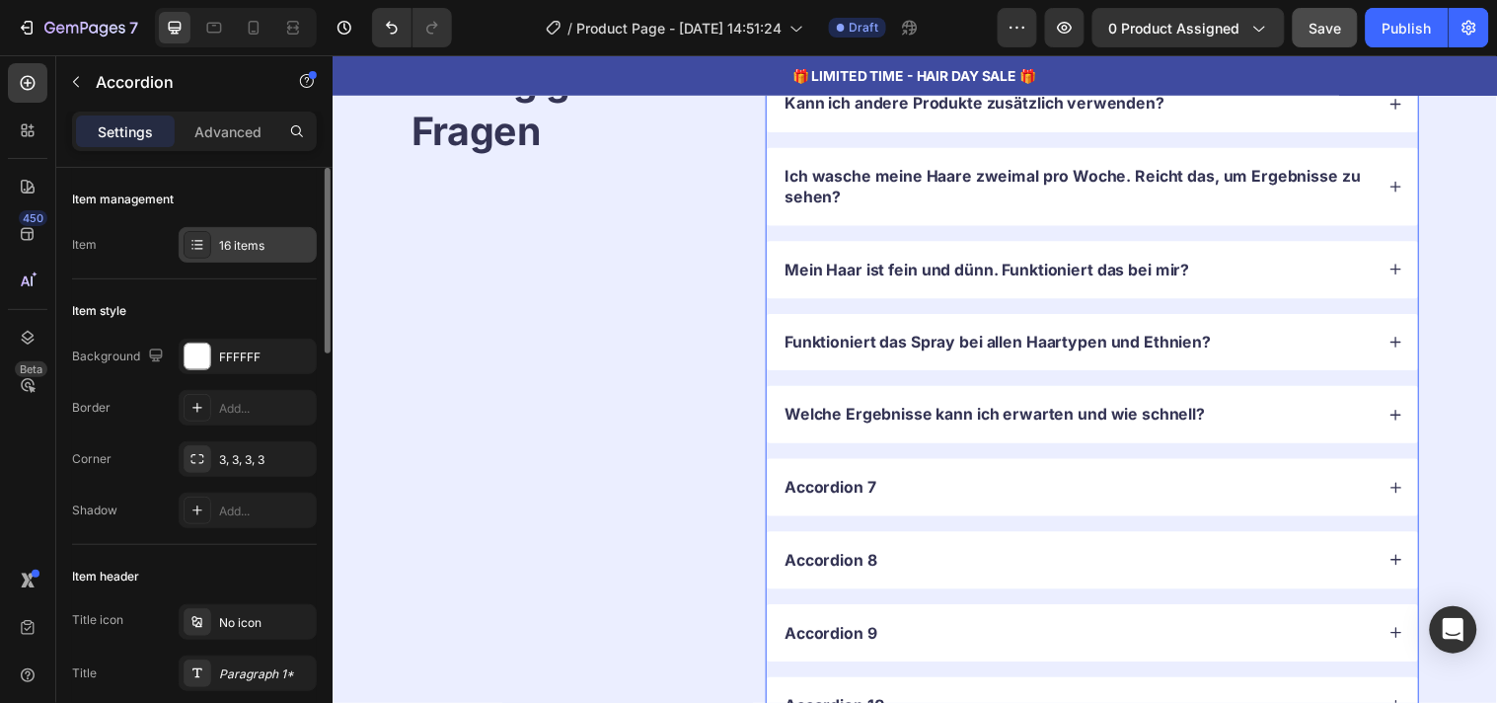
click at [241, 249] on div "16 items" at bounding box center [265, 246] width 93 height 18
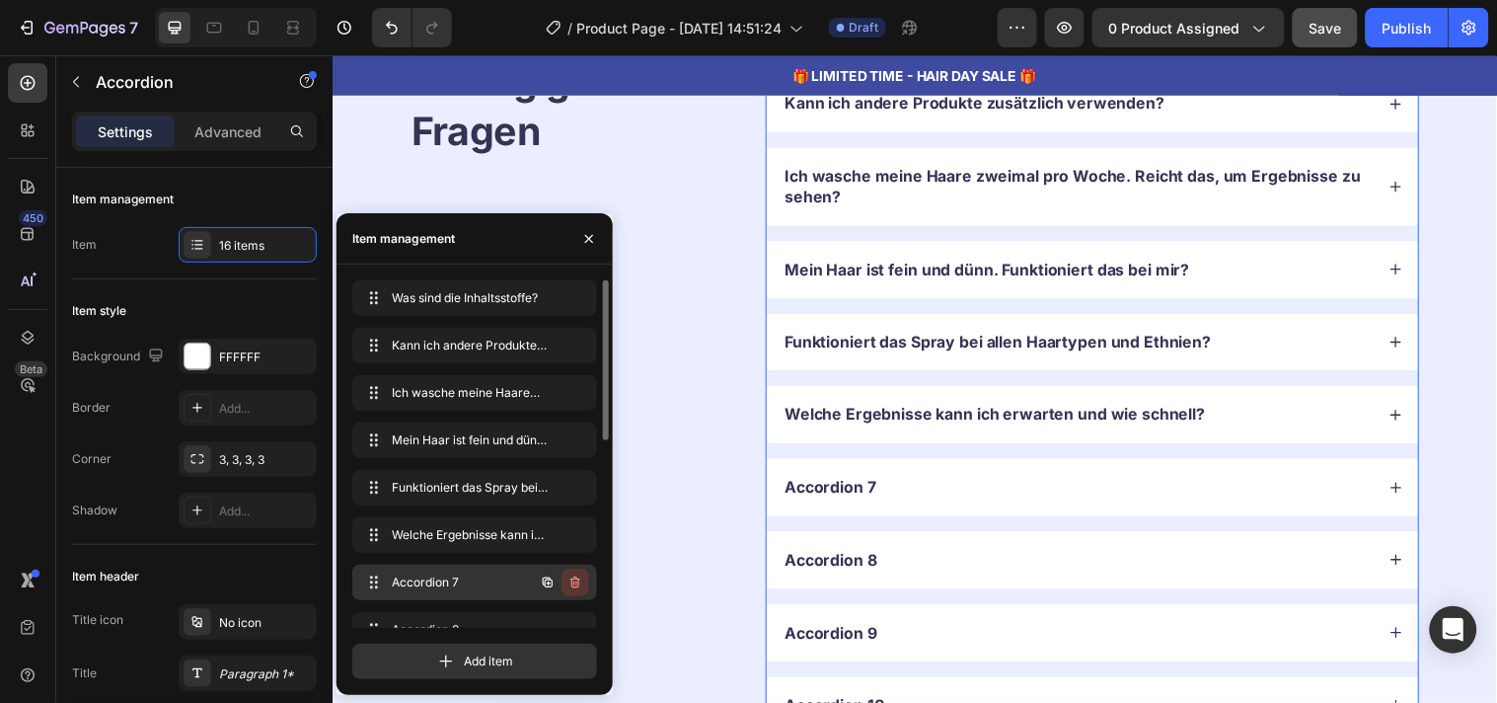
click at [570, 583] on icon "button" at bounding box center [576, 582] width 16 height 16
click at [570, 583] on div "Delete" at bounding box center [562, 582] width 37 height 18
click at [458, 547] on div "Welche Ergebnisse kann ich erwarten und wie schnell? Welche Ergebnisse kann ich…" at bounding box center [447, 535] width 174 height 28
click at [549, 536] on icon "button" at bounding box center [549, 536] width 4 height 4
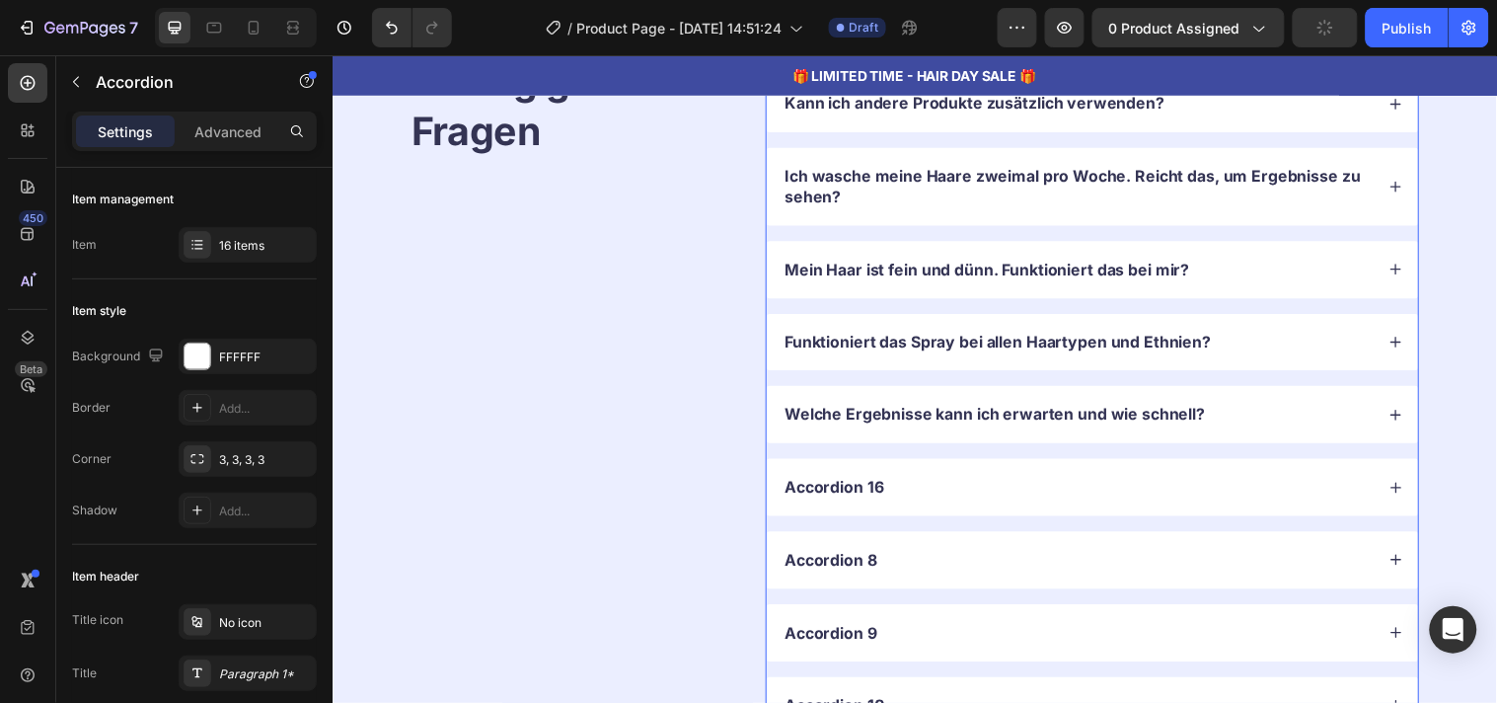
click at [1239, 516] on div "Accordion 16" at bounding box center [1105, 493] width 662 height 58
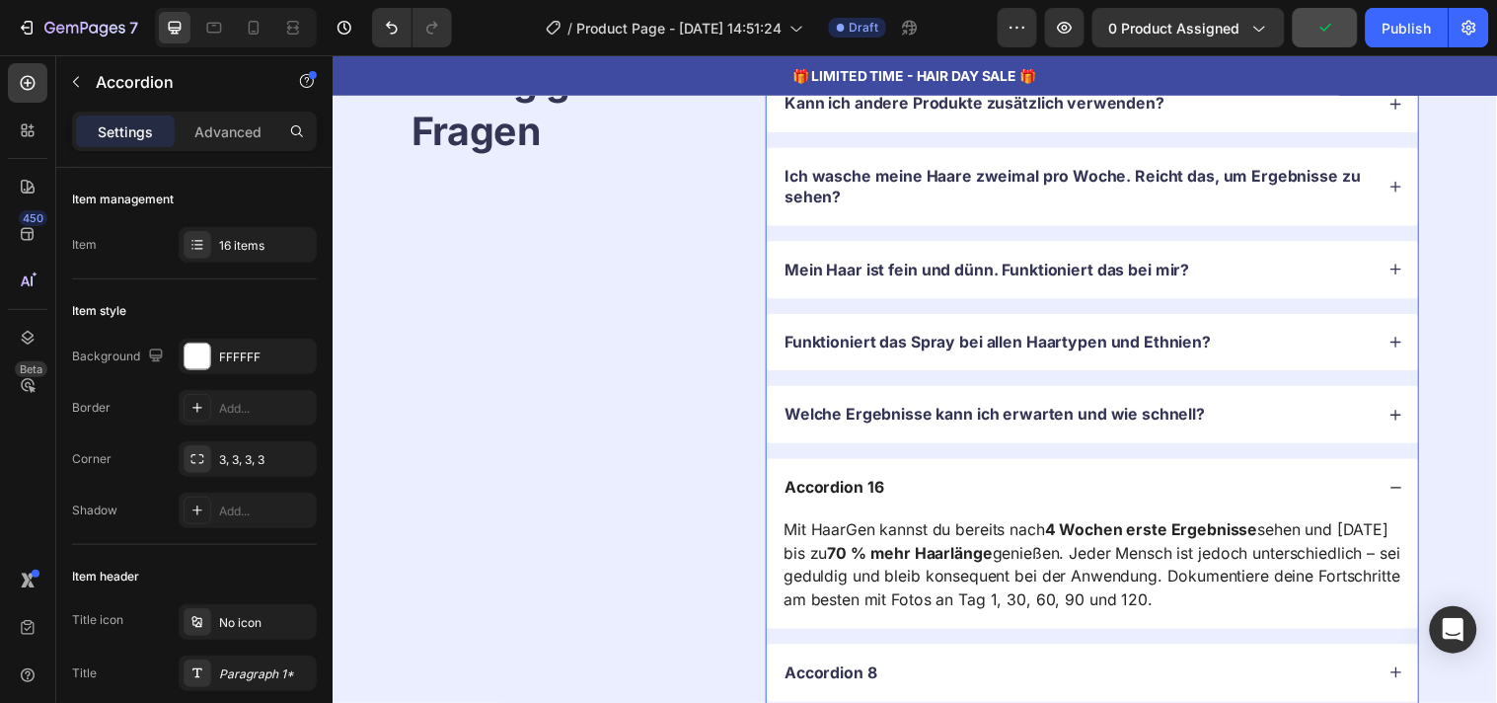
click at [1239, 516] on div "Accordion 16" at bounding box center [1105, 493] width 662 height 58
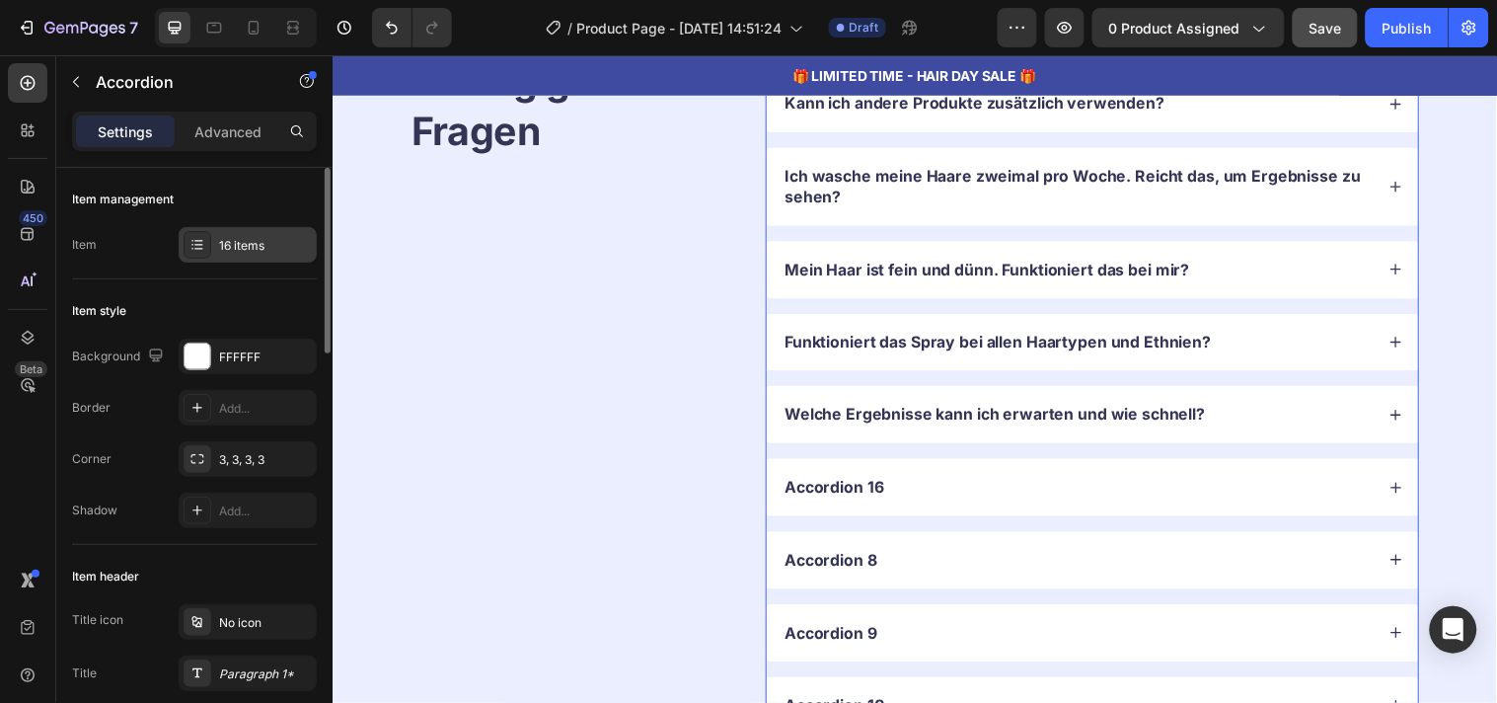
click at [199, 258] on div at bounding box center [198, 245] width 28 height 28
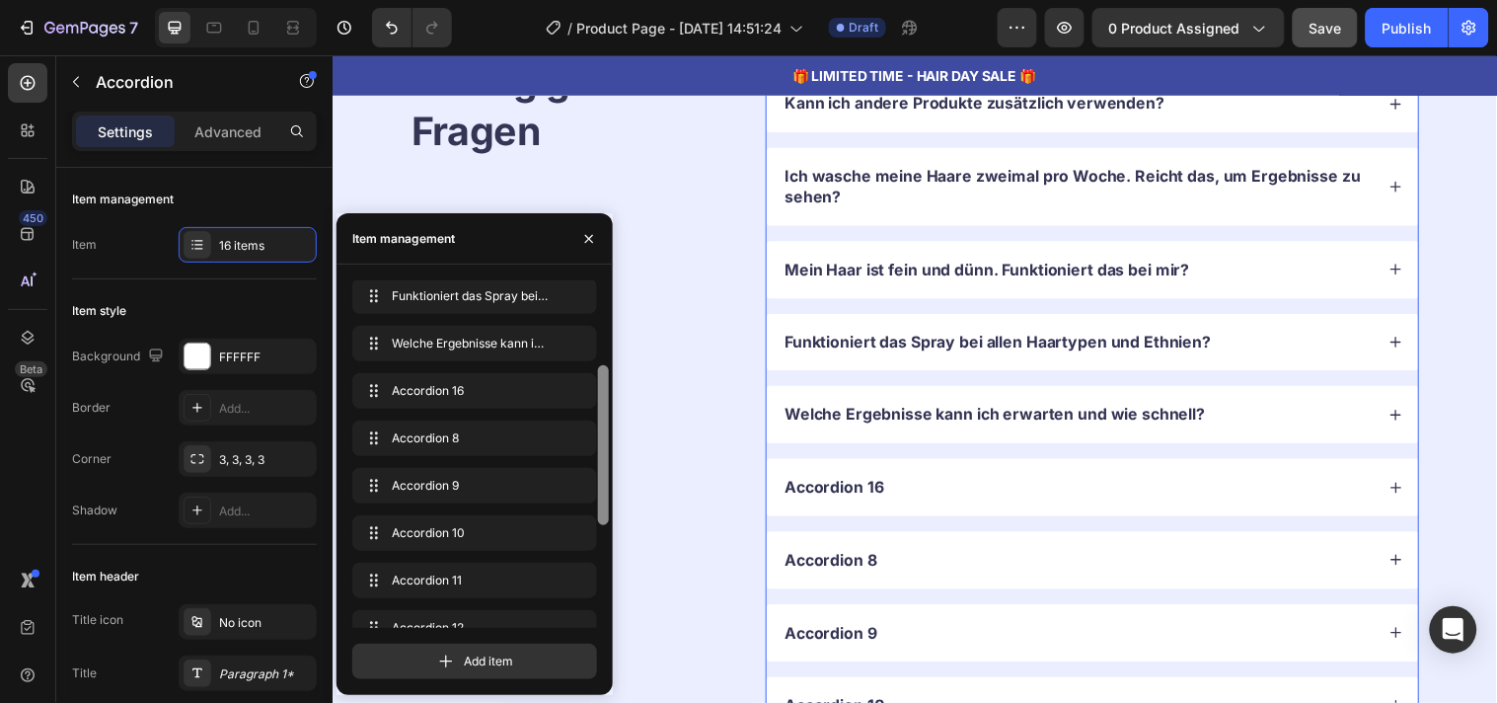
scroll to position [188, 0]
drag, startPoint x: 603, startPoint y: 441, endPoint x: 605, endPoint y: 508, distance: 67.1
click at [605, 508] on div at bounding box center [603, 449] width 11 height 160
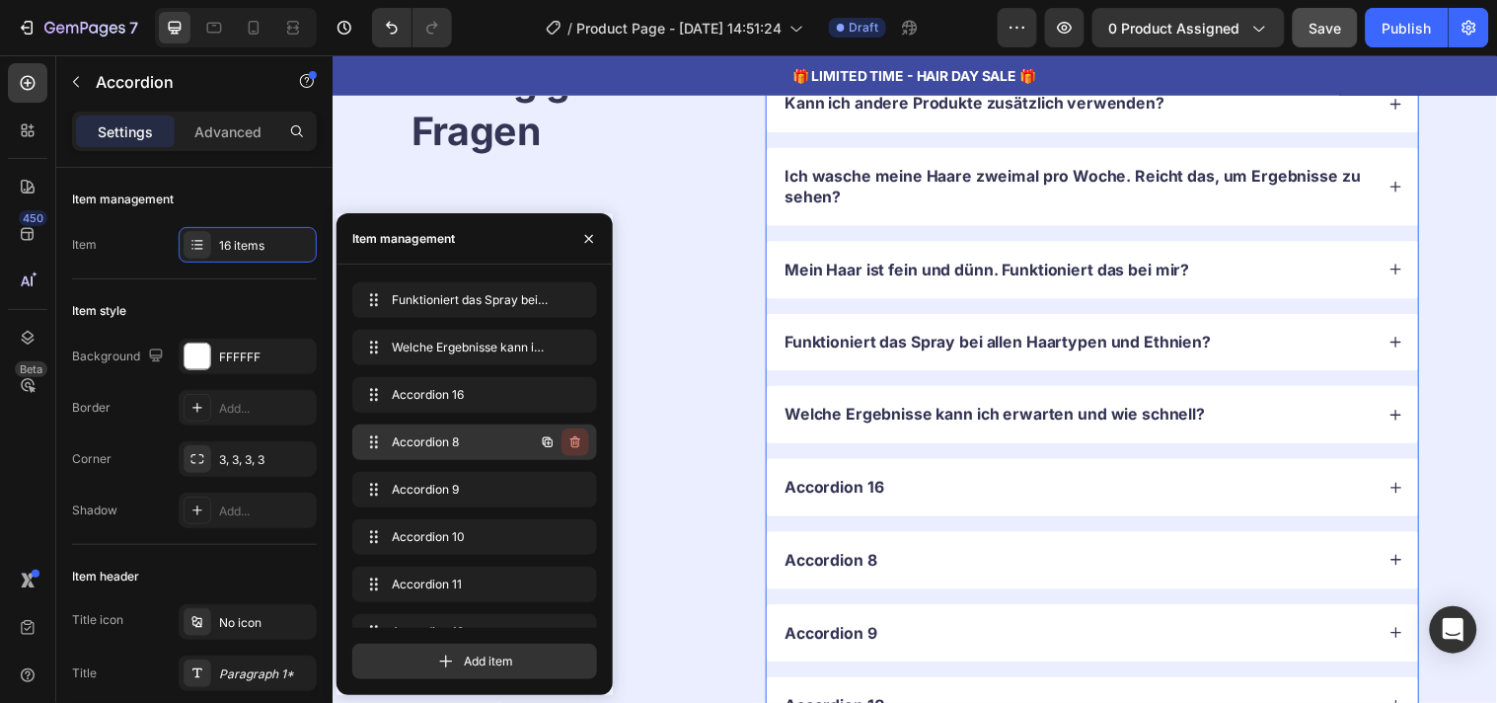
click at [572, 439] on icon "button" at bounding box center [575, 442] width 10 height 12
click at [572, 439] on div "Delete" at bounding box center [562, 442] width 37 height 18
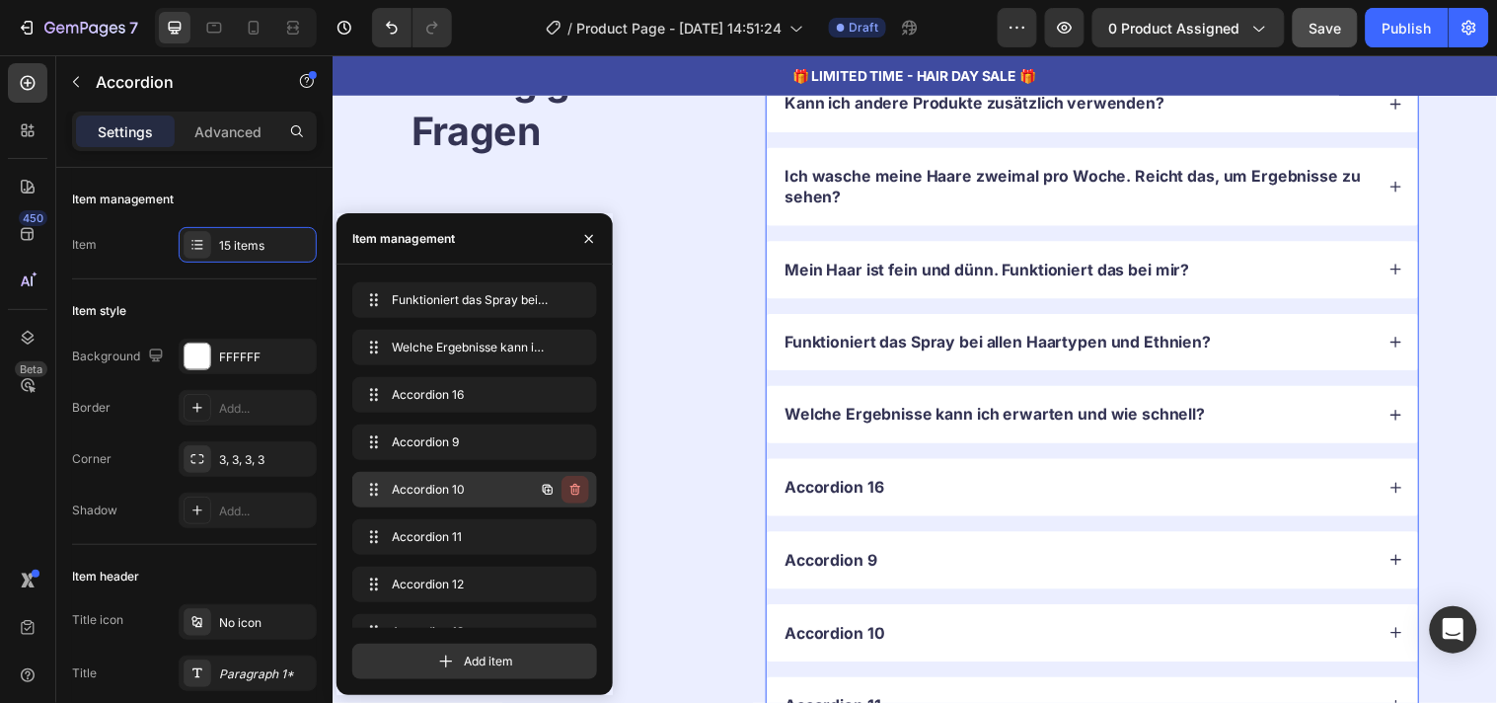
click at [573, 487] on icon "button" at bounding box center [575, 490] width 10 height 12
click at [573, 487] on div "Delete" at bounding box center [562, 490] width 37 height 18
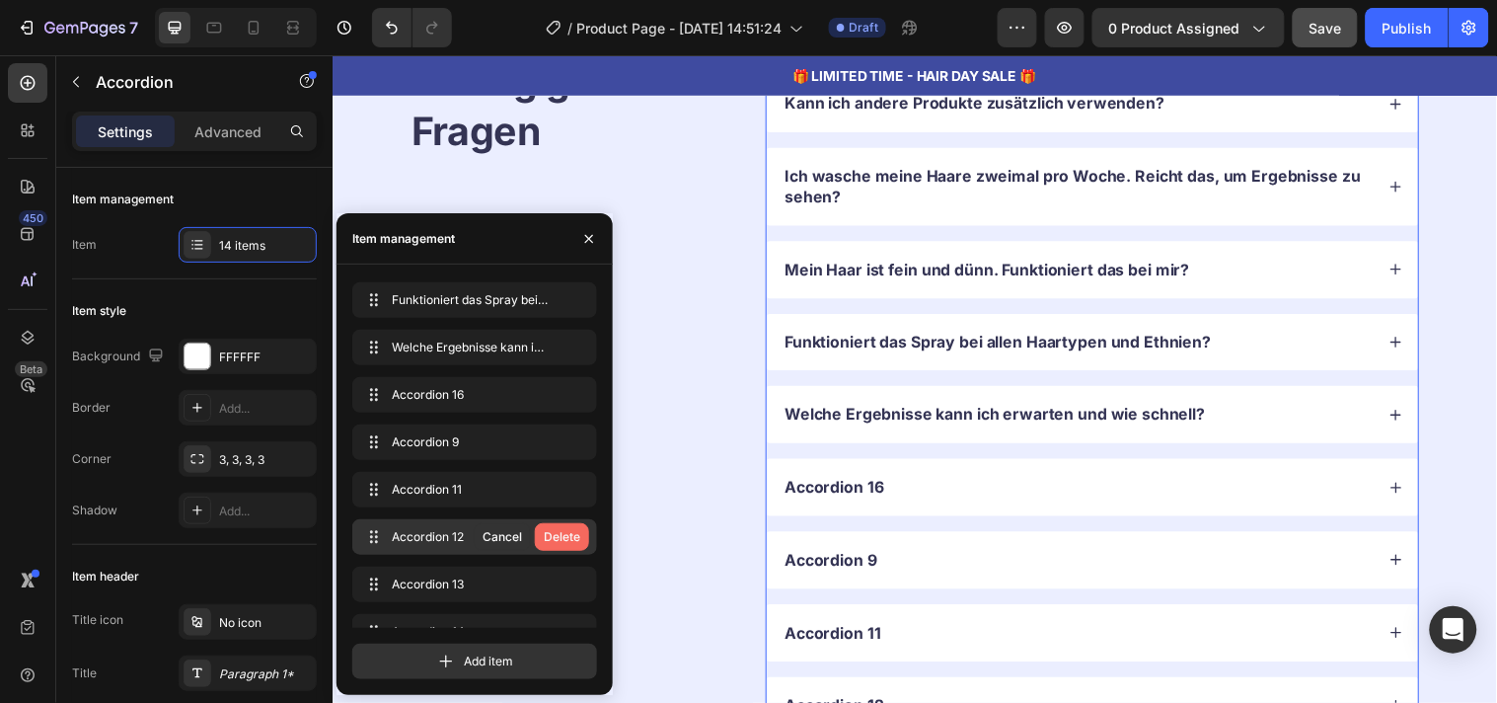
click at [572, 529] on div "Delete" at bounding box center [562, 537] width 37 height 18
click at [572, 529] on icon "button" at bounding box center [576, 537] width 16 height 16
click at [572, 529] on div "Delete" at bounding box center [562, 537] width 37 height 18
click at [572, 529] on icon "button" at bounding box center [576, 537] width 16 height 16
click at [572, 529] on div "Delete" at bounding box center [562, 537] width 37 height 18
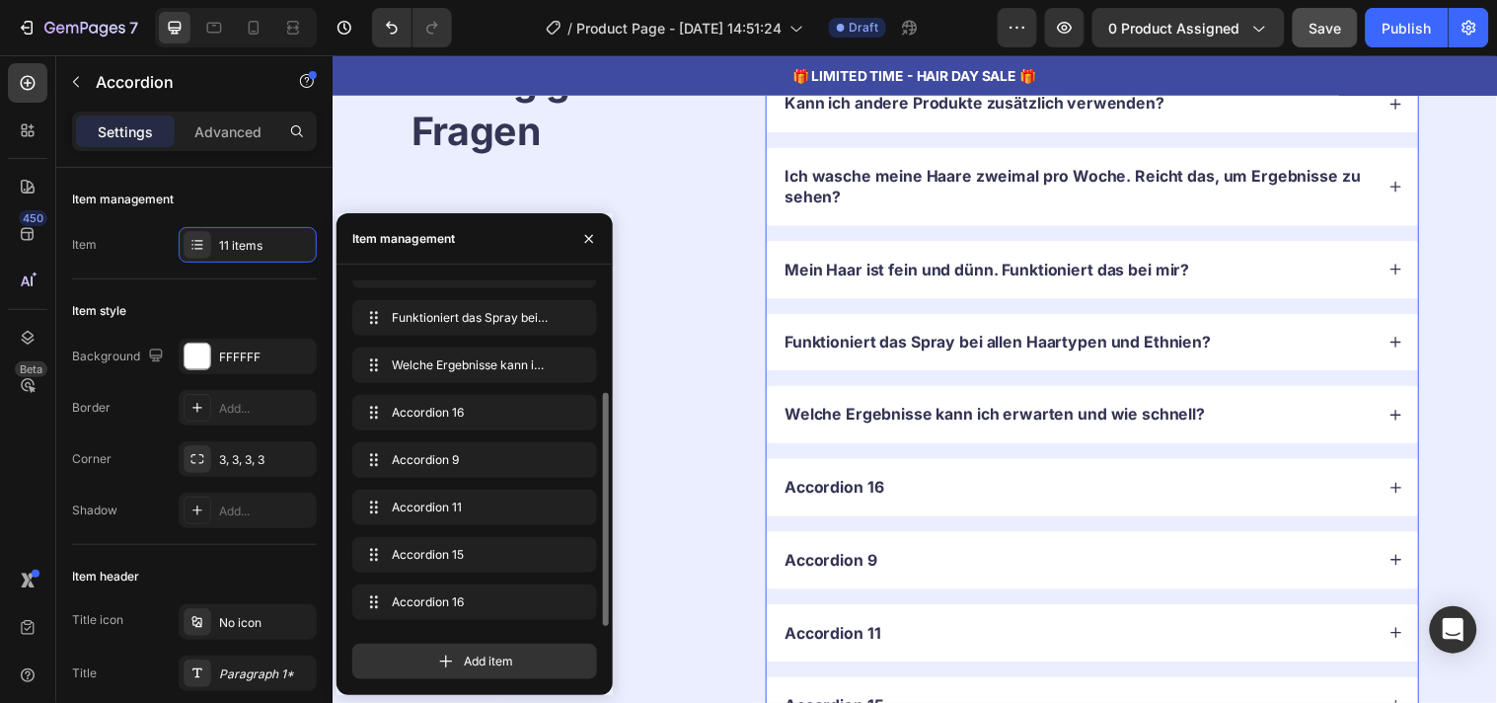
scroll to position [169, 0]
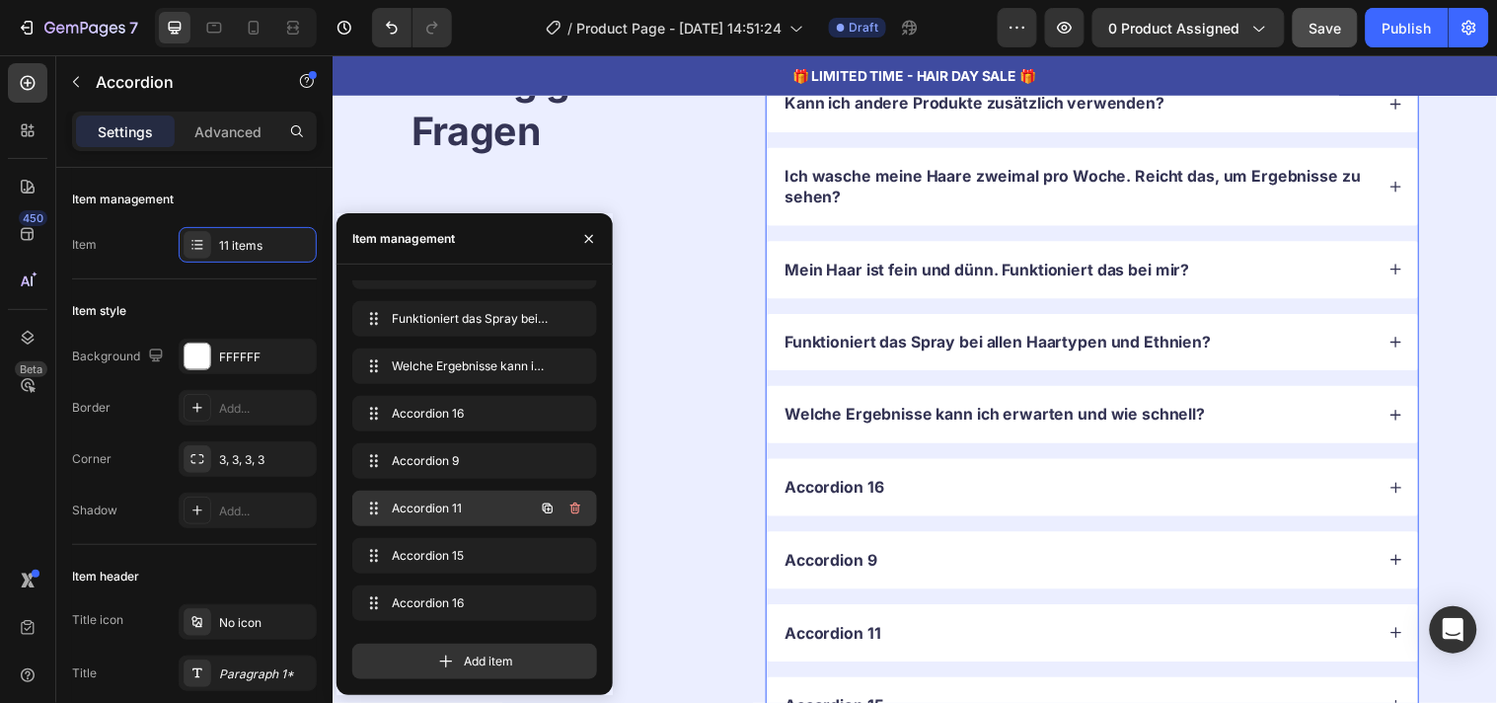
click at [566, 496] on button "button" at bounding box center [576, 508] width 28 height 28
click at [566, 496] on button "Delete" at bounding box center [562, 508] width 54 height 28
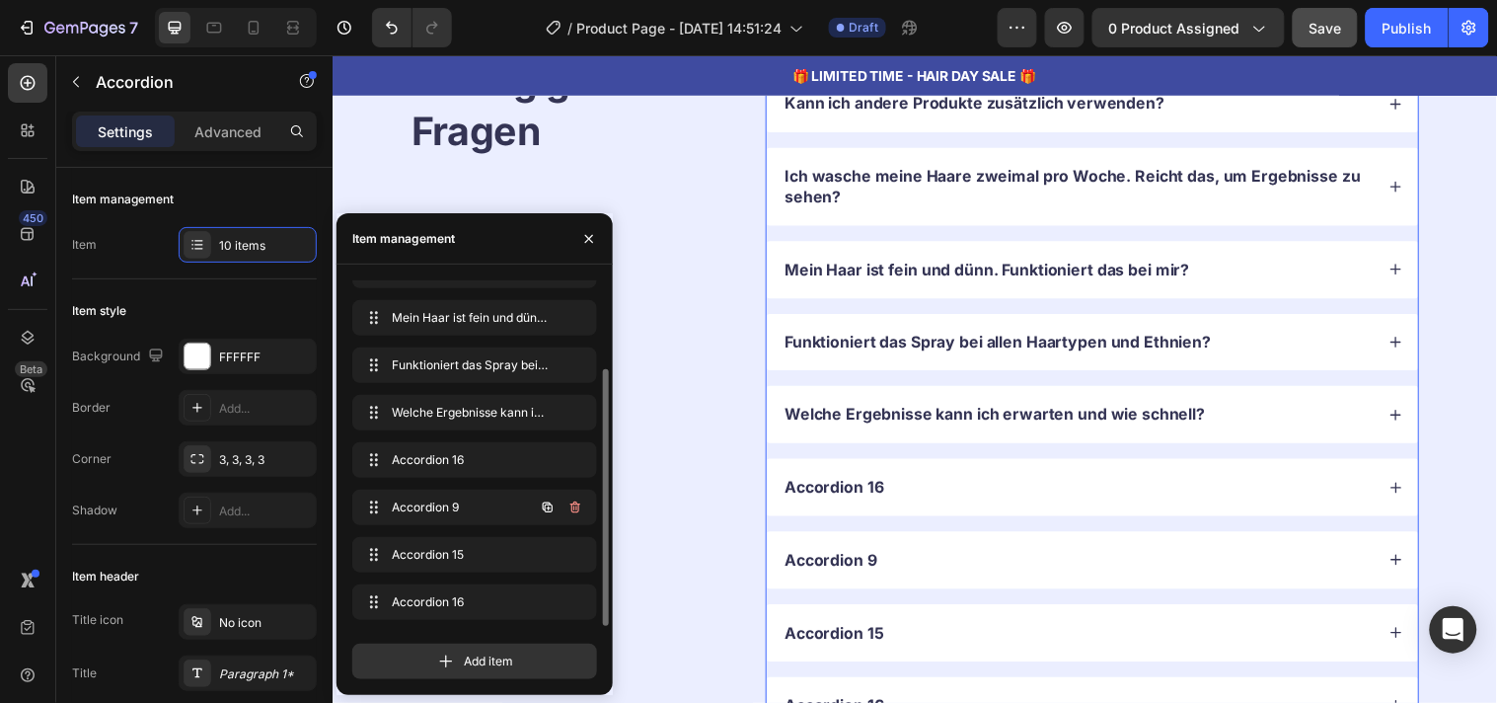
scroll to position [121, 0]
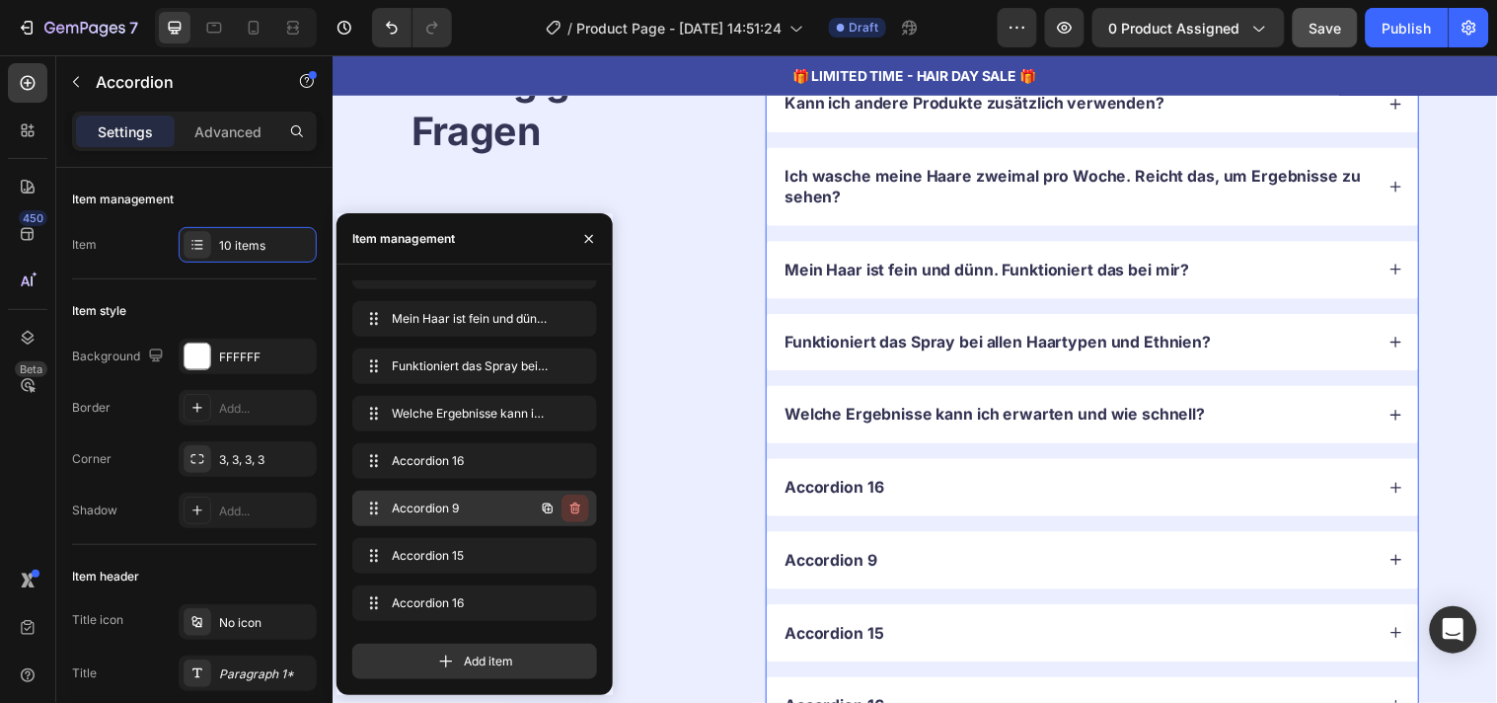
click at [577, 506] on icon "button" at bounding box center [576, 508] width 16 height 16
click at [577, 506] on div "Delete" at bounding box center [562, 508] width 37 height 18
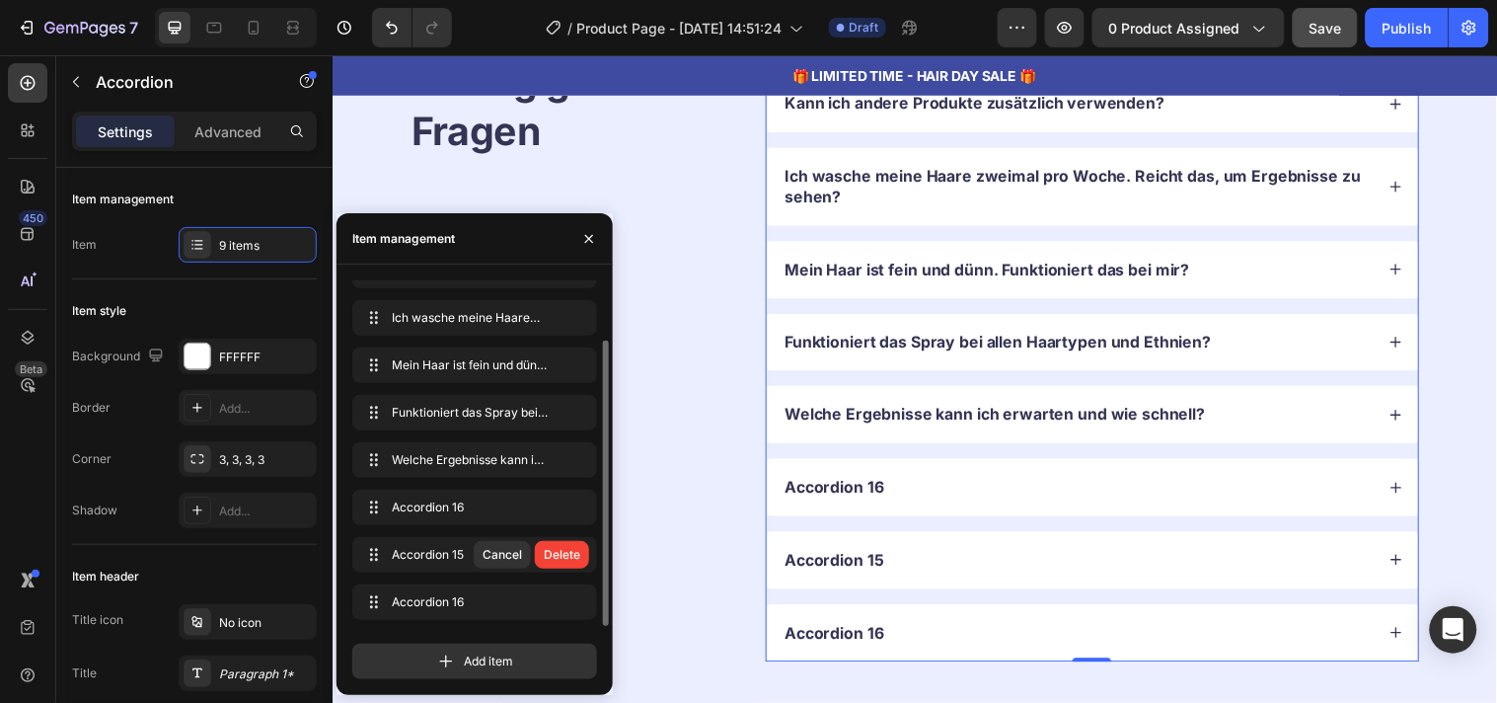
click at [570, 558] on div "Delete" at bounding box center [562, 555] width 37 height 18
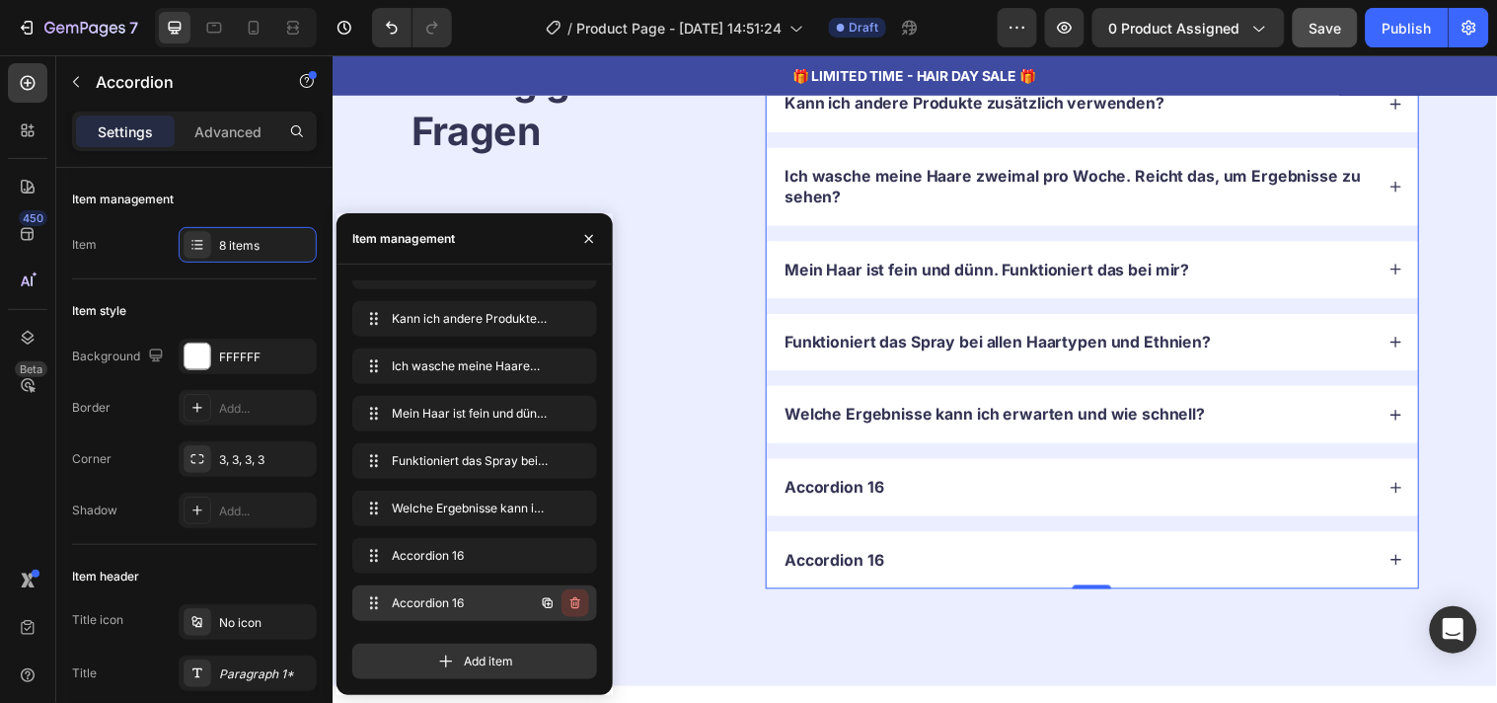
click at [573, 598] on icon "button" at bounding box center [575, 603] width 10 height 12
click at [573, 598] on div "Delete" at bounding box center [562, 603] width 37 height 18
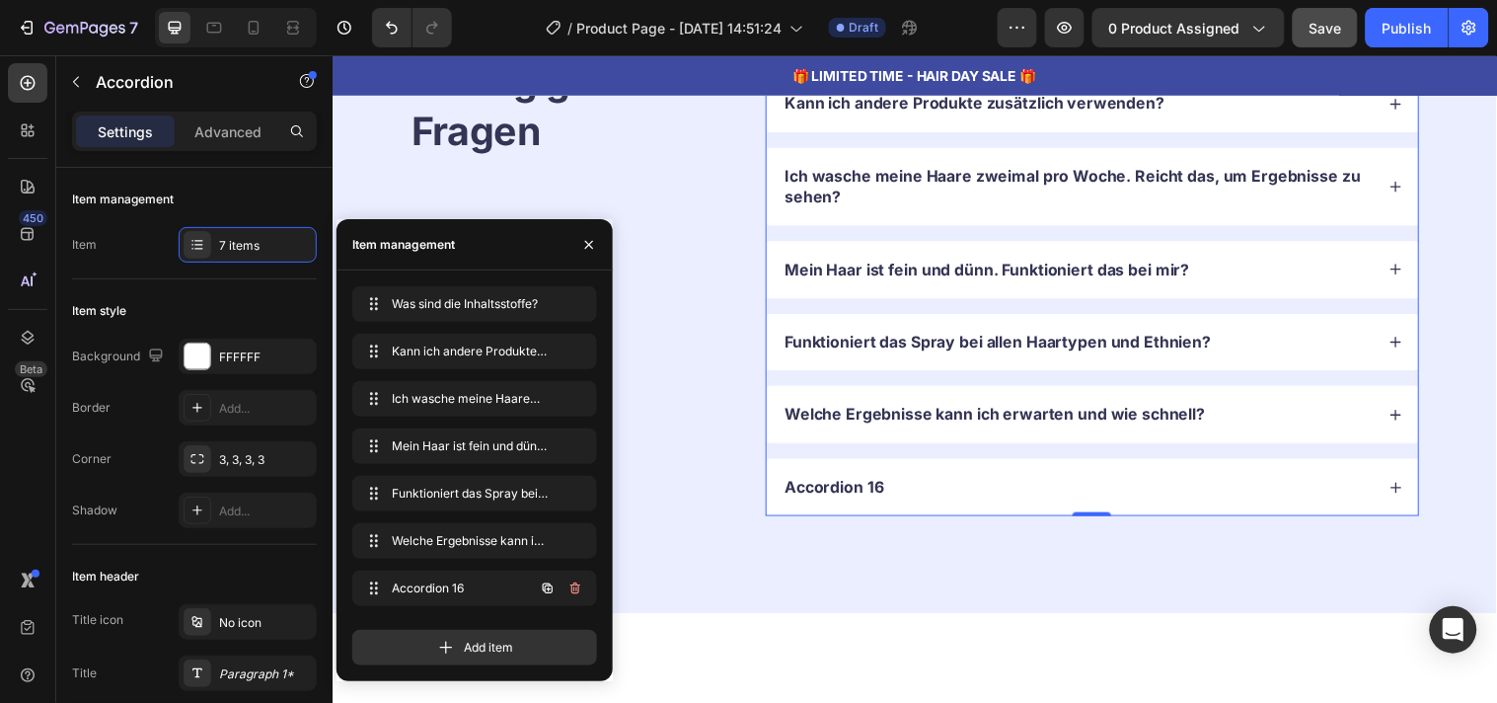
scroll to position [0, 0]
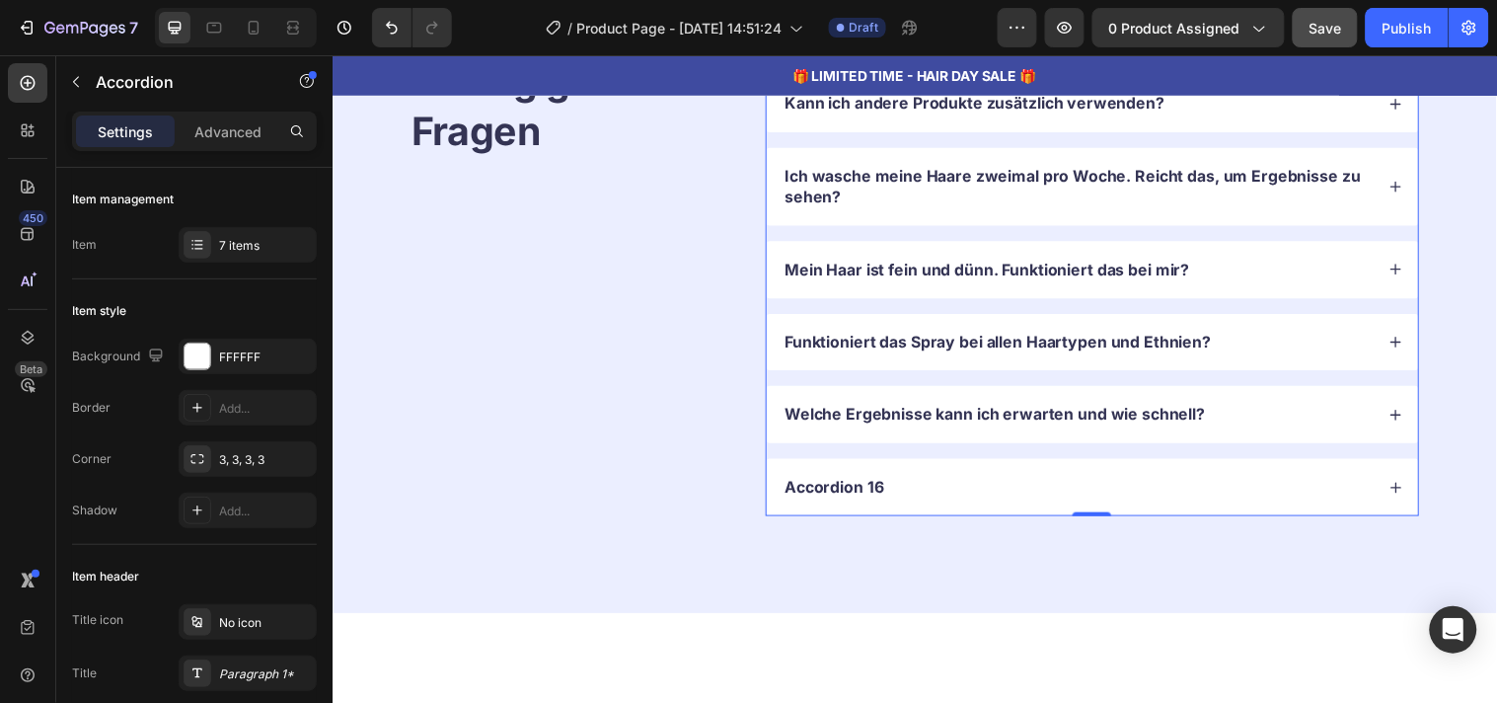
click at [928, 492] on div "Accordion 16" at bounding box center [1090, 493] width 601 height 27
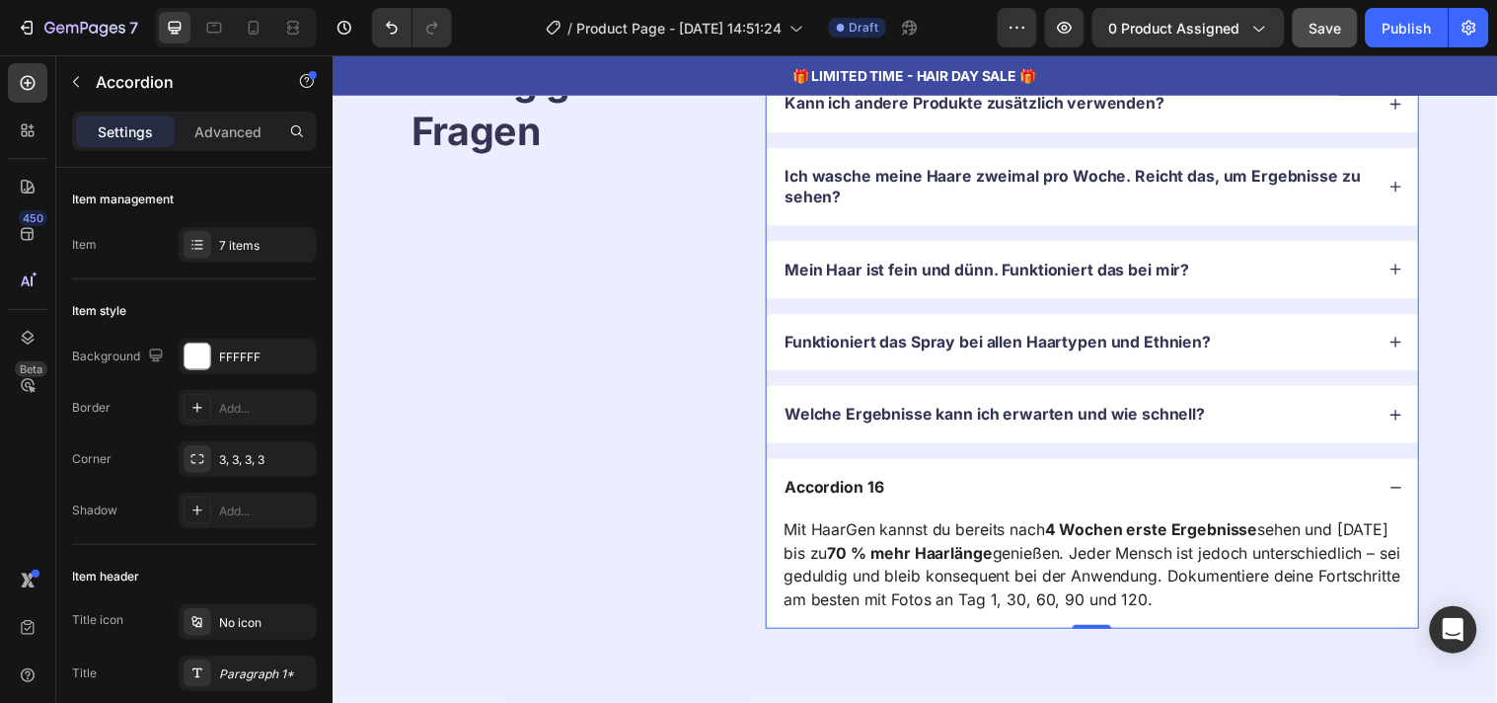
click at [928, 492] on div "Accordion 16" at bounding box center [1090, 493] width 601 height 27
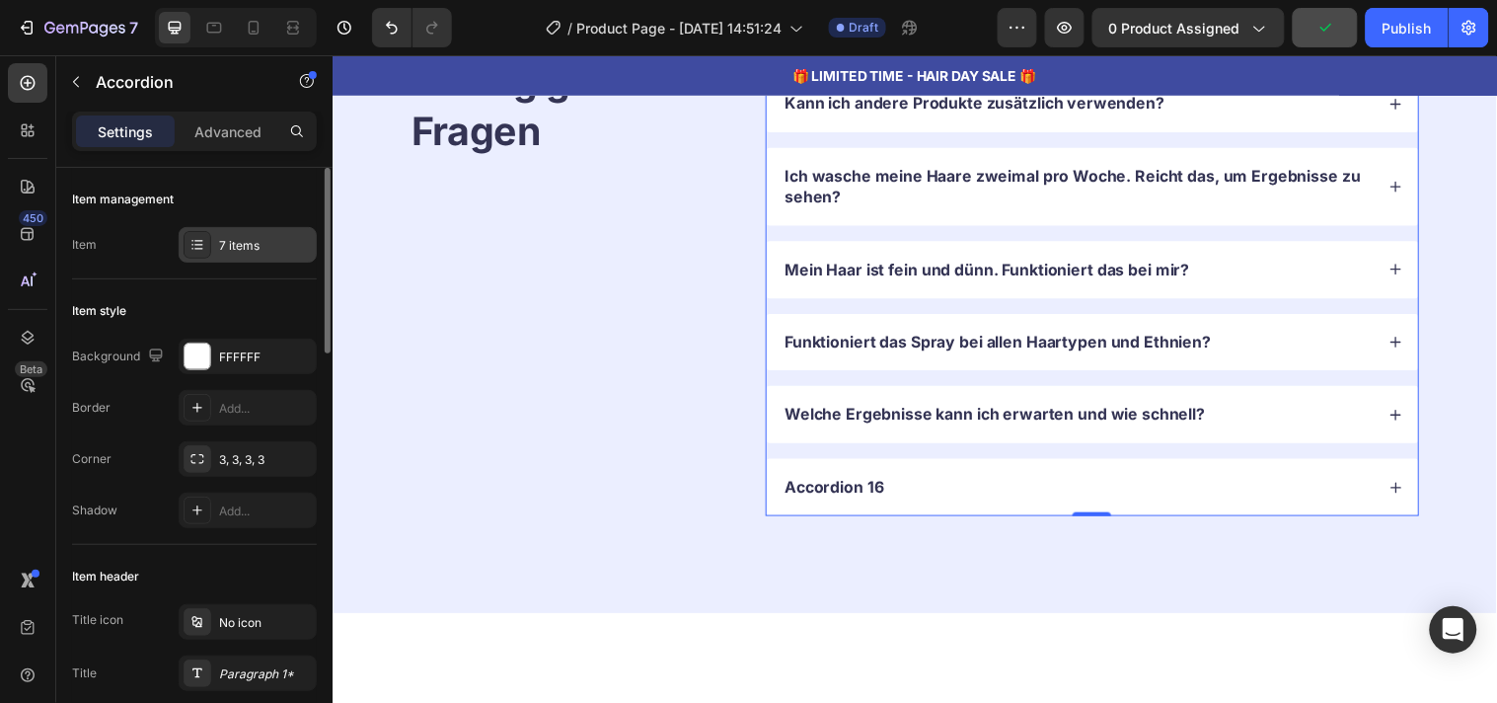
click at [217, 251] on div "7 items" at bounding box center [248, 245] width 138 height 36
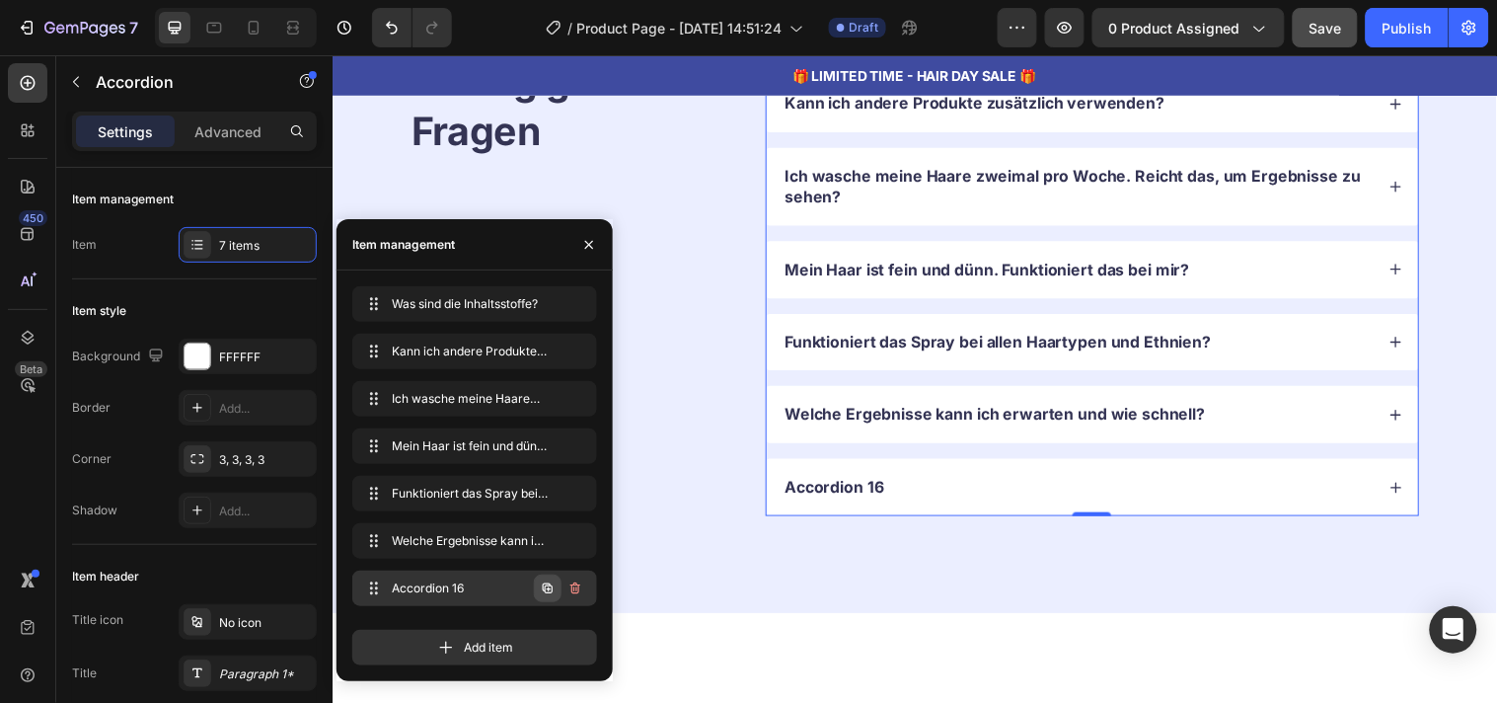
click at [547, 587] on icon "button" at bounding box center [548, 588] width 16 height 16
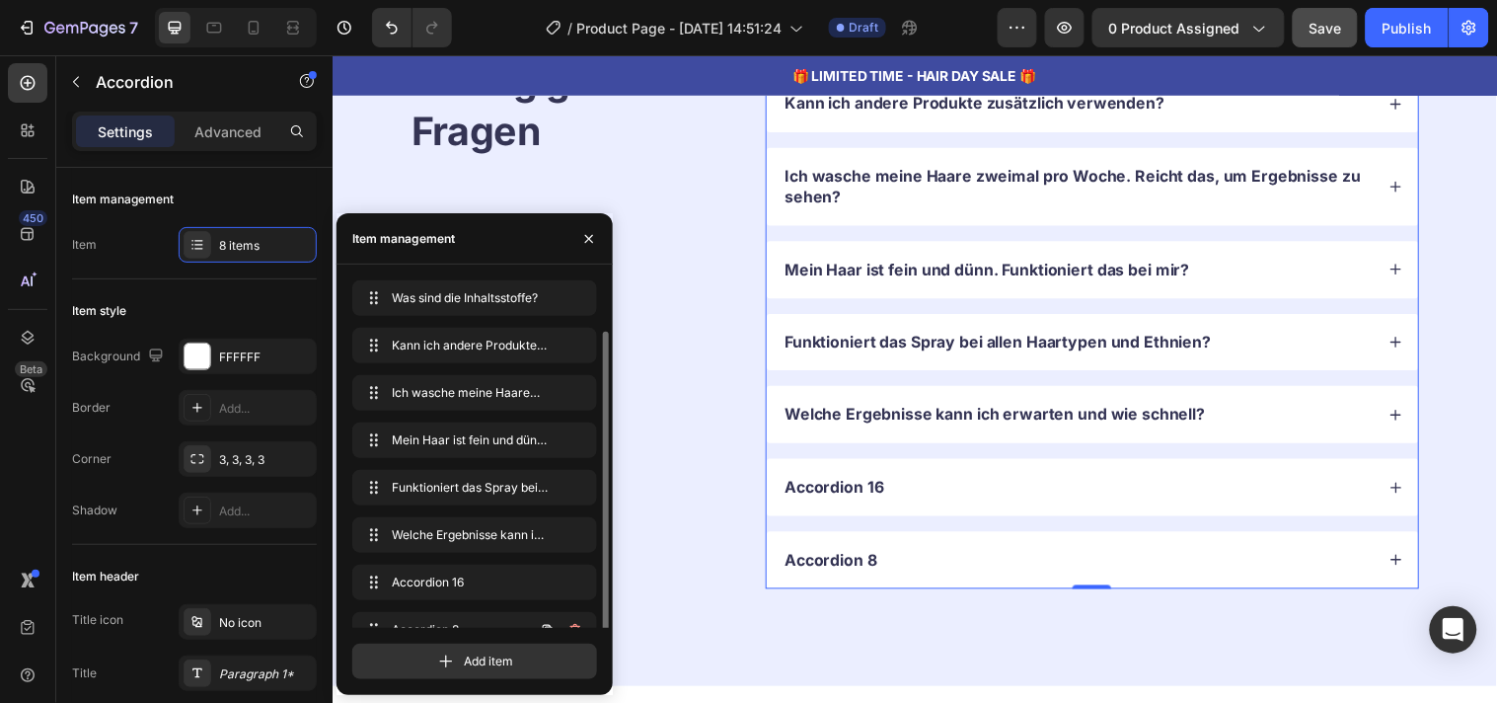
scroll to position [27, 0]
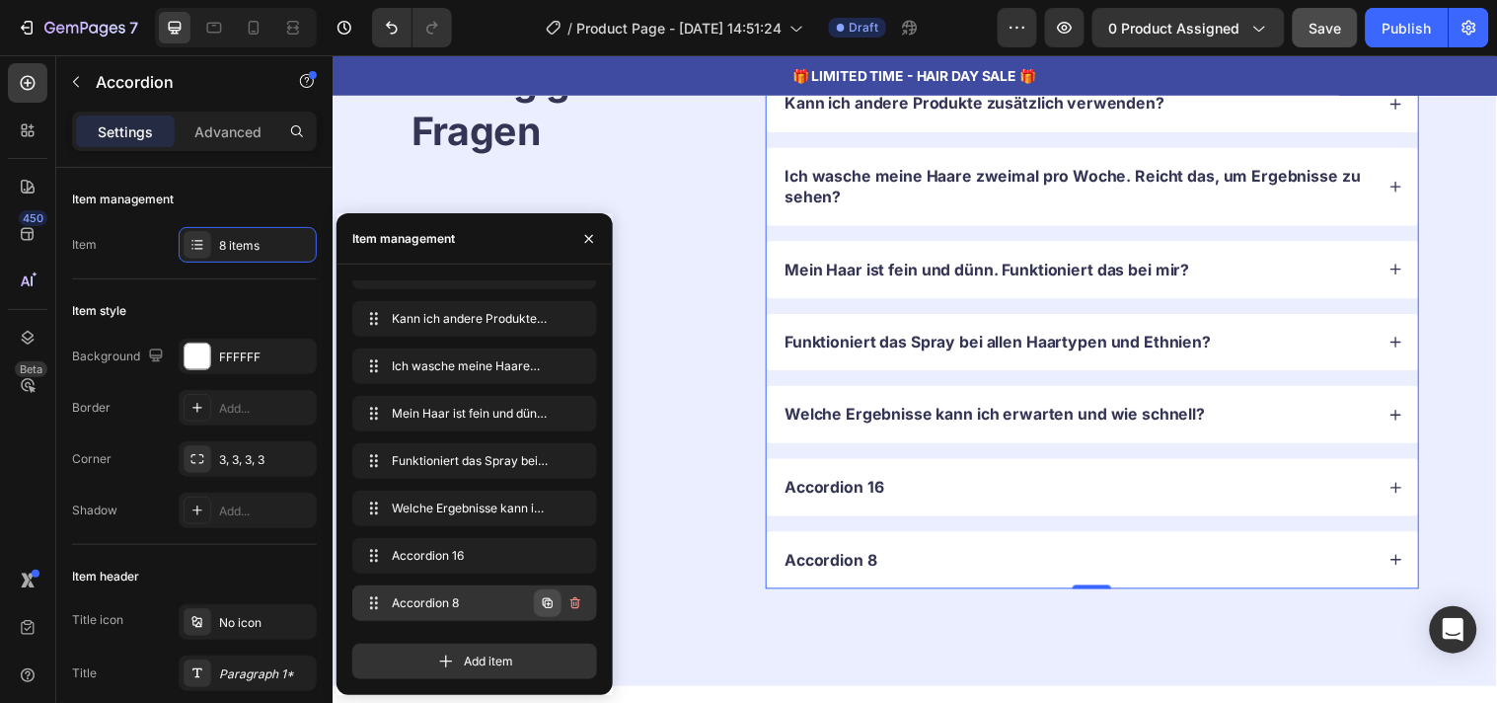
click at [548, 602] on icon "button" at bounding box center [549, 604] width 4 height 4
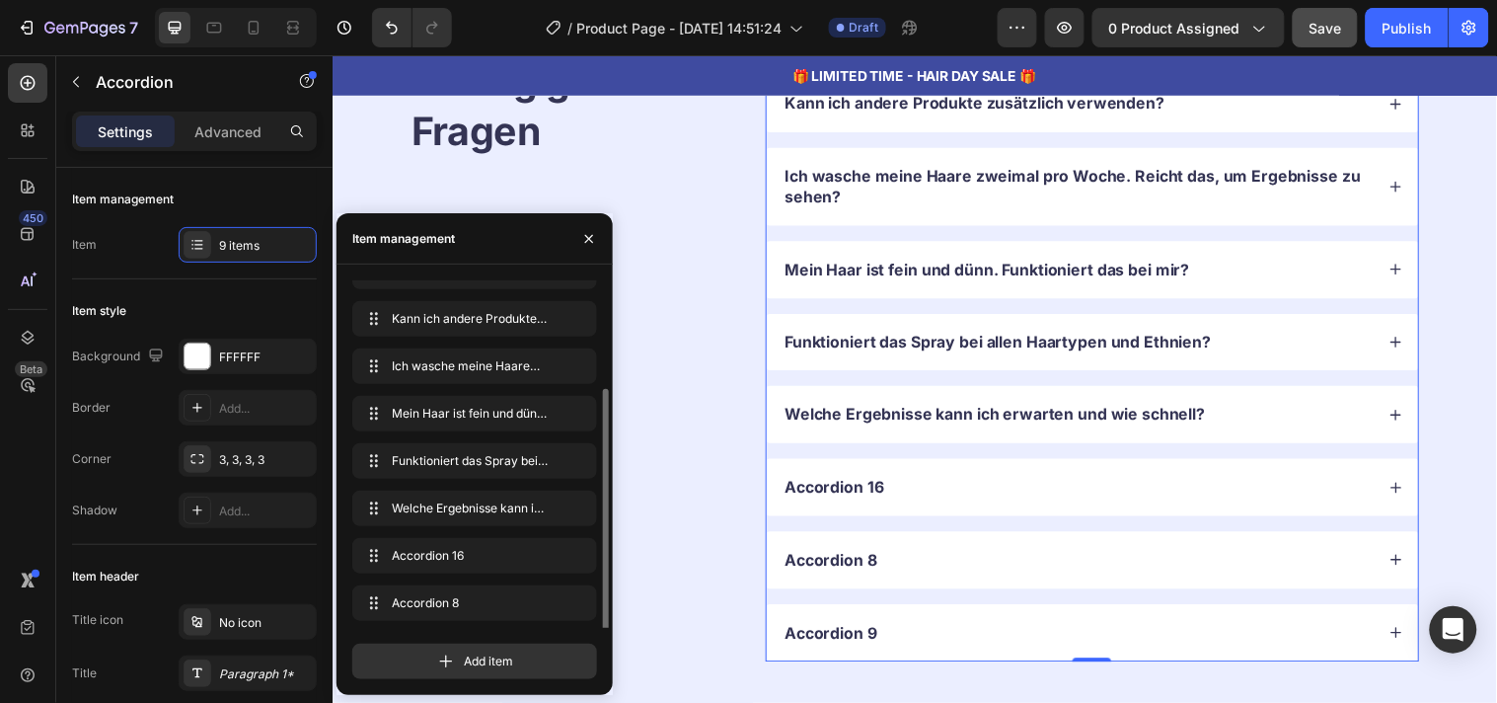
scroll to position [74, 0]
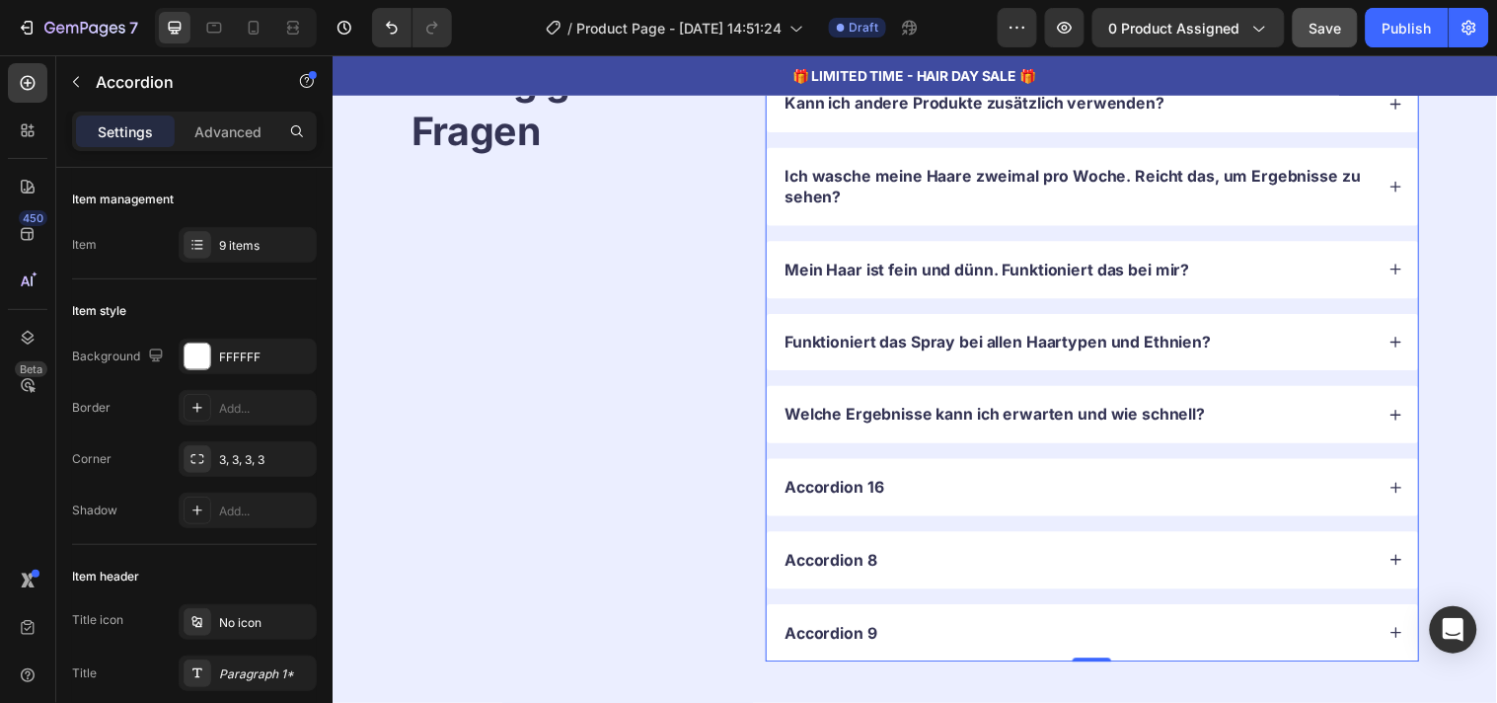
click at [957, 576] on div "Accordion 8" at bounding box center [1090, 567] width 601 height 27
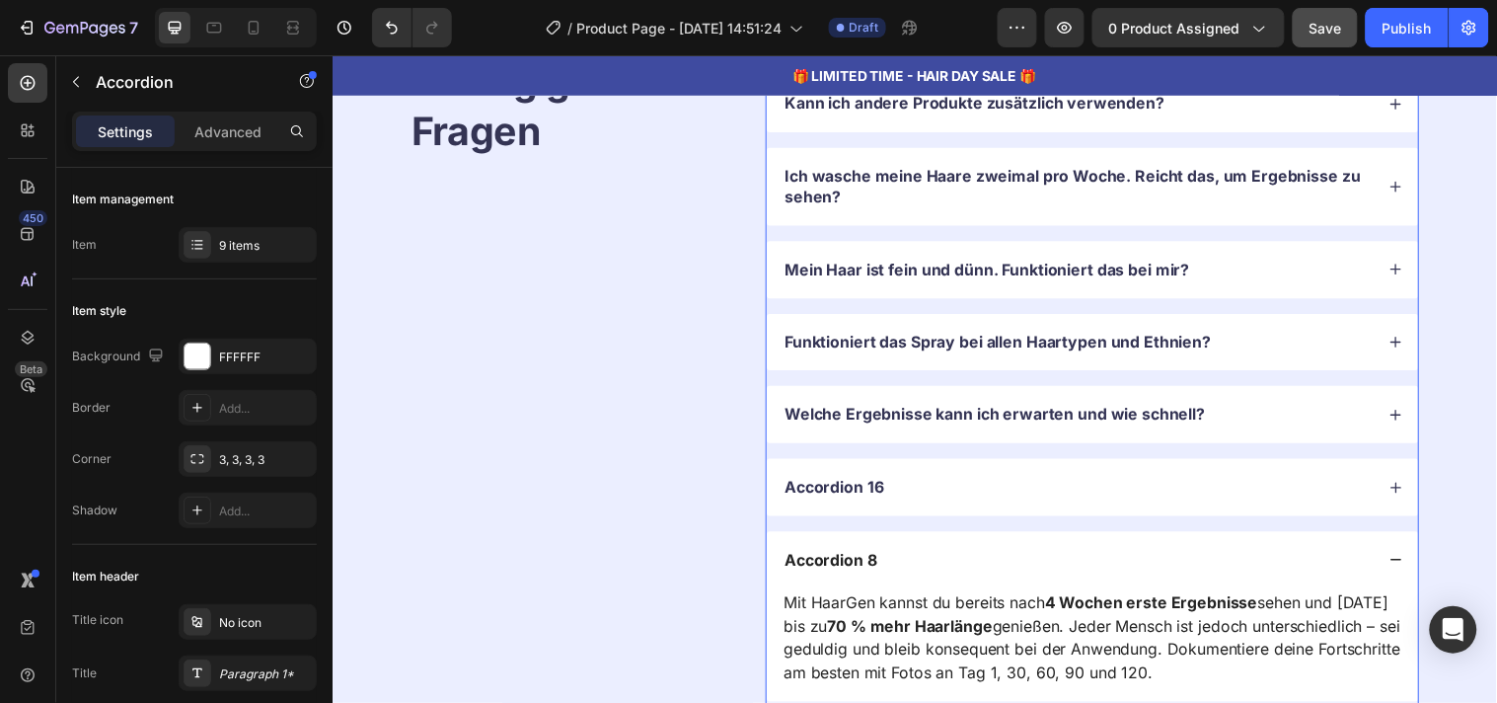
click at [957, 576] on div "Accordion 8" at bounding box center [1090, 567] width 601 height 27
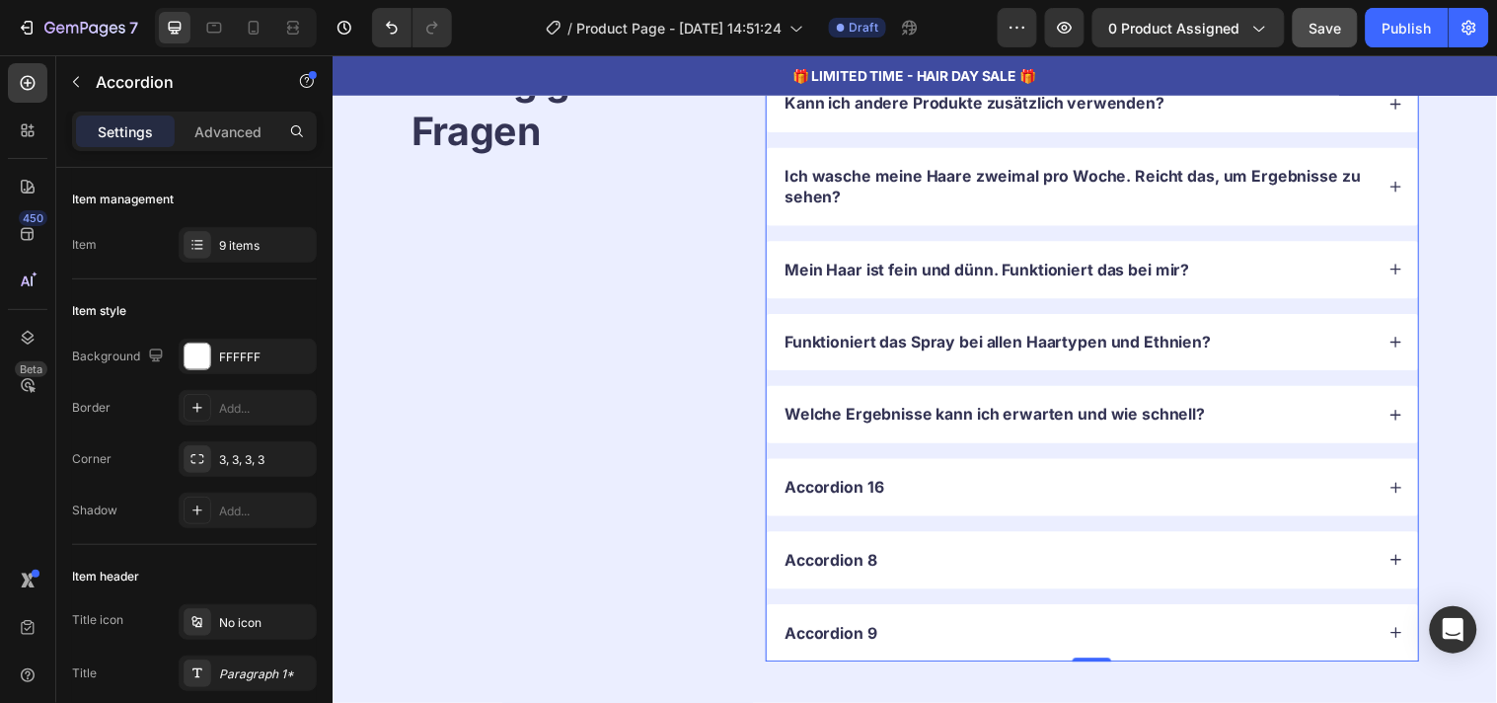
click at [965, 489] on div "Accordion 16" at bounding box center [1090, 493] width 601 height 27
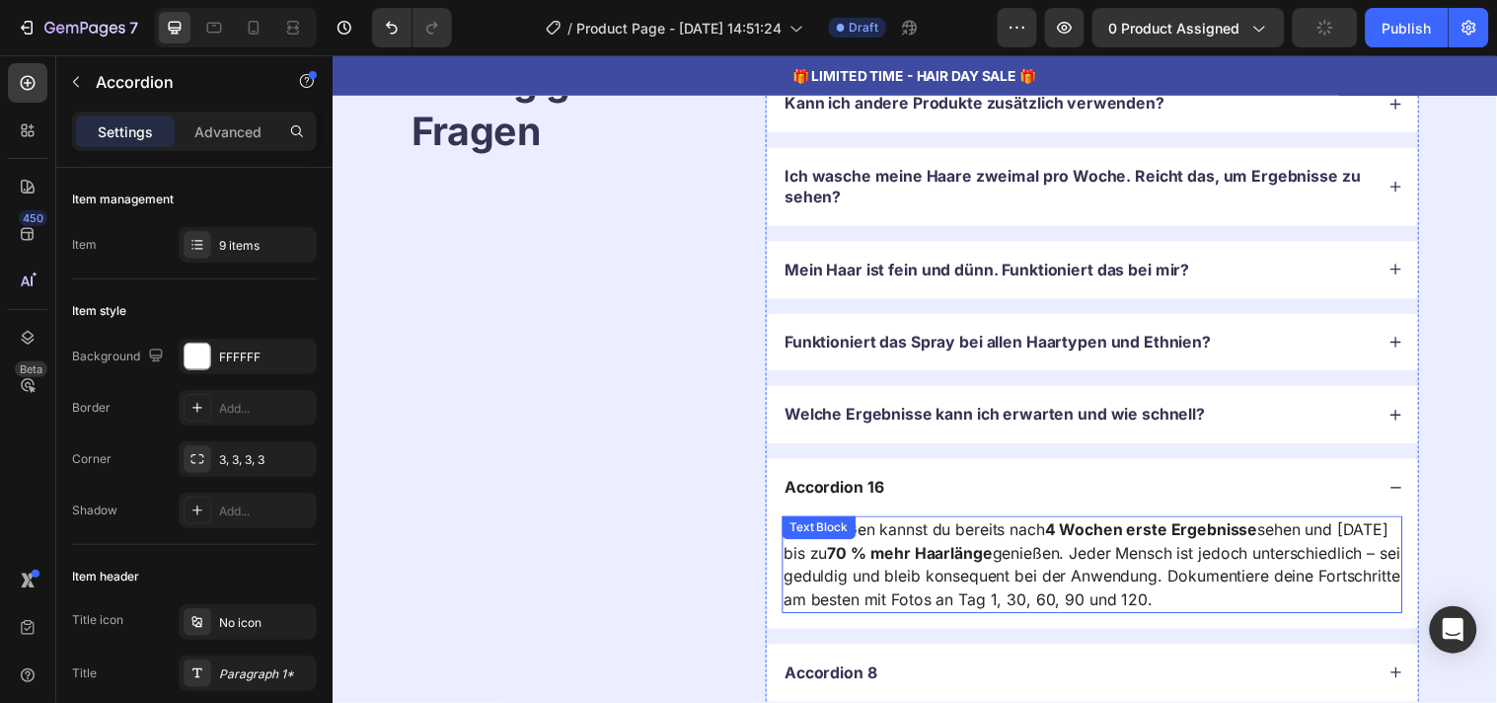
click at [978, 574] on p "Mit HaarGen kannst du bereits [DATE] erste Ergebnisse sehen und [DATE] bis zu 7…" at bounding box center [1105, 571] width 627 height 95
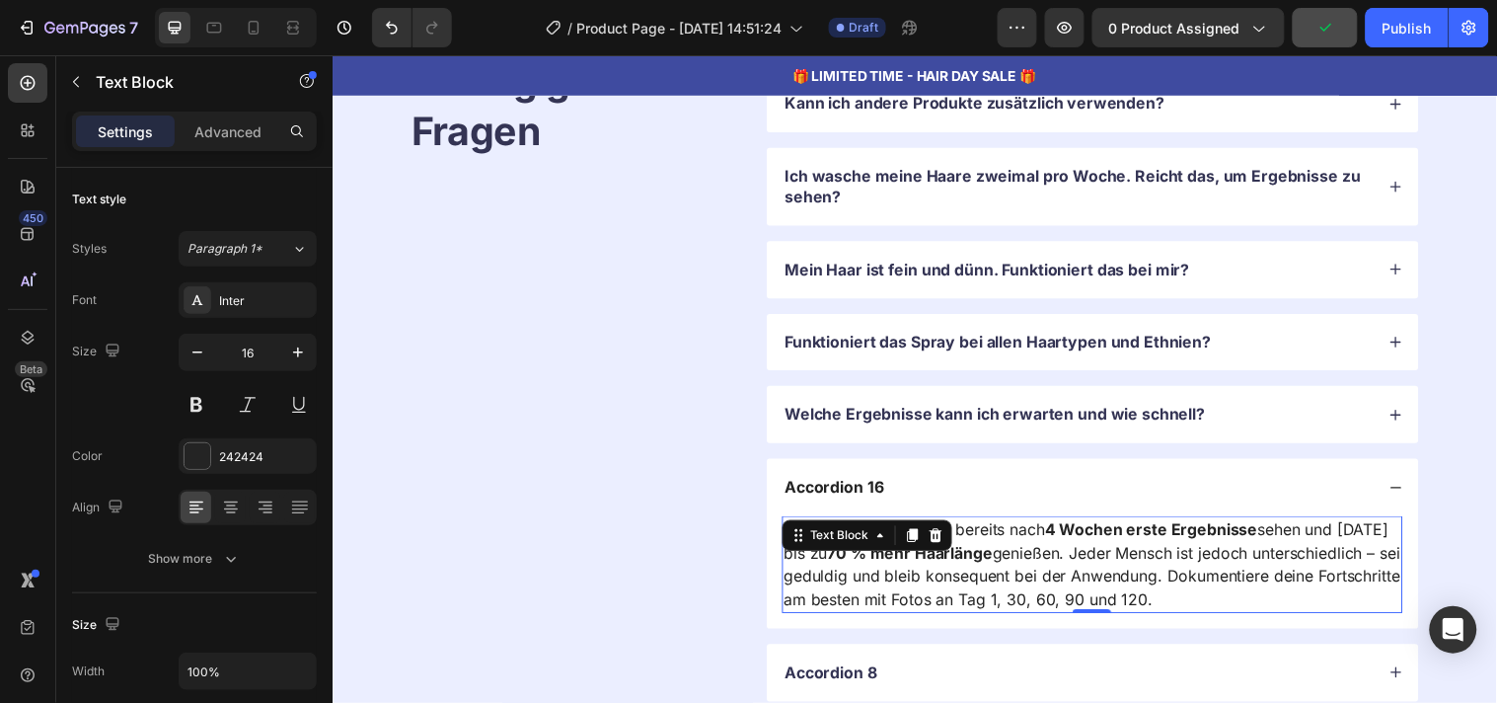
click at [978, 574] on p "Mit HaarGen kannst du bereits [DATE] erste Ergebnisse sehen und [DATE] bis zu 7…" at bounding box center [1105, 571] width 627 height 95
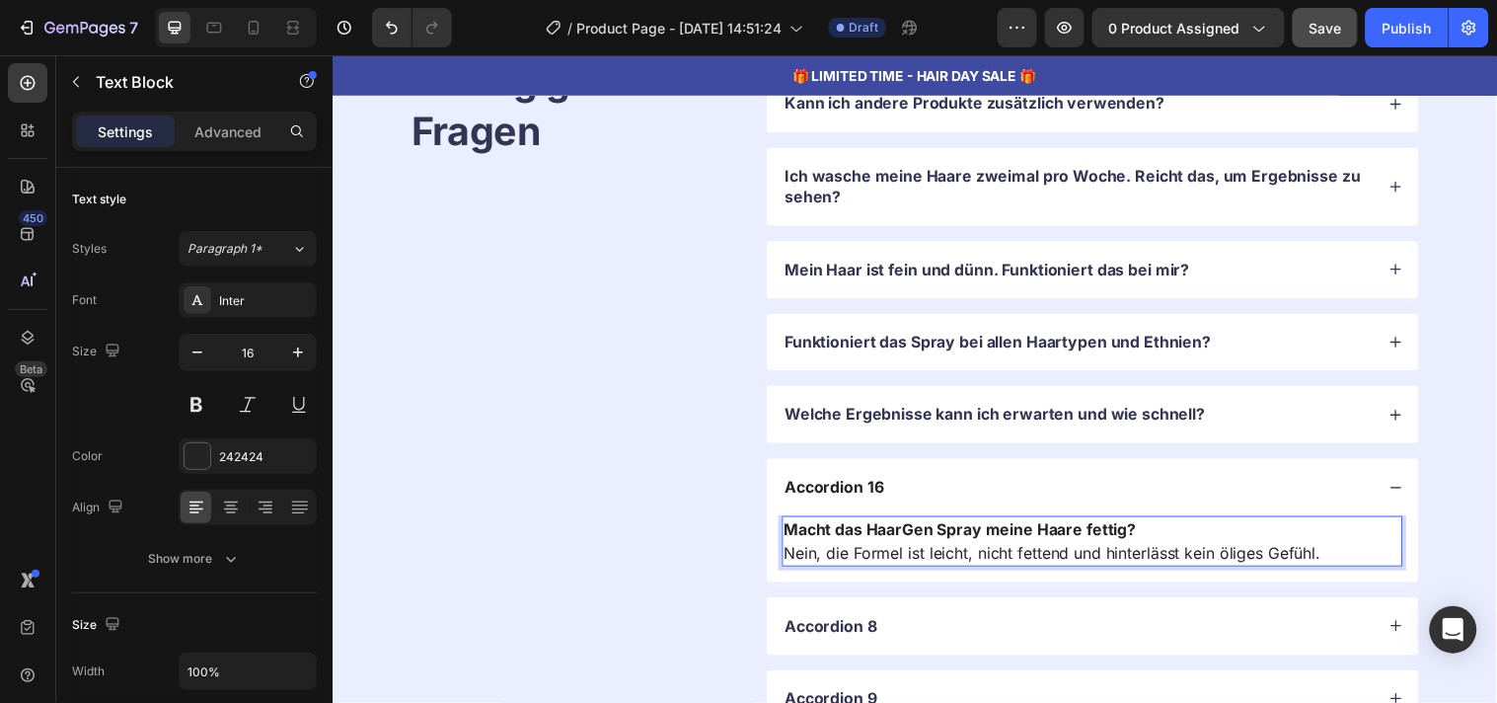
click at [940, 544] on strong "Macht das HaarGen Spray meine Haare fettig?" at bounding box center [971, 536] width 358 height 20
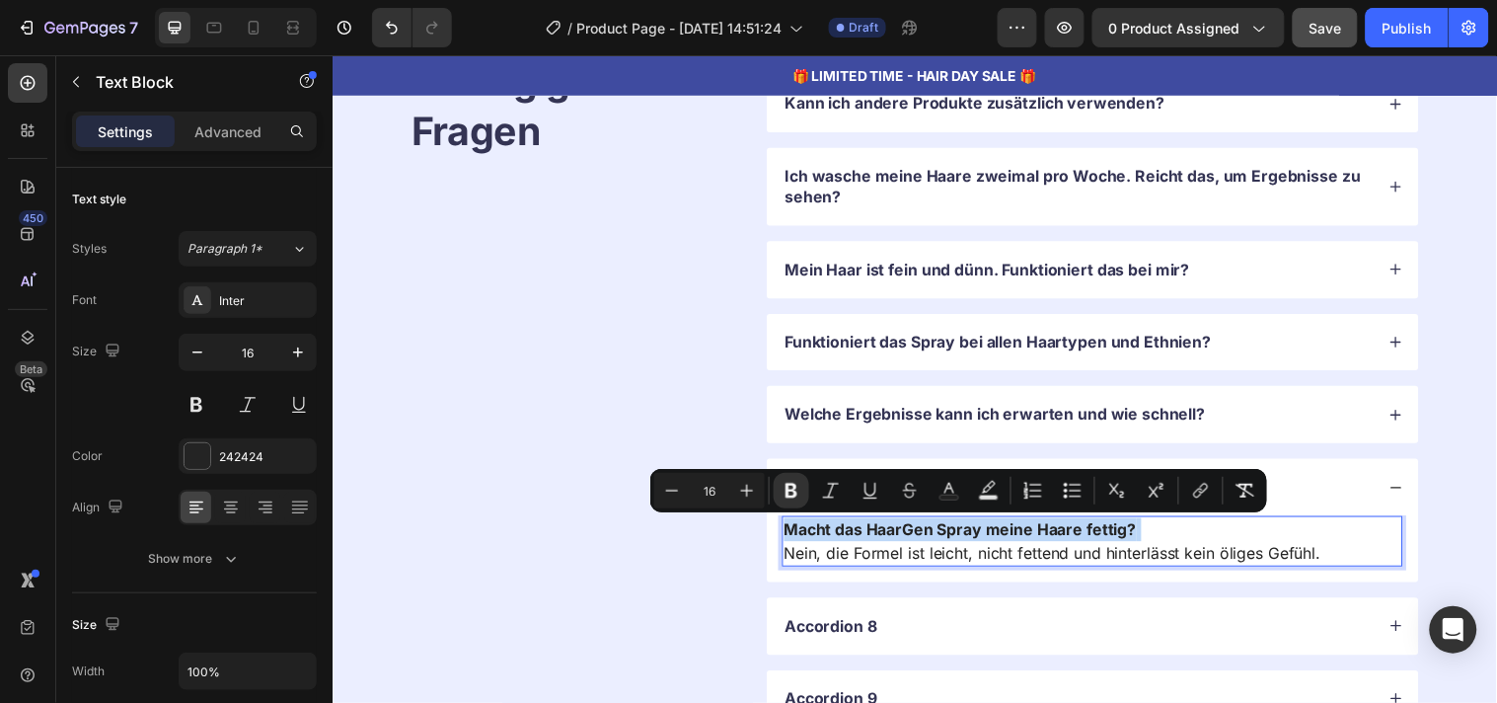
copy p "Macht das HaarGen Spray meine Haare fettig?"
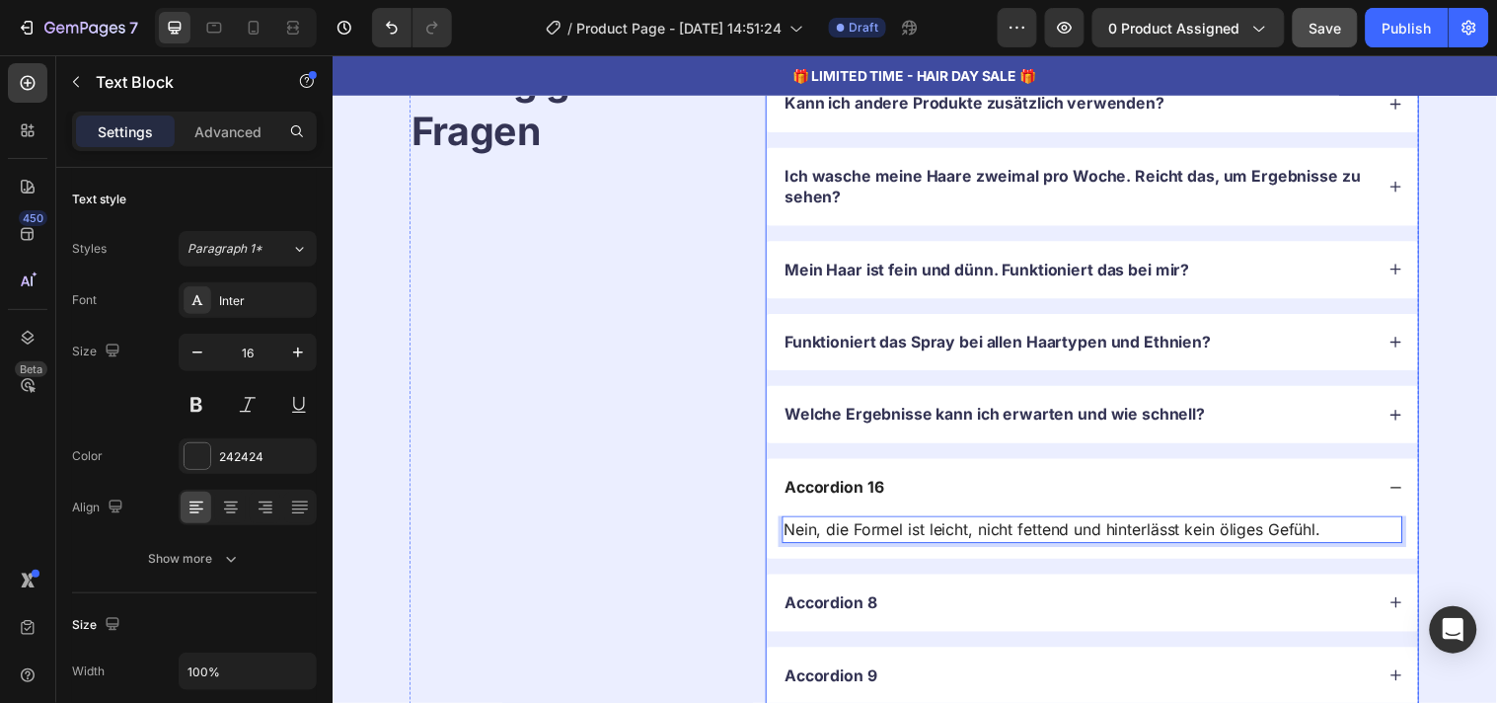
click at [855, 493] on div "Accordion 16" at bounding box center [843, 493] width 107 height 27
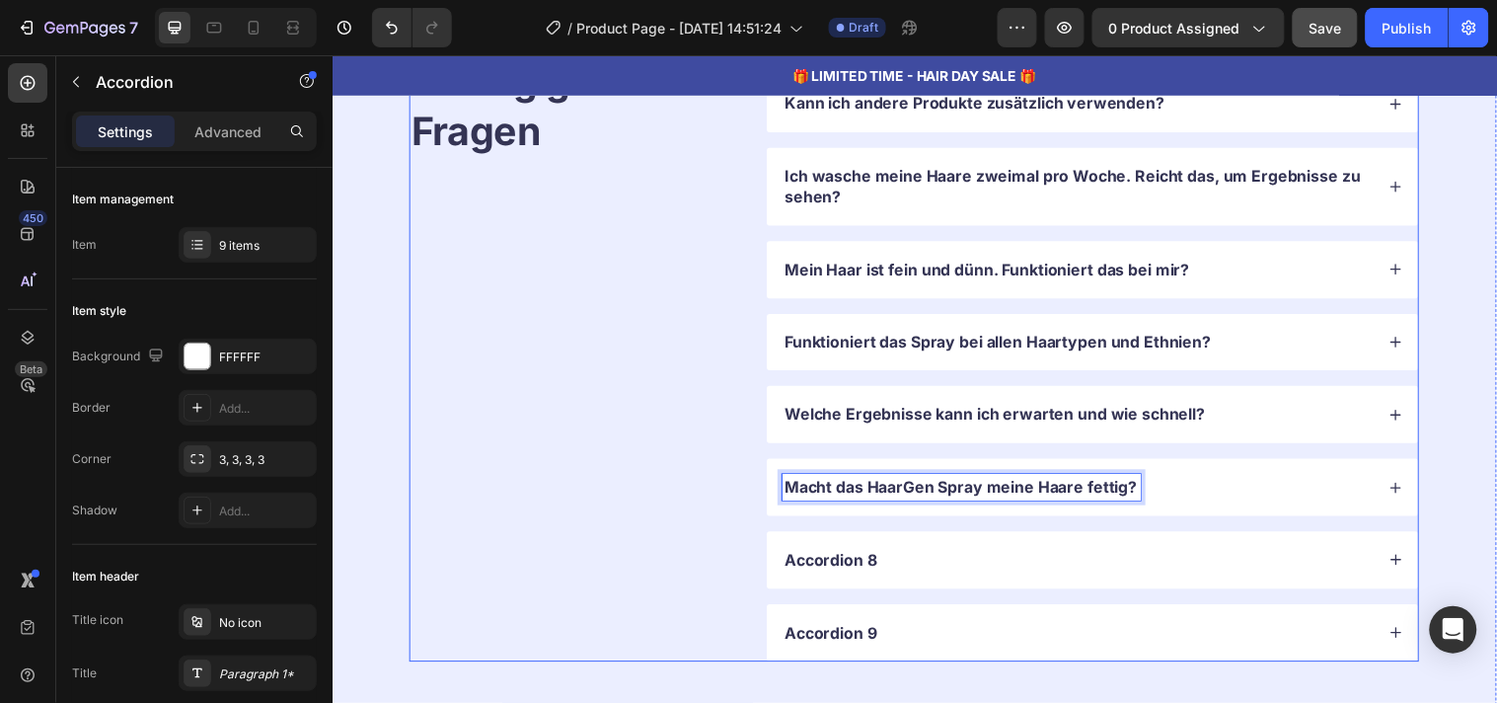
click at [665, 494] on div "HaarGen FAQ – Häufig gestellte Fragen Heading" at bounding box center [577, 335] width 333 height 669
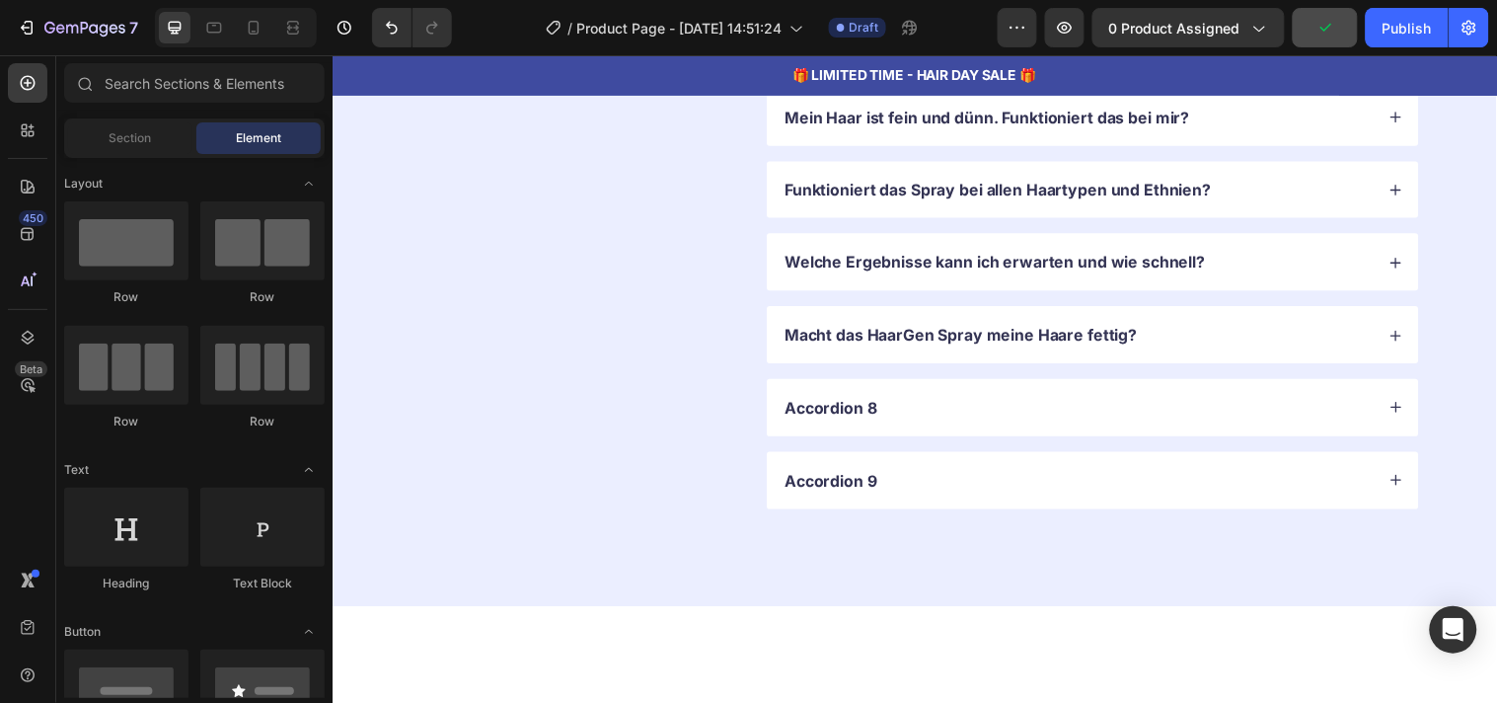
scroll to position [6723, 0]
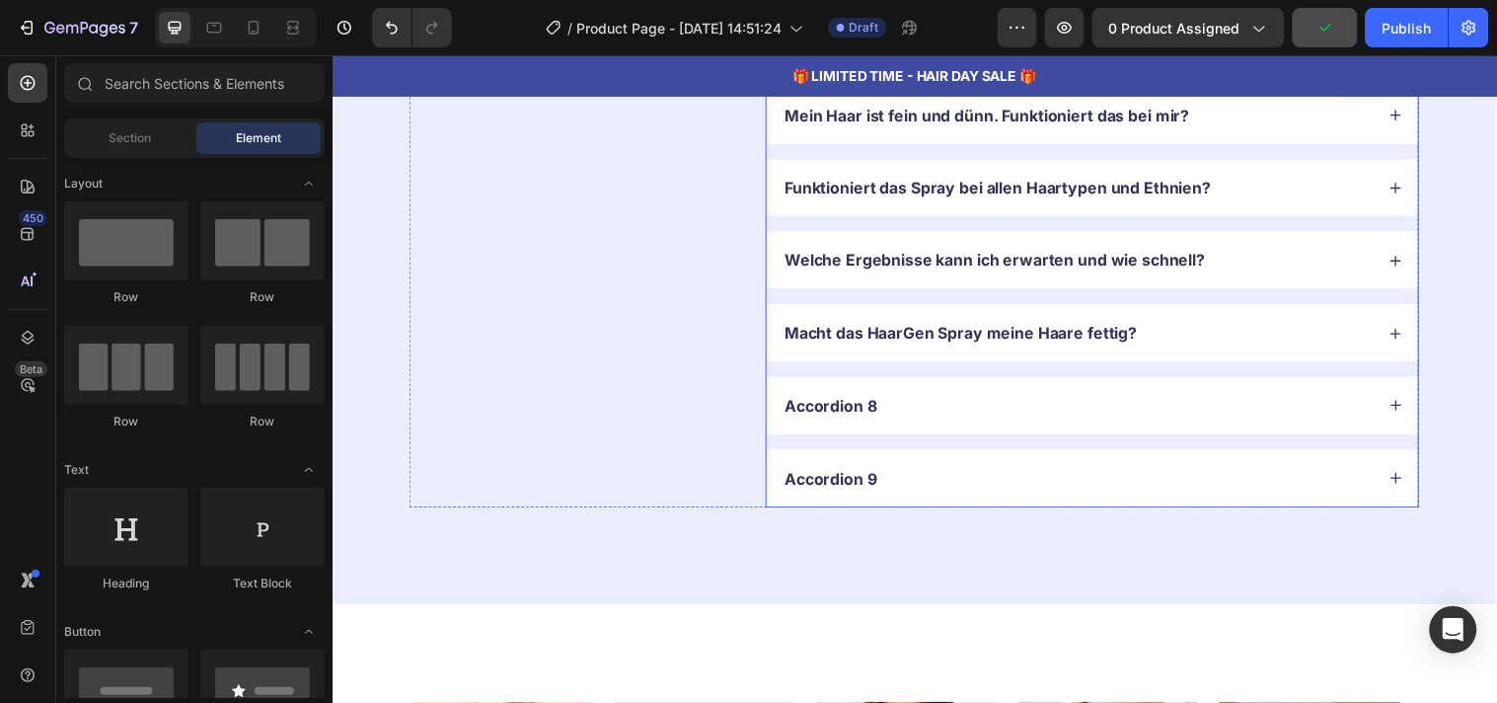
click at [1121, 424] on div "Accordion 8" at bounding box center [1105, 410] width 662 height 58
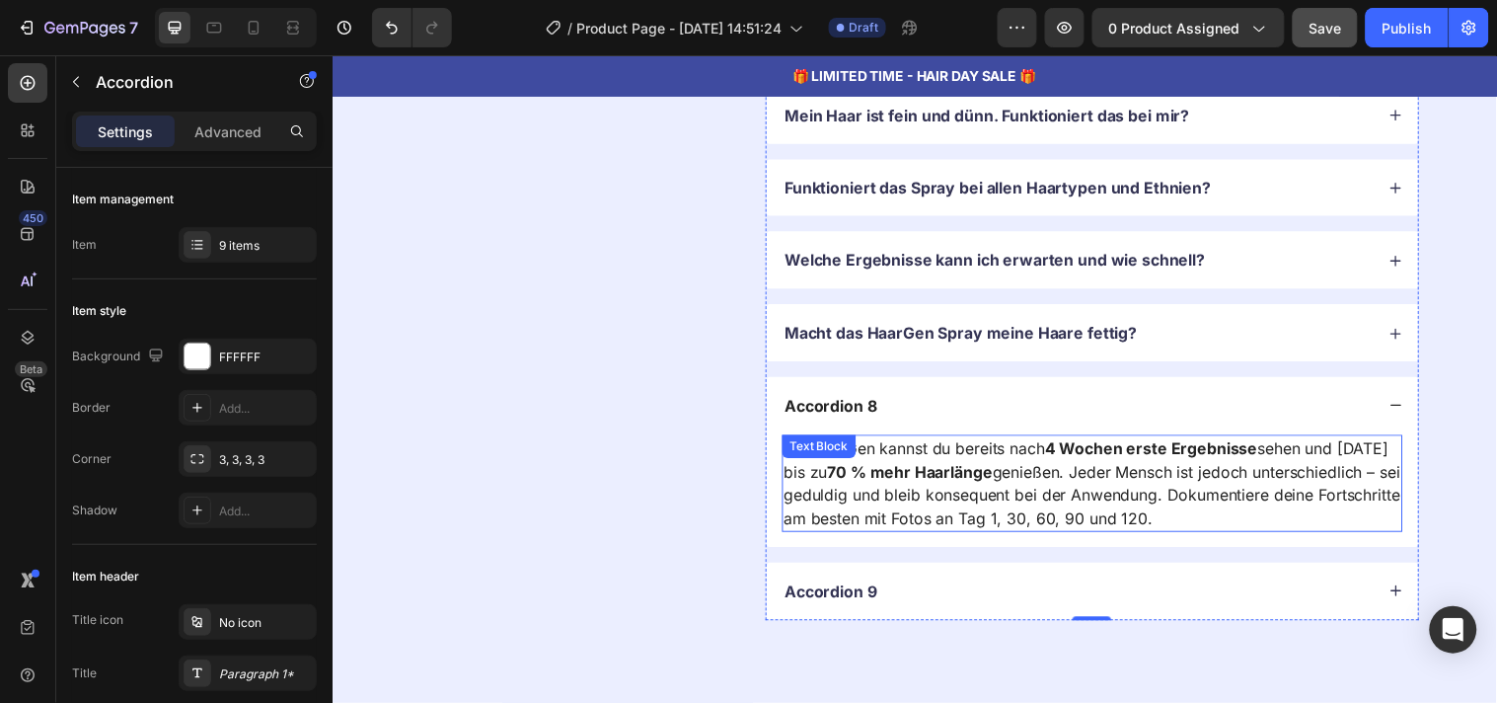
click at [896, 501] on p "Mit HaarGen kannst du bereits [DATE] erste Ergebnisse sehen und [DATE] bis zu 7…" at bounding box center [1105, 488] width 627 height 95
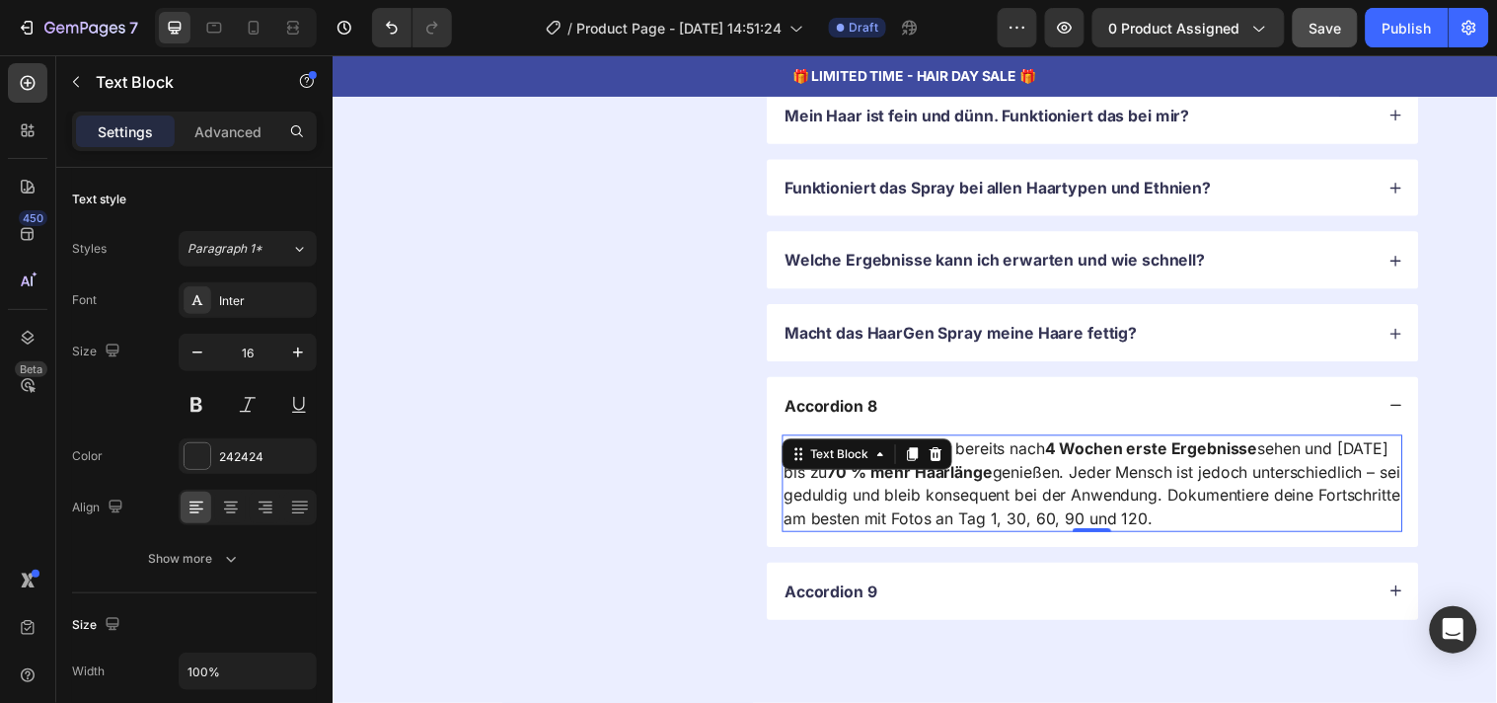
click at [896, 501] on p "Mit HaarGen kannst du bereits [DATE] erste Ergebnisse sehen und [DATE] bis zu 7…" at bounding box center [1105, 488] width 627 height 95
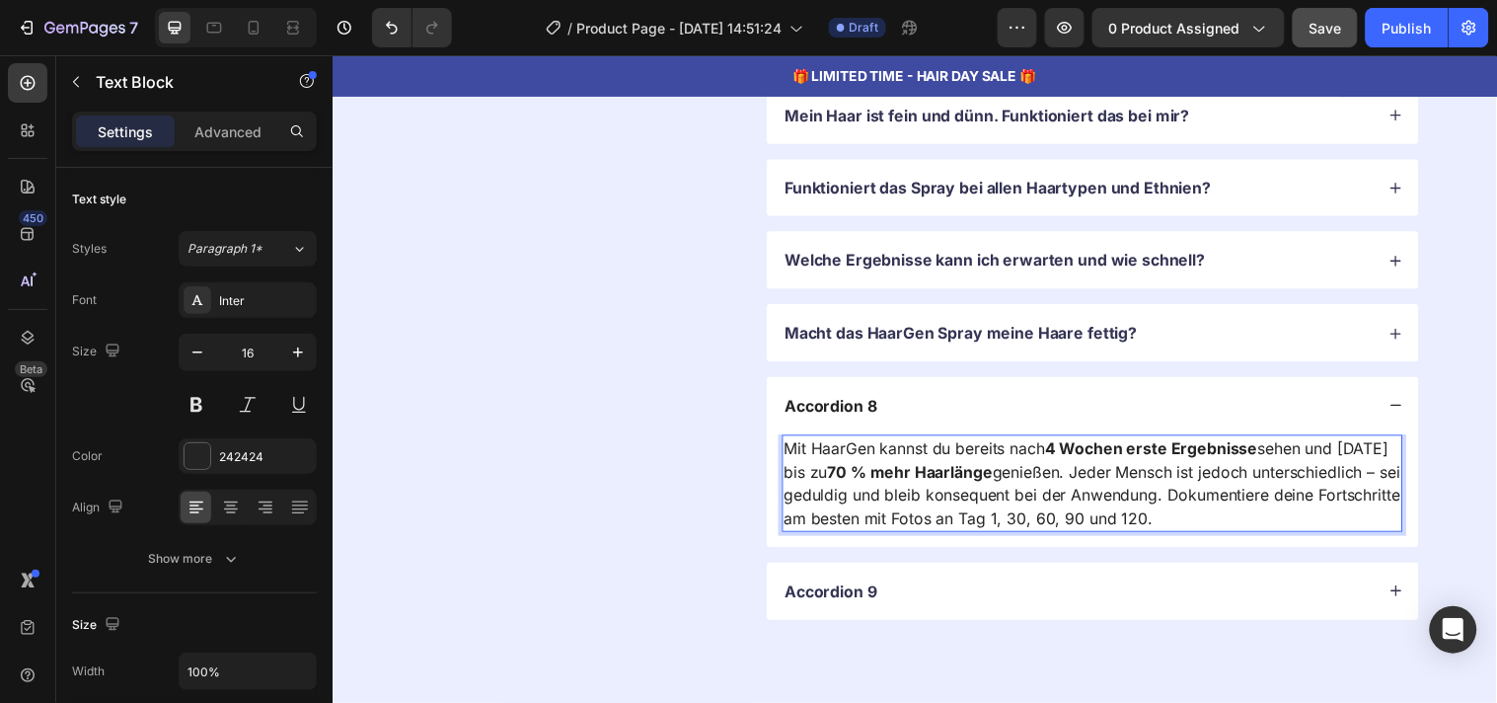
click at [896, 501] on p "Mit HaarGen kannst du bereits [DATE] erste Ergebnisse sehen und [DATE] bis zu 7…" at bounding box center [1105, 488] width 627 height 95
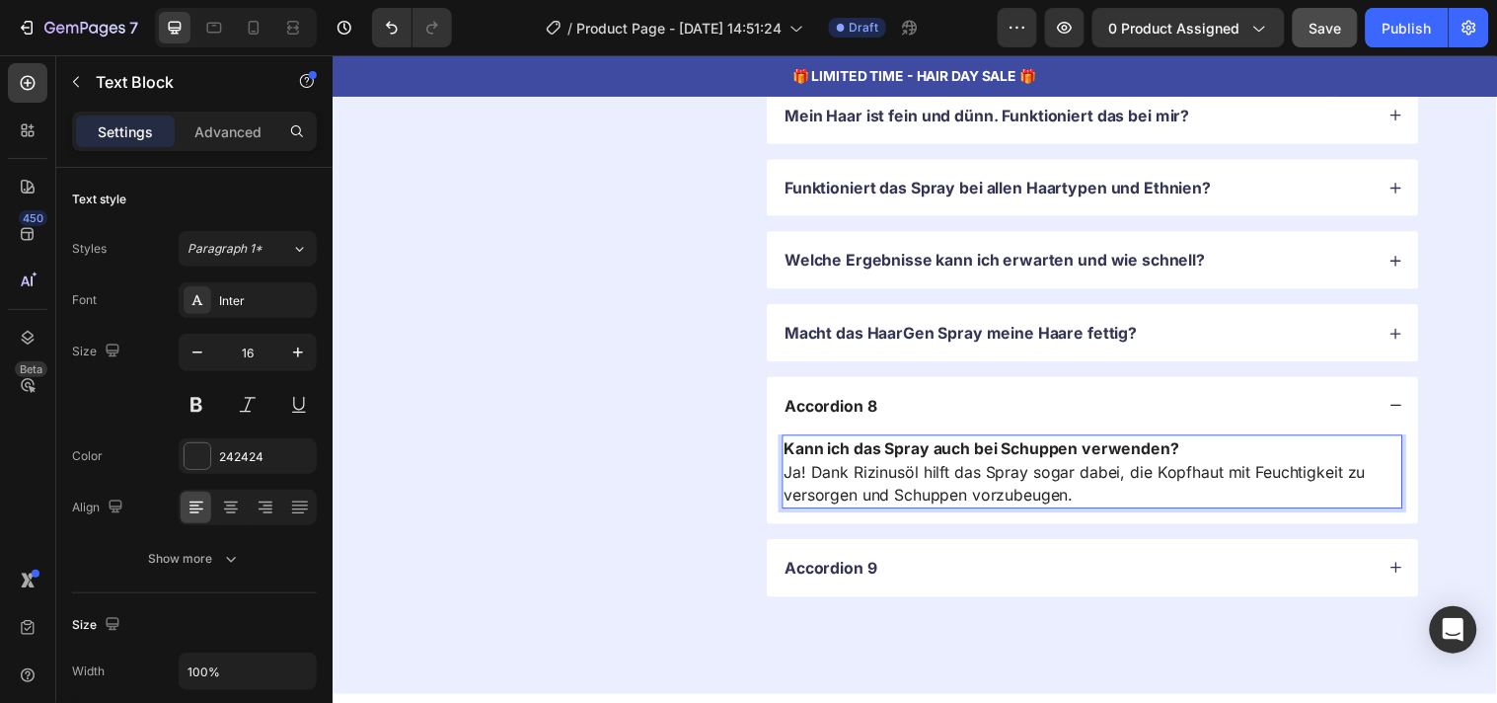
click at [866, 447] on strong "Kann ich das Spray auch bei Schuppen verwenden?" at bounding box center [993, 453] width 402 height 20
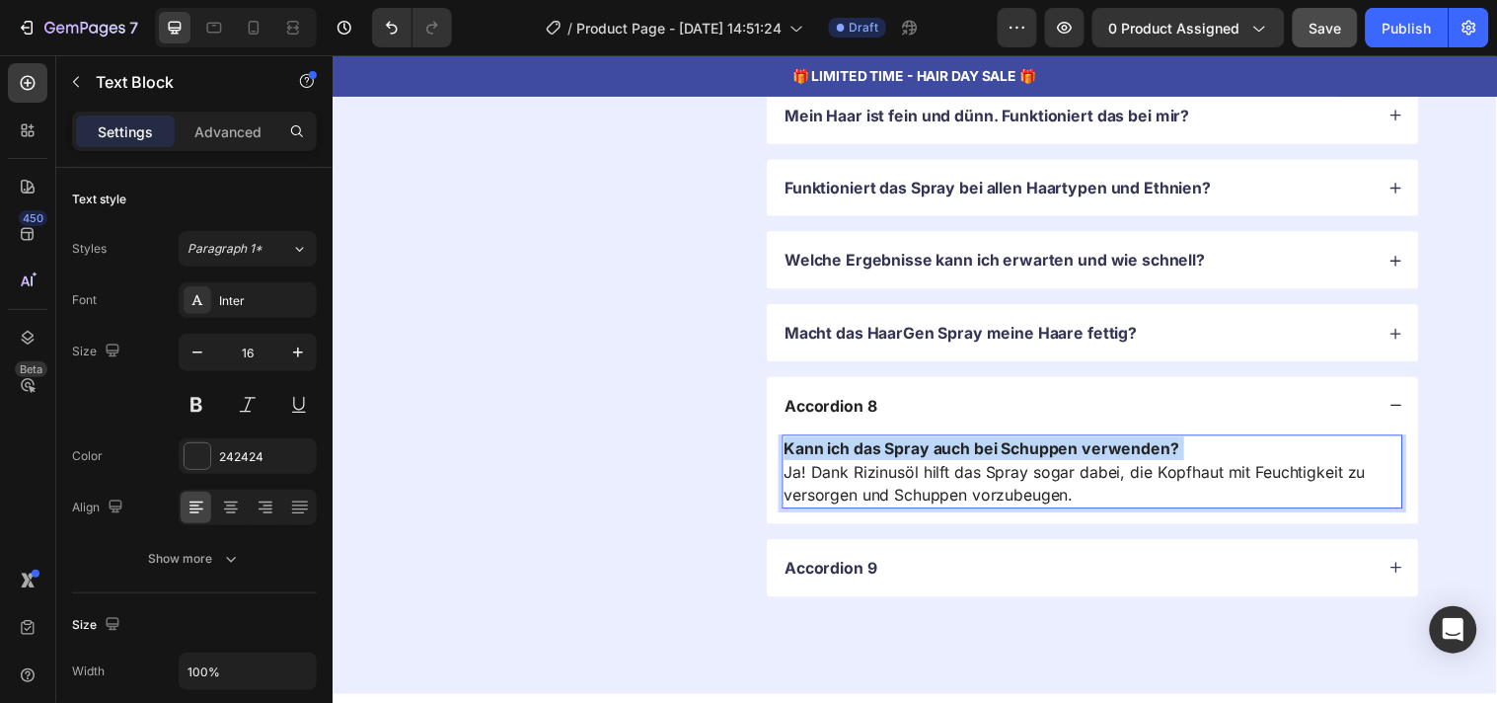
click at [866, 447] on strong "Kann ich das Spray auch bei Schuppen verwenden?" at bounding box center [993, 453] width 402 height 20
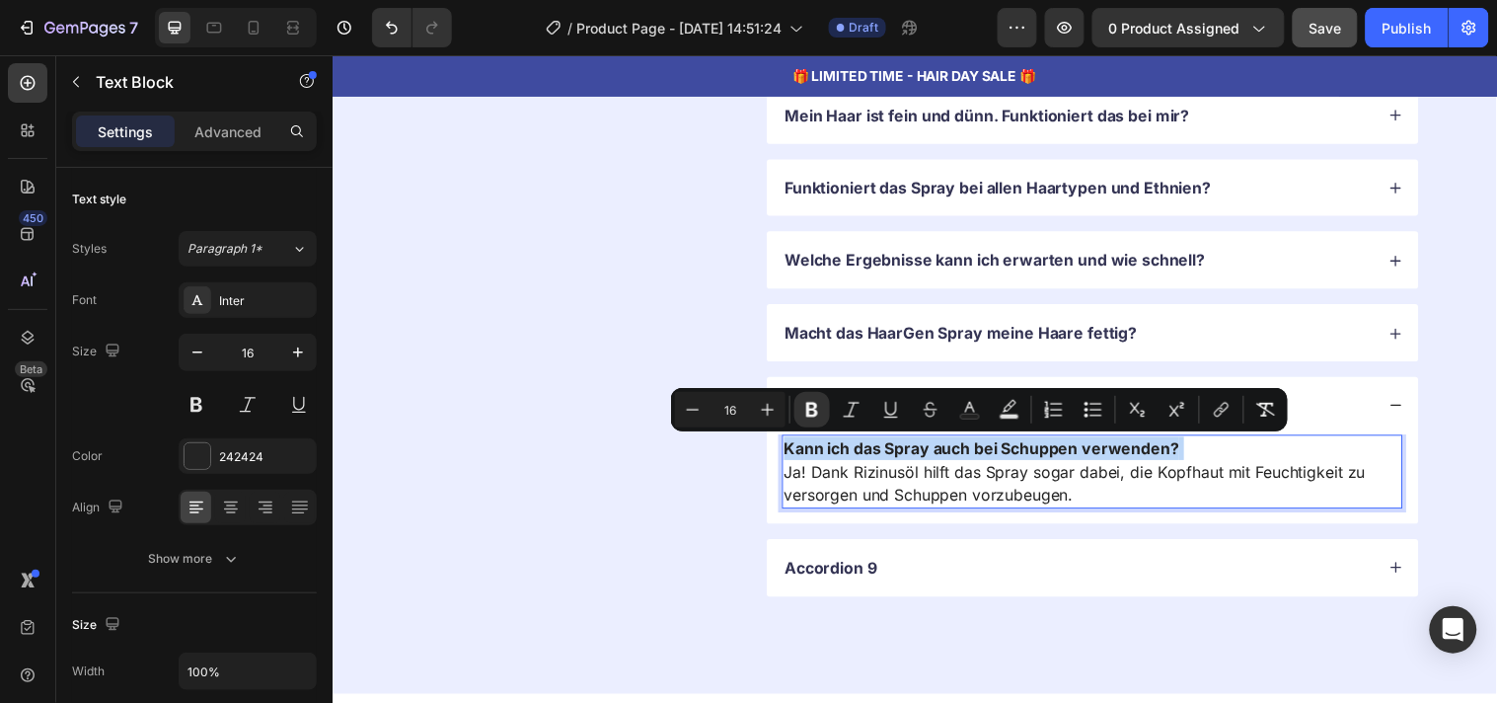
copy p "Kann ich das Spray auch bei Schuppen verwenden?"
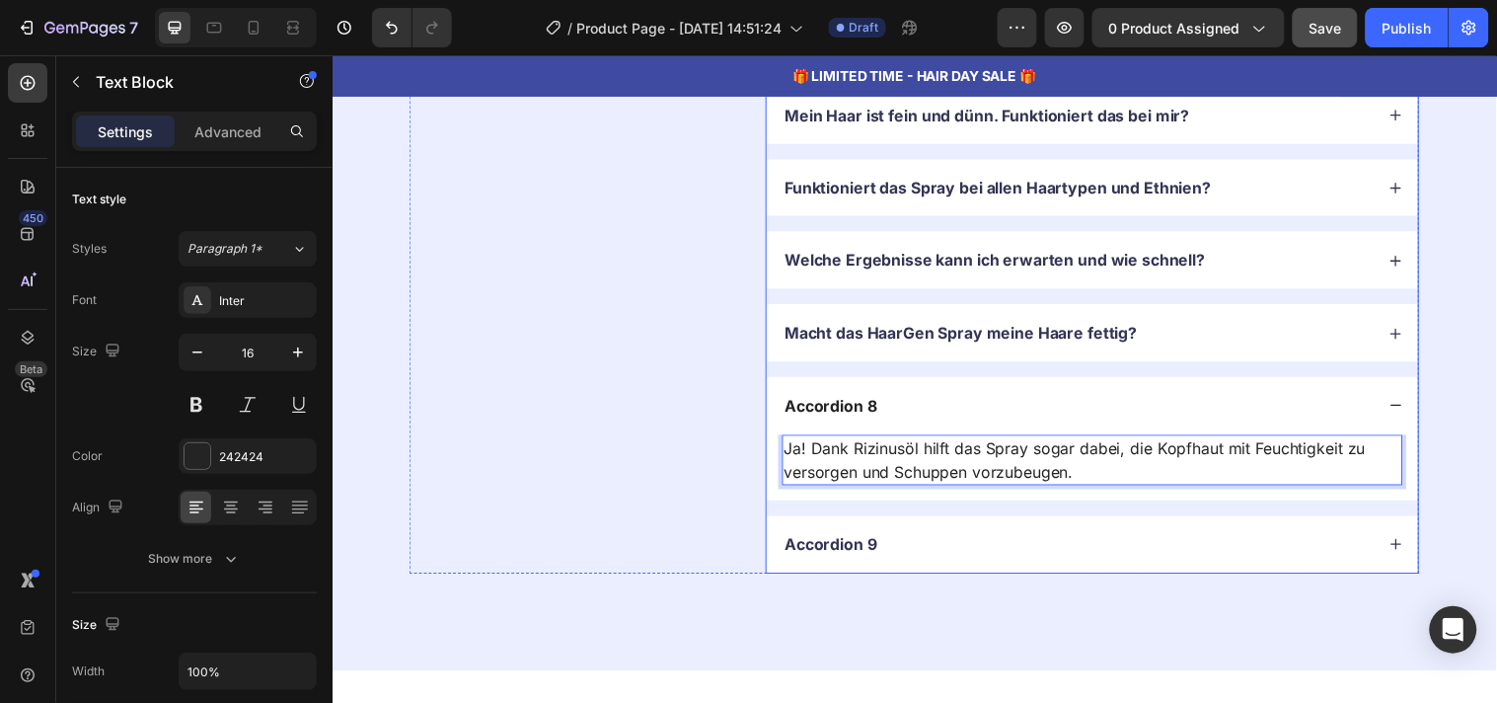
click at [837, 417] on p "Accordion 8" at bounding box center [840, 410] width 94 height 21
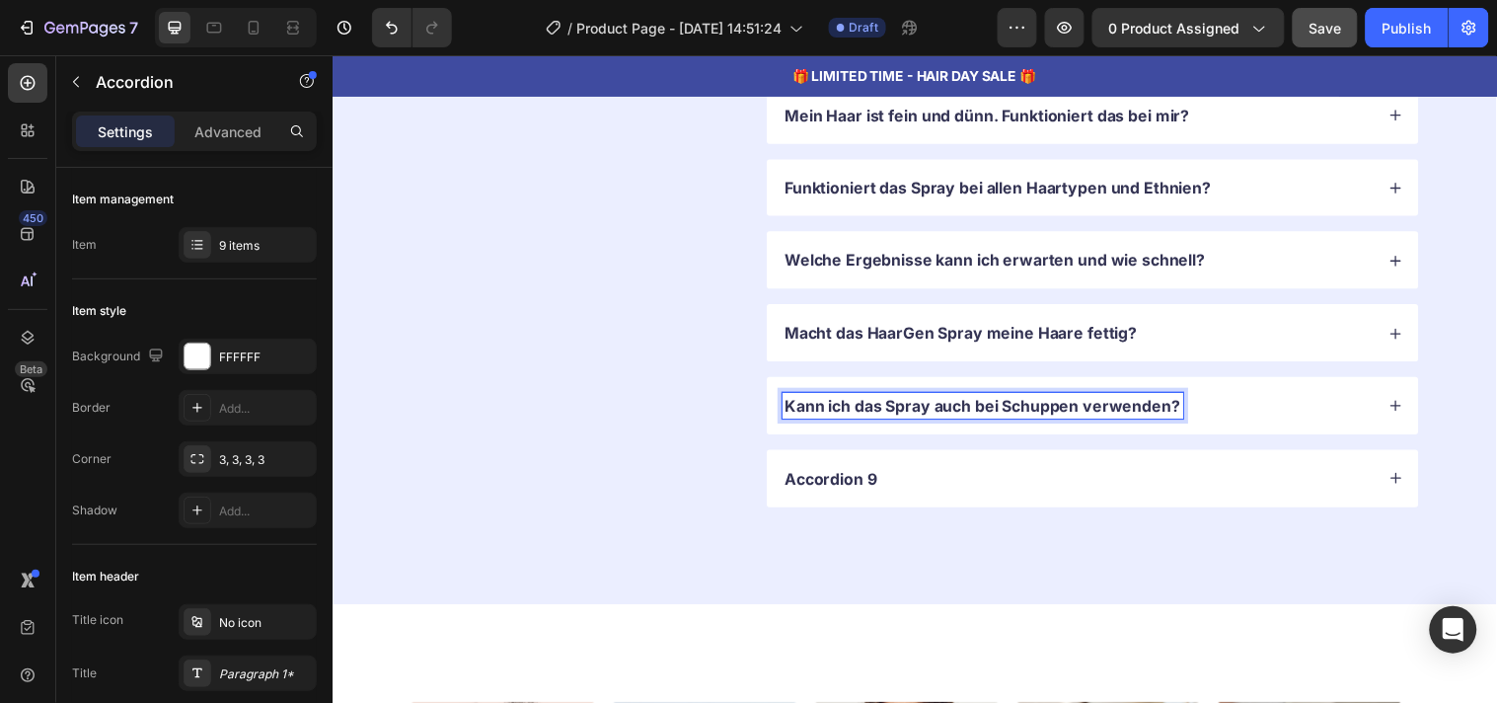
click at [943, 493] on div "Accordion 9" at bounding box center [1090, 484] width 601 height 27
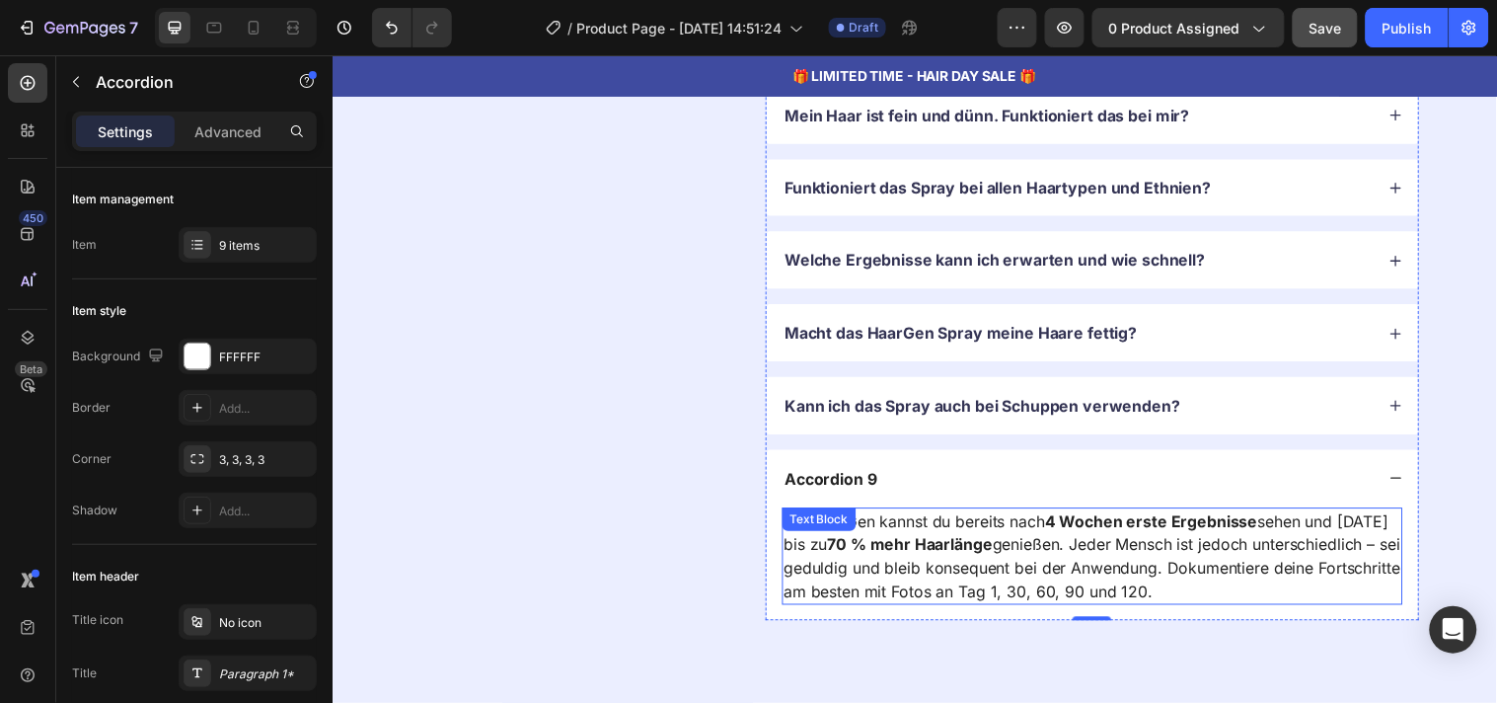
click at [957, 566] on p "Mit HaarGen kannst du bereits [DATE] erste Ergebnisse sehen und [DATE] bis zu 7…" at bounding box center [1105, 562] width 627 height 95
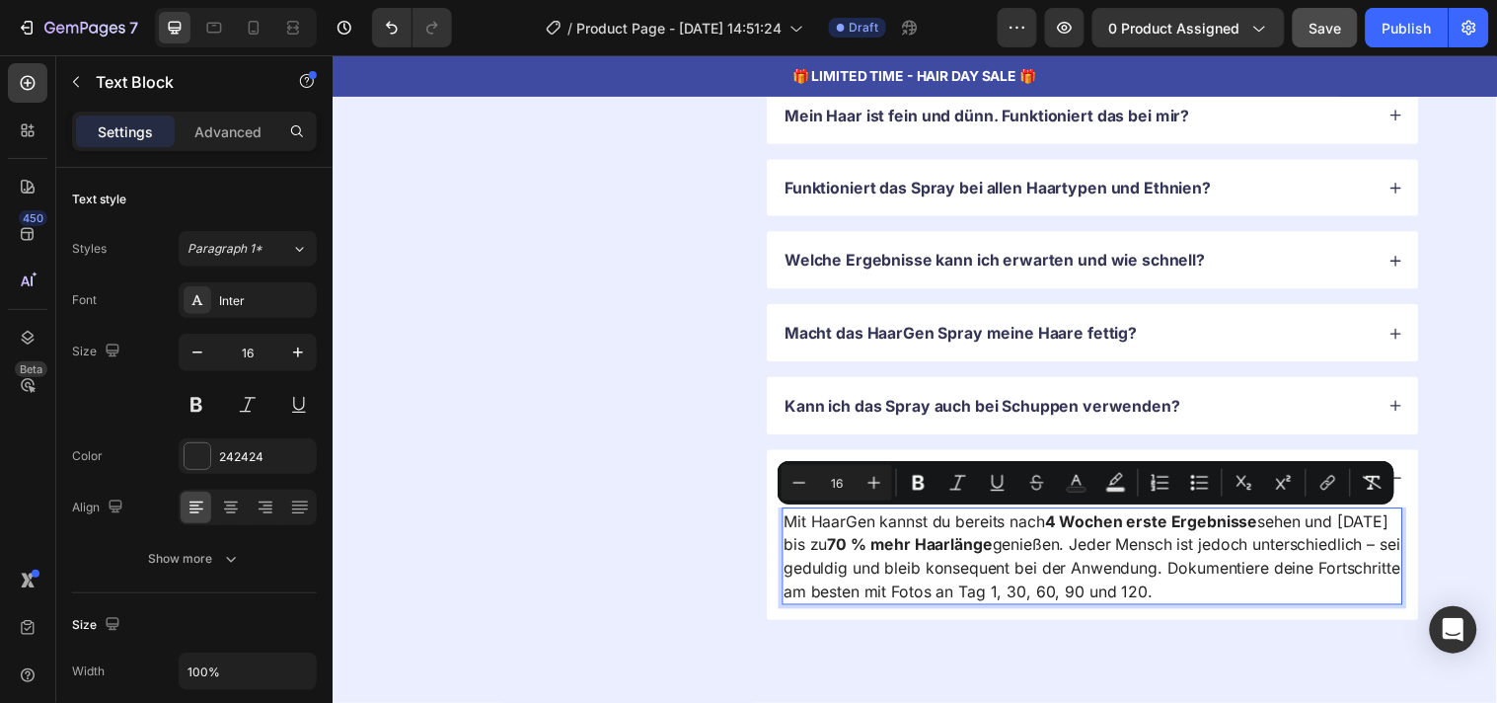
copy p "Mit HaarGen kannst du bereits [DATE] erste Ergebnisse sehen und [DATE] bis zu 7…"
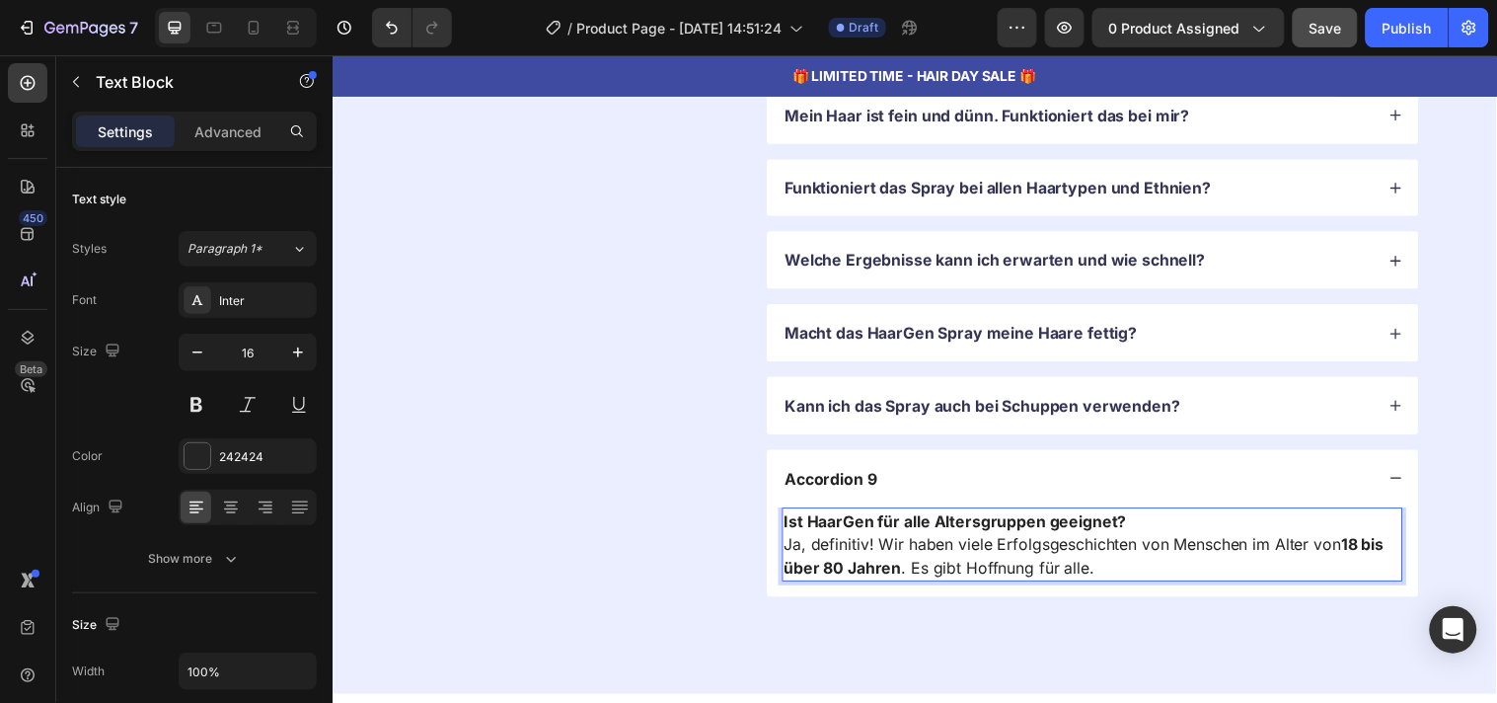
click at [863, 531] on strong "Ist HaarGen für alle Altersgruppen geeignet?" at bounding box center [966, 527] width 348 height 20
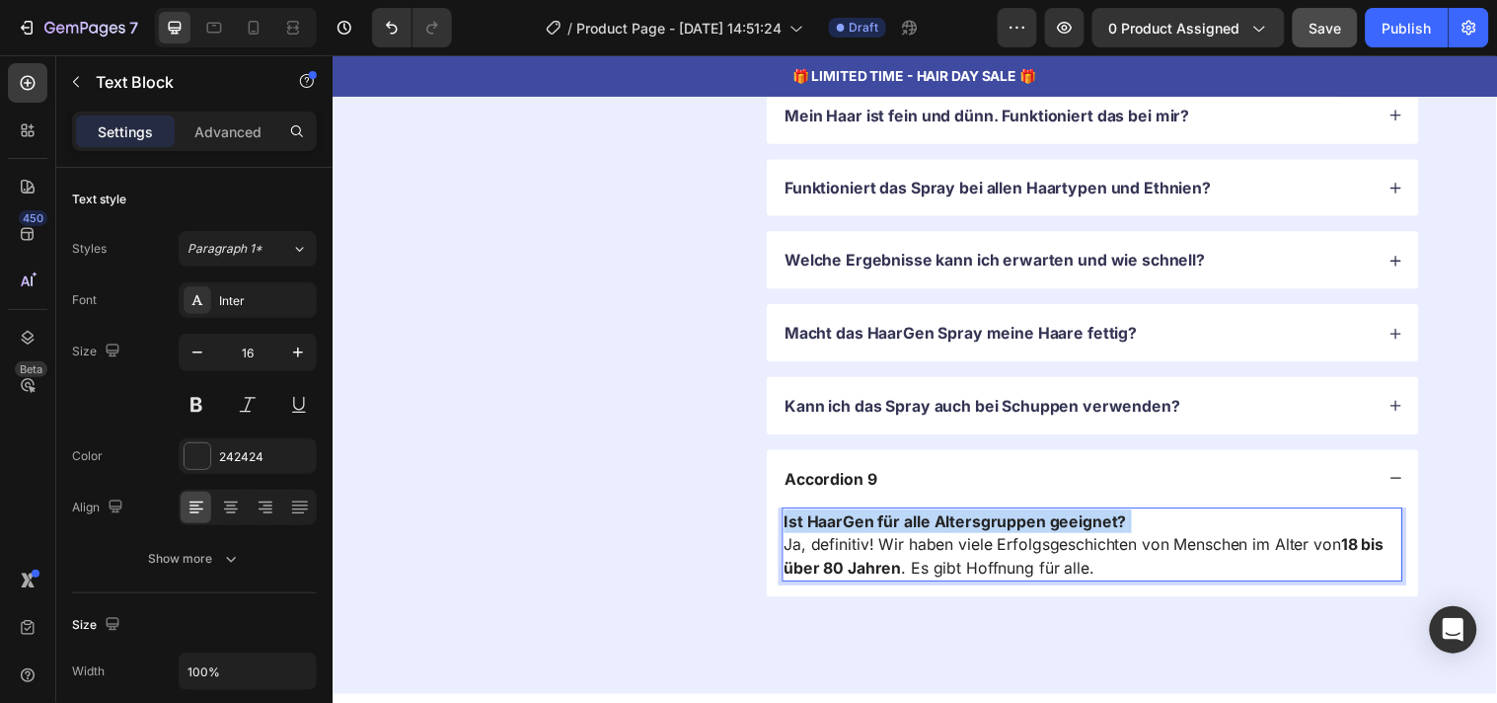
click at [863, 531] on strong "Ist HaarGen für alle Altersgruppen geeignet?" at bounding box center [966, 527] width 348 height 20
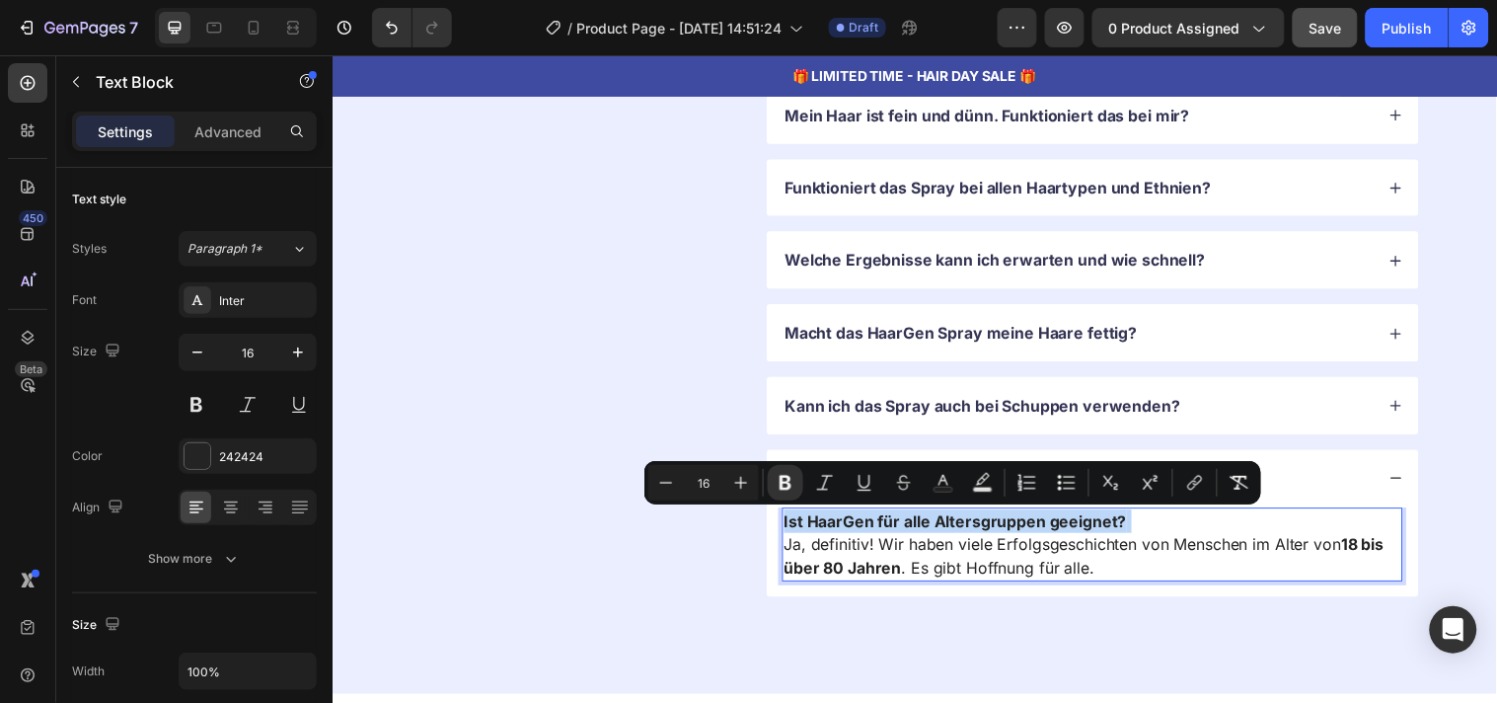
copy p "Ist HaarGen für alle Altersgruppen geeignet?"
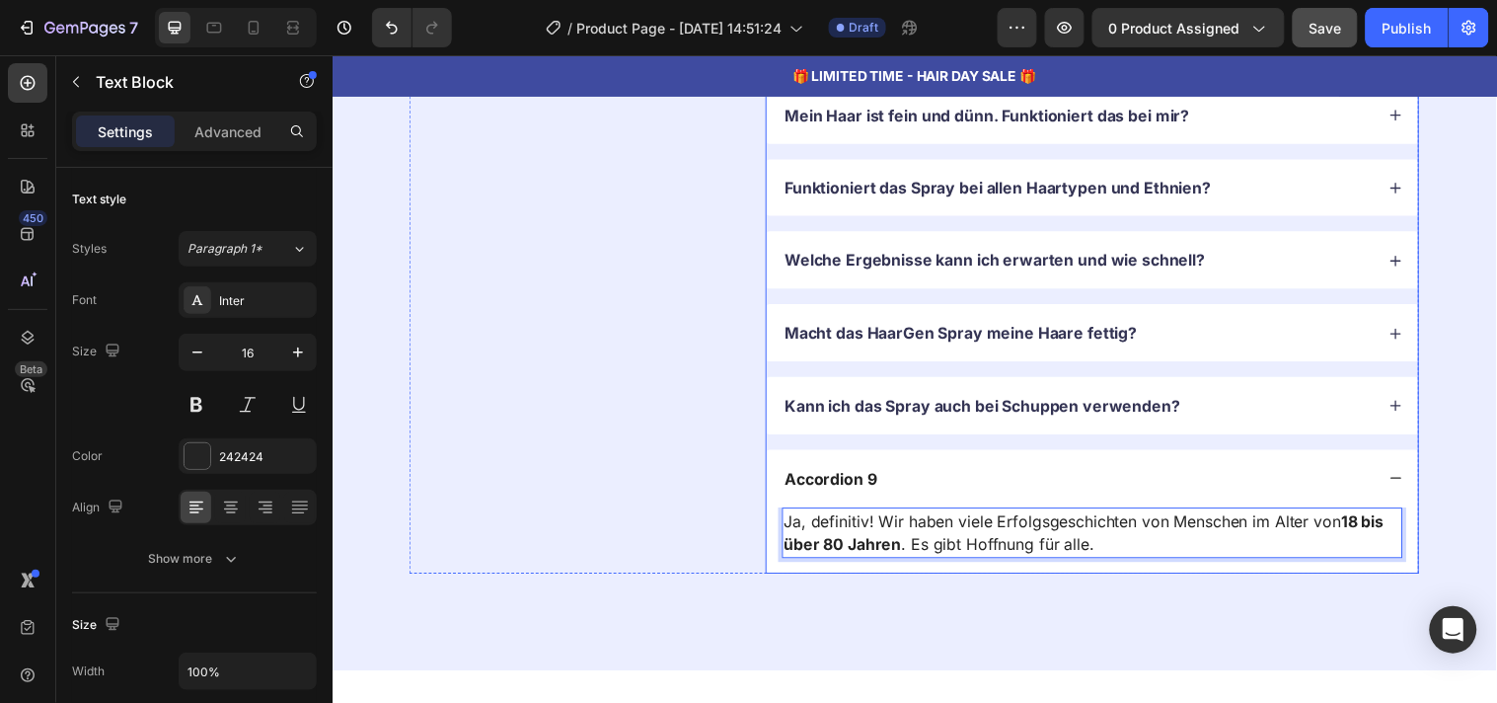
click at [840, 480] on p "Accordion 9" at bounding box center [840, 484] width 94 height 21
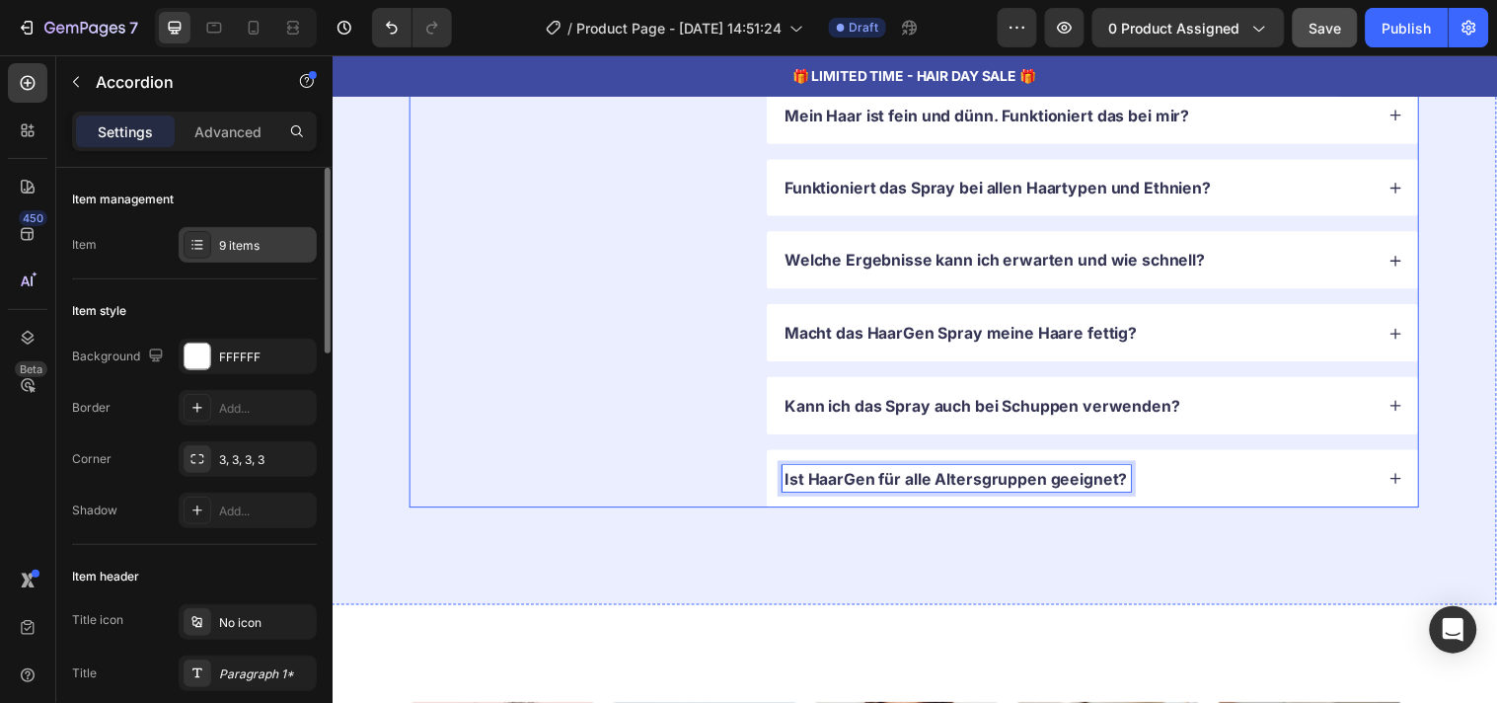
click at [251, 241] on div "9 items" at bounding box center [265, 246] width 93 height 18
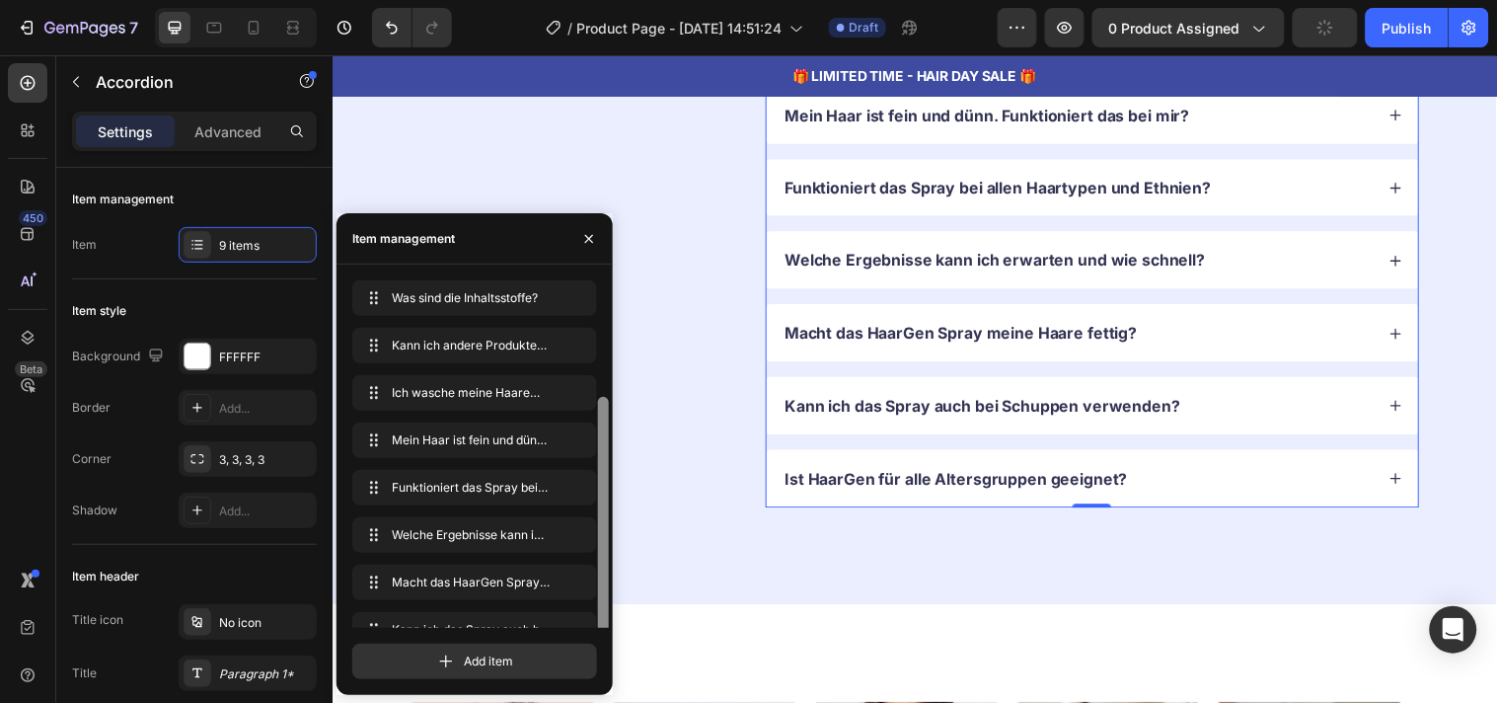
scroll to position [74, 0]
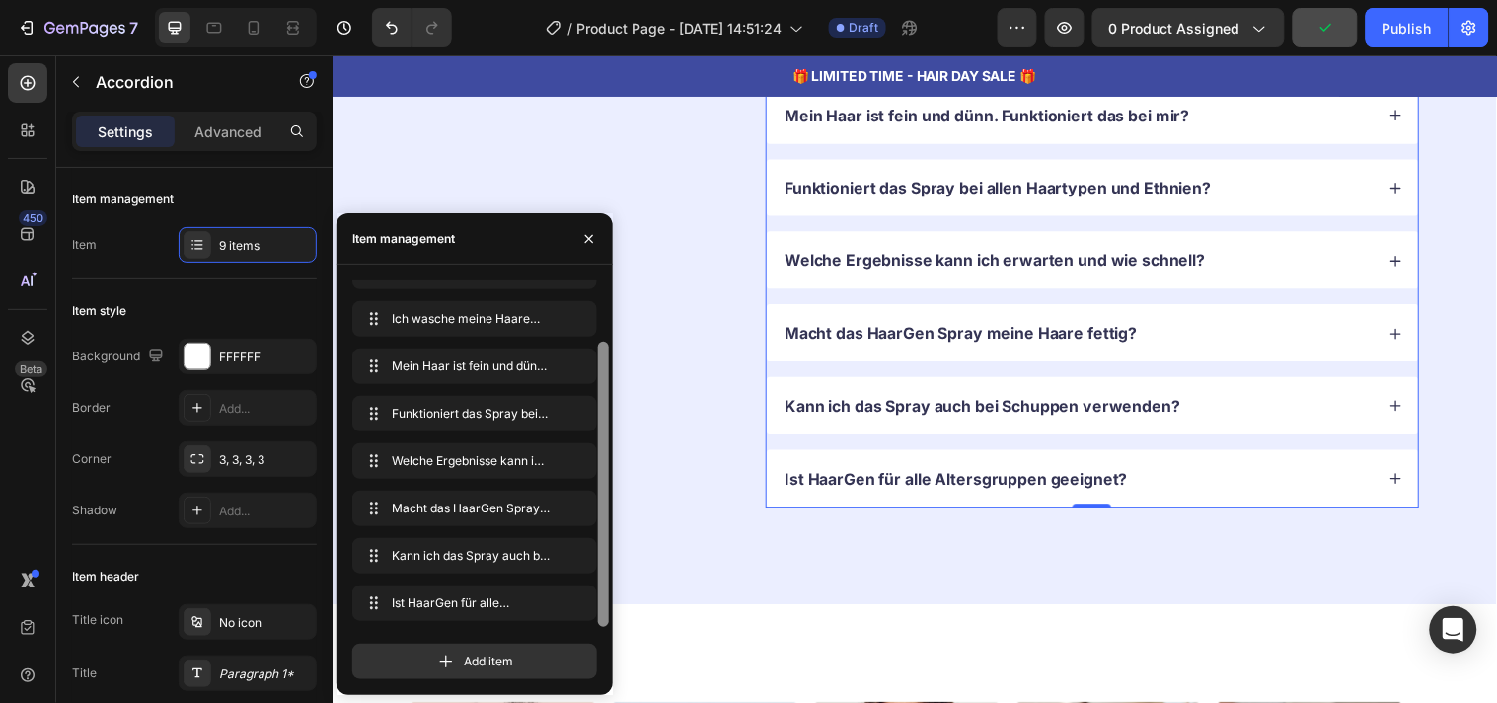
drag, startPoint x: 604, startPoint y: 476, endPoint x: 597, endPoint y: 648, distance: 172.9
click at [597, 648] on div "Was sind die Inhaltsstoffe? Was sind die Inhaltsstoffe? Kann ich andere Produkt…" at bounding box center [481, 479] width 259 height 399
click at [546, 603] on icon "button" at bounding box center [548, 603] width 16 height 16
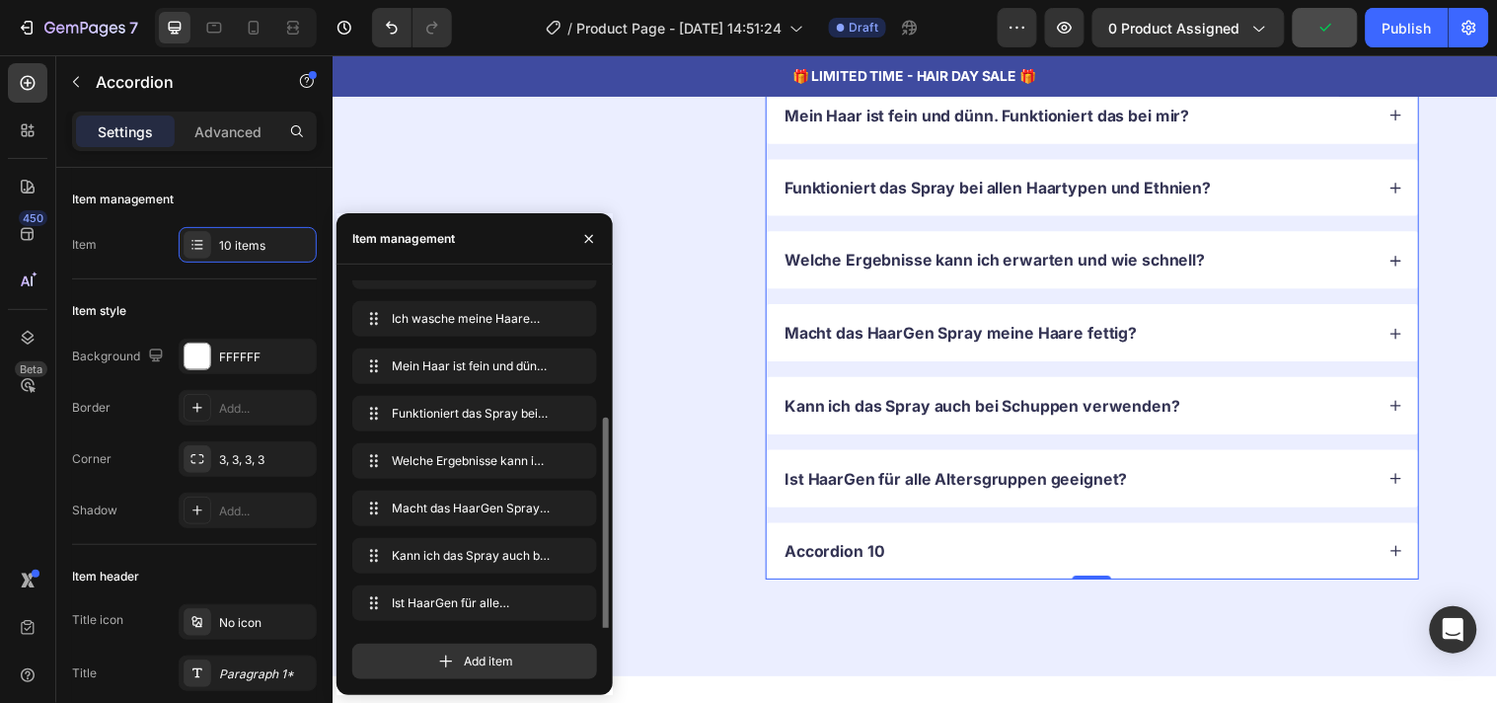
scroll to position [121, 0]
click at [546, 603] on icon "button" at bounding box center [548, 603] width 16 height 16
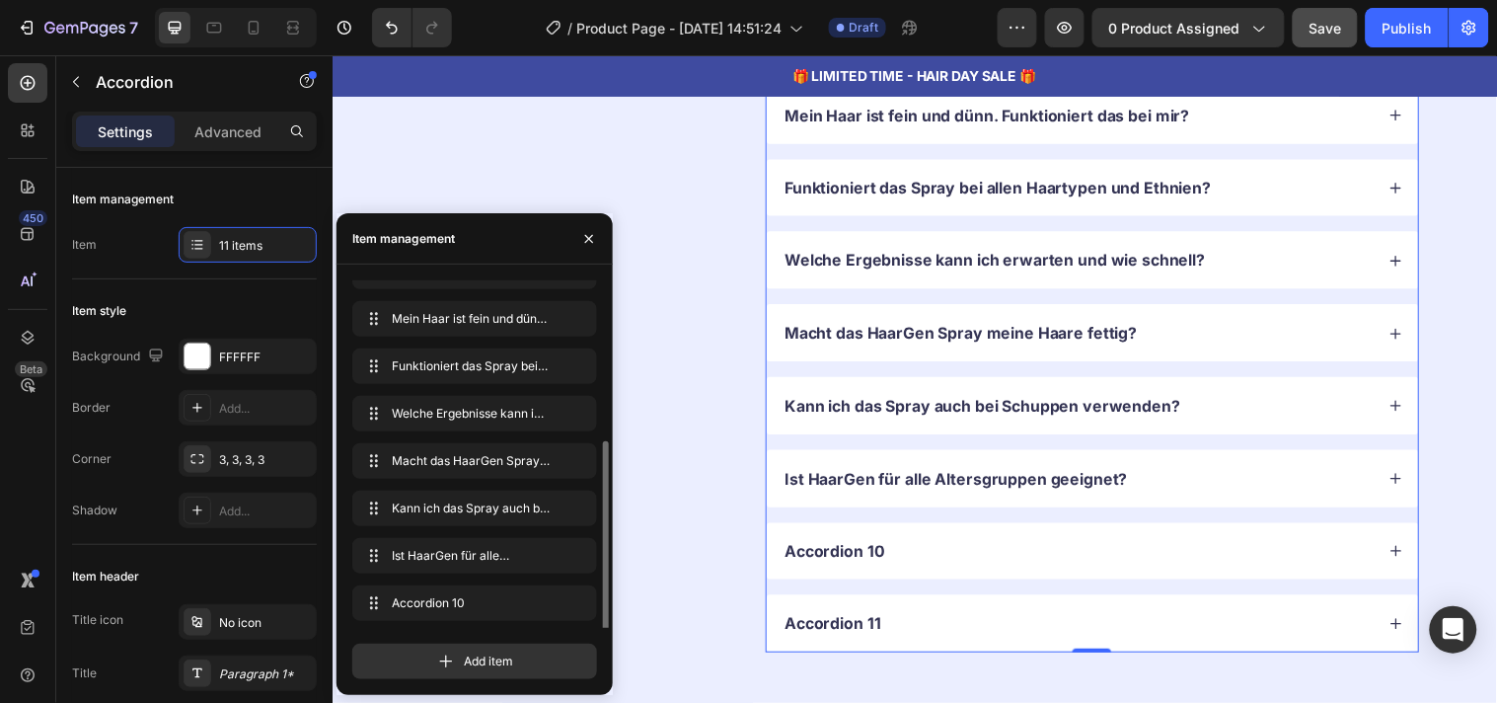
scroll to position [169, 0]
click at [546, 603] on icon "button" at bounding box center [548, 603] width 16 height 16
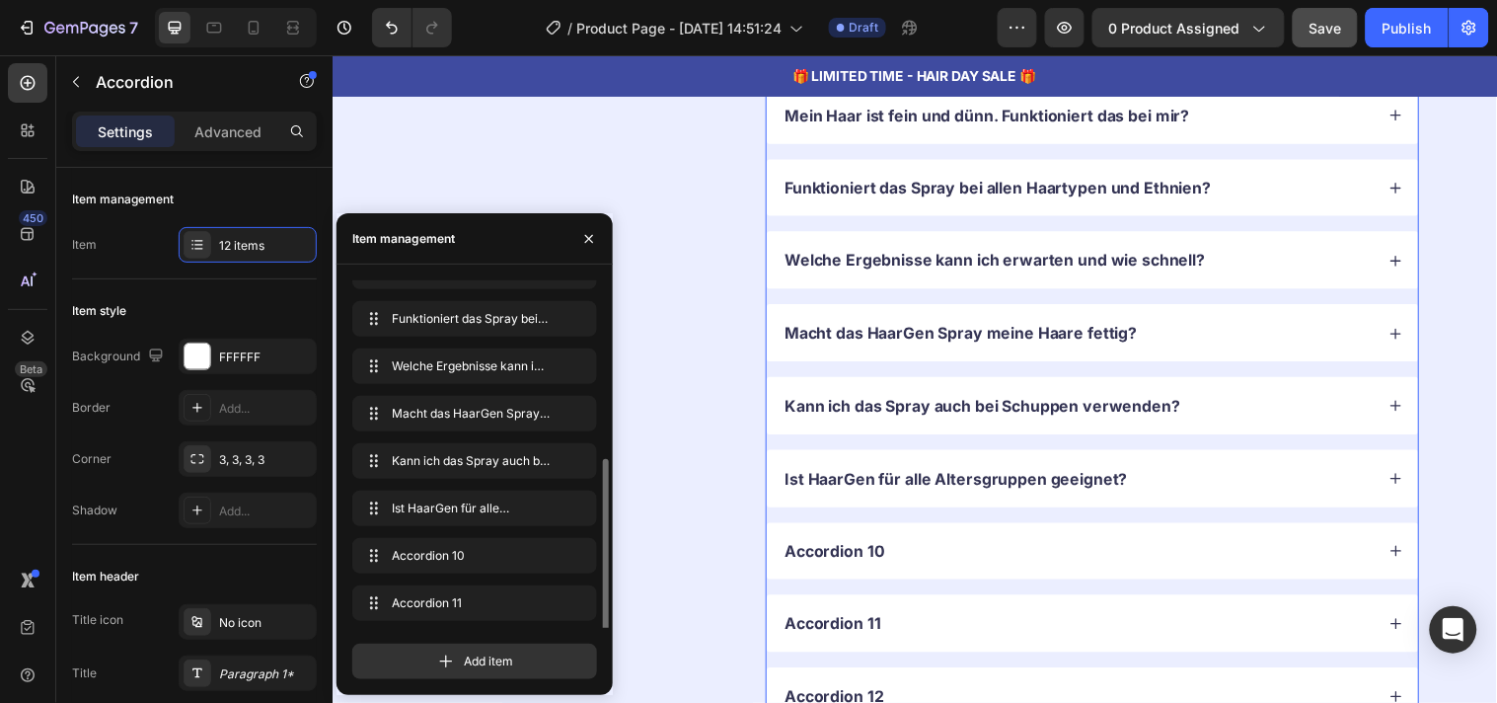
scroll to position [215, 0]
click at [546, 603] on icon "button" at bounding box center [548, 604] width 16 height 16
click at [716, 555] on div "HaarGen FAQ – Häufig gestellte Fragen Heading" at bounding box center [577, 326] width 333 height 964
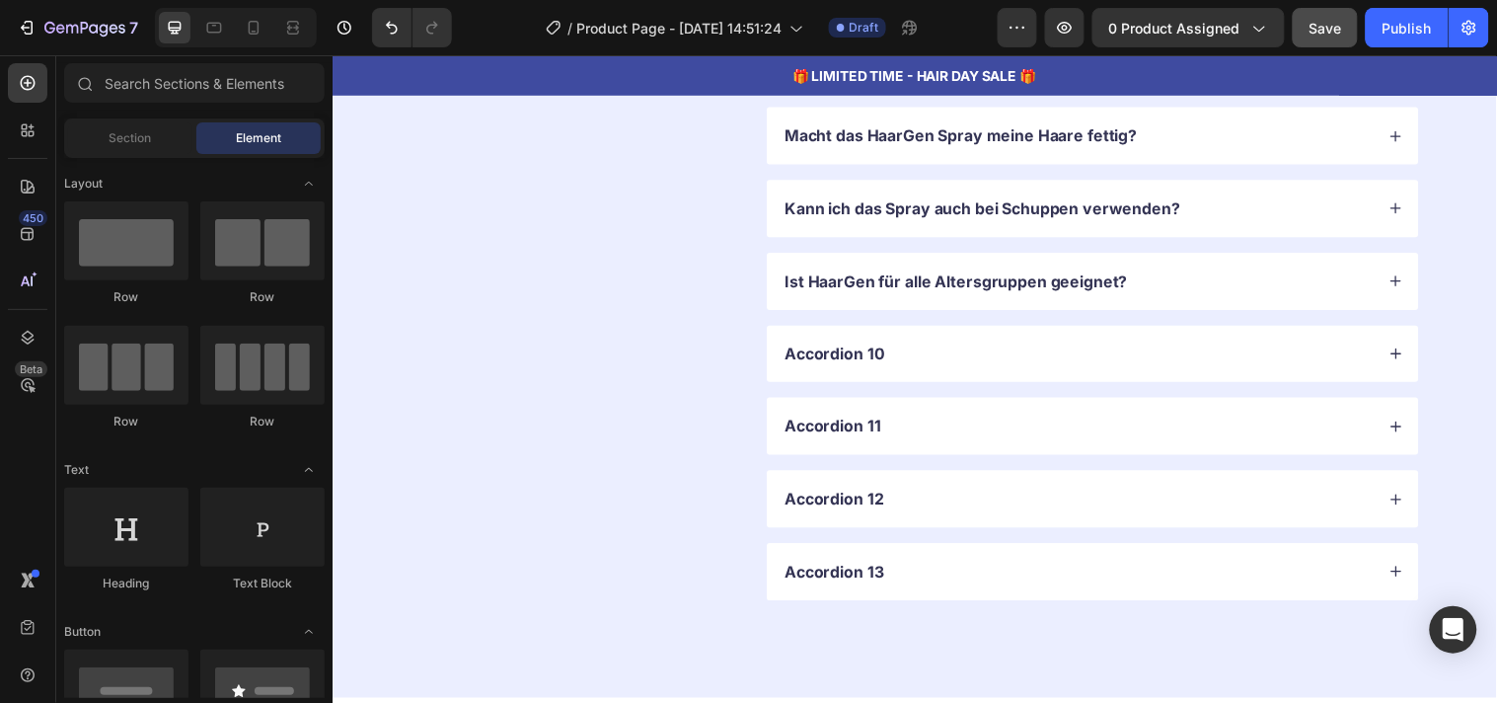
scroll to position [6909, 0]
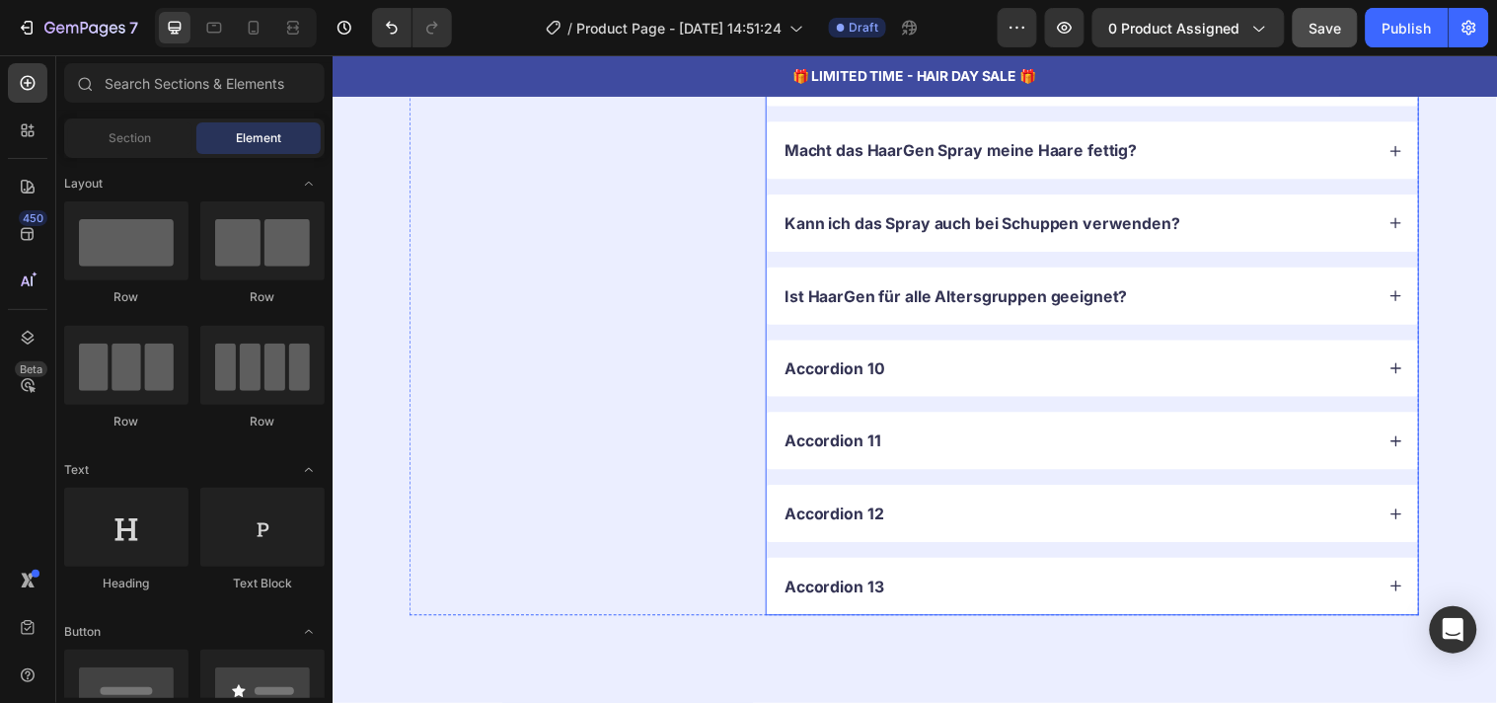
click at [1250, 360] on div "Accordion 10" at bounding box center [1090, 372] width 601 height 27
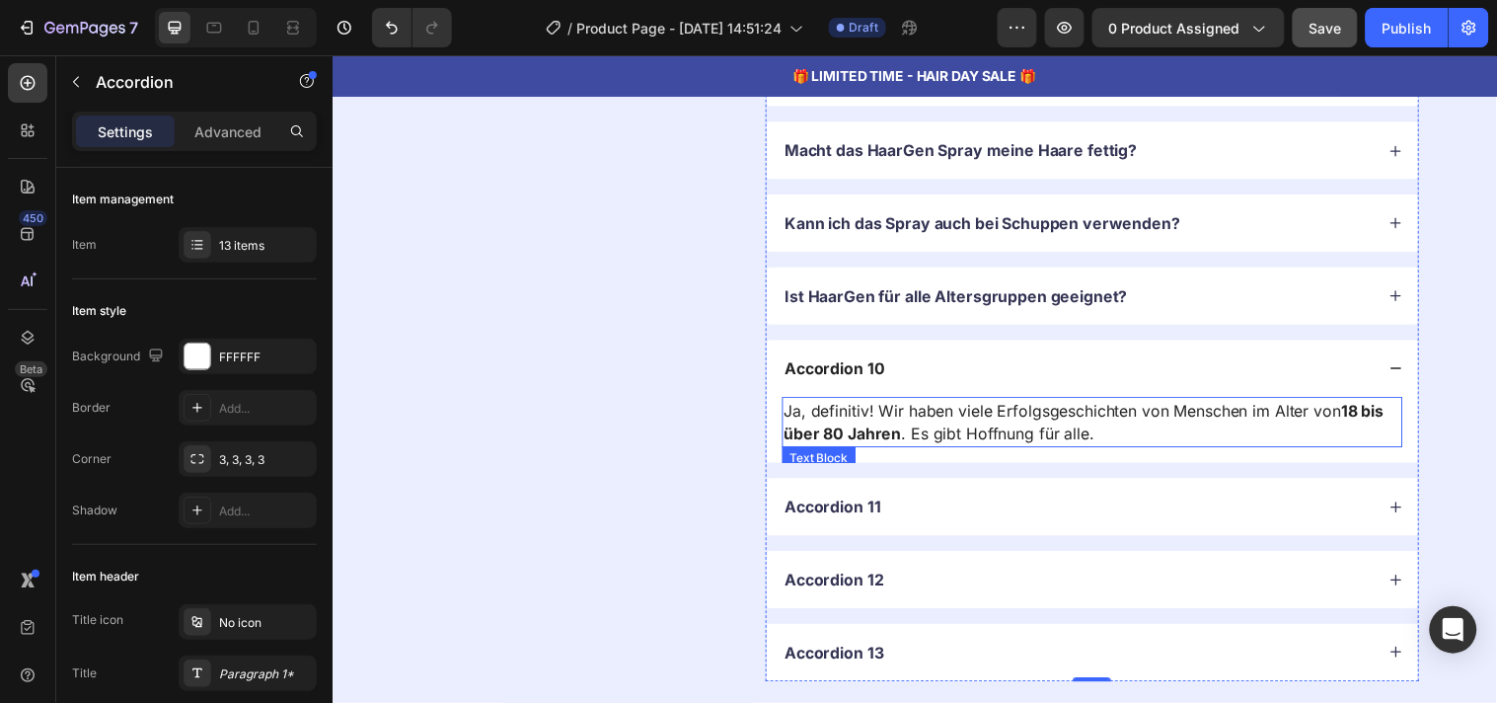
click at [924, 438] on p "Ja, definitiv! Wir haben viele Erfolgsgeschichten von Menschen im Alter von 18 …" at bounding box center [1105, 426] width 627 height 47
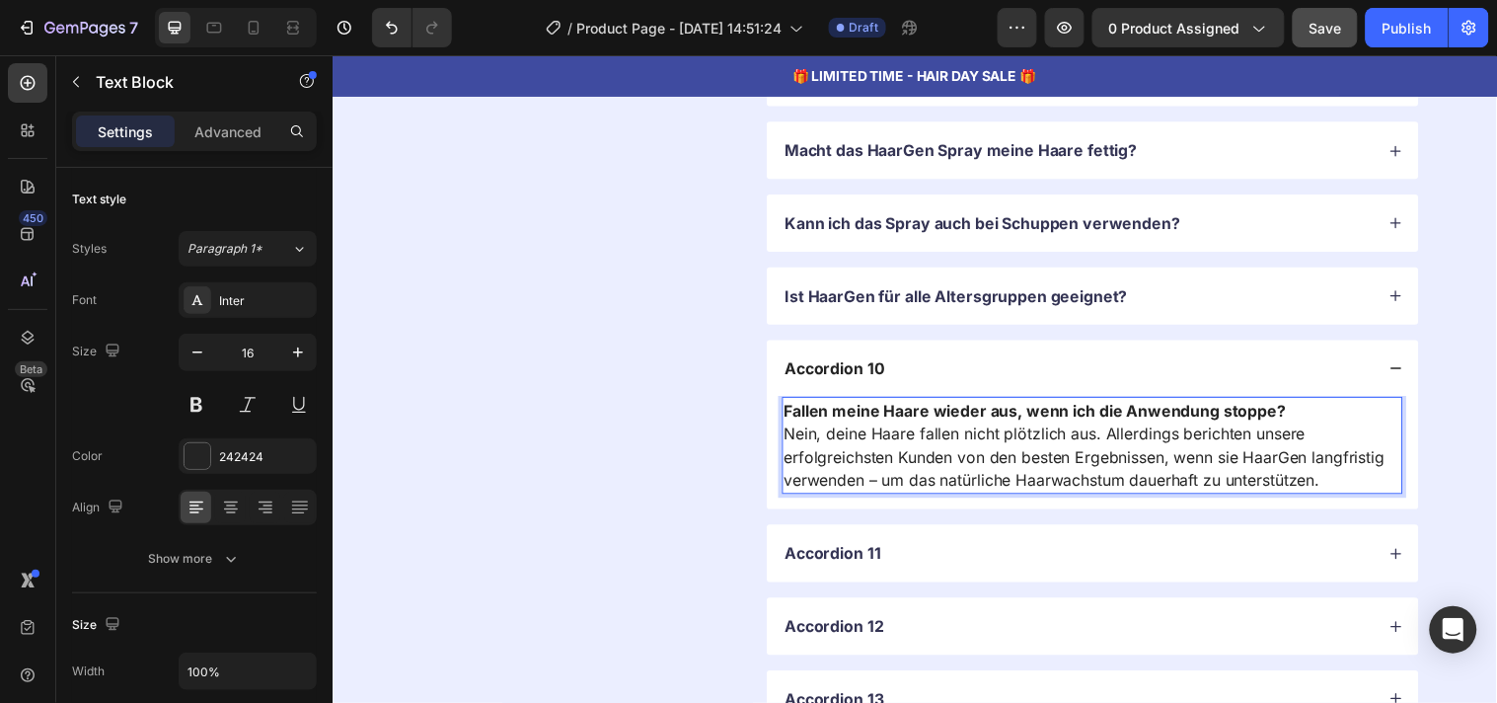
click at [902, 421] on strong "Fallen meine Haare wieder aus, wenn ich die Anwendung stoppe?" at bounding box center [1047, 415] width 510 height 20
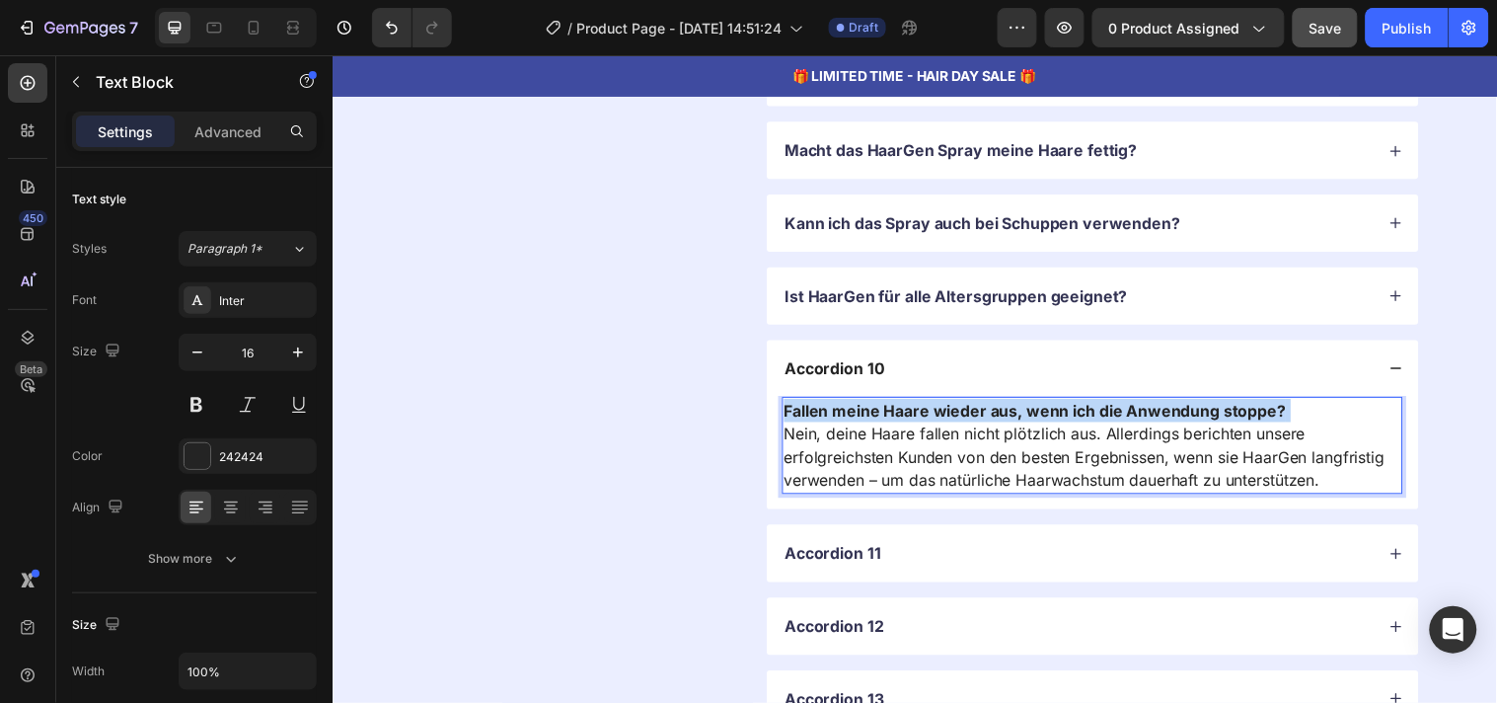
click at [902, 421] on strong "Fallen meine Haare wieder aus, wenn ich die Anwendung stoppe?" at bounding box center [1047, 415] width 510 height 20
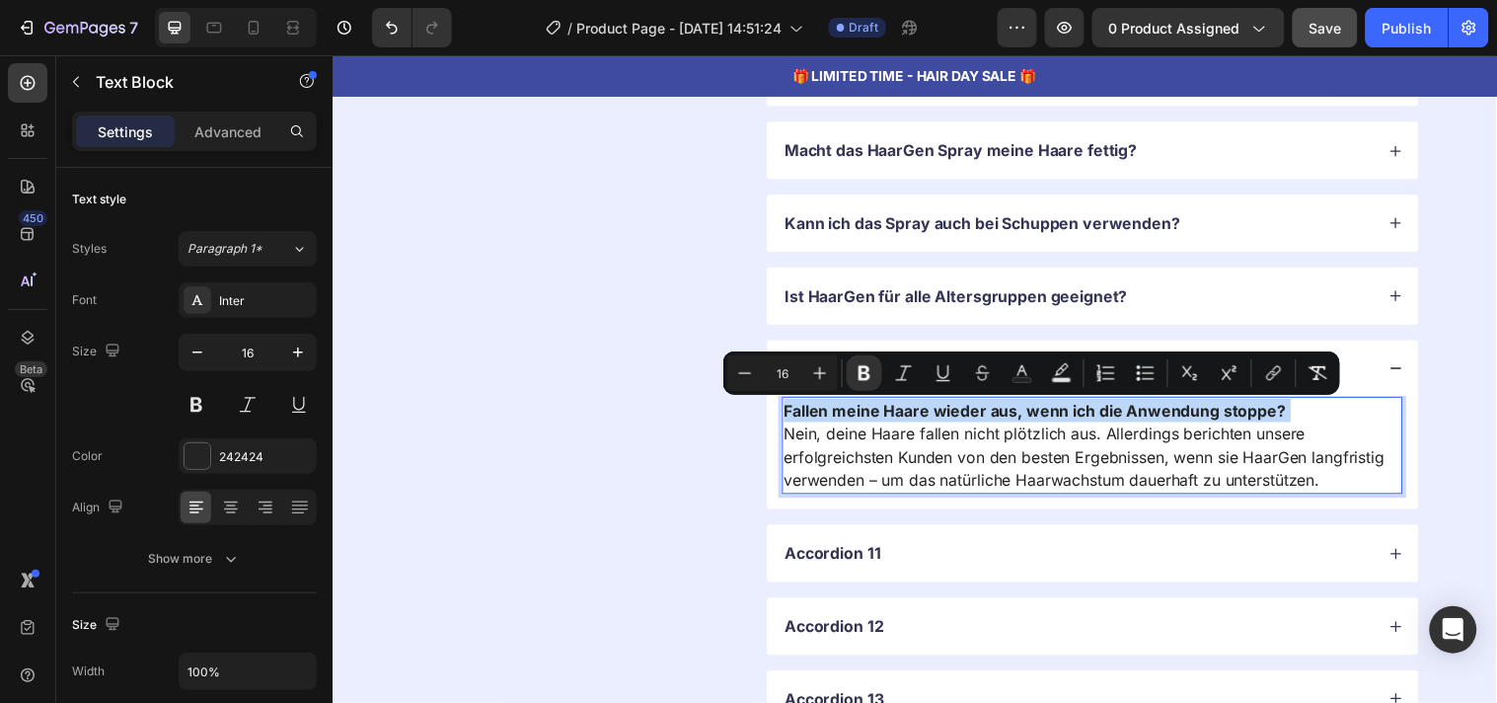
copy p "Fallen meine Haare wieder aus, wenn ich die Anwendung stoppe?"
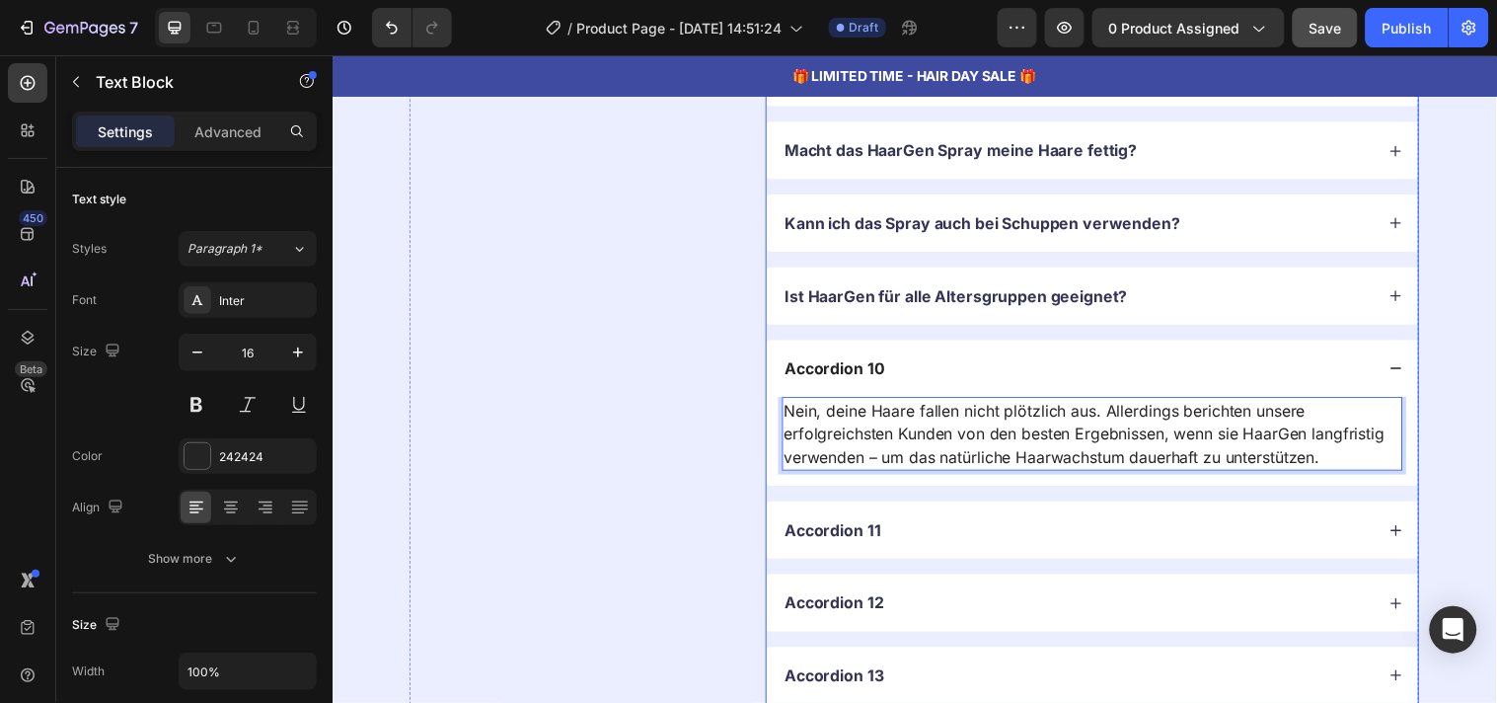
click at [867, 381] on div "Accordion 10" at bounding box center [844, 372] width 108 height 27
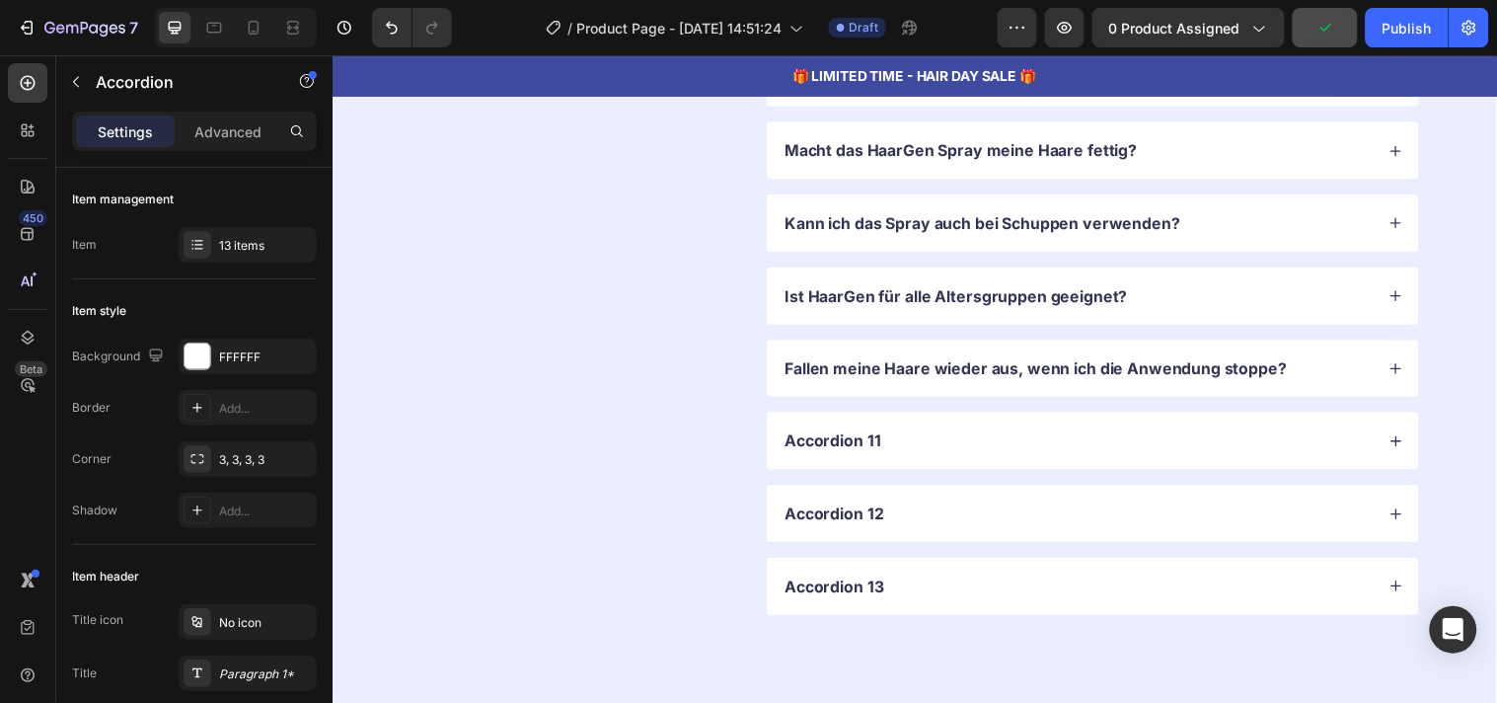
click at [933, 445] on div "Accordion 11" at bounding box center [1090, 445] width 601 height 27
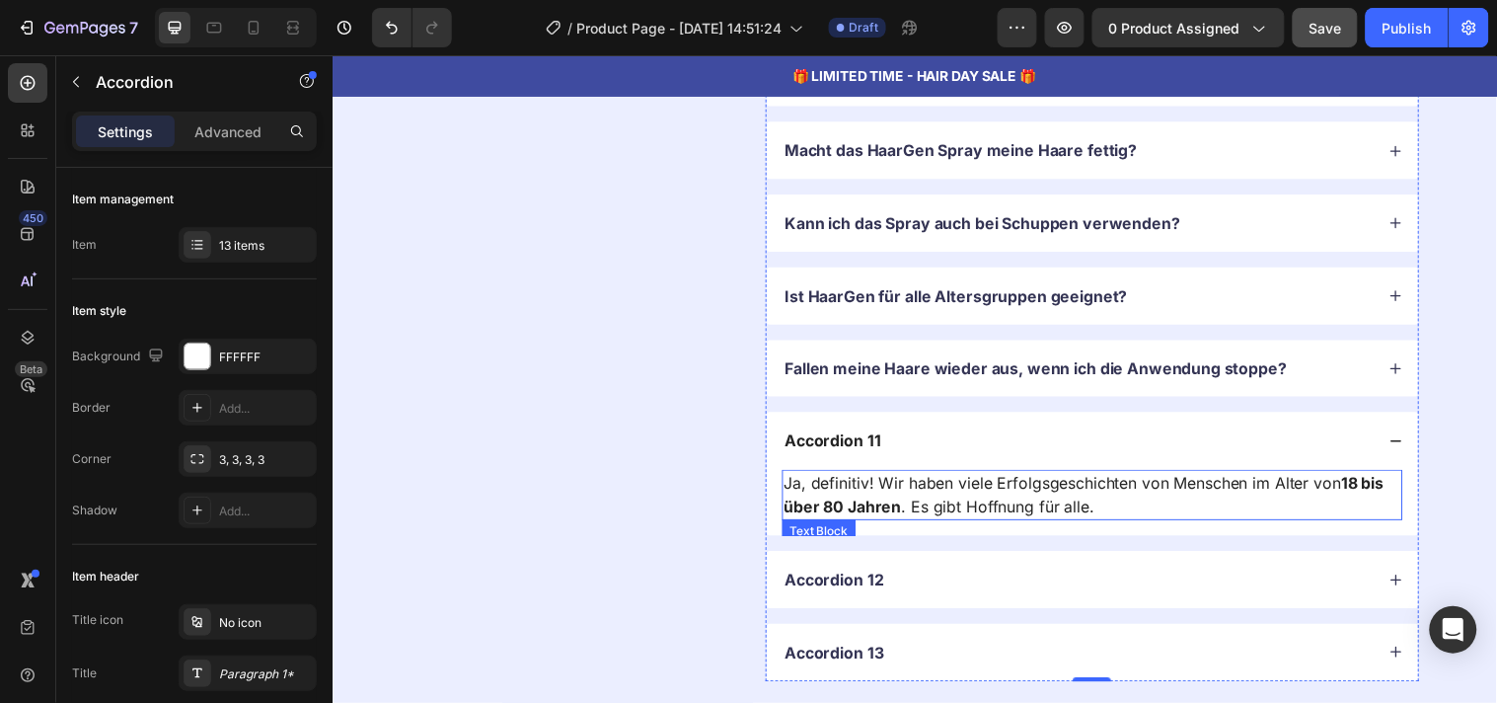
click at [918, 496] on p "Ja, definitiv! Wir haben viele Erfolgsgeschichten von Menschen im Alter von 18 …" at bounding box center [1105, 500] width 627 height 47
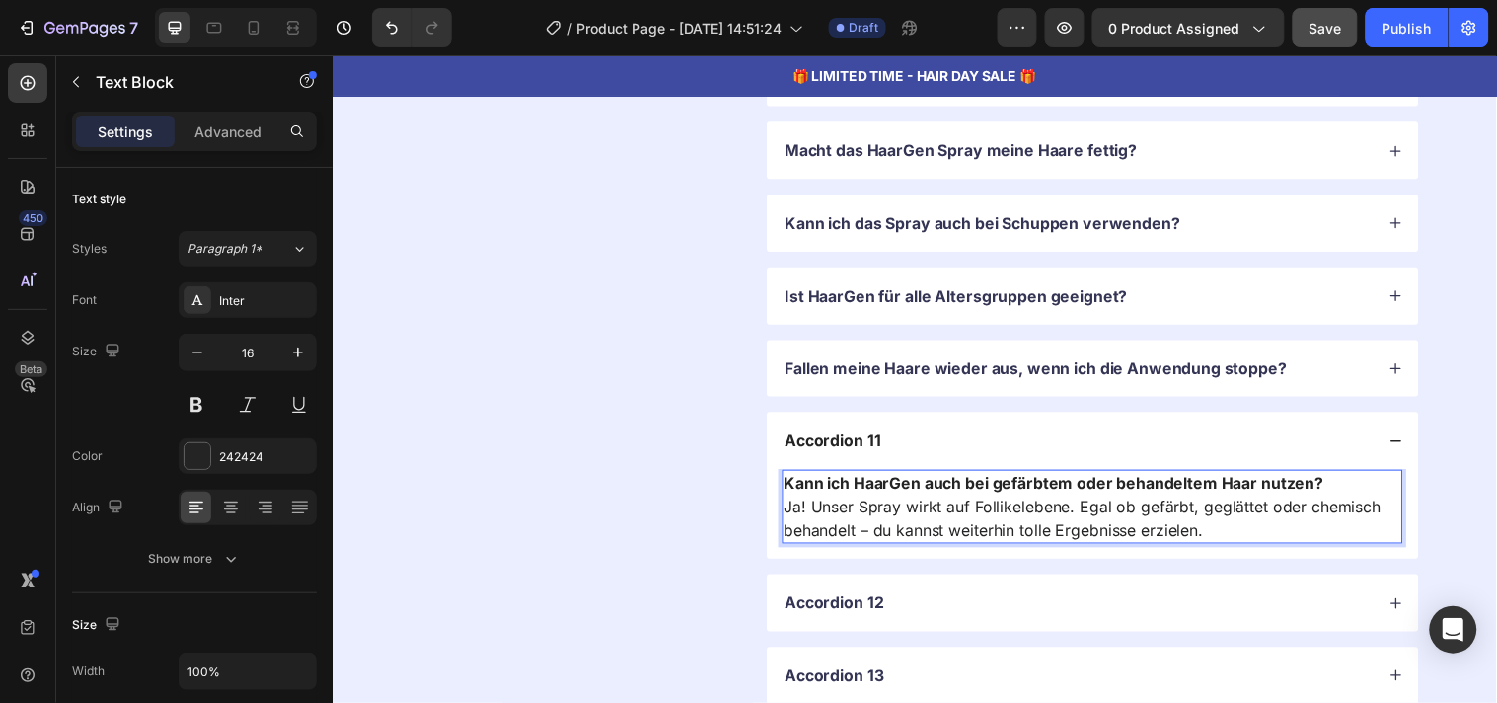
click at [906, 494] on strong "Kann ich HaarGen auch bei gefärbtem oder behandeltem Haar nutzen?" at bounding box center [1066, 489] width 549 height 20
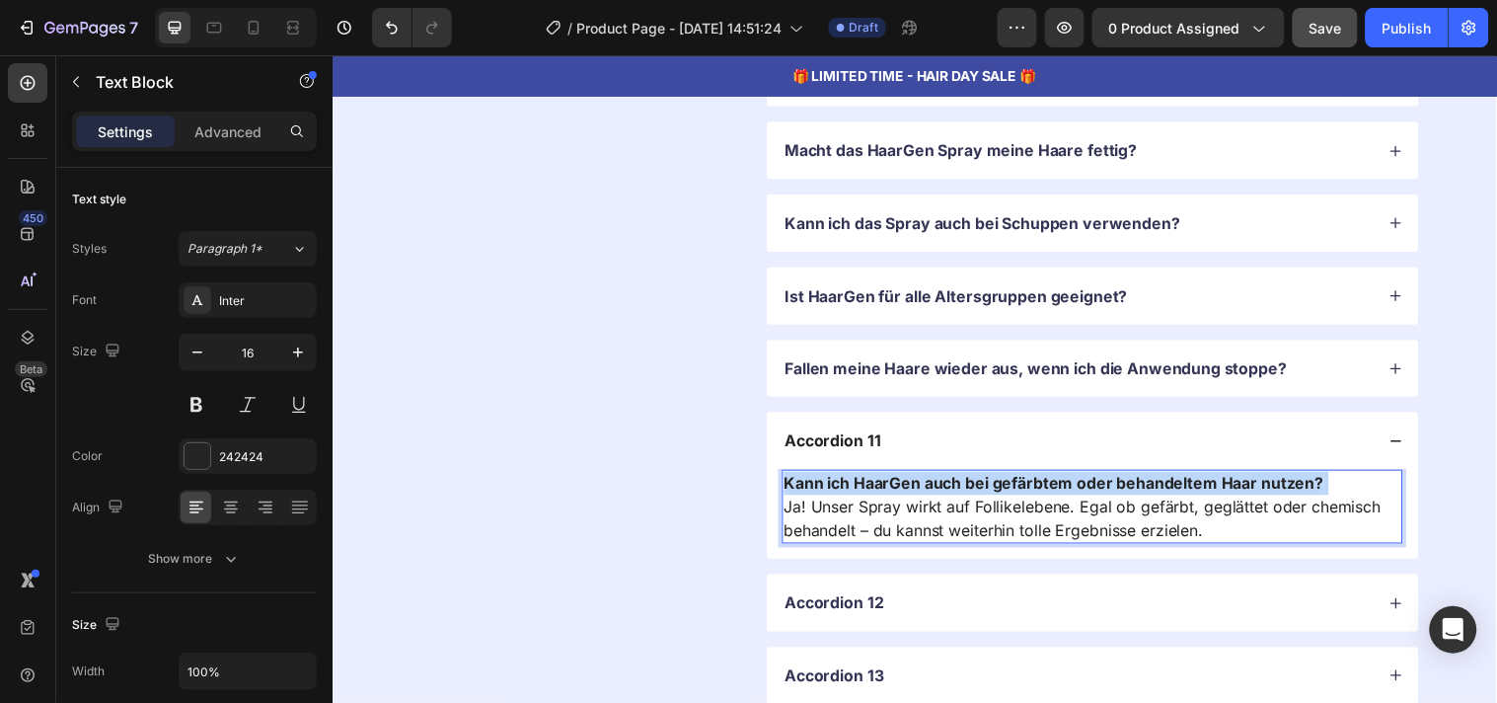
click at [906, 494] on strong "Kann ich HaarGen auch bei gefärbtem oder behandeltem Haar nutzen?" at bounding box center [1066, 489] width 549 height 20
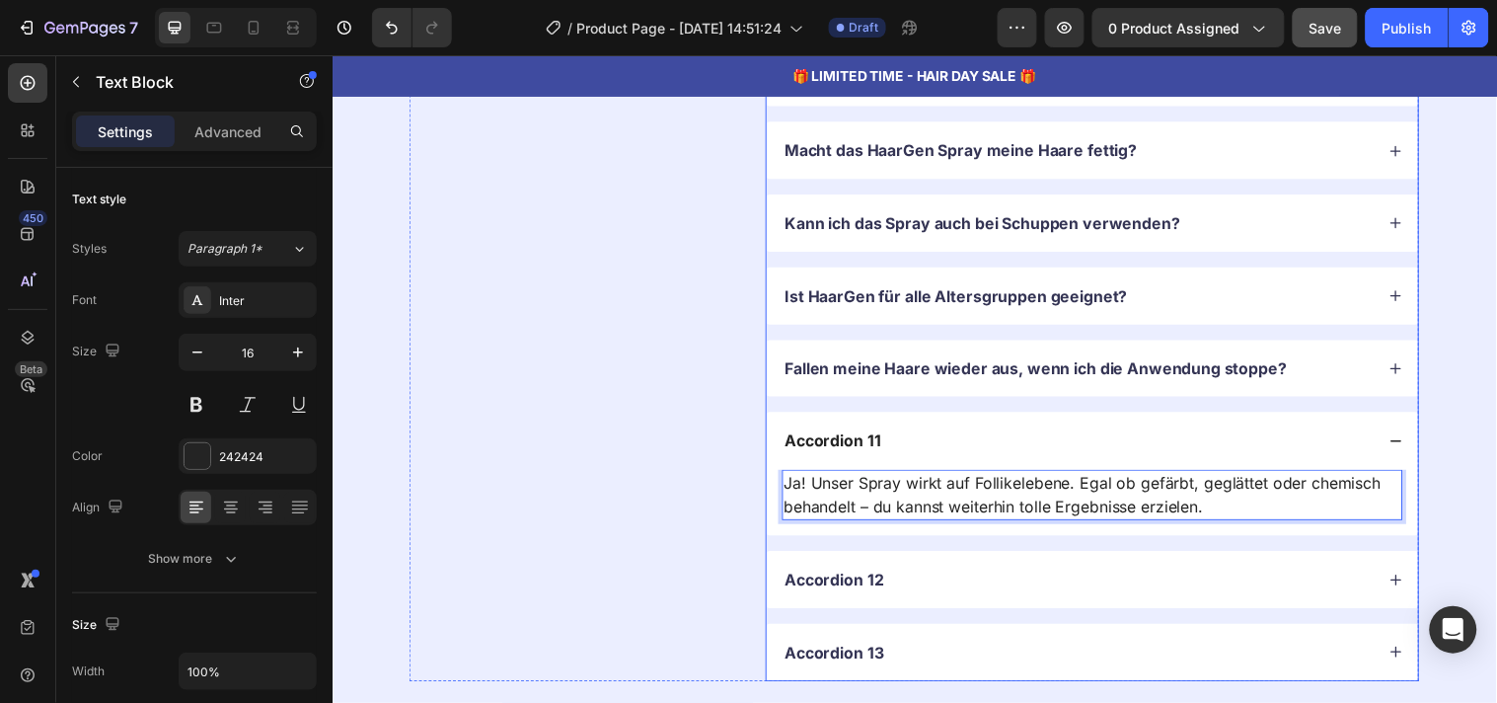
click at [856, 448] on p "Accordion 11" at bounding box center [842, 445] width 98 height 21
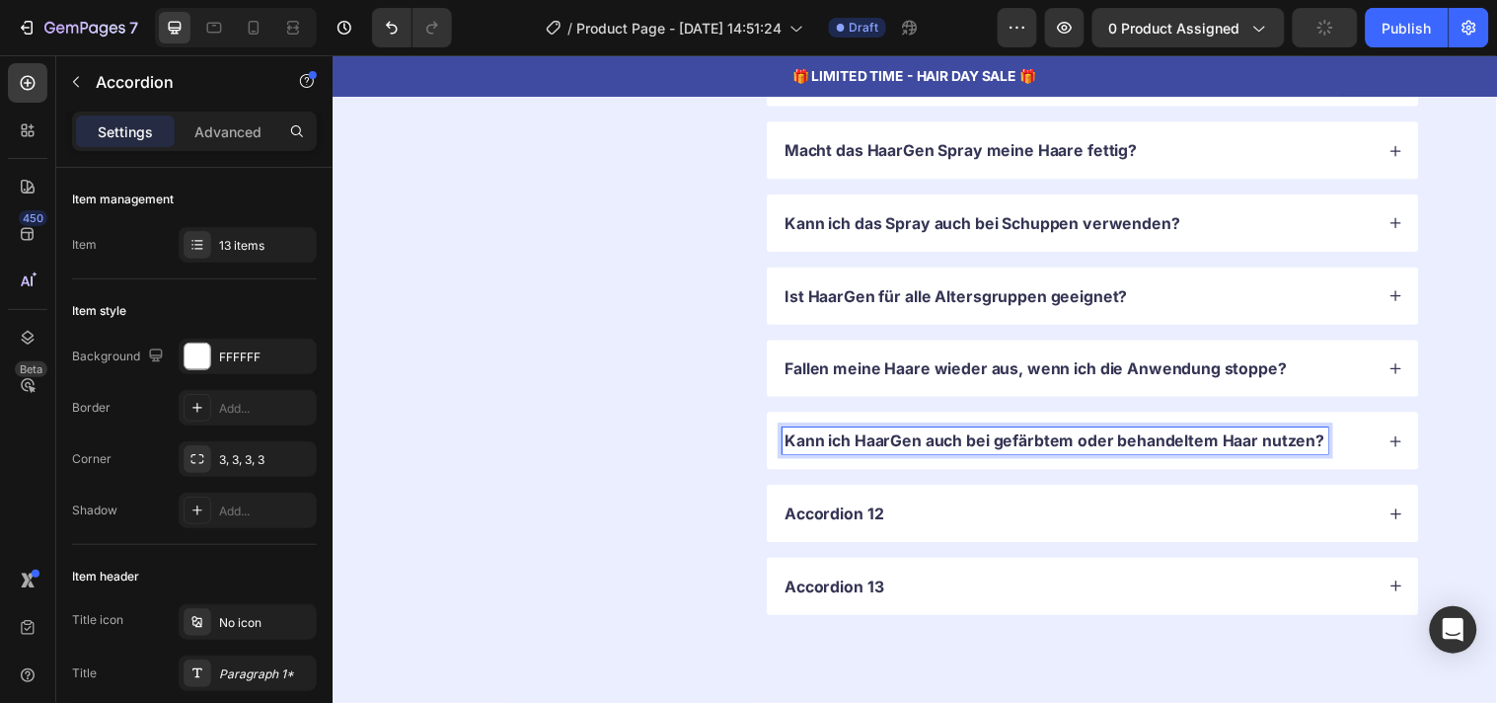
click at [942, 522] on div "Accordion 12" at bounding box center [1090, 519] width 601 height 27
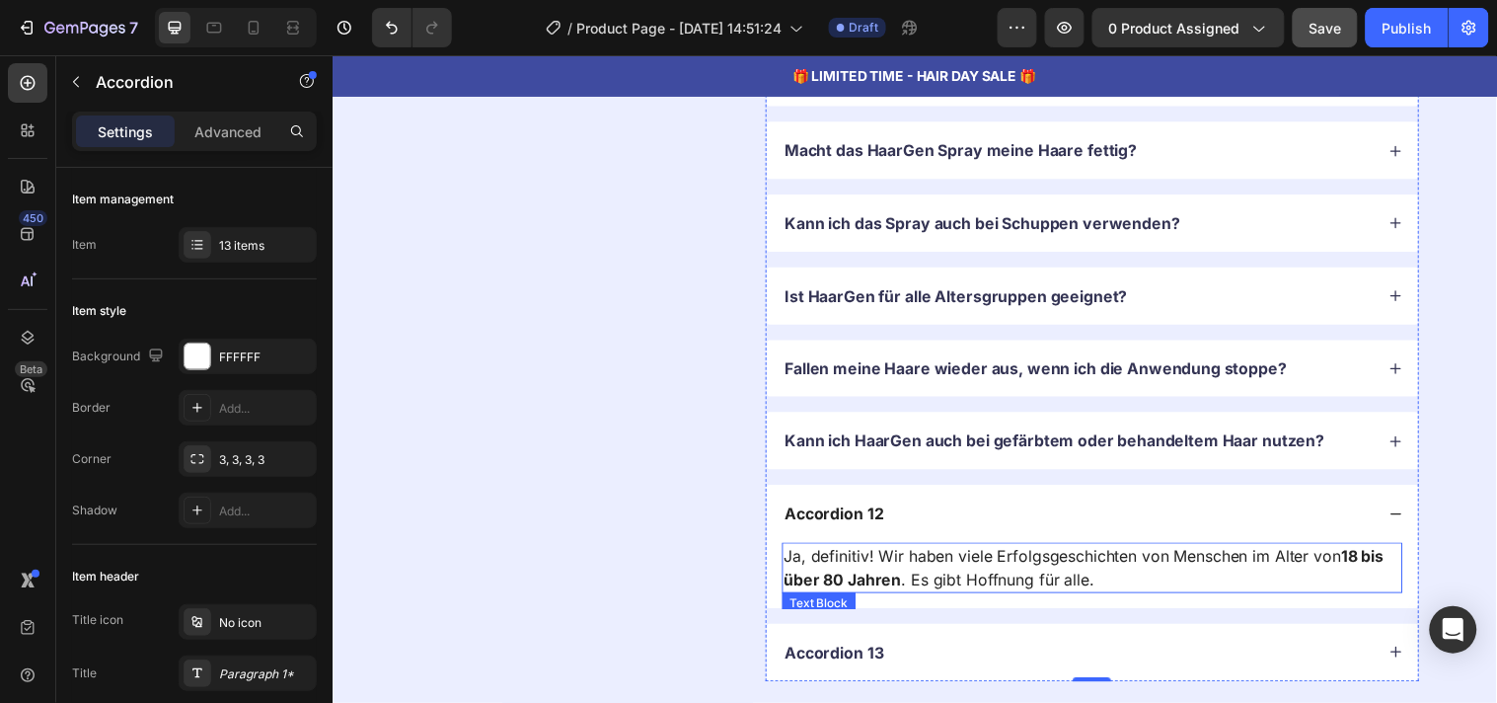
click at [1074, 571] on p "Ja, definitiv! Wir haben viele Erfolgsgeschichten von Menschen im Alter von 18 …" at bounding box center [1105, 574] width 627 height 47
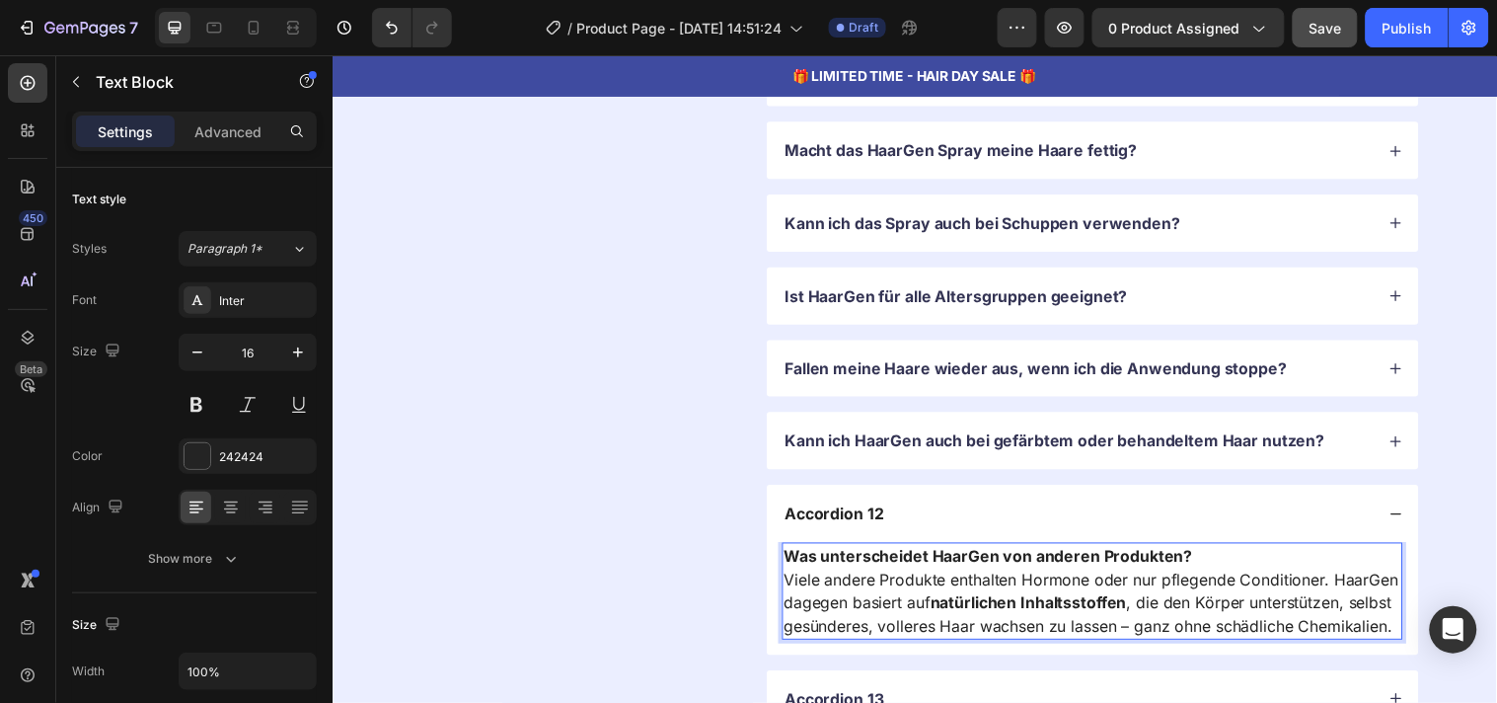
click at [1070, 571] on strong "Was unterscheidet HaarGen von anderen Produkten?" at bounding box center [1000, 563] width 416 height 20
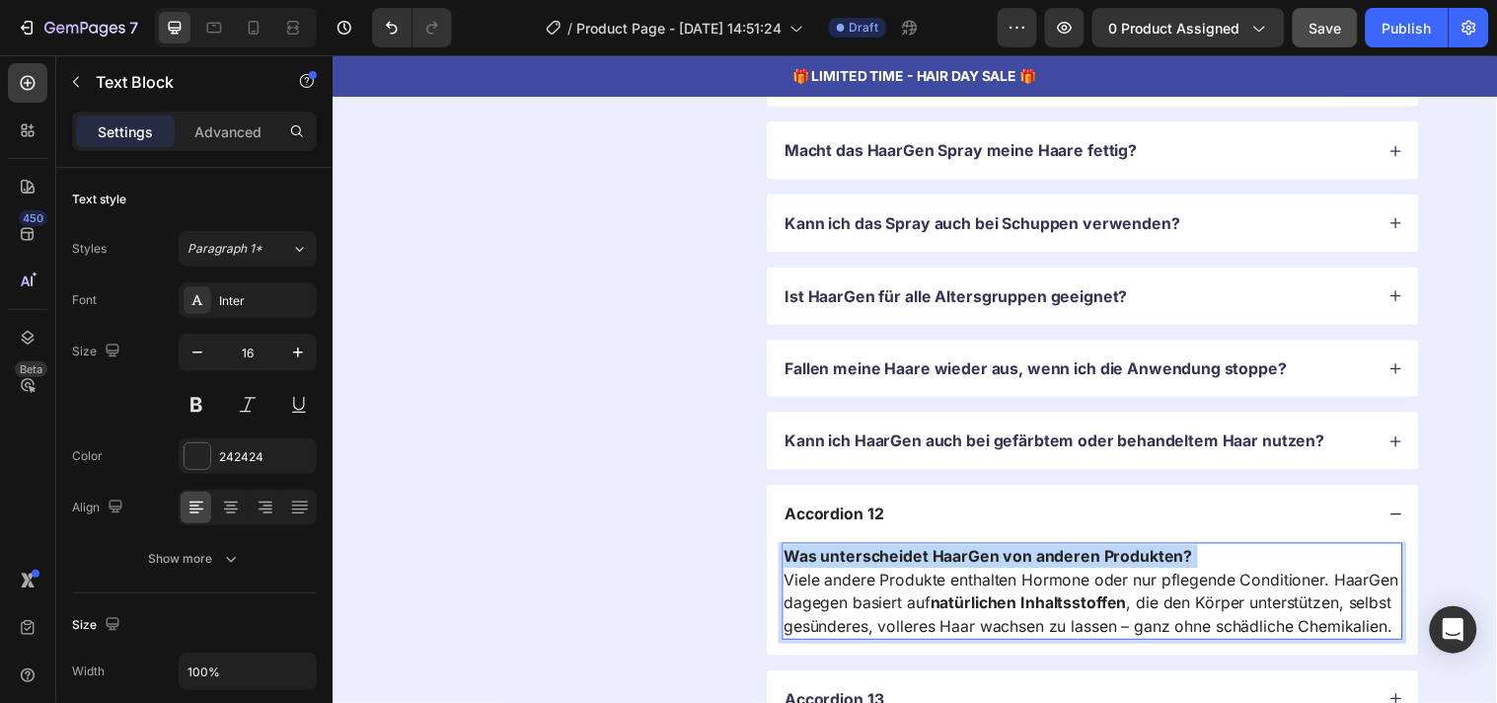
click at [1070, 571] on strong "Was unterscheidet HaarGen von anderen Produkten?" at bounding box center [1000, 563] width 416 height 20
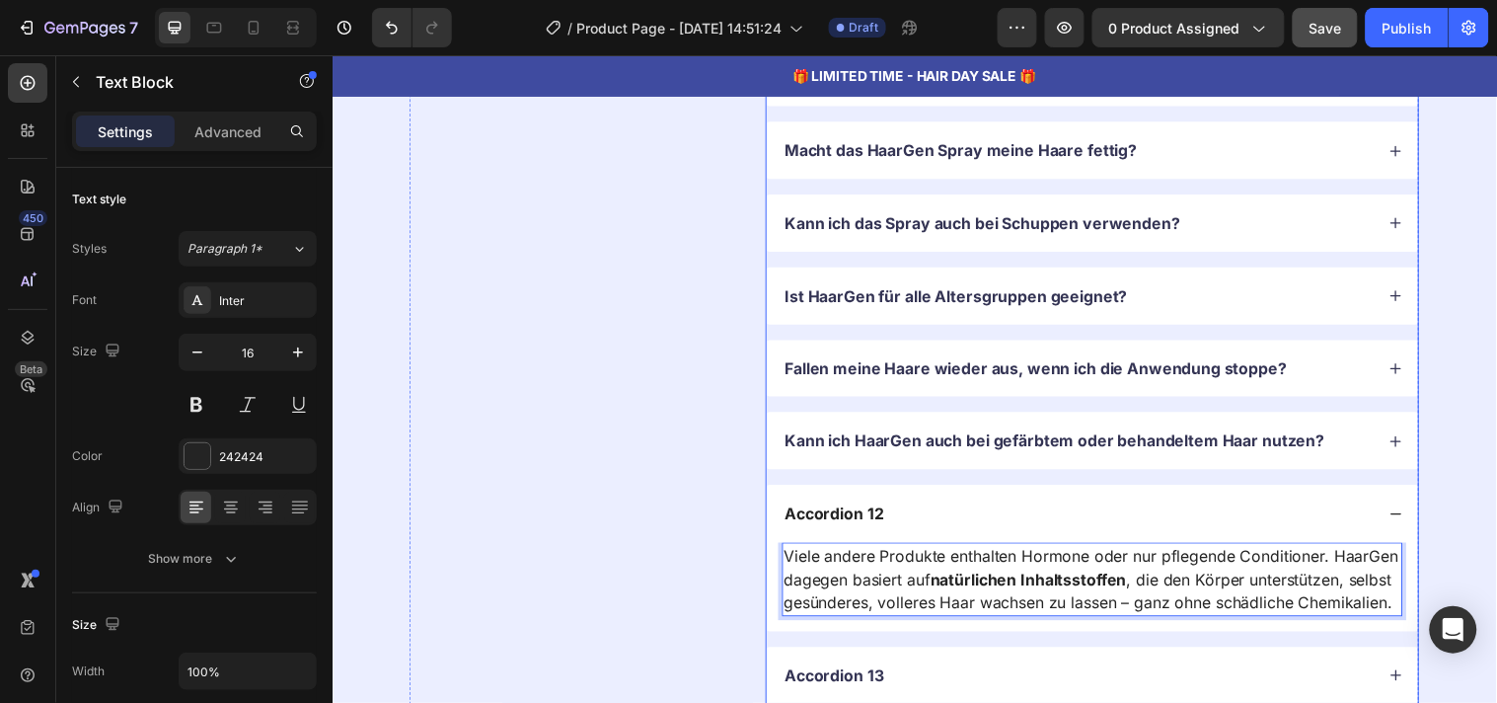
click at [804, 517] on p "Accordion 12" at bounding box center [843, 519] width 101 height 21
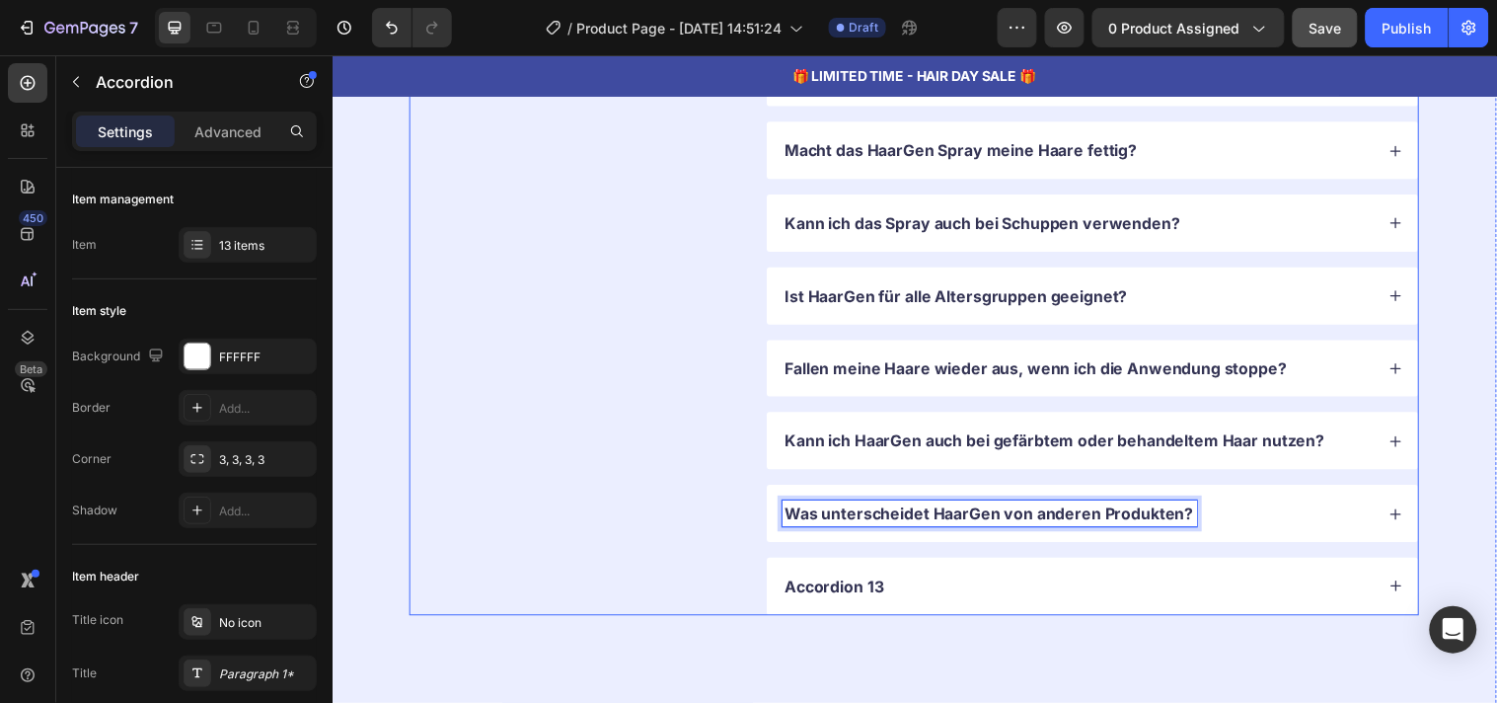
click at [666, 496] on div "HaarGen FAQ – Häufig gestellte Fragen Heading" at bounding box center [577, 141] width 333 height 964
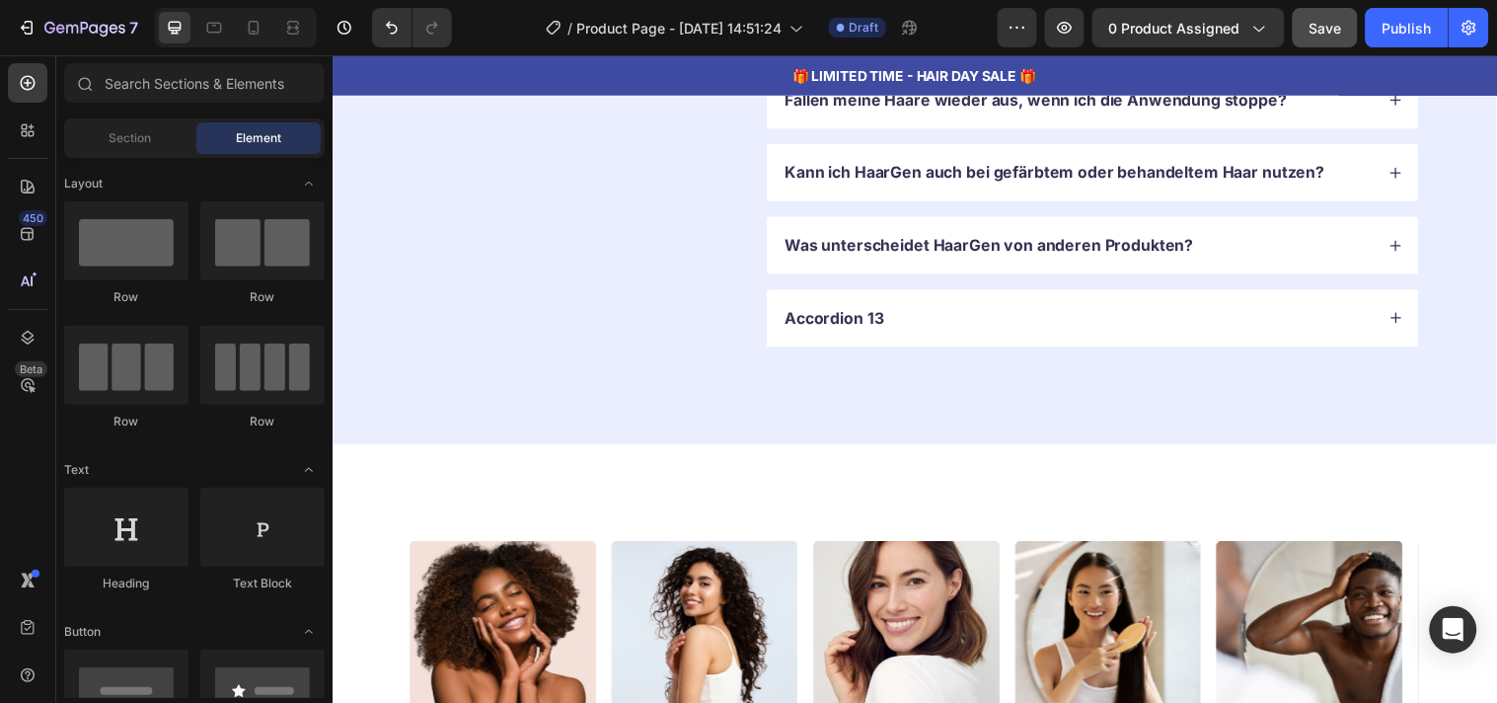
scroll to position [7245, 0]
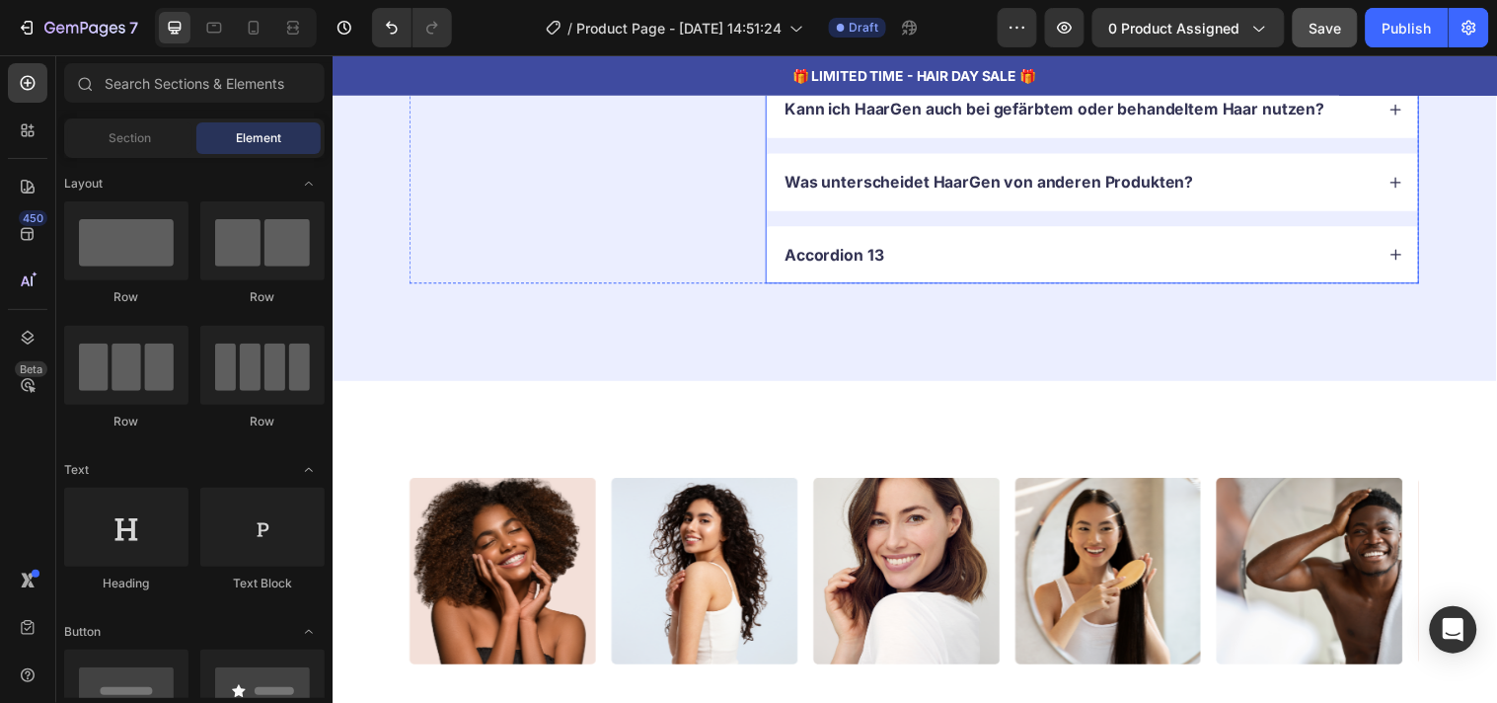
click at [1174, 258] on div "Accordion 13" at bounding box center [1090, 257] width 601 height 27
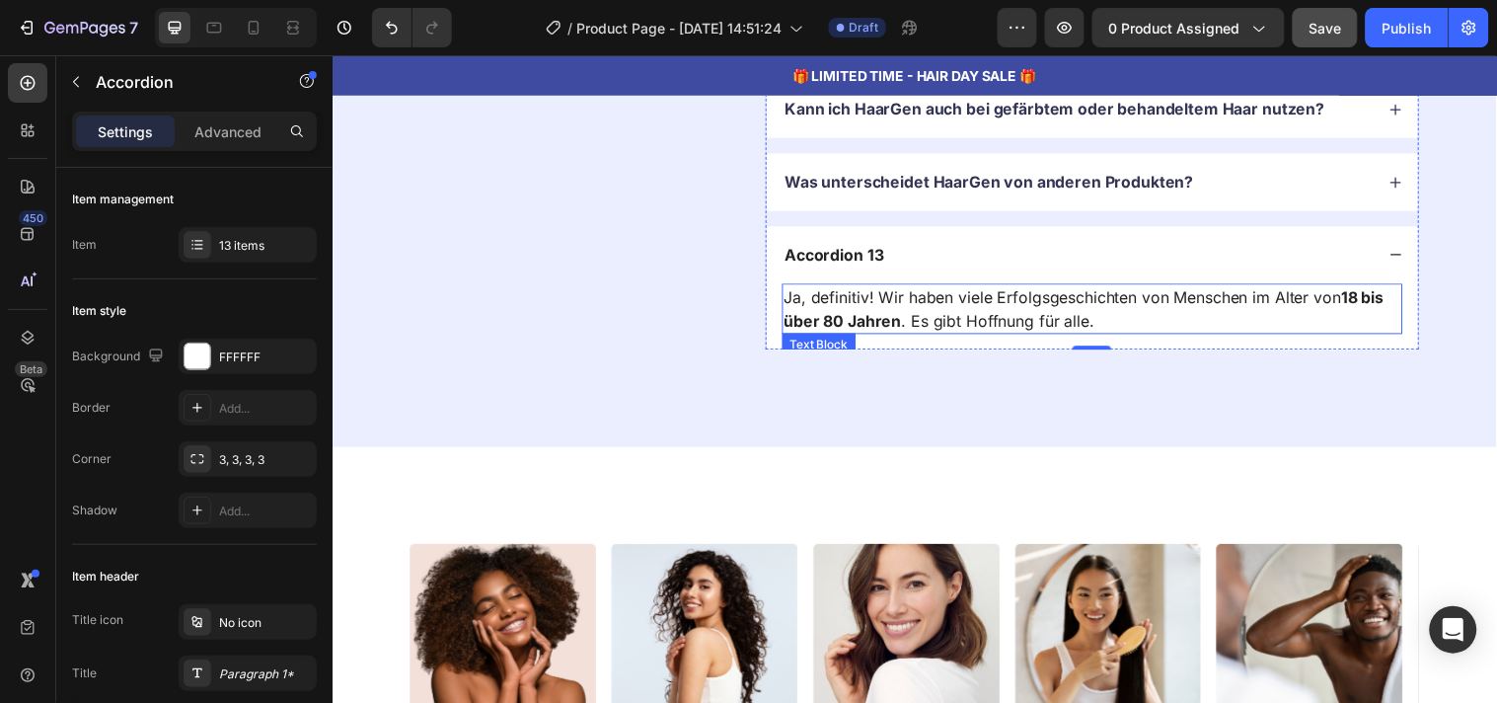
click at [926, 297] on p "Ja, definitiv! Wir haben viele Erfolgsgeschichten von Menschen im Alter von 18 …" at bounding box center [1105, 311] width 627 height 47
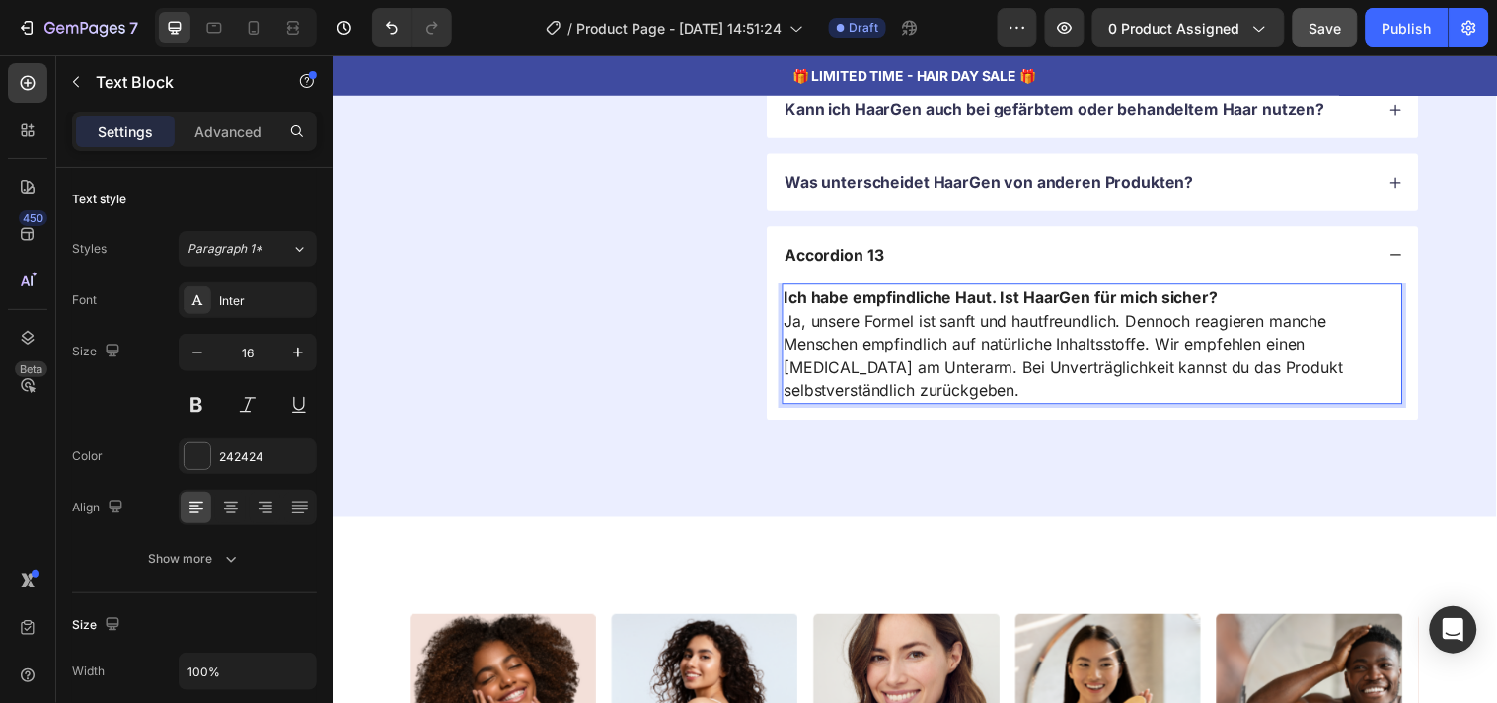
click at [926, 297] on strong "Ich habe empfindliche Haut. Ist HaarGen für mich sicher?" at bounding box center [1012, 300] width 441 height 20
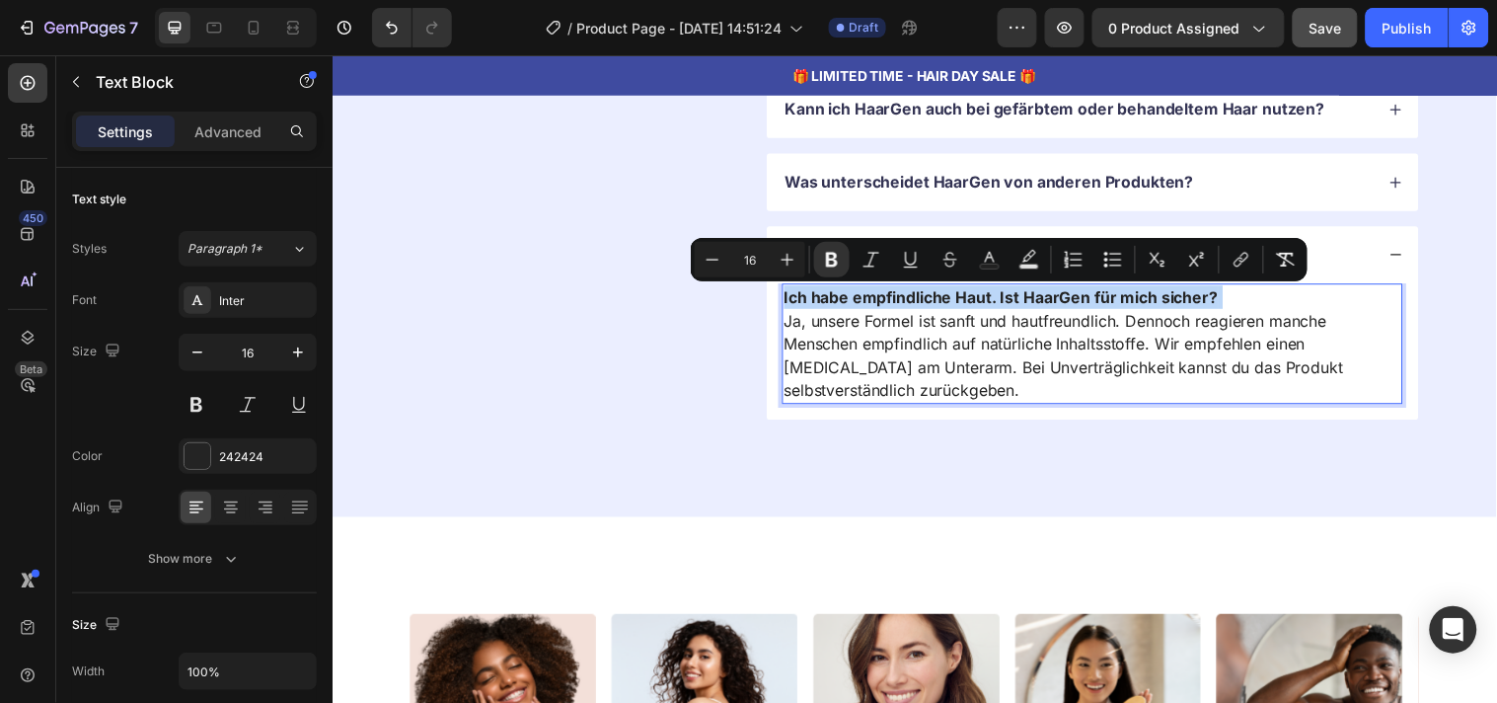
click at [926, 297] on strong "Ich habe empfindliche Haut. Ist HaarGen für mich sicher?" at bounding box center [1012, 300] width 441 height 20
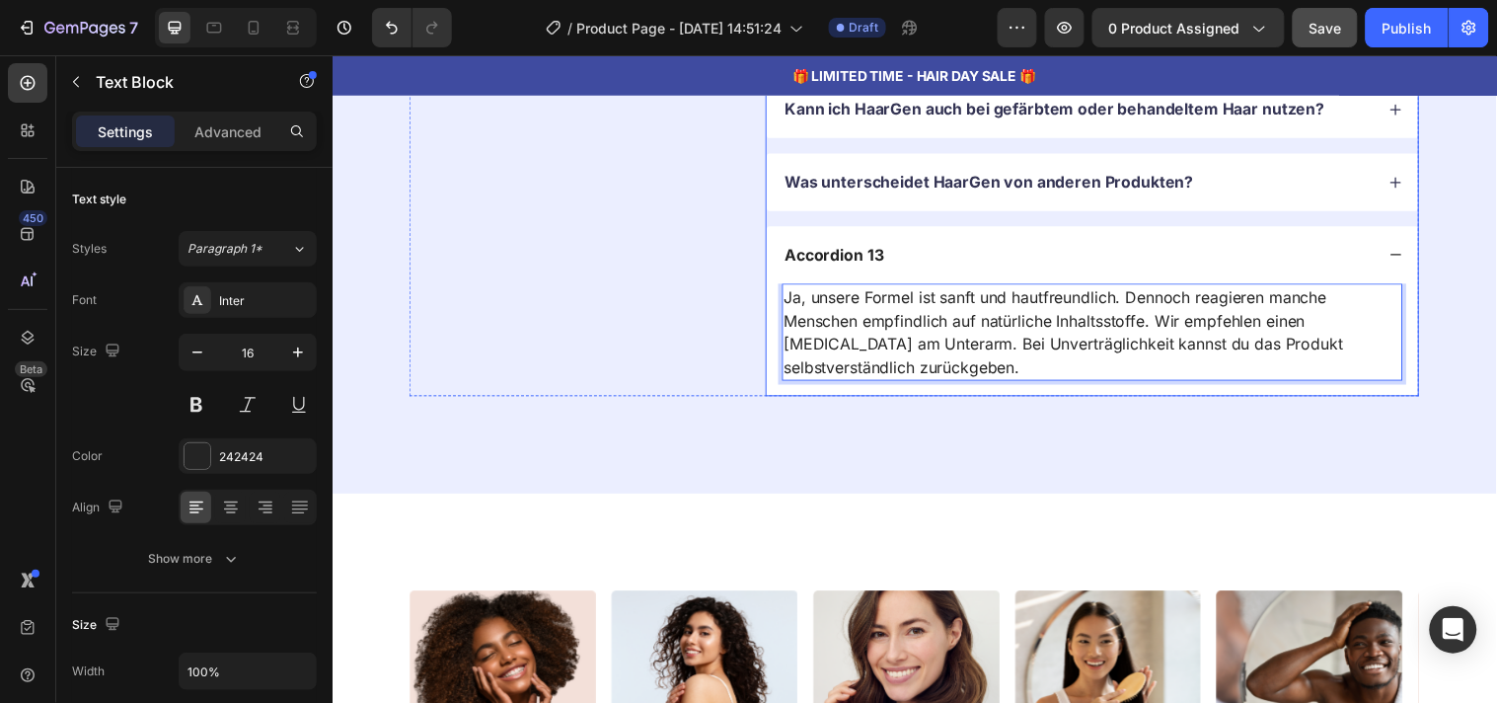
click at [867, 257] on p "Accordion 13" at bounding box center [843, 257] width 101 height 21
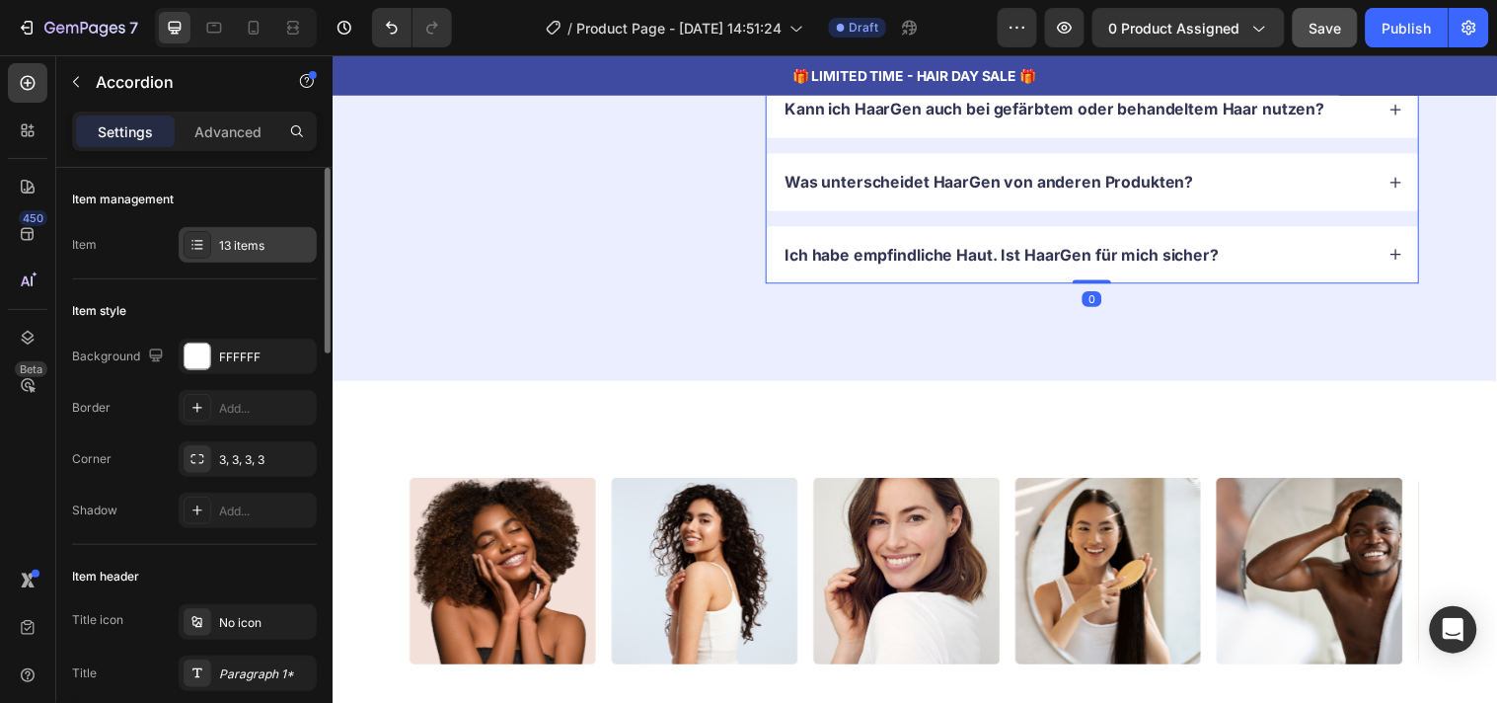
click at [225, 248] on div "13 items" at bounding box center [265, 246] width 93 height 18
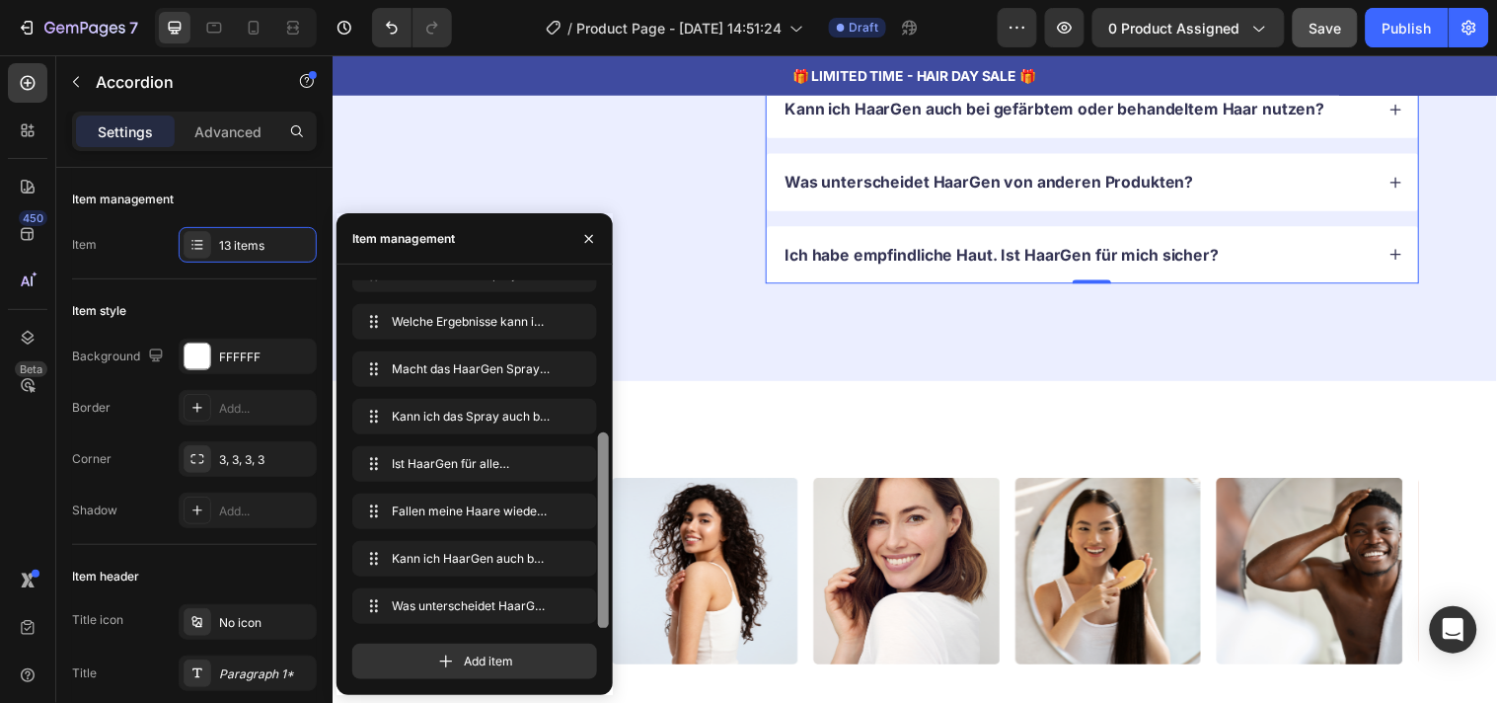
scroll to position [264, 0]
drag, startPoint x: 602, startPoint y: 327, endPoint x: 598, endPoint y: 555, distance: 228.0
click at [598, 555] on div at bounding box center [603, 528] width 11 height 196
click at [551, 599] on icon "button" at bounding box center [548, 603] width 10 height 10
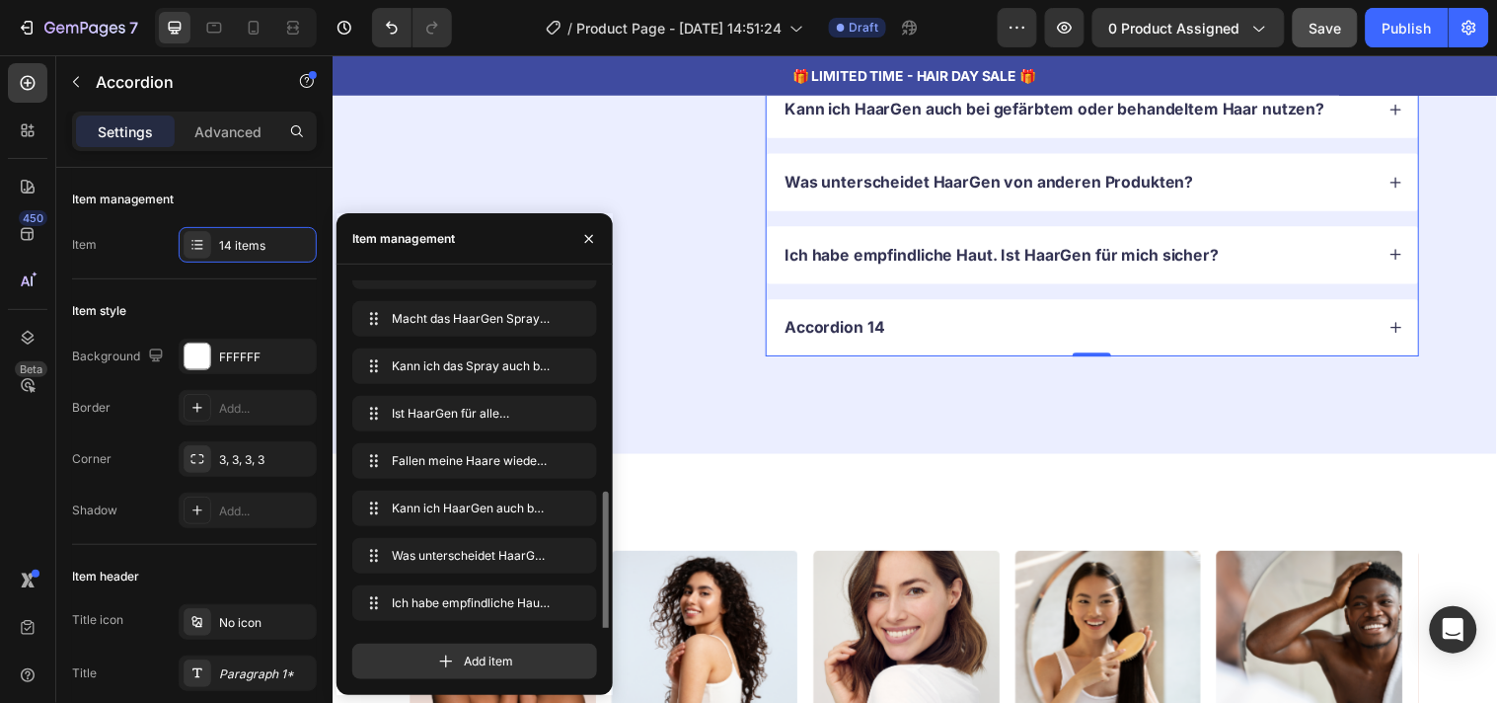
scroll to position [311, 0]
click at [548, 599] on icon "button" at bounding box center [548, 603] width 10 height 10
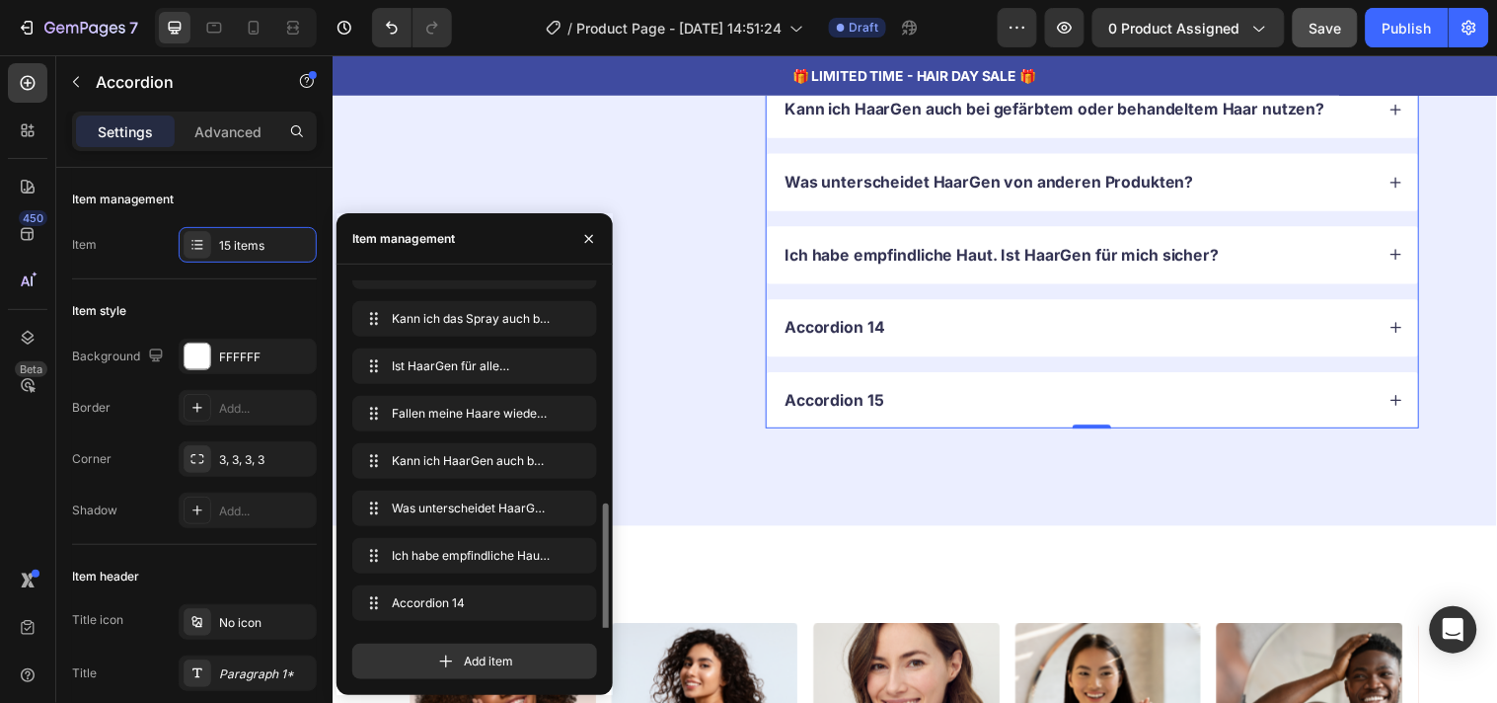
scroll to position [358, 0]
click at [548, 599] on icon "button" at bounding box center [548, 603] width 10 height 10
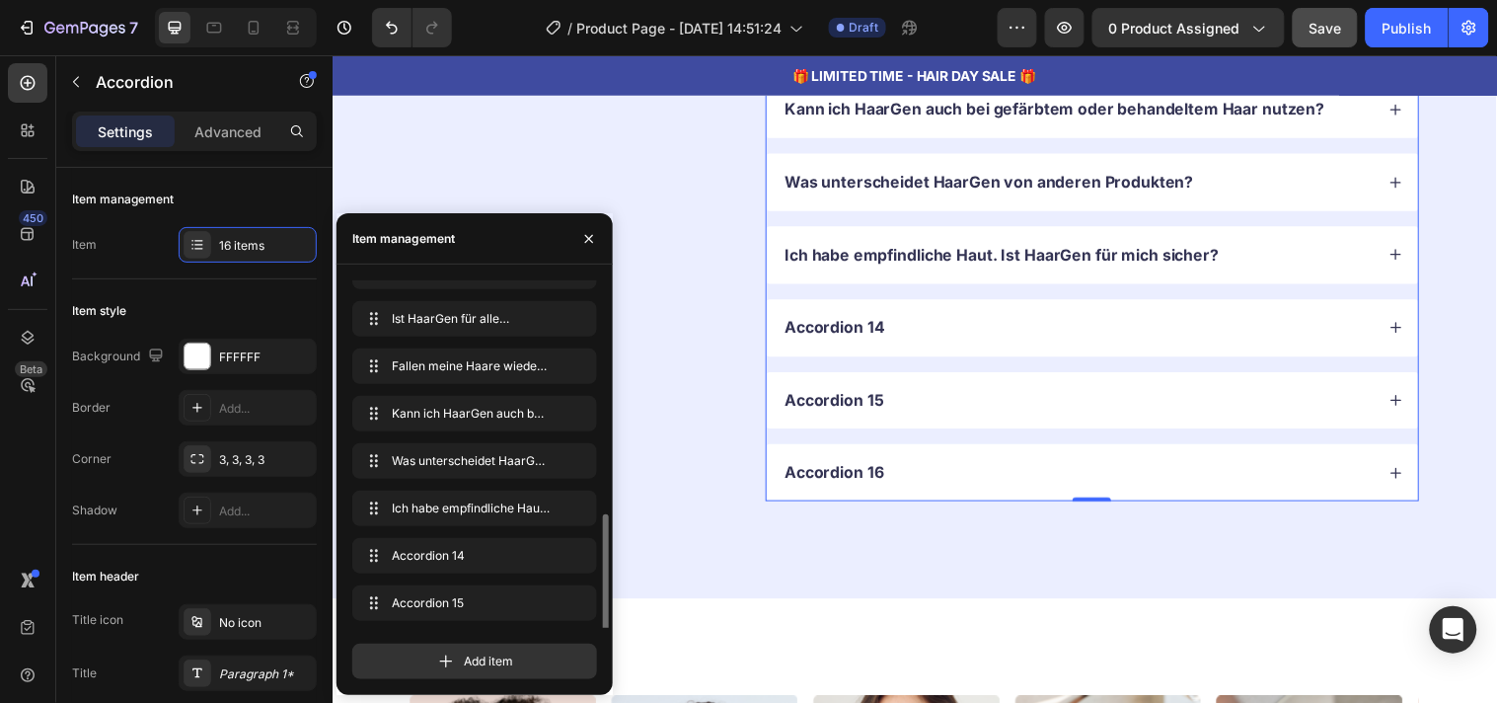
scroll to position [406, 0]
click at [548, 599] on icon "button" at bounding box center [548, 603] width 10 height 10
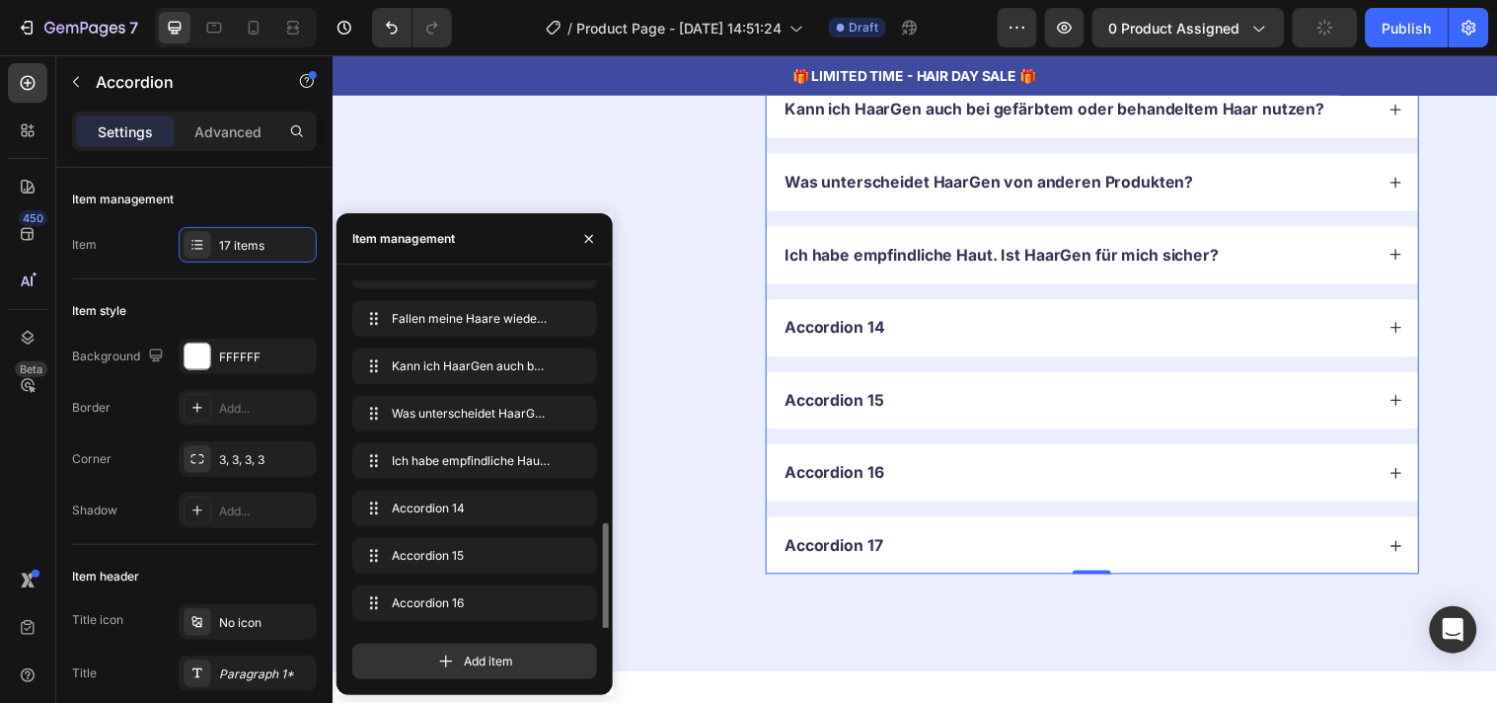
scroll to position [452, 0]
click at [548, 599] on icon "button" at bounding box center [548, 604] width 10 height 10
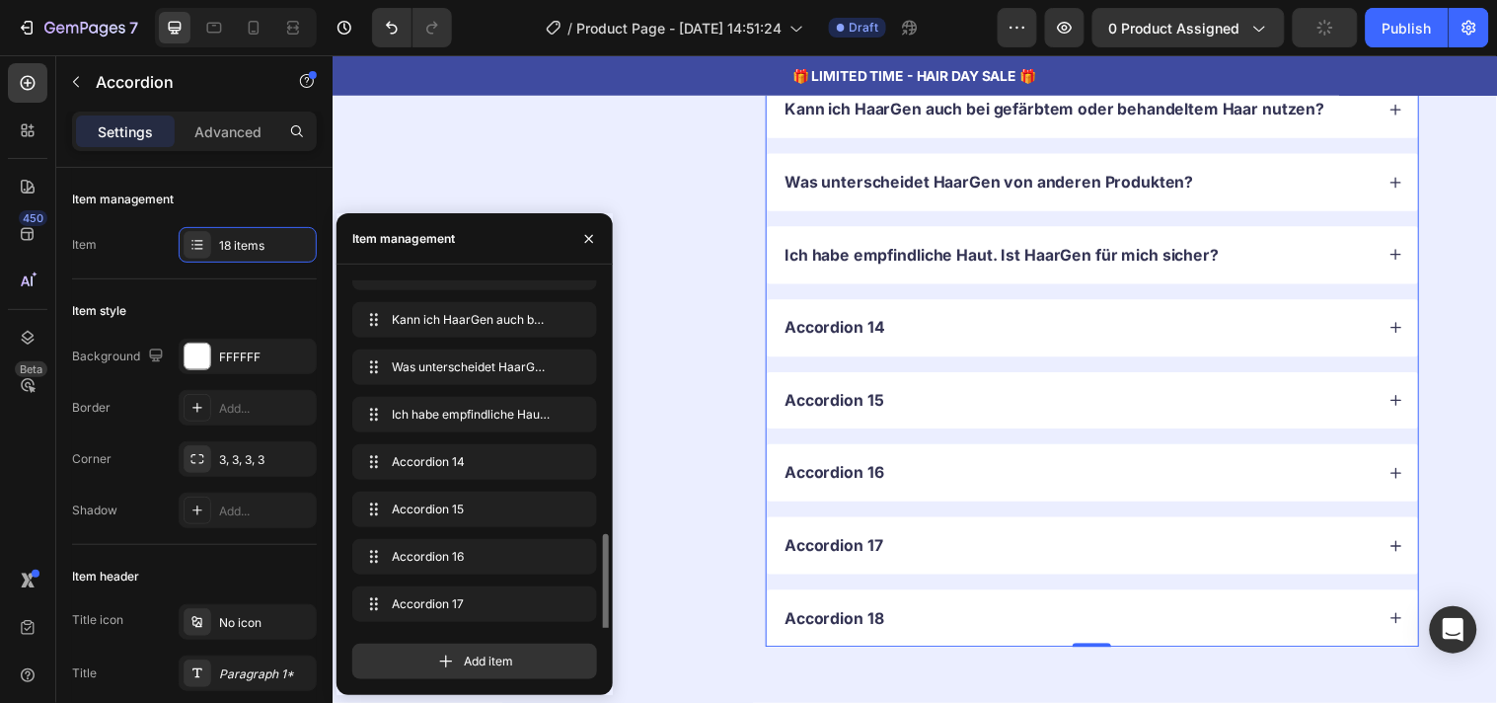
scroll to position [500, 0]
click at [548, 600] on icon "button" at bounding box center [548, 603] width 16 height 16
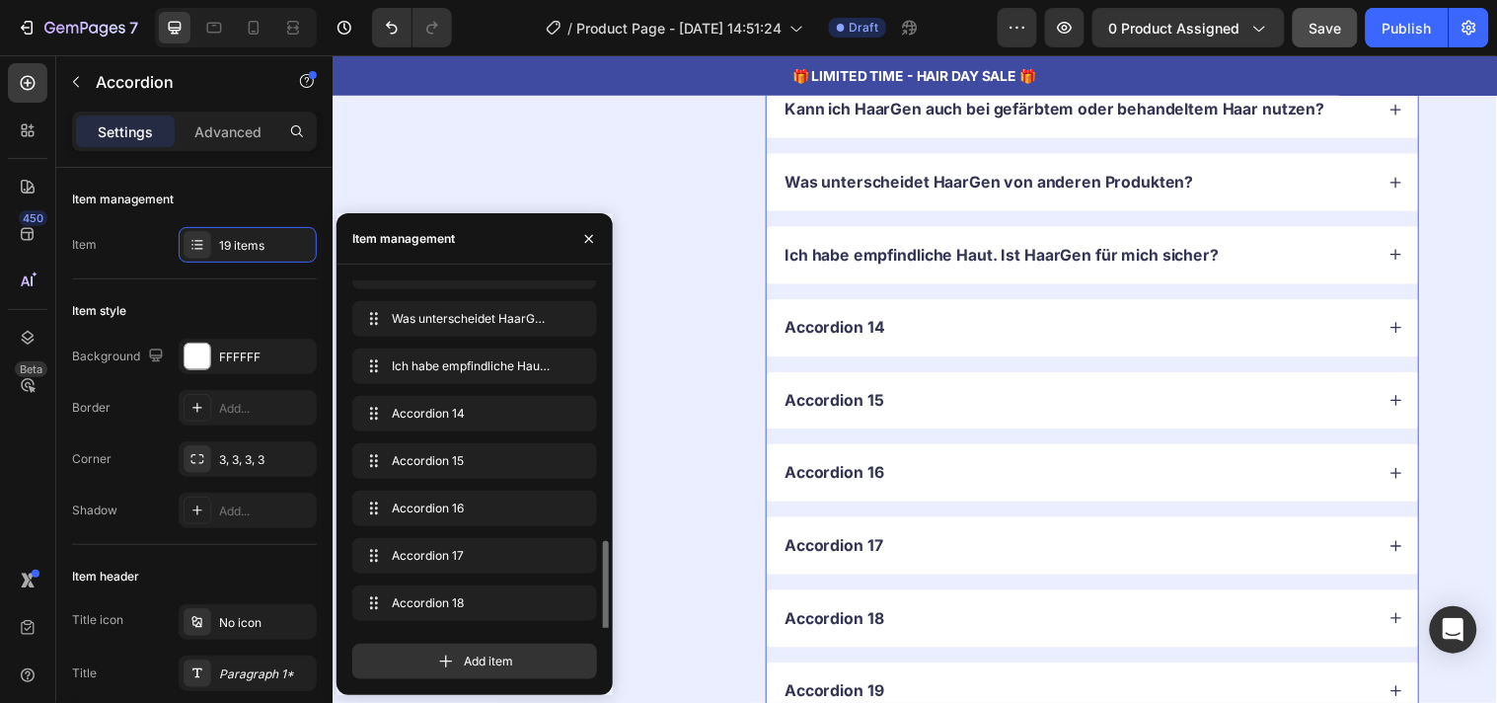
scroll to position [548, 0]
click at [546, 600] on icon "button" at bounding box center [548, 603] width 16 height 16
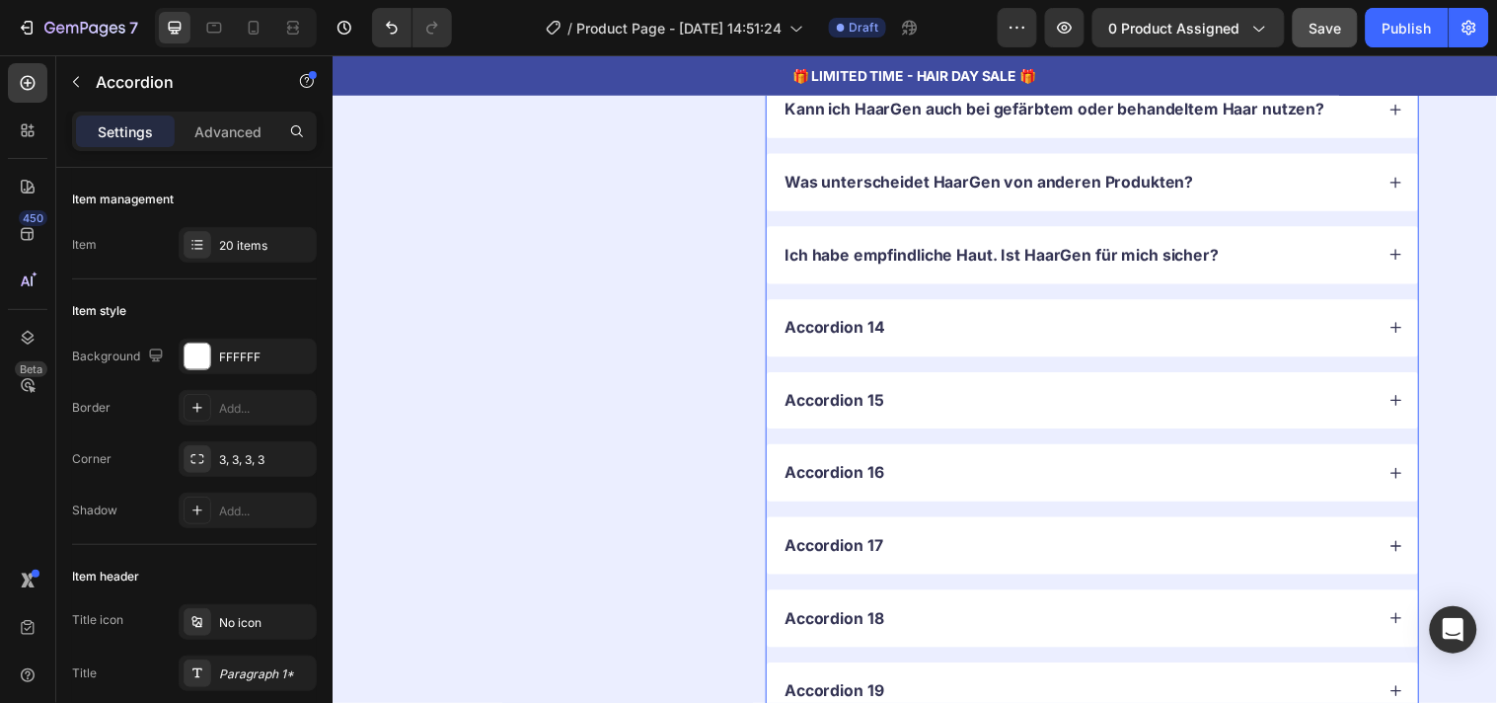
click at [991, 320] on div "Accordion 14" at bounding box center [1090, 331] width 601 height 27
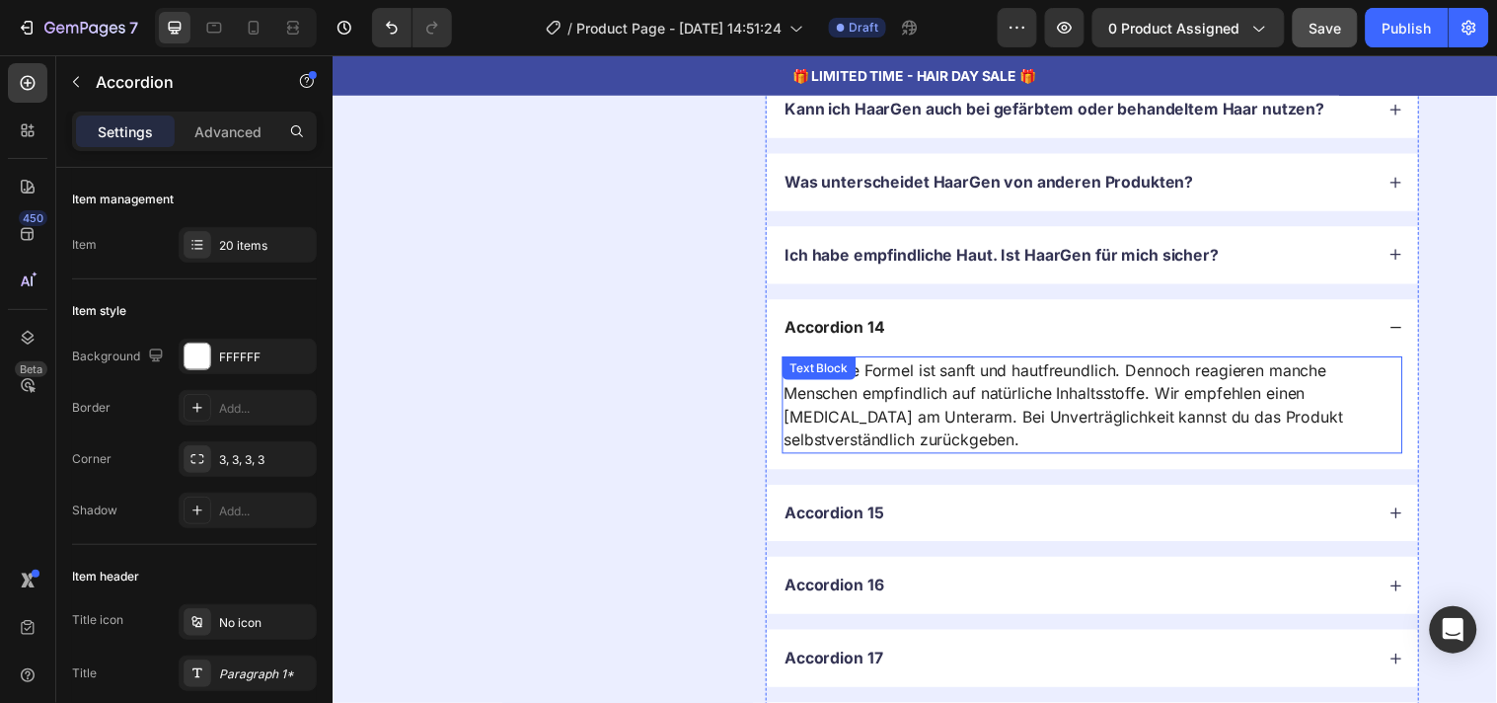
click at [937, 416] on p "Ja, unsere Formel ist sanft und hautfreundlich. Dennoch reagieren manche Mensch…" at bounding box center [1105, 409] width 627 height 95
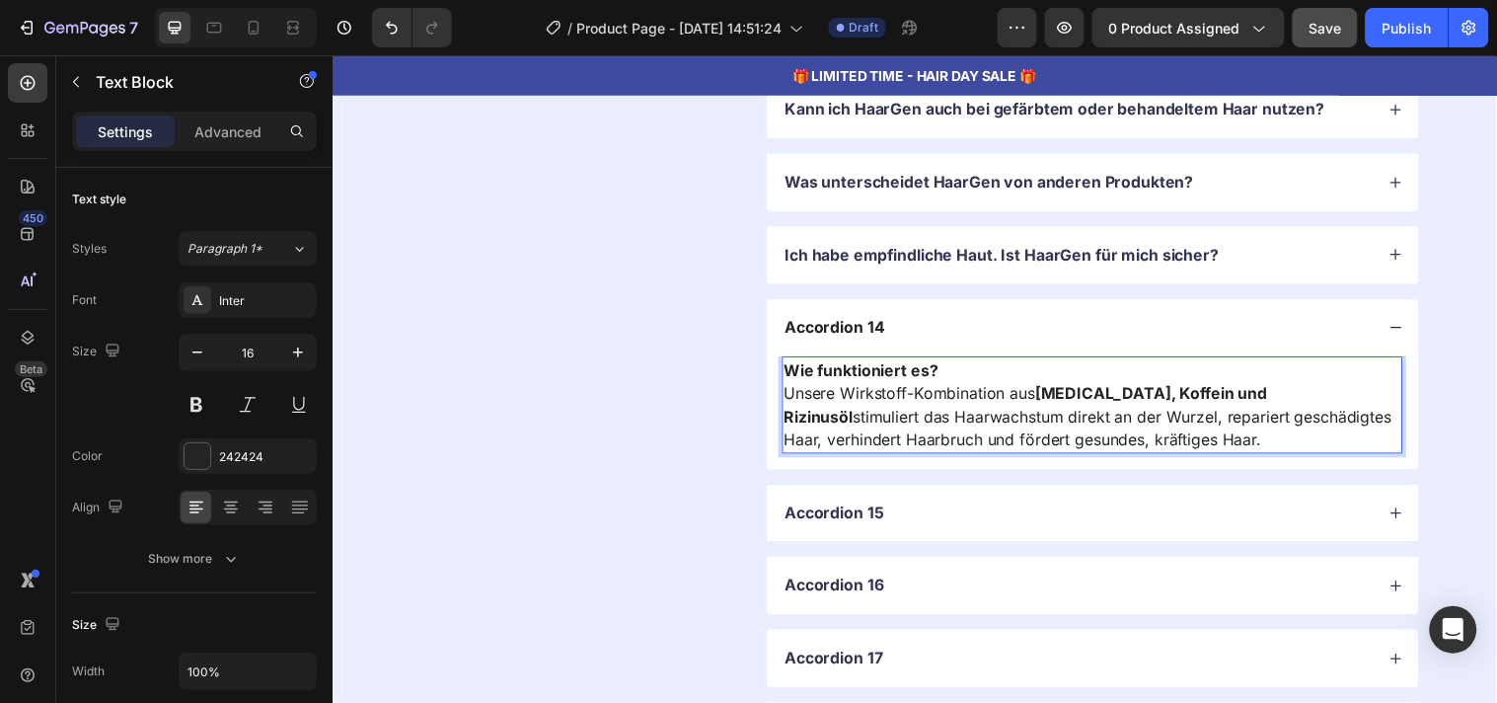
click at [887, 383] on strong "Wie funktioniert es?" at bounding box center [870, 374] width 157 height 20
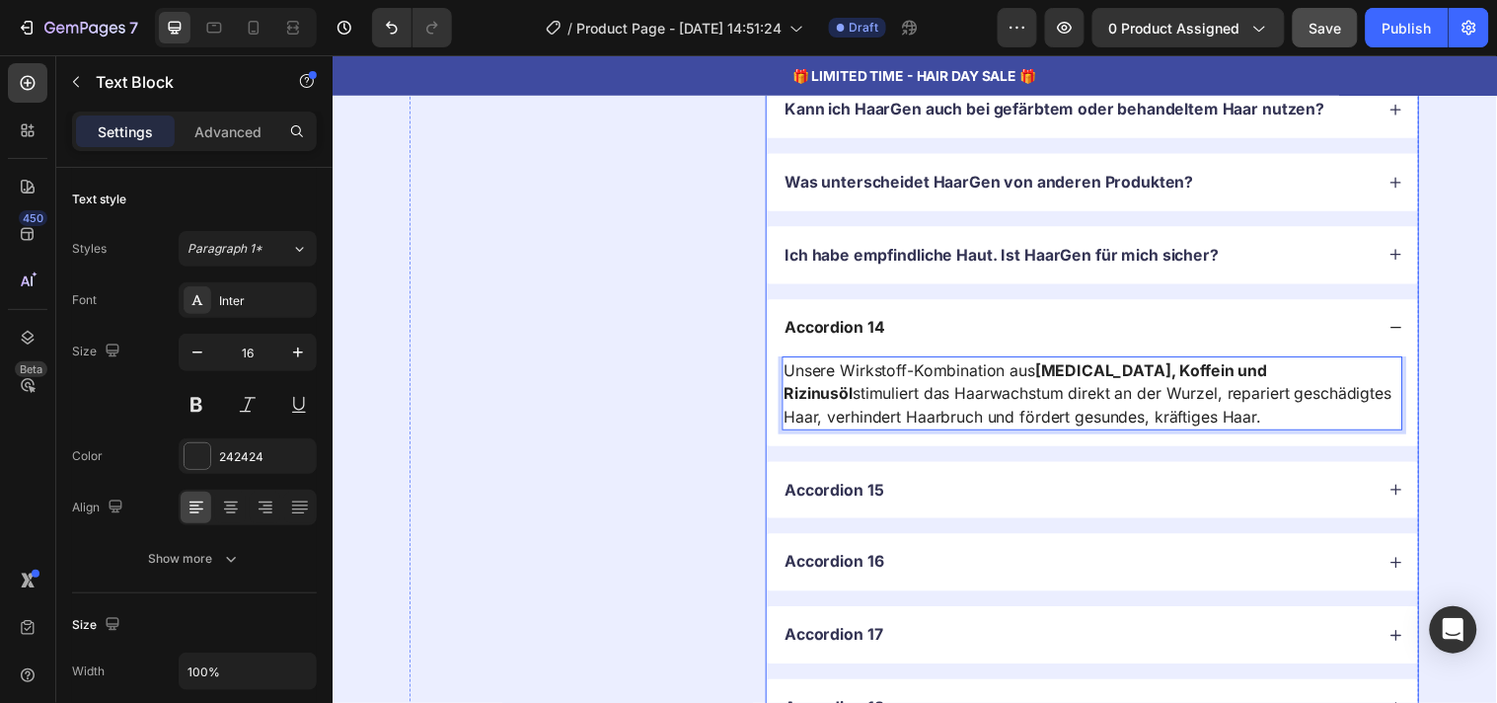
click at [857, 331] on div "Accordion 14" at bounding box center [844, 331] width 108 height 27
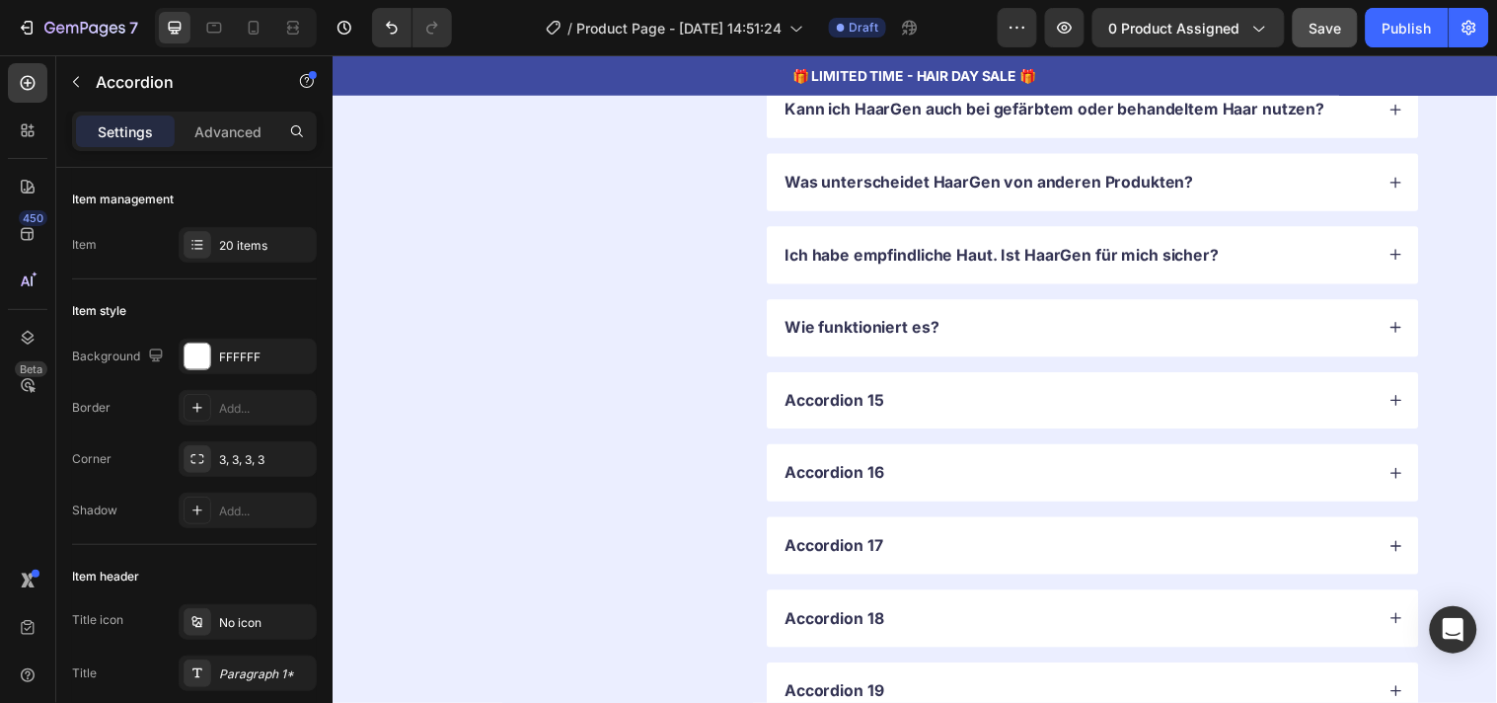
click at [1021, 405] on div "Accordion 15" at bounding box center [1090, 405] width 601 height 27
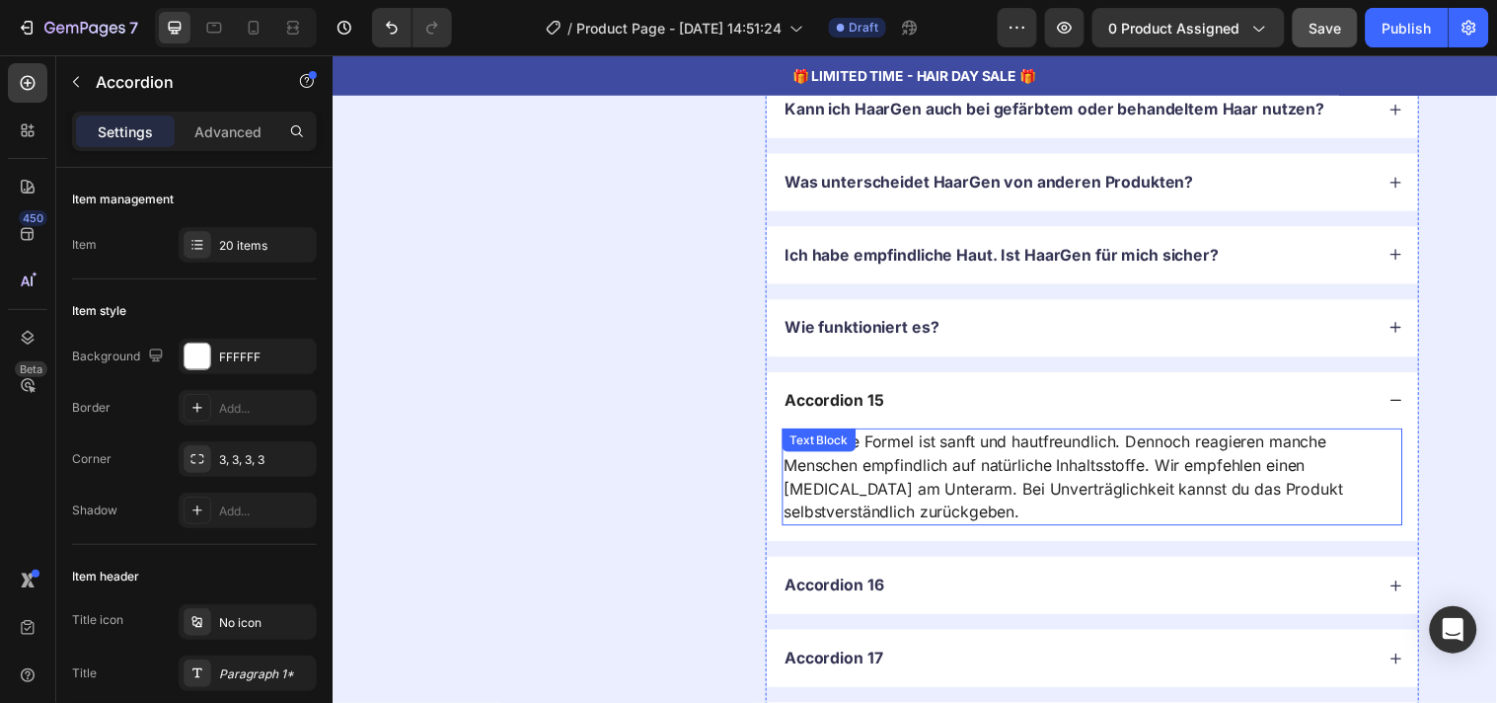
click at [875, 501] on p "Ja, unsere Formel ist sanft und hautfreundlich. Dennoch reagieren manche Mensch…" at bounding box center [1105, 482] width 627 height 95
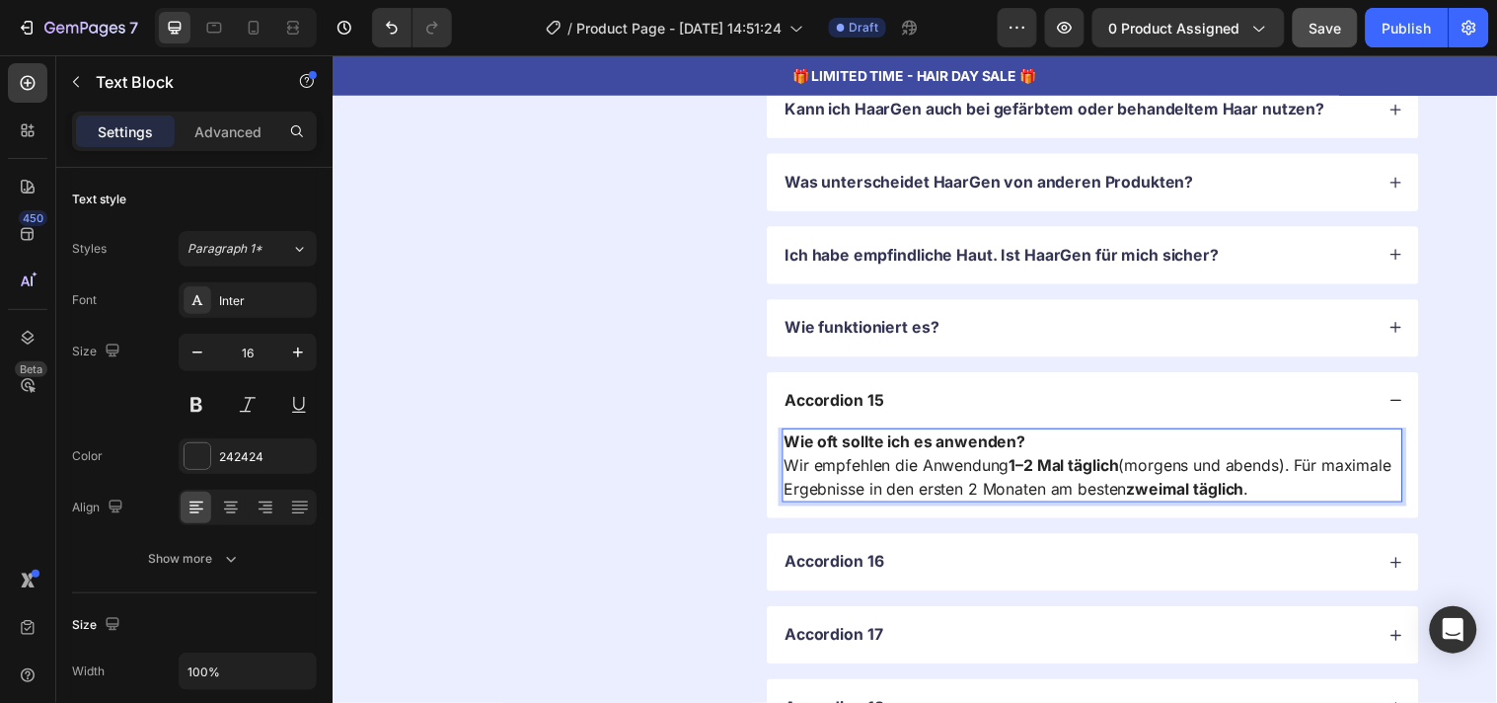
click at [856, 449] on strong "Wie oft sollte ich es anwenden?" at bounding box center [915, 447] width 246 height 20
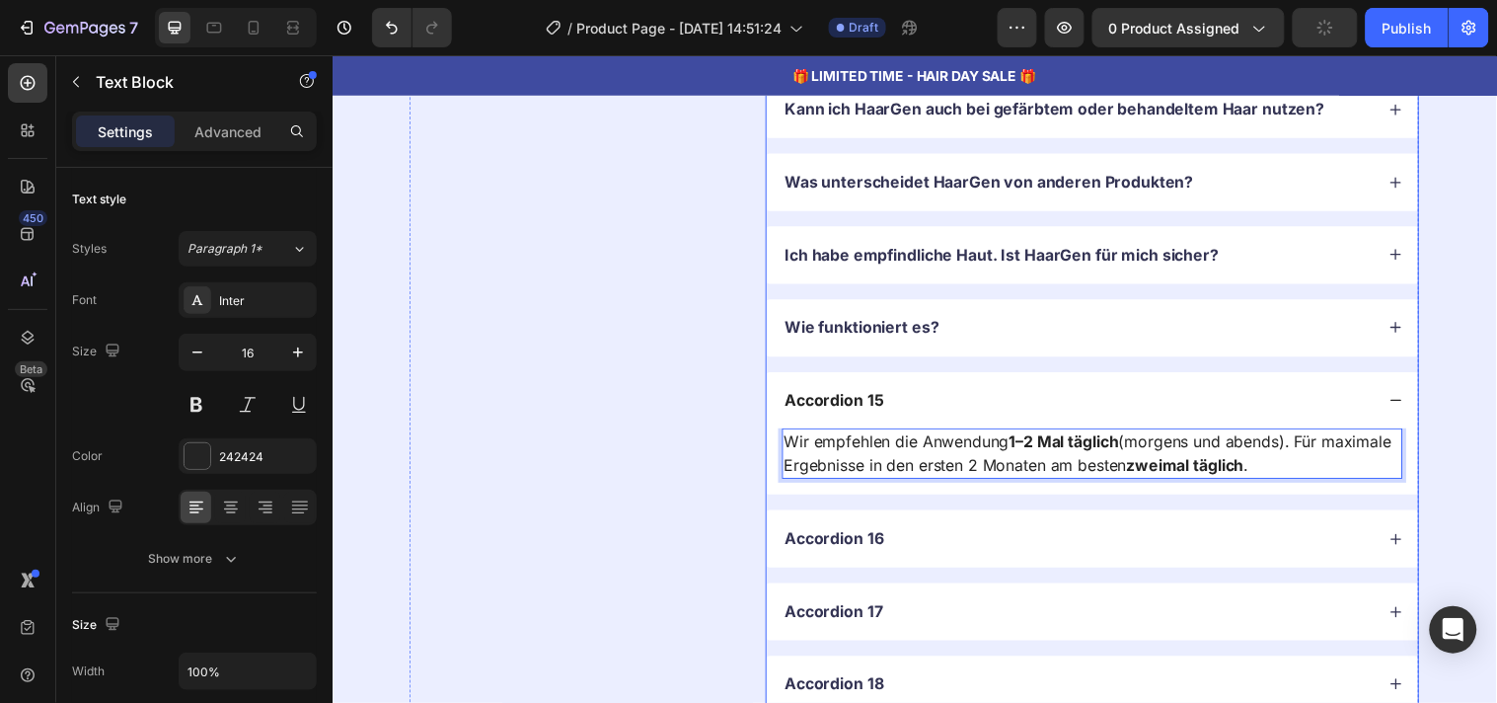
click at [829, 414] on p "Accordion 15" at bounding box center [843, 405] width 101 height 21
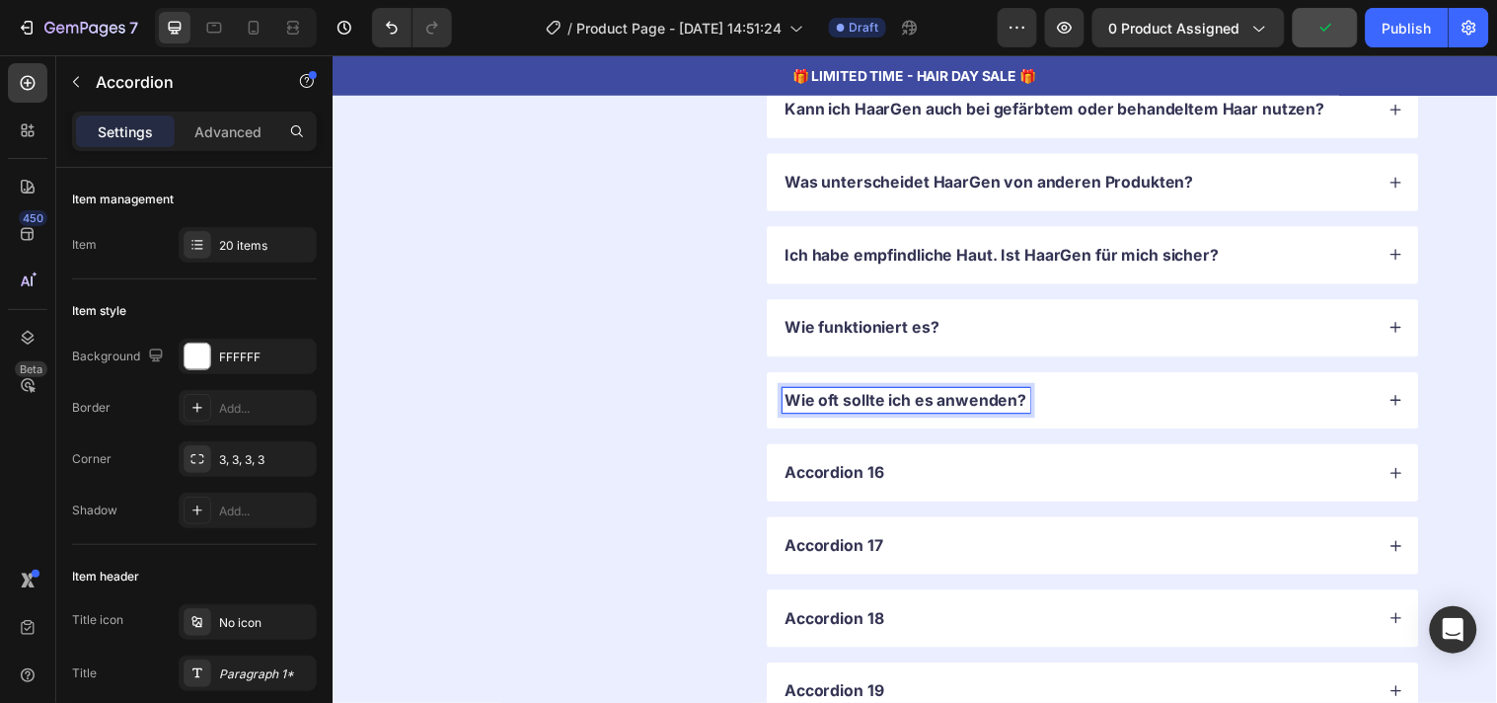
click at [979, 476] on div "Accordion 16" at bounding box center [1090, 478] width 601 height 27
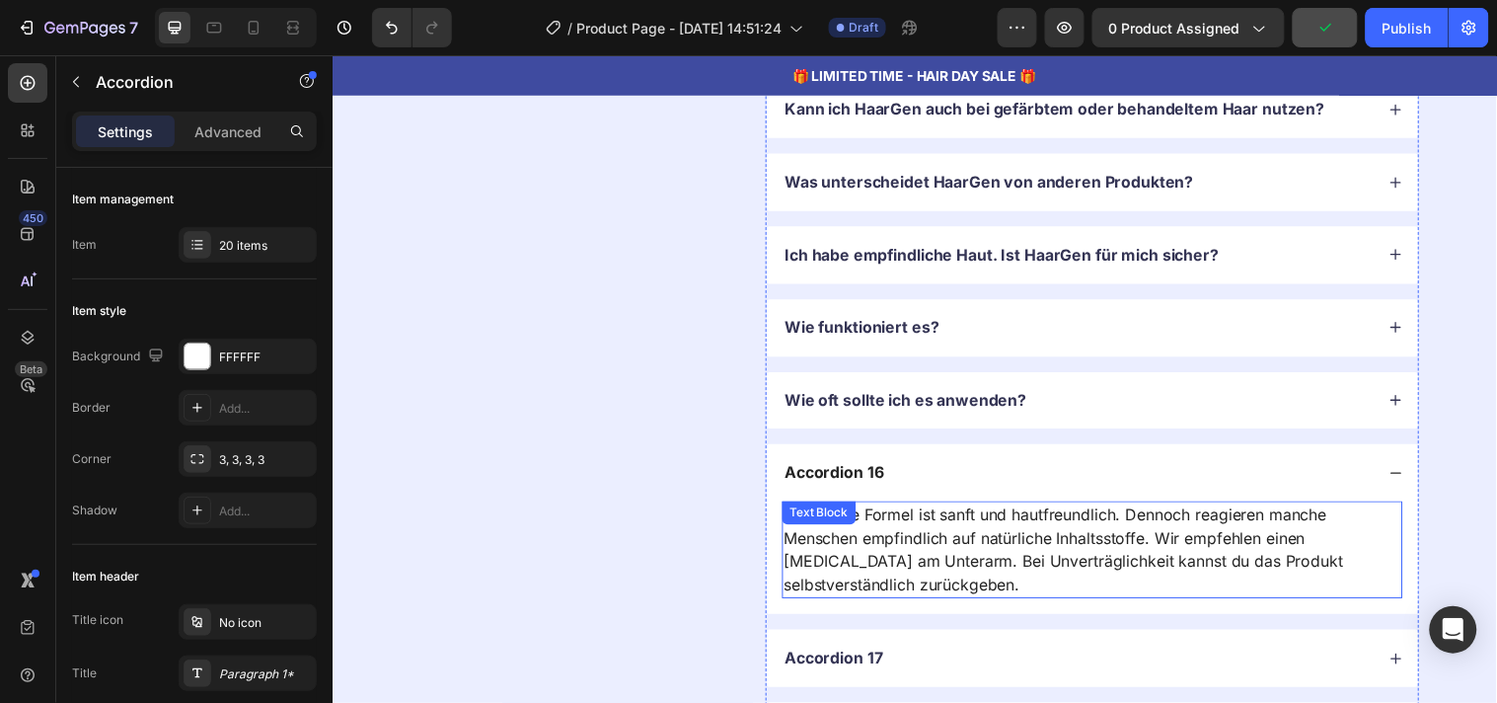
click at [927, 547] on p "Ja, unsere Formel ist sanft und hautfreundlich. Dennoch reagieren manche Mensch…" at bounding box center [1105, 556] width 627 height 95
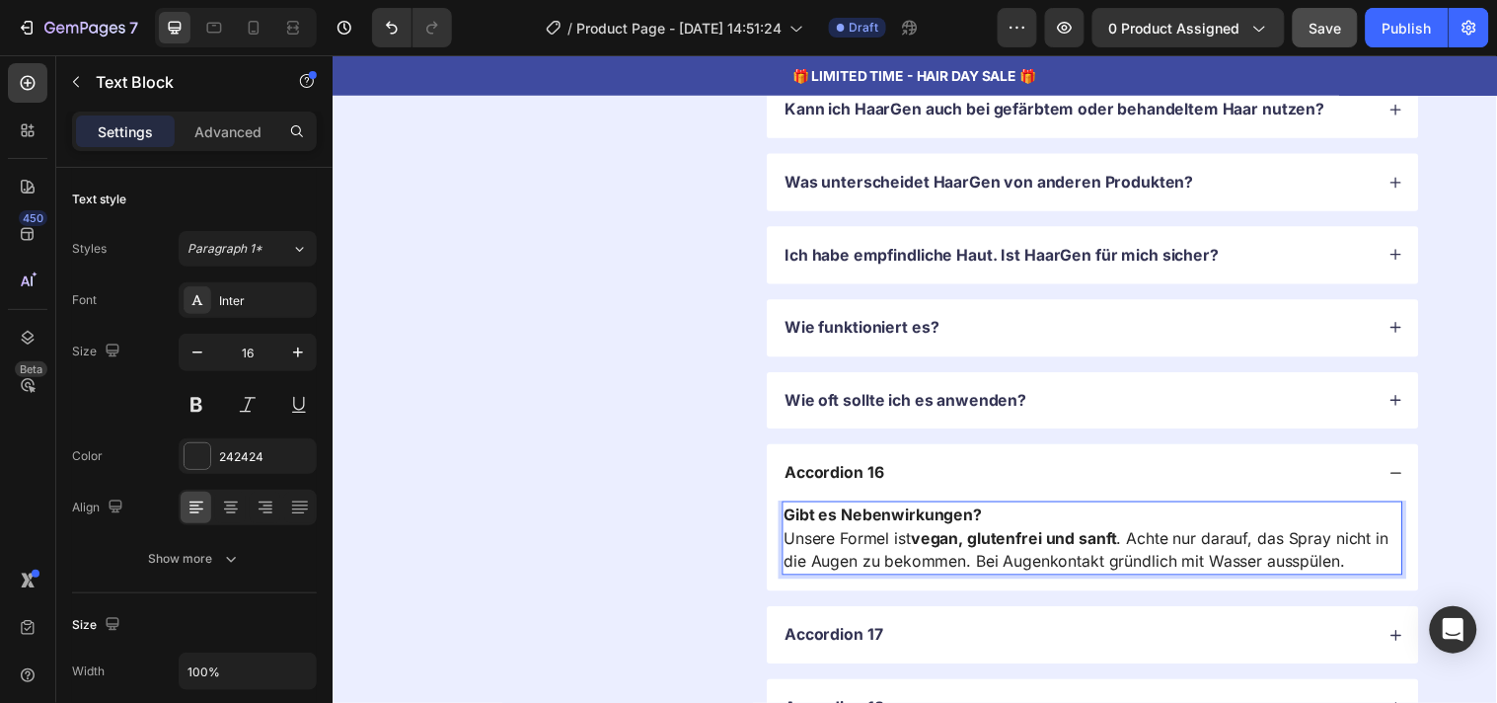
click at [889, 535] on p "Gibt es Nebenwirkungen? Unsere Formel ist vegan, glutenfrei und sanft . Achte n…" at bounding box center [1105, 544] width 627 height 71
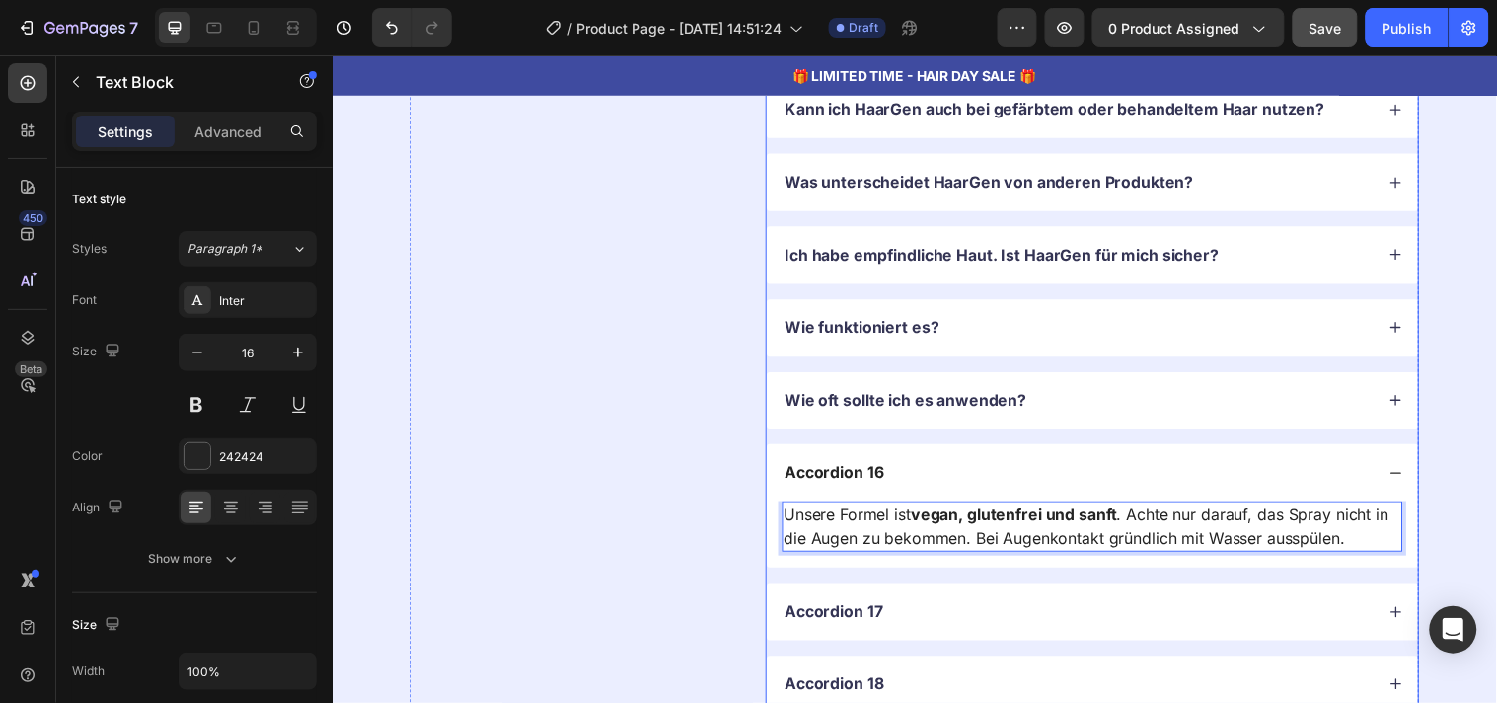
click at [848, 480] on p "Accordion 16" at bounding box center [843, 478] width 101 height 21
